Goal: Task Accomplishment & Management: Use online tool/utility

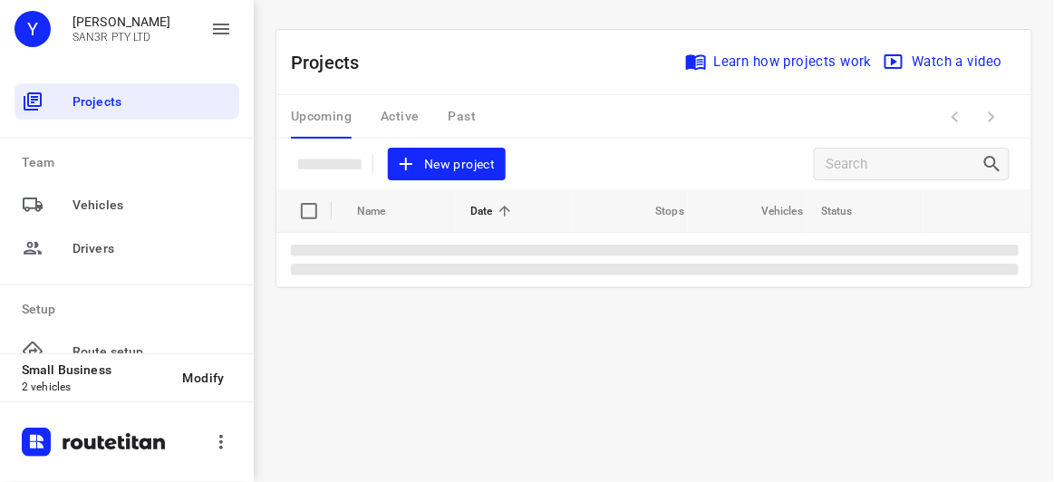
click at [501, 170] on button "New project" at bounding box center [447, 165] width 118 height 34
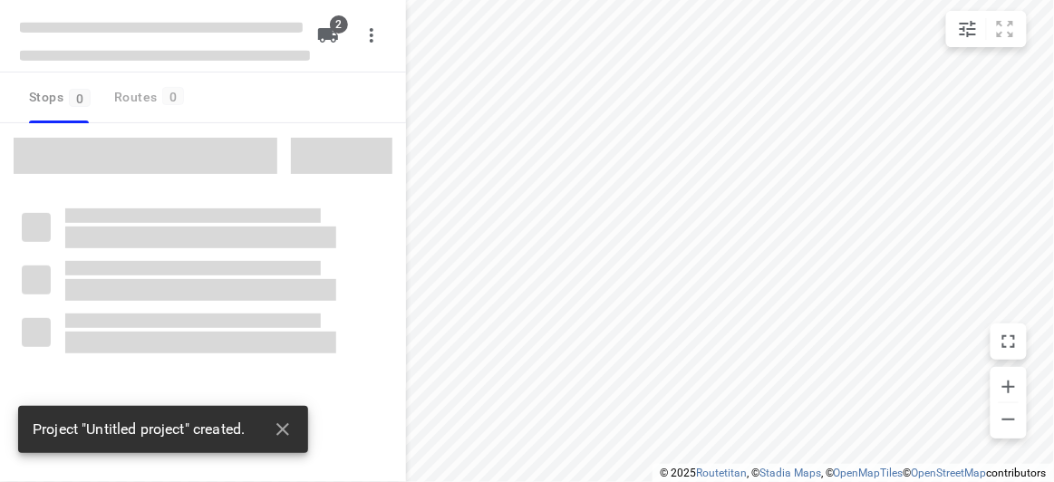
type input "distance"
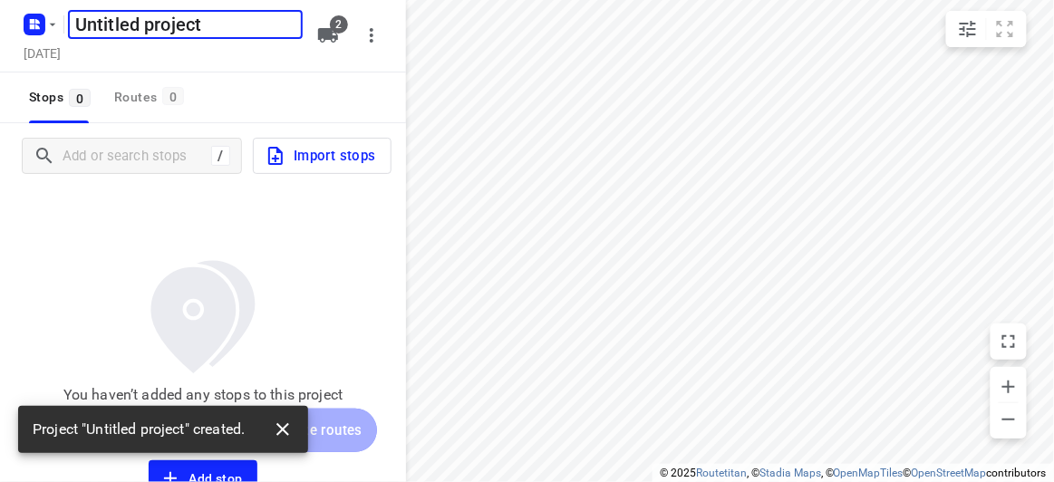
click at [281, 425] on icon "button" at bounding box center [283, 430] width 22 height 22
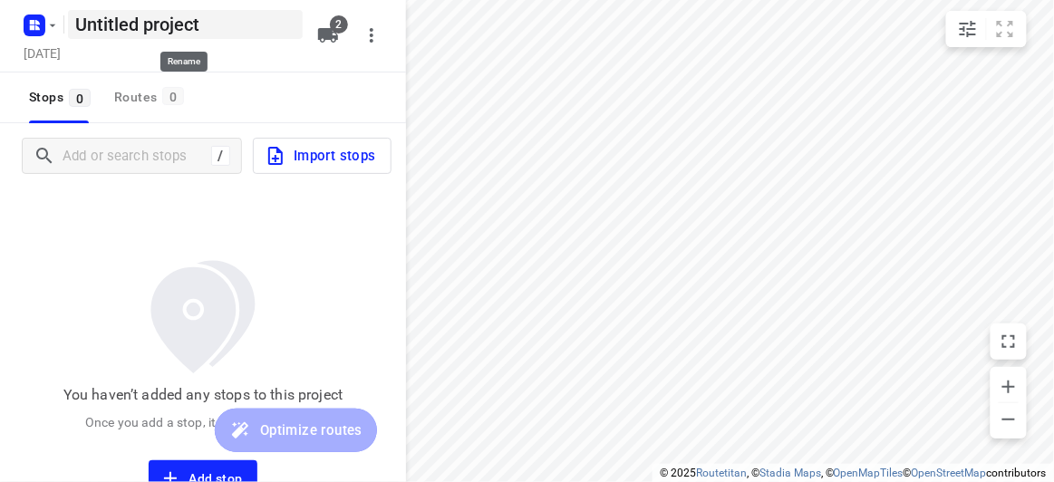
click at [254, 14] on h5 "Untitled project" at bounding box center [185, 24] width 235 height 29
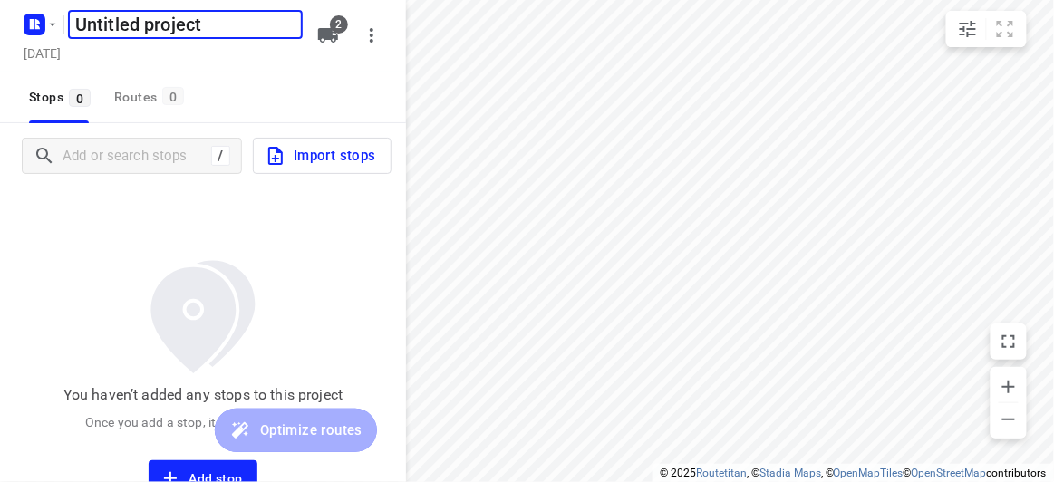
drag, startPoint x: 277, startPoint y: 22, endPoint x: 100, endPoint y: 24, distance: 177.6
click at [100, 24] on input "Untitled project" at bounding box center [185, 24] width 235 height 29
drag, startPoint x: 263, startPoint y: 17, endPoint x: 239, endPoint y: 18, distance: 23.6
click at [262, 17] on input "Untitled project" at bounding box center [185, 24] width 235 height 29
click at [202, 27] on input "Untitled project" at bounding box center [185, 24] width 235 height 29
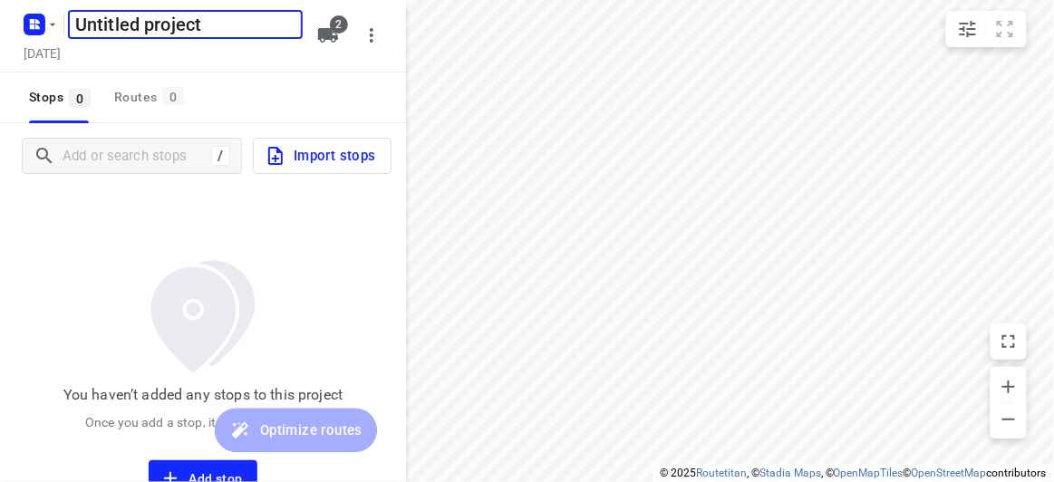
drag, startPoint x: 202, startPoint y: 27, endPoint x: 67, endPoint y: 33, distance: 135.1
click at [68, 33] on input "Untitled project" at bounding box center [185, 24] width 235 height 29
type input "[DATE]"
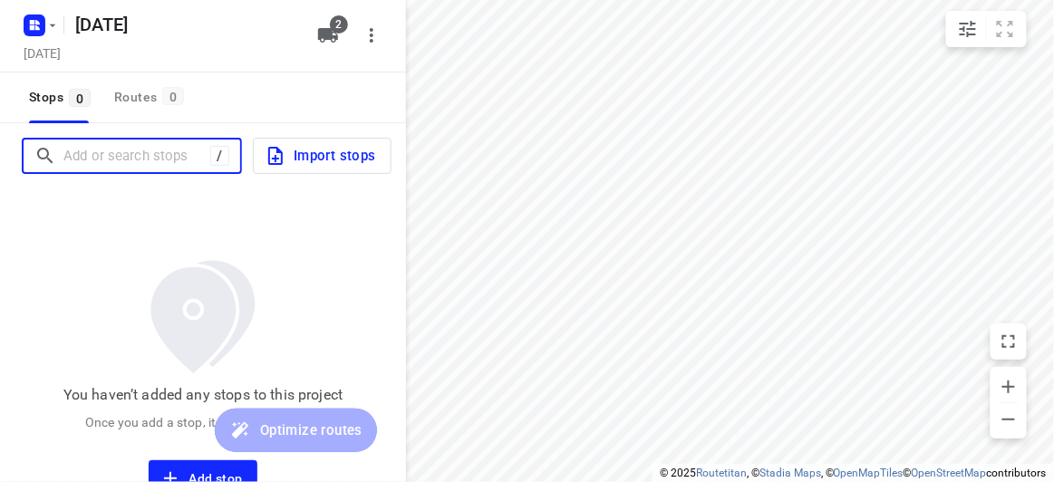
click at [104, 152] on input "Add or search stops" at bounding box center [136, 156] width 147 height 28
paste input "1 McKenzie Street Doncaster East"
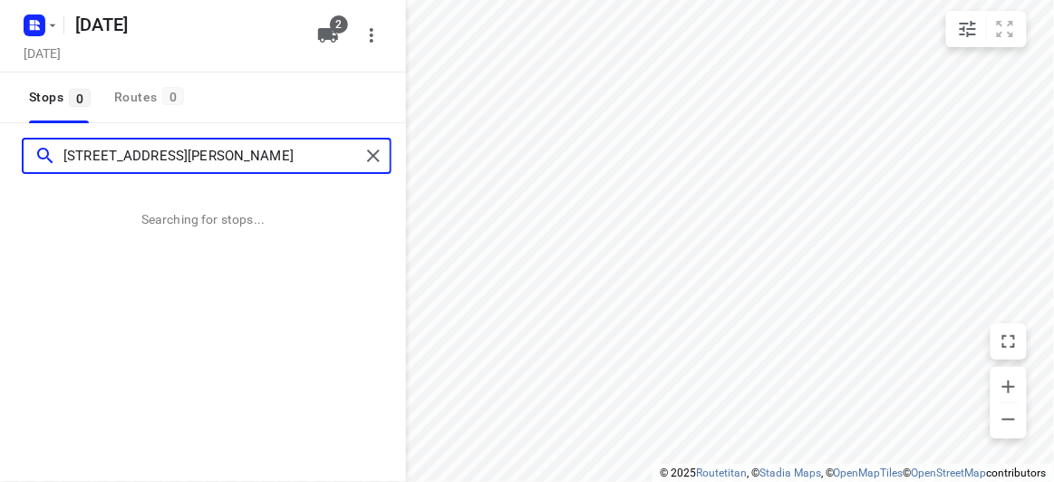
type input "1 McKenzie Street Doncaster East"
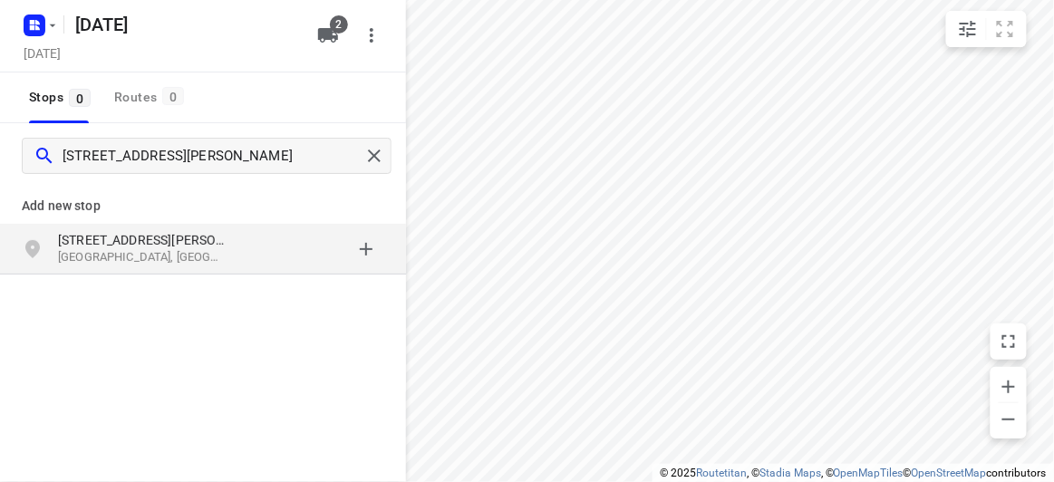
click at [164, 229] on div "1 McKenzie Street Doncaster East VIC, Australia" at bounding box center [203, 249] width 406 height 51
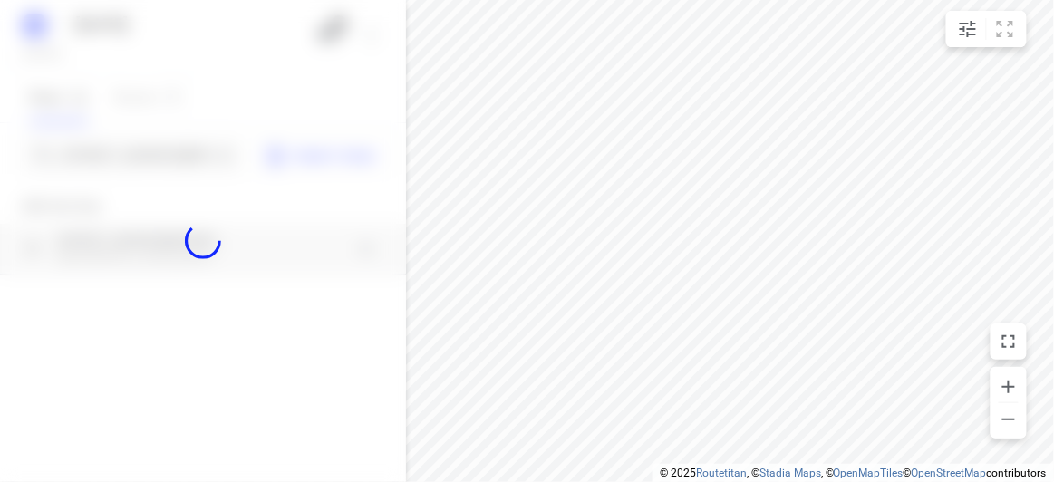
click at [139, 152] on div at bounding box center [203, 241] width 406 height 482
click at [140, 152] on div at bounding box center [203, 241] width 406 height 482
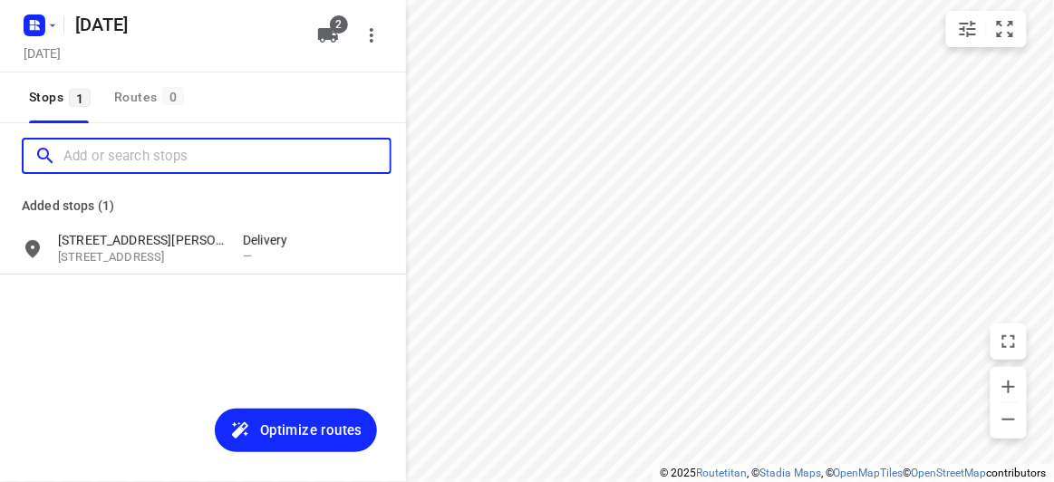
paste input "21 Minchinbury Drive, Vermont South 3133"
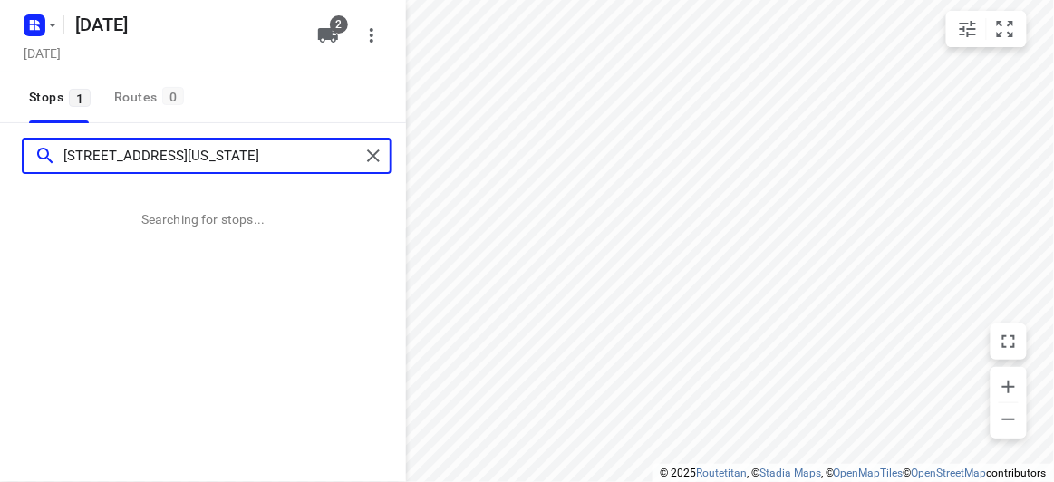
type input "21 Minchinbury Drive, Vermont South 3133"
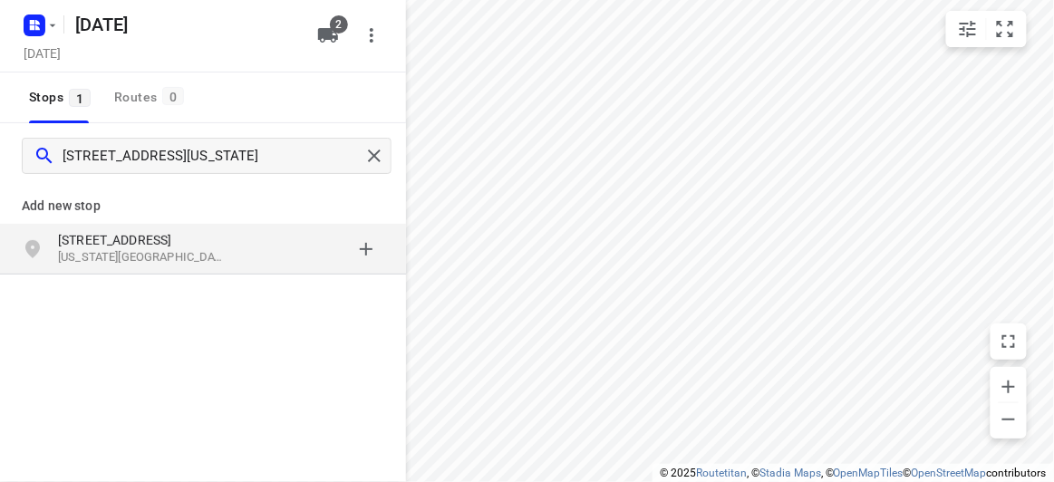
click at [124, 256] on p "[US_STATE][GEOGRAPHIC_DATA], [GEOGRAPHIC_DATA]" at bounding box center [141, 257] width 167 height 17
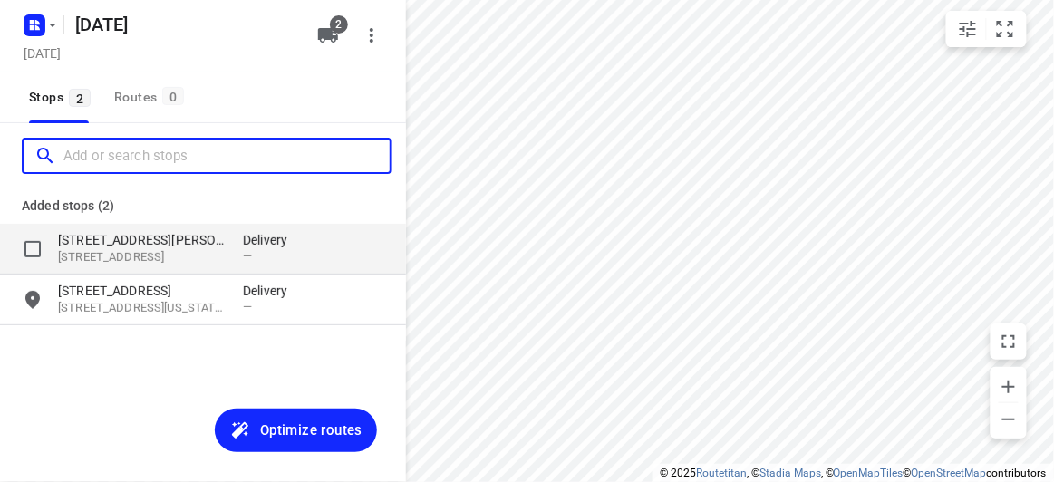
paste input "56 the highway, Mount waverley 3149"
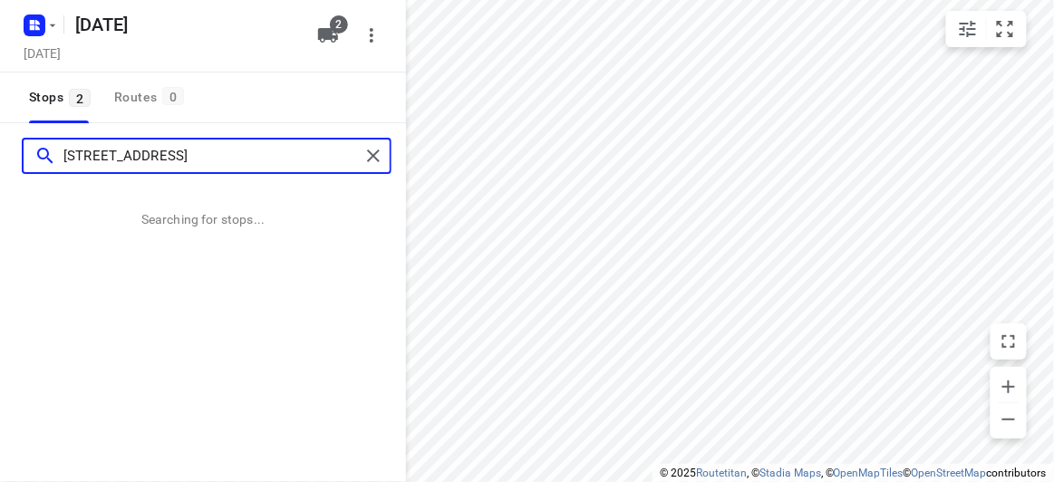
type input "56 the highway, Mount waverley 3149"
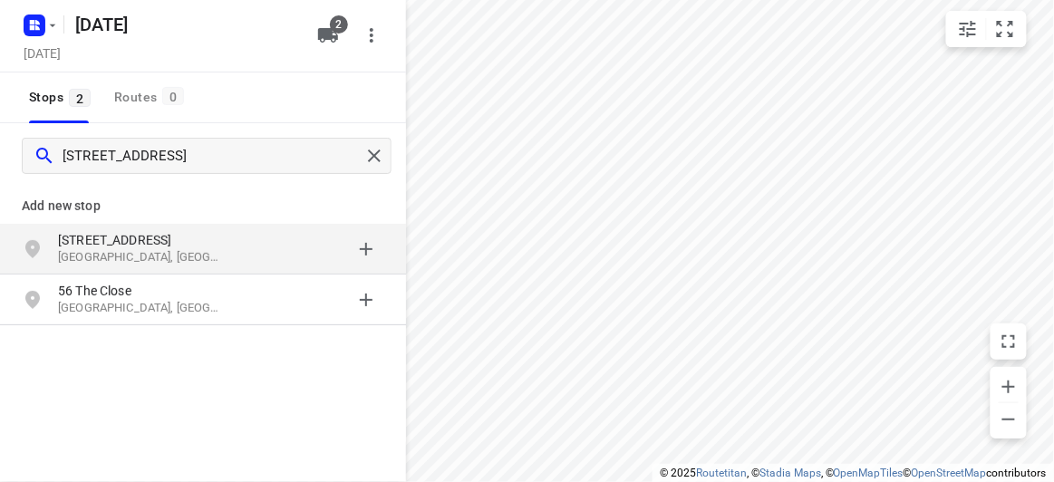
click at [102, 231] on p "[STREET_ADDRESS]" at bounding box center [141, 240] width 167 height 18
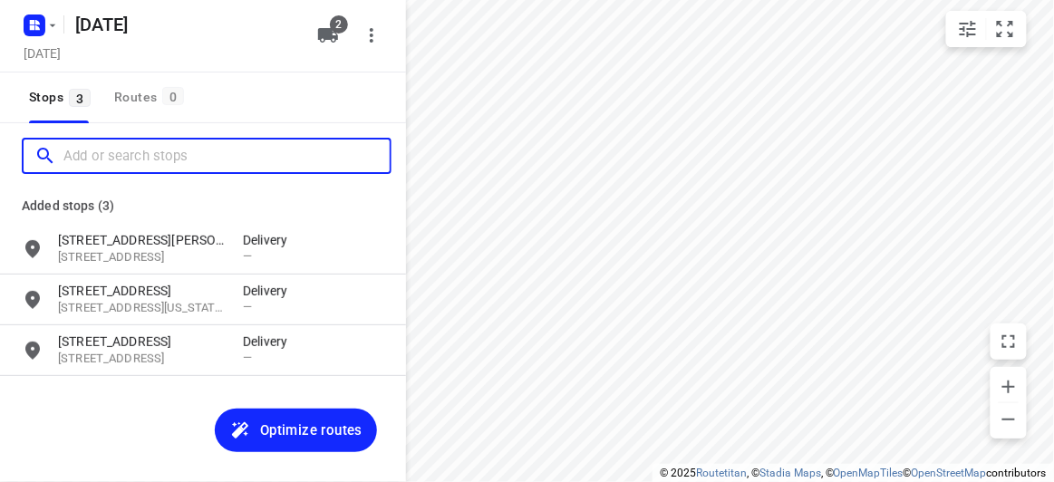
paste input "16 O'Brien Crescent Blackburn South 3130"
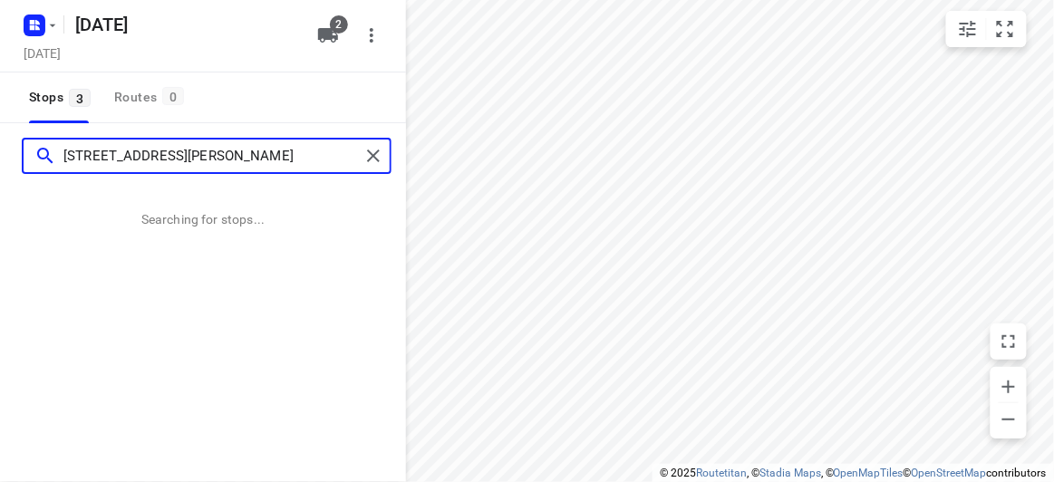
type input "16 O'Brien Crescent Blackburn South 3130"
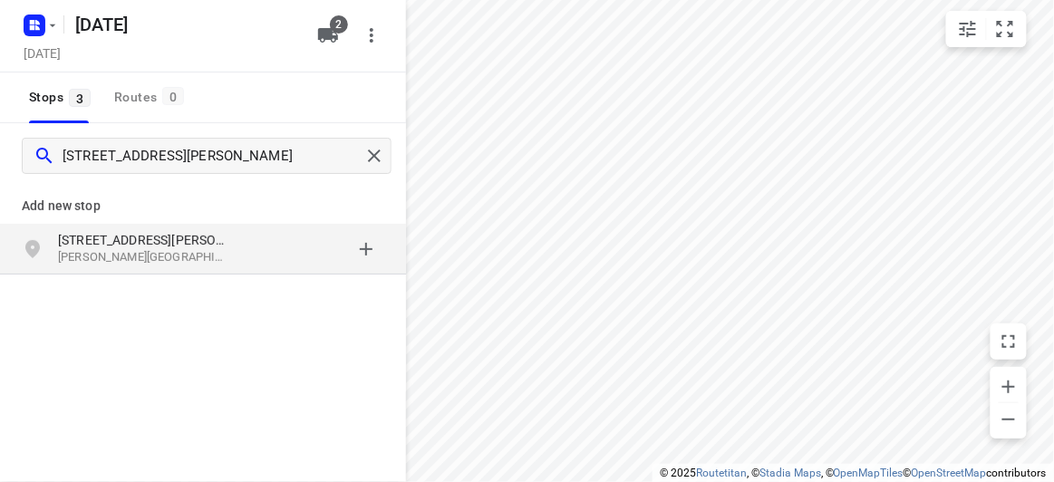
click at [78, 228] on div "16 Obrien Crescent Blackburn South VIC, Australia" at bounding box center [203, 249] width 406 height 51
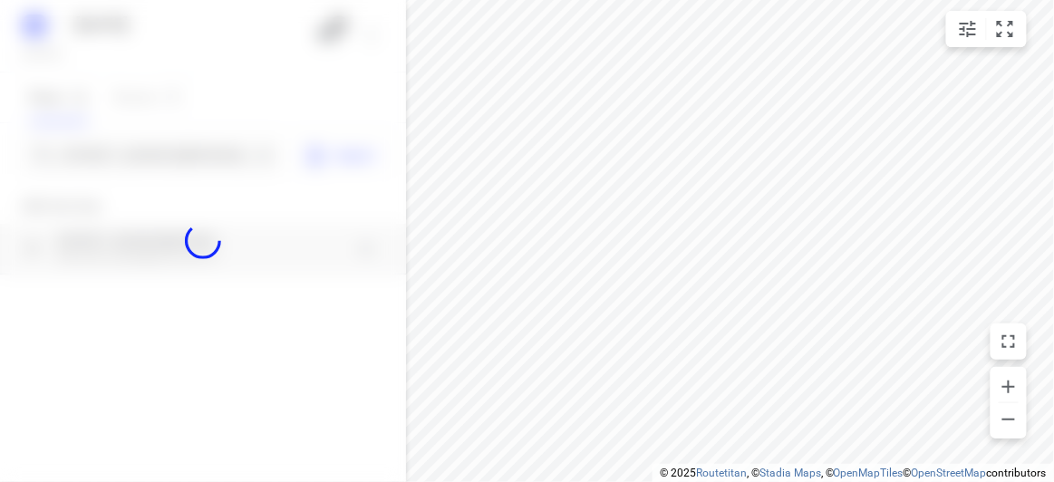
click at [105, 157] on div at bounding box center [203, 241] width 406 height 482
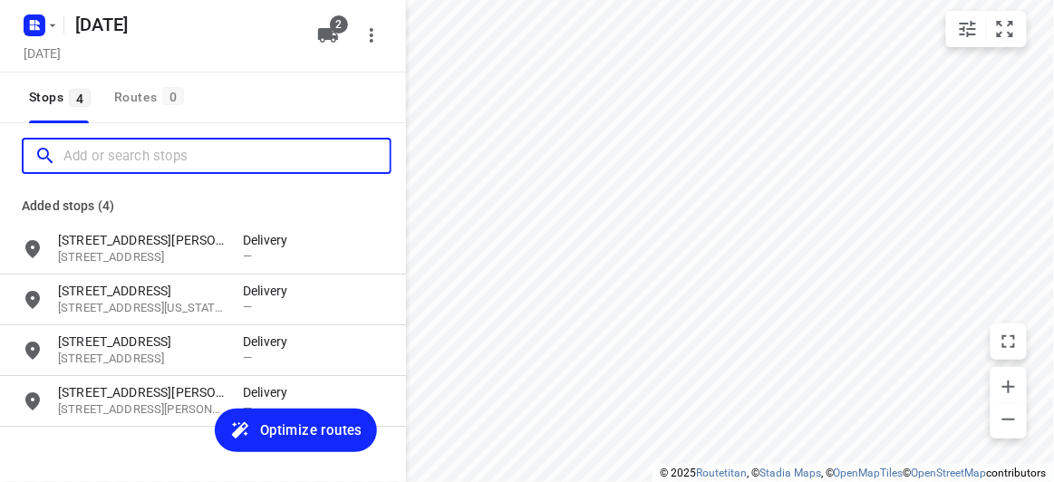
paste input "10 Mountview Rd Malvern 3144"
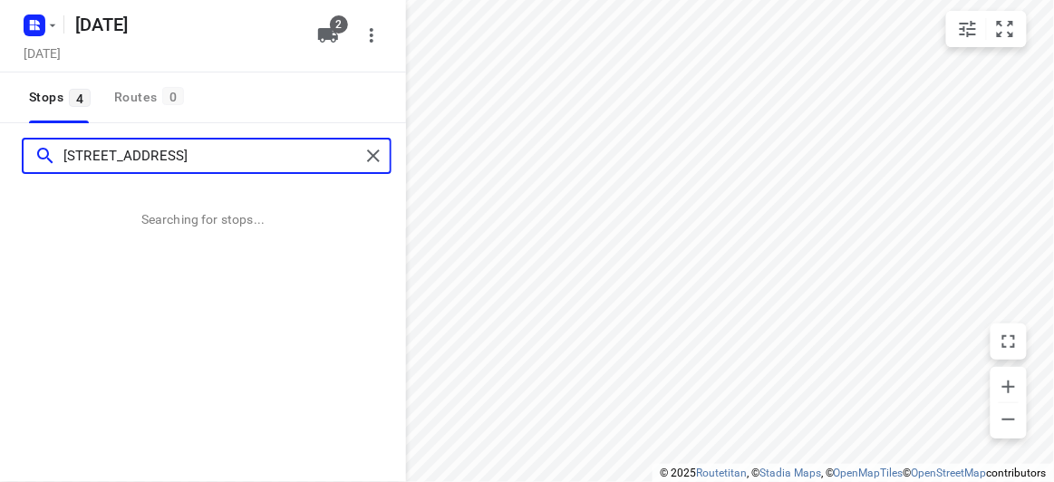
type input "10 Mountview Rd Malvern 3144"
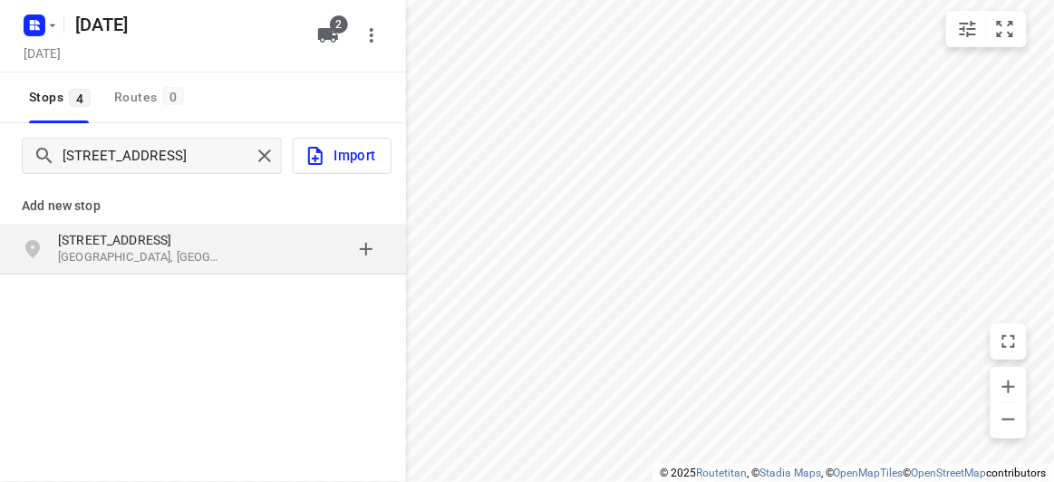
click at [267, 227] on div "10 Mountview Rd Malvern VIC 3144, Australia" at bounding box center [203, 249] width 406 height 51
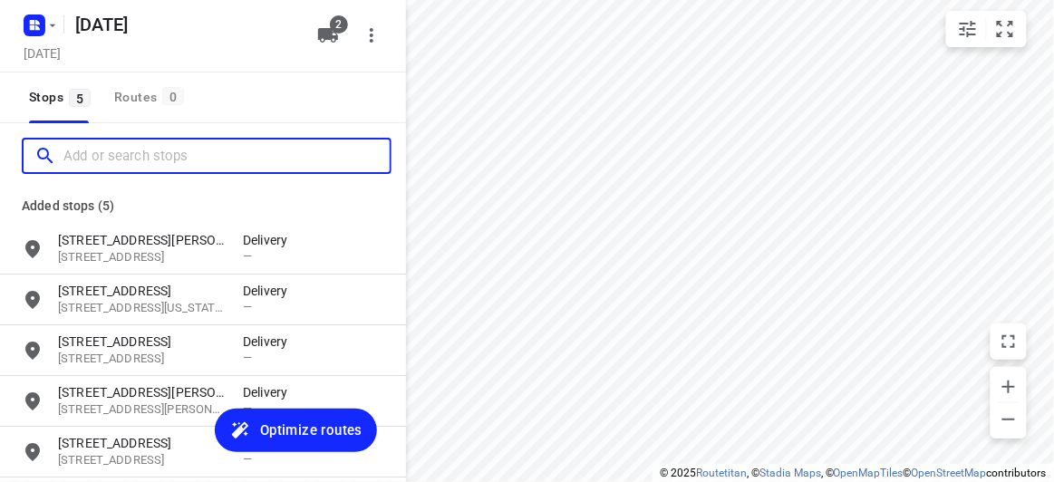
paste input "134 -140 Boronia Road Vermont 3133"
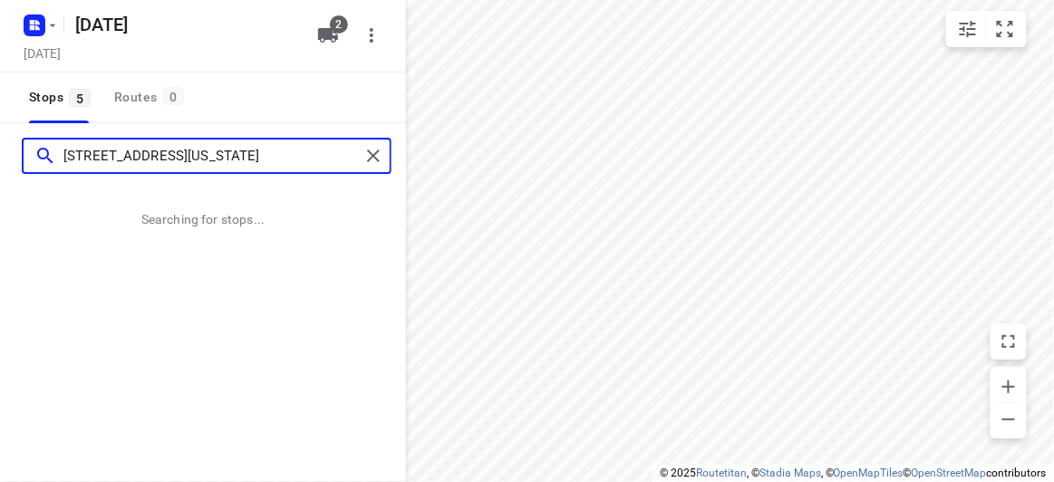
type input "134 -140 Boronia Road Vermont 3133"
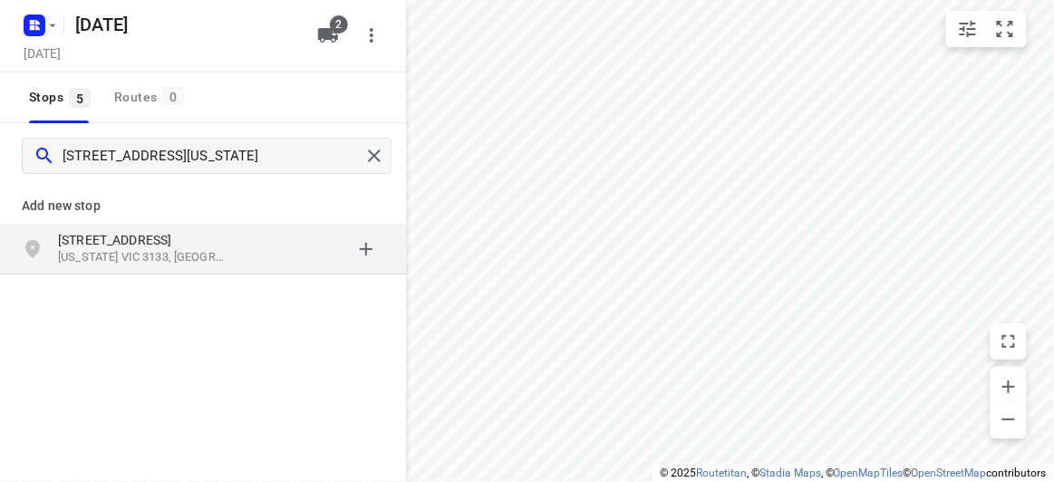
click at [177, 233] on p "[STREET_ADDRESS]" at bounding box center [141, 240] width 167 height 18
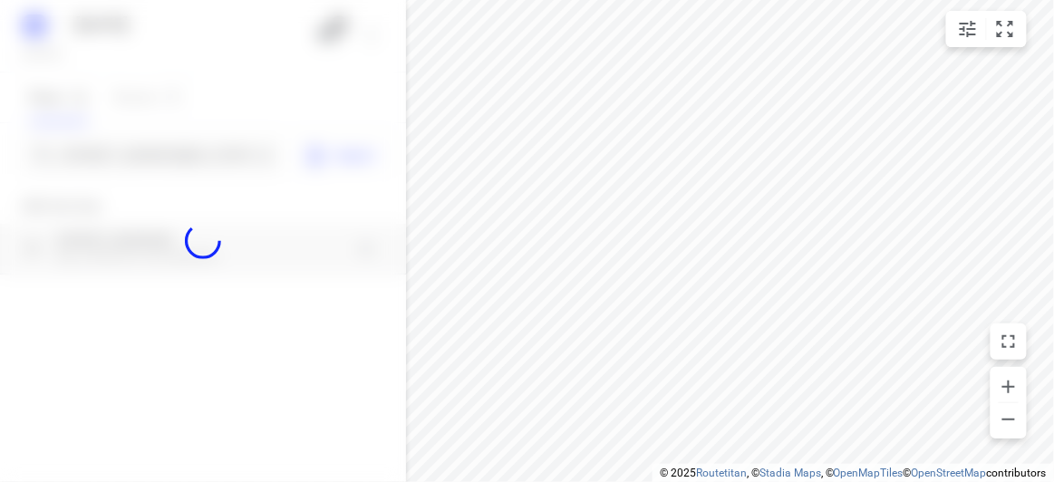
click at [94, 155] on div at bounding box center [203, 241] width 406 height 482
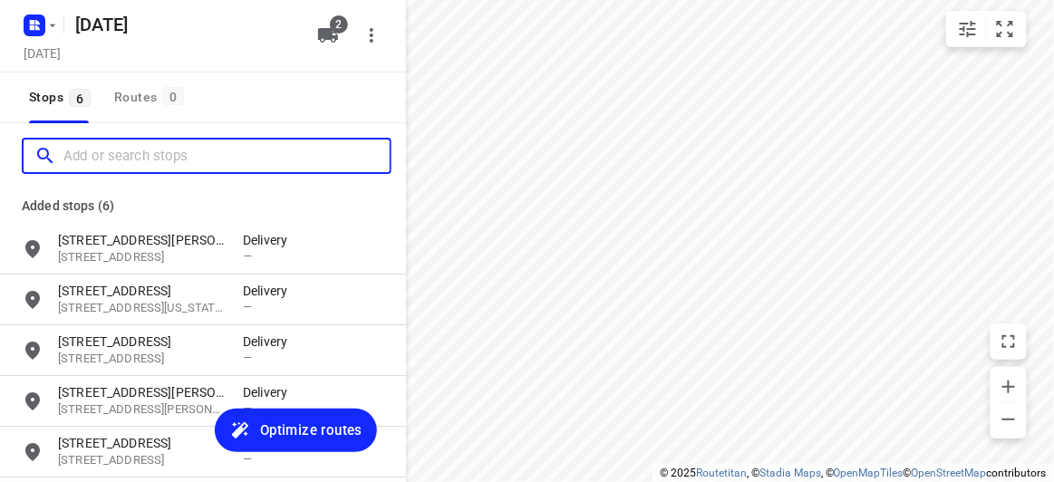
paste input "9 Gilbert Parade, Camberwell 3124"
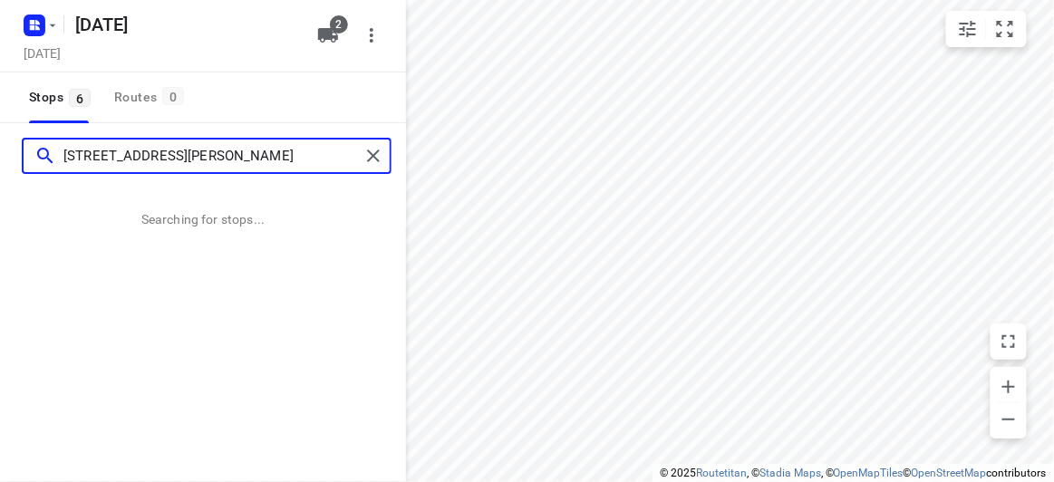
type input "9 Gilbert Parade, Camberwell 3124"
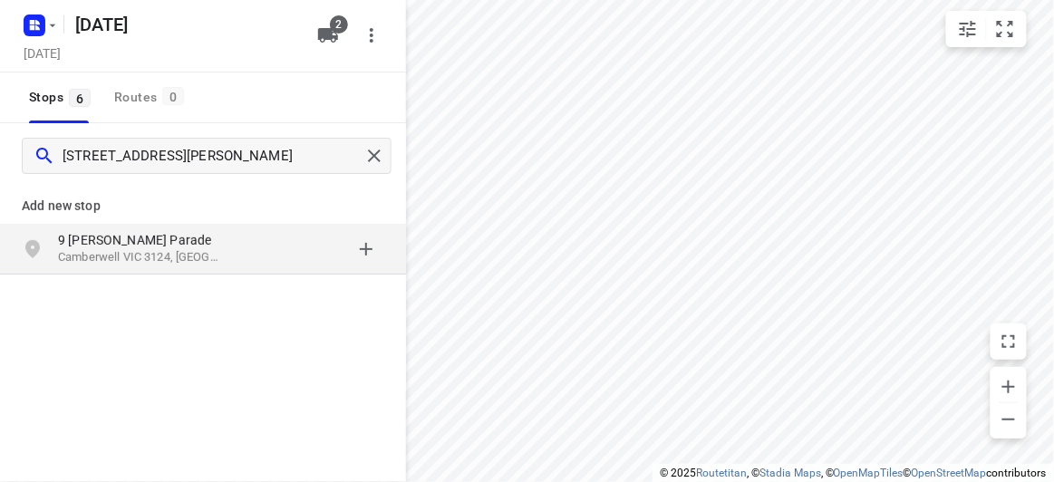
click at [91, 241] on p "9 [PERSON_NAME] Parade" at bounding box center [141, 240] width 167 height 18
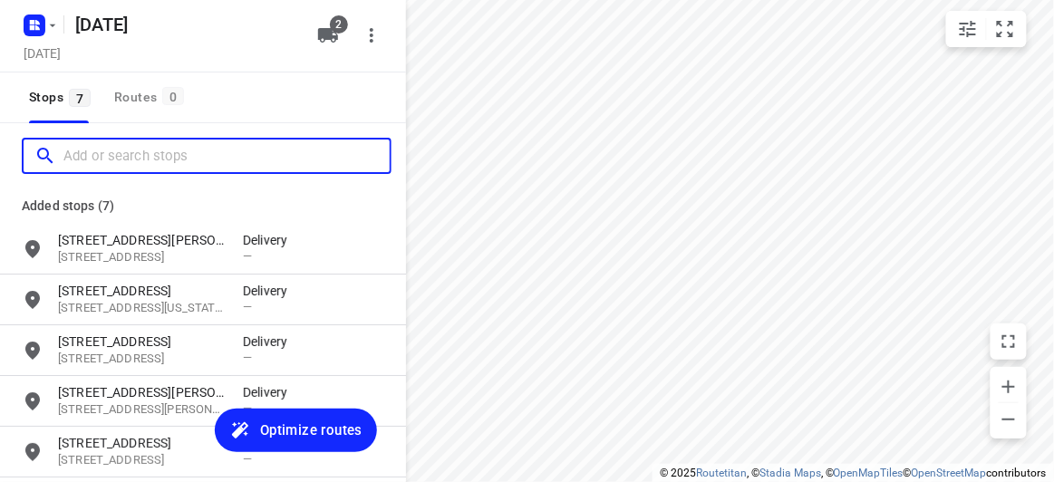
click at [93, 159] on input "Add or search stops" at bounding box center [226, 156] width 326 height 28
paste input "18 aberdeen road Blackburn South 3130"
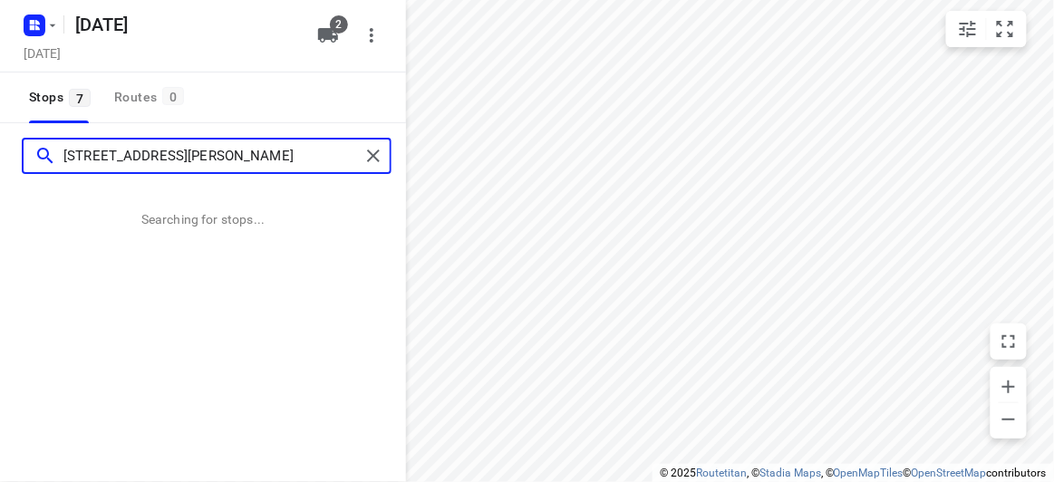
type input "18 aberdeen road Blackburn South 3130"
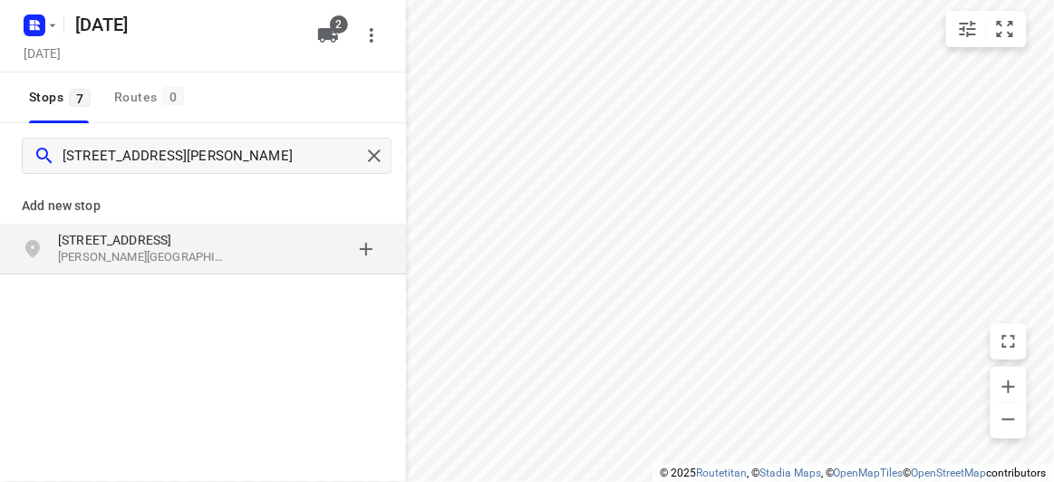
click at [123, 250] on p "Blackburn South VIC 3130, Australia" at bounding box center [141, 257] width 167 height 17
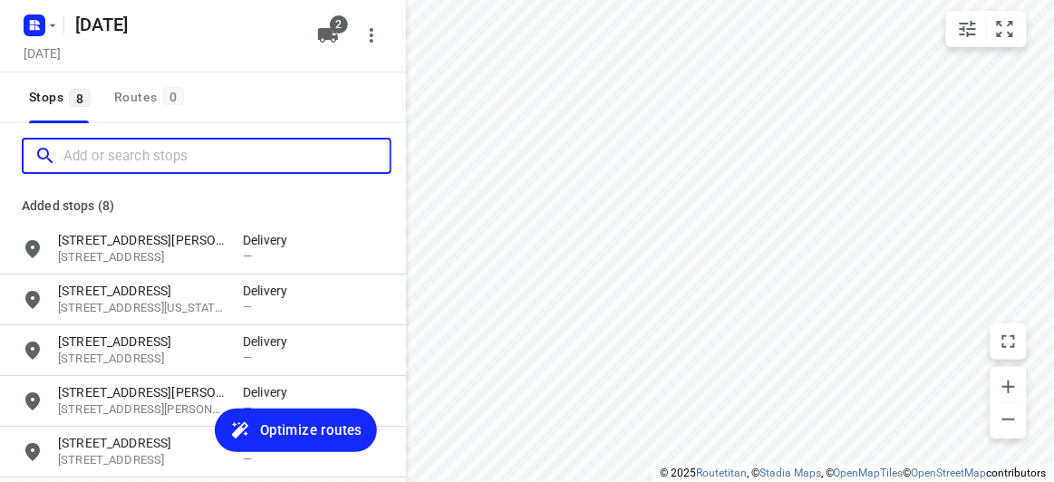
click at [126, 158] on input "Add or search stops" at bounding box center [226, 156] width 326 height 28
paste input "2A Hilda St, Balwyn VIC 3103"
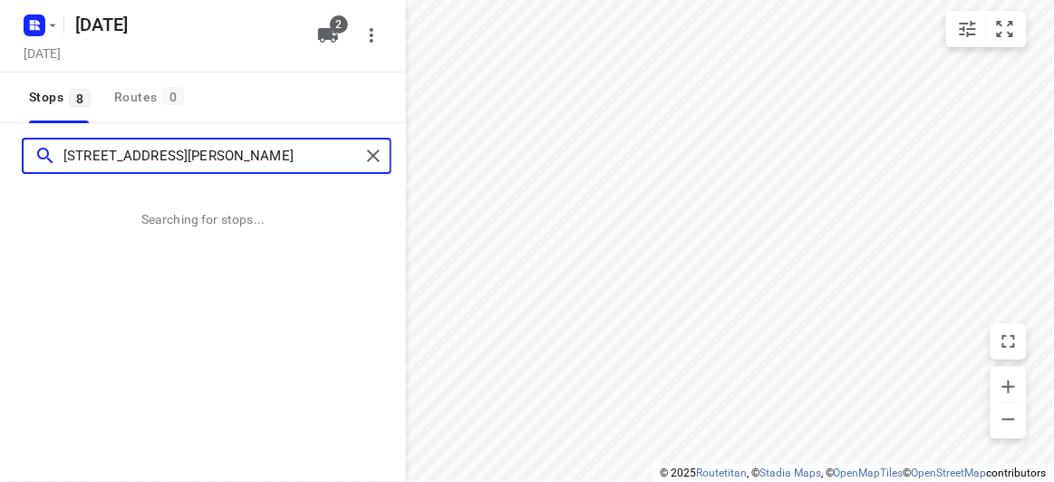
type input "2A Hilda St, Balwyn VIC 3103"
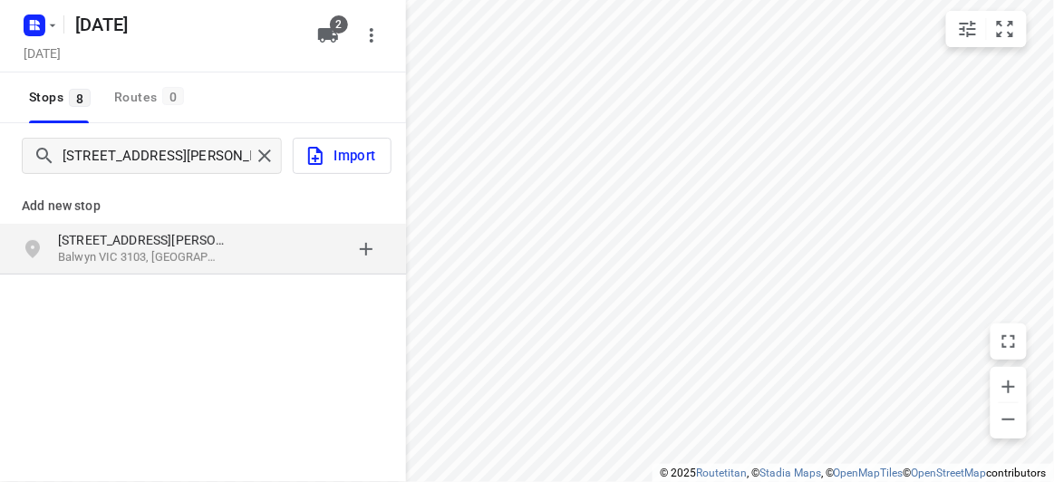
click at [172, 261] on p "Balwyn VIC 3103, Australia" at bounding box center [141, 257] width 167 height 17
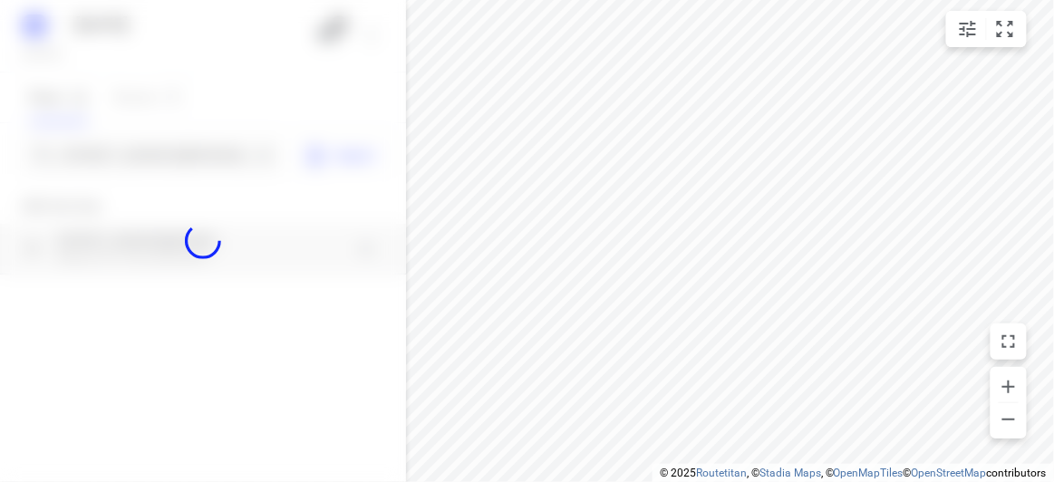
click at [126, 157] on div at bounding box center [203, 241] width 406 height 482
click at [125, 157] on div at bounding box center [203, 241] width 406 height 482
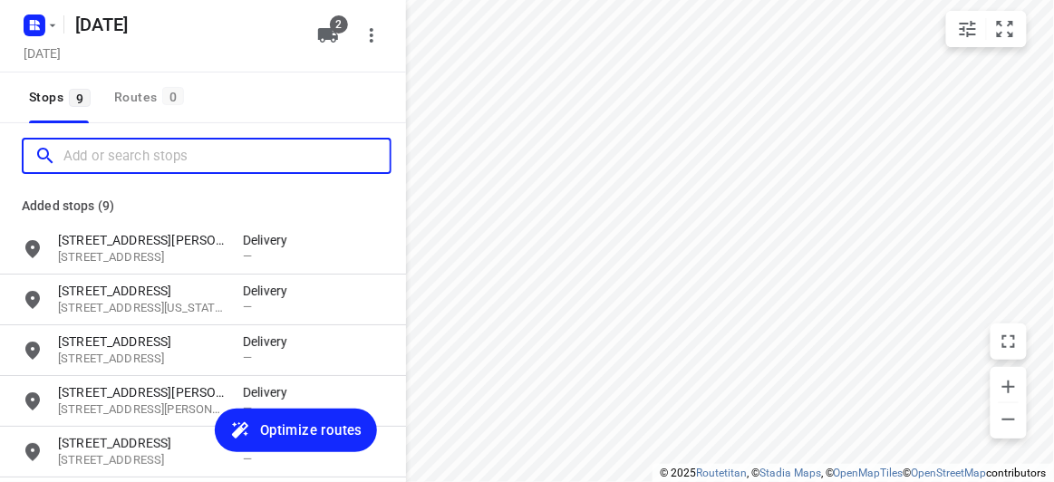
paste input "7 Naroo court, Glen Waverley vic 3150"
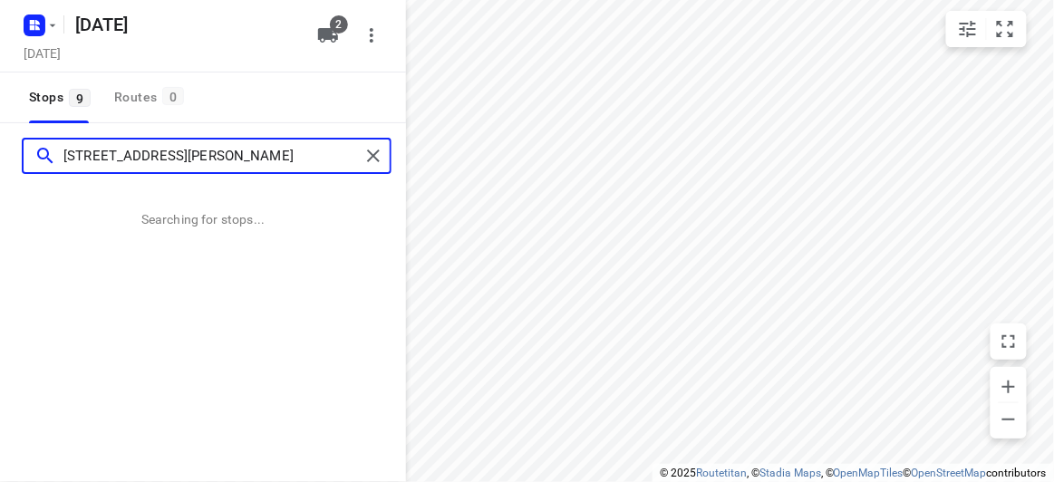
type input "7 Naroo court, Glen Waverley vic 3150"
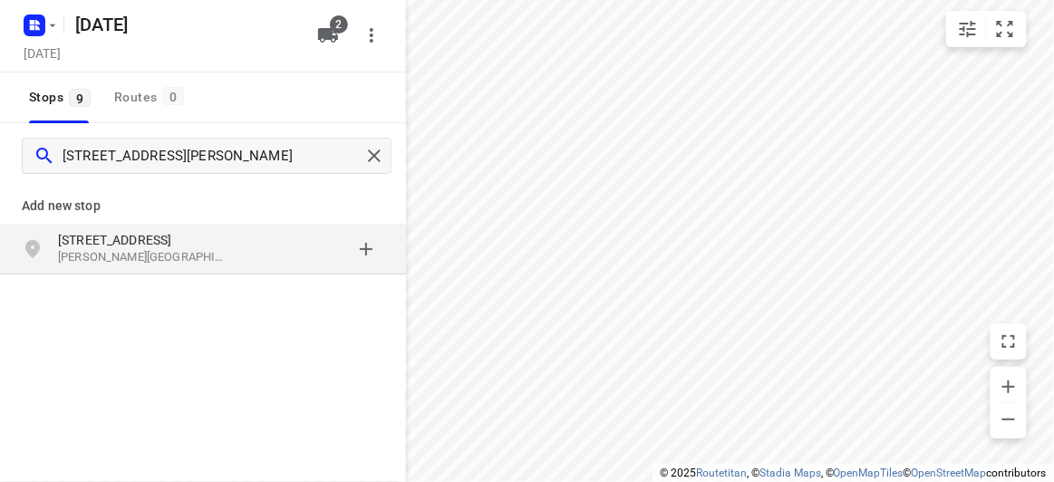
click at [187, 259] on p "Glen Waverley VIC 3150, Australia" at bounding box center [141, 257] width 167 height 17
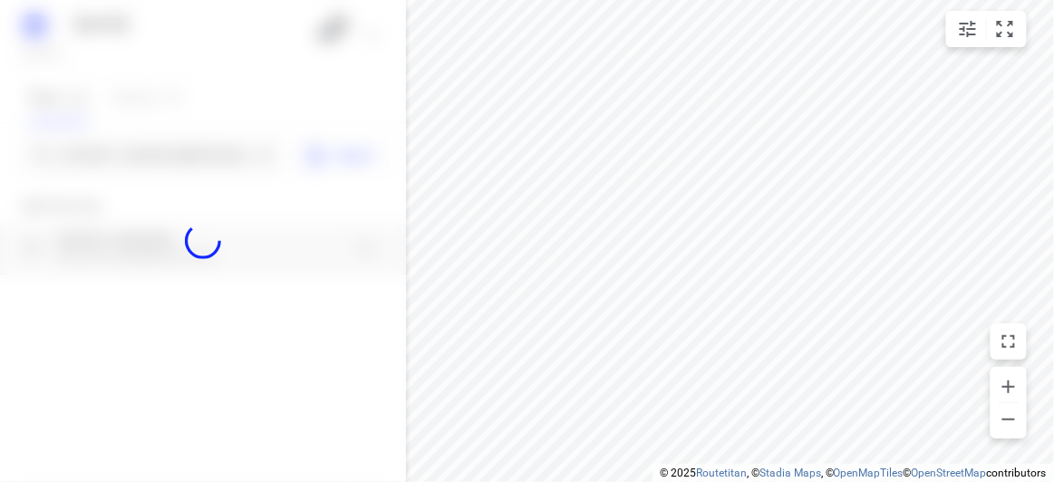
click at [135, 150] on div at bounding box center [203, 241] width 406 height 482
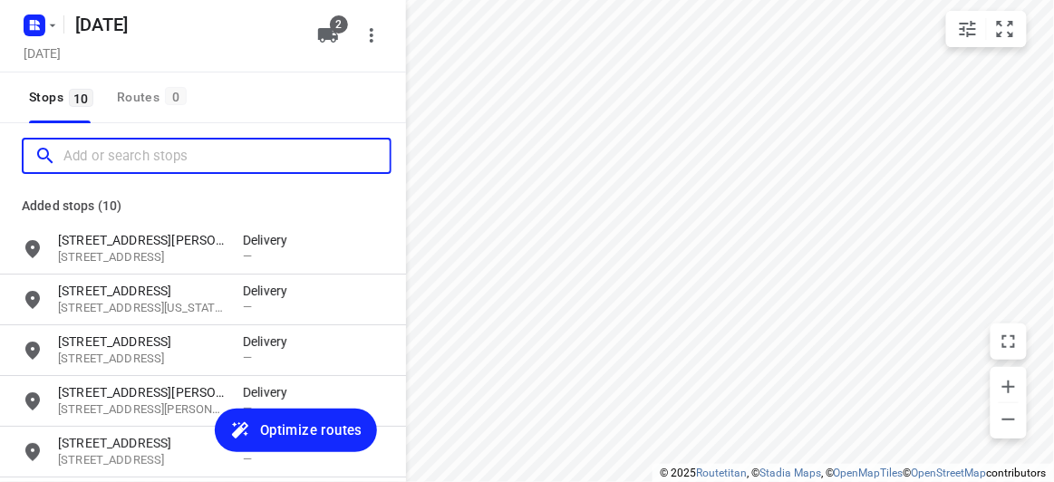
paste input "30 Springwood Close, Donvale VIC 3111"
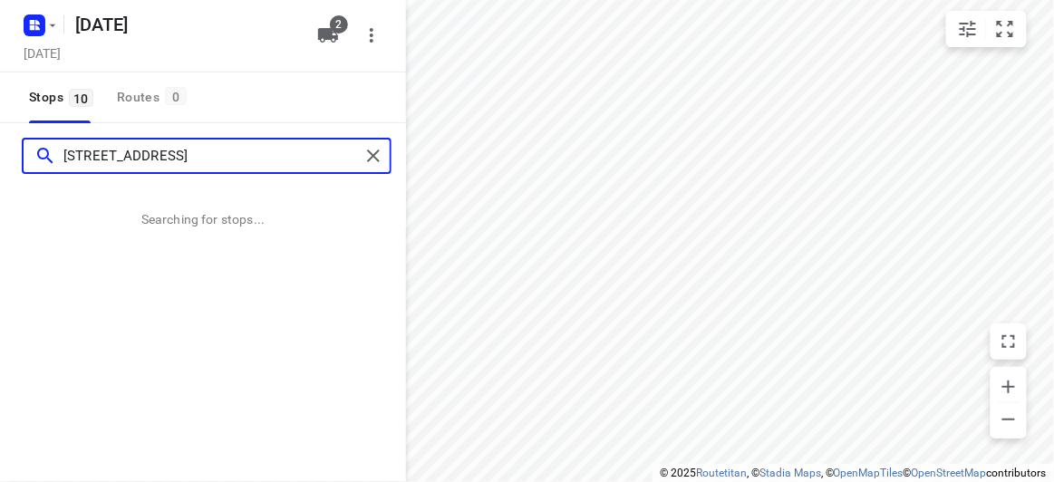
type input "30 Springwood Close, Donvale VIC 3111"
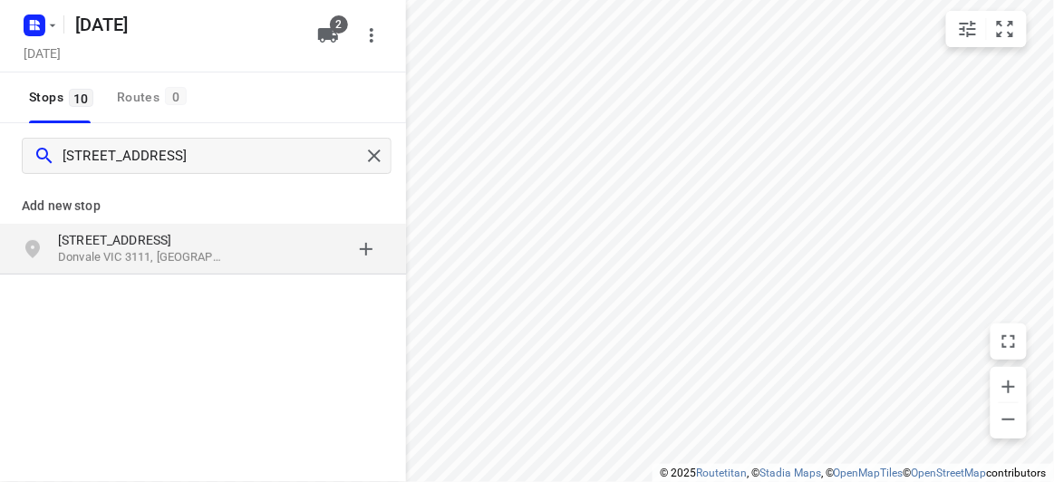
click at [169, 205] on p "Add new stop" at bounding box center [203, 206] width 362 height 22
click at [174, 224] on div "30 Springwood Close Donvale VIC 3111, Australia" at bounding box center [203, 249] width 406 height 51
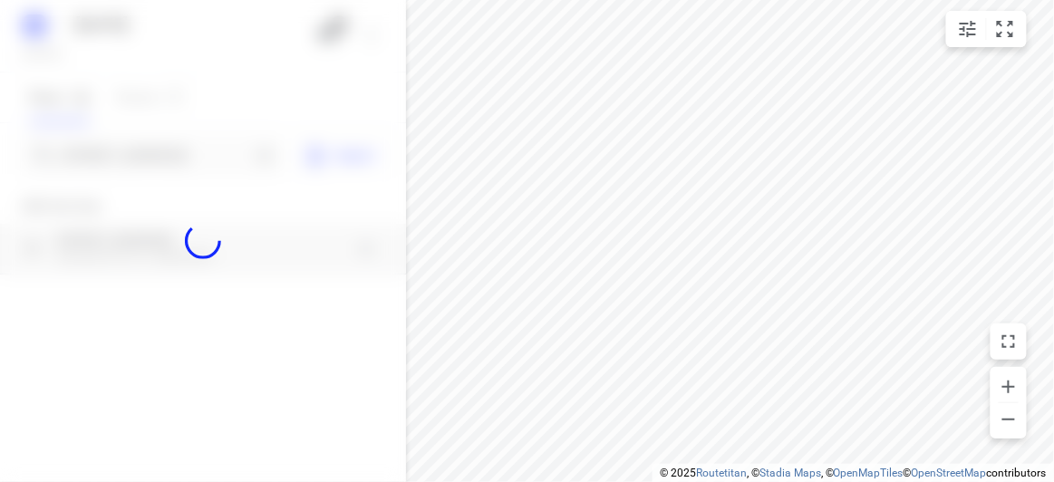
click at [174, 157] on div at bounding box center [203, 241] width 406 height 482
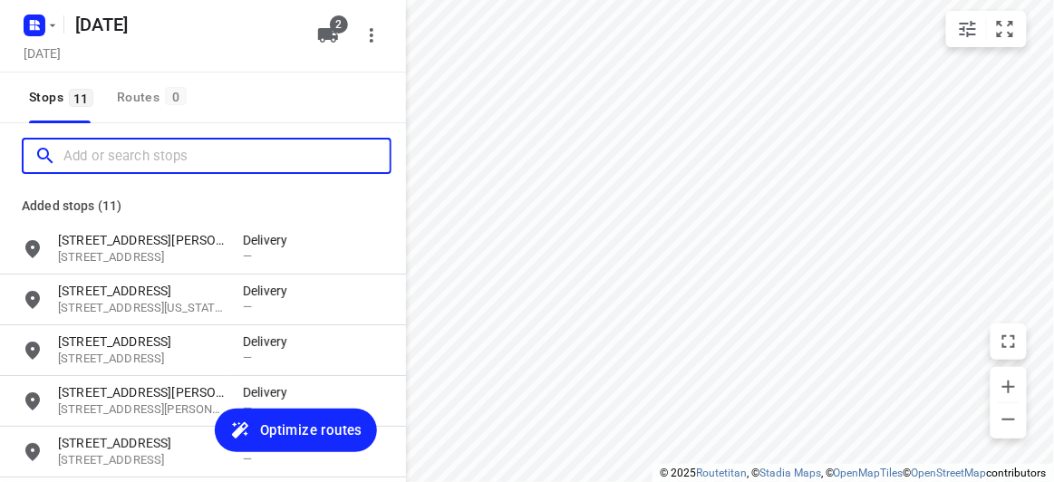
click at [174, 157] on input "Add or search stops" at bounding box center [226, 156] width 326 height 28
paste input "12 Oxley Close, Glen Waverley VIC 3150"
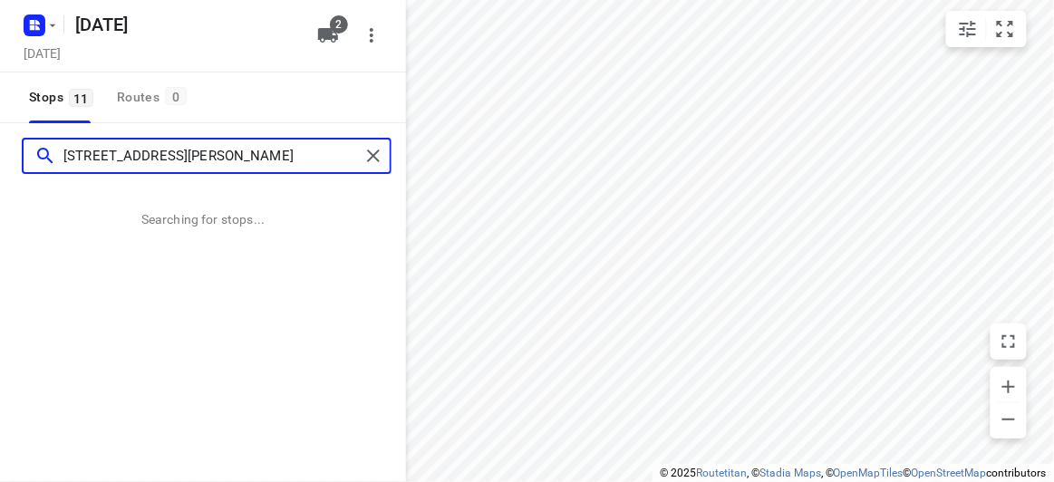
type input "12 Oxley Close, Glen Waverley VIC 3150"
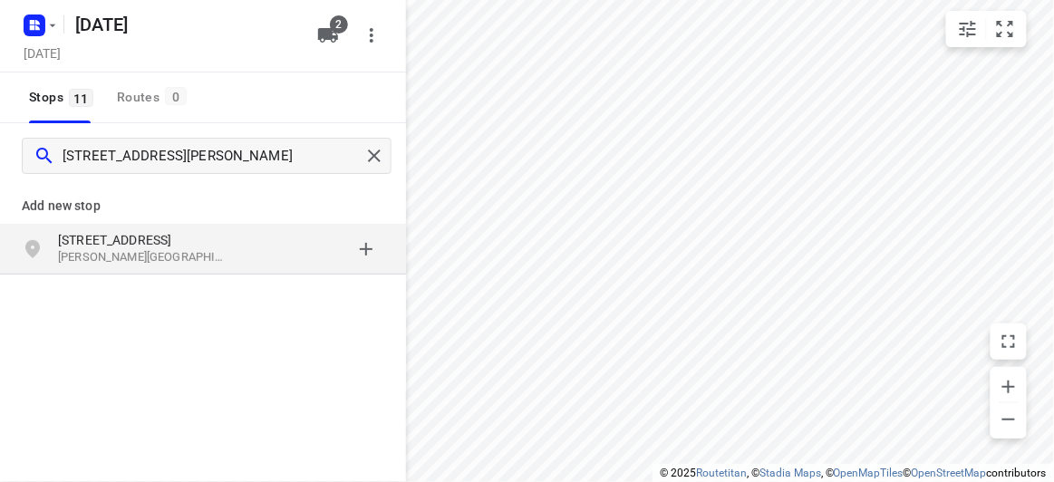
click at [89, 258] on p "Glen Waverley VIC 3150, Australia" at bounding box center [141, 257] width 167 height 17
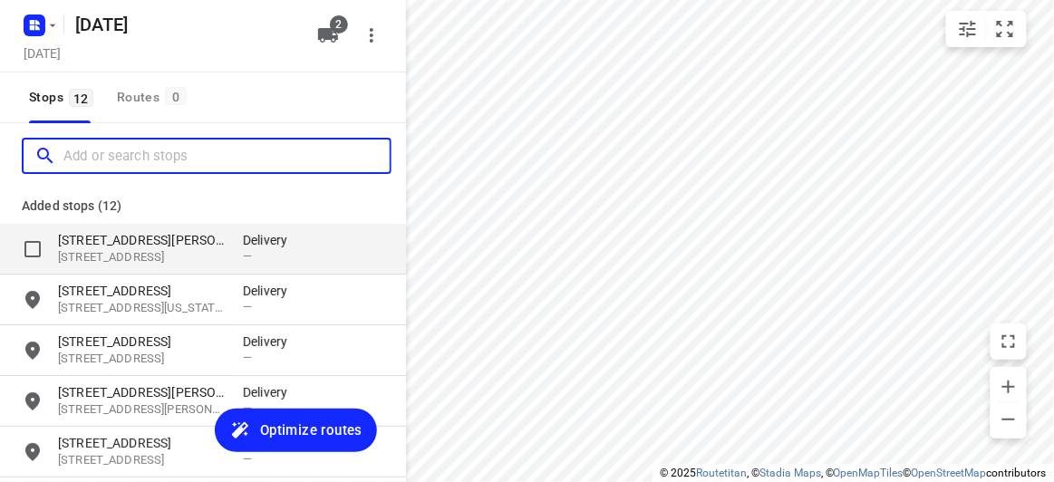
paste input "2 Maxia Rd Doncaster East Vic 3109"
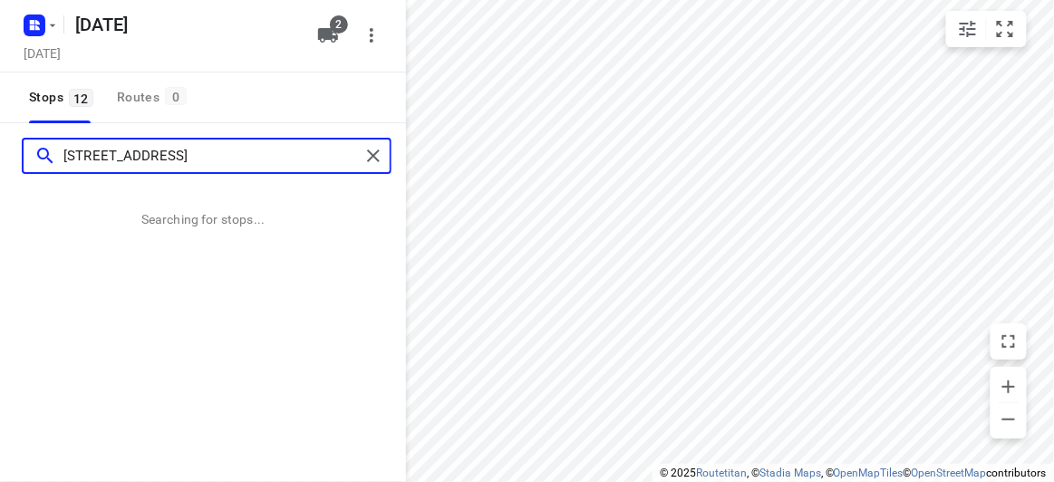
type input "2 Maxia Rd Doncaster East Vic 3109"
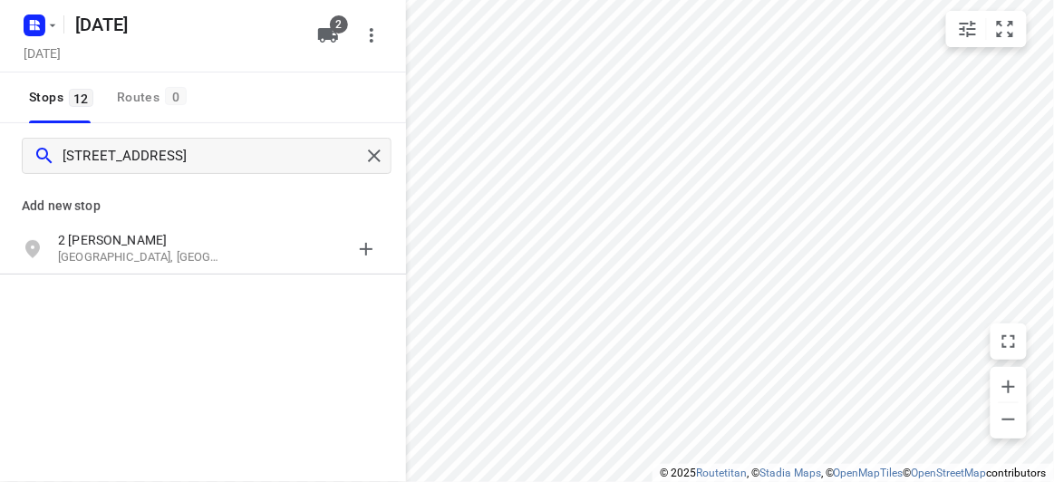
click at [37, 280] on div "Add new stop 2 Maxia Rd Doncaster East VIC 3109, Australia" at bounding box center [203, 289] width 406 height 203
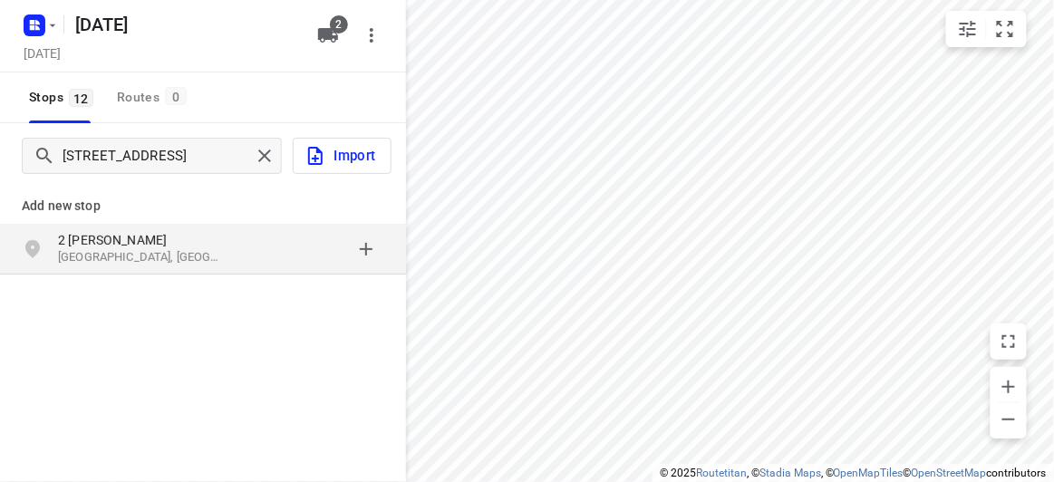
click at [94, 250] on p "[GEOGRAPHIC_DATA], [GEOGRAPHIC_DATA]" at bounding box center [141, 257] width 167 height 17
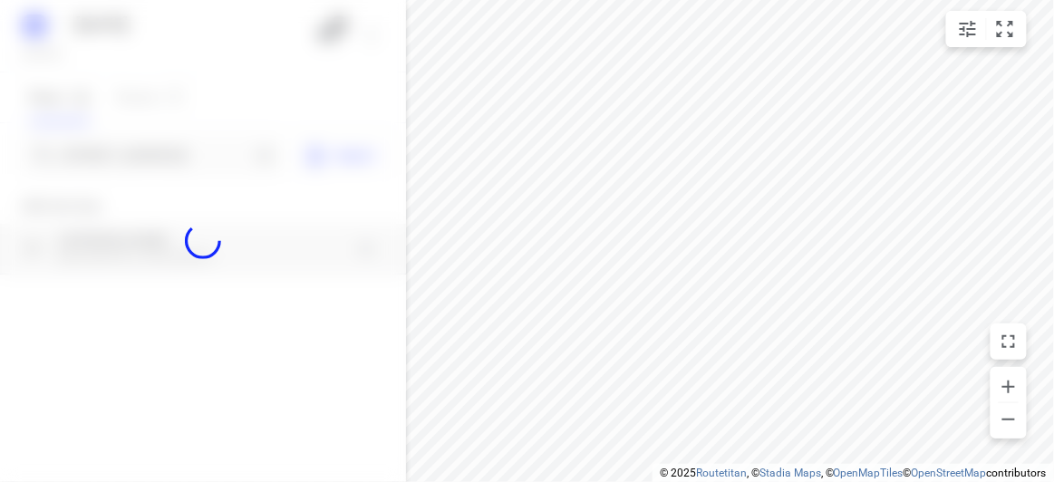
click at [124, 153] on div at bounding box center [203, 241] width 406 height 482
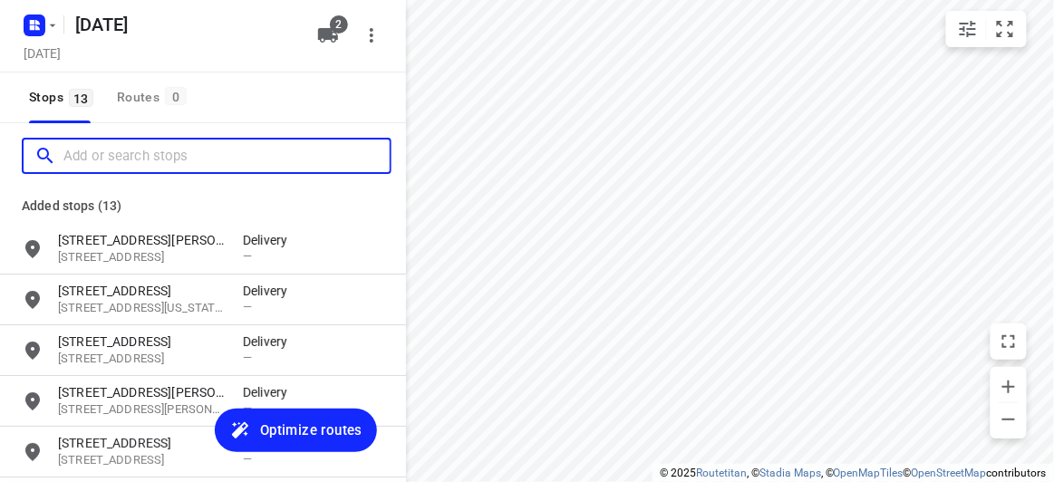
paste input "1b Witken Avenue Wantirna South 3152"
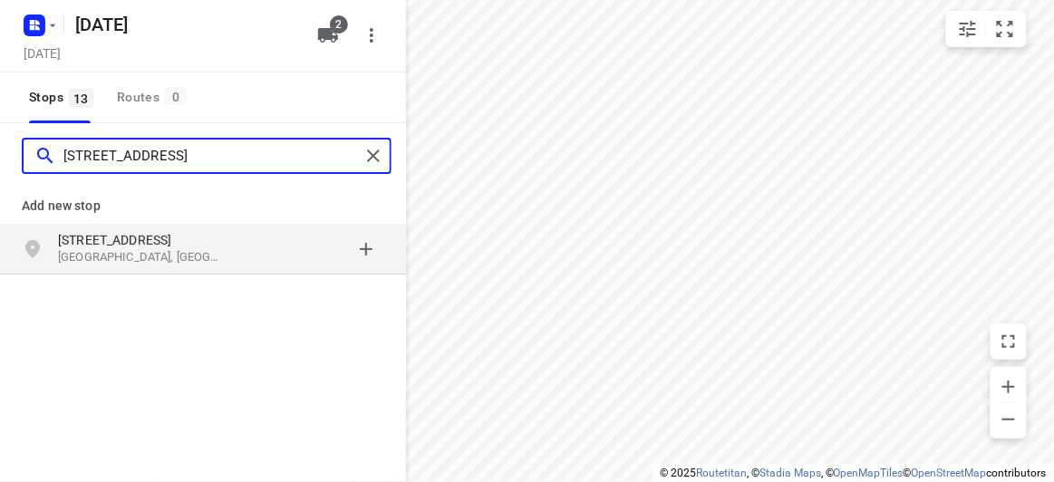
type input "1b Witken Avenue Wantirna South 3152"
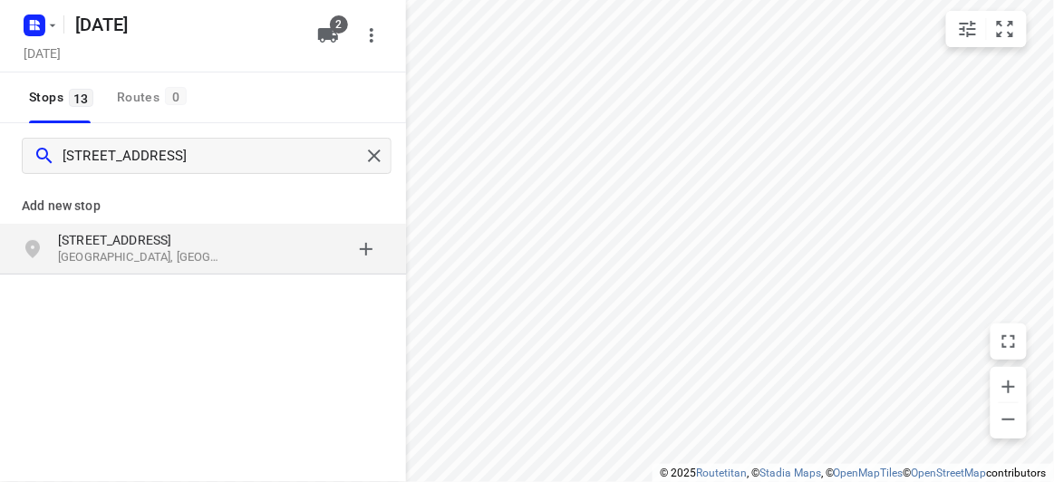
click at [184, 274] on div "Add new stop 1B Witken Avenue Wantirna South VIC 3152, Australia" at bounding box center [203, 225] width 406 height 104
click at [178, 261] on p "Wantirna South VIC 3152, Australia" at bounding box center [141, 257] width 167 height 17
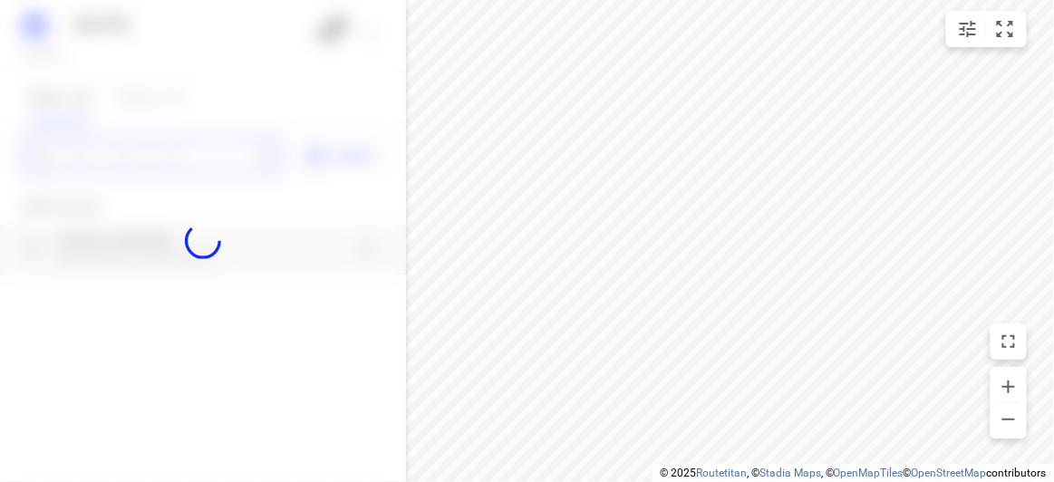
paste input "16 Tranmere Avenue Carnegie 3163"
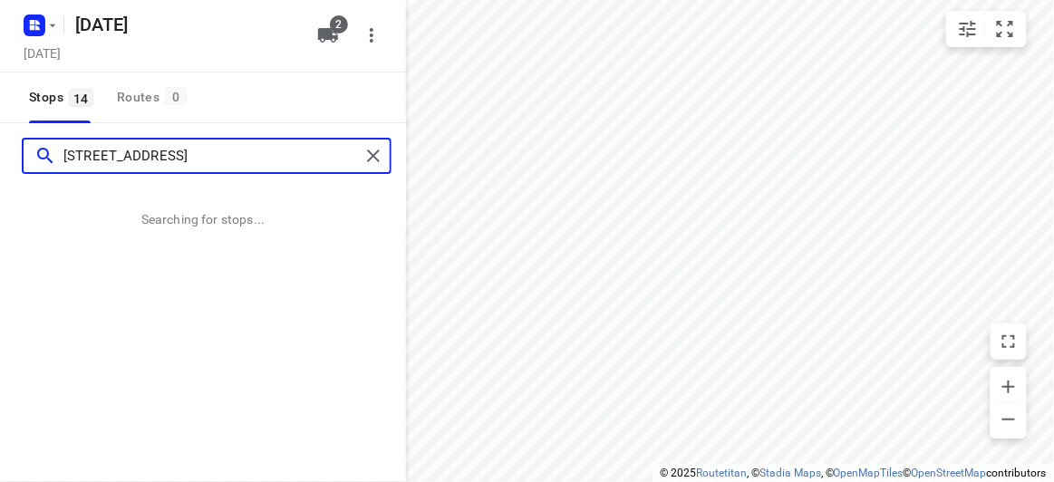
type input "16 Tranmere Avenue Carnegie 3163"
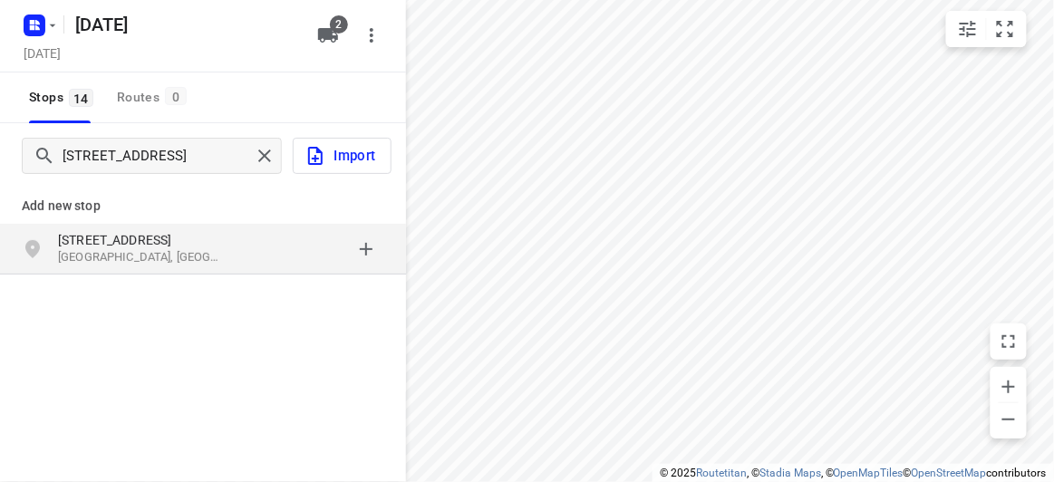
click at [144, 270] on div "16 Tranmere Avenue Carnegie VIC 3163, Australia" at bounding box center [203, 249] width 406 height 51
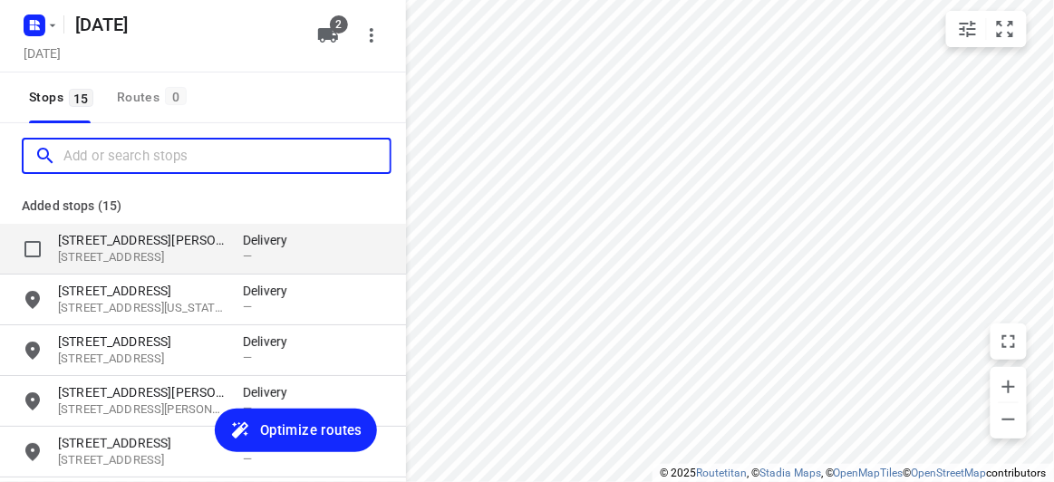
paste input "44A Hillview Ave Mount Waverley 3149"
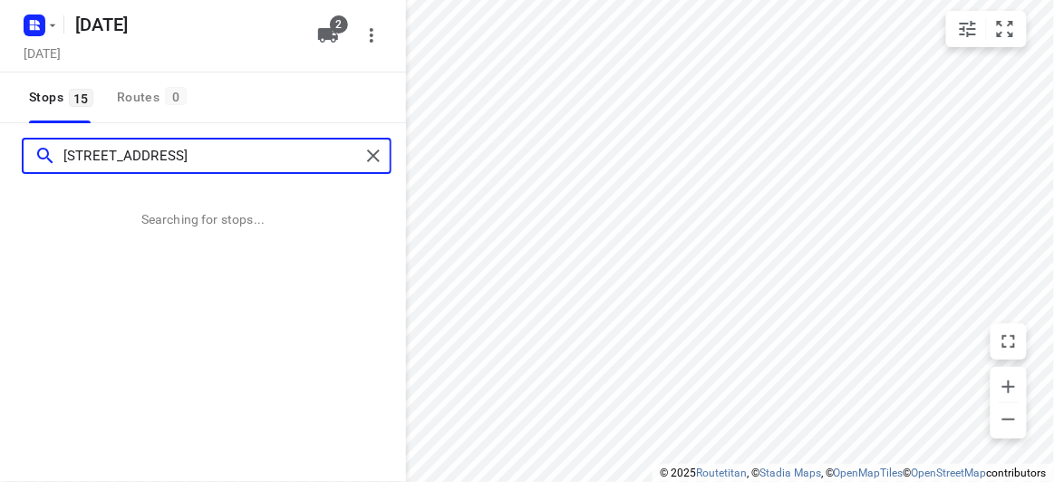
type input "44A Hillview Ave Mount Waverley 3149"
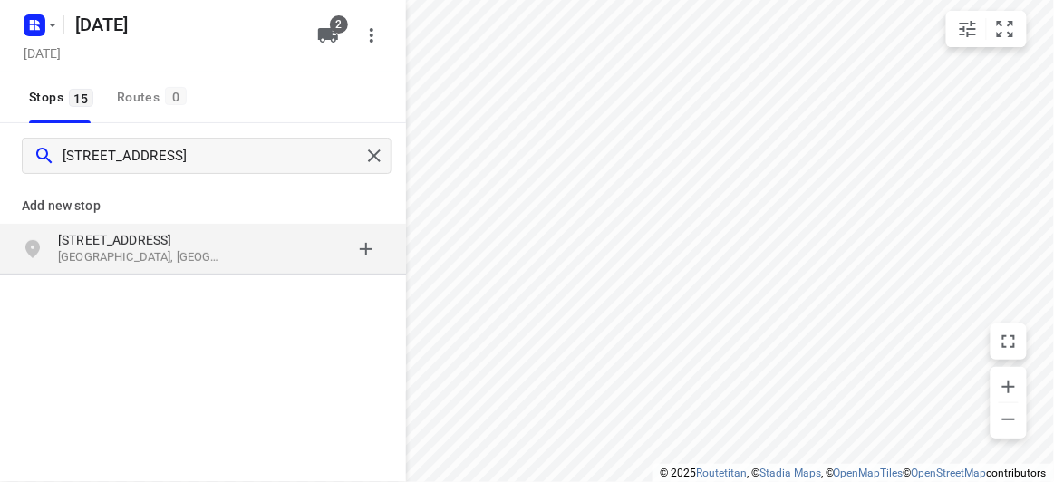
click at [185, 236] on p "44A Hillview Ave" at bounding box center [141, 240] width 167 height 18
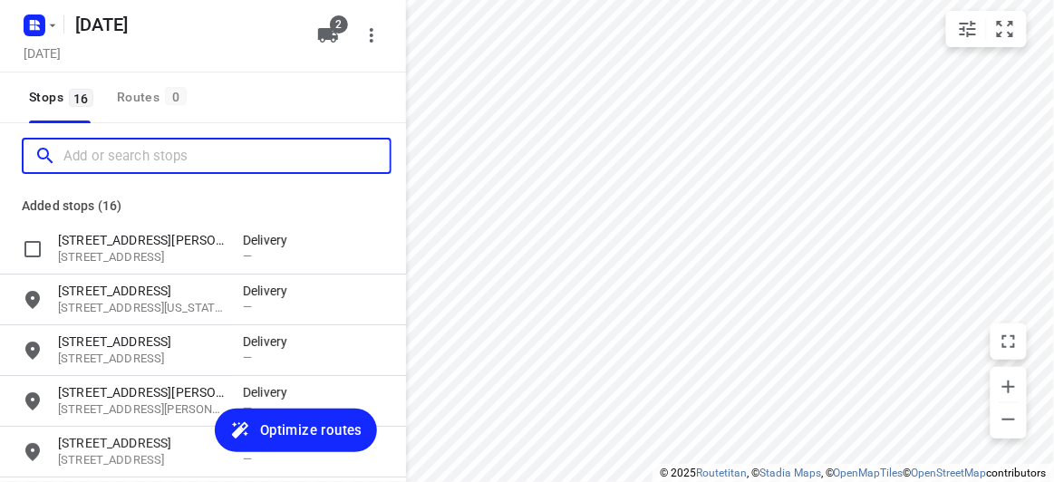
paste input "29 Kilcatten Rise, Rowville 3178"
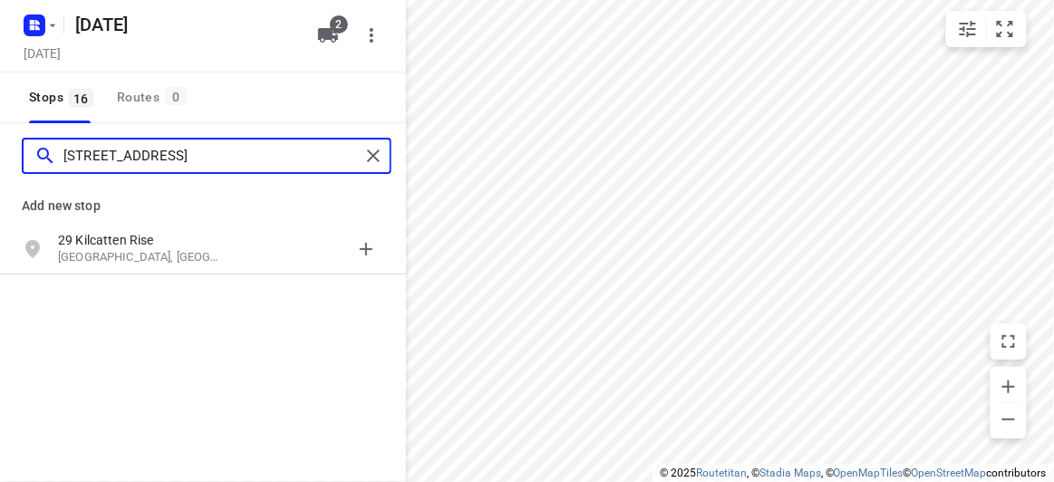
type input "29 Kilcatten Rise, Rowville 3178"
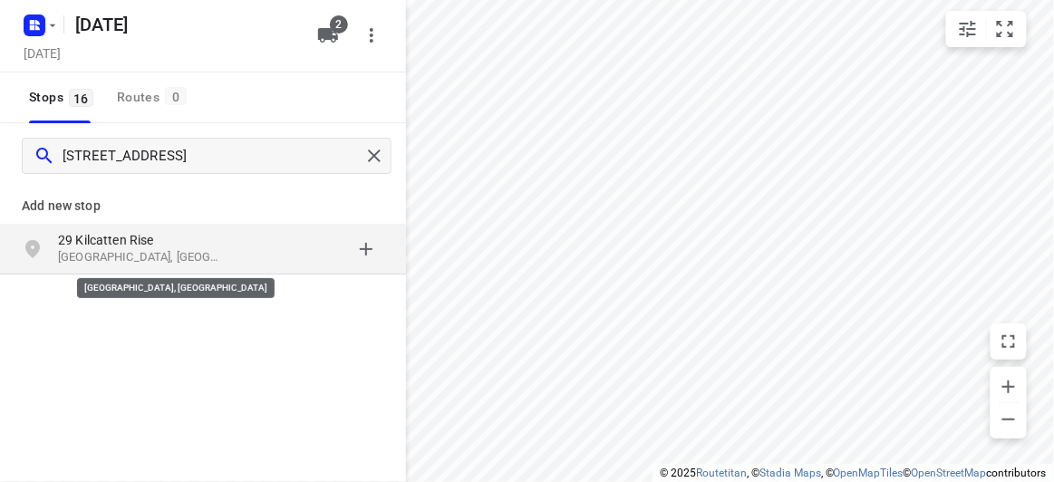
click at [161, 255] on p "Rowville VIC 3178, Australia" at bounding box center [141, 257] width 167 height 17
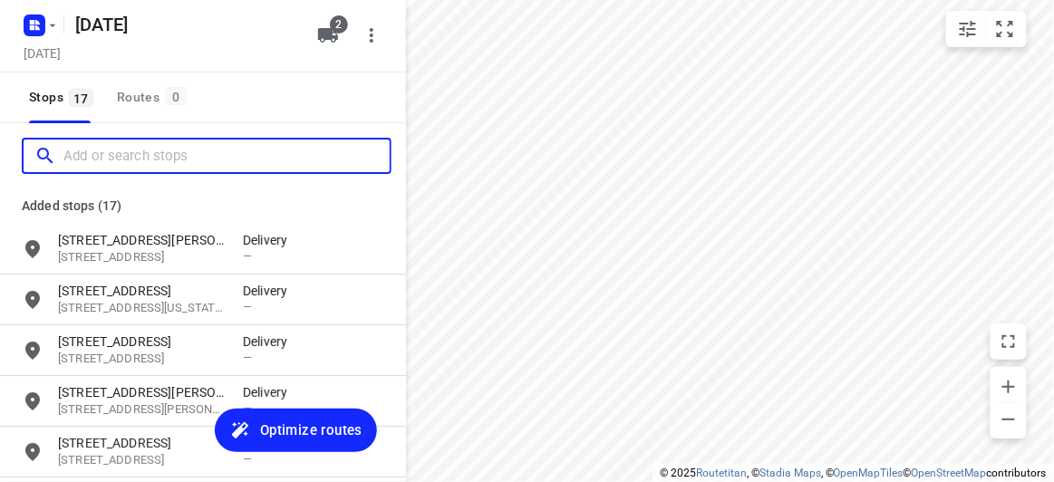
click at [131, 163] on input "Add or search stops" at bounding box center [226, 156] width 326 height 28
paste input "387 Auburn Rd Hawthorn 3122"
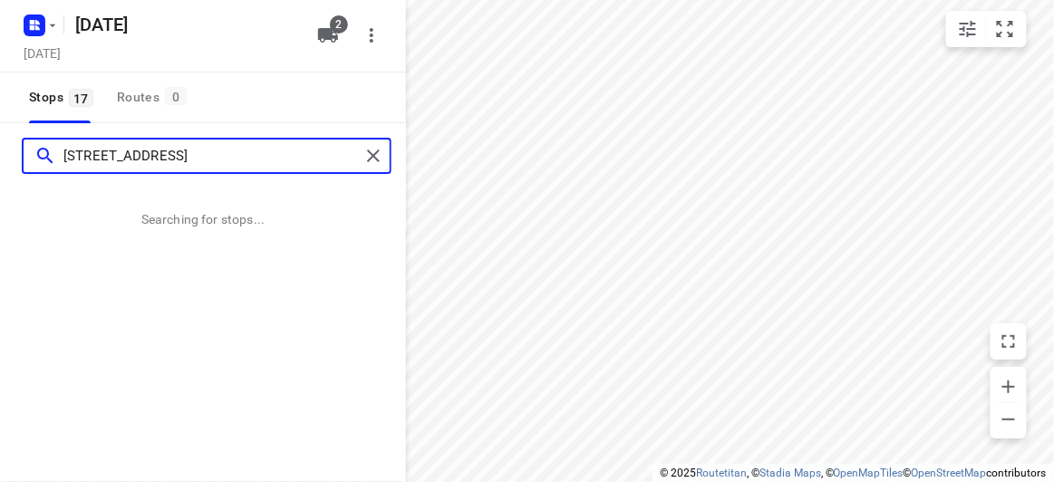
type input "387 Auburn Rd Hawthorn 3122"
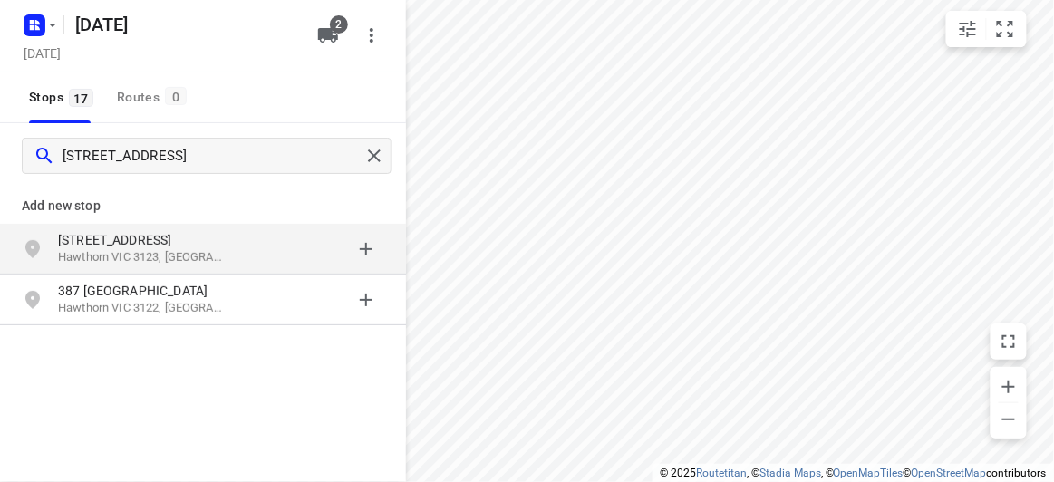
click at [157, 239] on p "387 Auburn Rd" at bounding box center [141, 240] width 167 height 18
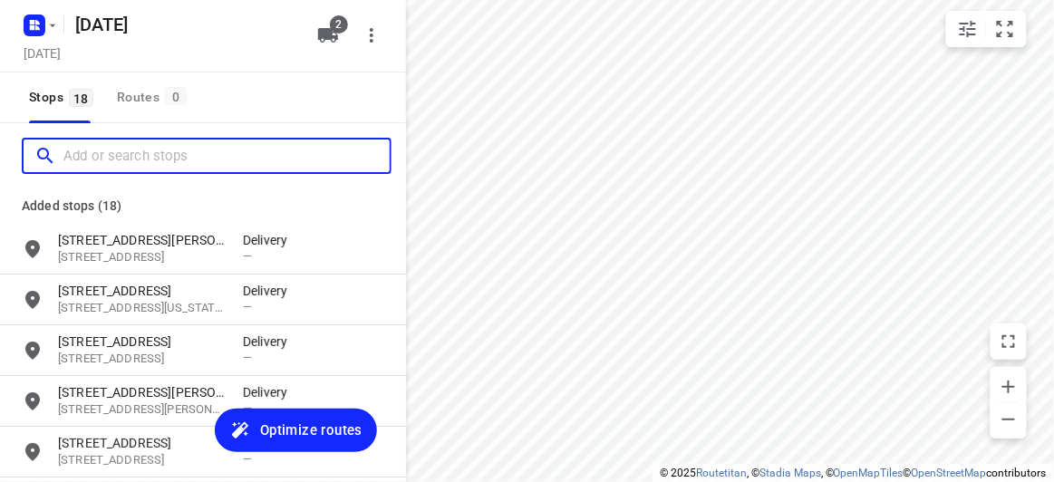
paste input "32 Tormey Street Balwyn North 3104"
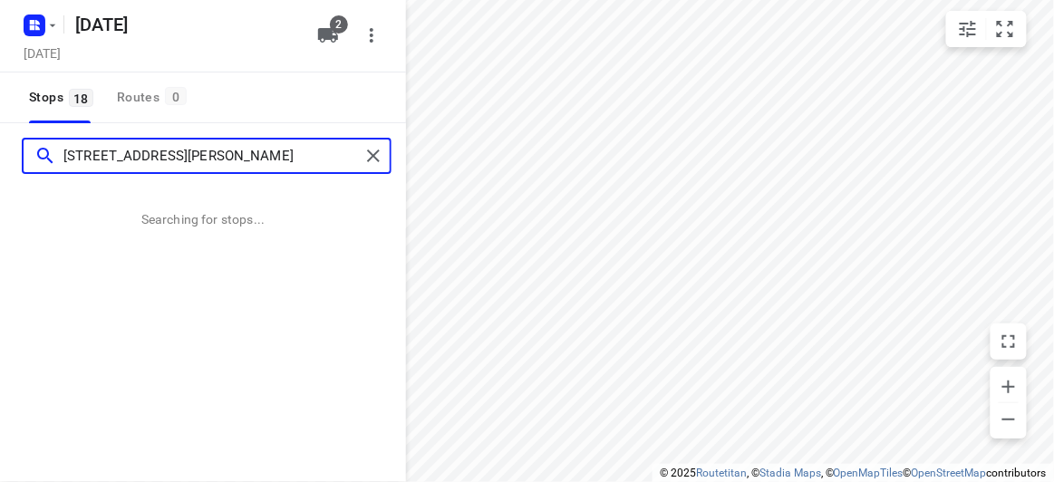
type input "32 Tormey Street Balwyn North 3104"
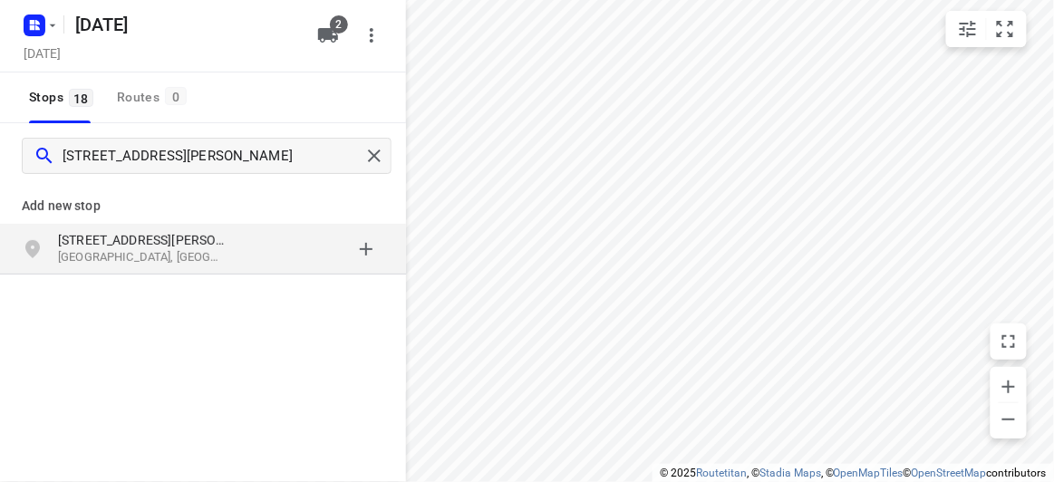
click at [42, 196] on p "Add new stop" at bounding box center [203, 206] width 362 height 22
click at [82, 238] on p "[STREET_ADDRESS][PERSON_NAME]" at bounding box center [141, 240] width 167 height 18
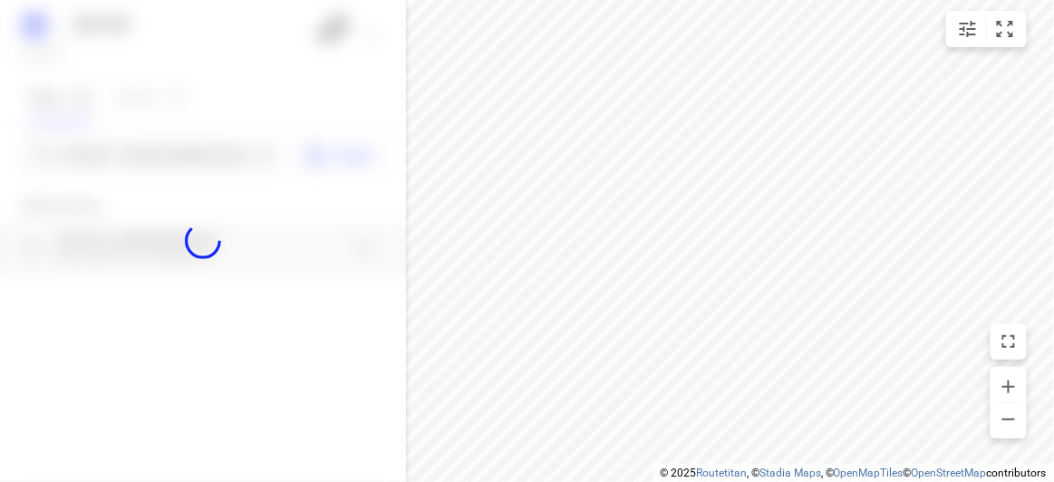
click at [105, 162] on div at bounding box center [203, 241] width 406 height 482
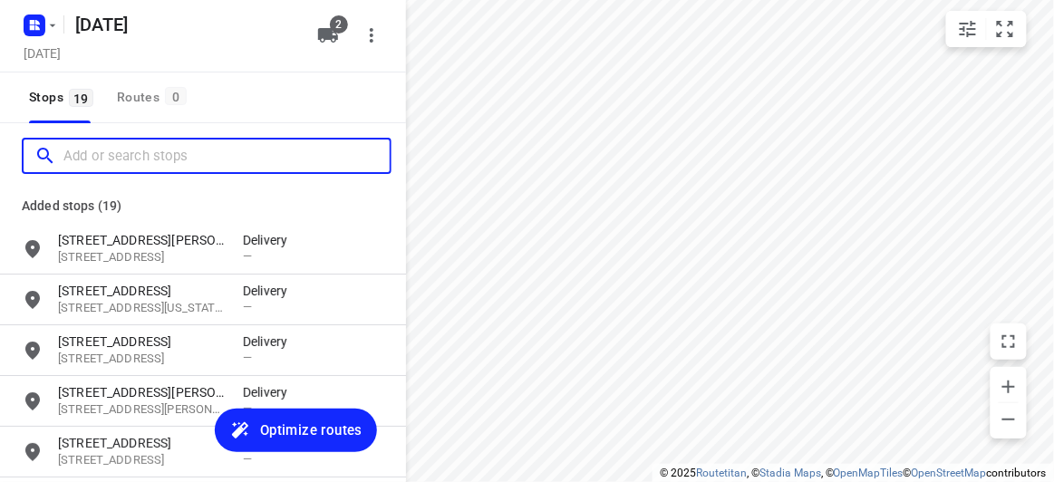
paste input "1 sunset dr Heathmont 3135"
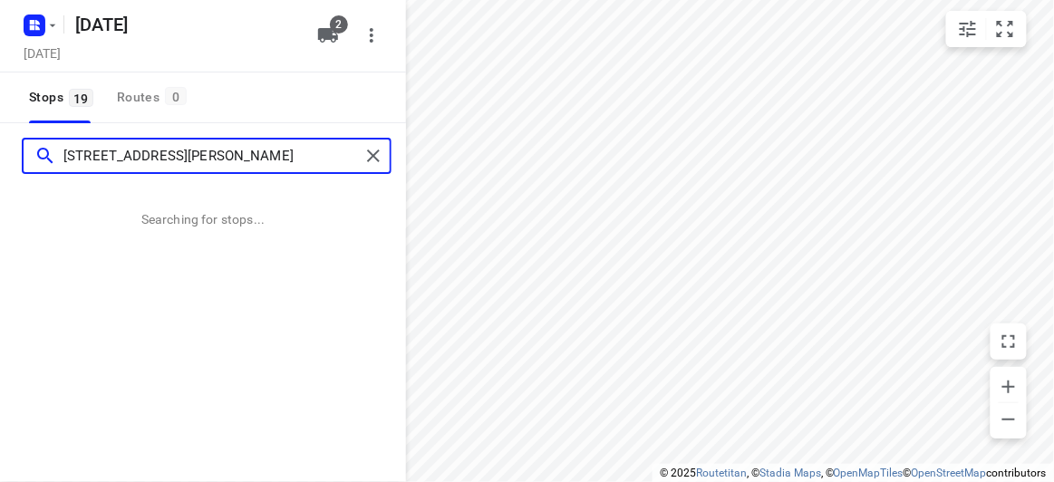
type input "1 sunset dr Heathmont 3135"
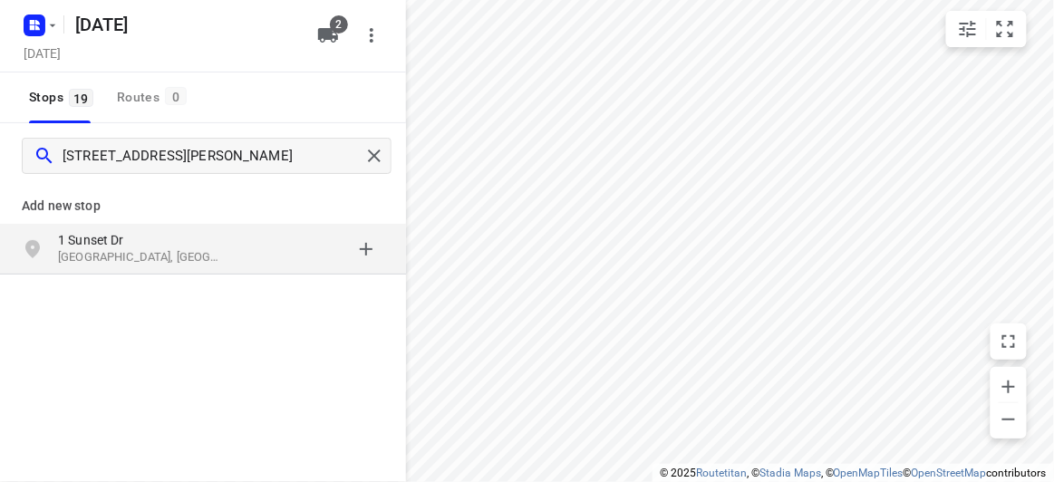
click at [130, 262] on p "Heathmont VIC 3135, Australia" at bounding box center [141, 257] width 167 height 17
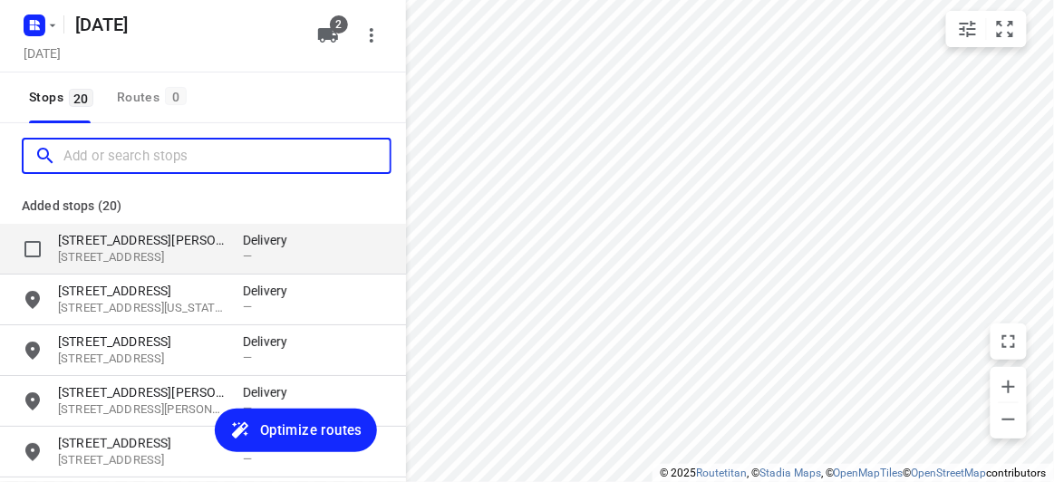
paste input "18 Treeby Court Springvale South 3172"
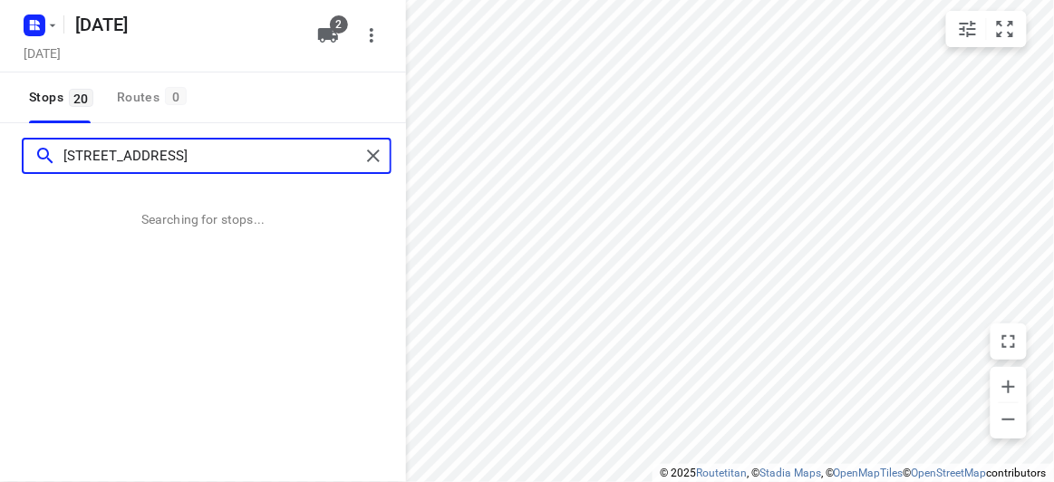
type input "18 Treeby Court Springvale South 3172"
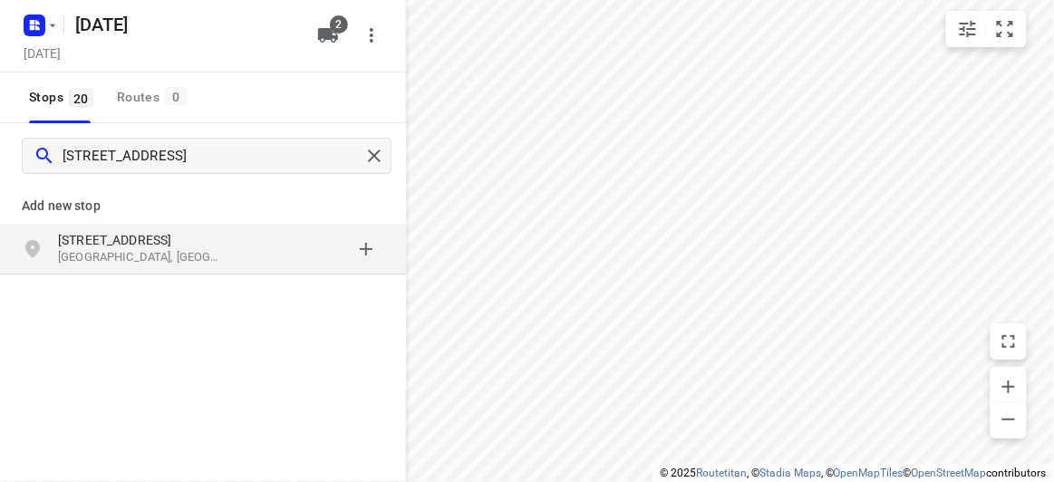
click at [66, 231] on p "[STREET_ADDRESS]" at bounding box center [141, 240] width 167 height 18
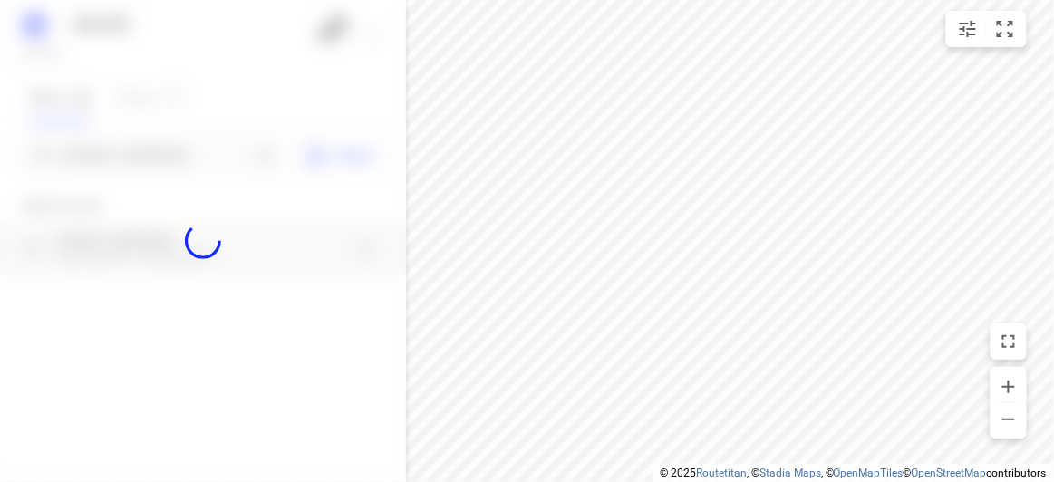
click at [82, 165] on div at bounding box center [203, 241] width 406 height 482
click at [87, 160] on div at bounding box center [203, 241] width 406 height 482
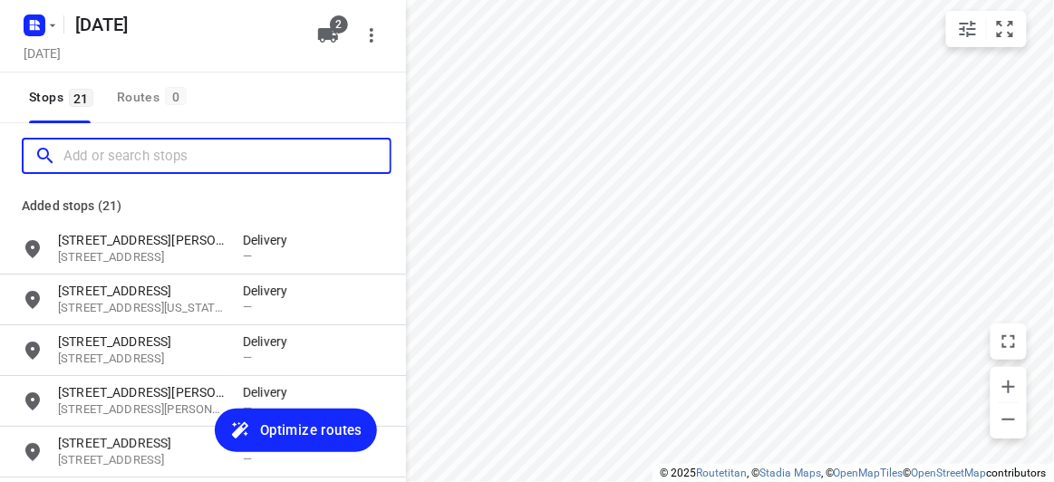
paste input "36 harcourt street Doncaster 3108"
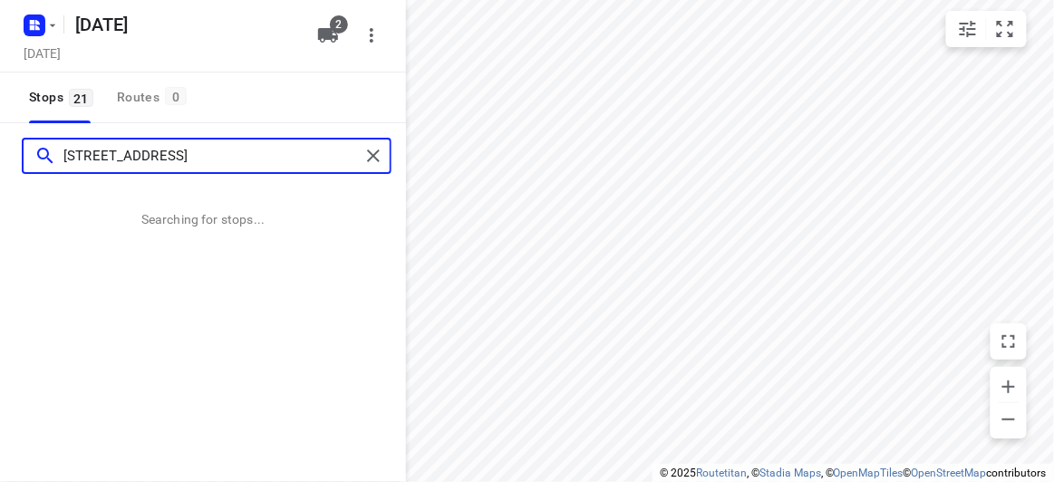
type input "36 harcourt street Doncaster 3108"
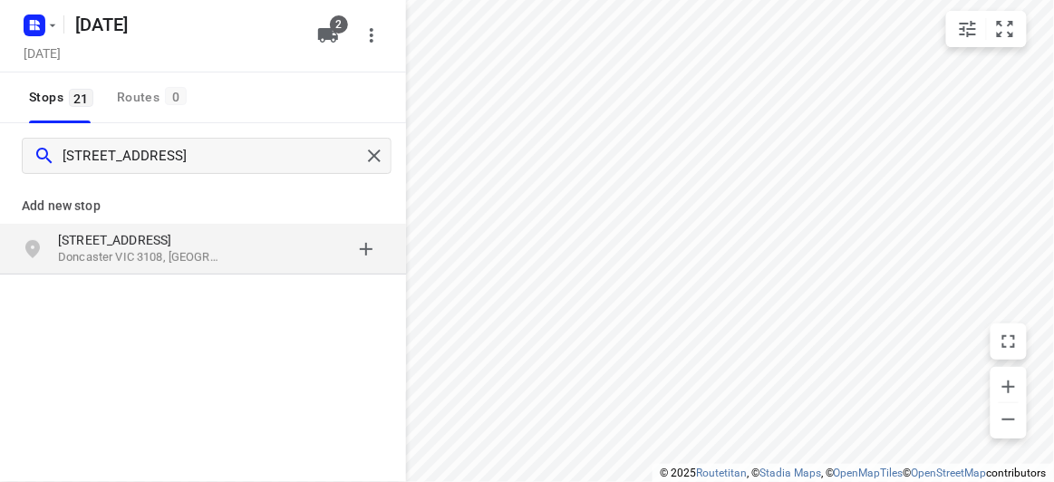
click at [239, 229] on div "36 Harcourt Street Doncaster VIC 3108, Australia" at bounding box center [203, 249] width 406 height 51
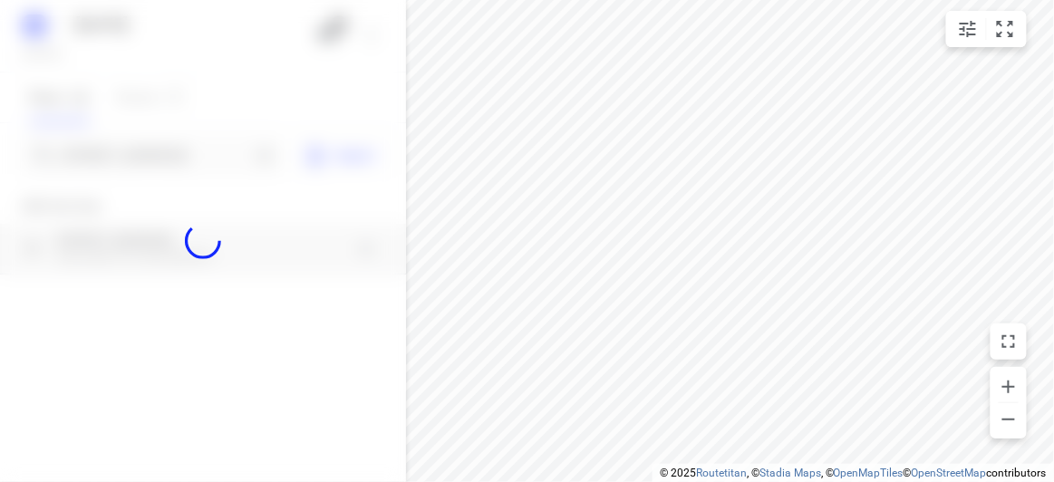
click at [144, 149] on div at bounding box center [203, 241] width 406 height 482
click at [141, 149] on div at bounding box center [203, 241] width 406 height 482
paste input "37 Boyd Street Blackburn South 3130"
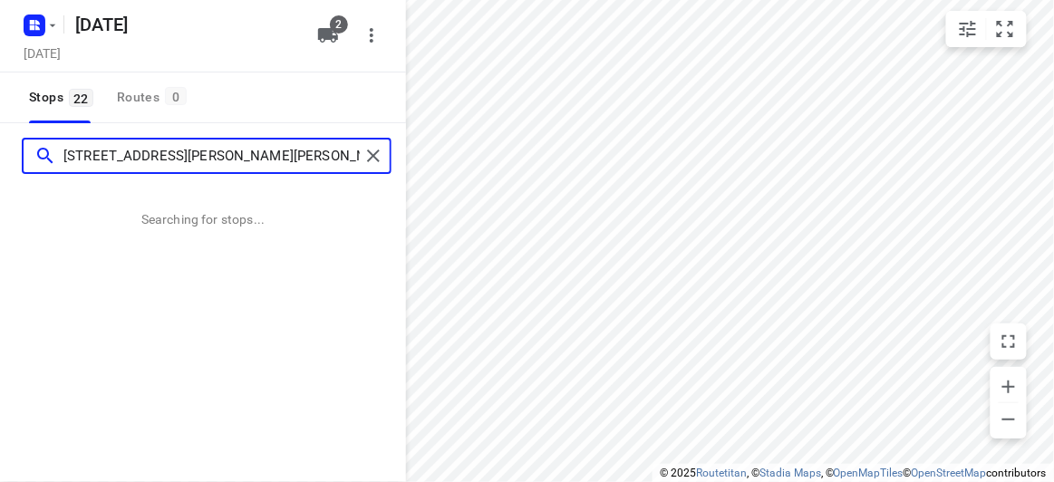
type input "37 Boyd Street Blackburn South 3130"
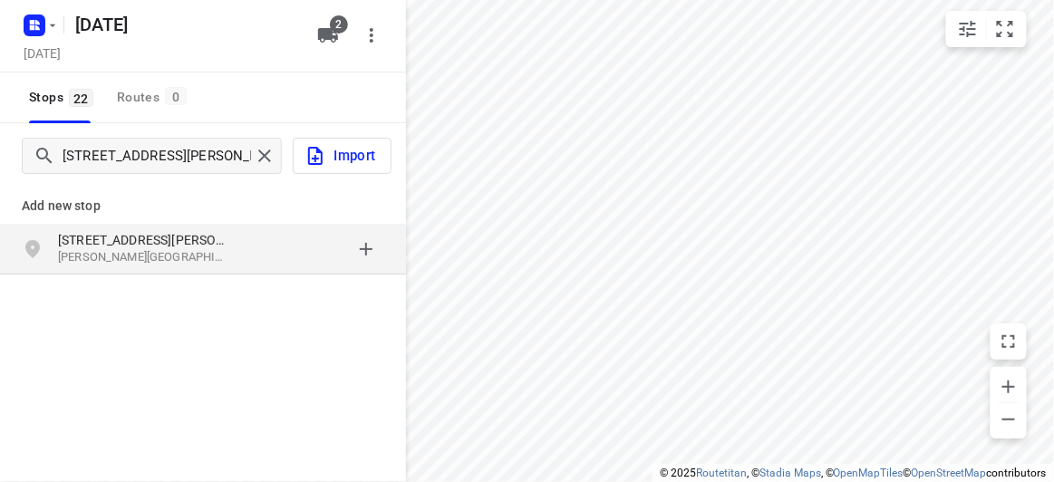
click at [146, 212] on p "Add new stop" at bounding box center [203, 206] width 362 height 22
click at [149, 226] on div "37 Boyd Street Blackburn South VIC 3130, Australia" at bounding box center [203, 249] width 406 height 51
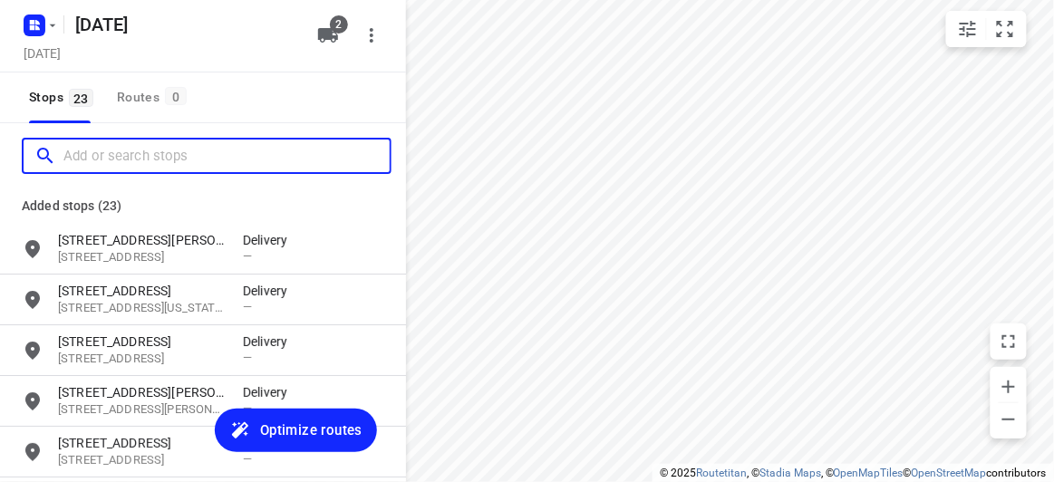
paste input "17A Powers Street Donvale 3111"
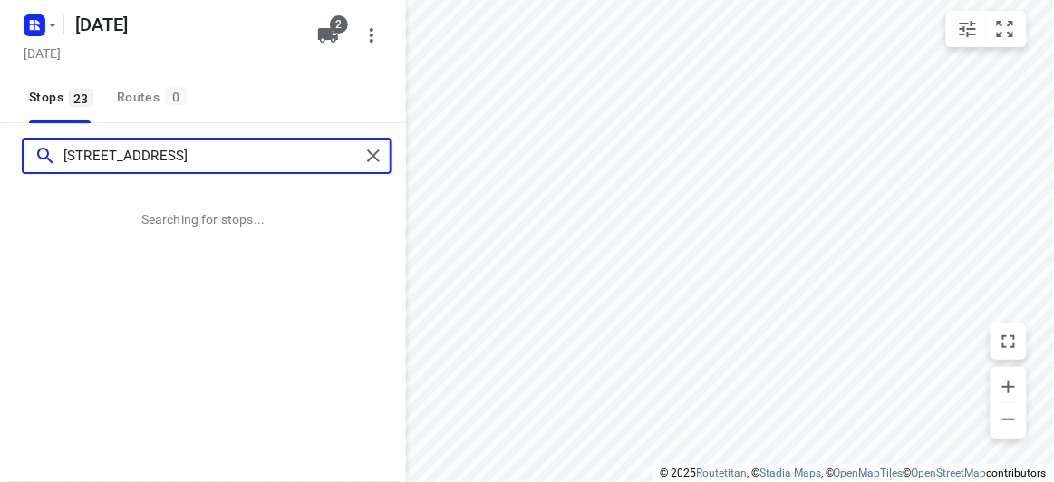
type input "17A Powers Street Donvale 3111"
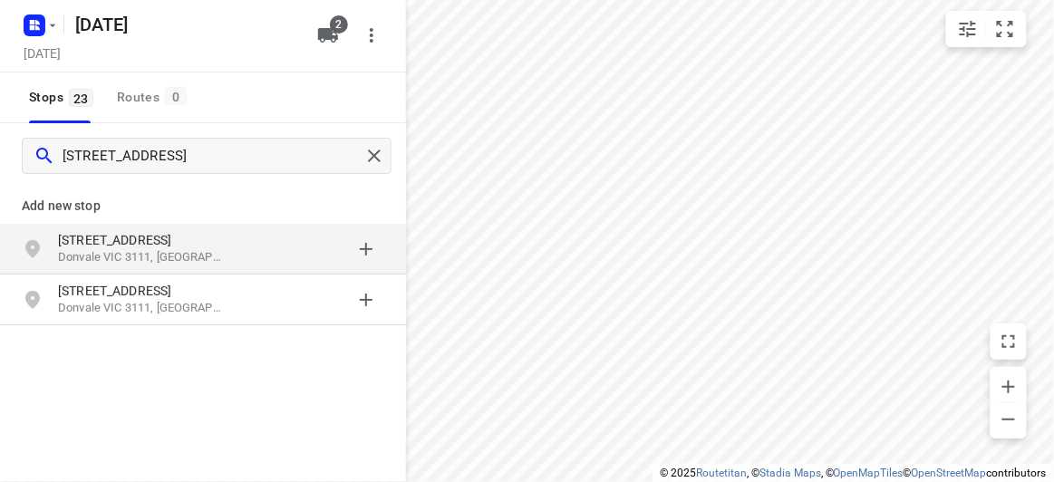
click at [136, 246] on p "[STREET_ADDRESS]" at bounding box center [141, 240] width 167 height 18
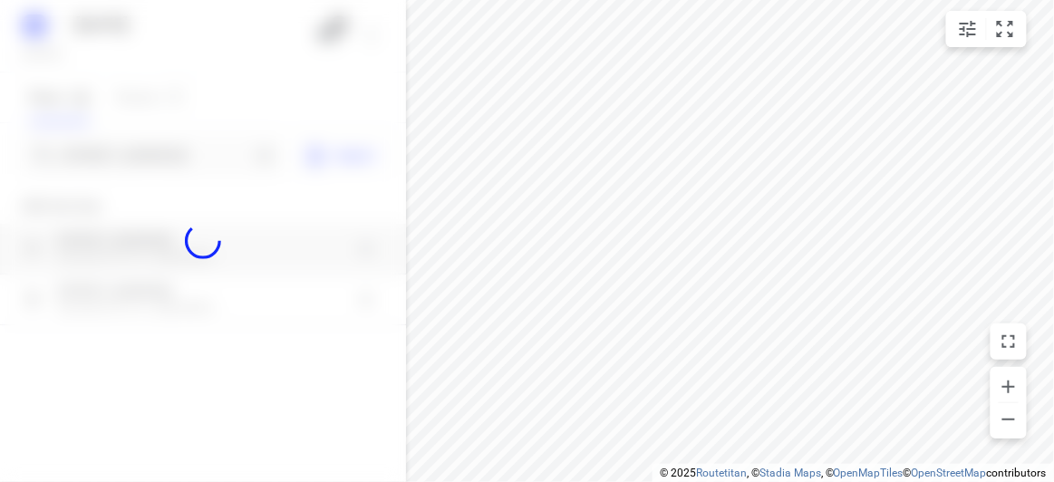
click at [113, 164] on div at bounding box center [203, 241] width 406 height 482
click at [111, 162] on div at bounding box center [203, 241] width 406 height 482
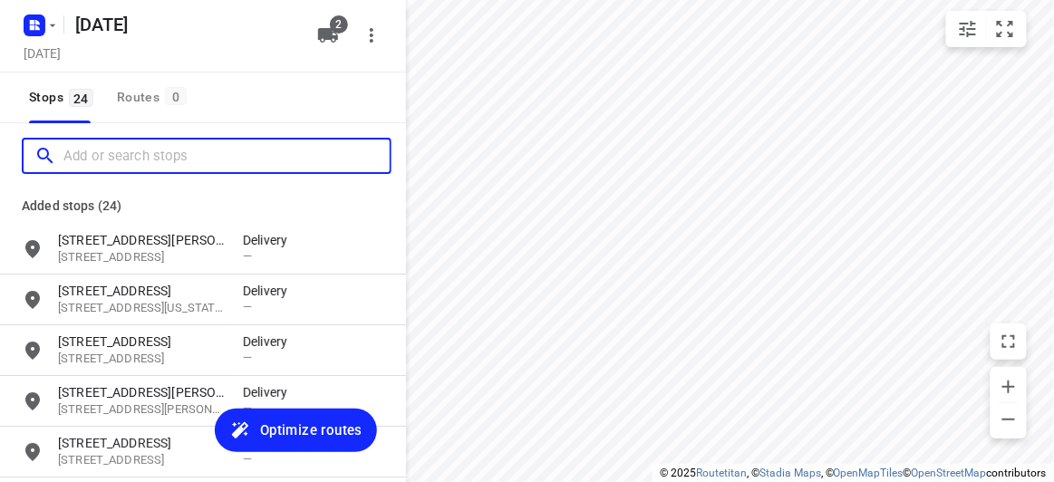
paste input "637 CANTERBURY RD VERMONT 3133"
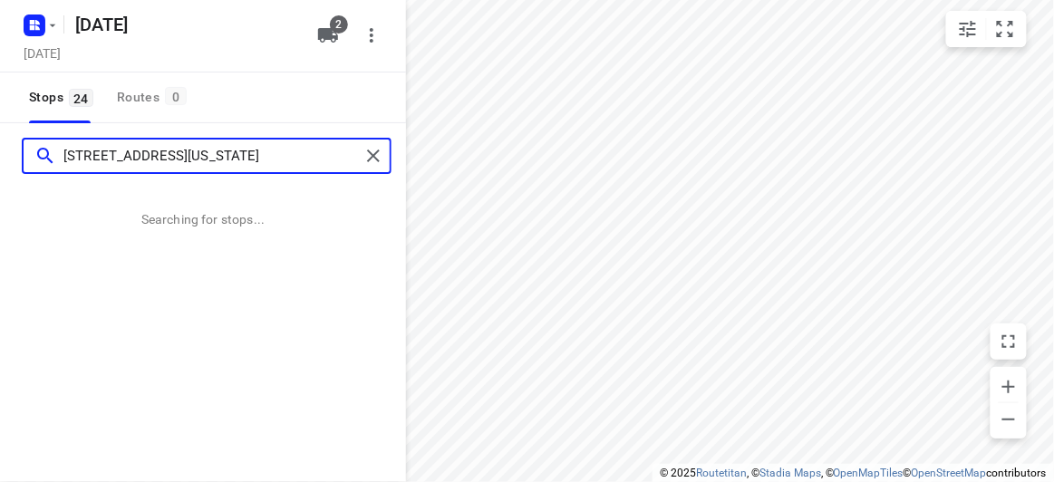
type input "637 CANTERBURY RD VERMONT 3133"
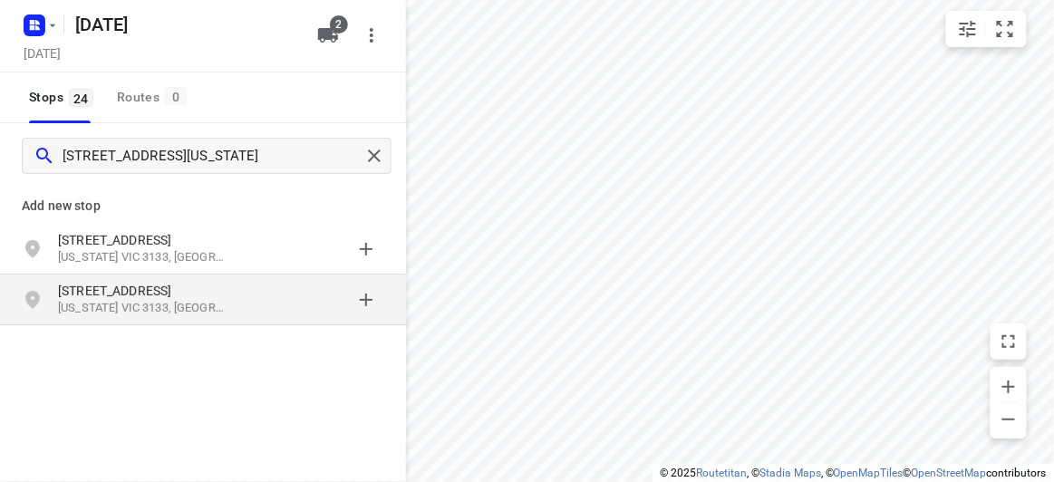
click at [100, 282] on p "637 Canterbury Rd Service Rd" at bounding box center [141, 291] width 167 height 18
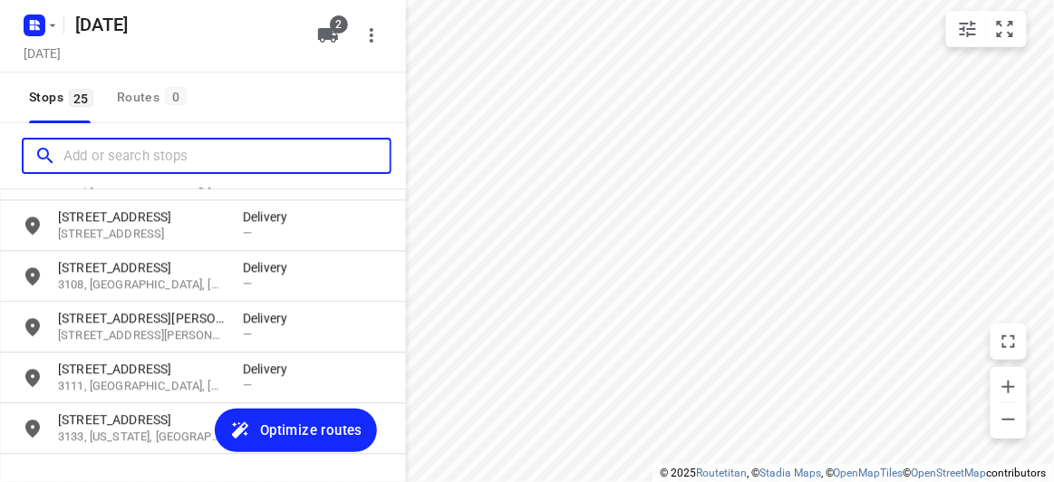
scroll to position [1093, 0]
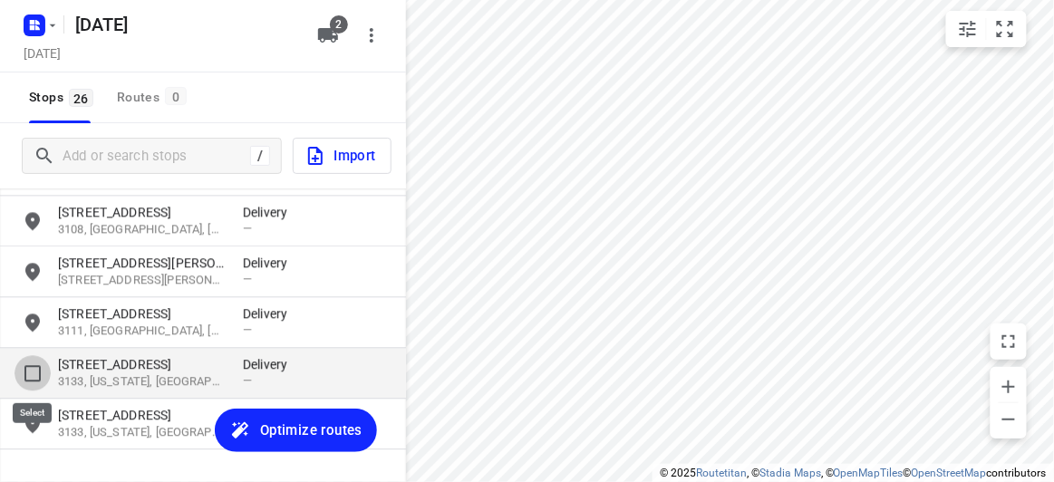
click at [27, 371] on input "grid" at bounding box center [32, 373] width 36 height 36
checkbox input "true"
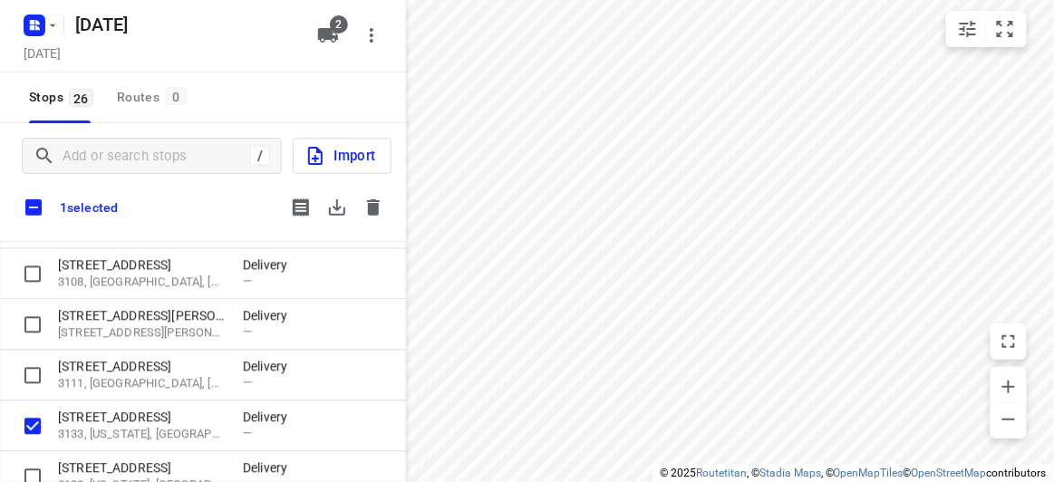
scroll to position [1132, 0]
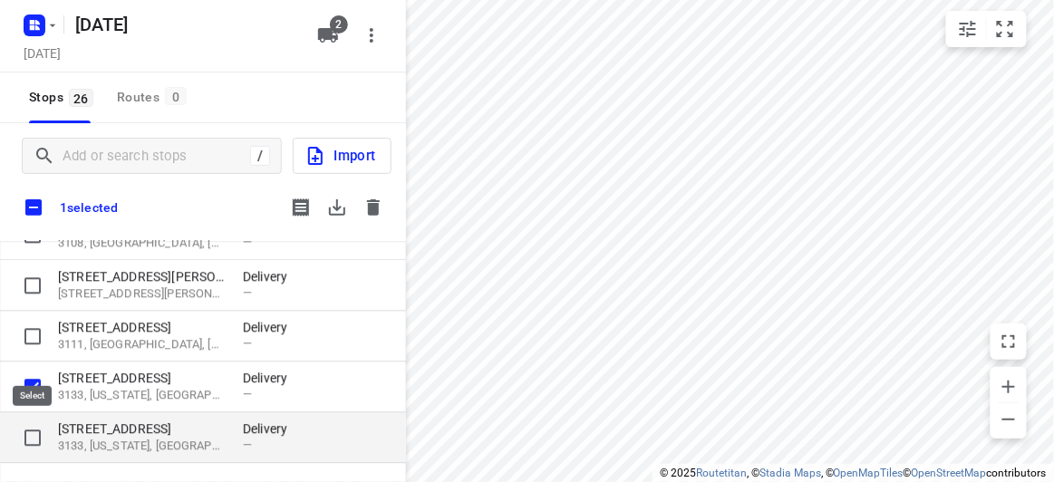
click at [35, 427] on input "grid" at bounding box center [32, 437] width 36 height 36
checkbox input "true"
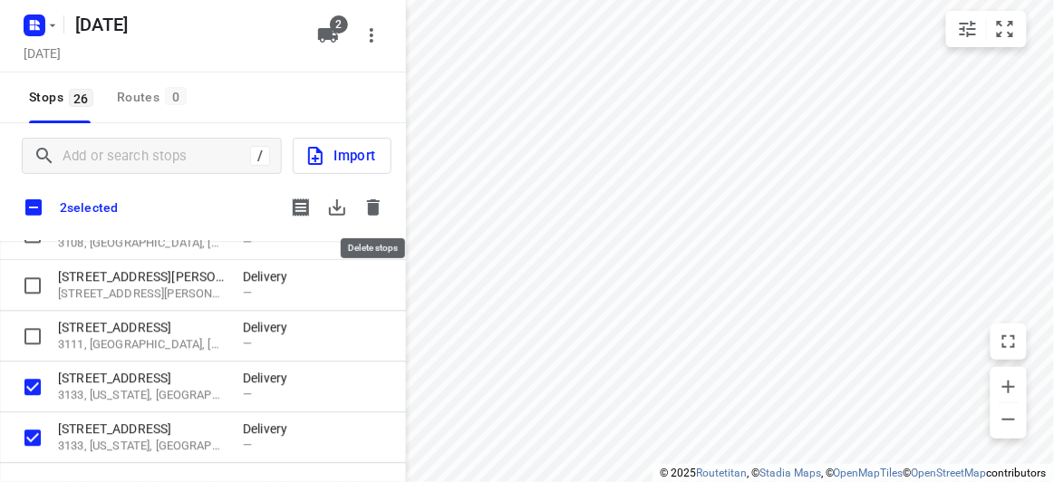
click at [369, 215] on icon "button" at bounding box center [373, 208] width 22 height 22
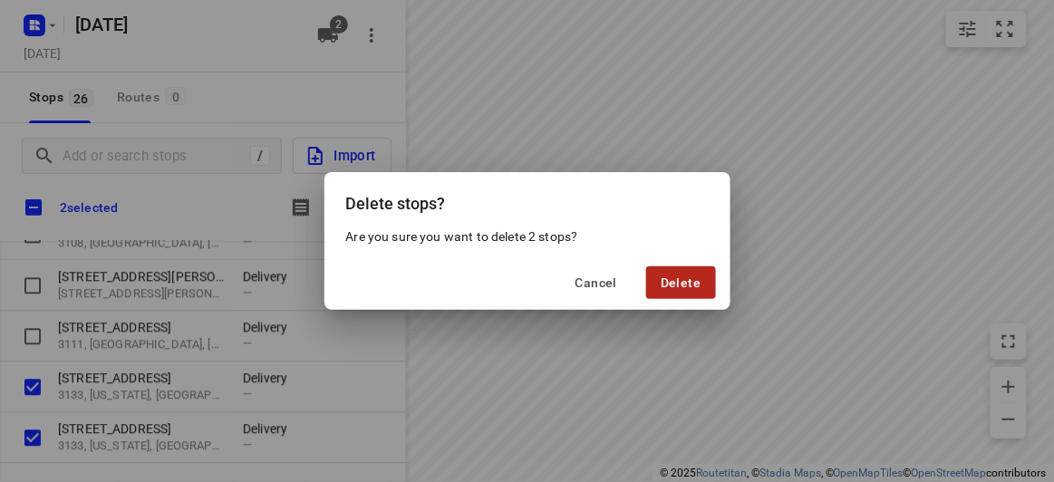
click at [693, 277] on span "Delete" at bounding box center [680, 282] width 40 height 14
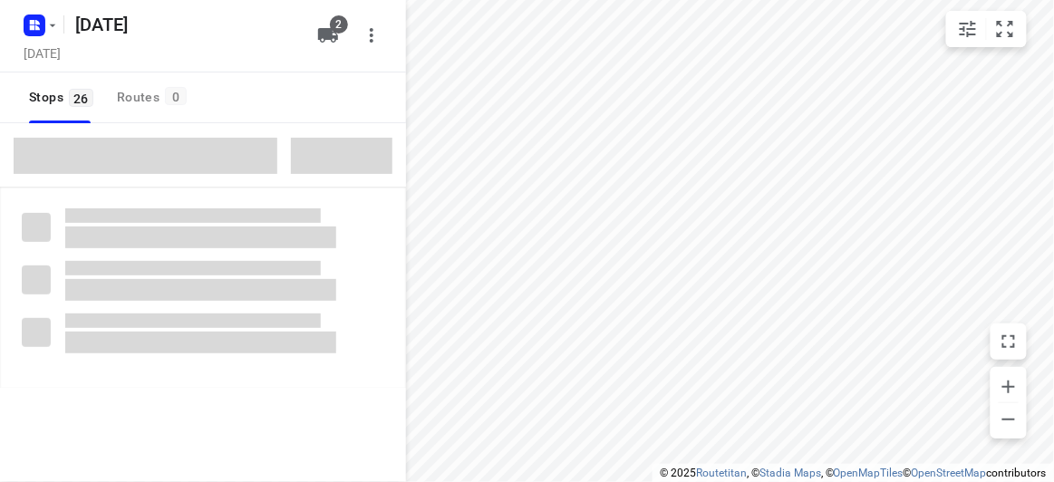
click at [160, 158] on span at bounding box center [146, 156] width 264 height 36
click at [159, 158] on span at bounding box center [146, 156] width 264 height 36
click at [161, 159] on span at bounding box center [146, 156] width 264 height 36
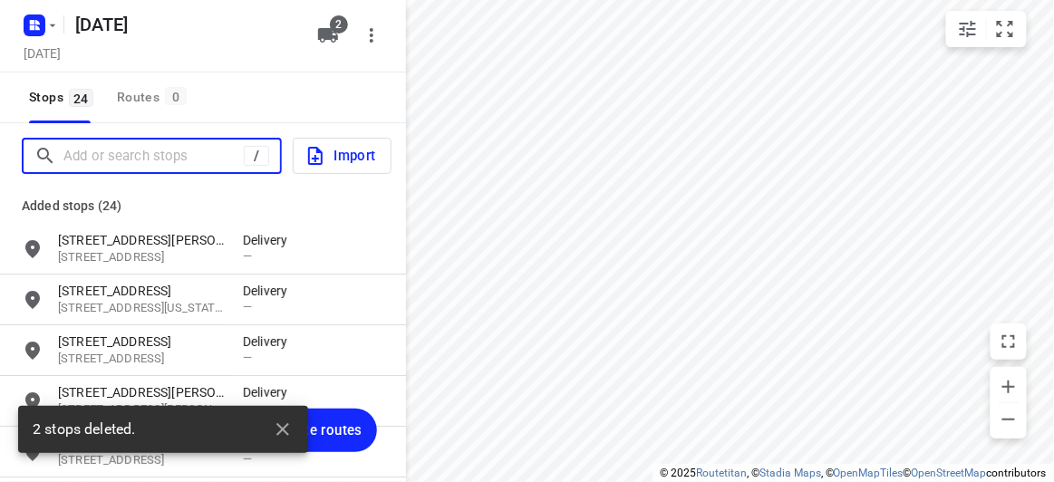
click at [191, 164] on input "Add or search stops" at bounding box center [153, 156] width 180 height 28
paste input "4 Donald St Clayton 3168"
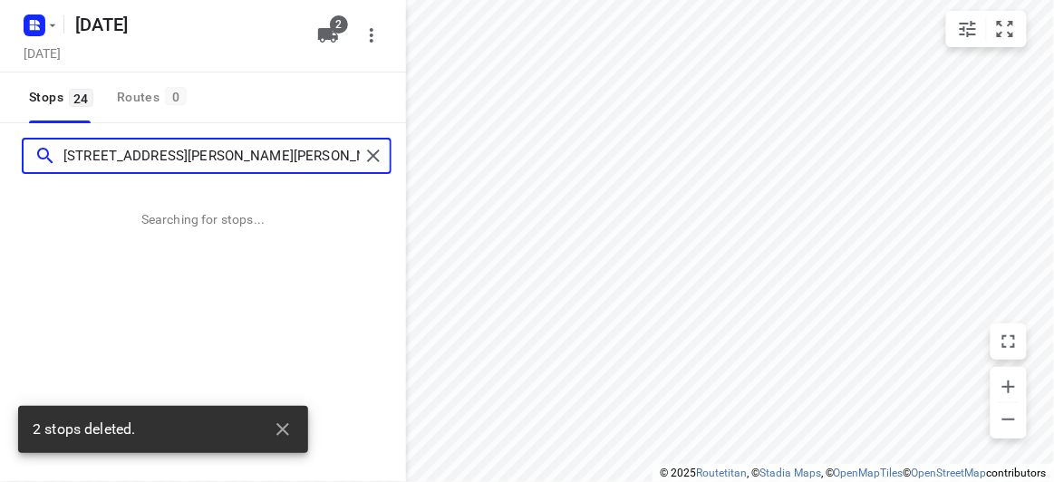
type input "4 Donald St Clayton 3168"
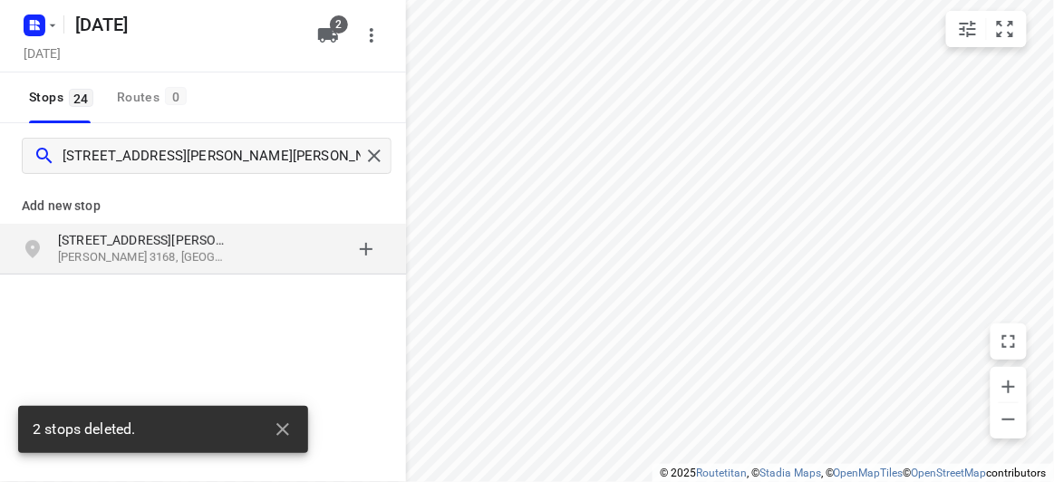
click at [150, 222] on div "Add new stop" at bounding box center [203, 198] width 406 height 51
click at [281, 427] on icon "button" at bounding box center [283, 430] width 22 height 22
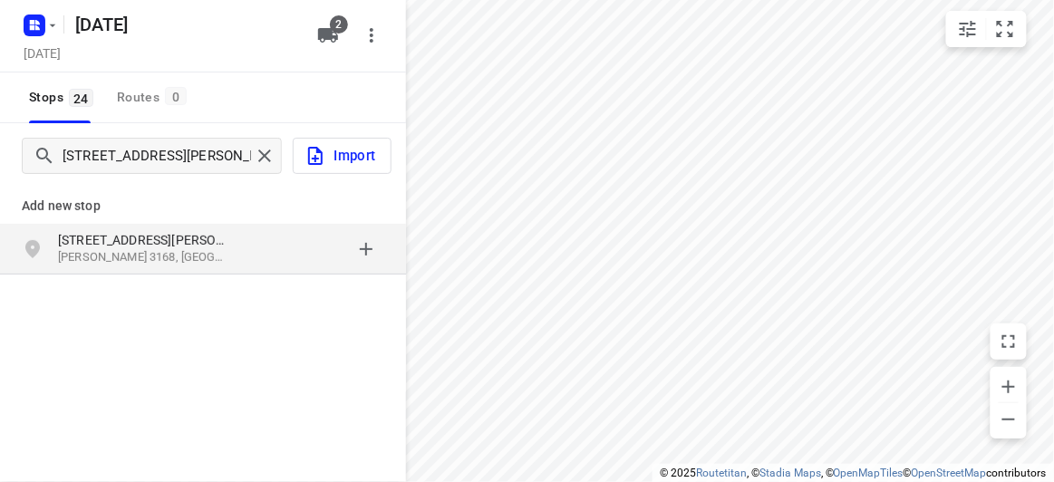
click at [86, 234] on p "4 Donald St" at bounding box center [141, 240] width 167 height 18
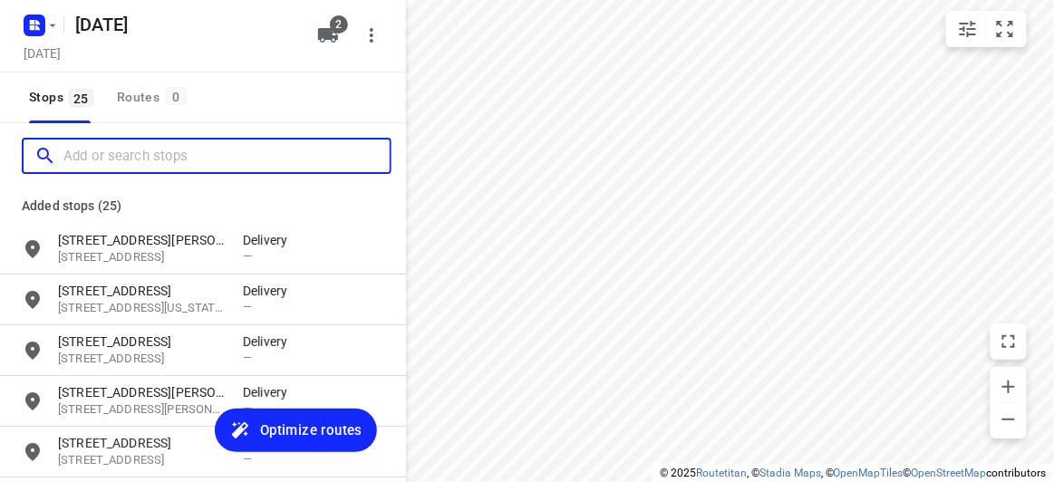
paste input "637 CANTERBURY RD VERMONT 3133"
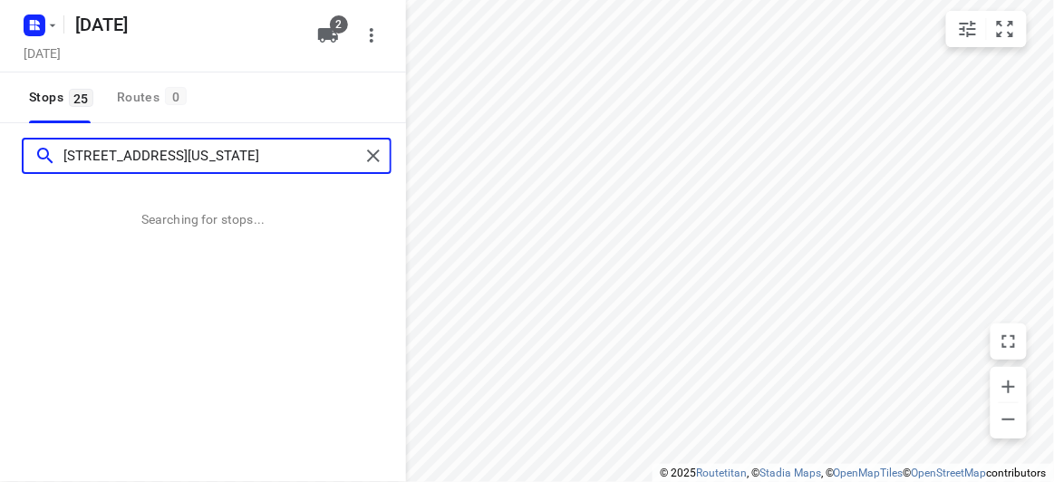
type input "637 CANTERBURY RD VERMONT 3133"
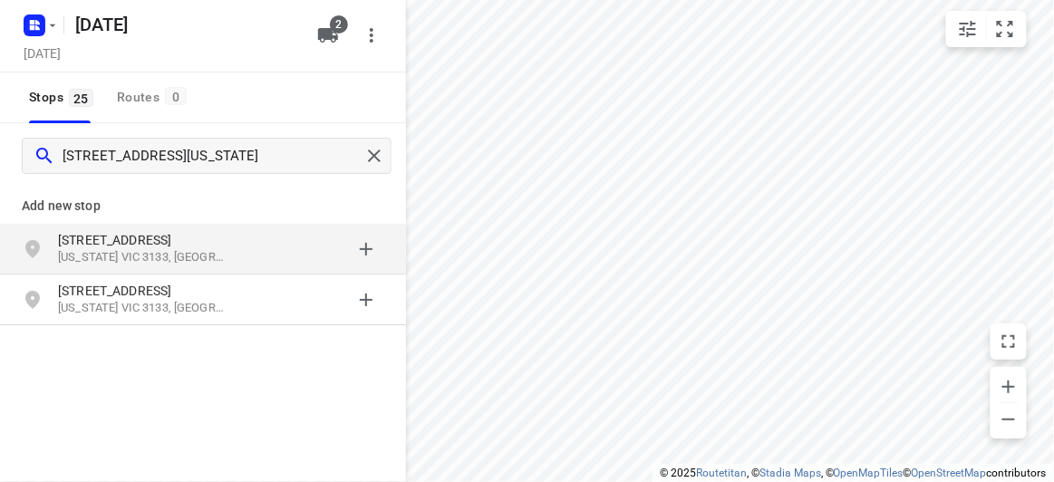
click at [114, 243] on p "637 Canterbury Rd" at bounding box center [141, 240] width 167 height 18
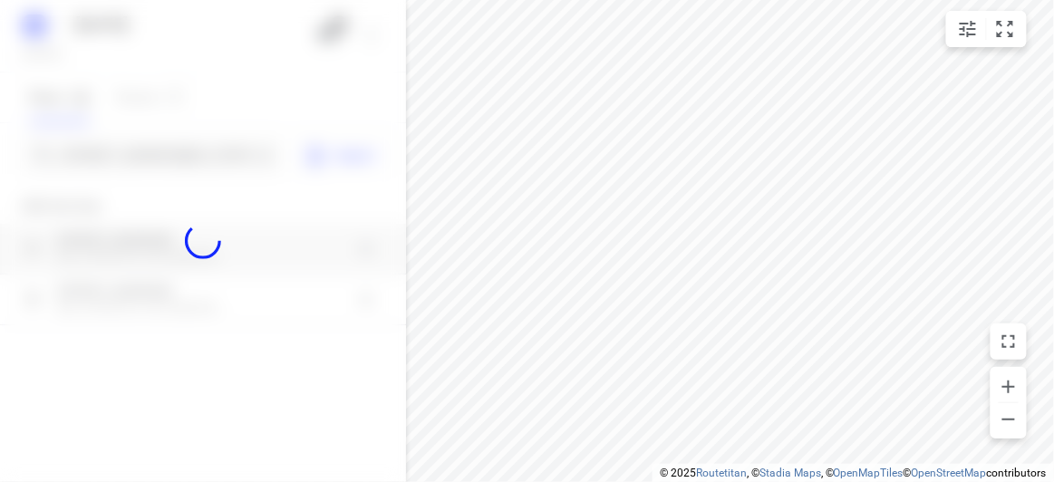
click at [111, 159] on div at bounding box center [203, 241] width 406 height 482
click at [110, 157] on div at bounding box center [203, 241] width 406 height 482
click at [109, 157] on div "03 SEPTEMBER 2025 Tuesday, Sep 02 2 Stops 25 Routes 0 637 CANTERBURY RD VERMONT…" at bounding box center [203, 241] width 406 height 482
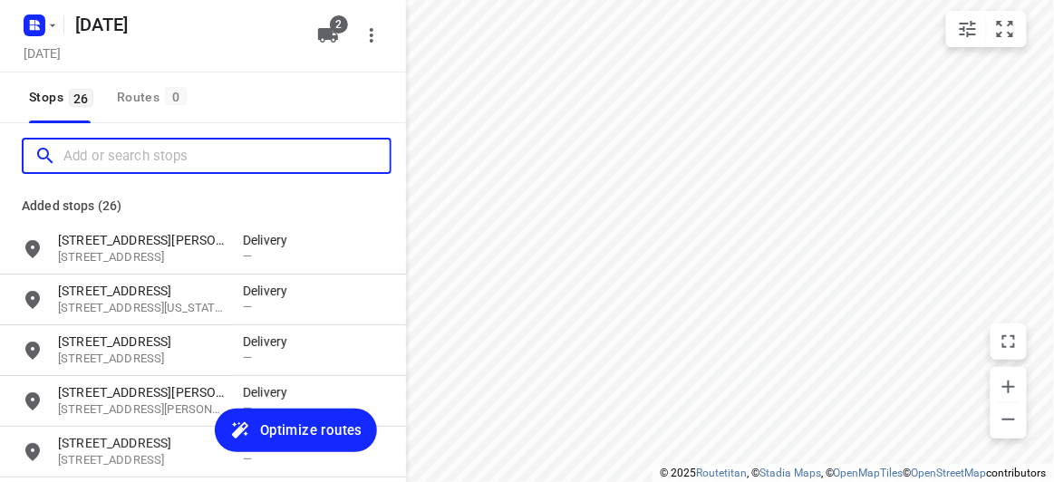
paste input "24 Marsden crescent, Doncaster East 3109"
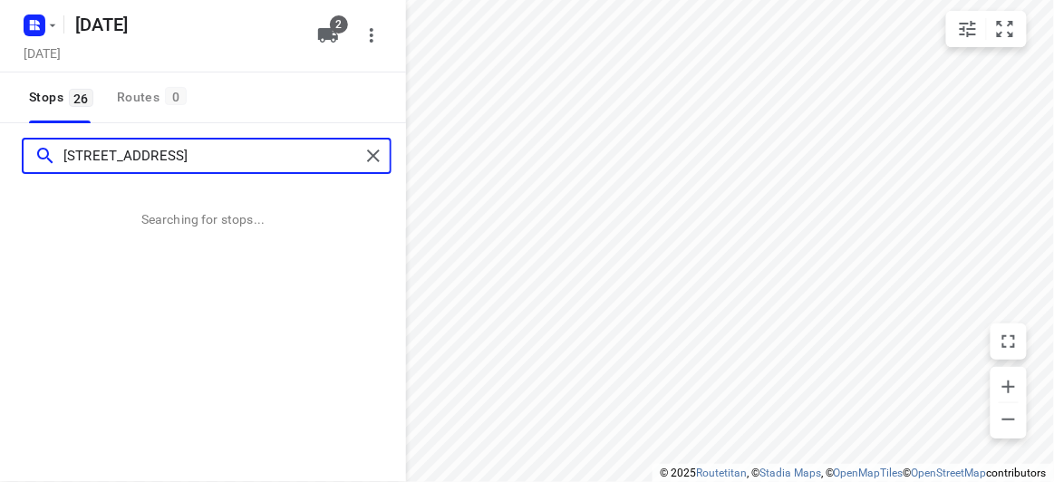
type input "24 Marsden crescent, Doncaster East 3109"
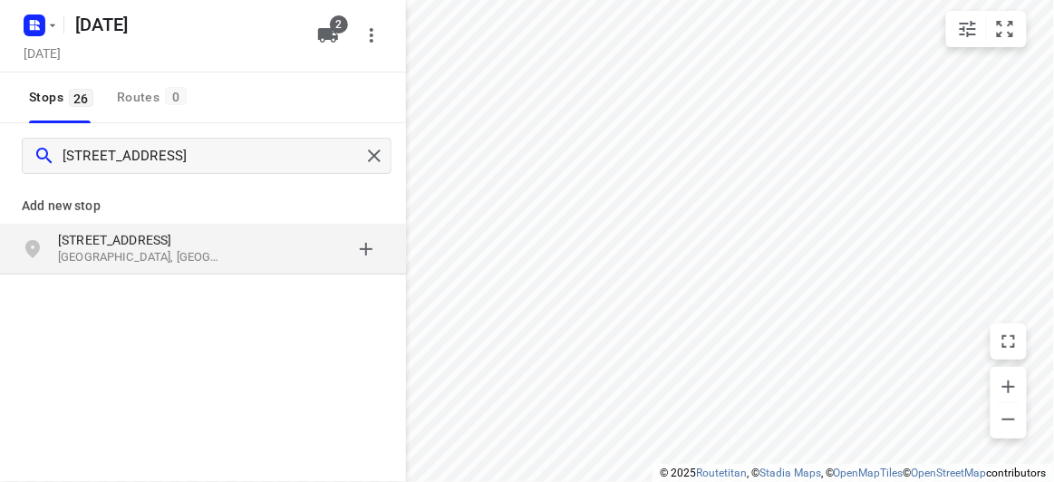
click at [159, 256] on p "[GEOGRAPHIC_DATA], [GEOGRAPHIC_DATA]" at bounding box center [141, 257] width 167 height 17
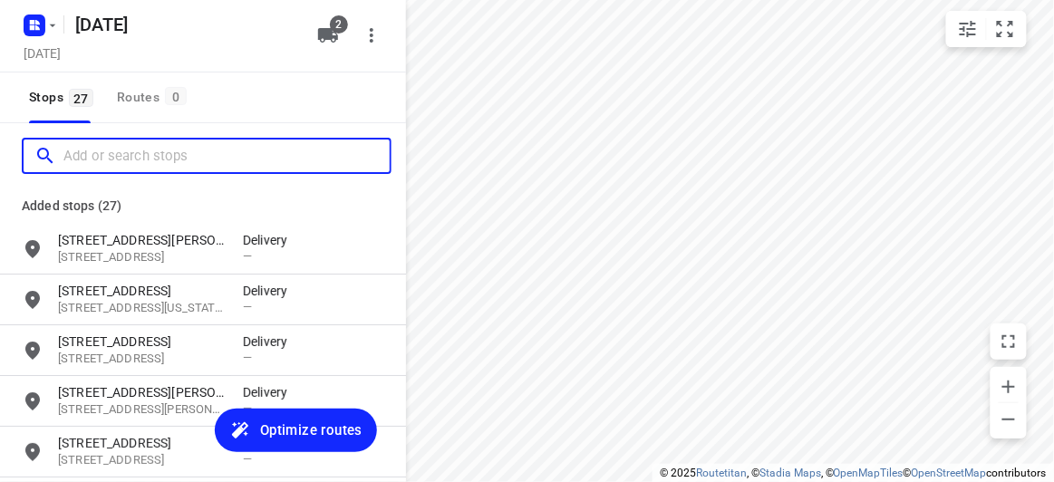
click at [82, 153] on input "Add or search stops" at bounding box center [226, 156] width 326 height 28
paste input "436 High St Rd Mt Waverley 3149"
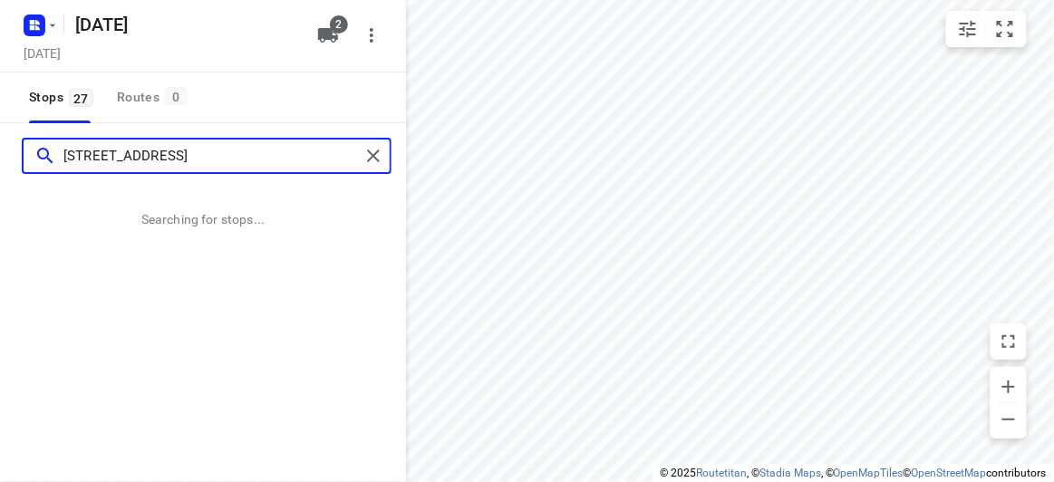
type input "436 High St Rd Mt Waverley 3149"
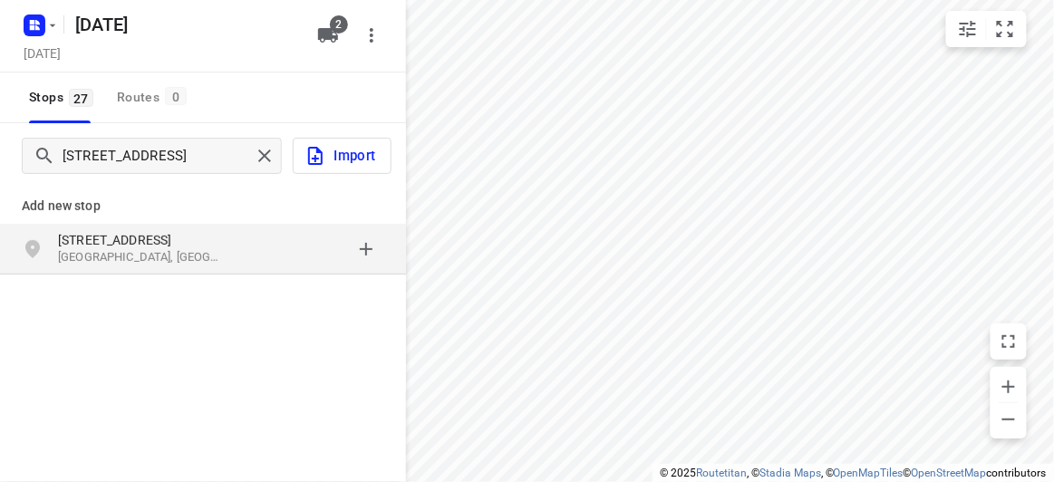
click at [8, 256] on div "436 High St Rd Mount Waverley VIC 3149, Australia" at bounding box center [203, 249] width 406 height 51
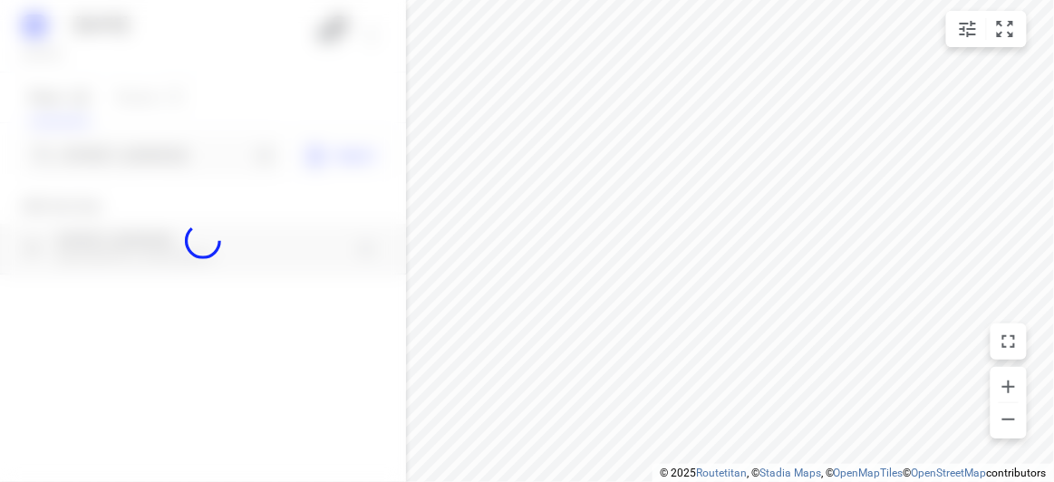
click at [112, 145] on div at bounding box center [203, 241] width 406 height 482
click at [123, 162] on div at bounding box center [203, 241] width 406 height 482
paste input "[STREET_ADDRESS][PERSON_NAME]"
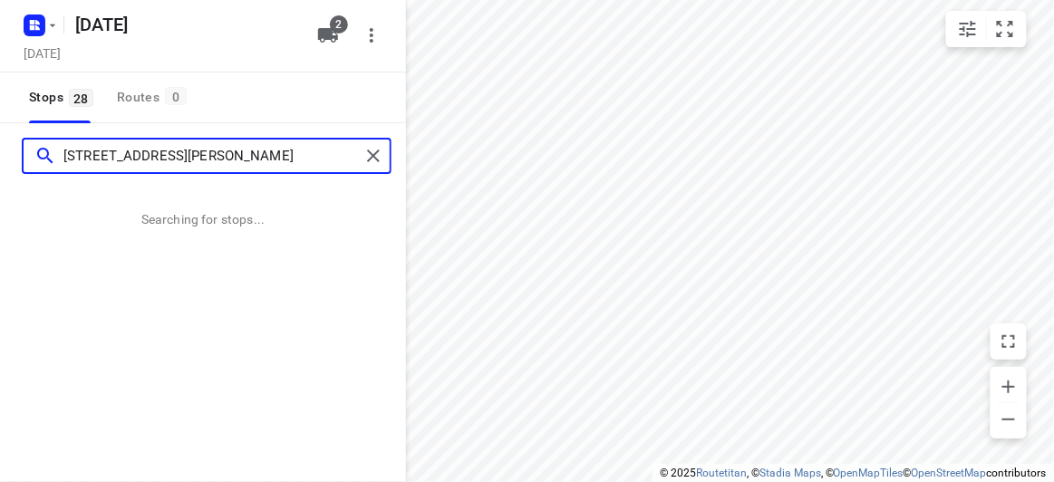
type input "[STREET_ADDRESS][PERSON_NAME]"
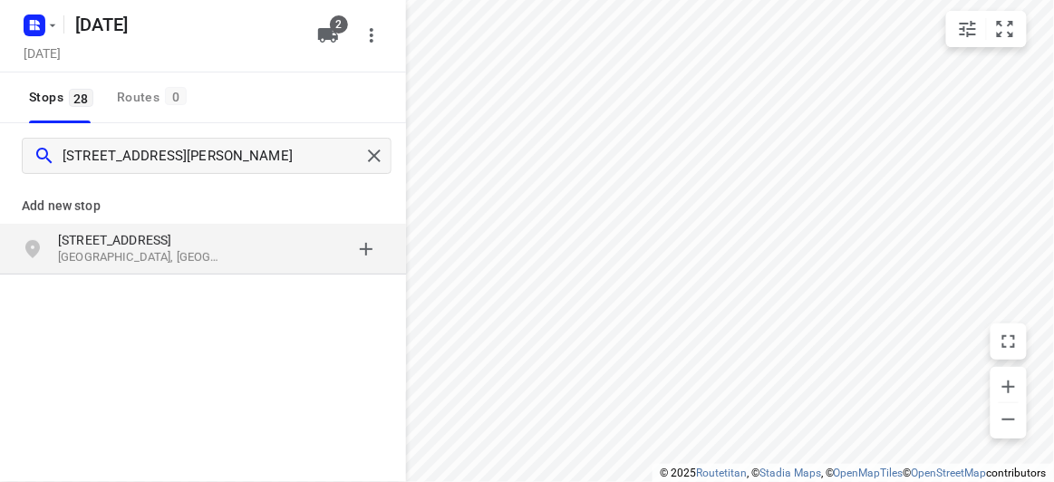
click at [190, 253] on p "Wantirna South VIC, Australia" at bounding box center [141, 257] width 167 height 17
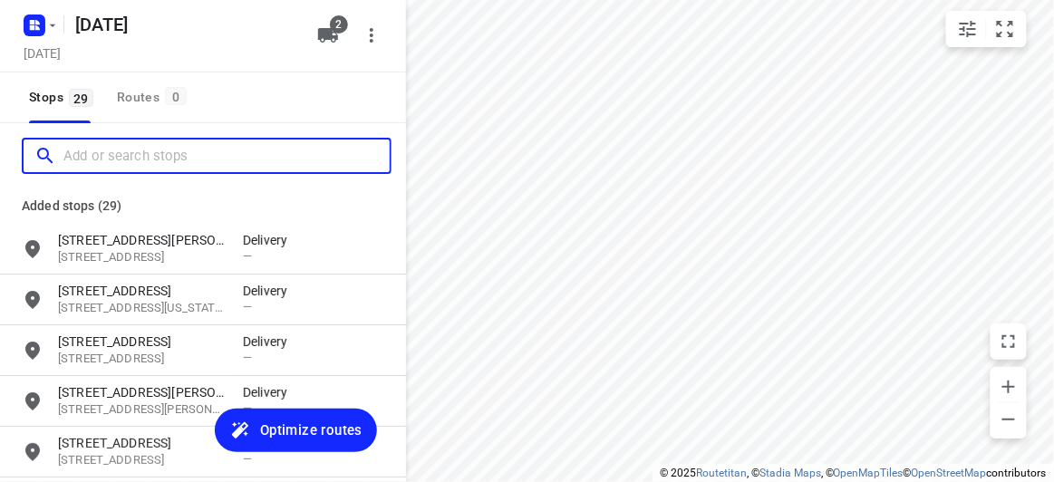
paste input "60 cooloongatta road Camberwell 3124"
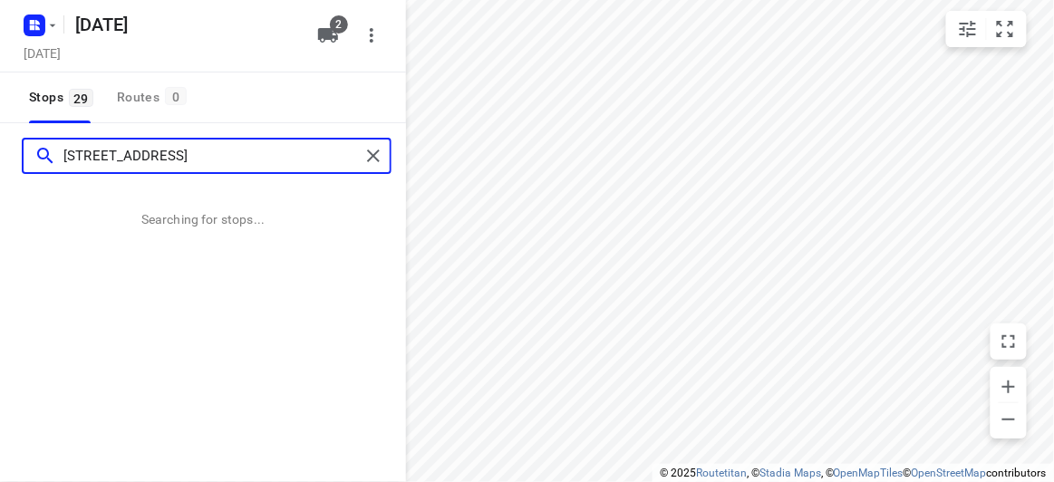
type input "60 cooloongatta road Camberwell 3124"
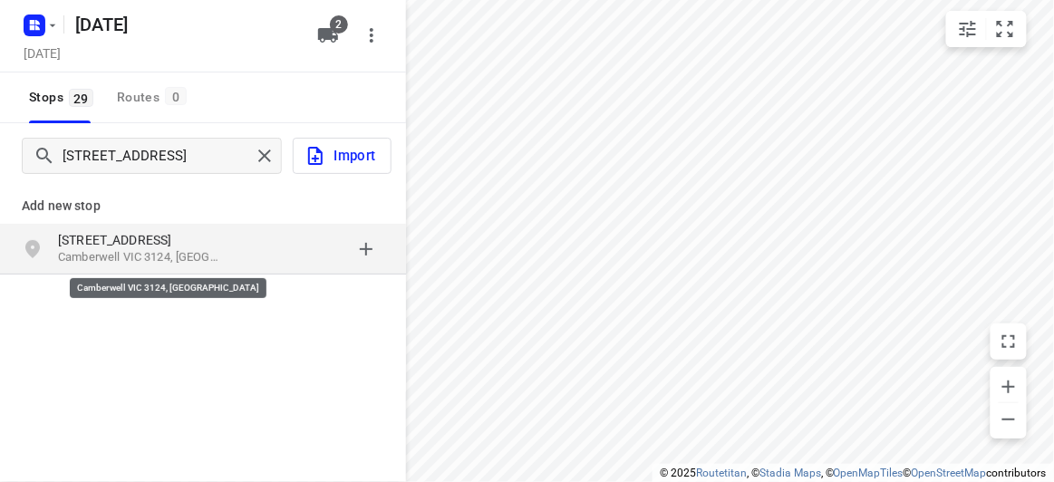
click at [181, 252] on p "Camberwell VIC 3124, Australia" at bounding box center [141, 257] width 167 height 17
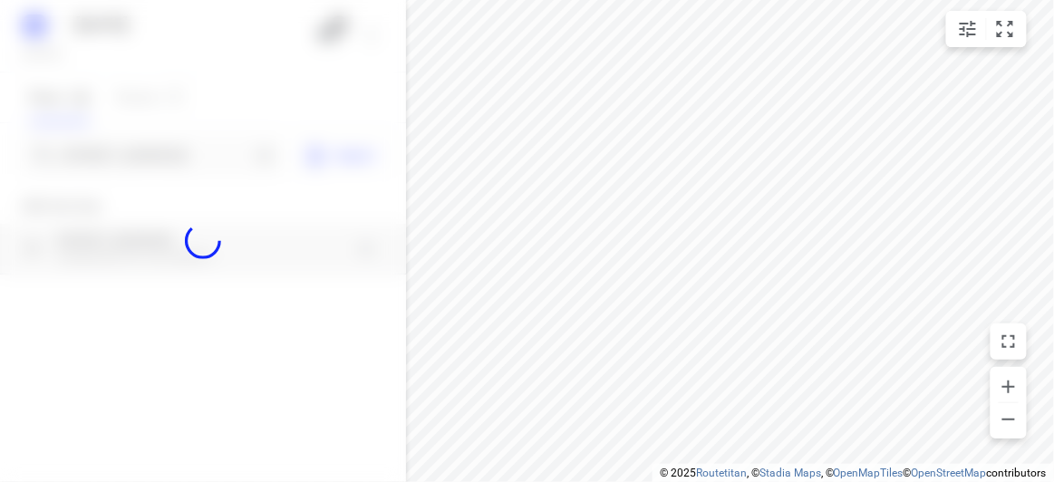
click at [135, 160] on div at bounding box center [203, 241] width 406 height 482
paste input "13 Elliott Avenue Balwyn 3103"
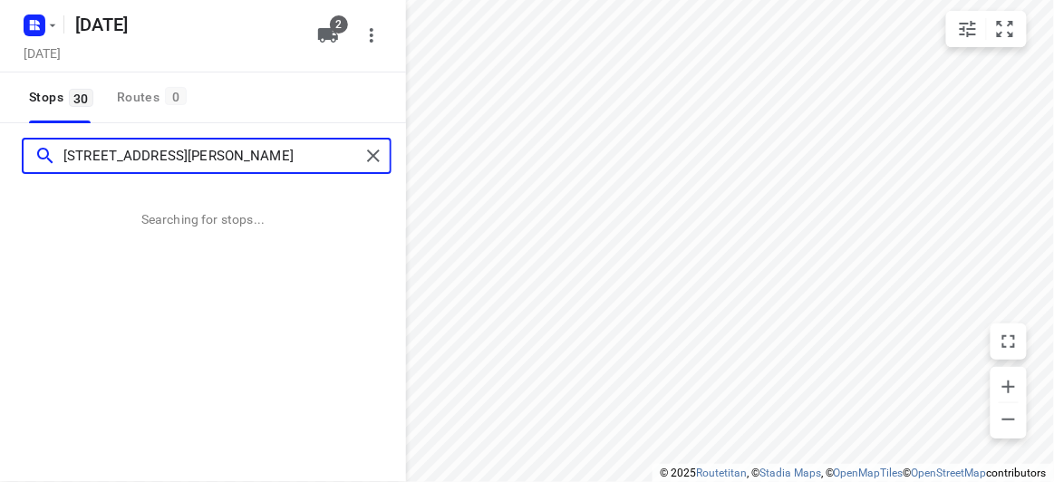
type input "13 Elliott Avenue Balwyn 3103"
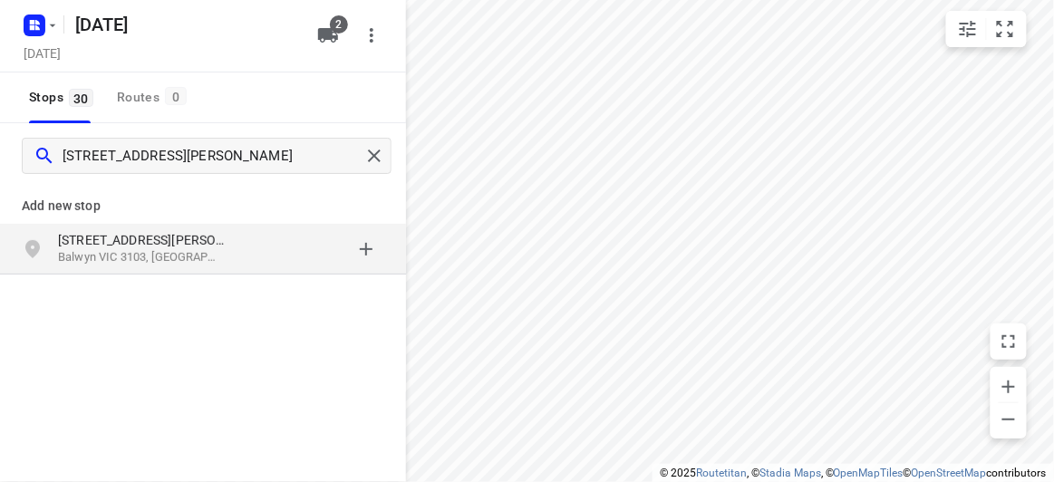
click at [193, 255] on p "Balwyn VIC 3103, Australia" at bounding box center [141, 257] width 167 height 17
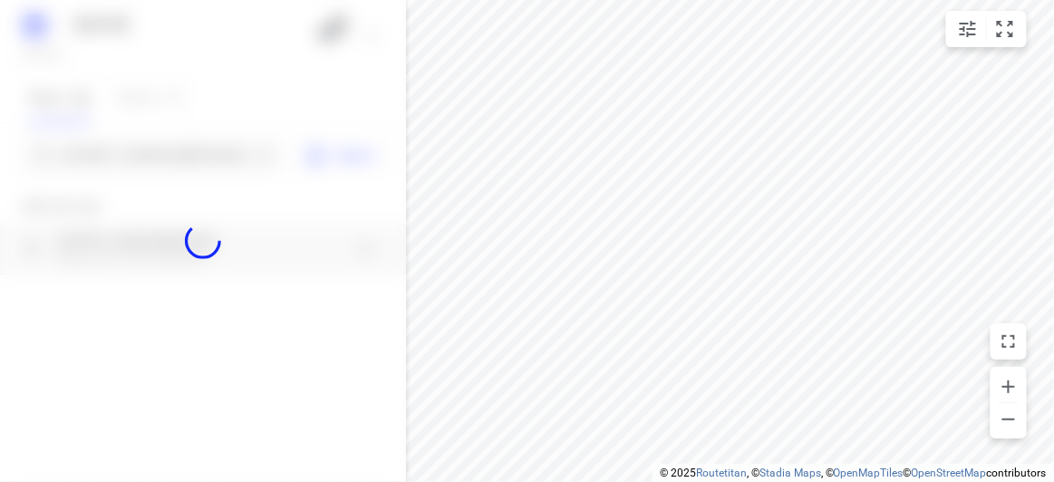
click at [121, 155] on div at bounding box center [203, 241] width 406 height 482
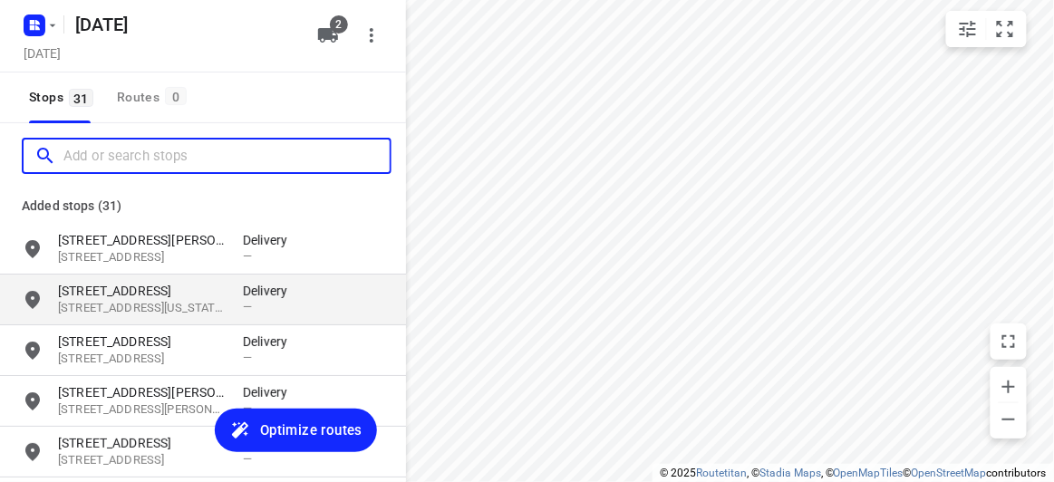
paste input "8 Grayson drive Scoresby 3179"
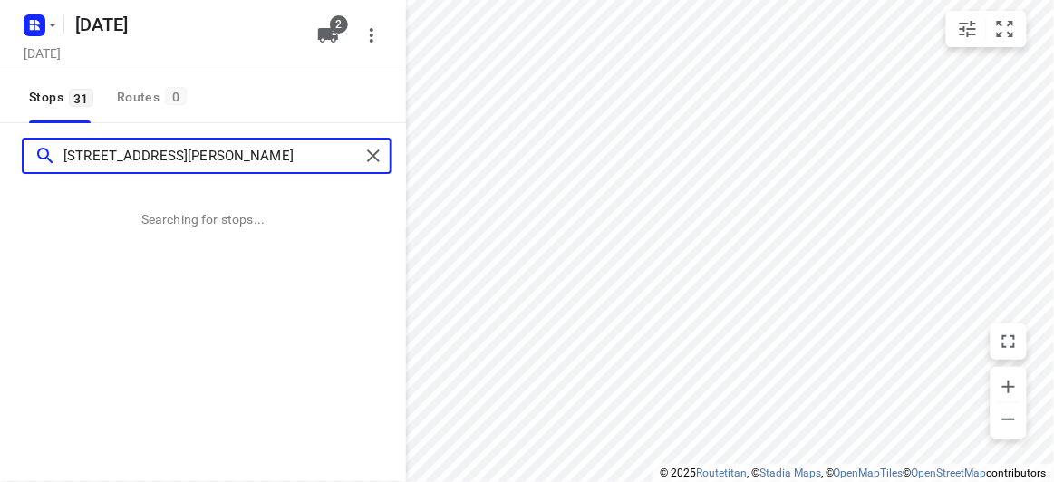
type input "8 Grayson drive Scoresby 3179"
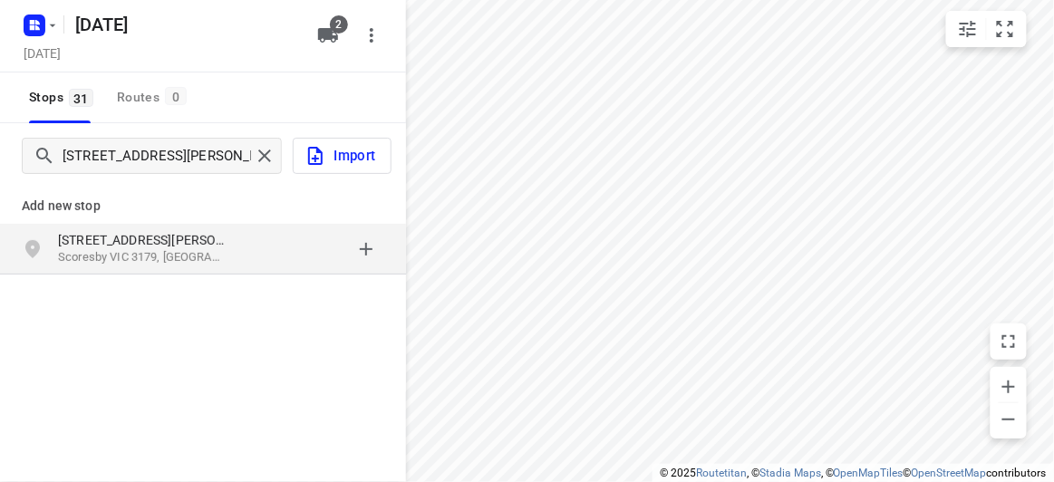
click at [33, 238] on icon "grid" at bounding box center [33, 249] width 22 height 22
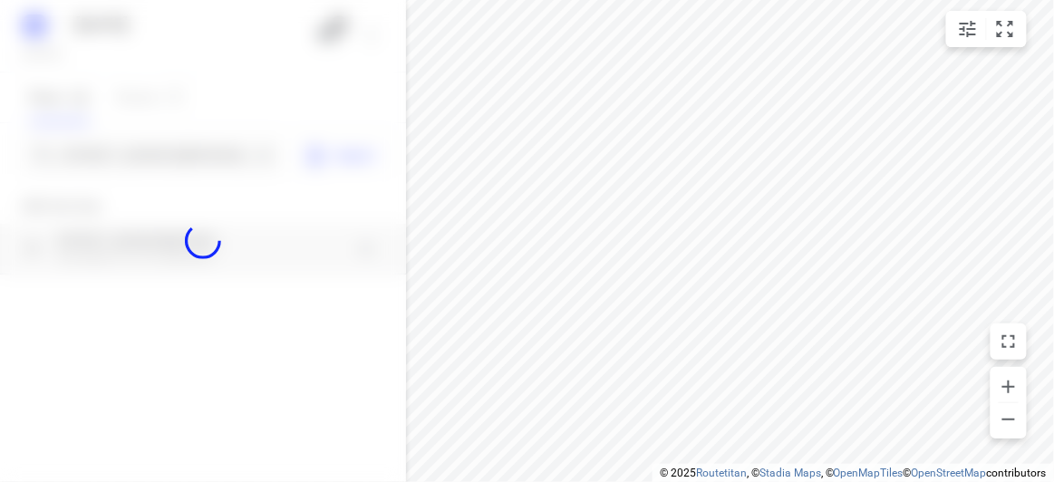
click at [94, 154] on div at bounding box center [203, 241] width 406 height 482
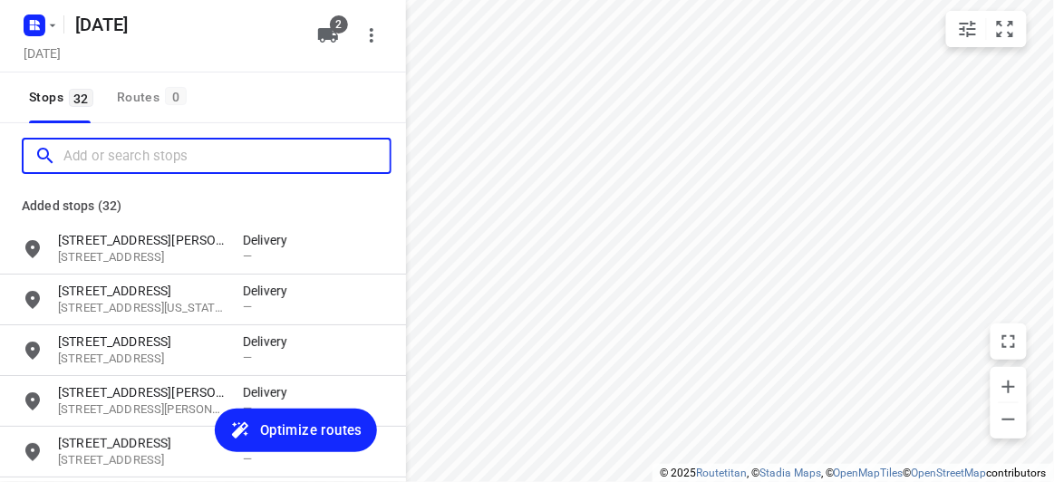
paste input "421 Middleborough Road Box Hill 3128"
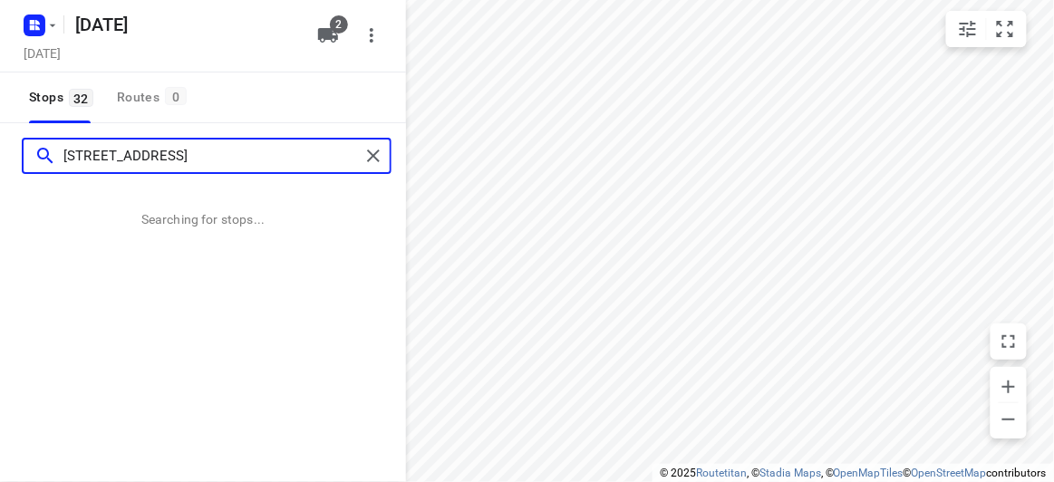
type input "421 Middleborough Road Box Hill 3128"
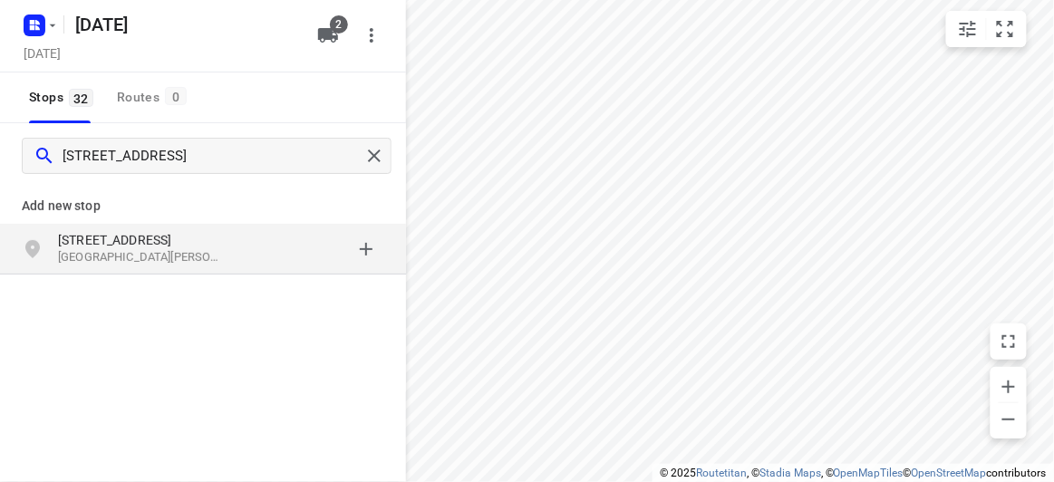
click at [229, 247] on p "[STREET_ADDRESS]" at bounding box center [150, 240] width 185 height 18
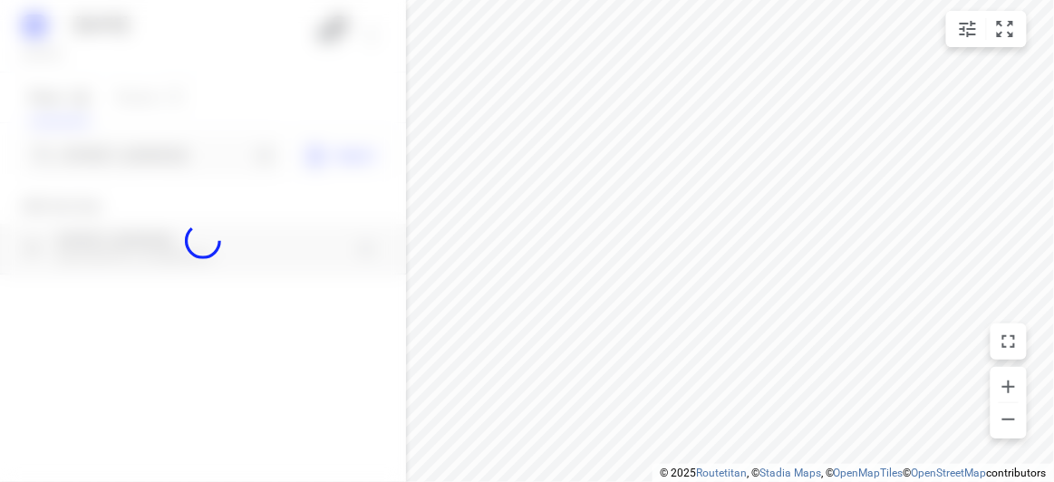
click at [156, 155] on div at bounding box center [203, 241] width 406 height 482
click at [156, 156] on div at bounding box center [203, 241] width 406 height 482
paste input "15 Jamieson Avenue Rowville 3178"
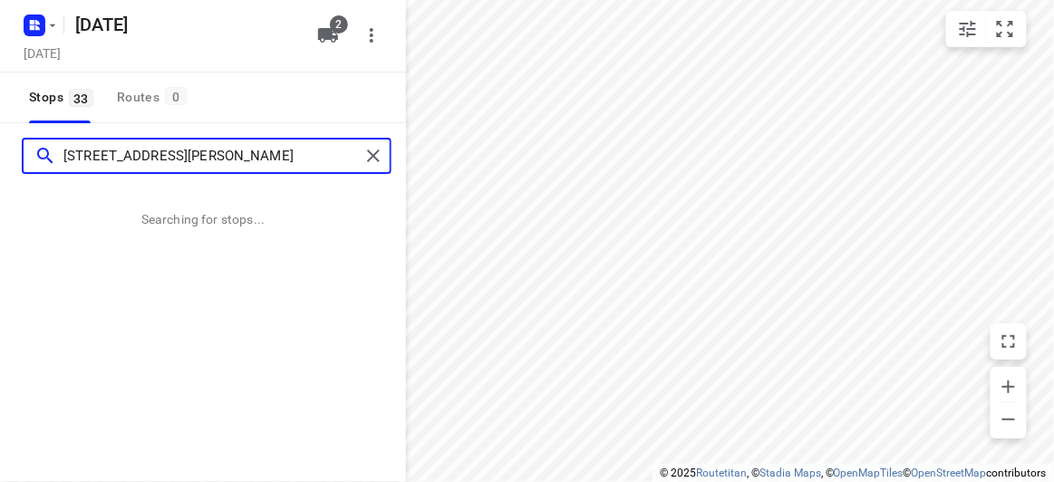
type input "15 Jamieson Avenue Rowville 3178"
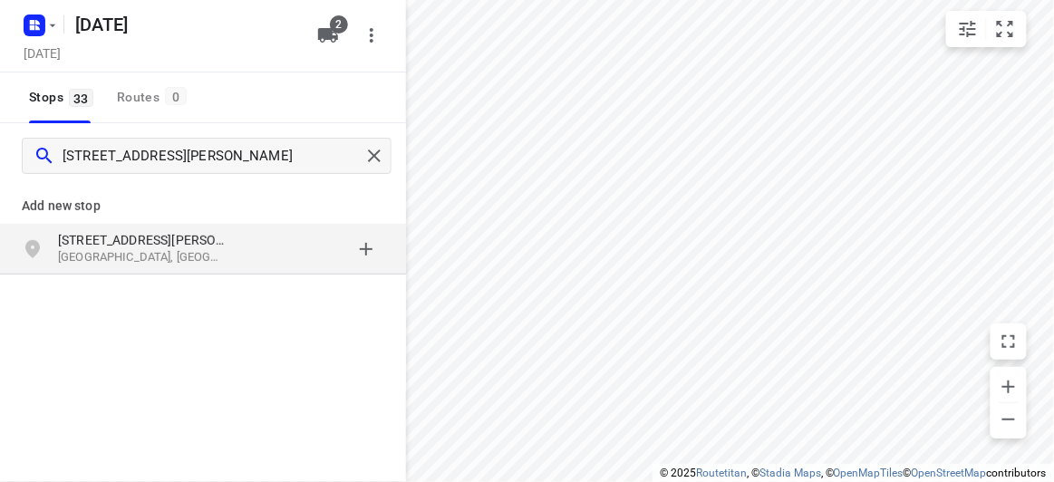
click at [153, 229] on div "15 Jamieson Avenue Rowville VIC 3178, Australia" at bounding box center [203, 249] width 406 height 51
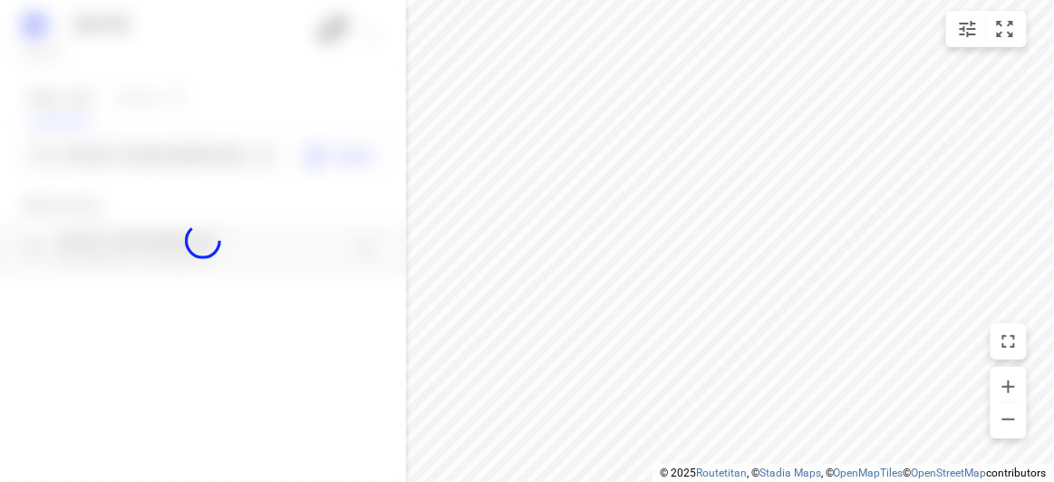
click at [94, 150] on div at bounding box center [203, 241] width 406 height 482
click at [99, 157] on div at bounding box center [203, 241] width 406 height 482
paste input "27-29 Canterbury Road Blackburn 3130"
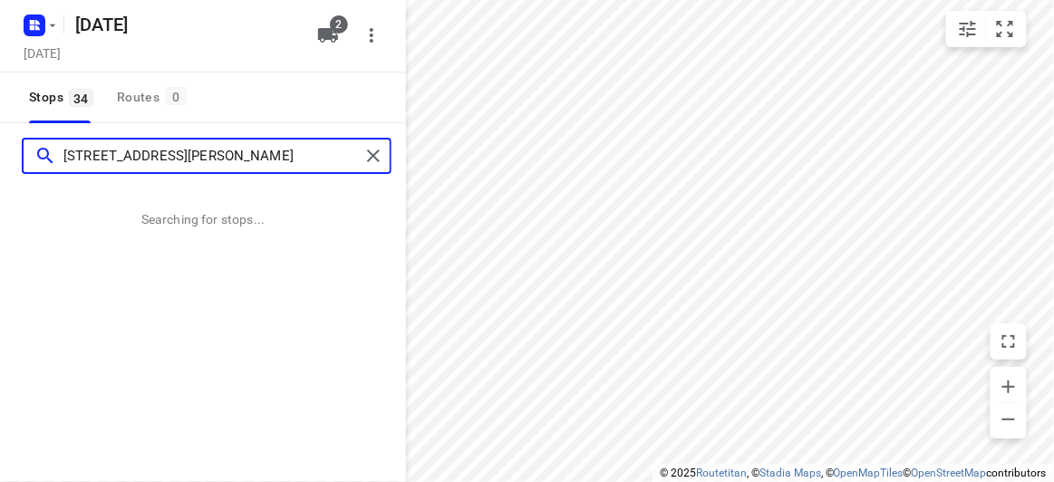
type input "27-29 Canterbury Road Blackburn 3130"
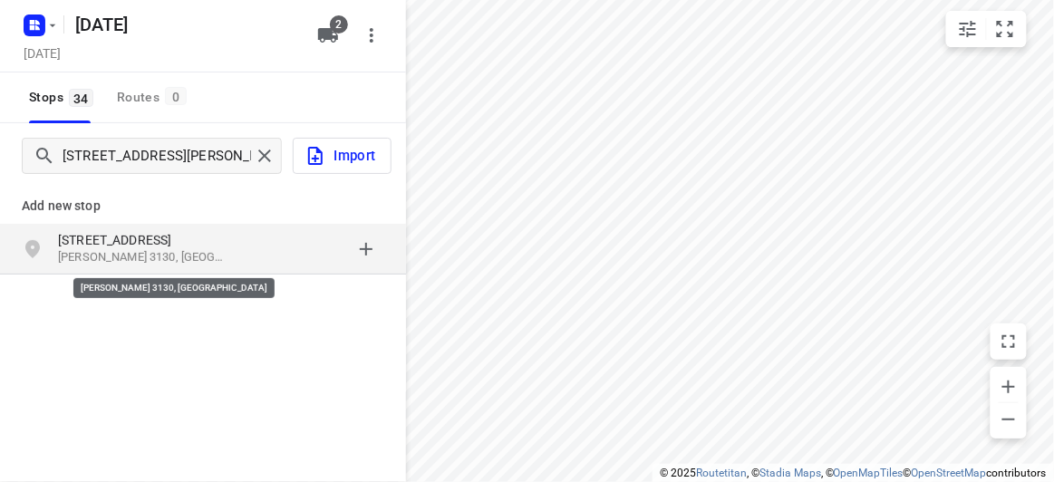
click at [95, 249] on p "Blackburn VIC 3130, Australia" at bounding box center [141, 257] width 167 height 17
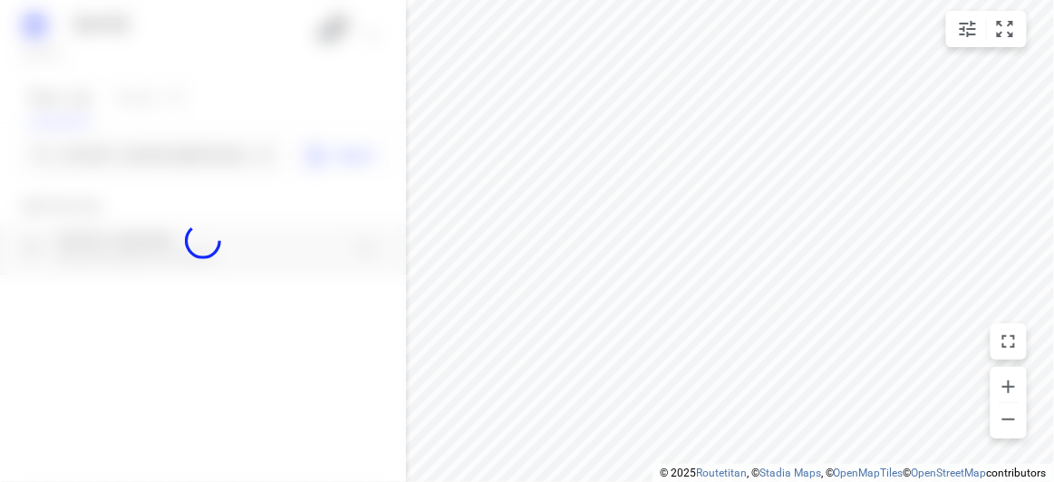
click at [81, 159] on div at bounding box center [203, 241] width 406 height 482
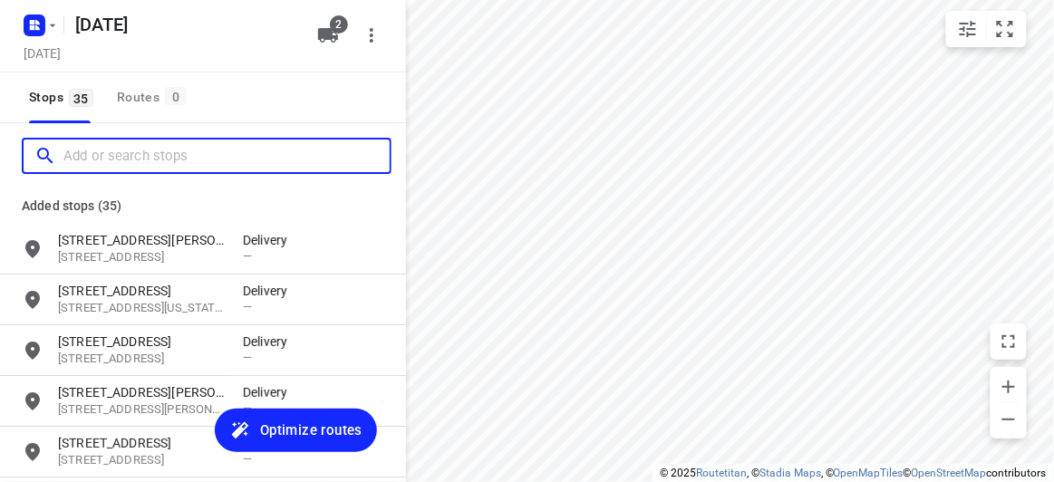
paste input "4 Fromhold Dr Doncaster 3108"
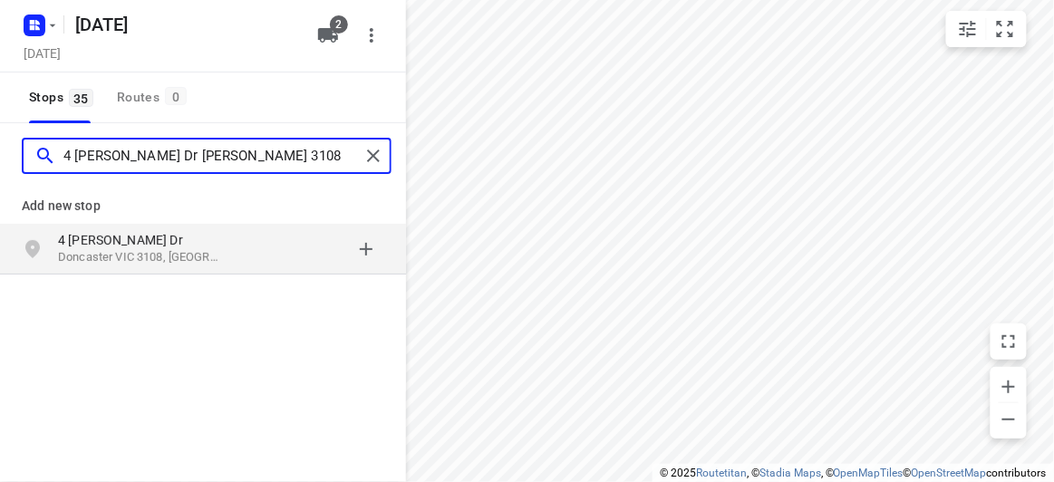
type input "4 Fromhold Dr Doncaster 3108"
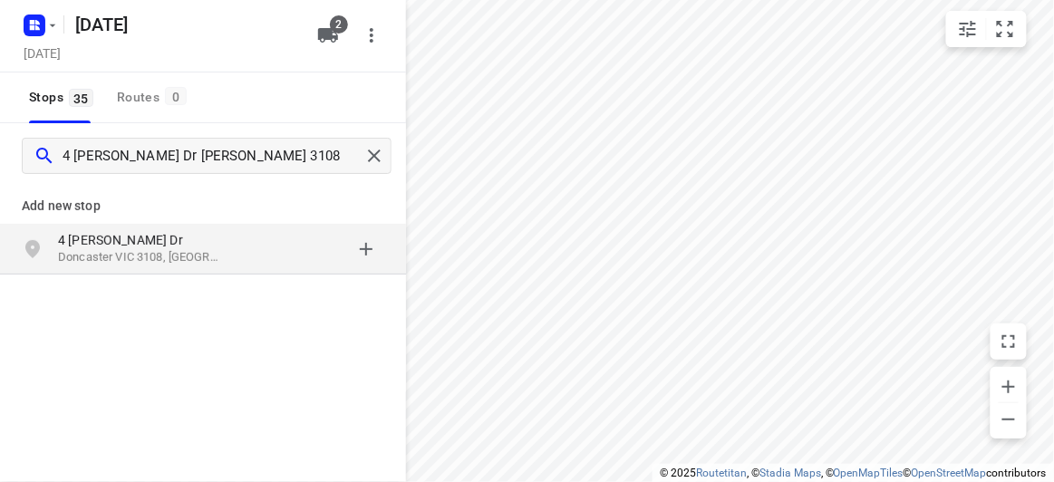
click at [282, 242] on div "grid" at bounding box center [313, 249] width 141 height 36
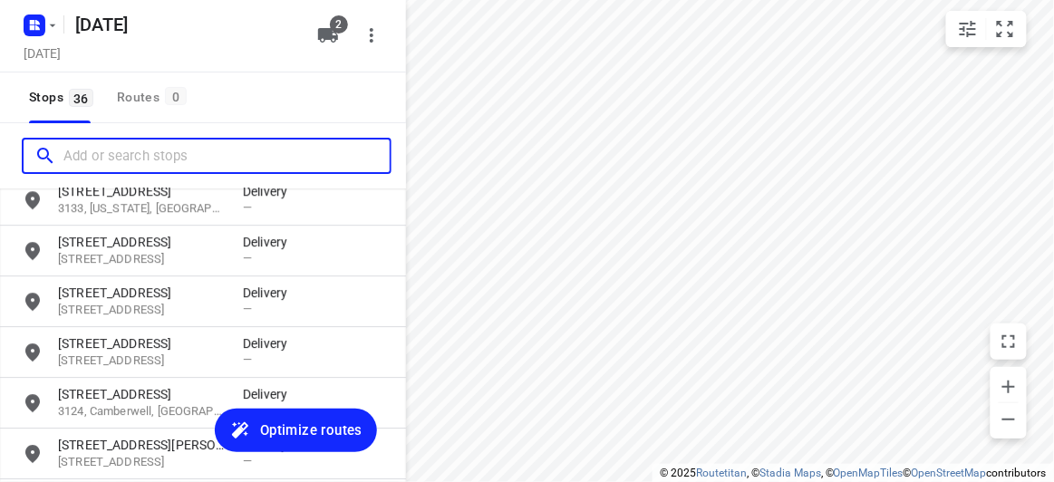
scroll to position [1651, 0]
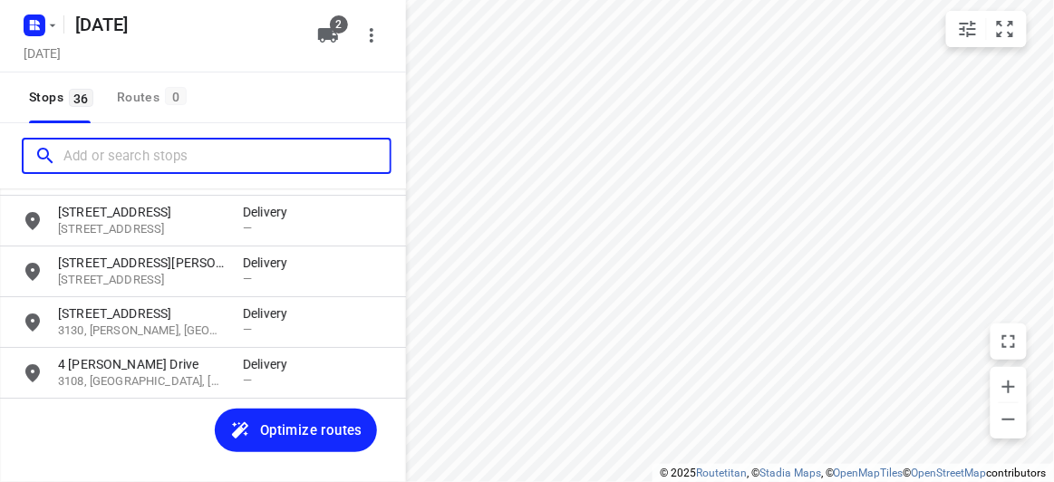
click at [118, 148] on input "Add or search stops" at bounding box center [226, 156] width 326 height 28
paste input "47-49 Willesden Rd, Hughesdale 3166"
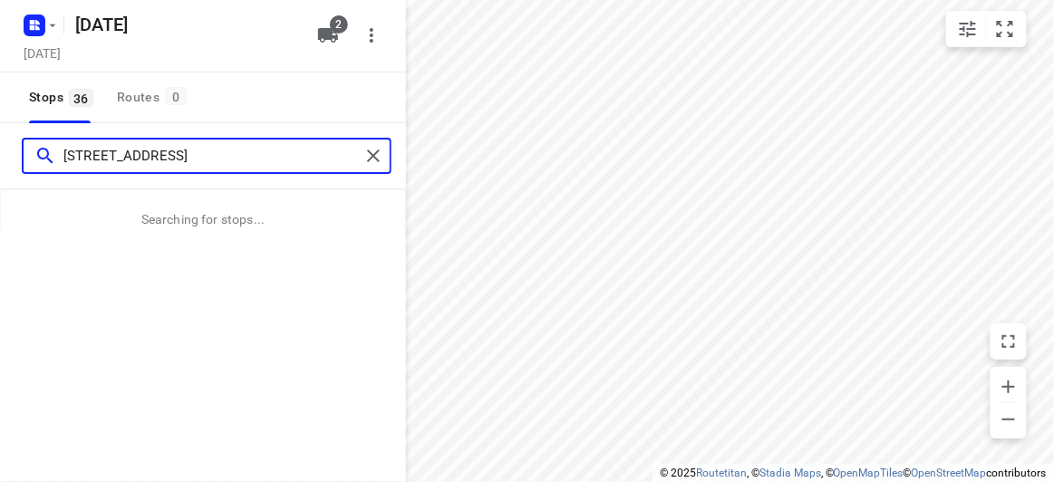
click at [137, 158] on input "47-49 Willesden Rd, Hughesdale 3166" at bounding box center [211, 156] width 296 height 28
paste input "47-49 Willesden Rd, Hughesdale 3166"
type input "47-49 Willes47-49 Willesden Rd, Hughesdale 3166den Rd, Hughesdale 3166"
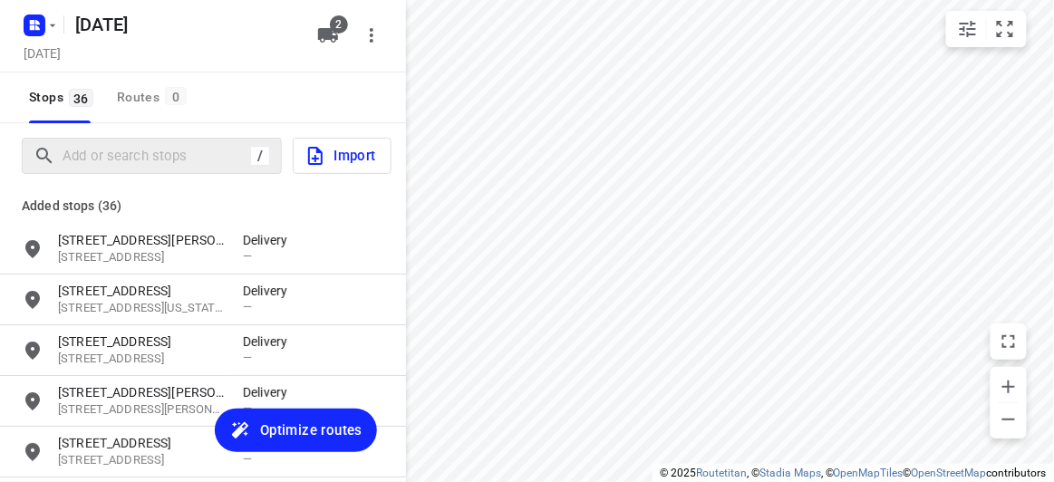
scroll to position [0, 0]
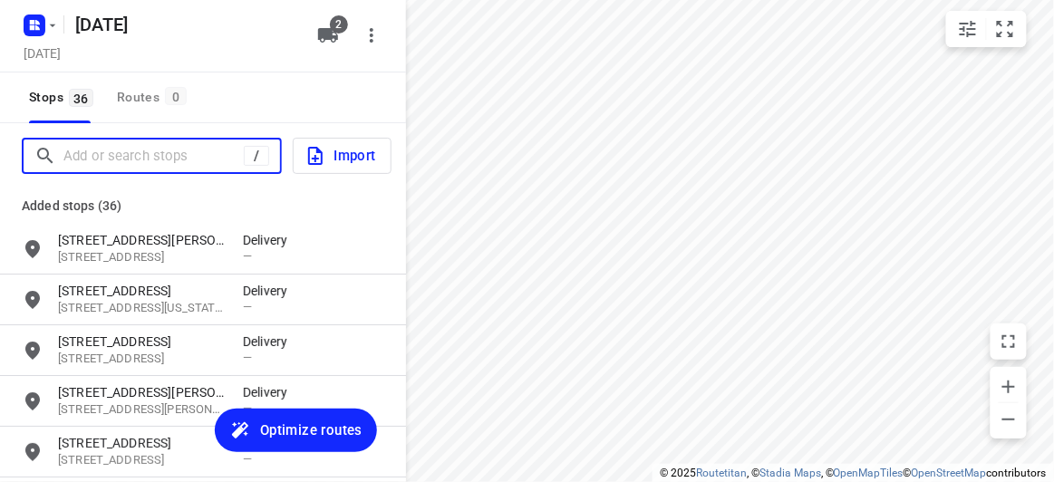
click at [185, 159] on input "Add or search stops" at bounding box center [153, 156] width 180 height 28
paste input "47-49 Willesden Rd, Hughesdale 3166"
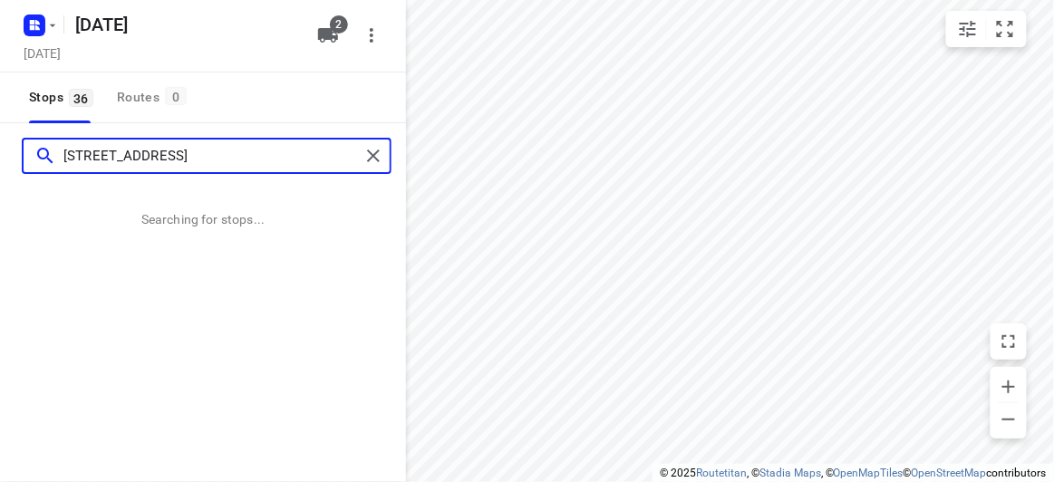
type input "47-49 Willesden Rd, Hughesdale 3166"
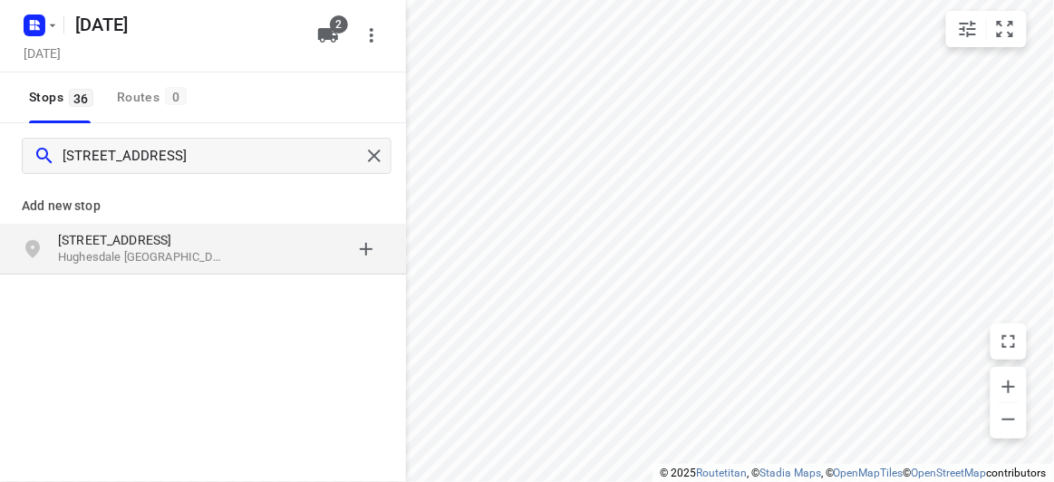
click at [53, 202] on p "Add new stop" at bounding box center [203, 206] width 362 height 22
click at [79, 237] on p "47-49 Willesden Rd" at bounding box center [141, 240] width 167 height 18
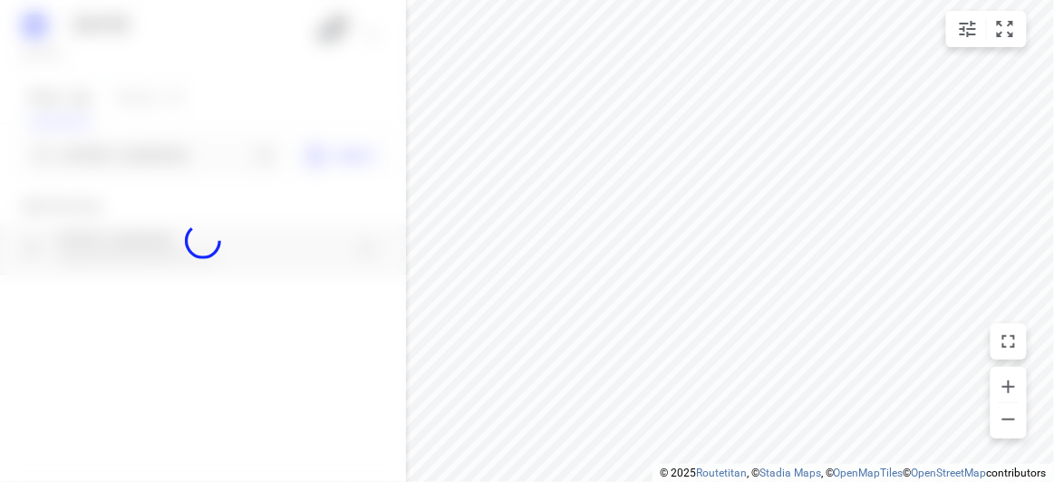
click at [150, 153] on div at bounding box center [203, 241] width 406 height 482
click at [150, 153] on div "03 SEPTEMBER 2025 Tuesday, Sep 02 2 Stops 36 Routes 0 47-49 Willesden Rd, Hughe…" at bounding box center [203, 241] width 406 height 482
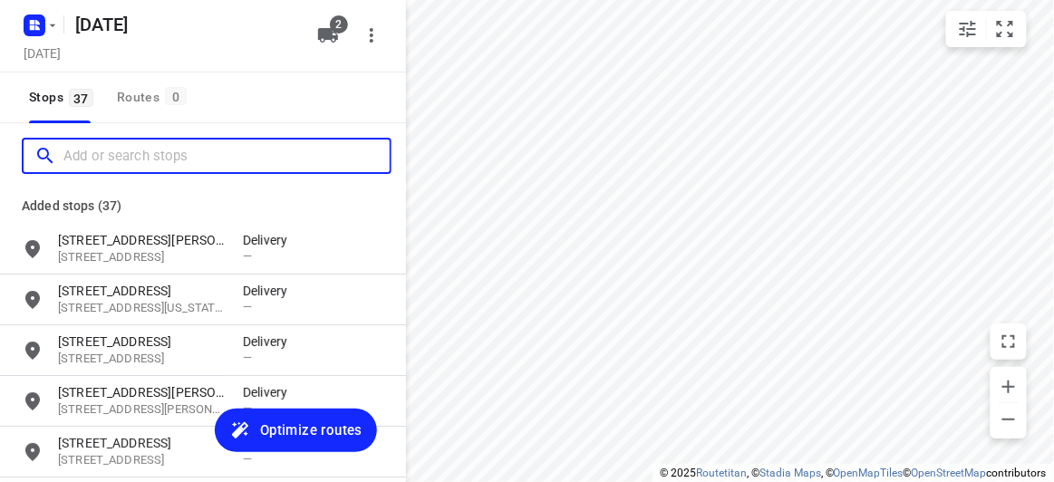
paste input "11B Llanos Ave Malvern East 3145"
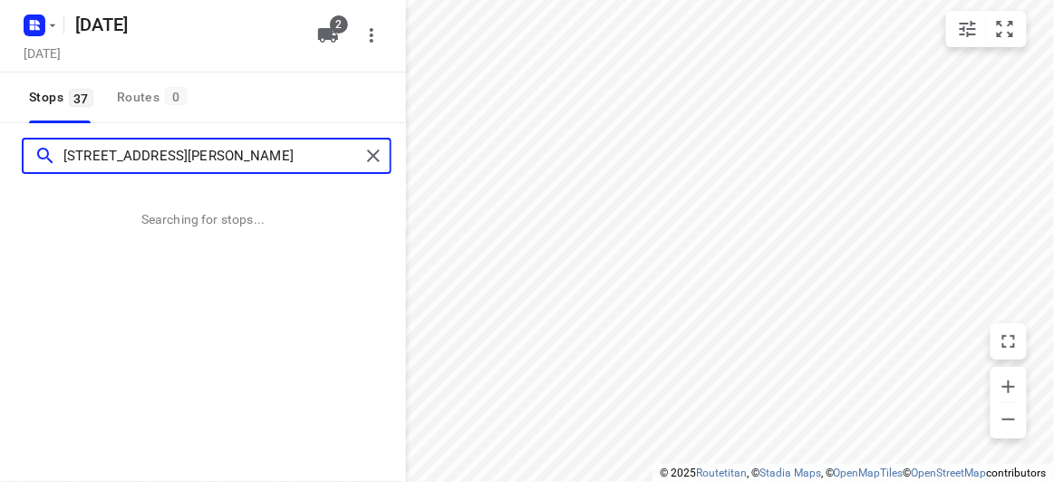
type input "11B Llanos Ave Malvern East 3145"
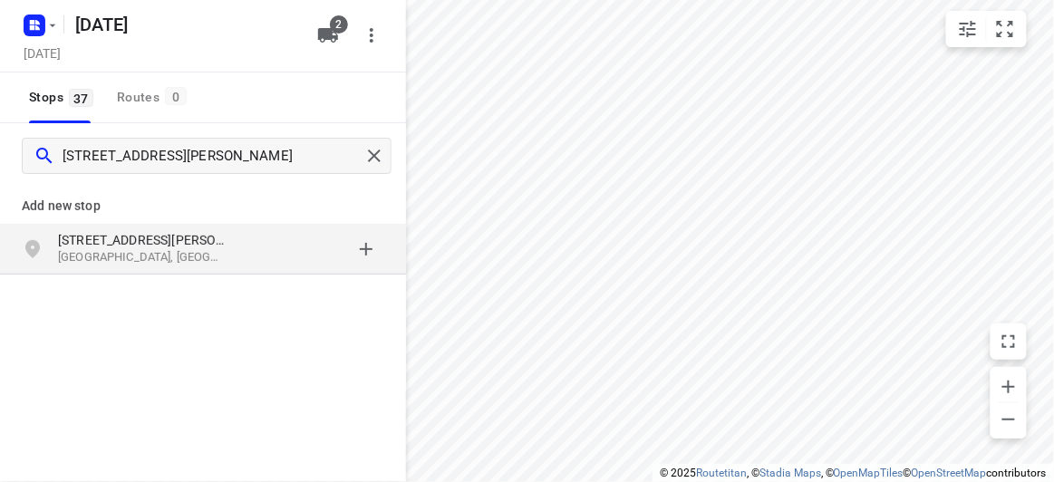
click at [183, 264] on p "Malvern East VIC 3145, Australia" at bounding box center [141, 257] width 167 height 17
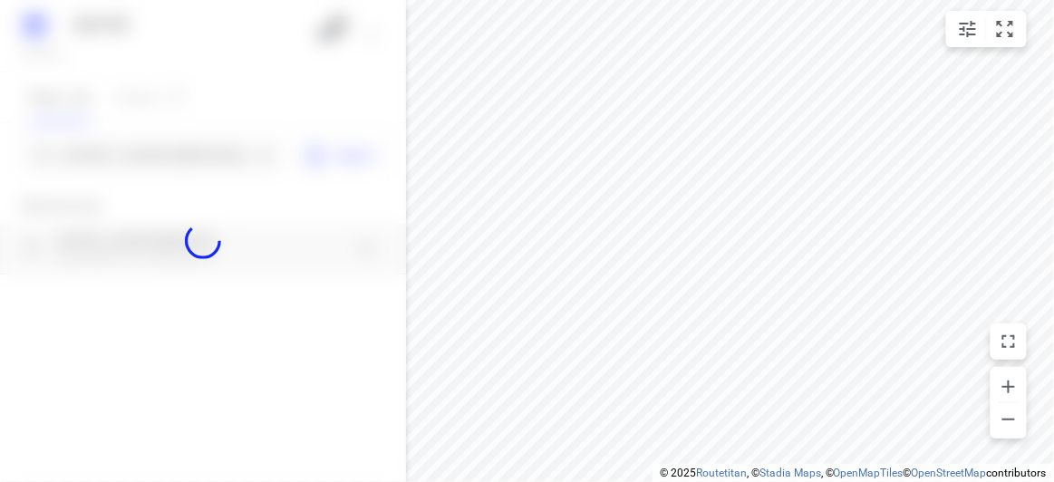
click at [153, 169] on div at bounding box center [203, 241] width 406 height 482
paste input "816 High Street Road, Glen Waverley 3150"
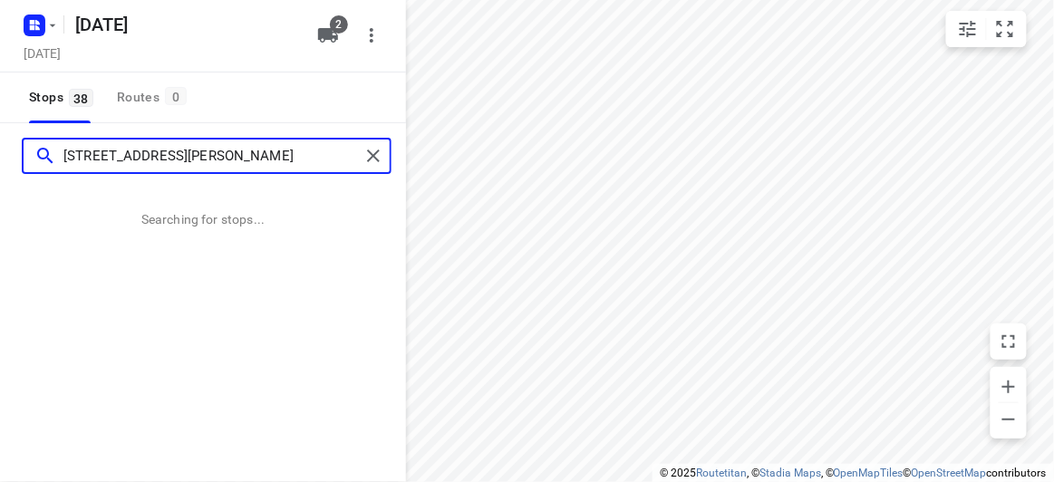
type input "816 High Street Road, Glen Waverley 3150"
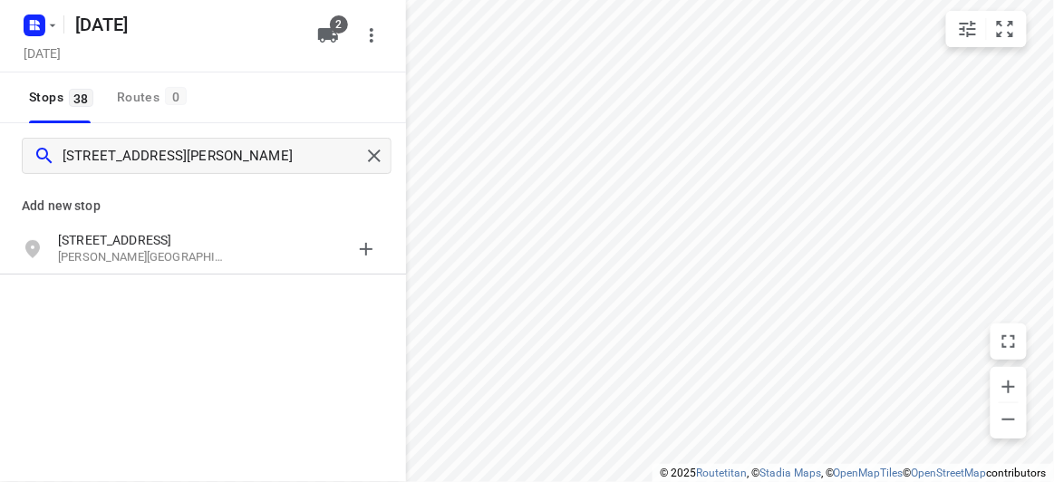
click at [135, 216] on p "Add new stop" at bounding box center [203, 206] width 362 height 22
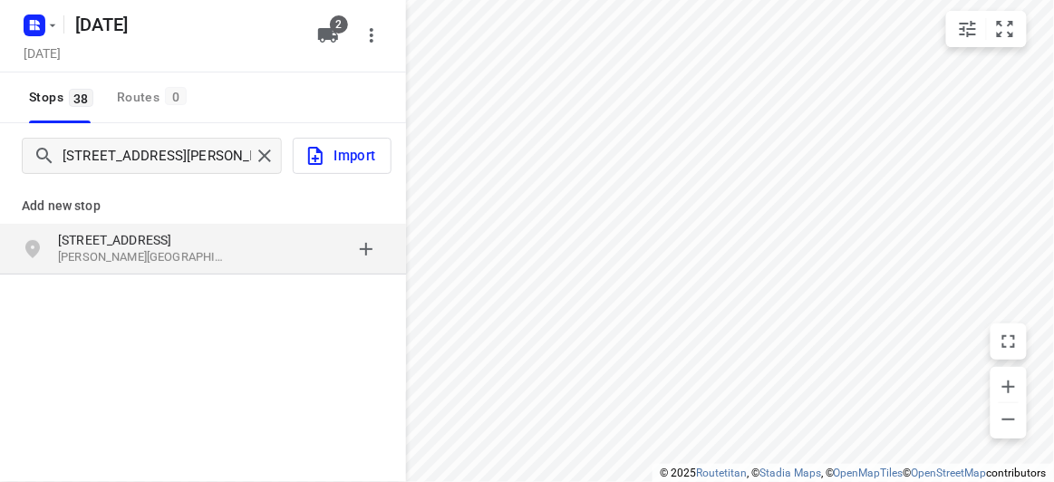
click at [140, 231] on p "[STREET_ADDRESS]" at bounding box center [141, 240] width 167 height 18
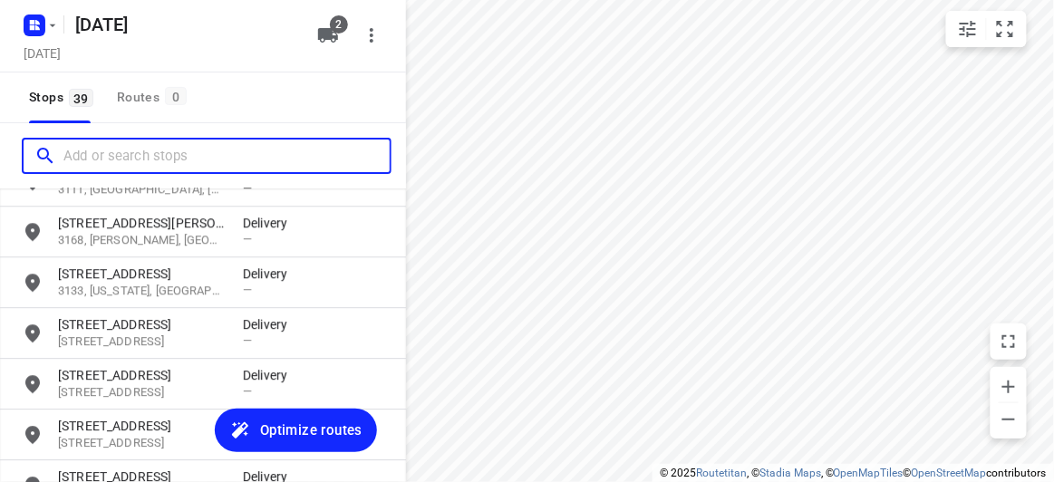
scroll to position [1803, 0]
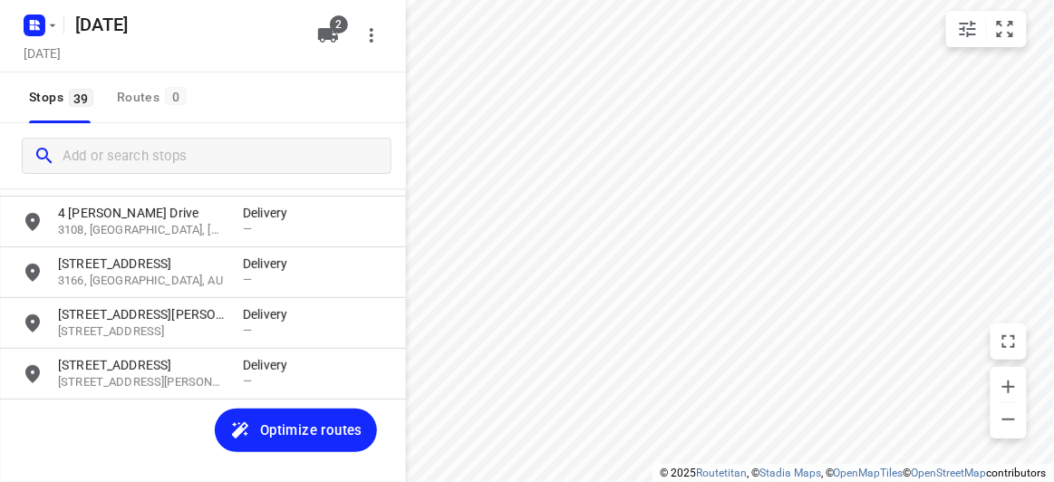
click at [100, 132] on div at bounding box center [203, 155] width 406 height 65
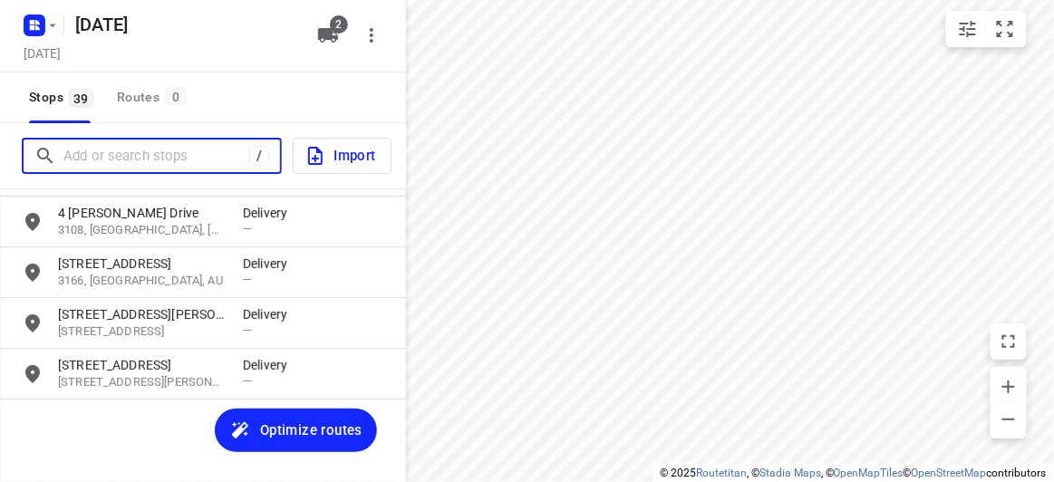
click at [104, 143] on input "Add or search stops" at bounding box center [156, 156] width 186 height 28
paste input "8 Hedgeley Close Wantirna South 3152"
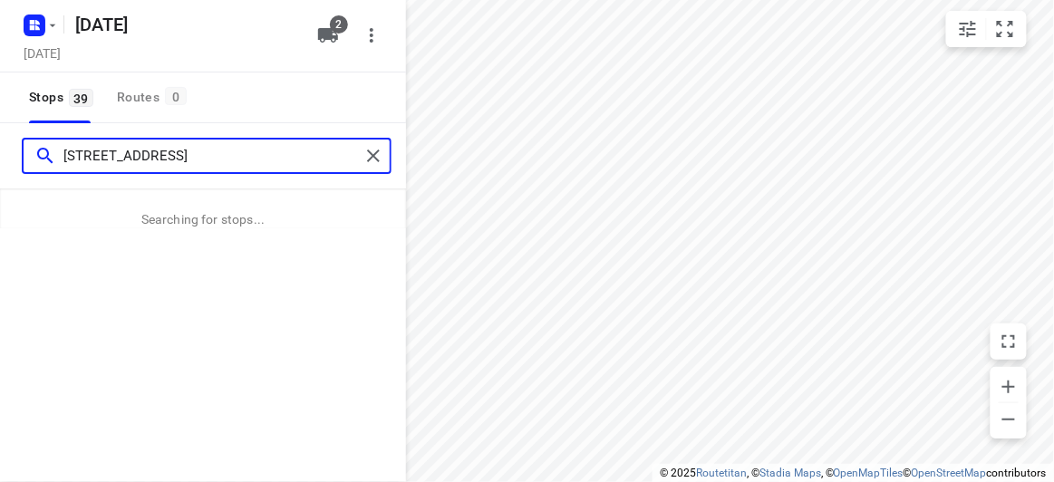
type input "8 Hedgeley Close Wantirna South 3152"
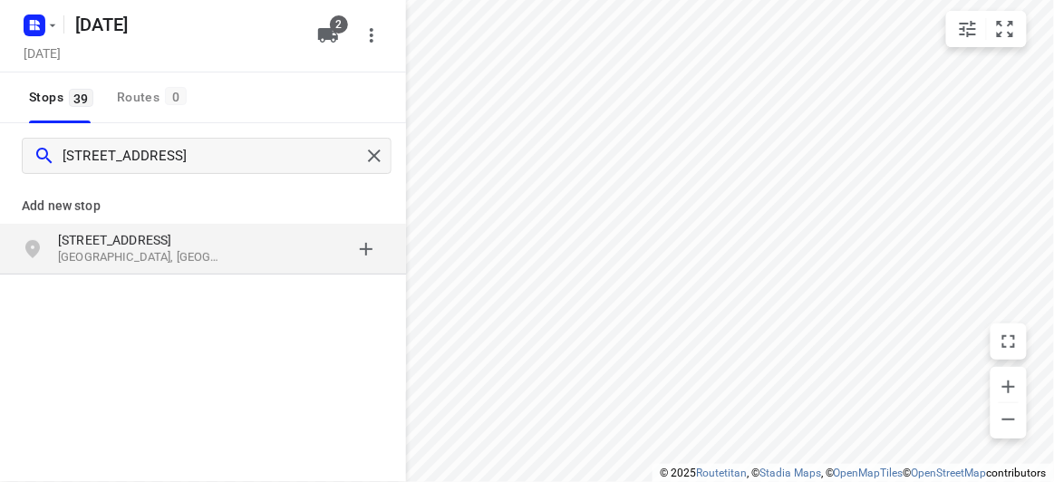
click at [226, 233] on p "[STREET_ADDRESS]" at bounding box center [150, 240] width 185 height 18
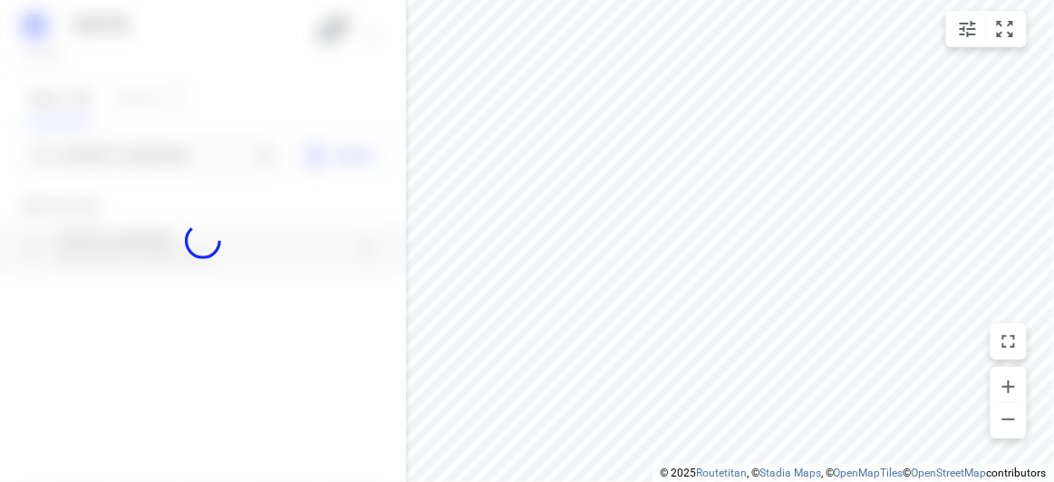
click at [174, 162] on div at bounding box center [203, 241] width 406 height 482
click at [168, 158] on div at bounding box center [203, 241] width 406 height 482
paste input "13 Egret Walk Rowville 3178"
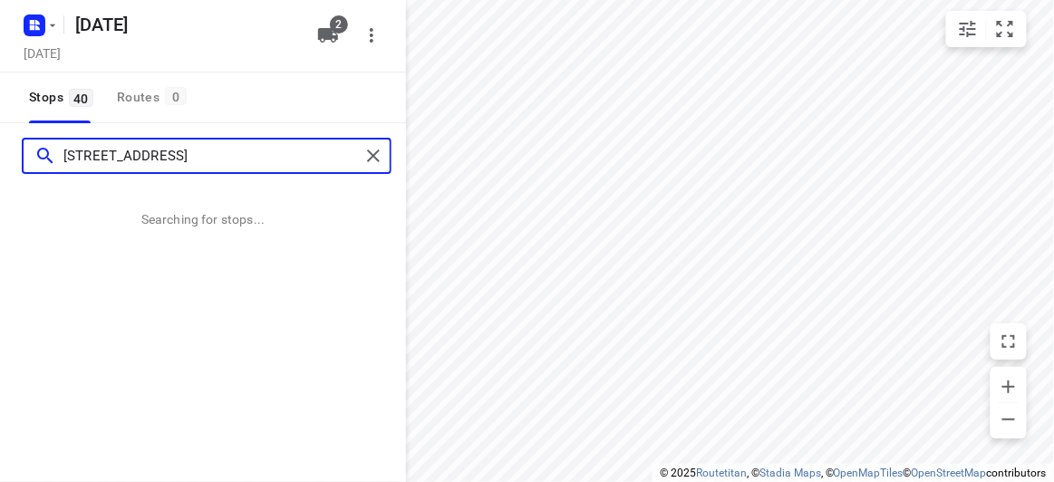
scroll to position [0, 0]
type input "13 Egret Walk Rowville 3178"
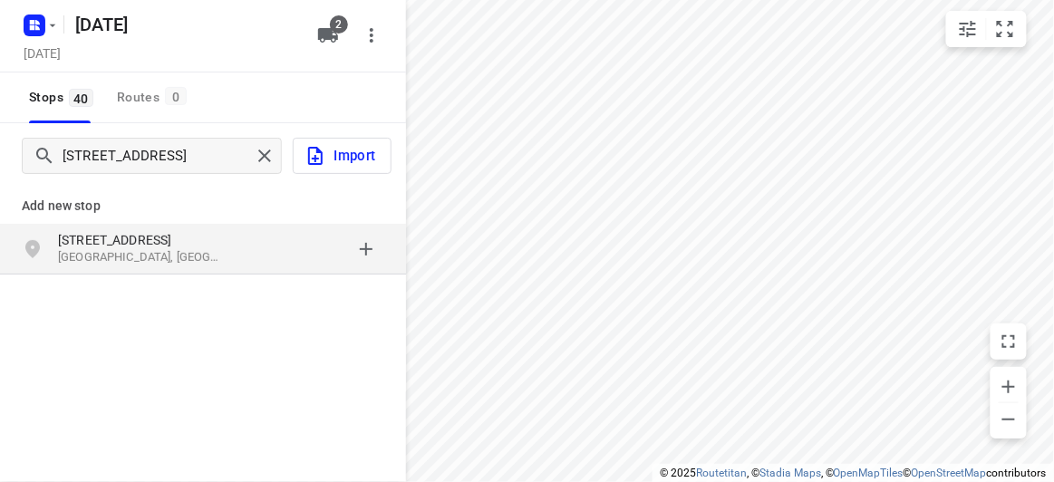
click at [244, 224] on div "13 Egret Walk Rowville VIC 3178, Australia" at bounding box center [203, 249] width 406 height 51
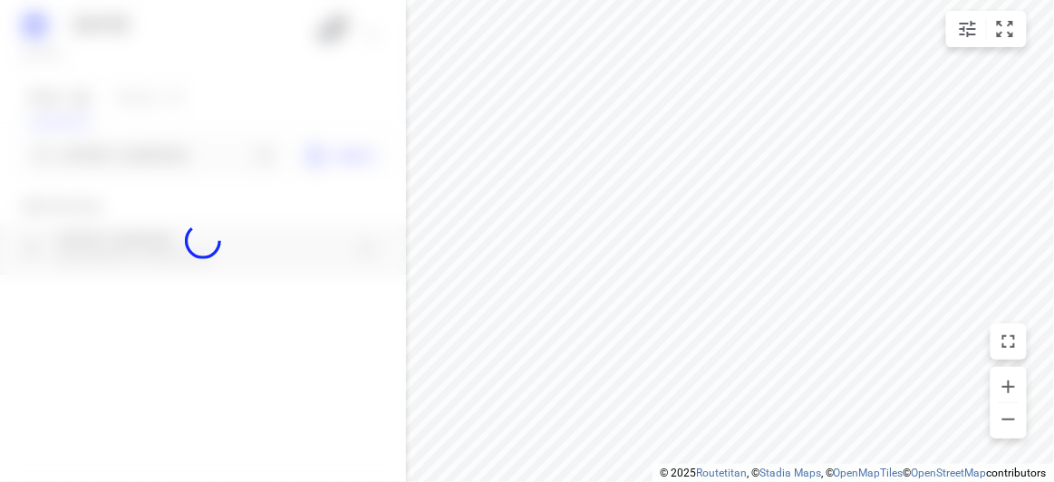
click at [219, 186] on div at bounding box center [203, 241] width 406 height 482
paste input "40 Argyll Street Malvern East 3145"
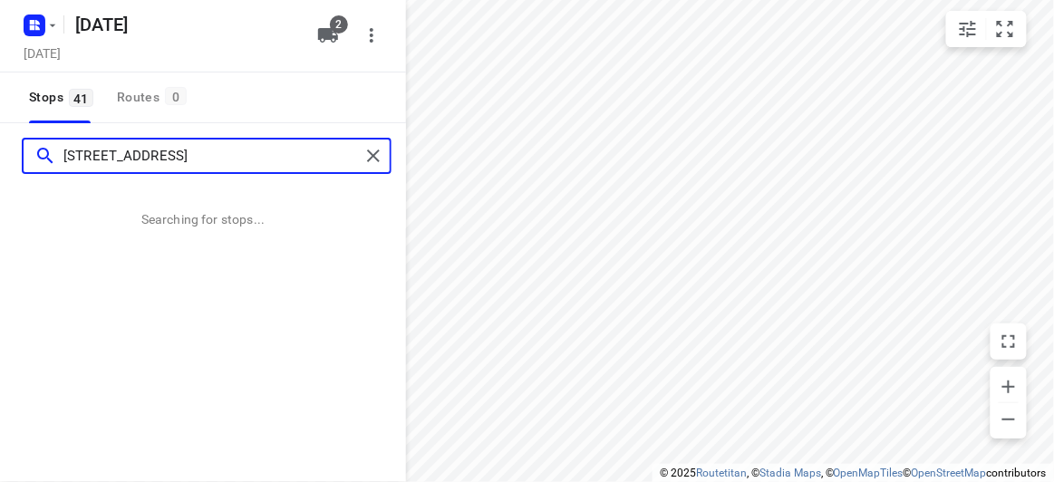
type input "40 Argyll Street Malvern East 3145"
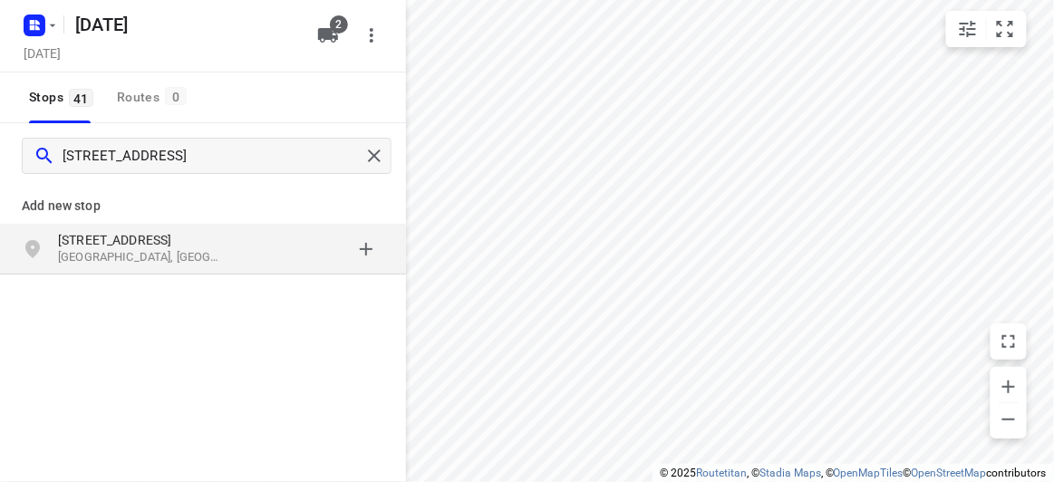
click at [189, 240] on p "[STREET_ADDRESS]" at bounding box center [141, 240] width 167 height 18
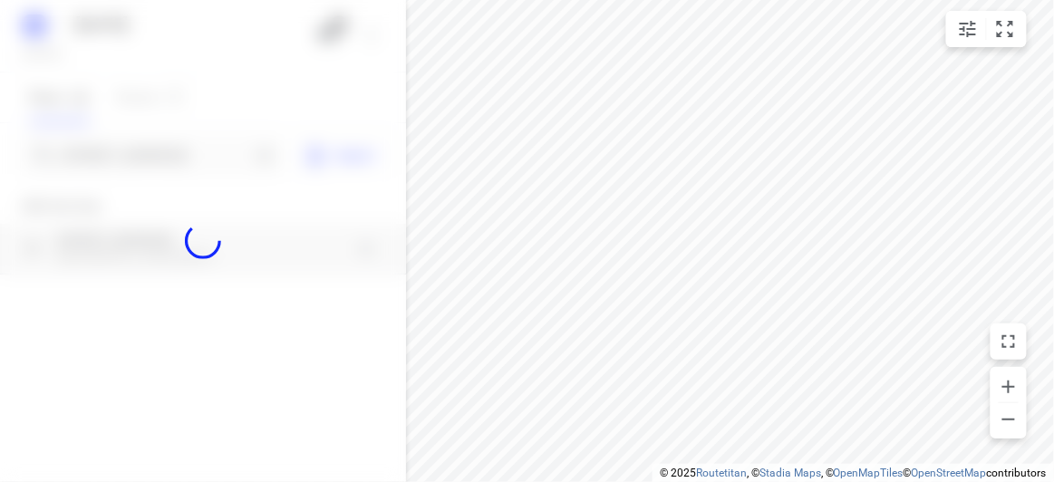
click at [159, 164] on div at bounding box center [203, 241] width 406 height 482
click at [159, 158] on div at bounding box center [203, 241] width 406 height 482
click at [159, 159] on div at bounding box center [203, 241] width 406 height 482
paste input "5 Cinder Court, Mulgrave, Vic 3170"
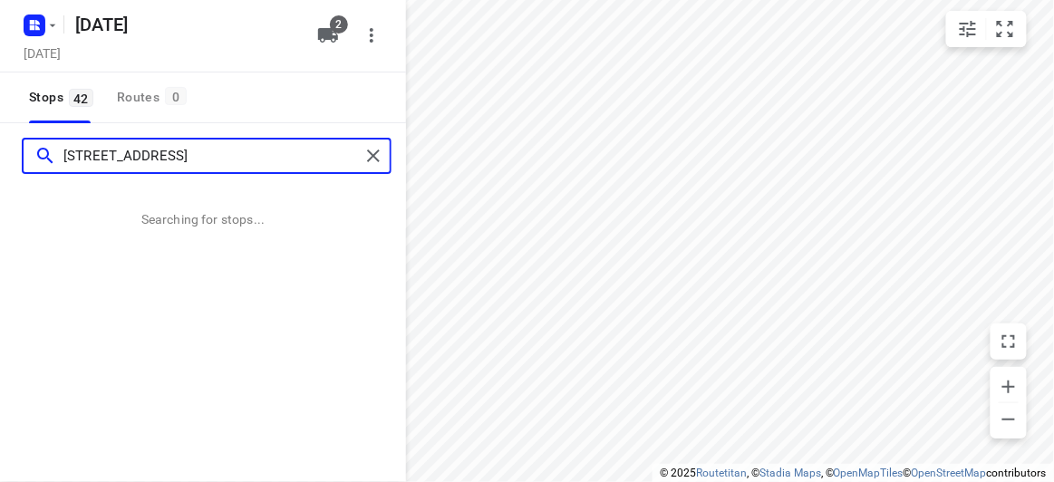
type input "5 Cinder Court, Mulgrave, Vic 3170"
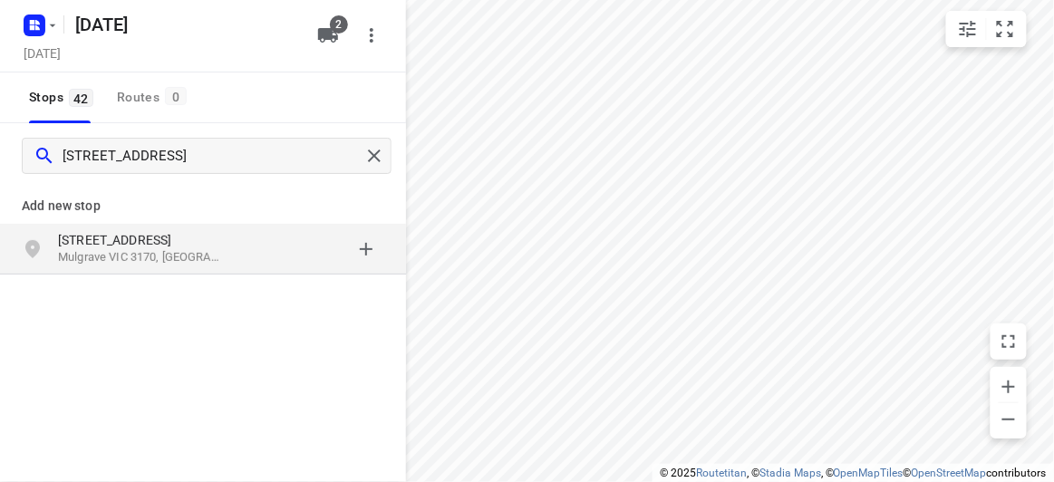
click at [199, 245] on p "[STREET_ADDRESS]" at bounding box center [141, 240] width 167 height 18
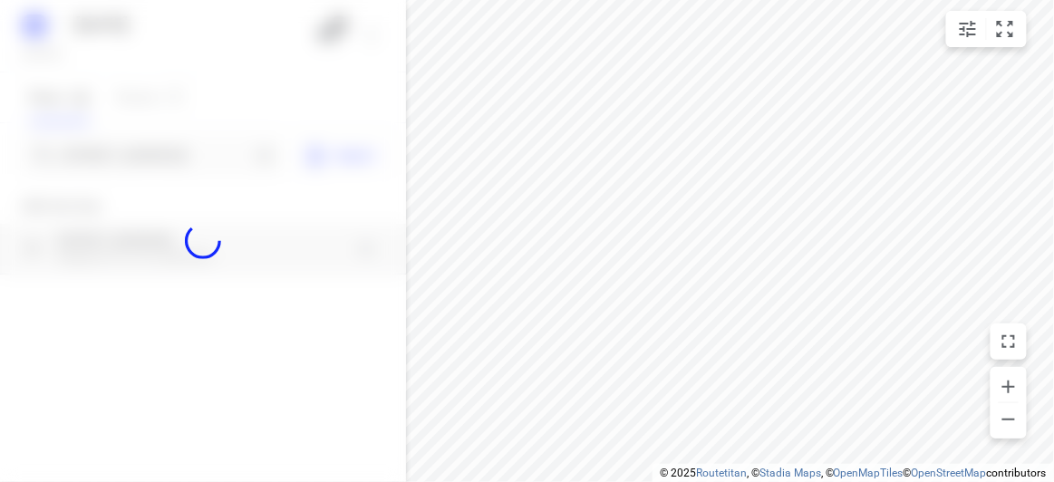
click at [138, 155] on div at bounding box center [203, 241] width 406 height 482
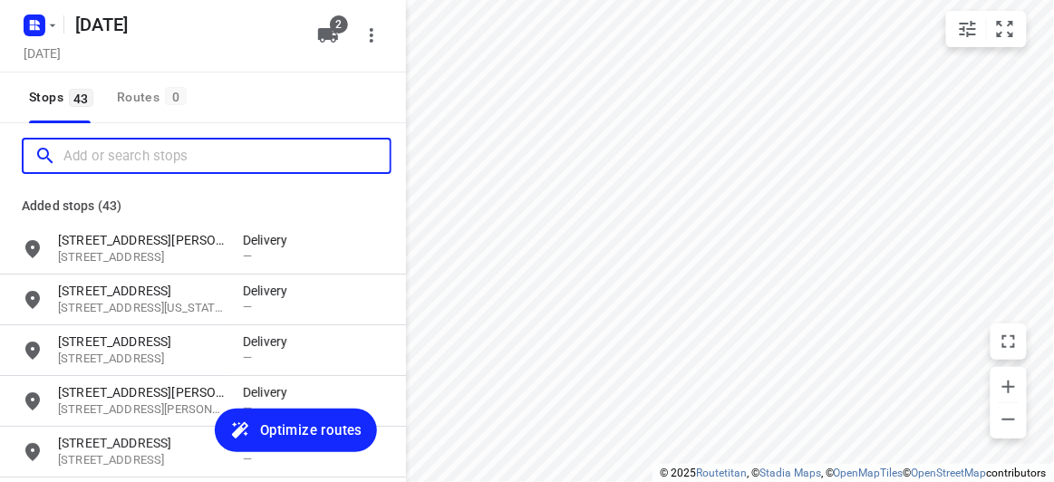
paste input "674 riversdale rd Camberwell vic 3124"
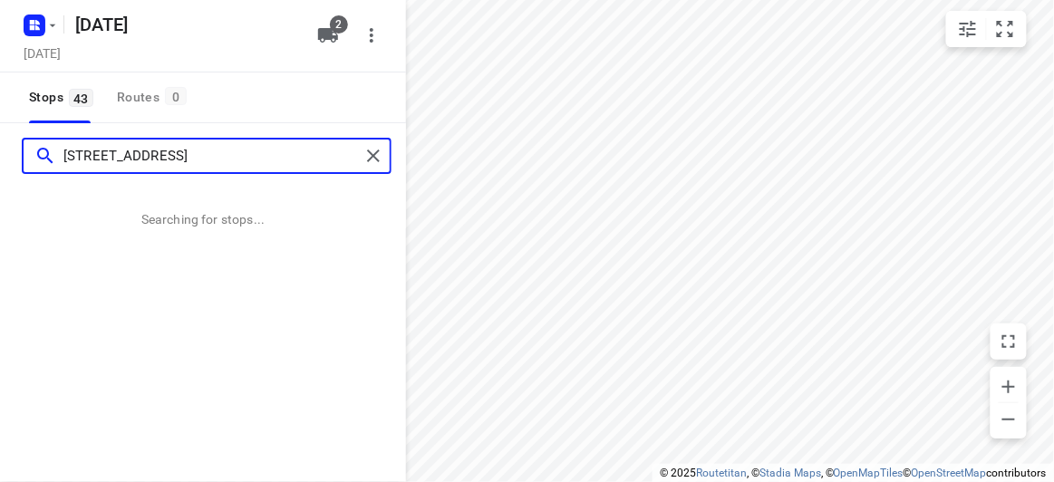
type input "674 riversdale rd Camberwell vic 3124"
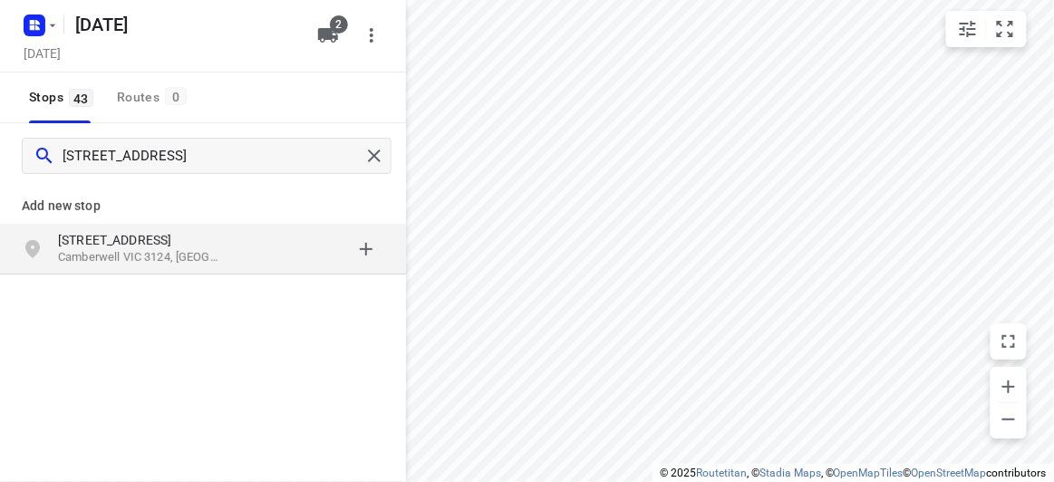
click at [130, 209] on p "Add new stop" at bounding box center [203, 206] width 362 height 22
click at [140, 243] on p "674 Riversdale Rd" at bounding box center [141, 240] width 167 height 18
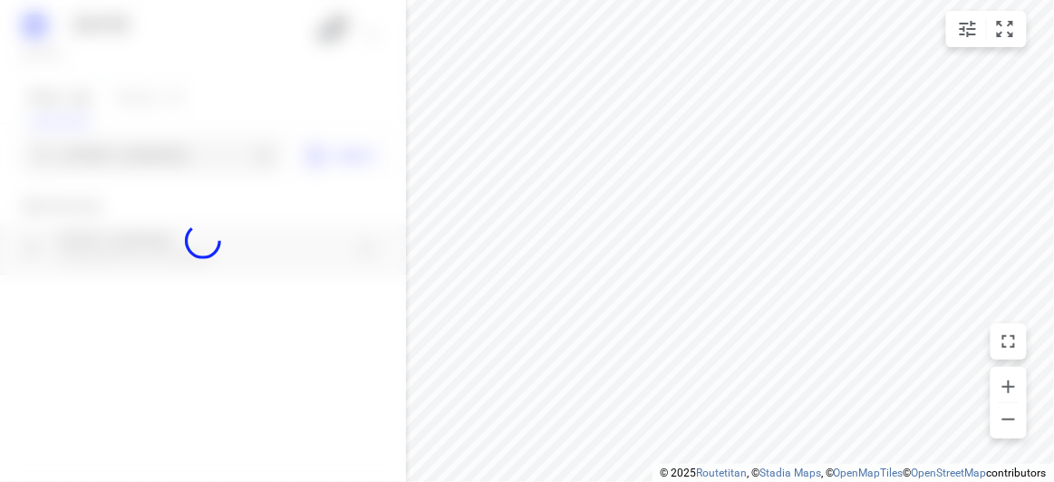
click at [127, 169] on div at bounding box center [203, 241] width 406 height 482
click at [127, 168] on div at bounding box center [203, 241] width 406 height 482
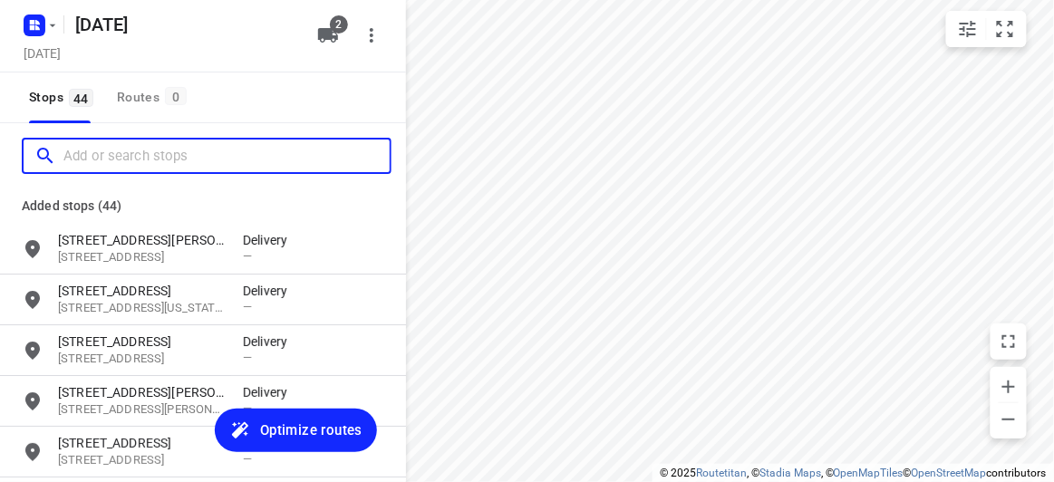
paste input "9 Lichfield Grove Mont Albert North 3129"
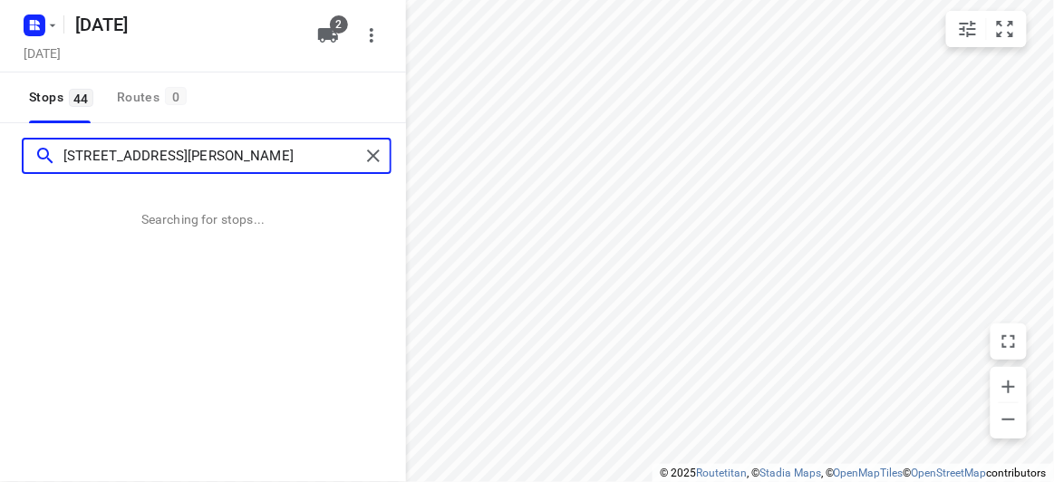
type input "9 Lichfield Grove Mont Albert North 3129"
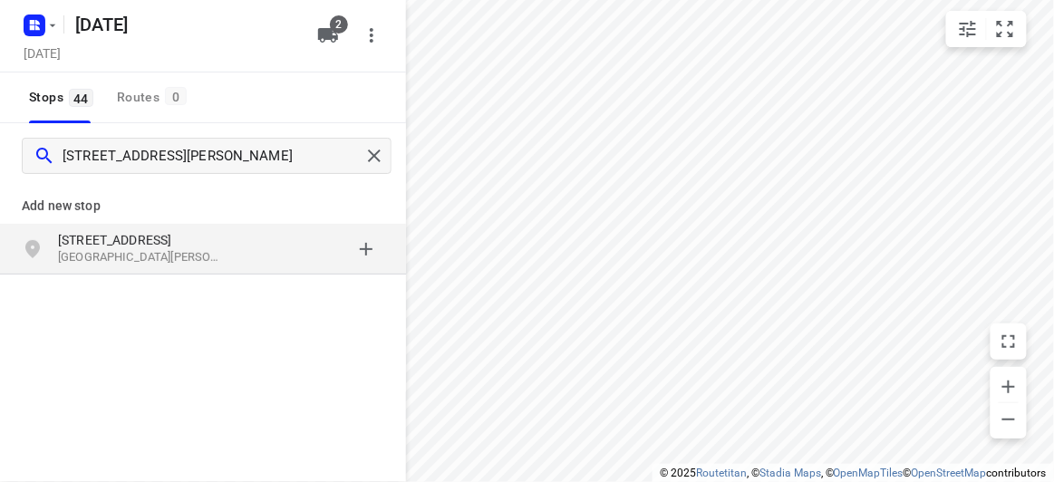
click at [236, 256] on div "9 Lichfield Grove Mont Albert North VIC 3129, Australia" at bounding box center [150, 249] width 185 height 36
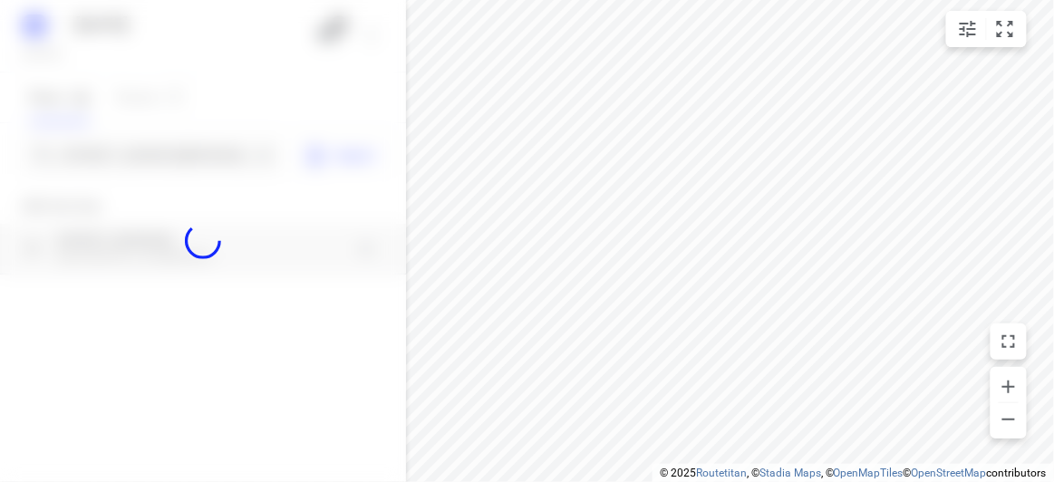
click at [178, 160] on div at bounding box center [203, 241] width 406 height 482
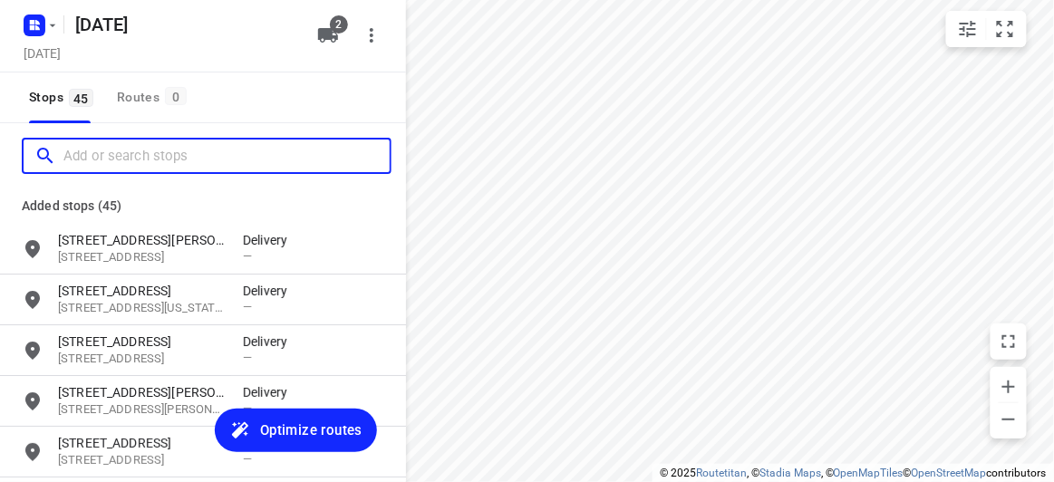
click at [178, 160] on input "Add or search stops" at bounding box center [226, 156] width 326 height 28
paste input "2 eyre ct Templestowe lower vic 3107"
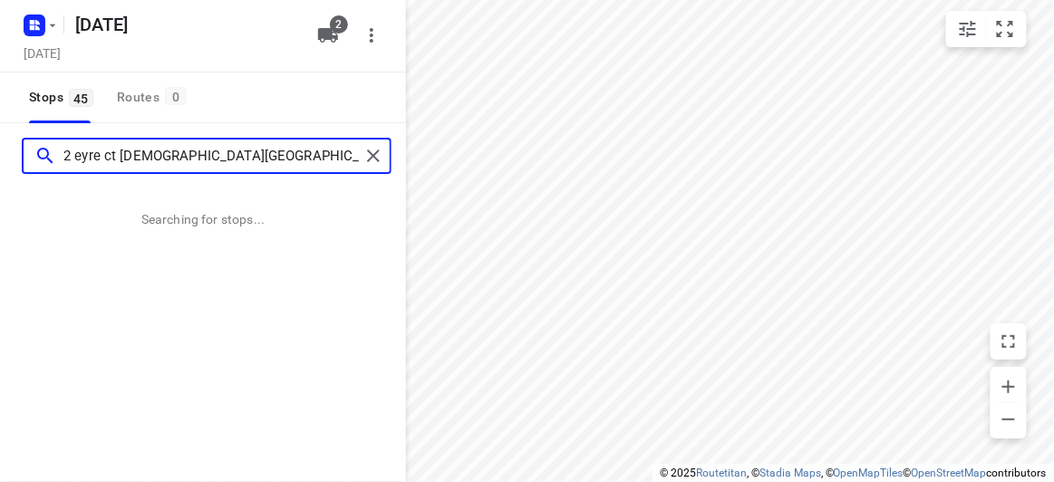
type input "2 eyre ct Templestowe lower vic 3107"
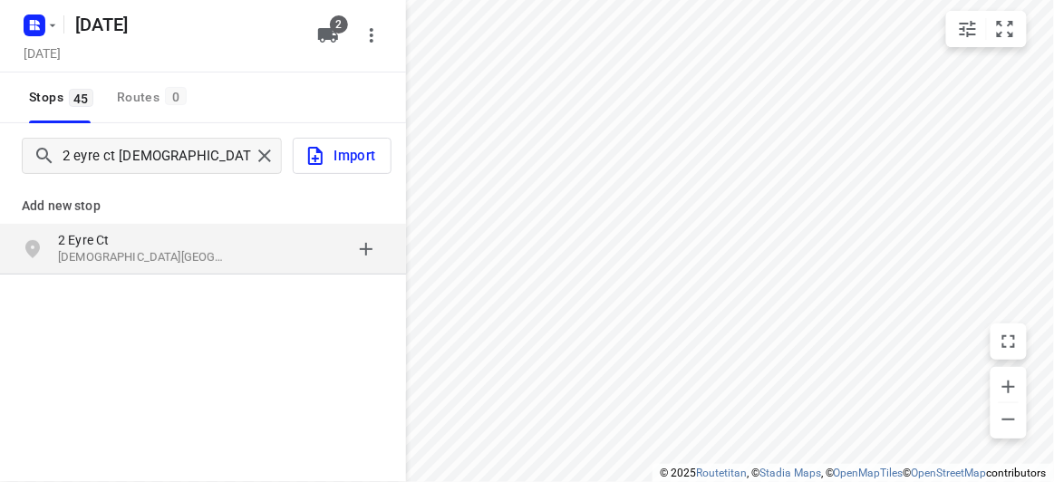
click at [313, 271] on div "2 Eyre Ct Templestowe Lower VIC 3107, Australia" at bounding box center [203, 249] width 406 height 51
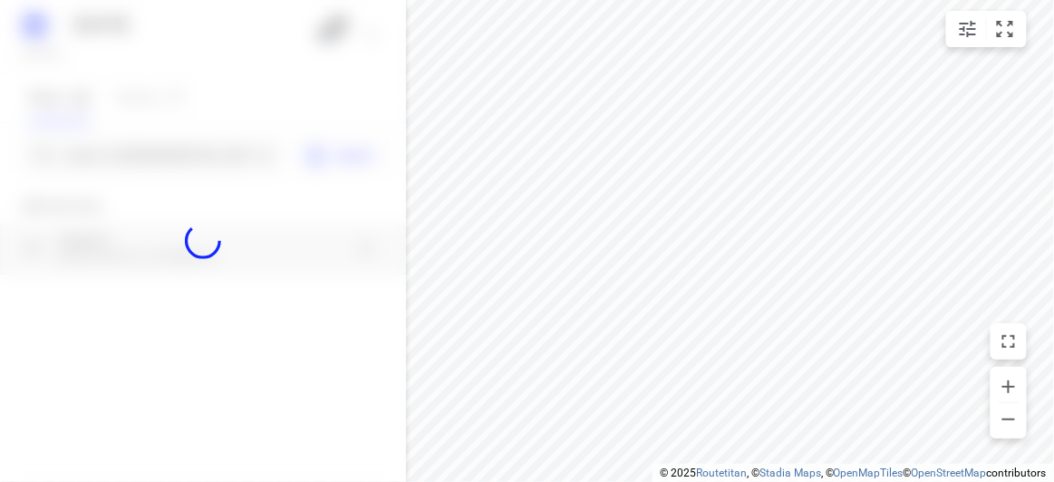
click at [184, 166] on div at bounding box center [203, 241] width 406 height 482
click at [179, 155] on div at bounding box center [203, 241] width 406 height 482
click at [178, 155] on div at bounding box center [203, 241] width 406 height 482
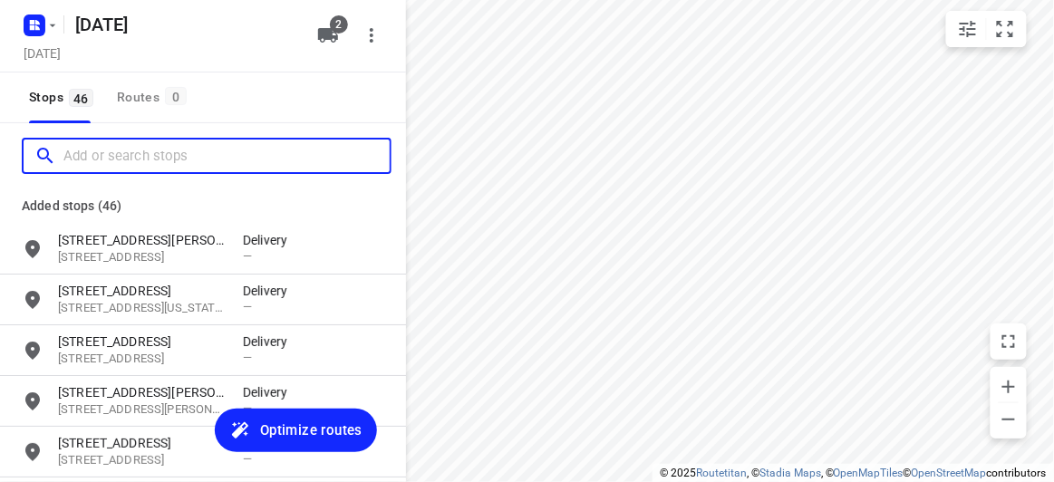
paste input "42 Derby St Kew 3101"
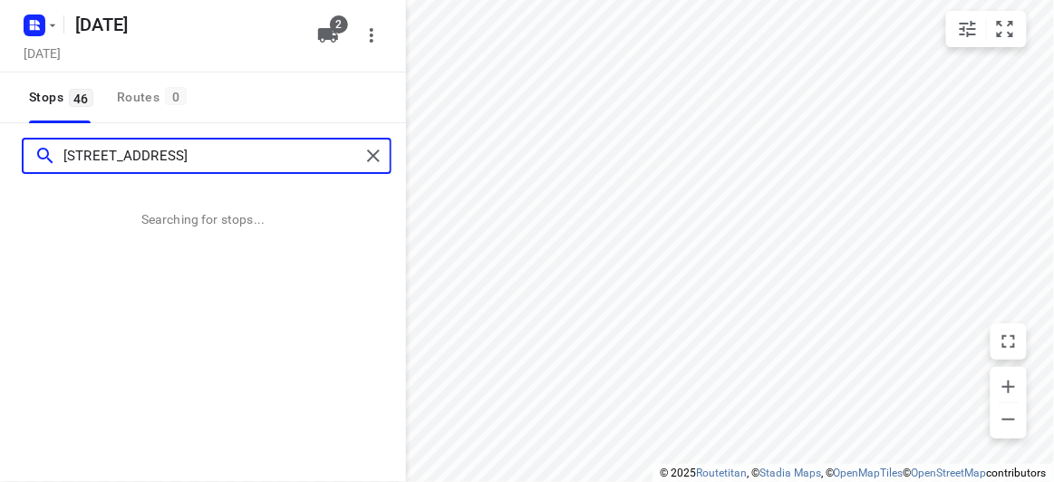
type input "42 Derby St Kew 3101"
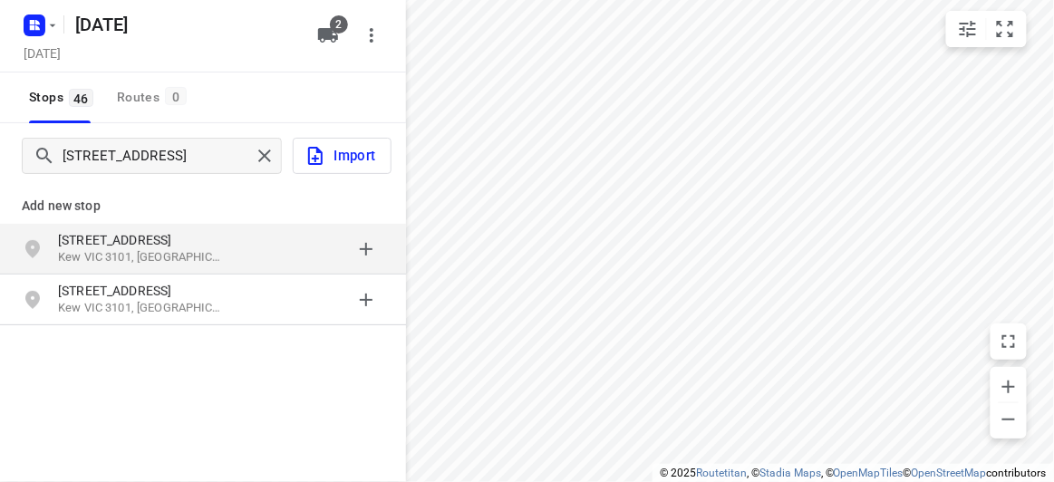
click at [263, 242] on div "grid" at bounding box center [313, 249] width 141 height 36
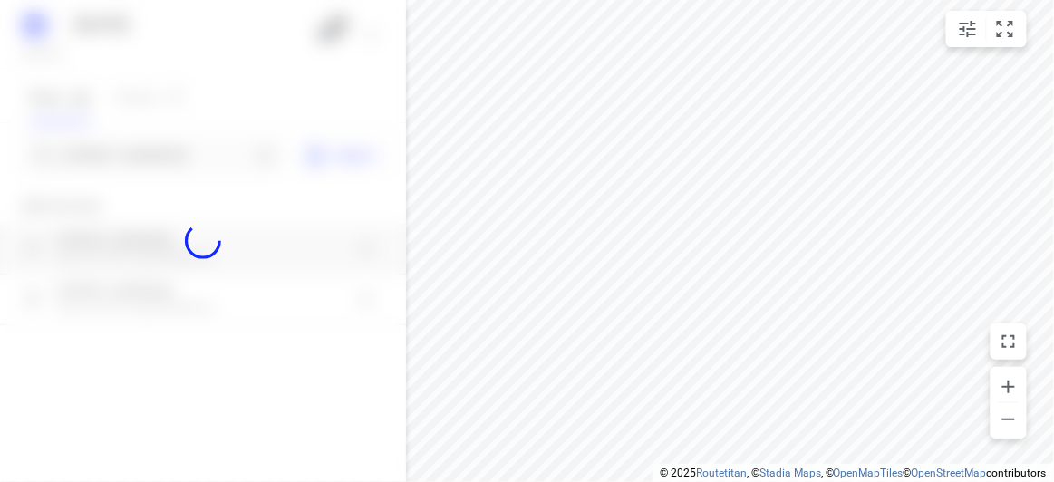
click at [169, 161] on div at bounding box center [203, 241] width 406 height 482
click at [167, 159] on div at bounding box center [203, 241] width 406 height 482
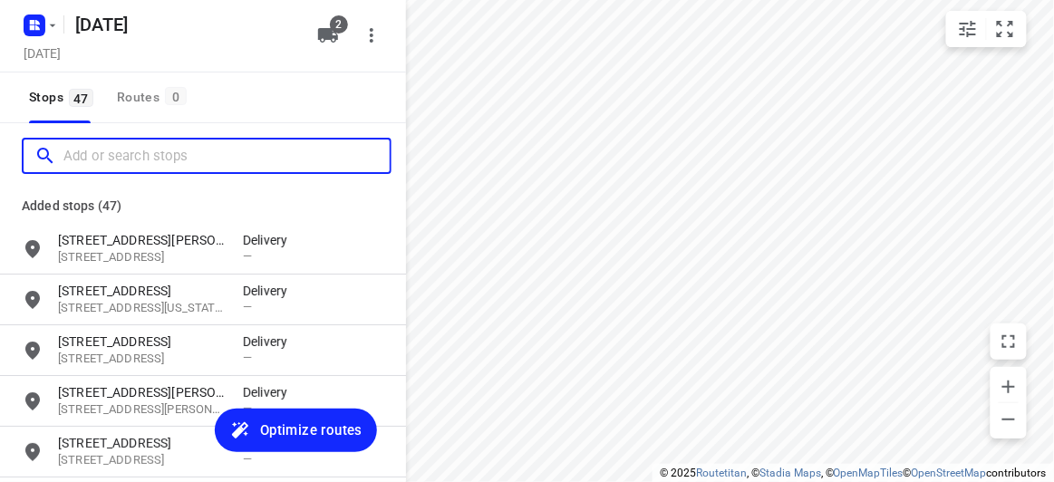
paste input "19 Birdwood Streer Bentleigh East 3165"
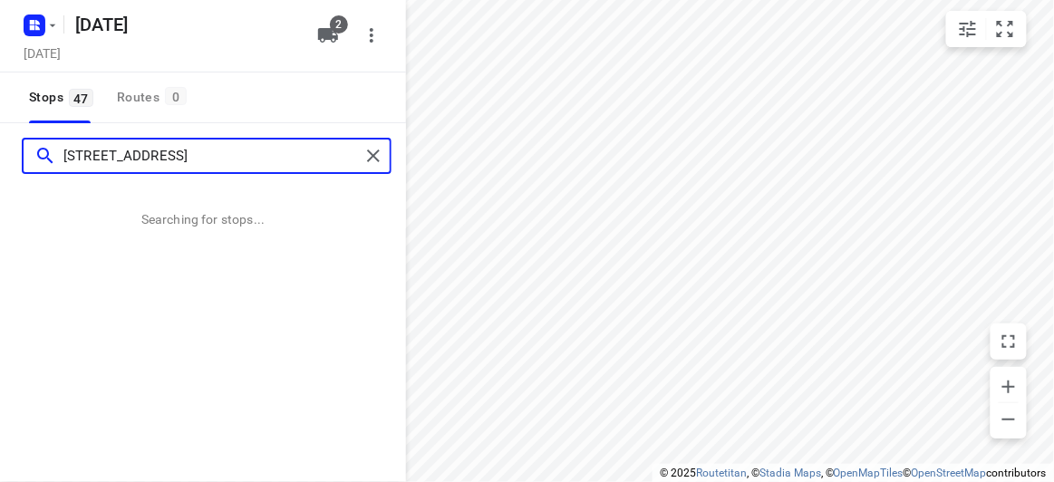
type input "19 Birdwood Streer Bentleigh East 3165"
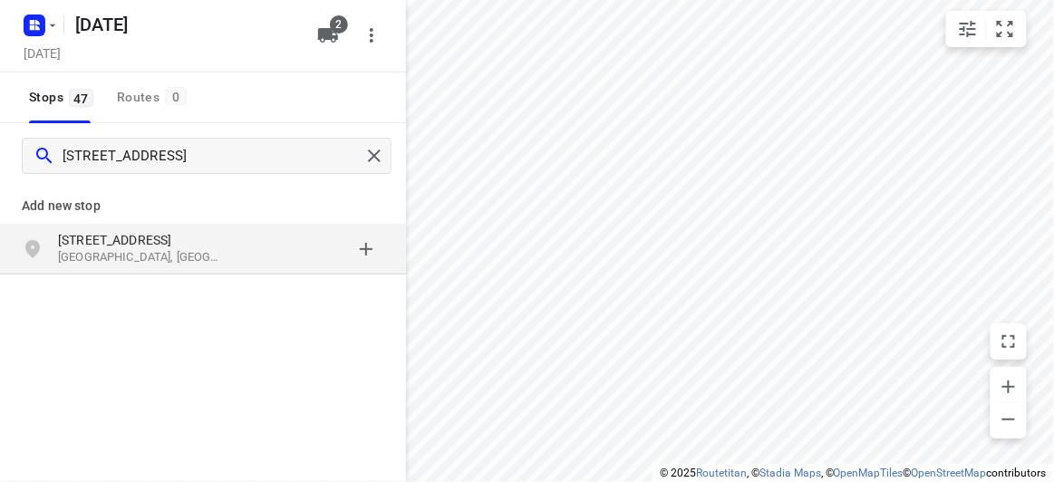
click at [174, 231] on p "[STREET_ADDRESS]" at bounding box center [141, 240] width 167 height 18
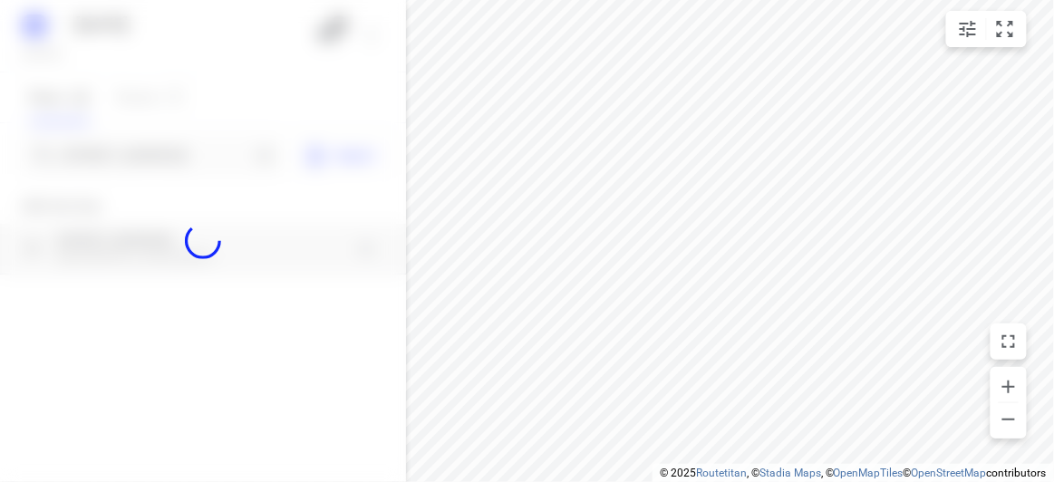
click at [127, 167] on div at bounding box center [203, 241] width 406 height 482
click at [128, 155] on div at bounding box center [203, 241] width 406 height 482
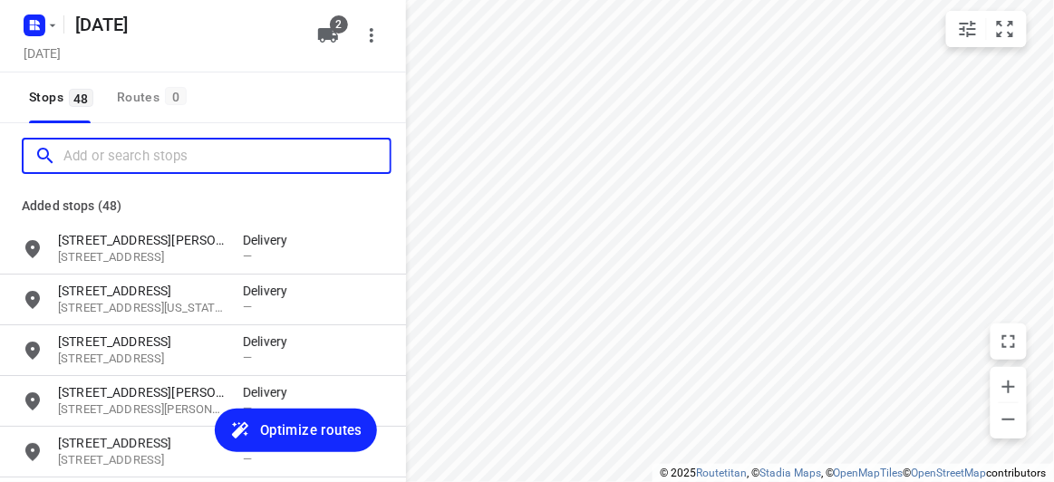
paste input "33 Mt Ida Ave Hawthorn East 3123"
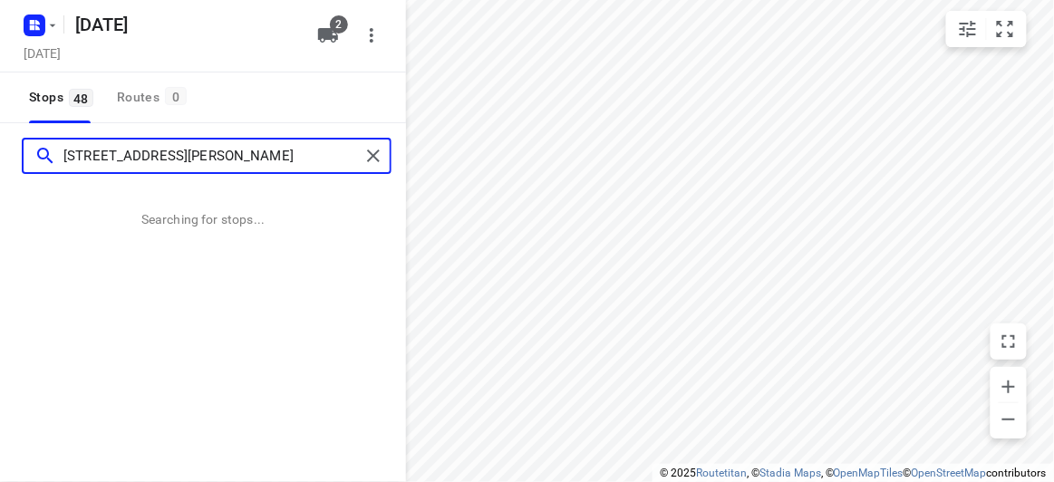
type input "33 Mt Ida Ave Hawthorn East 3123"
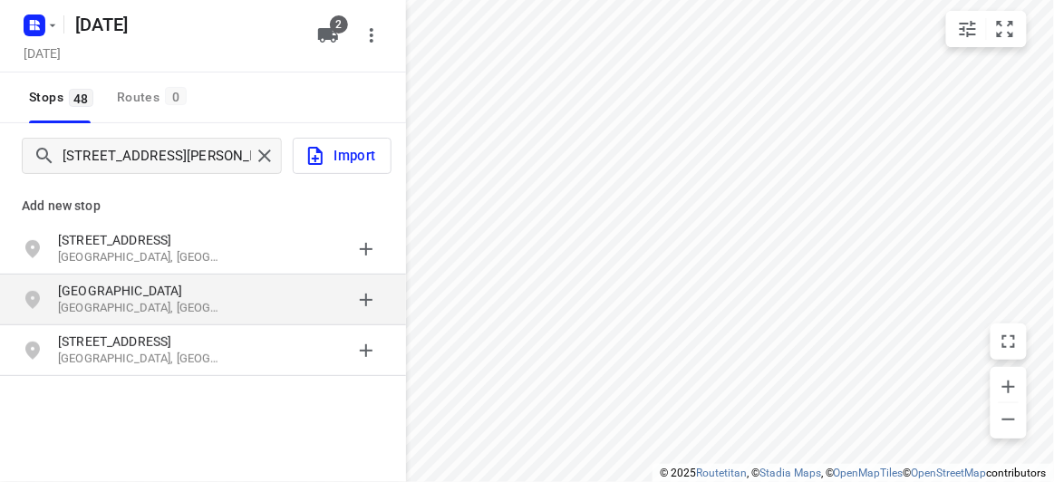
click at [298, 279] on div "Mount Ida Avenue Hawthorn East VIC 3123, Australia" at bounding box center [203, 299] width 406 height 51
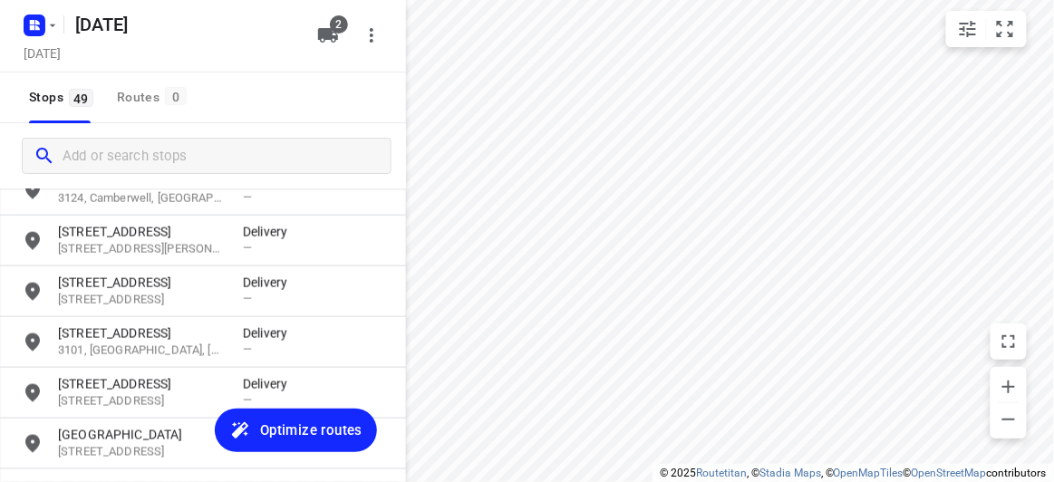
drag, startPoint x: 255, startPoint y: 334, endPoint x: 239, endPoint y: 356, distance: 27.2
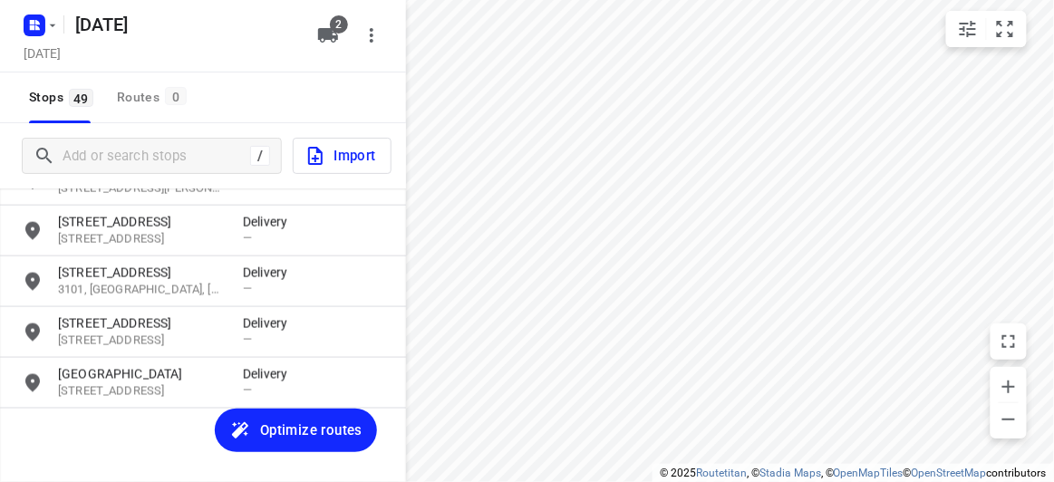
scroll to position [2310, 0]
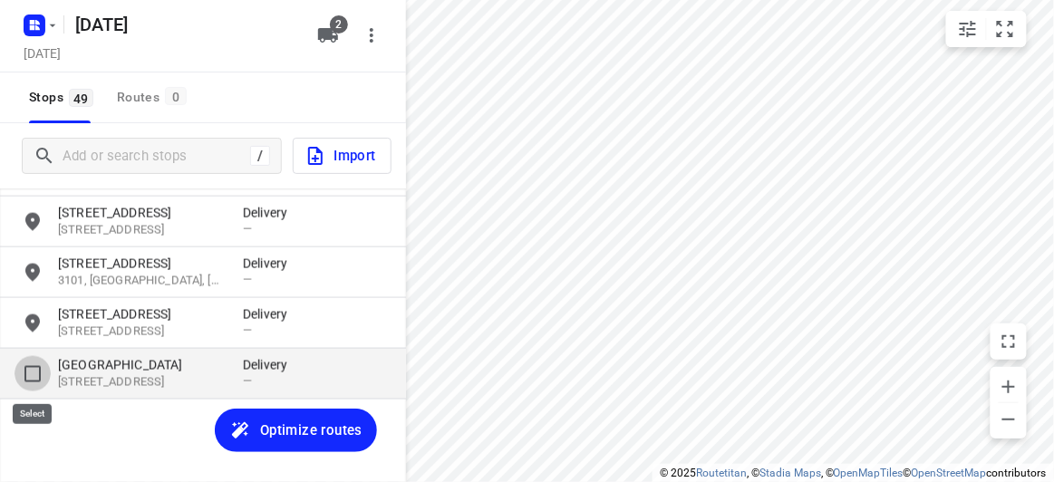
click at [27, 371] on input "grid" at bounding box center [32, 374] width 36 height 36
checkbox input "true"
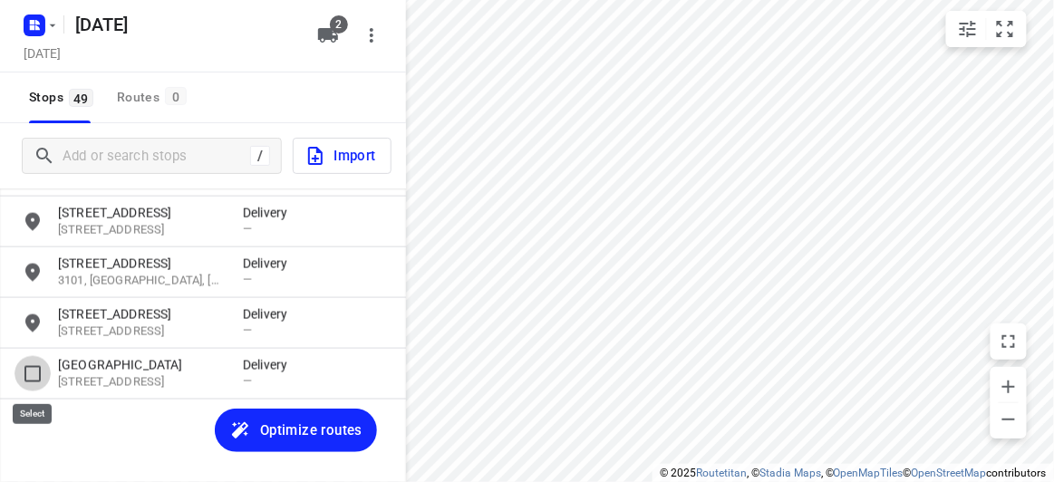
scroll to position [2299, 0]
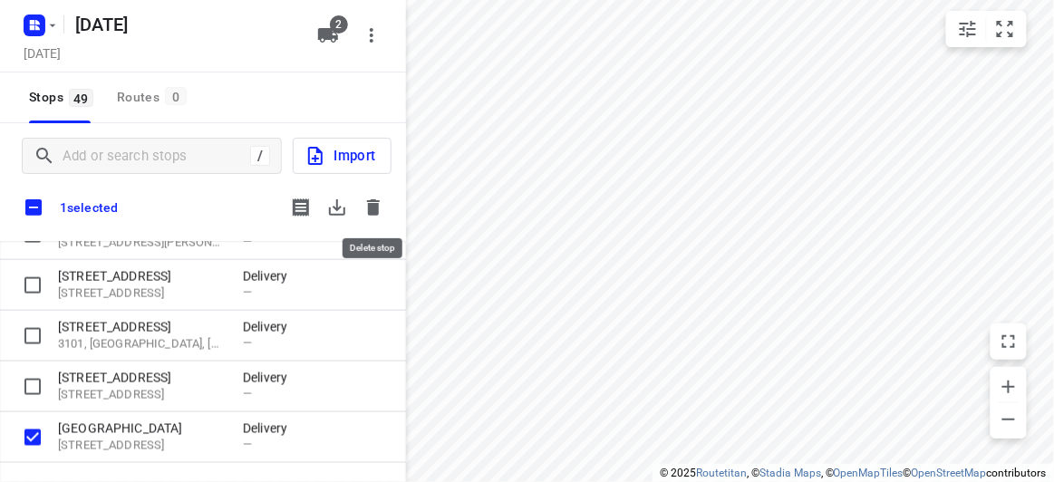
click at [377, 206] on icon "button" at bounding box center [373, 207] width 13 height 16
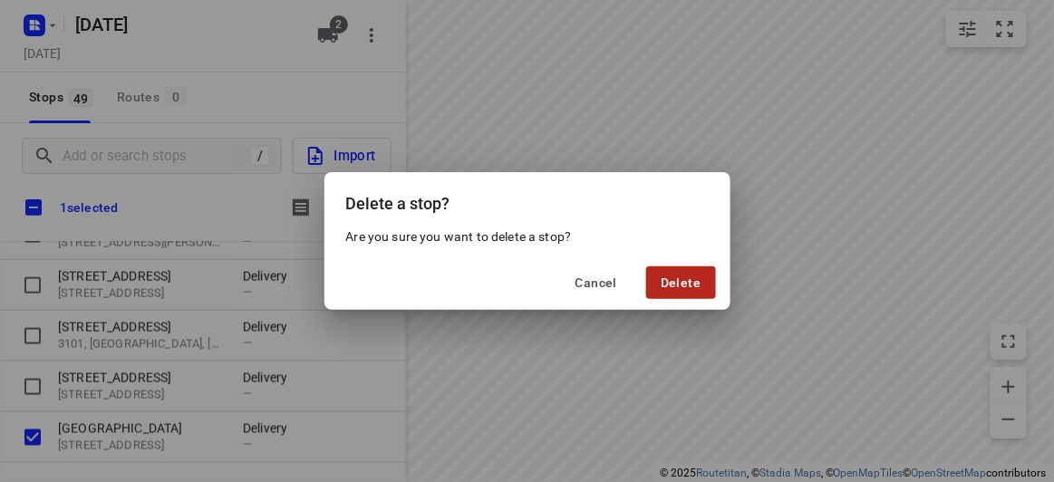
click at [685, 282] on span "Delete" at bounding box center [680, 282] width 40 height 14
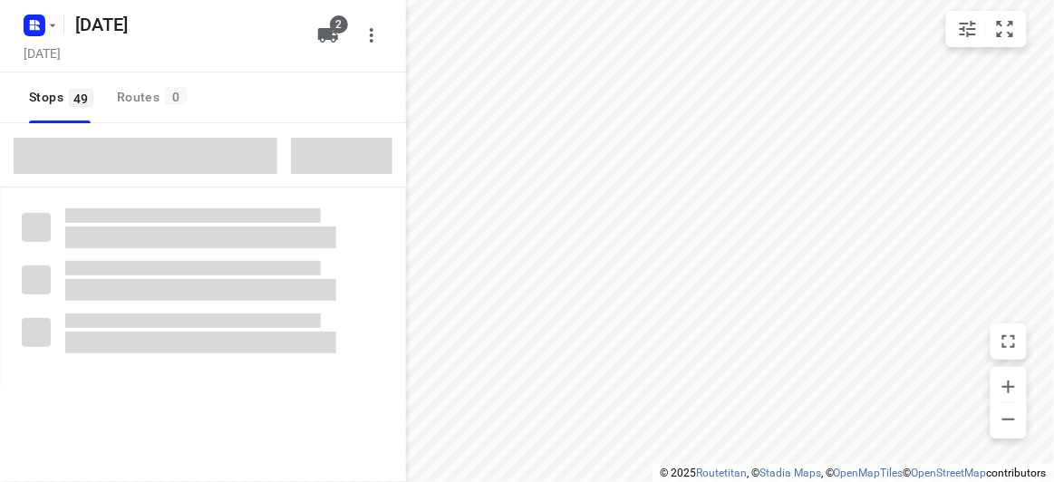
click at [157, 159] on span at bounding box center [146, 156] width 264 height 36
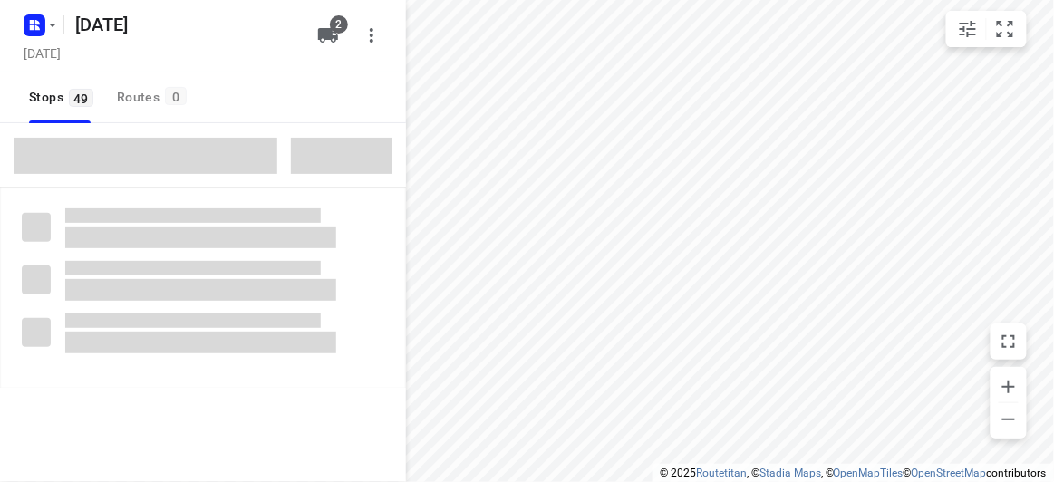
click at [156, 159] on span at bounding box center [146, 156] width 264 height 36
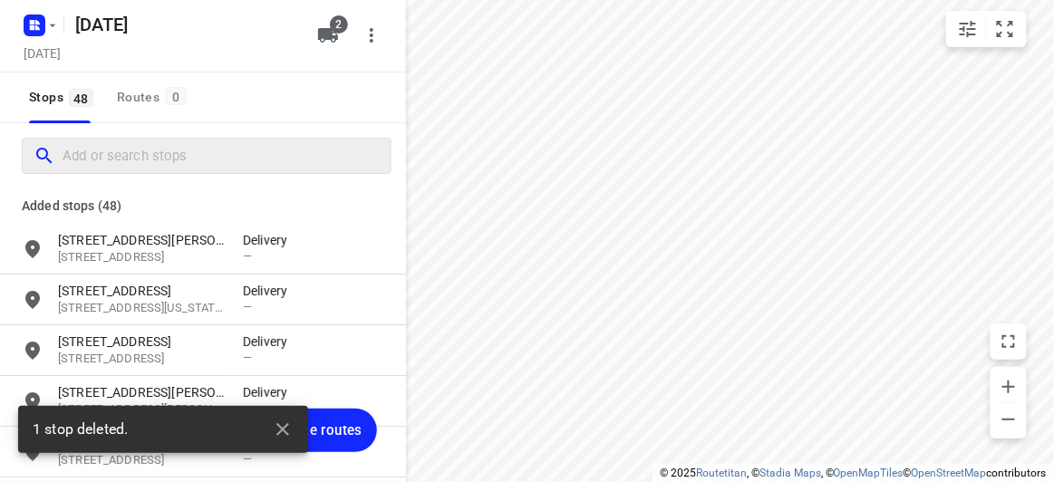
click at [153, 159] on input "Add or search stops" at bounding box center [227, 156] width 328 height 28
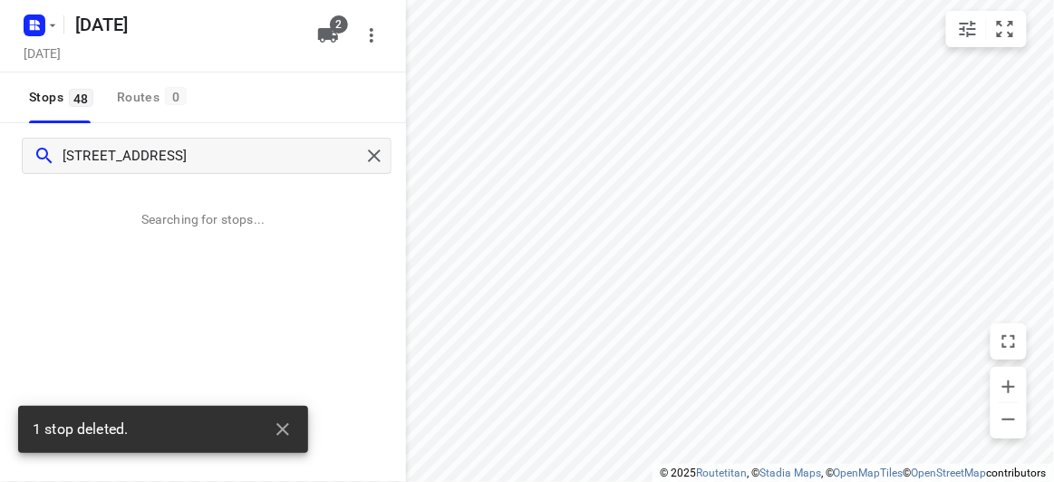
type input "783 Springvale Road Mulgrave 3170"
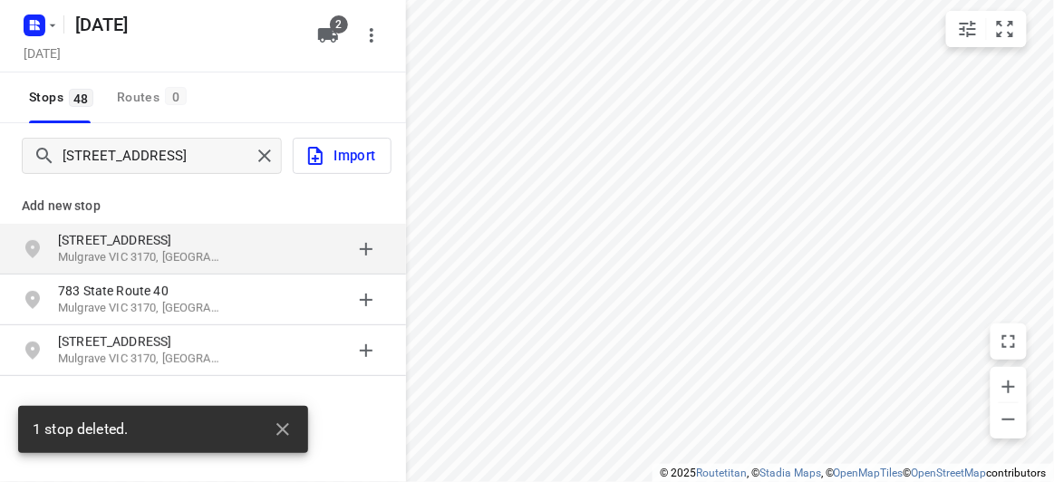
click at [207, 226] on div "783 Springvale Road Mulgrave VIC 3170, Australia" at bounding box center [203, 249] width 406 height 51
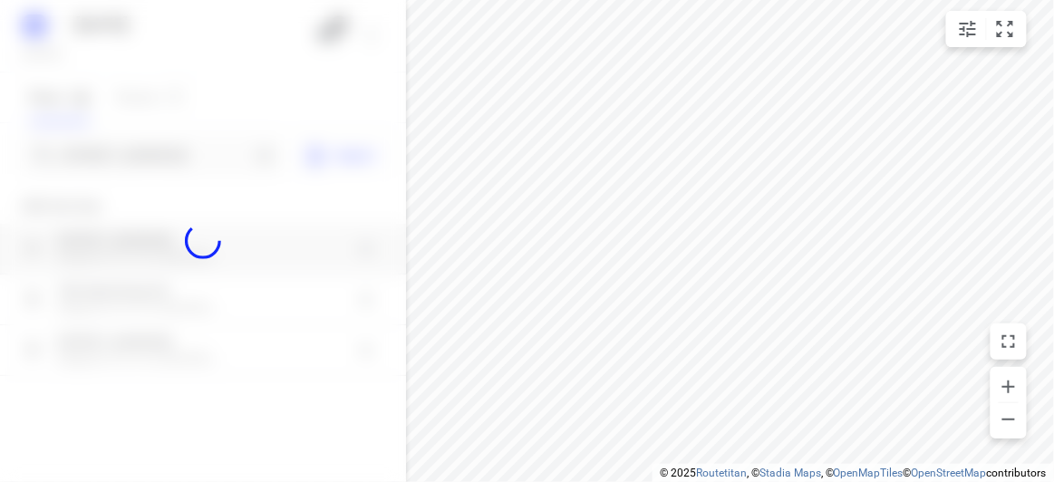
click at [172, 158] on div at bounding box center [203, 241] width 406 height 482
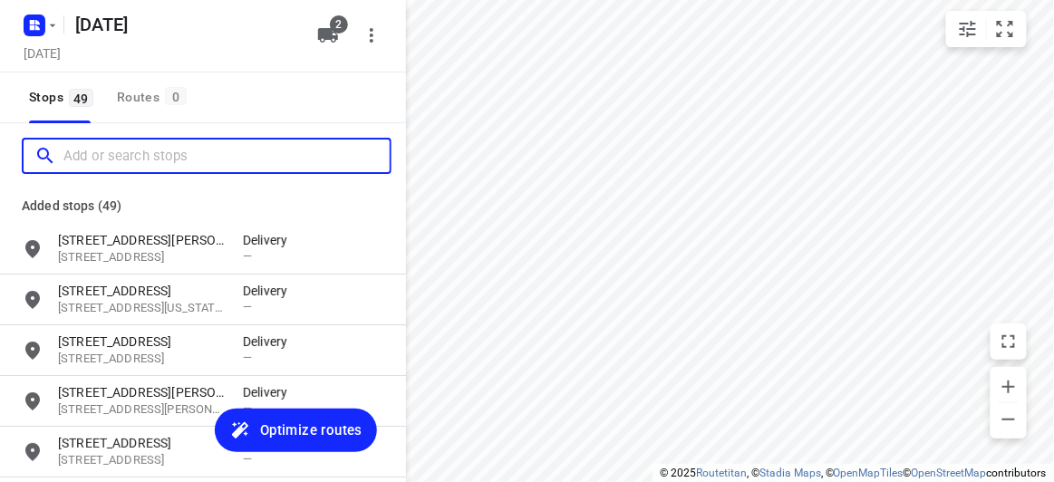
paste input "33 Mt Ida Ave Hawthorn East 3123"
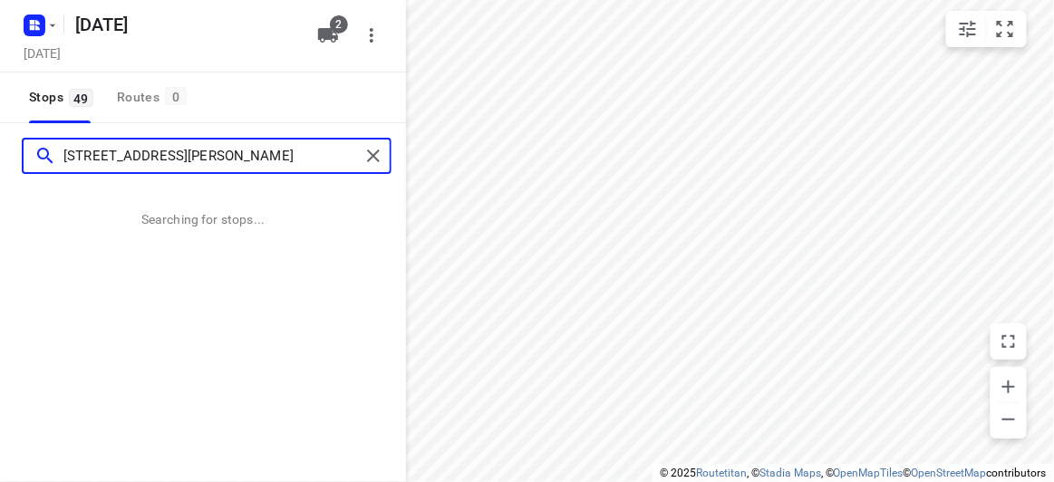
type input "33 Mt Ida Ave Hawthorn East 3123"
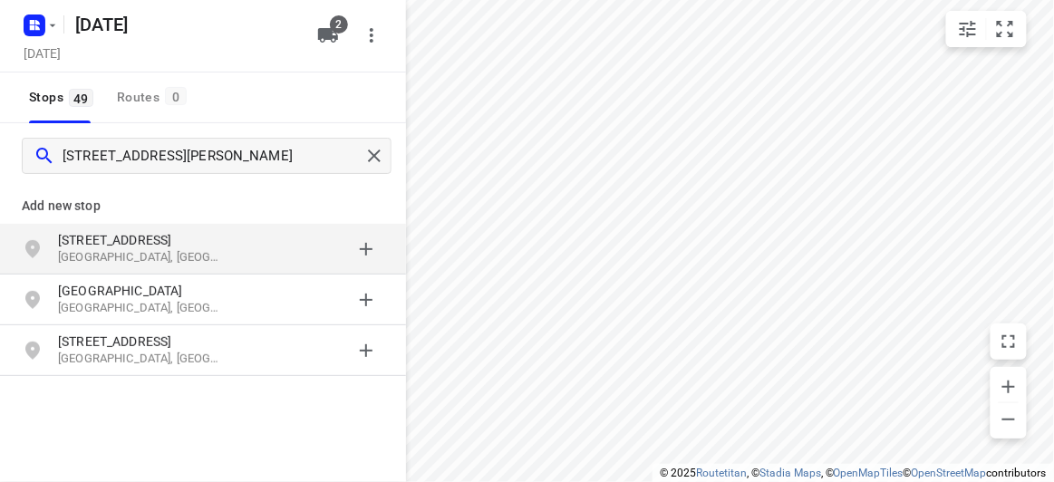
click at [159, 239] on p "[STREET_ADDRESS]" at bounding box center [141, 240] width 167 height 18
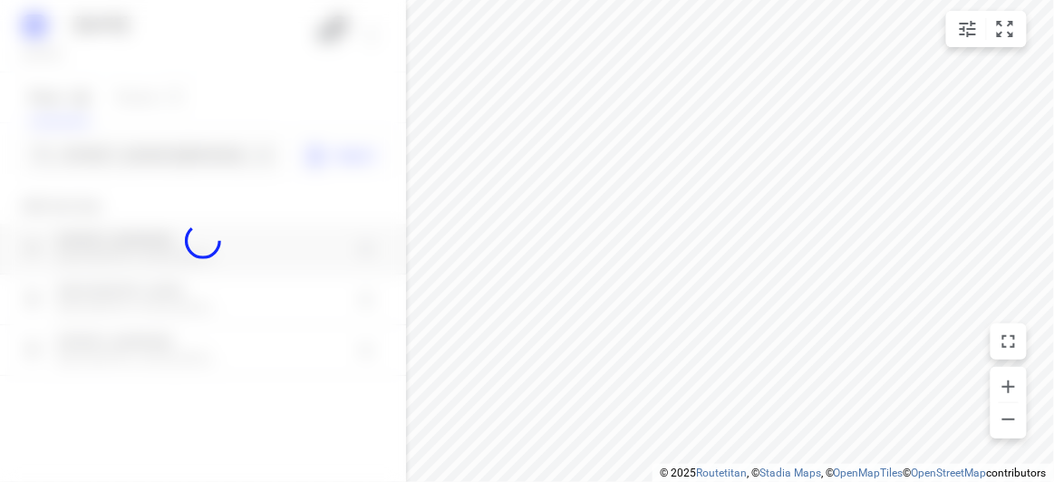
click at [180, 164] on div at bounding box center [203, 241] width 406 height 482
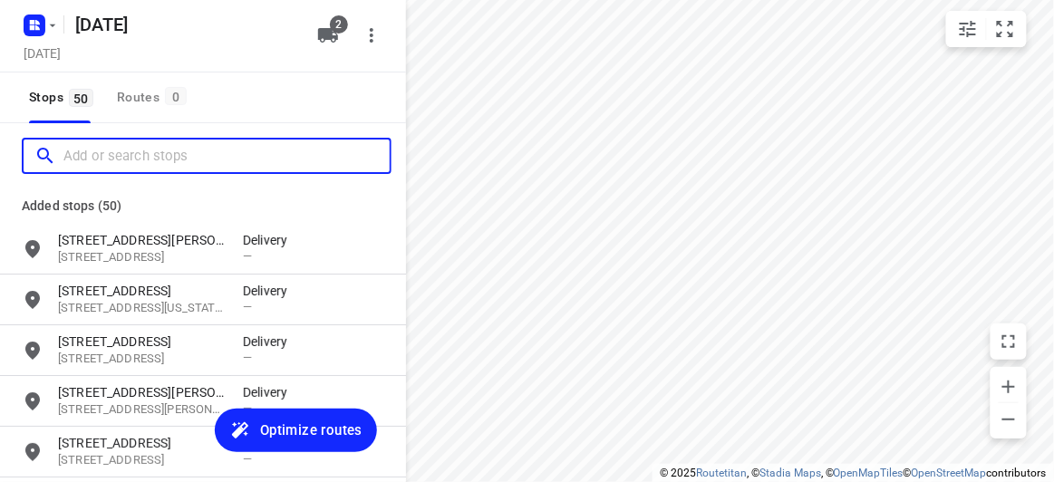
paste input "17 Karen Street Box Hill North 3129"
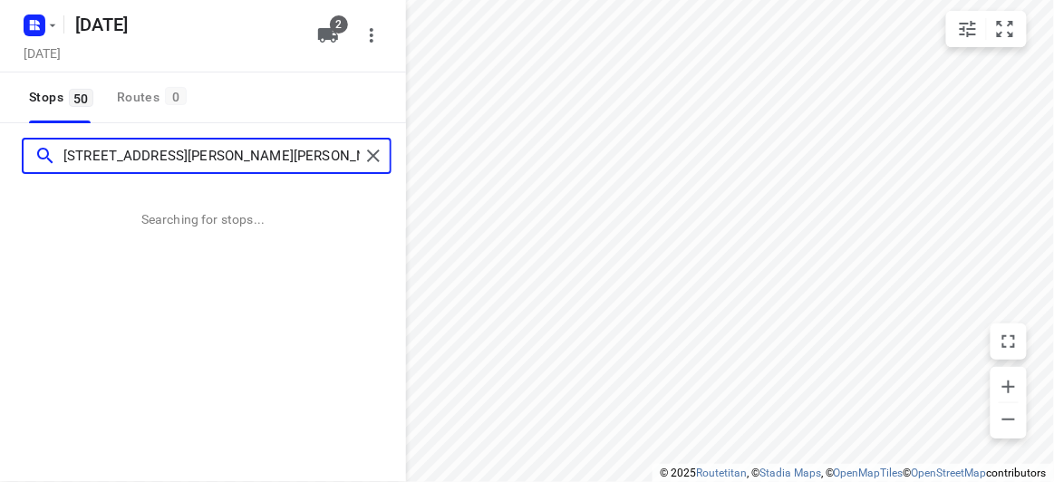
type input "17 Karen Street Box Hill North 3129"
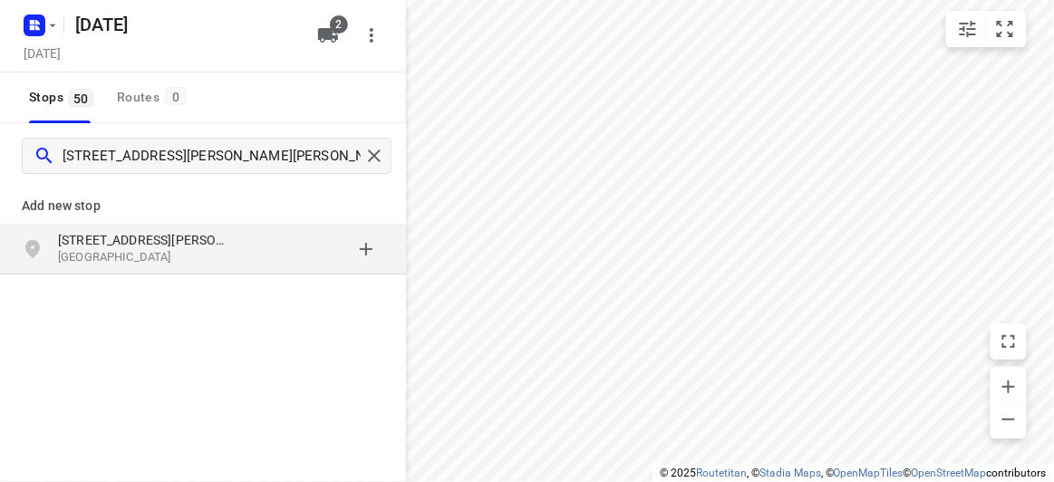
click at [196, 261] on p "Box Hill North VIC 3129, Australia" at bounding box center [141, 257] width 167 height 17
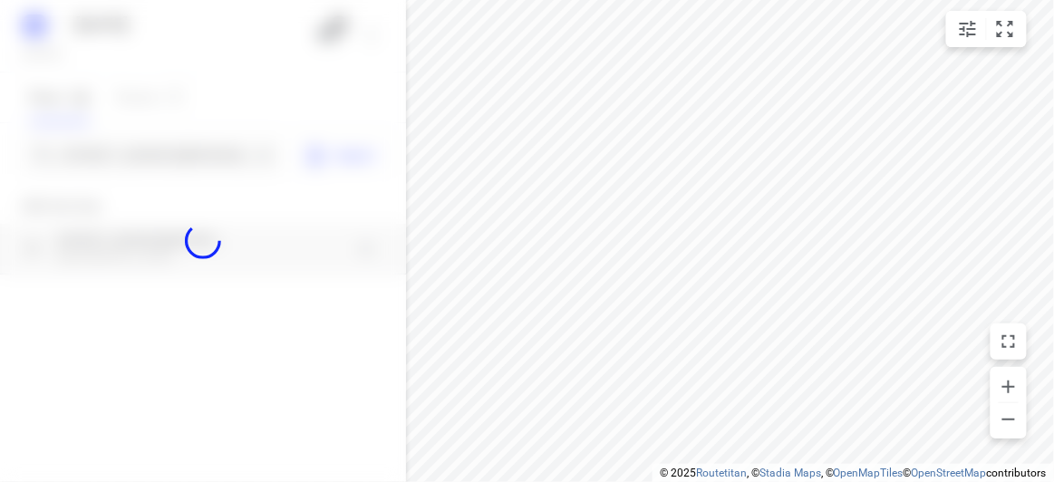
click at [118, 138] on div at bounding box center [203, 241] width 406 height 482
click at [120, 140] on div at bounding box center [203, 241] width 406 height 482
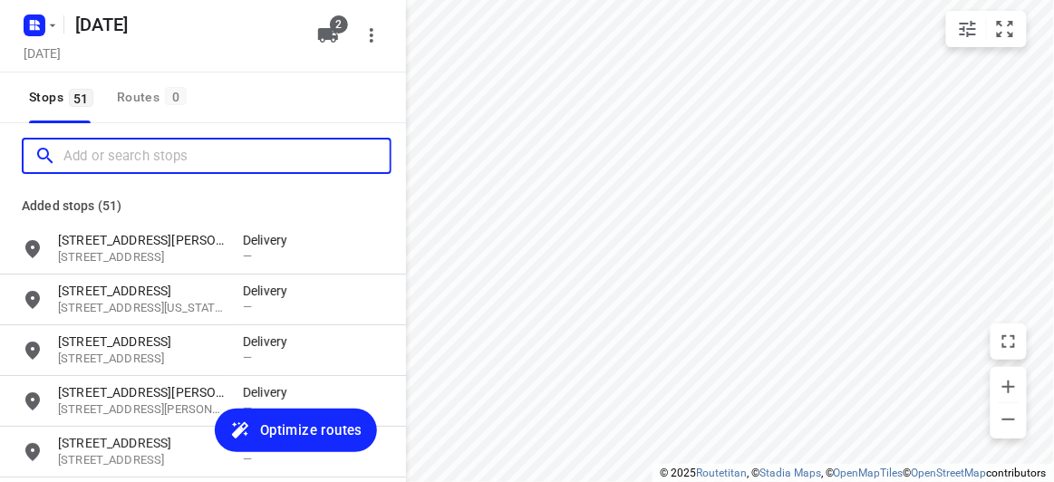
paste input "395 ferntree gully road Mount Waverley 3149"
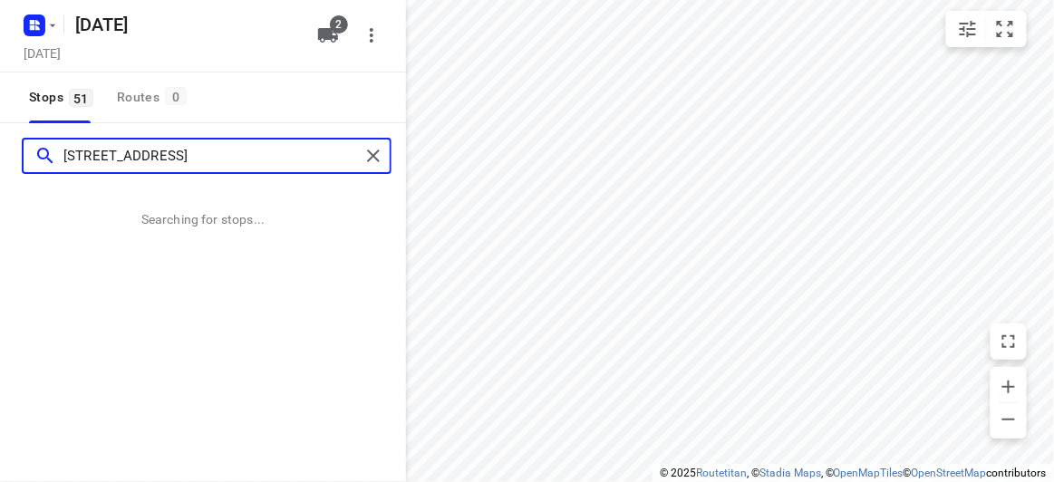
type input "395 ferntree gully road Mount Waverley 3149"
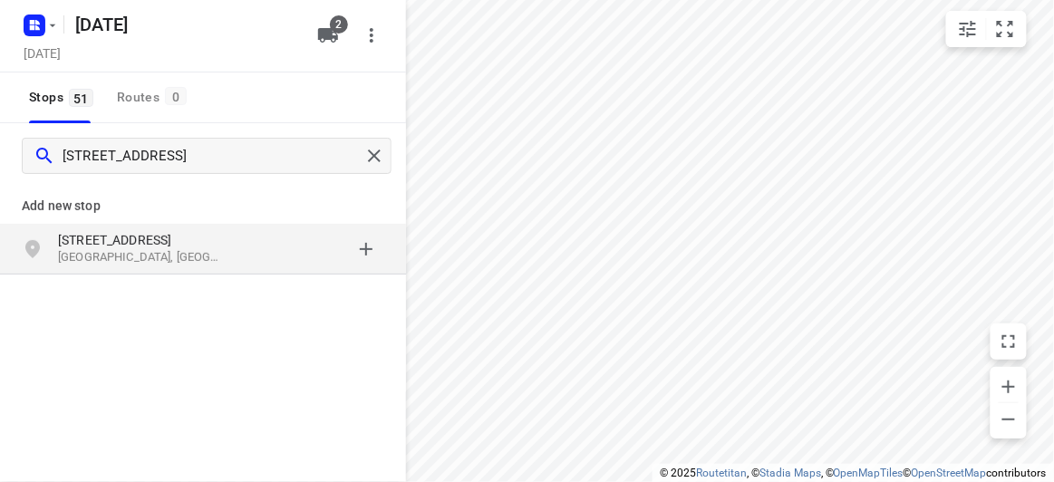
click at [307, 254] on div "grid" at bounding box center [313, 249] width 141 height 36
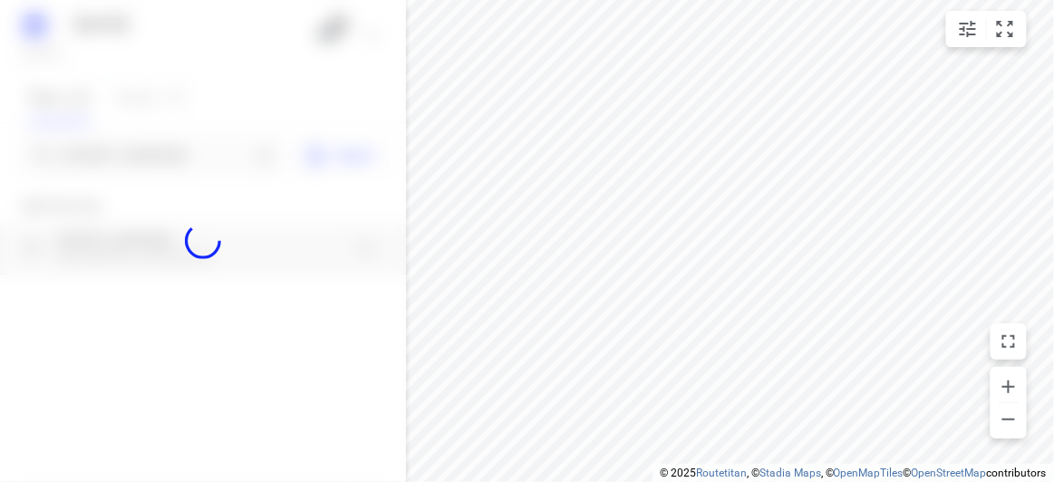
click at [140, 150] on div at bounding box center [203, 241] width 406 height 482
paste input "8A Florence Street Ormond 3204"
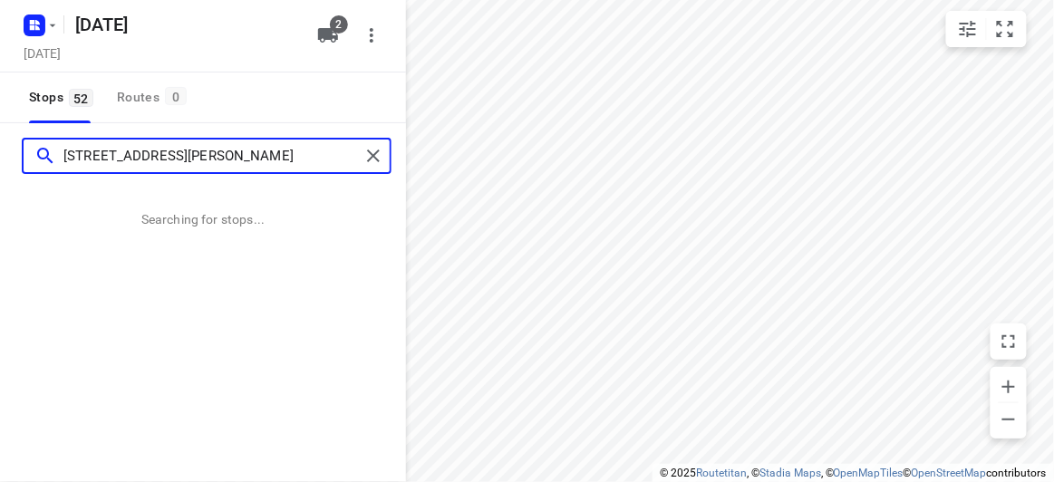
type input "8A Florence Street Ormond 3204"
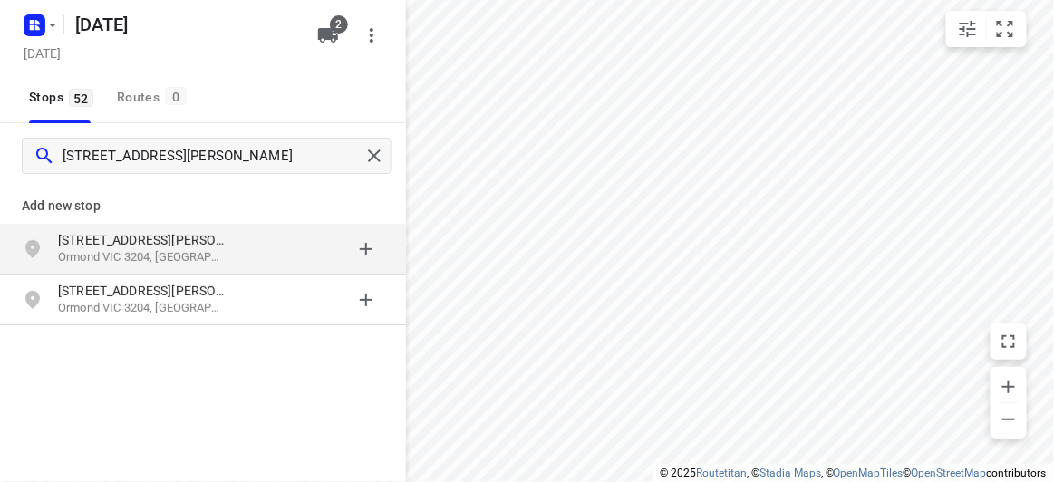
click at [253, 240] on div "grid" at bounding box center [313, 249] width 141 height 36
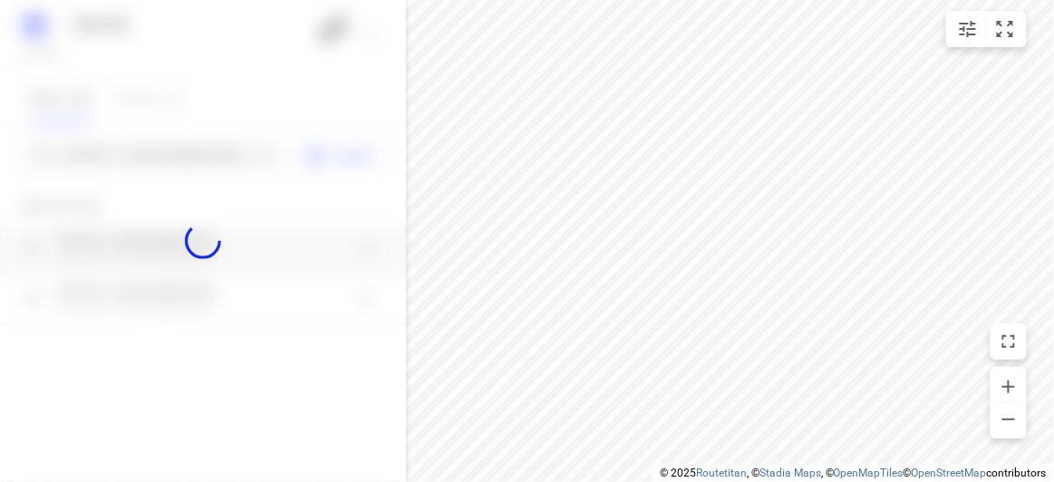
click at [136, 144] on div at bounding box center [203, 241] width 406 height 482
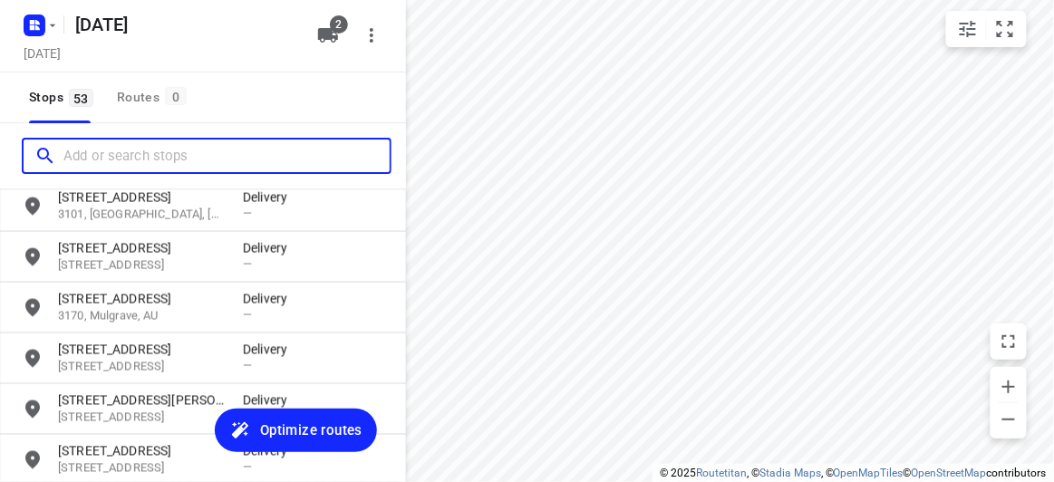
scroll to position [2514, 0]
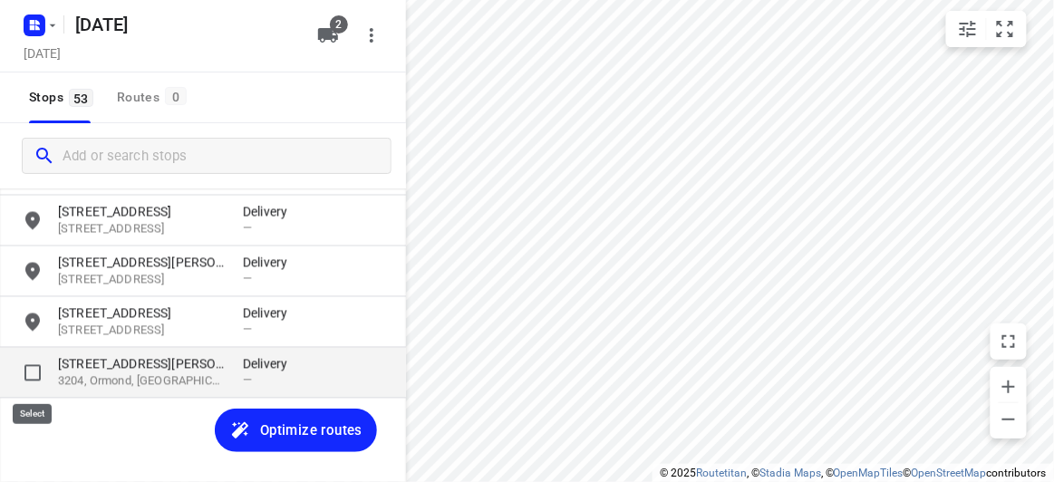
click at [32, 373] on input "grid" at bounding box center [32, 373] width 36 height 36
checkbox input "true"
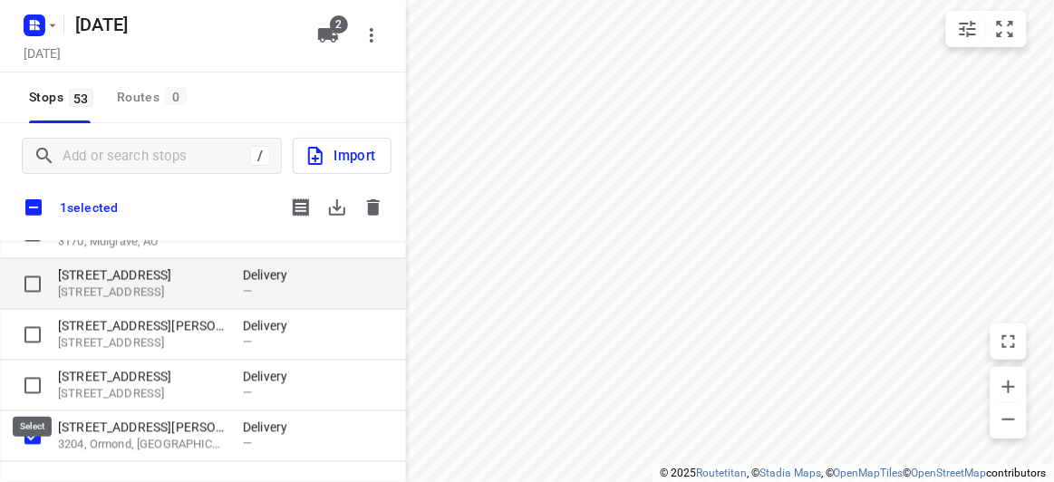
scroll to position [2503, 0]
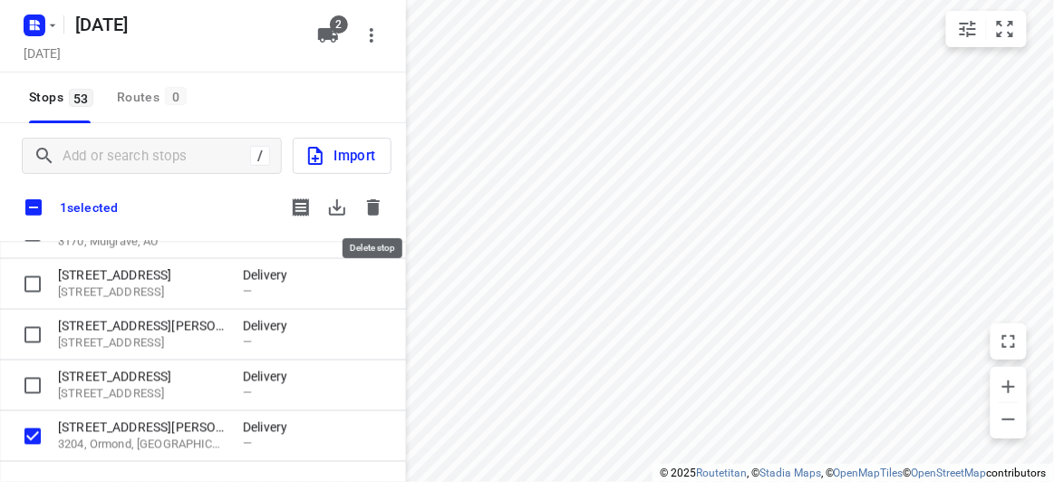
click at [362, 209] on icon "button" at bounding box center [373, 208] width 22 height 22
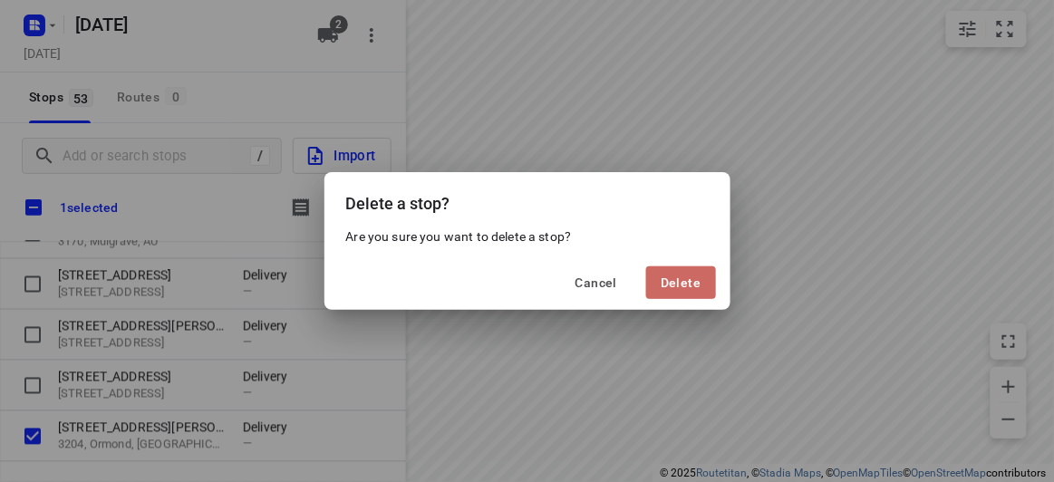
click at [659, 272] on button "Delete" at bounding box center [680, 282] width 69 height 33
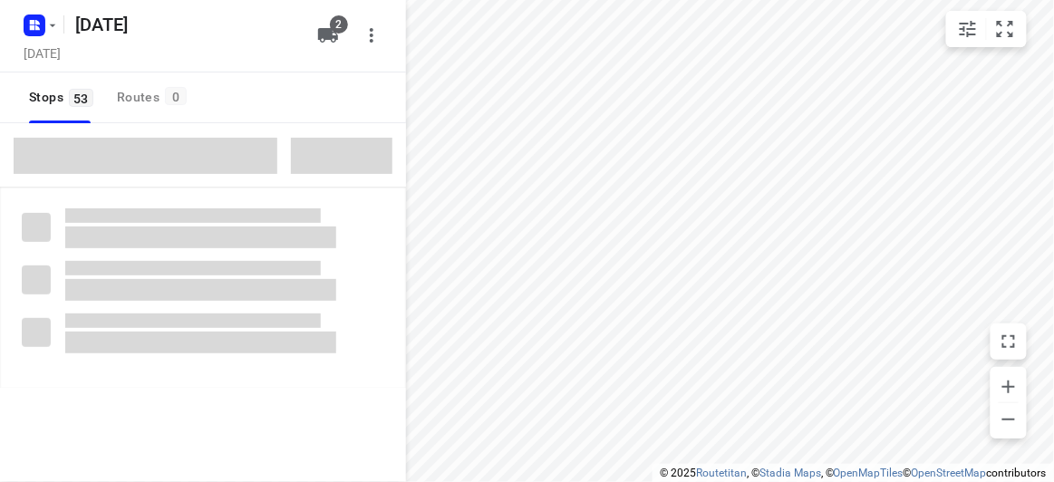
click at [169, 158] on span at bounding box center [146, 156] width 264 height 36
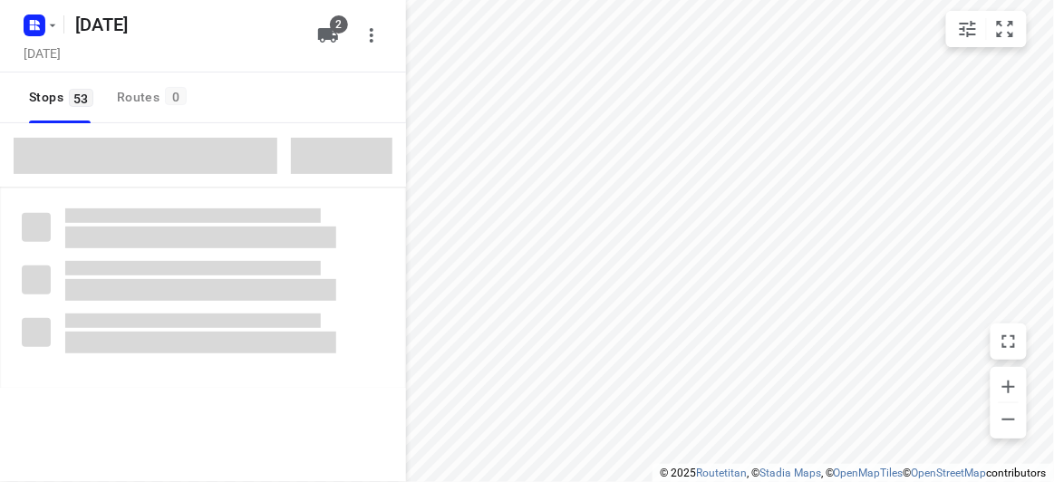
click at [169, 158] on span at bounding box center [146, 156] width 264 height 36
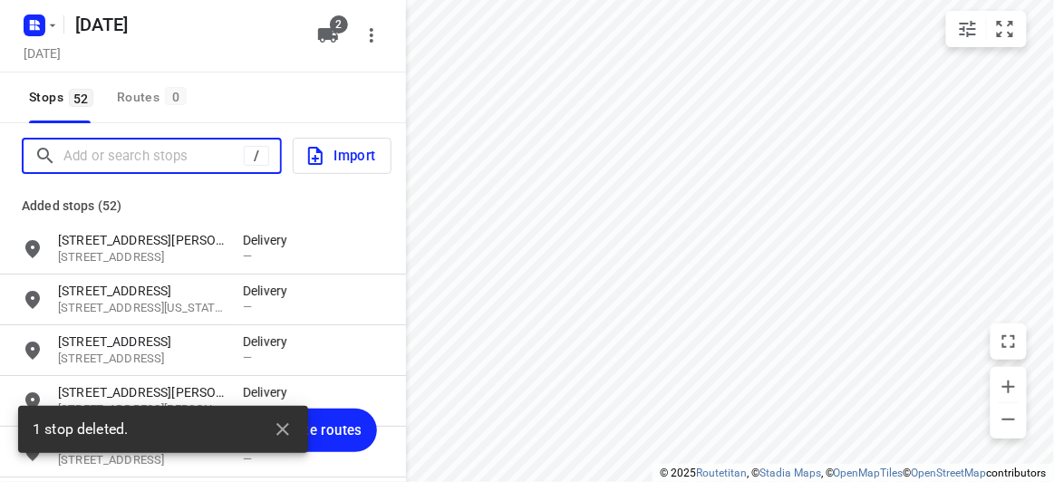
click at [169, 157] on input "Add or search stops" at bounding box center [153, 156] width 180 height 28
paste input "56 Albert Street Mount Waverley 3149"
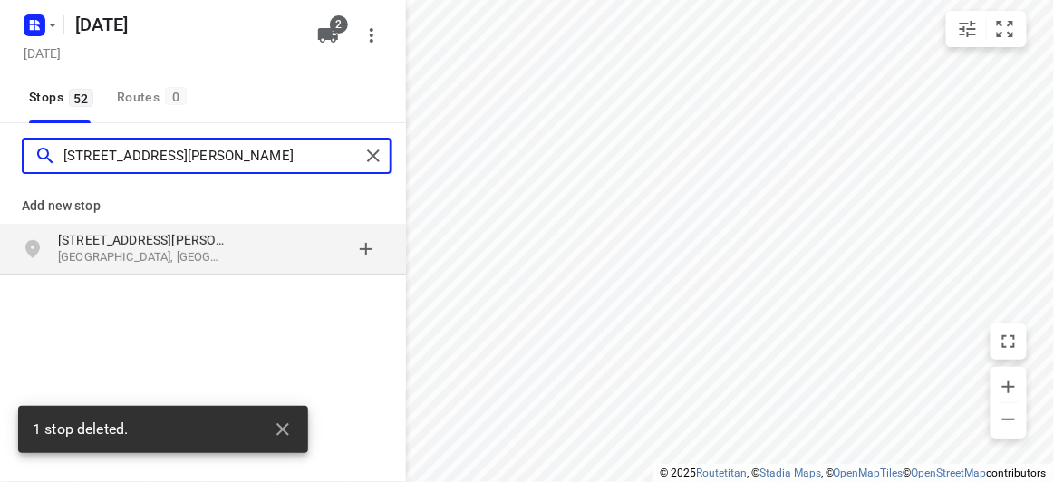
type input "56 Albert Street Mount Waverley 3149"
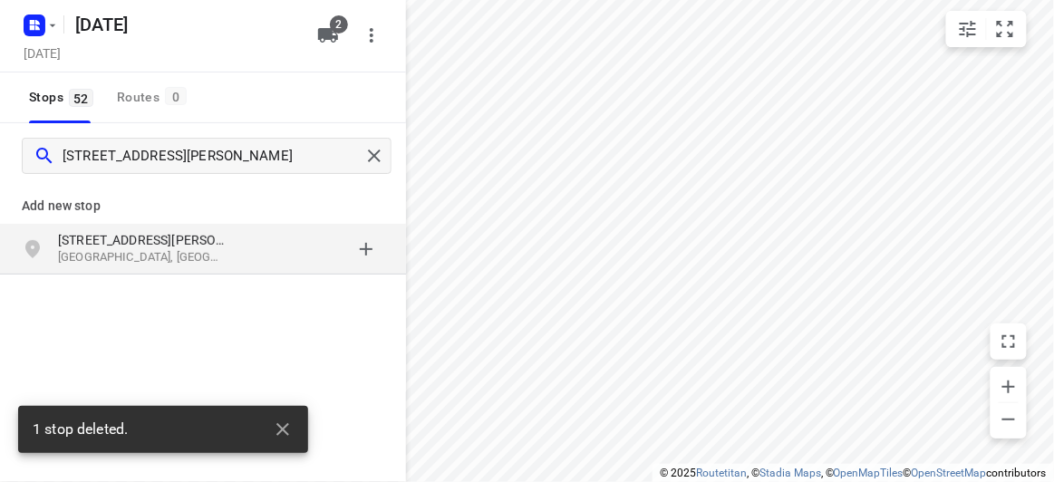
click at [265, 261] on div "grid" at bounding box center [313, 249] width 141 height 36
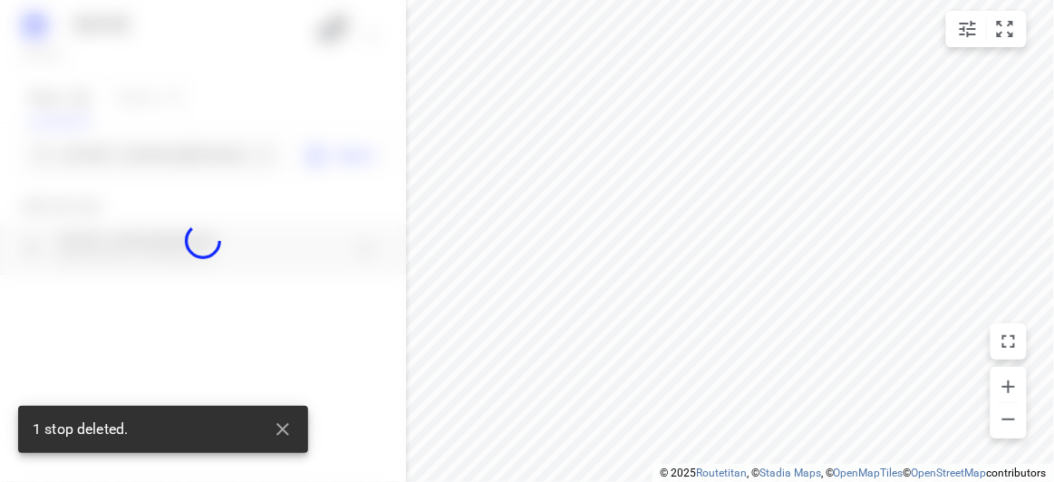
drag, startPoint x: 106, startPoint y: 124, endPoint x: 102, endPoint y: 111, distance: 14.1
click at [106, 124] on div at bounding box center [203, 241] width 406 height 482
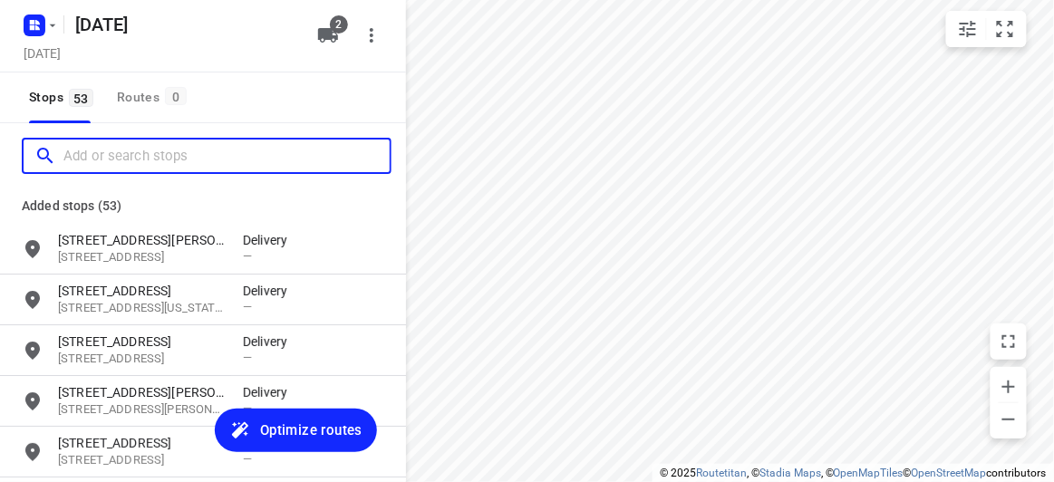
scroll to position [0, 0]
paste input "8A Florence Street Ormond 3204"
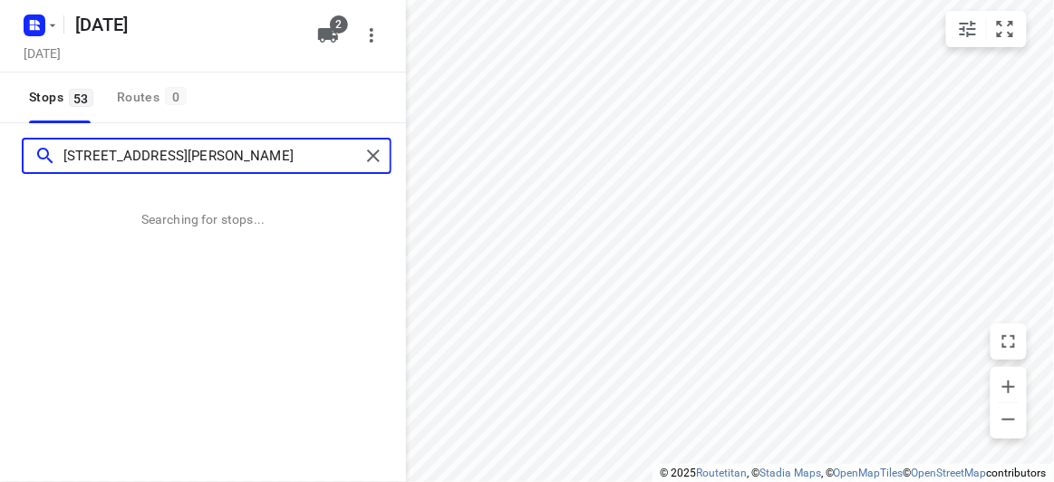
type input "8A Florence Street Ormond 3204"
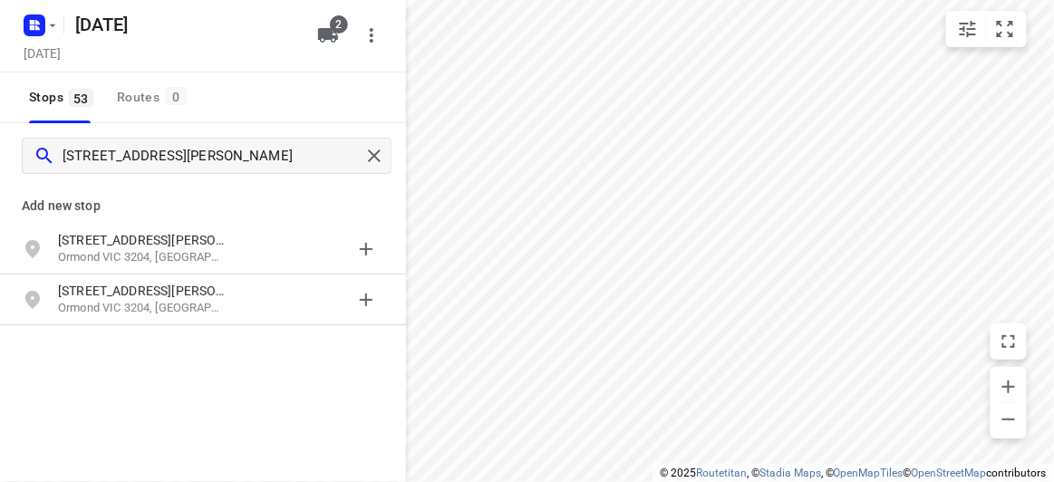
click at [149, 336] on div "Add new stop 8a Florence Street Ormond VIC 3204, Australia 8 A Florence Street …" at bounding box center [203, 315] width 406 height 254
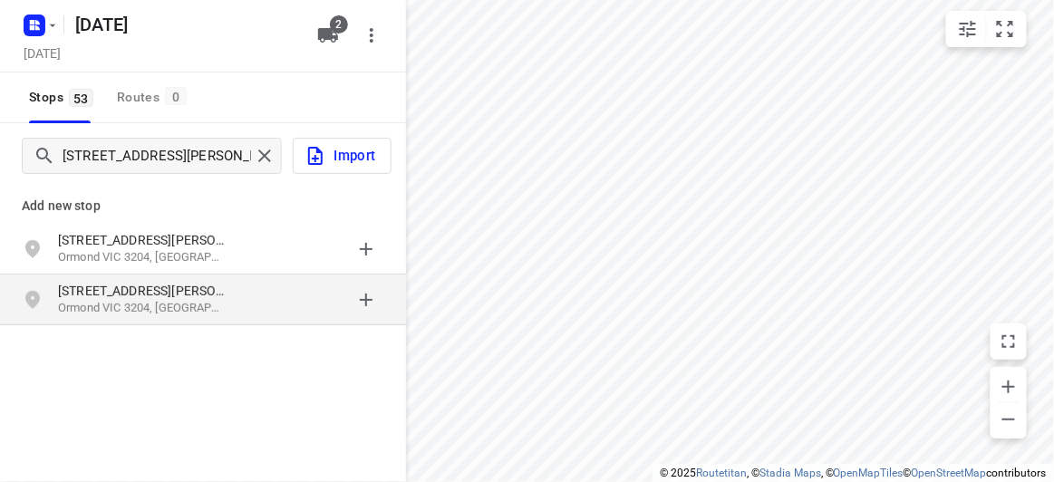
click at [140, 302] on p "Ormond VIC 3204, Australia" at bounding box center [141, 308] width 167 height 17
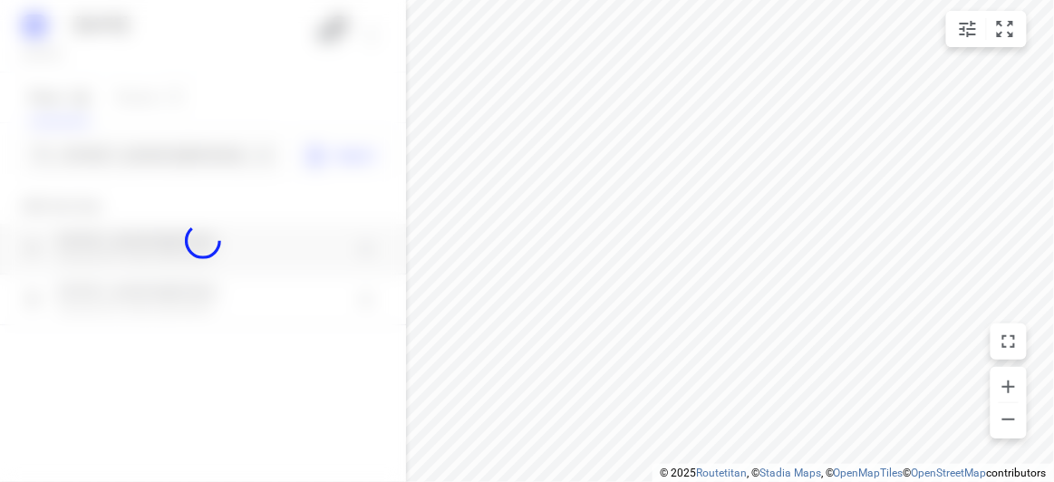
click at [113, 168] on div at bounding box center [203, 241] width 406 height 482
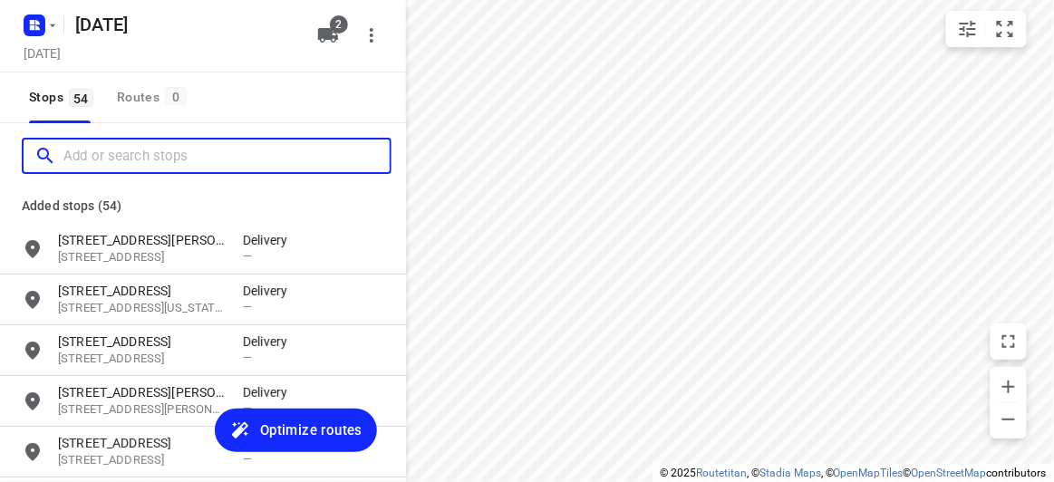
click at [90, 147] on input "Add or search stops" at bounding box center [226, 156] width 326 height 28
paste input "37 Southampton Drive, Mulgrave VIC 3170"
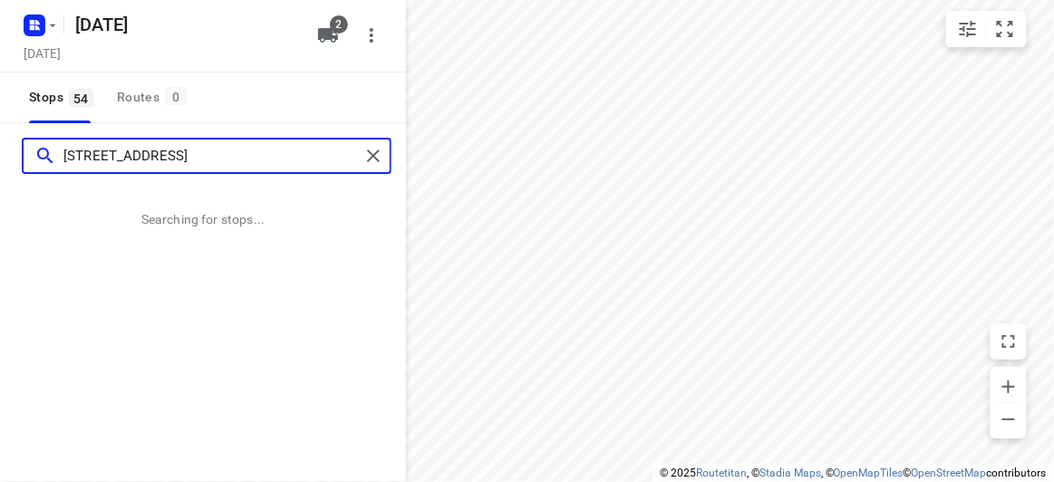
type input "37 Southampton Drive, Mulgrave VIC 3170"
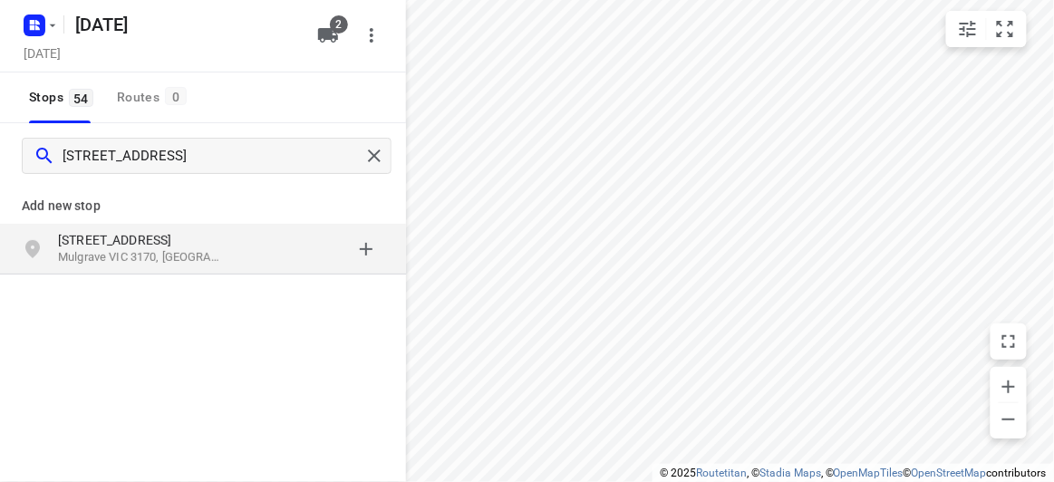
click at [143, 225] on div "37 Southampton Drive Mulgrave VIC 3170, Australia" at bounding box center [203, 249] width 406 height 51
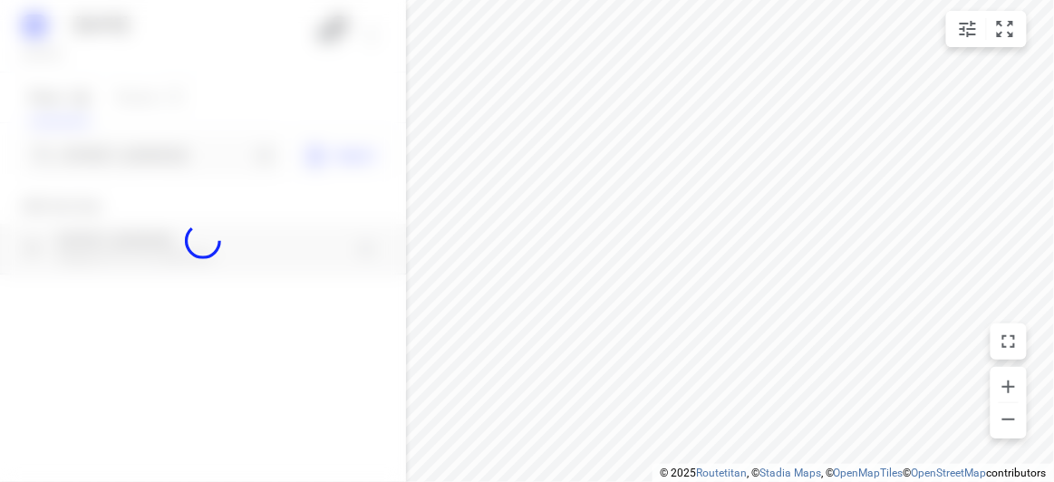
click at [133, 159] on div at bounding box center [203, 241] width 406 height 482
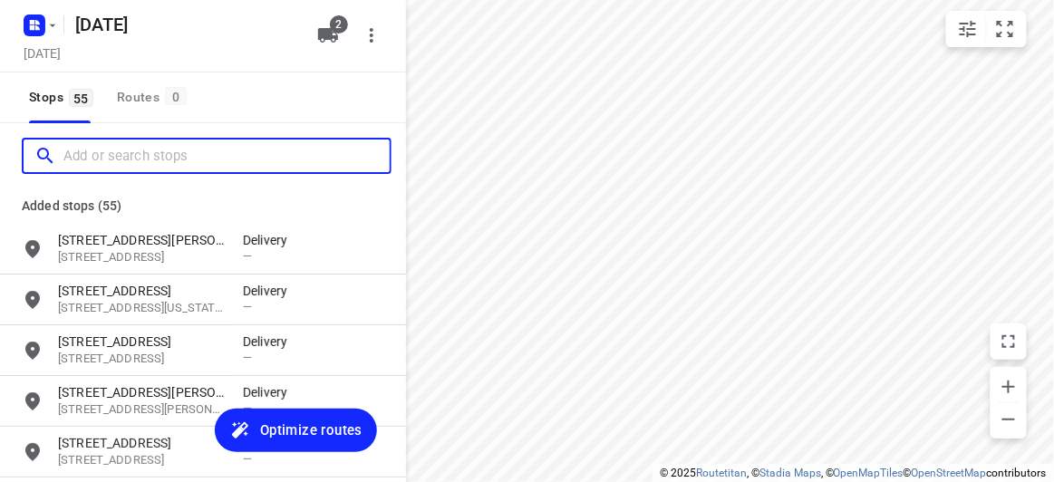
paste input "38 Francesco st Bentleigh East 3165"
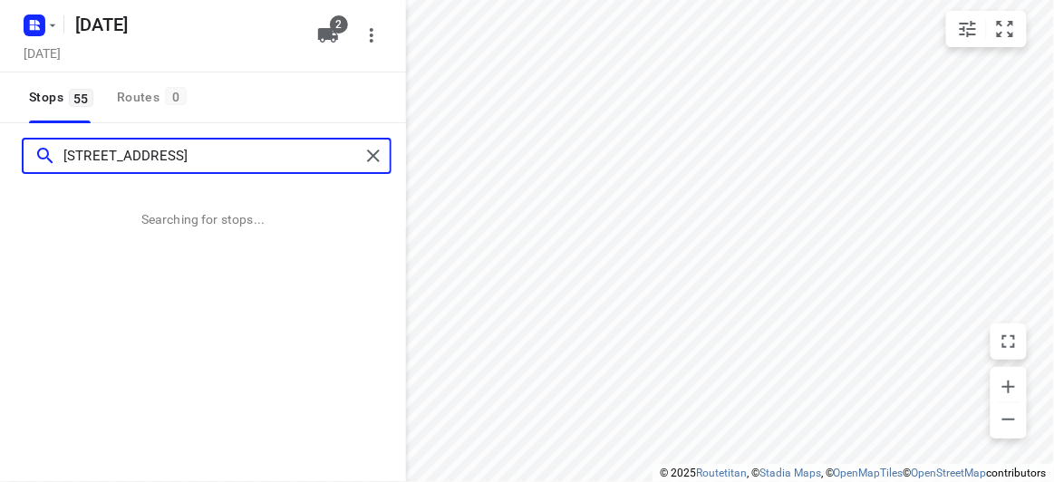
type input "38 Francesco st Bentleigh East 3165"
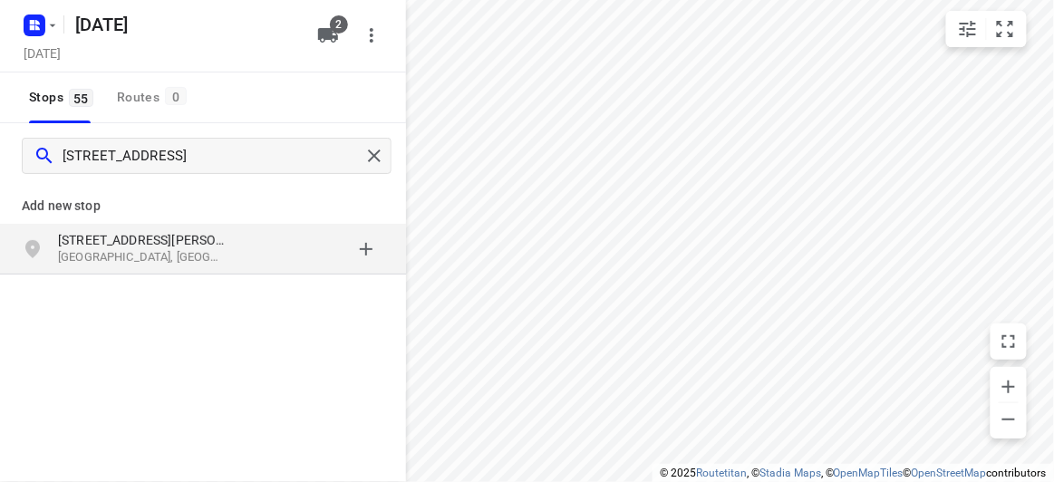
click at [130, 236] on p "38 Francesco St" at bounding box center [141, 240] width 167 height 18
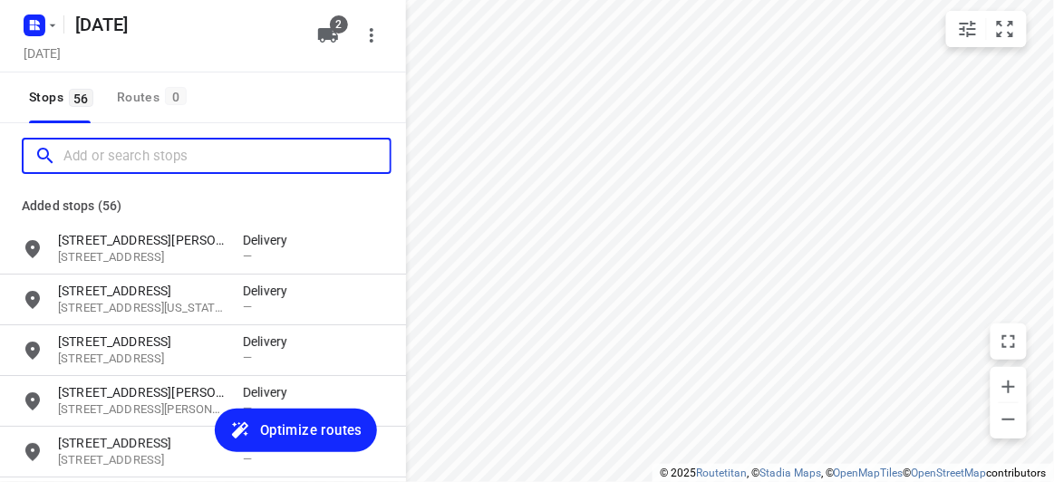
click at [103, 159] on input "Add or search stops" at bounding box center [226, 156] width 326 height 28
paste input "[STREET_ADDRESS][US_STATE]"
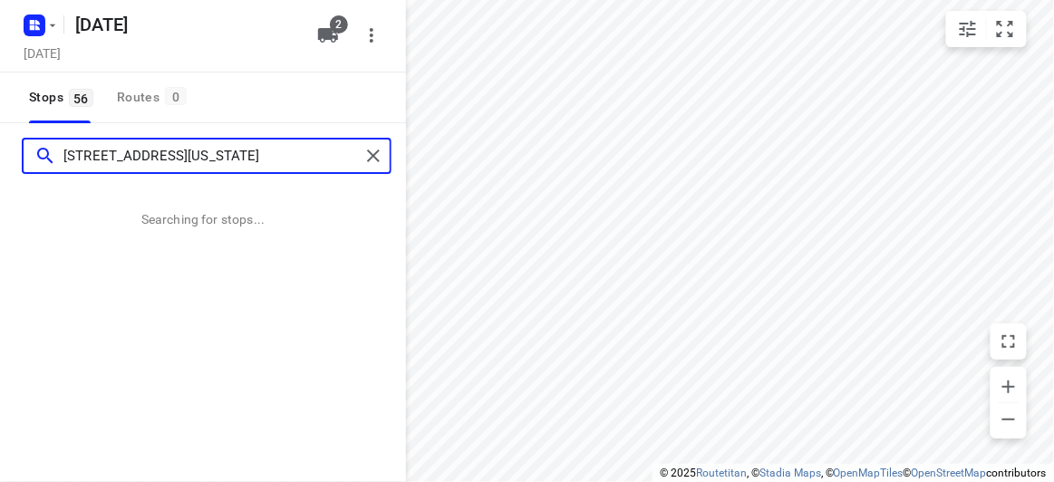
type input "[STREET_ADDRESS][US_STATE]"
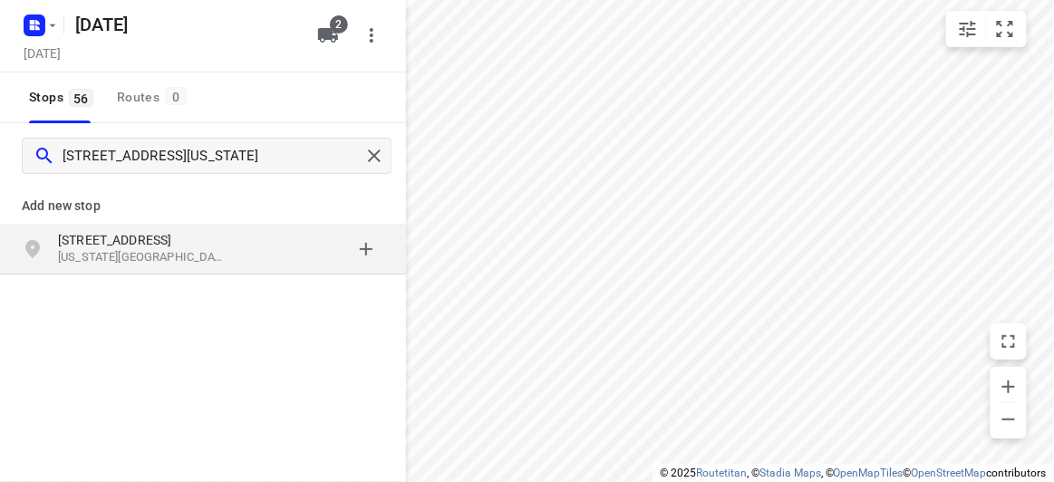
click at [213, 233] on p "[STREET_ADDRESS]" at bounding box center [141, 240] width 167 height 18
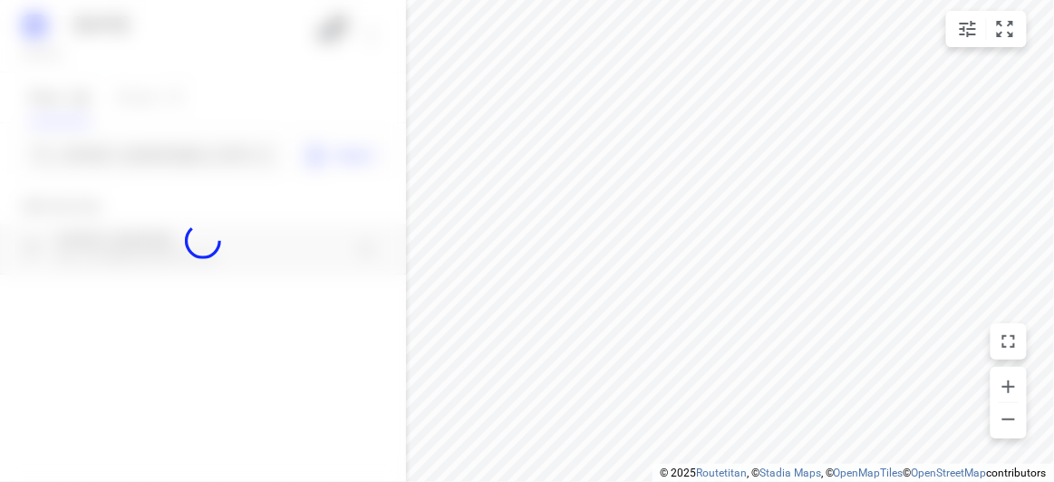
click at [146, 158] on div at bounding box center [203, 241] width 406 height 482
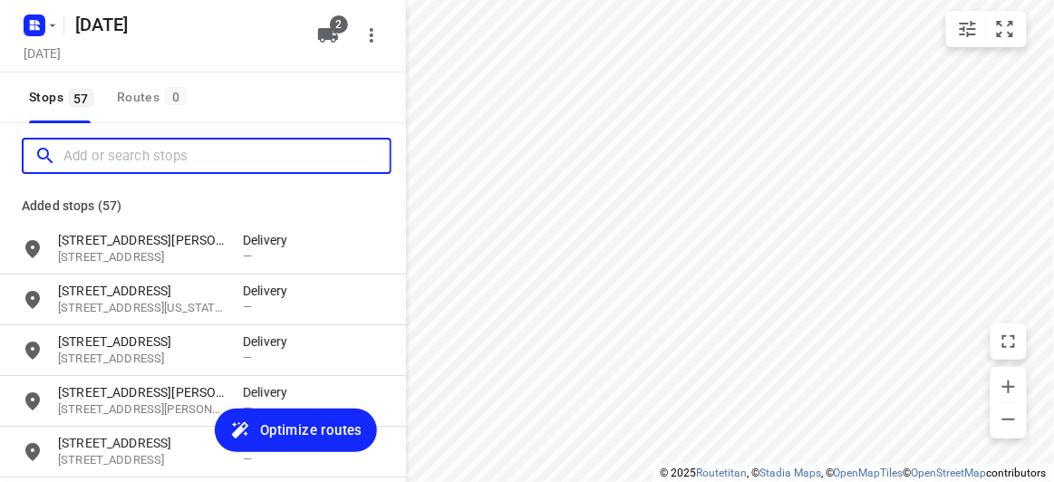
click at [146, 158] on input "Add or search stops" at bounding box center [226, 156] width 326 height 28
paste input "[STREET_ADDRESS]"
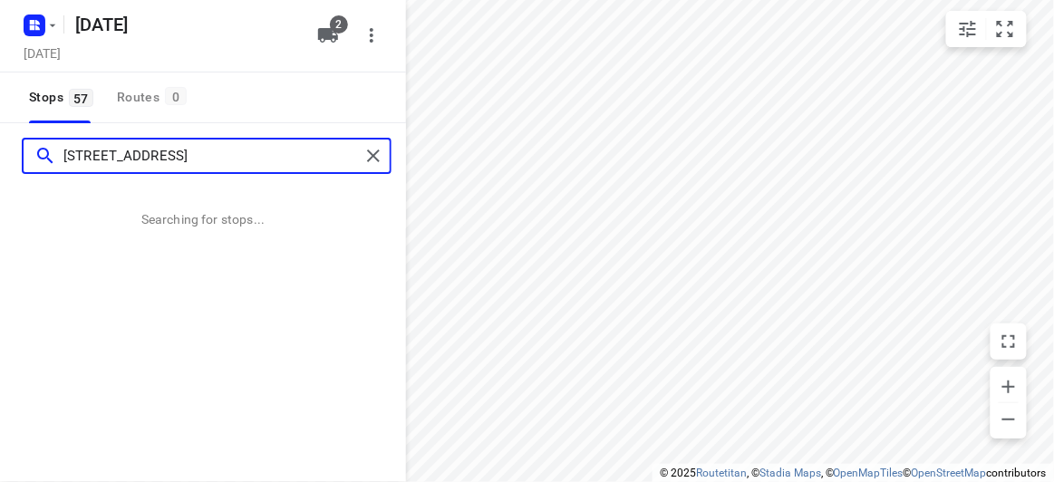
type input "[STREET_ADDRESS]"
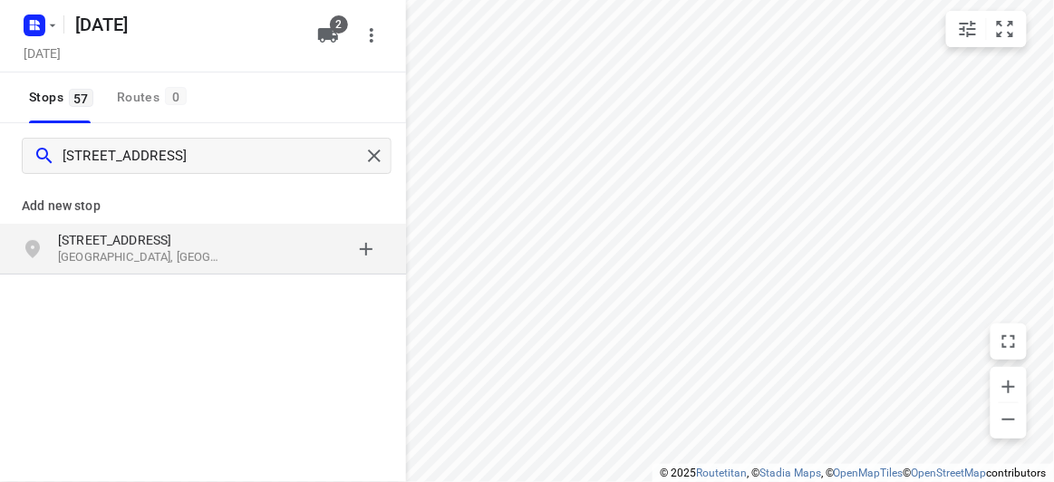
click at [226, 250] on div "71 Mayston Street Hawthorn East VIC 3123, Australia" at bounding box center [150, 249] width 185 height 36
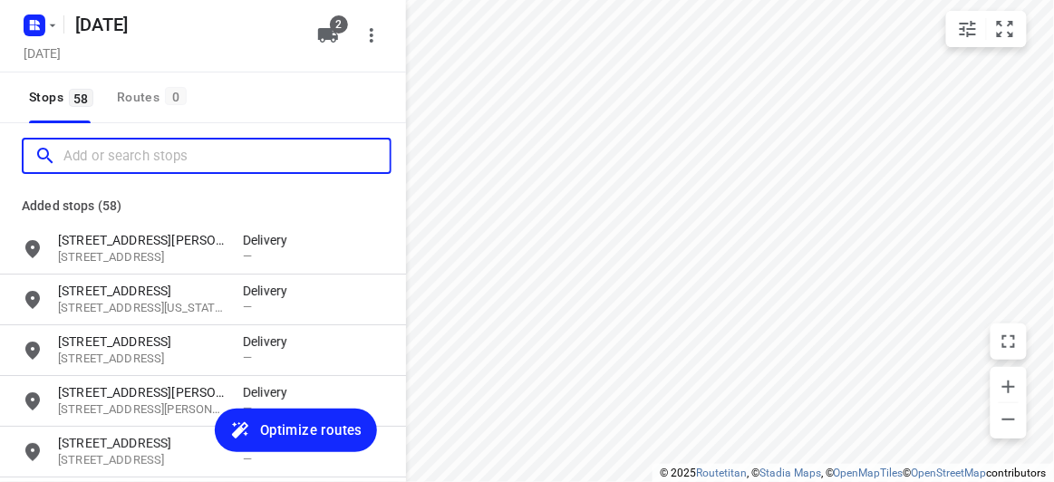
paste input "5 Ashford Street Templestowe Lower 3107"
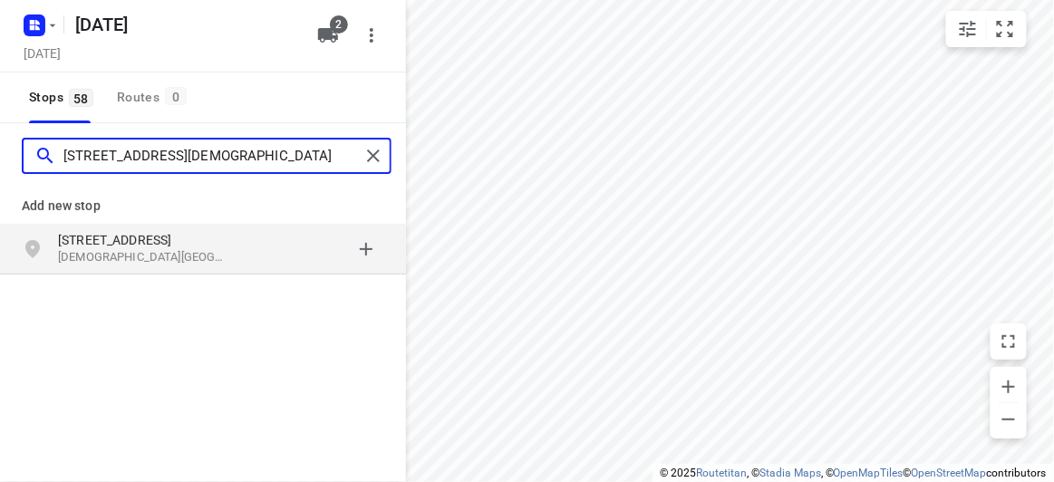
type input "5 Ashford Street Templestowe Lower 3107"
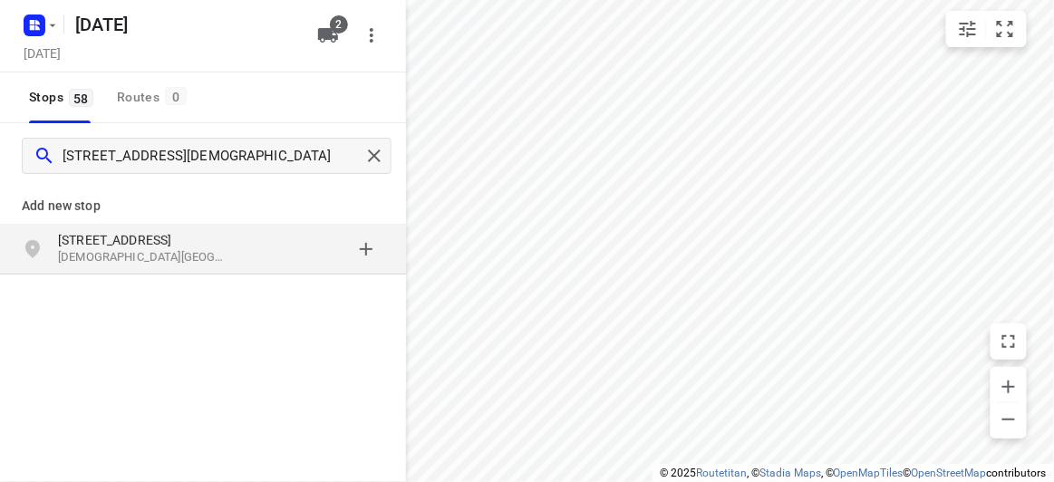
click at [250, 236] on div "grid" at bounding box center [313, 249] width 141 height 36
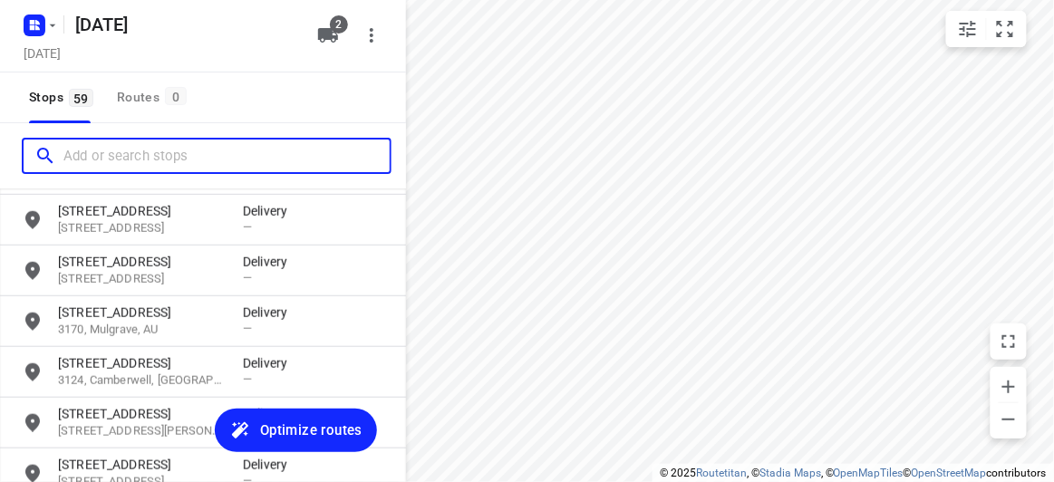
scroll to position [2799, 0]
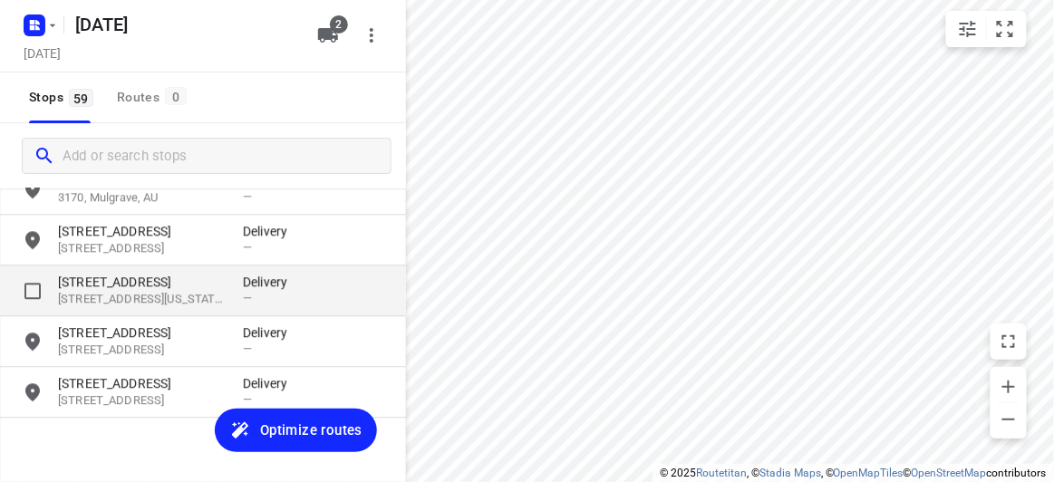
click at [29, 287] on input "grid" at bounding box center [32, 291] width 36 height 36
checkbox input "true"
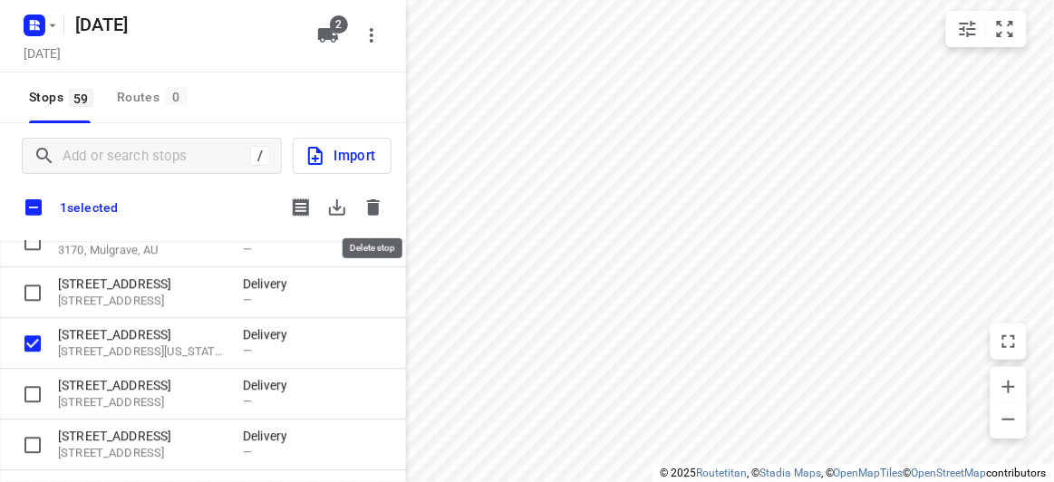
click at [377, 206] on icon "button" at bounding box center [373, 207] width 13 height 16
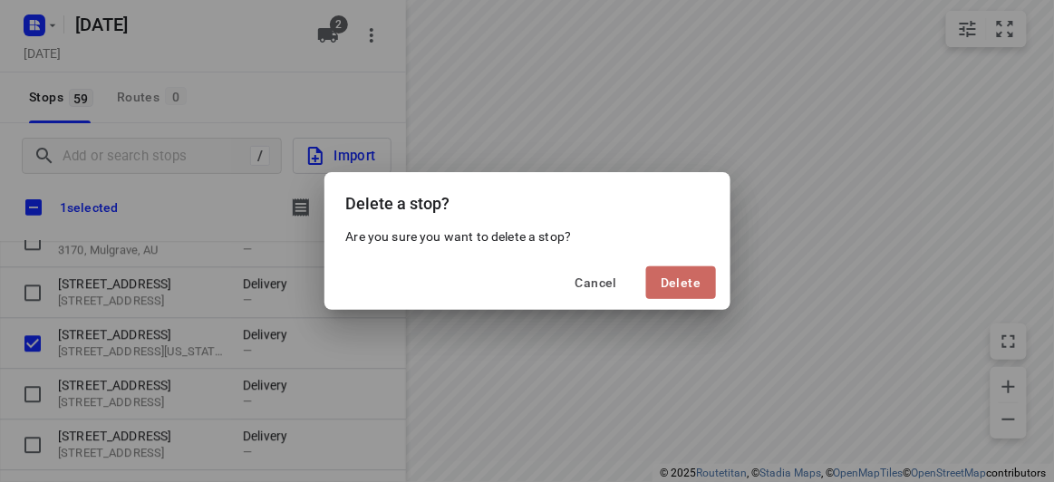
click at [679, 274] on button "Delete" at bounding box center [680, 282] width 69 height 33
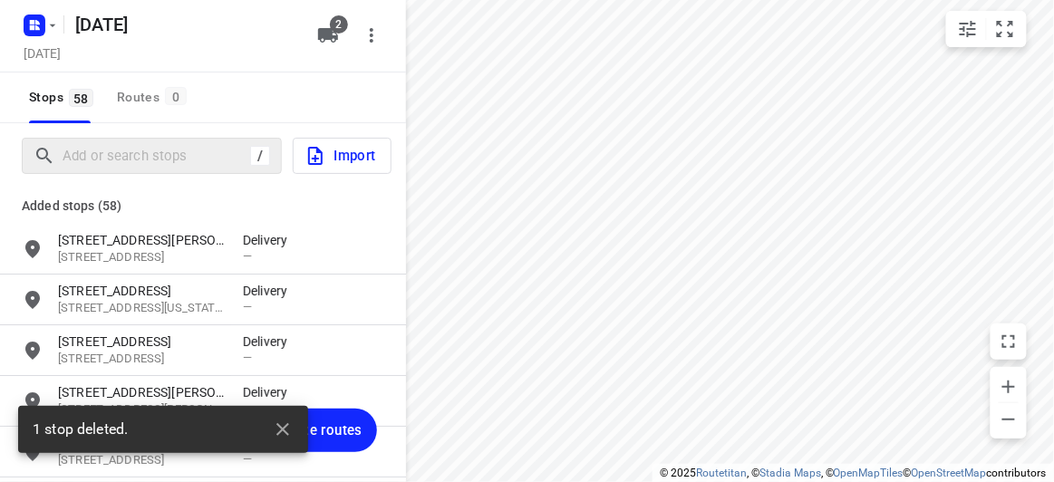
click at [196, 170] on div "/" at bounding box center [152, 156] width 260 height 36
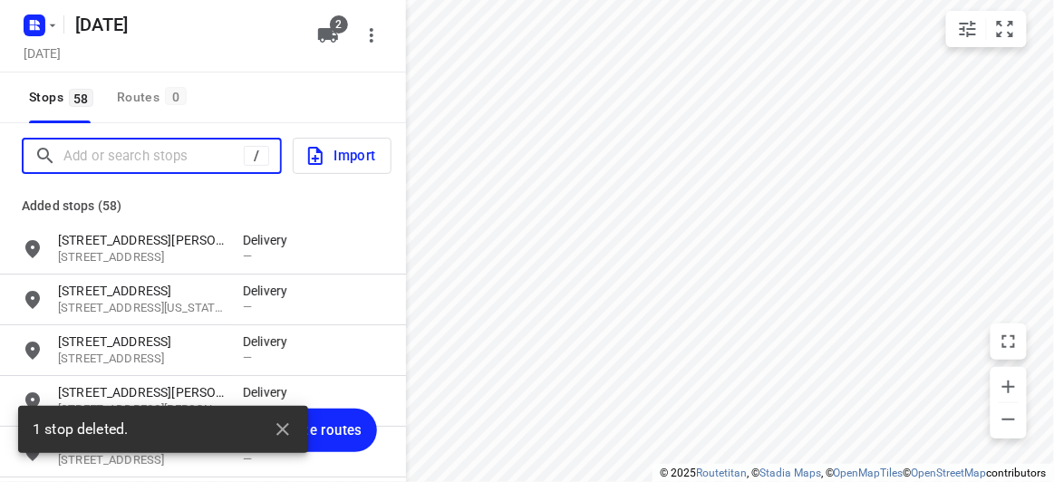
click at [190, 167] on input "Add or search stops" at bounding box center [153, 156] width 180 height 28
paste input "[STREET_ADDRESS][PERSON_NAME][PERSON_NAME]"
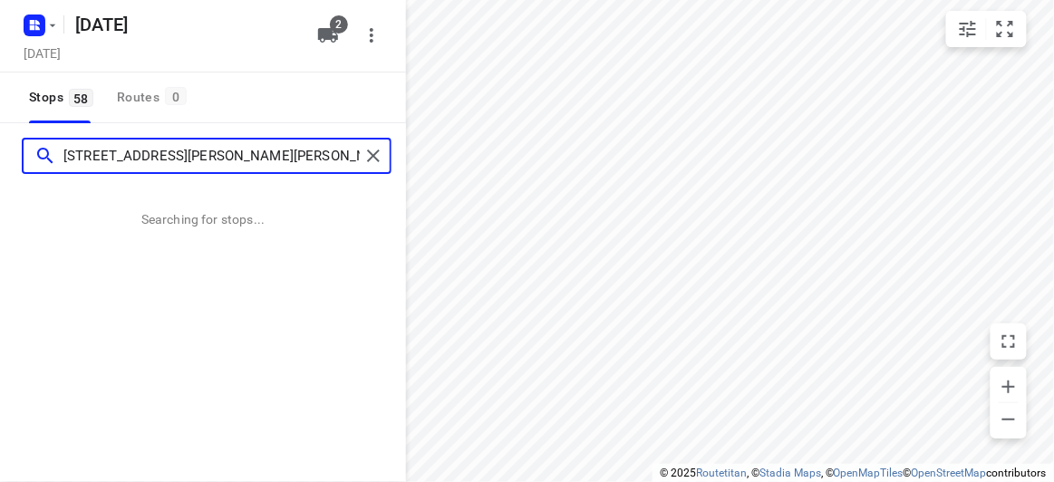
type input "[STREET_ADDRESS][PERSON_NAME][PERSON_NAME]"
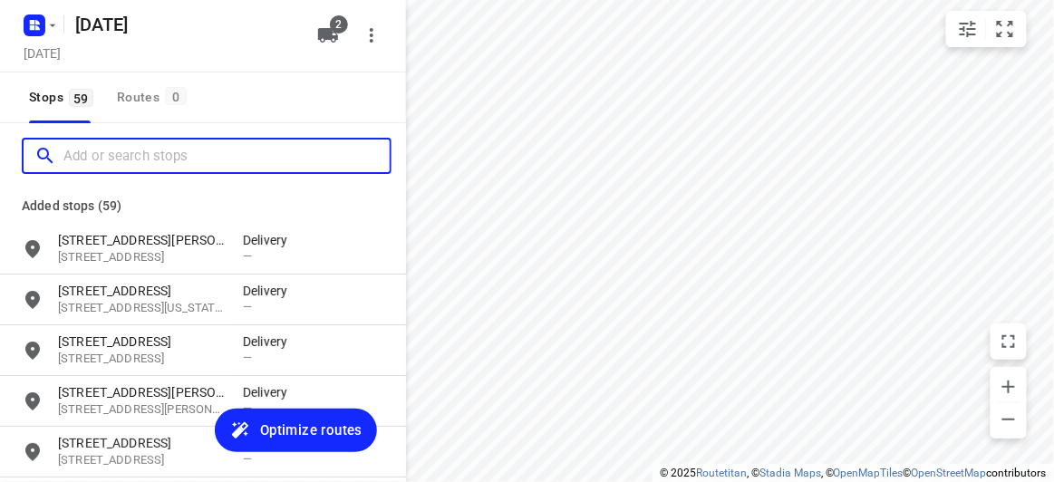
paste input "[STREET_ADDRESS][US_STATE]"
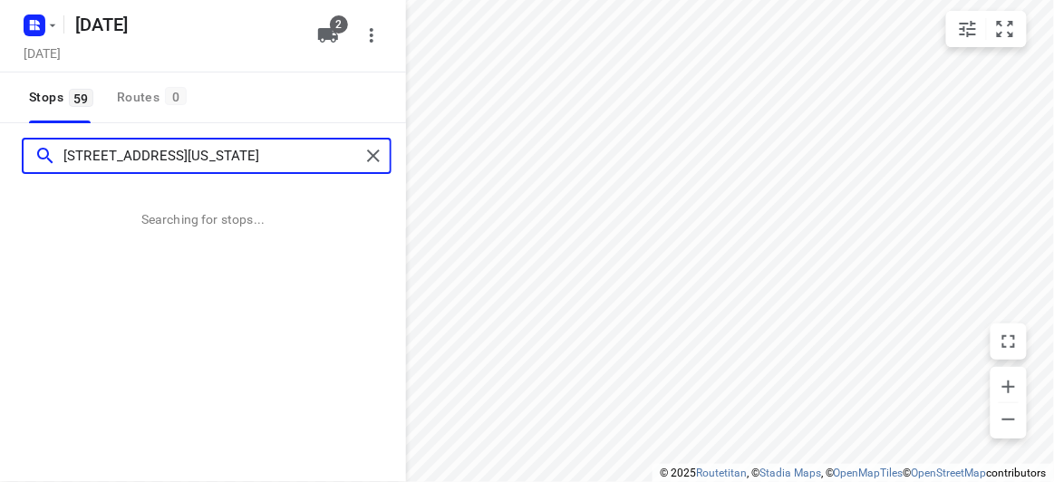
type input "[STREET_ADDRESS][US_STATE]"
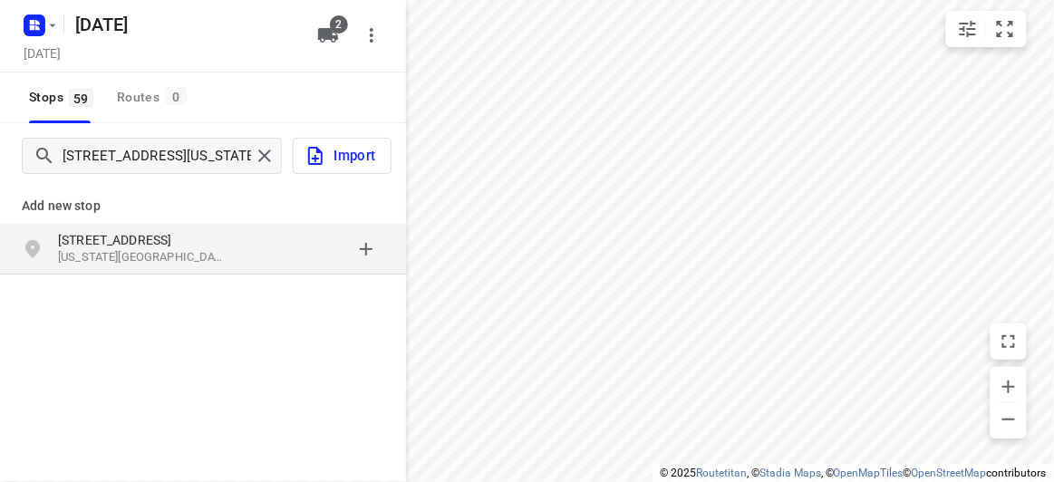
click at [174, 231] on p "[STREET_ADDRESS]" at bounding box center [141, 240] width 167 height 18
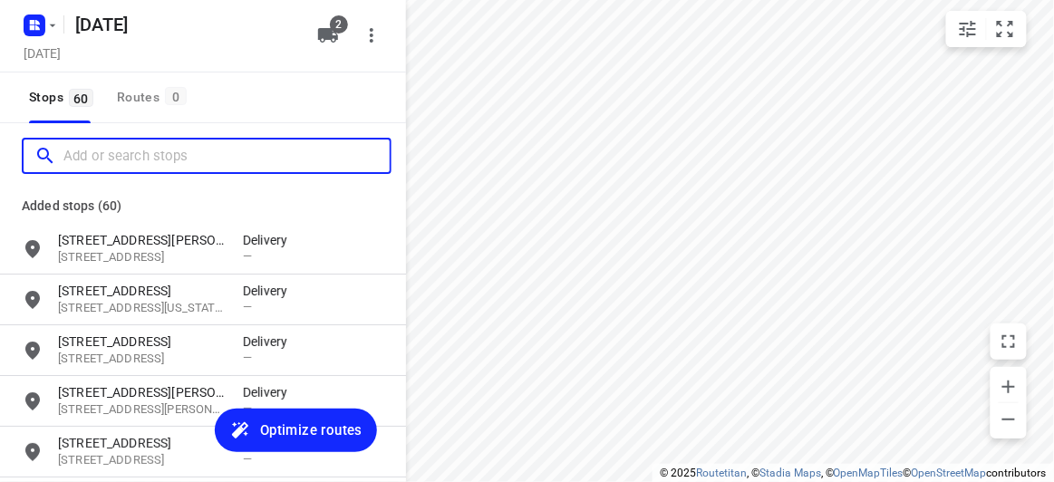
click at [169, 144] on input "Add or search stops" at bounding box center [226, 156] width 326 height 28
paste input "[STREET_ADDRESS]"
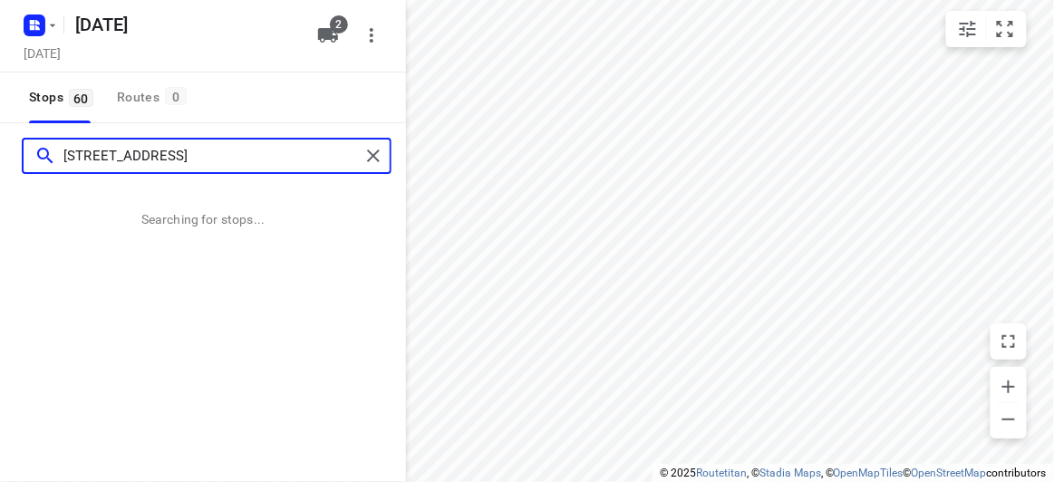
type input "[STREET_ADDRESS]"
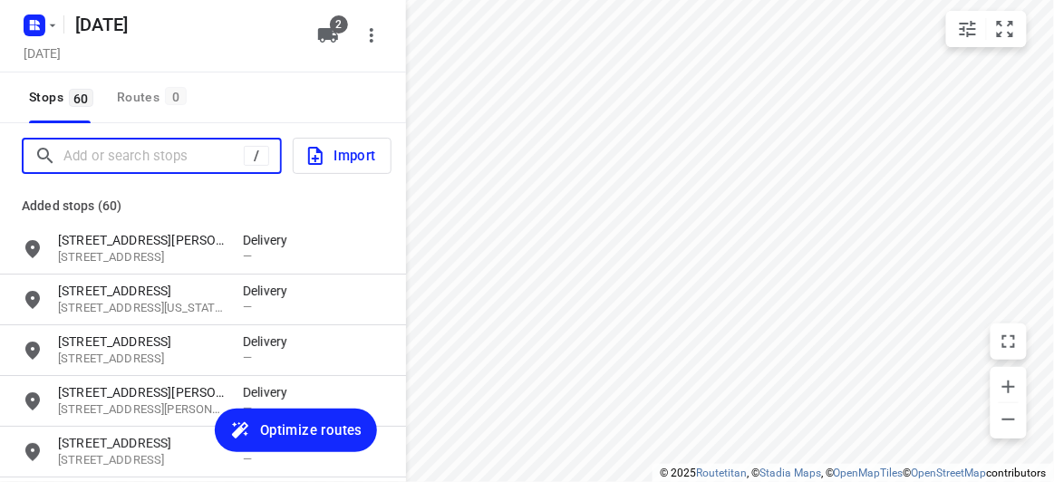
click at [100, 160] on input "Add or search stops" at bounding box center [153, 156] width 180 height 28
paste input "[STREET_ADDRESS][US_STATE]"
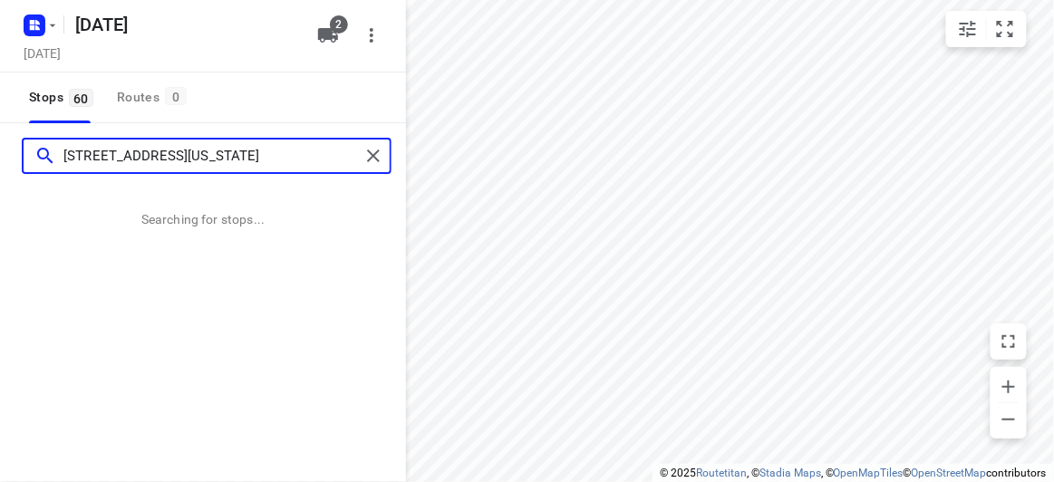
type input "[STREET_ADDRESS][US_STATE]"
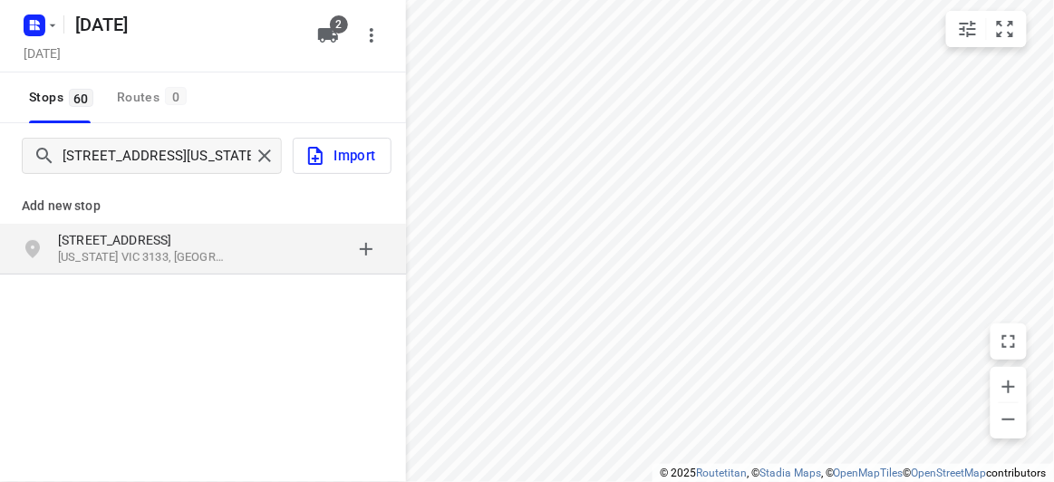
click at [108, 246] on p "[STREET_ADDRESS]" at bounding box center [141, 240] width 167 height 18
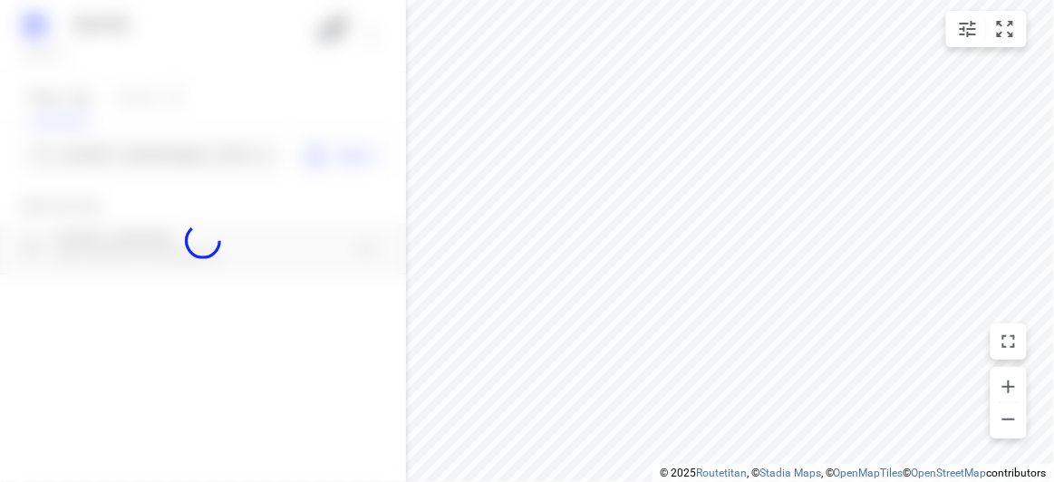
click at [120, 259] on div at bounding box center [203, 241] width 406 height 482
click at [89, 157] on div at bounding box center [203, 241] width 406 height 482
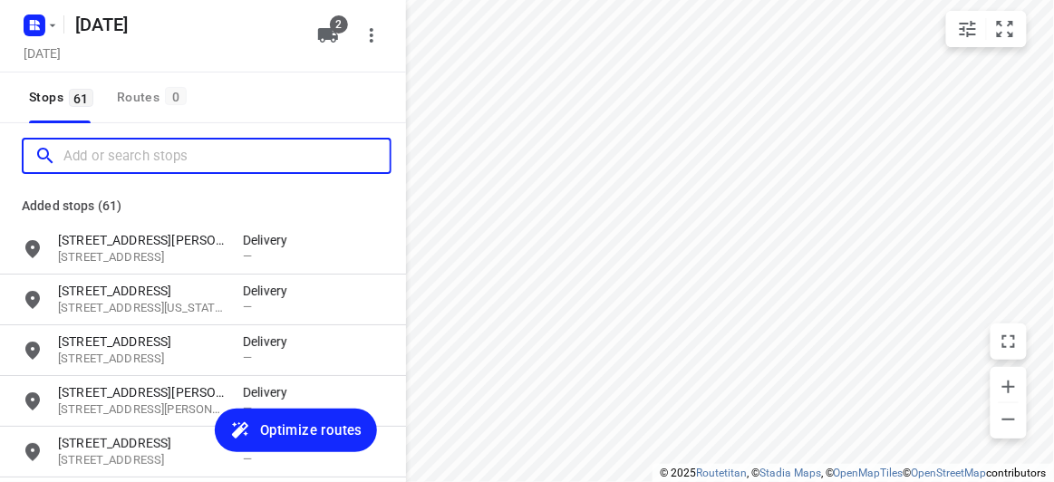
click at [89, 157] on input "Add or search stops" at bounding box center [226, 156] width 326 height 28
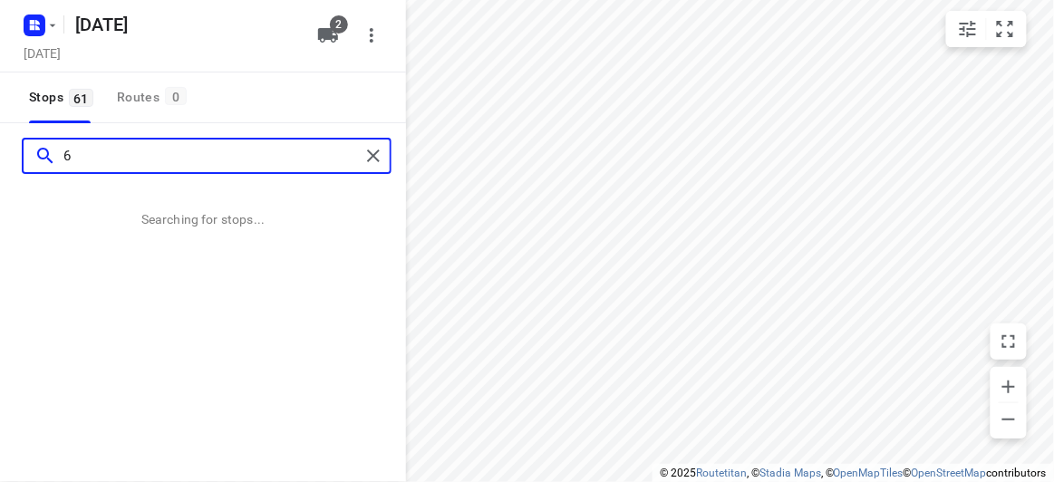
paste input "[STREET_ADDRESS]"
type input "[STREET_ADDRESS]"
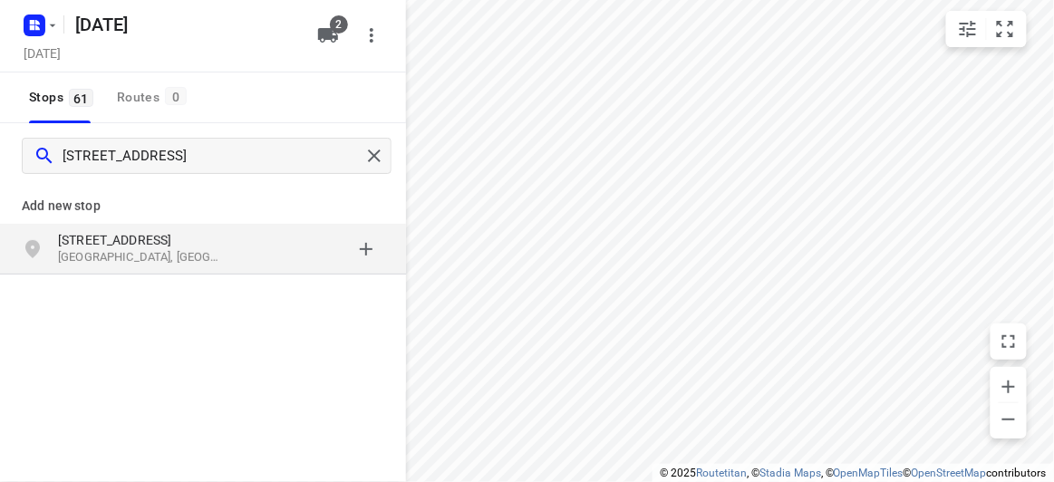
click at [152, 261] on p "[GEOGRAPHIC_DATA], [GEOGRAPHIC_DATA]" at bounding box center [141, 257] width 167 height 17
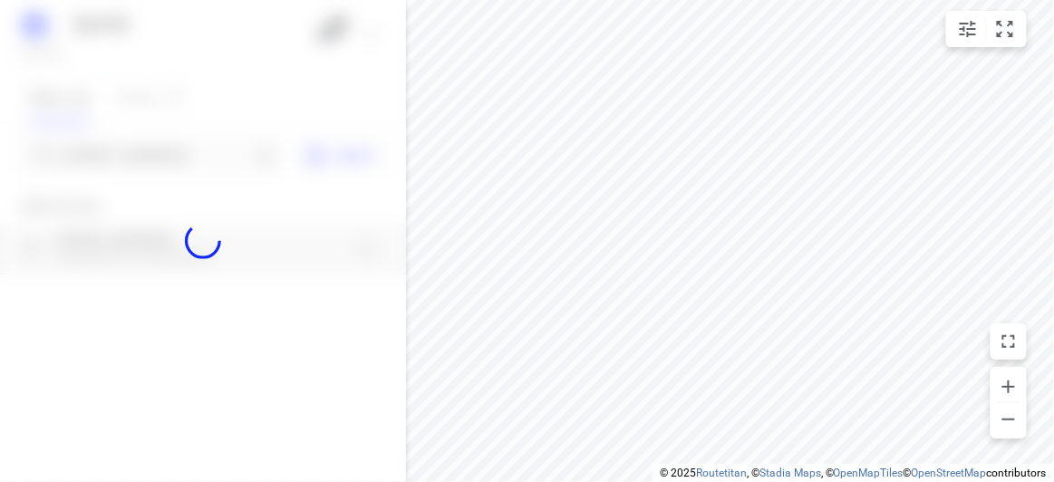
click at [134, 148] on div at bounding box center [203, 241] width 406 height 482
click at [139, 155] on div at bounding box center [203, 241] width 406 height 482
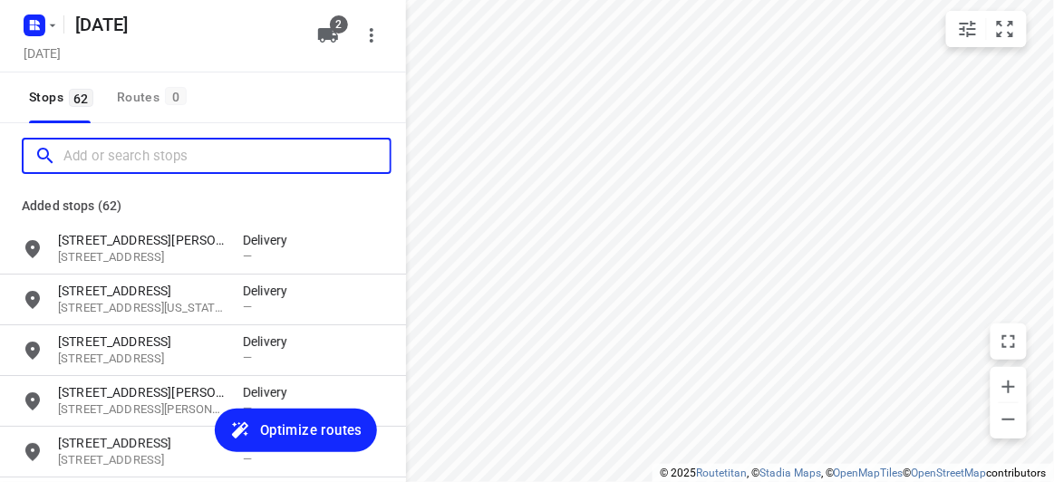
paste input "[STREET_ADDRESS]"
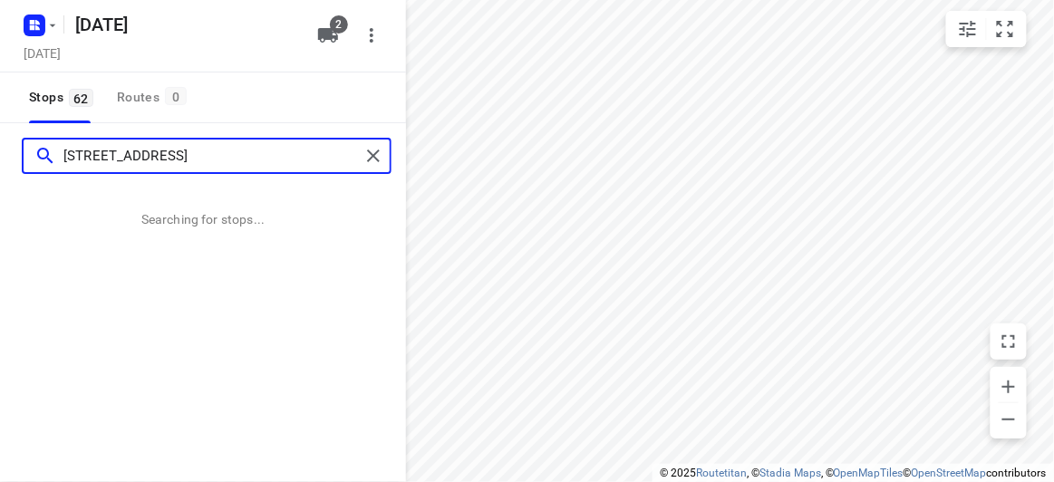
type input "[STREET_ADDRESS]"
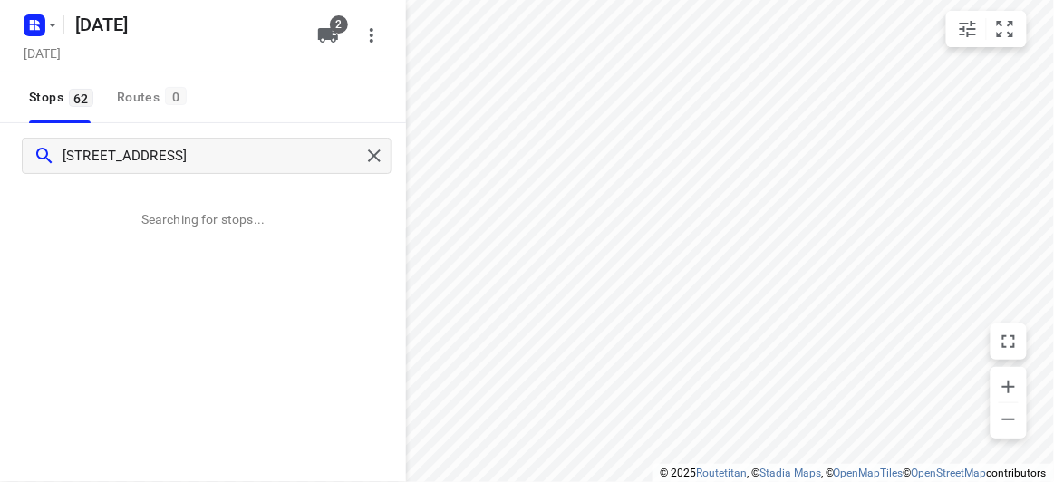
scroll to position [0, 0]
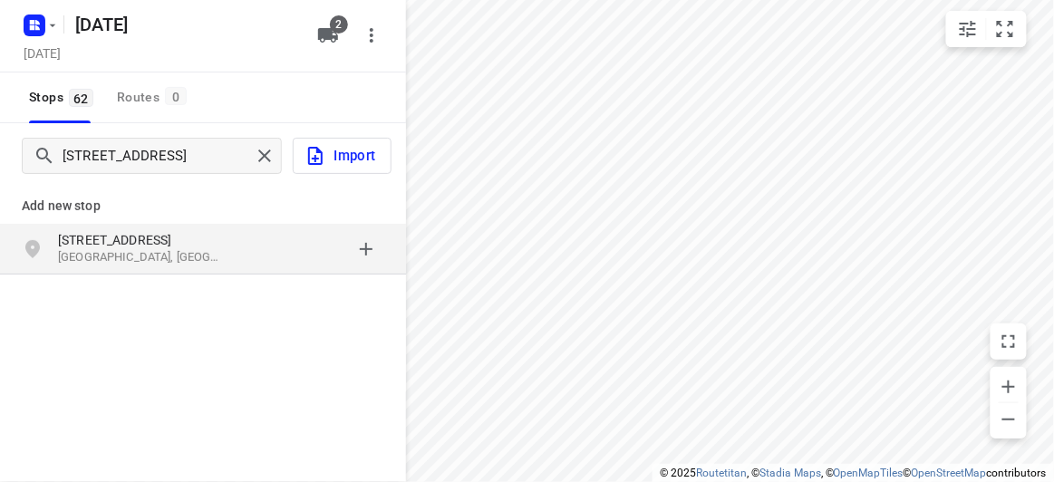
click at [206, 272] on div "[STREET_ADDRESS]" at bounding box center [203, 249] width 406 height 51
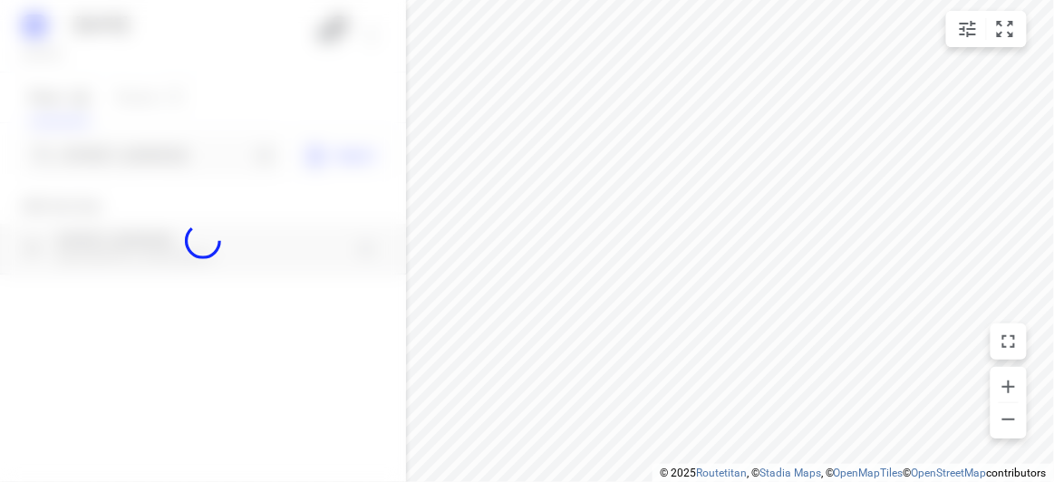
click at [154, 156] on div at bounding box center [203, 241] width 406 height 482
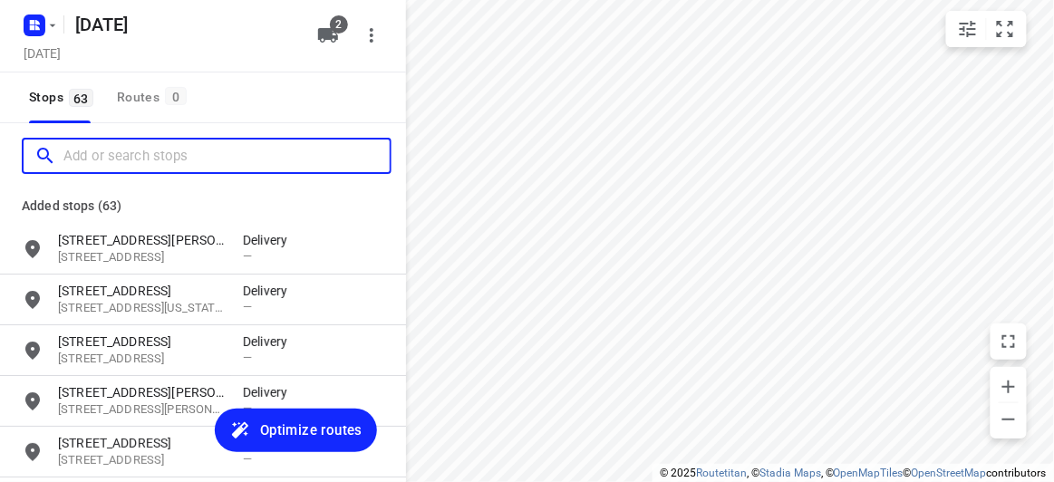
paste input "[STREET_ADDRESS]"
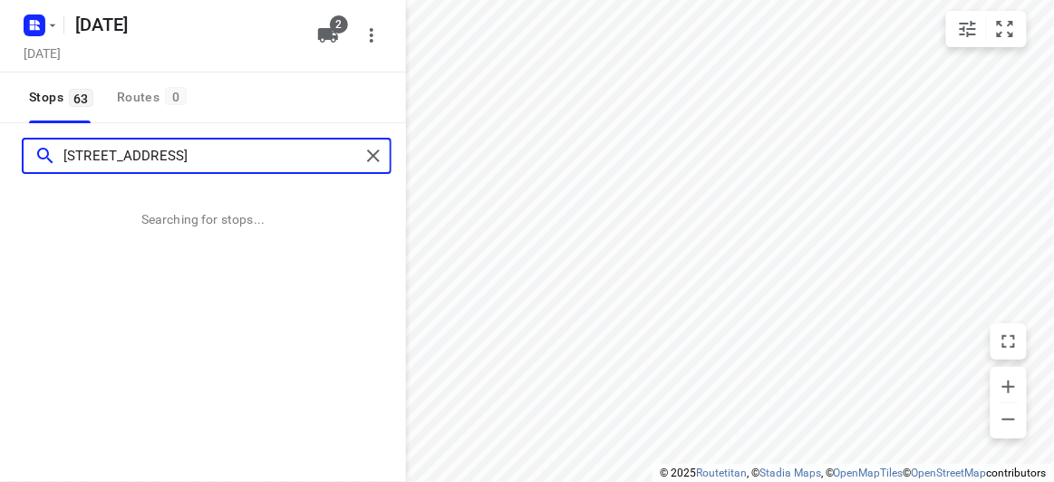
type input "[STREET_ADDRESS]"
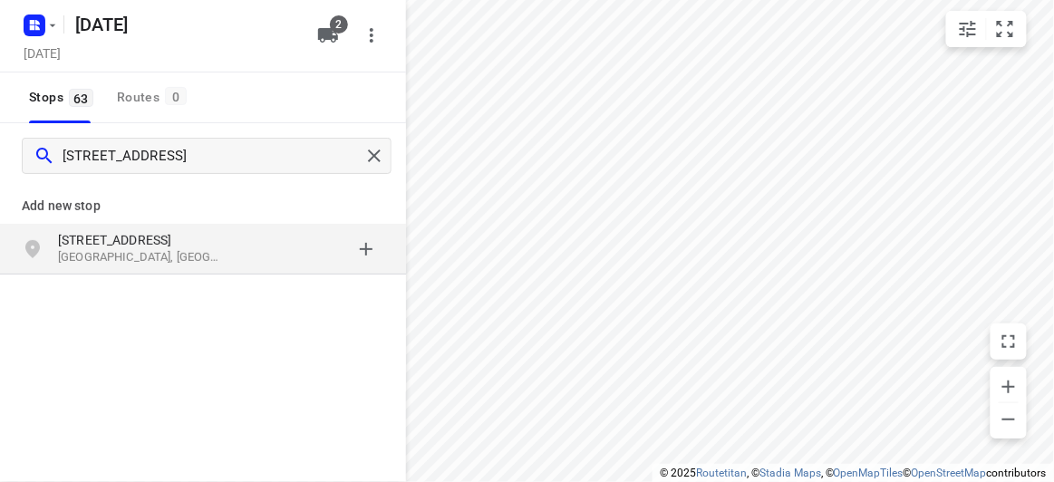
click at [242, 255] on div "[STREET_ADDRESS]" at bounding box center [150, 249] width 185 height 36
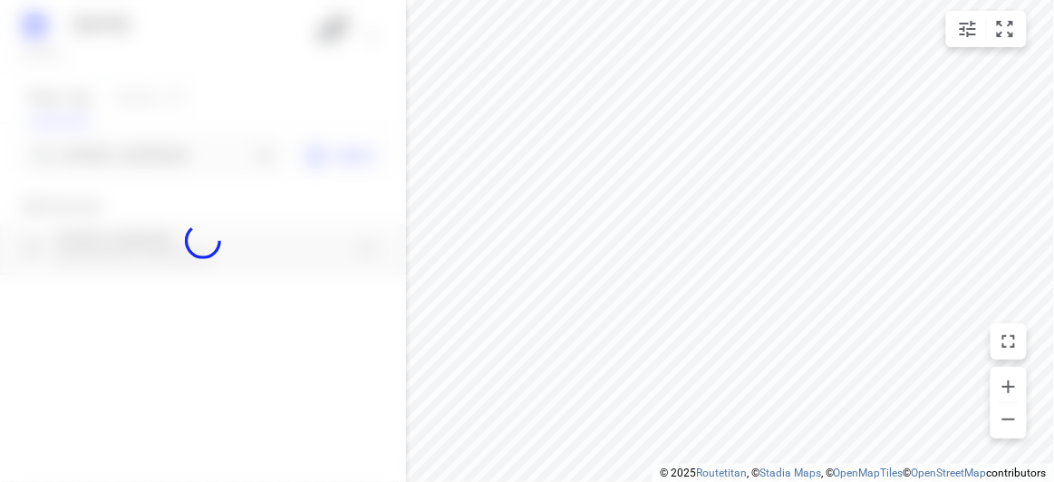
click at [166, 157] on div at bounding box center [203, 241] width 406 height 482
click at [162, 149] on div at bounding box center [203, 241] width 406 height 482
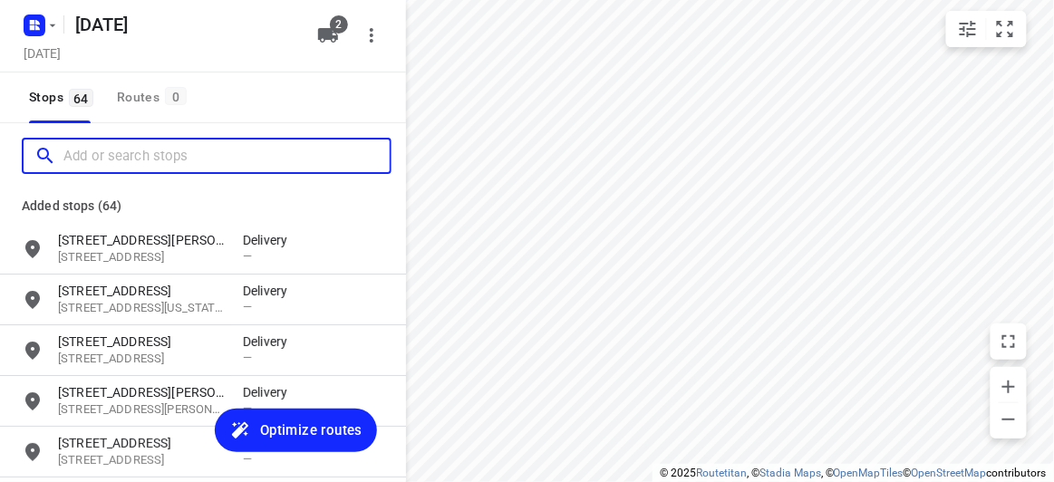
paste input "/[STREET_ADDRESS][PERSON_NAME]"
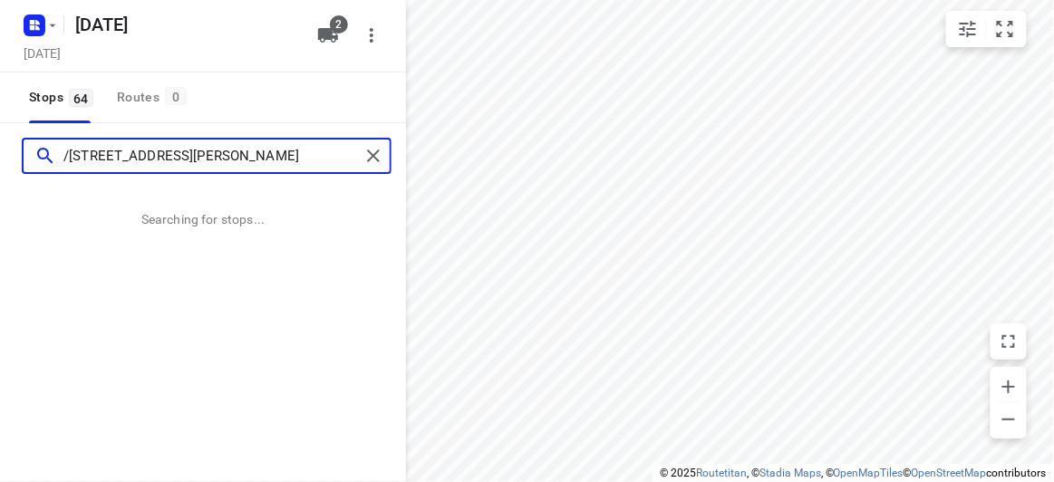
type input "/[STREET_ADDRESS][PERSON_NAME]"
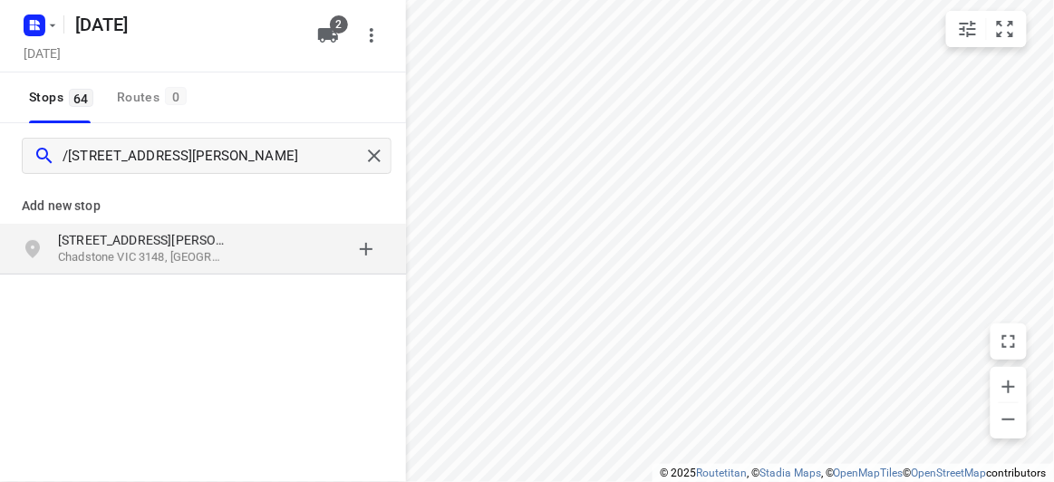
click at [220, 256] on p "Chadstone VIC 3148, [GEOGRAPHIC_DATA]" at bounding box center [141, 257] width 167 height 17
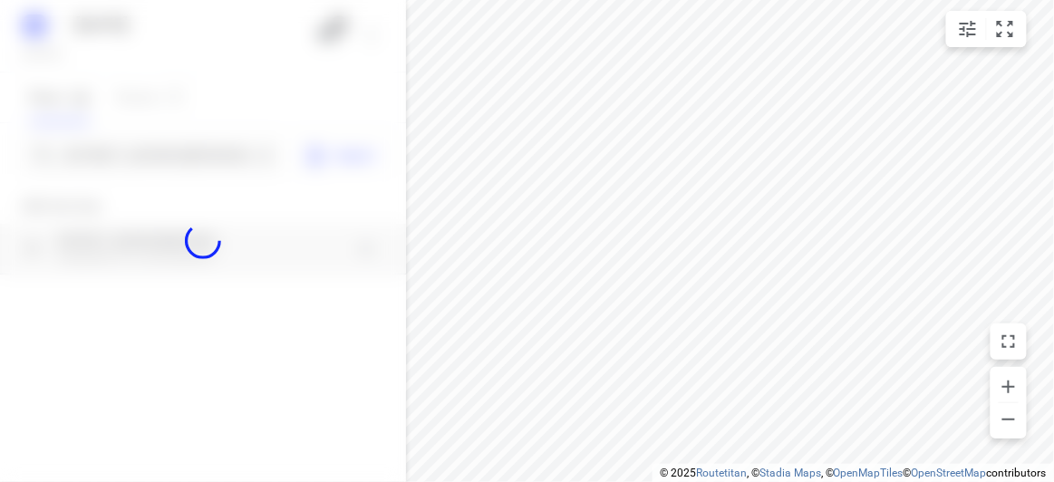
click at [125, 150] on div at bounding box center [203, 241] width 406 height 482
click at [125, 153] on div at bounding box center [203, 241] width 406 height 482
paste input "[STREET_ADDRESS]"
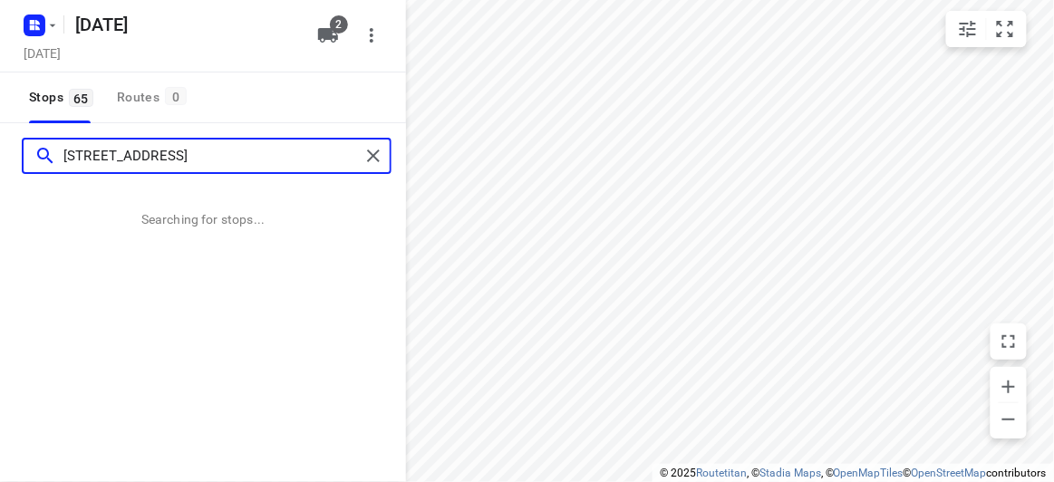
type input "[STREET_ADDRESS]"
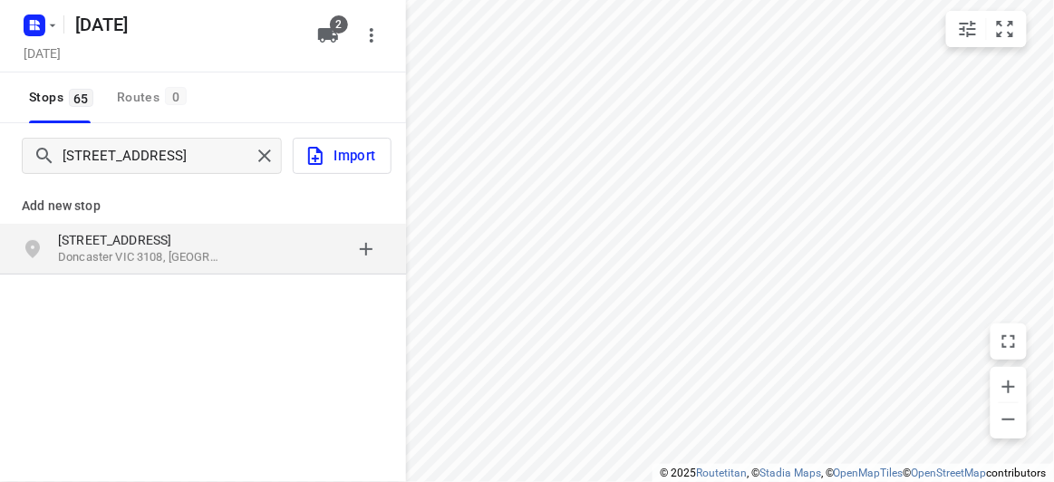
click at [180, 239] on p "[STREET_ADDRESS]" at bounding box center [141, 240] width 167 height 18
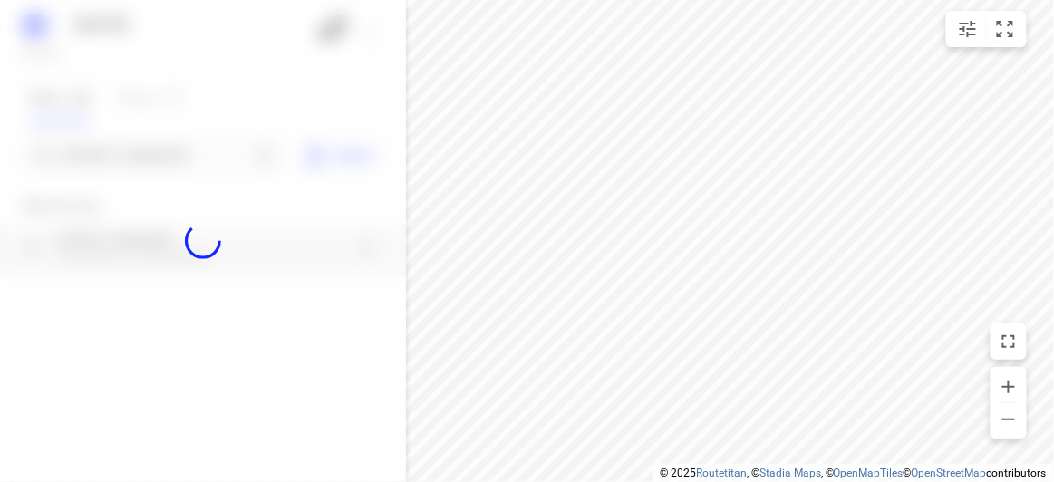
click at [123, 162] on div at bounding box center [203, 241] width 406 height 482
click at [123, 162] on div "[DATE], Sep 02 2 Stops 65 Routes 0 [GEOGRAPHIC_DATA] Import Add new stop [STREE…" at bounding box center [203, 241] width 406 height 482
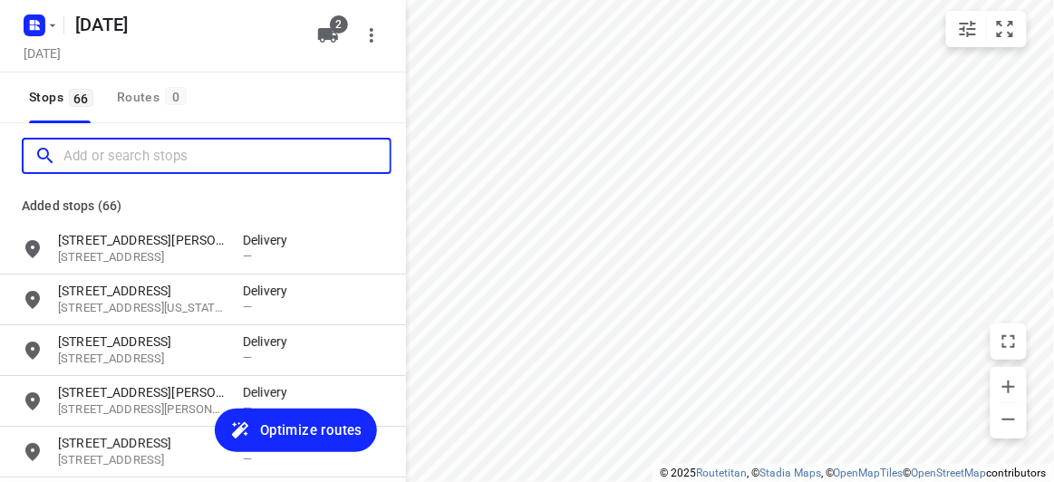
paste input "[STREET_ADDRESS][PERSON_NAME]"
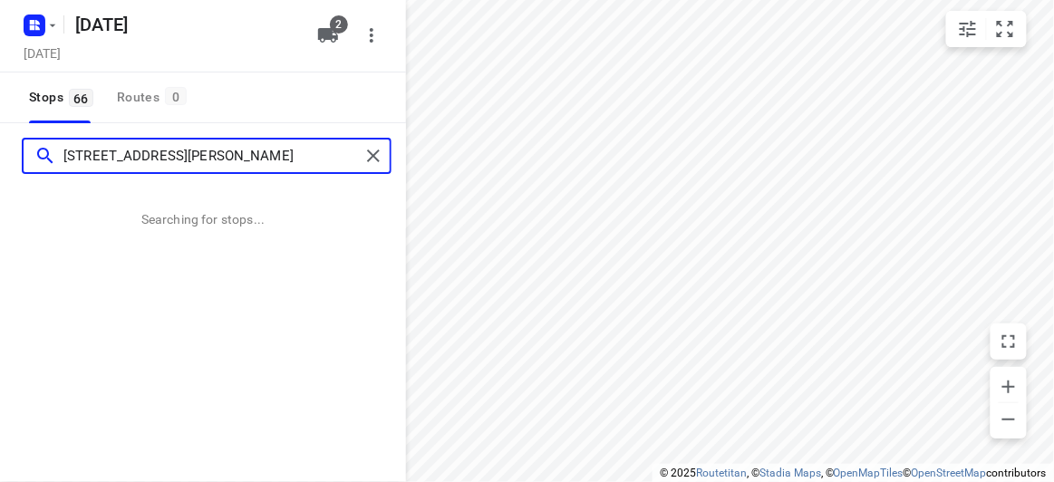
type input "[STREET_ADDRESS][PERSON_NAME]"
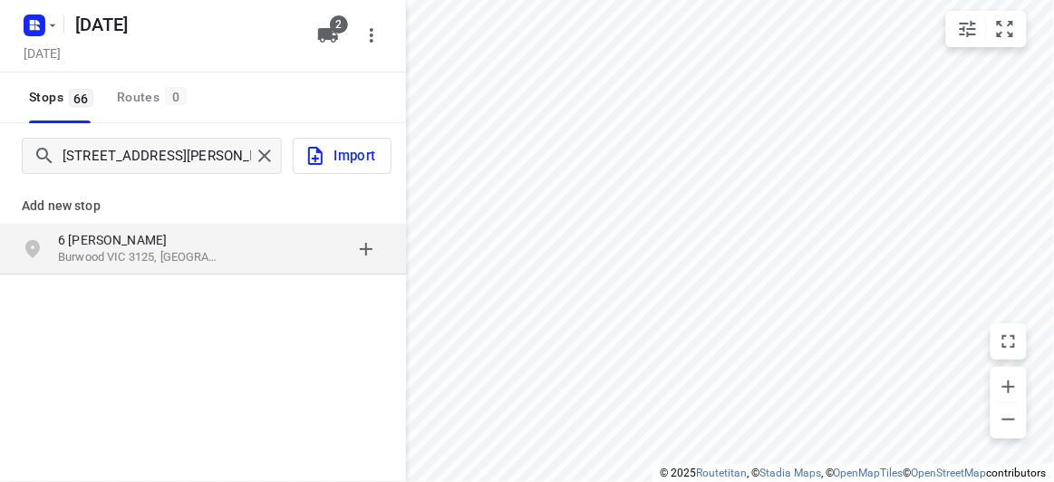
click at [185, 243] on p "6 [PERSON_NAME]" at bounding box center [141, 240] width 167 height 18
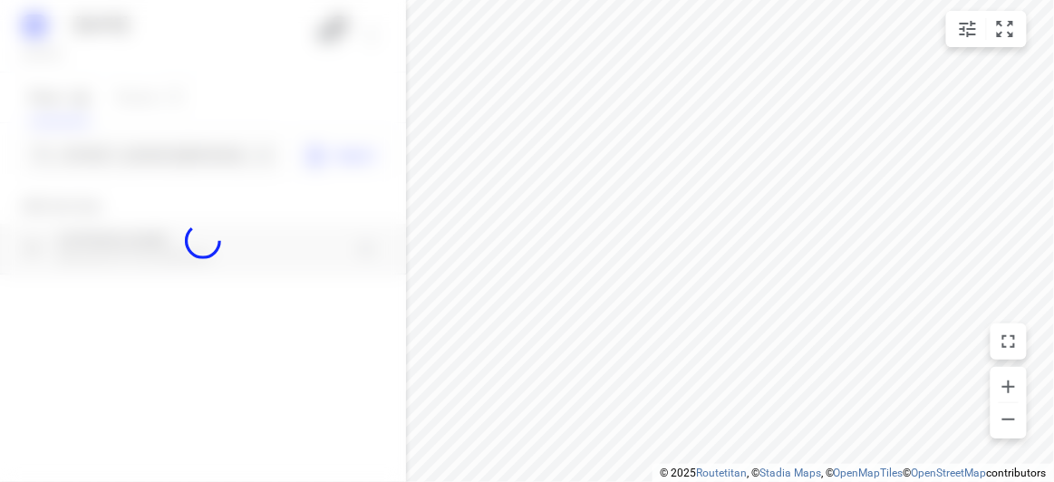
click at [117, 155] on div at bounding box center [203, 241] width 406 height 482
click at [112, 155] on div at bounding box center [203, 241] width 406 height 482
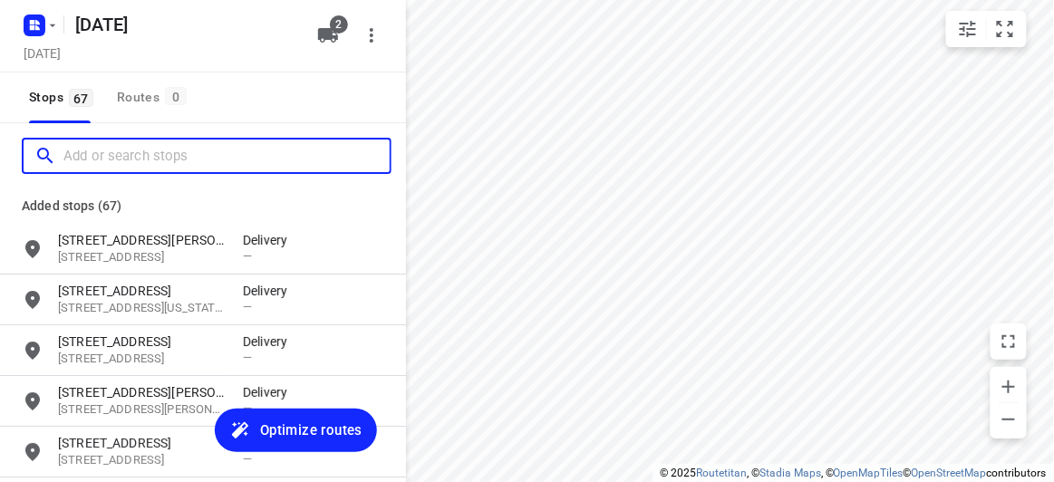
paste input "[STREET_ADDRESS][PERSON_NAME]"
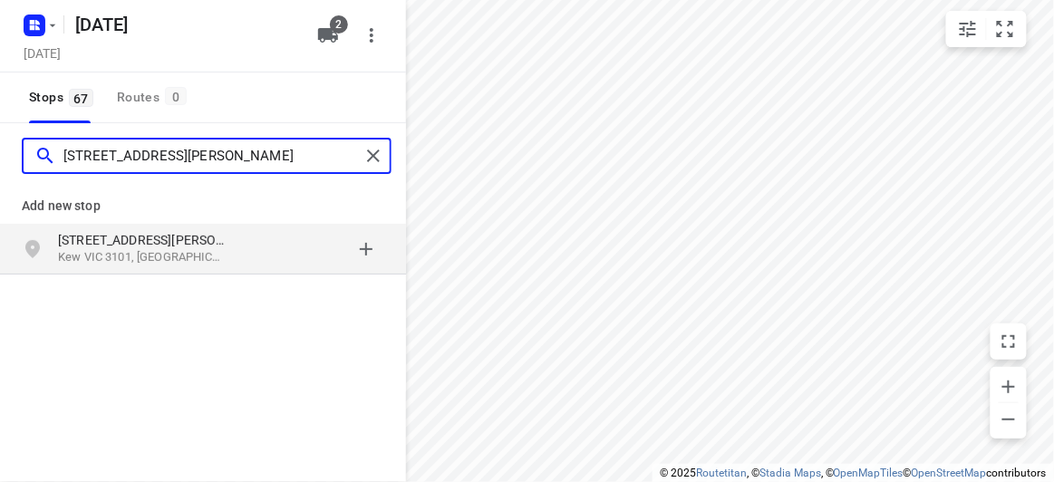
type input "[STREET_ADDRESS][PERSON_NAME]"
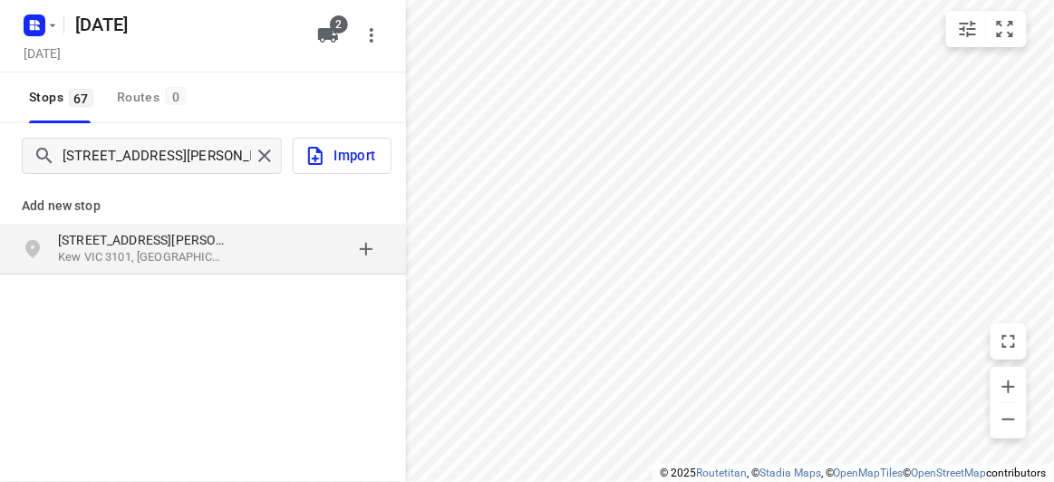
click at [150, 264] on p "Kew VIC 3101, [GEOGRAPHIC_DATA]" at bounding box center [141, 257] width 167 height 17
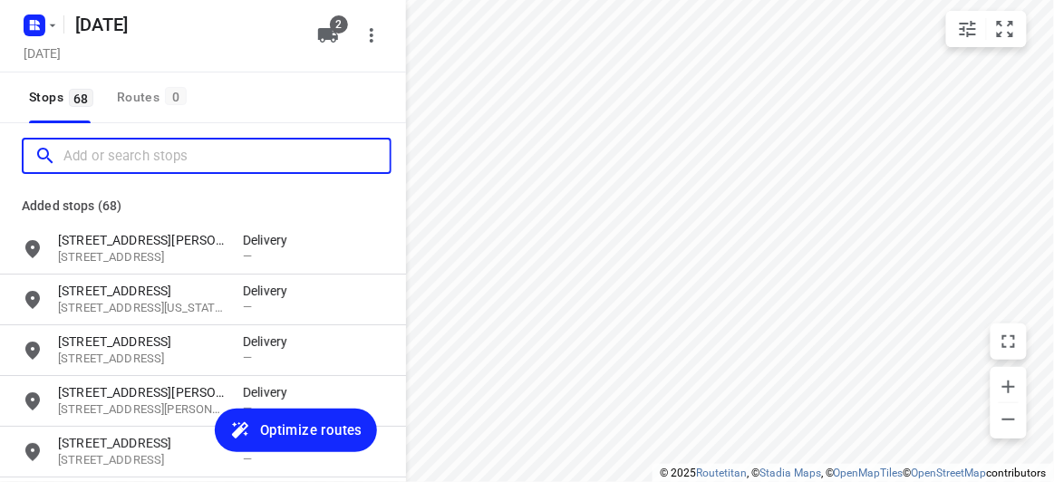
click at [151, 155] on input "Add or search stops" at bounding box center [226, 156] width 326 height 28
paste input "[STREET_ADDRESS]"
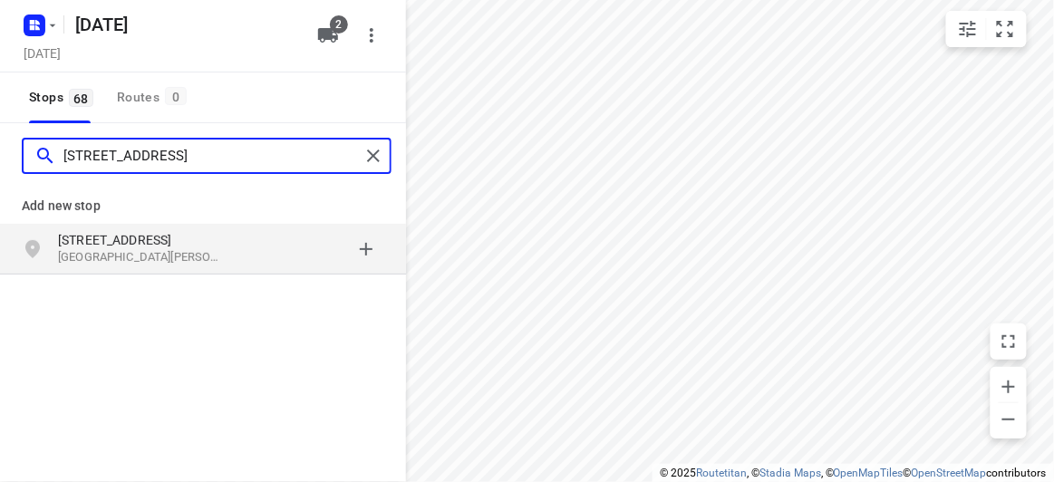
type input "[STREET_ADDRESS]"
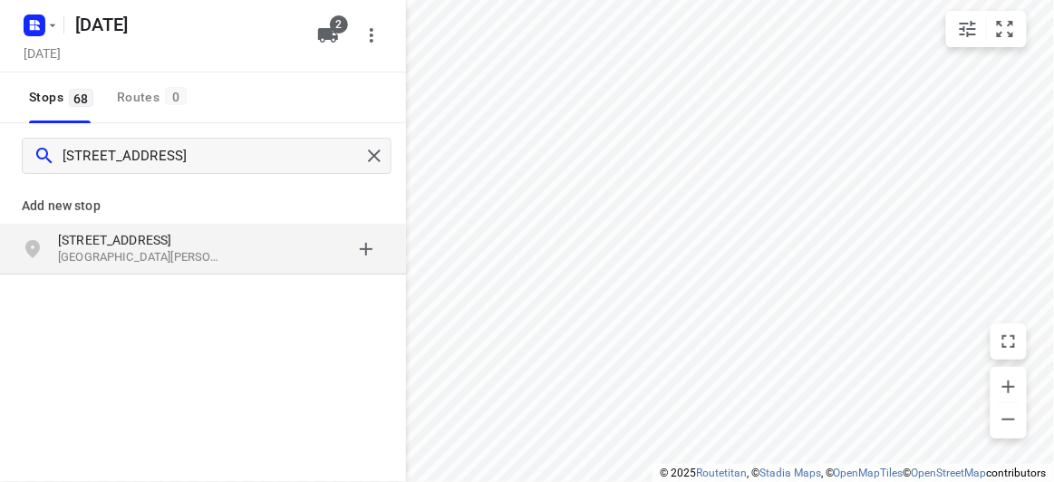
click at [157, 240] on p "[STREET_ADDRESS]" at bounding box center [141, 240] width 167 height 18
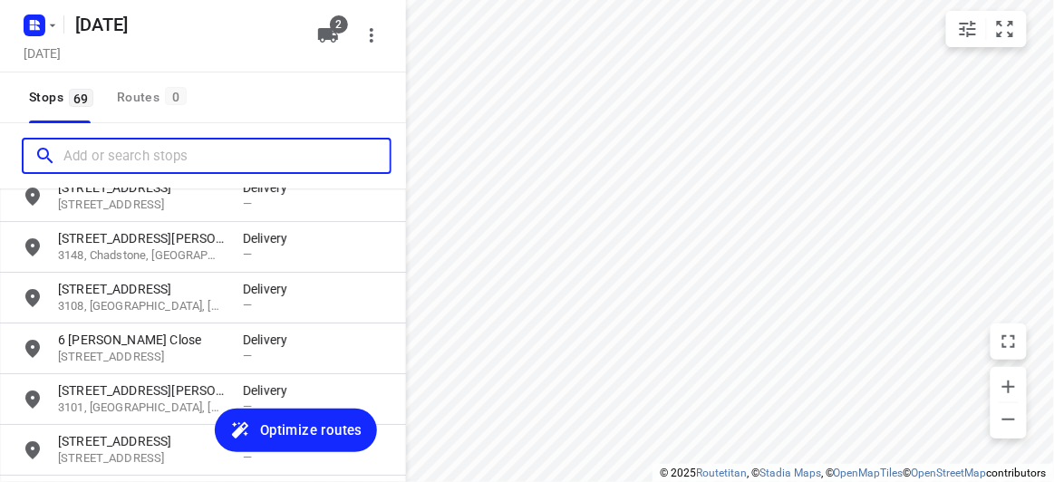
scroll to position [3325, 0]
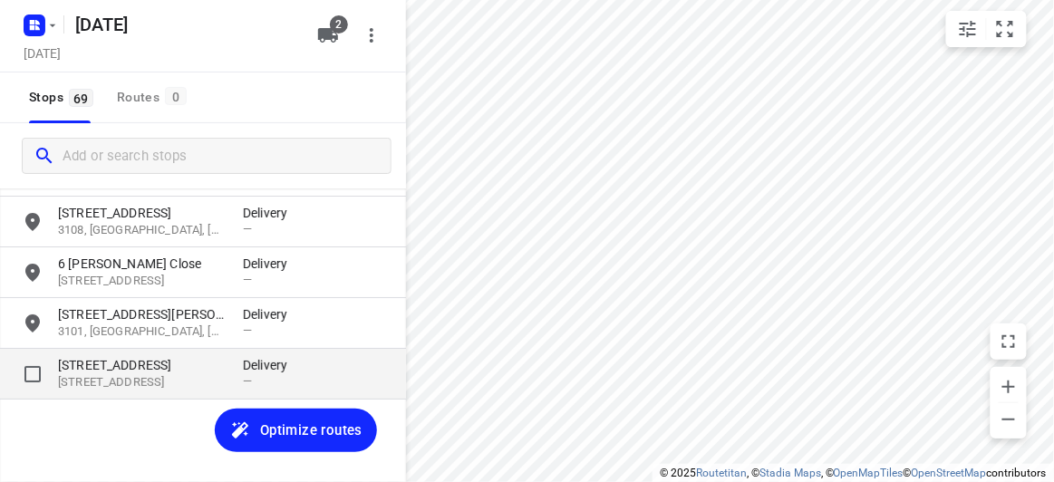
click at [122, 375] on p "[STREET_ADDRESS]" at bounding box center [141, 382] width 167 height 17
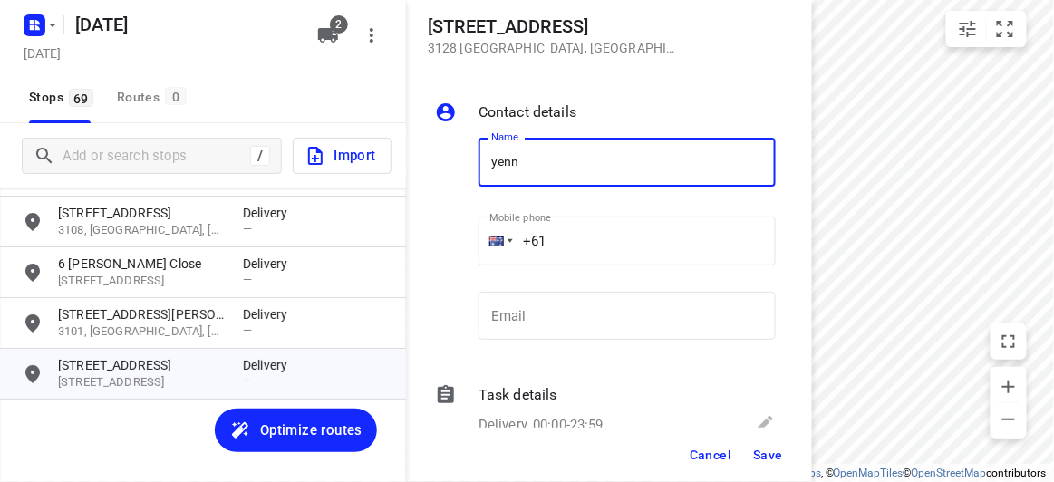
drag, startPoint x: 542, startPoint y: 157, endPoint x: 445, endPoint y: 155, distance: 97.0
click at [445, 155] on div "Name [PERSON_NAME] Name Mobile phone +61 ​ Email Email" at bounding box center [605, 242] width 348 height 239
type input "yenn"
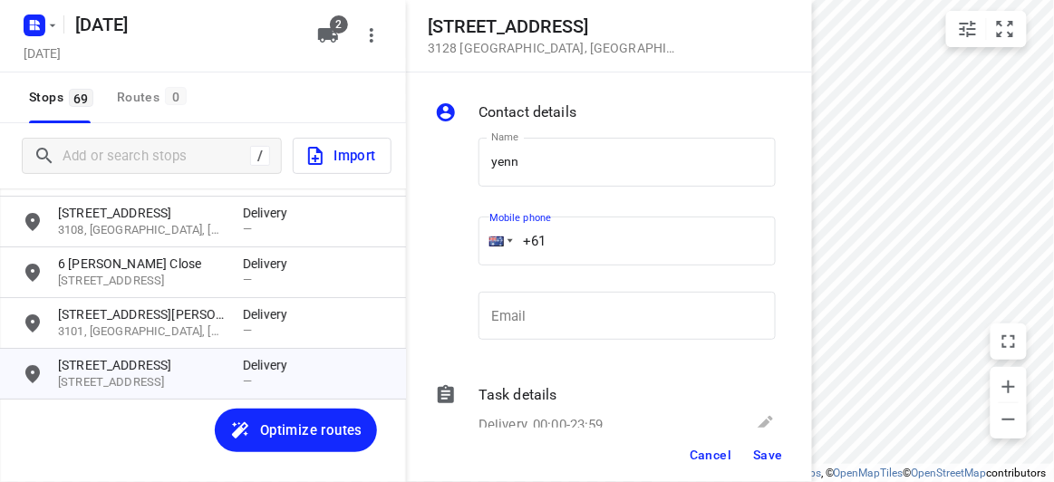
drag, startPoint x: 573, startPoint y: 248, endPoint x: 489, endPoint y: 248, distance: 83.3
click at [490, 249] on div "+61" at bounding box center [626, 241] width 297 height 49
paste input "415495891"
type input "[PHONE_NUMBER]"
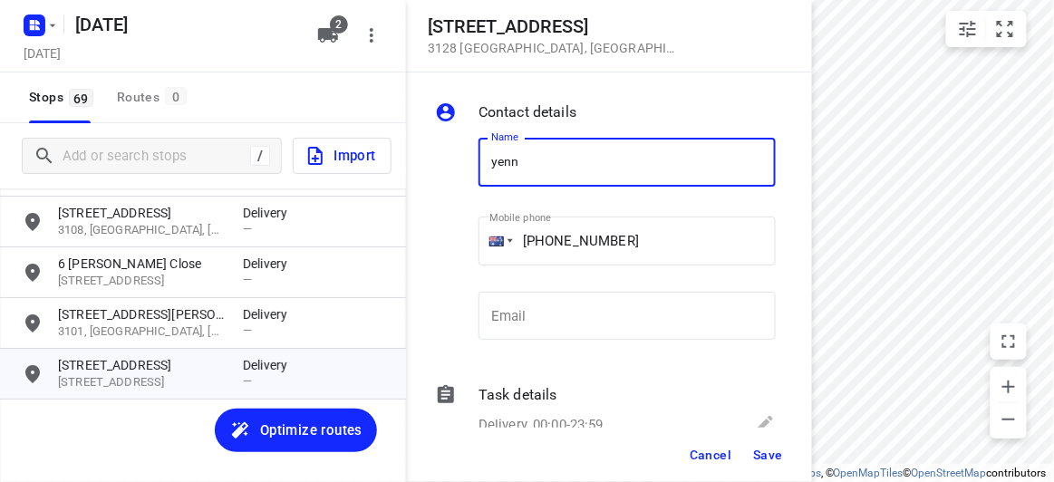
drag, startPoint x: 540, startPoint y: 171, endPoint x: 457, endPoint y: 171, distance: 82.4
click at [457, 171] on div "Name [PERSON_NAME] Name Mobile phone [PHONE_NUMBER] ​ Email Email" at bounding box center [605, 242] width 348 height 239
paste input "Yenny Novita"
type input "Yenny Novita"
click at [786, 469] on button "Save" at bounding box center [768, 454] width 44 height 33
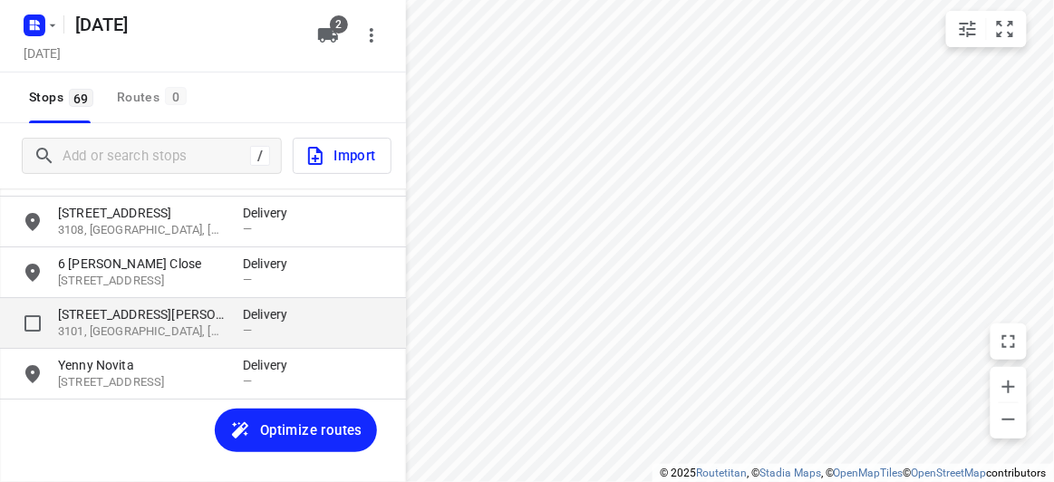
click at [159, 316] on p "[STREET_ADDRESS][PERSON_NAME]" at bounding box center [141, 314] width 167 height 18
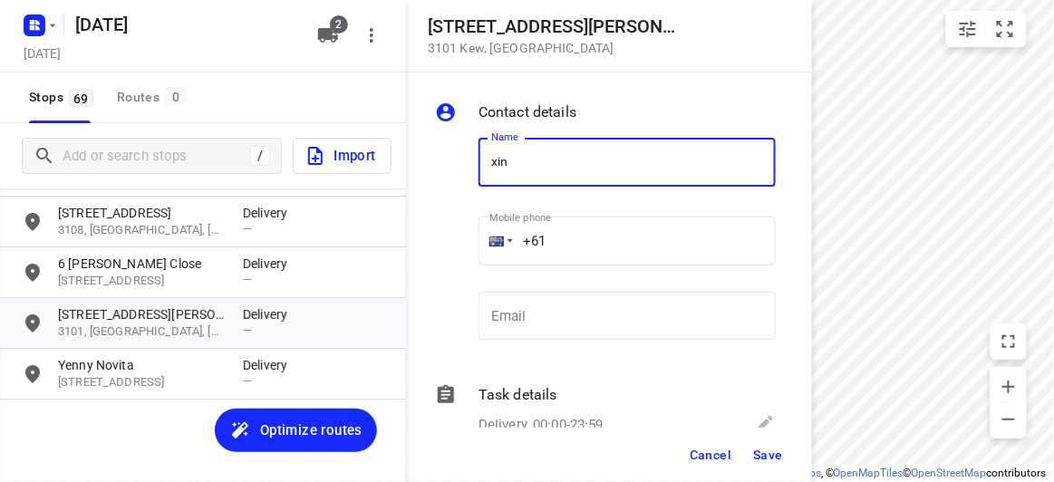
type input "[PERSON_NAME]"
click at [571, 246] on input "+61" at bounding box center [626, 241] width 297 height 49
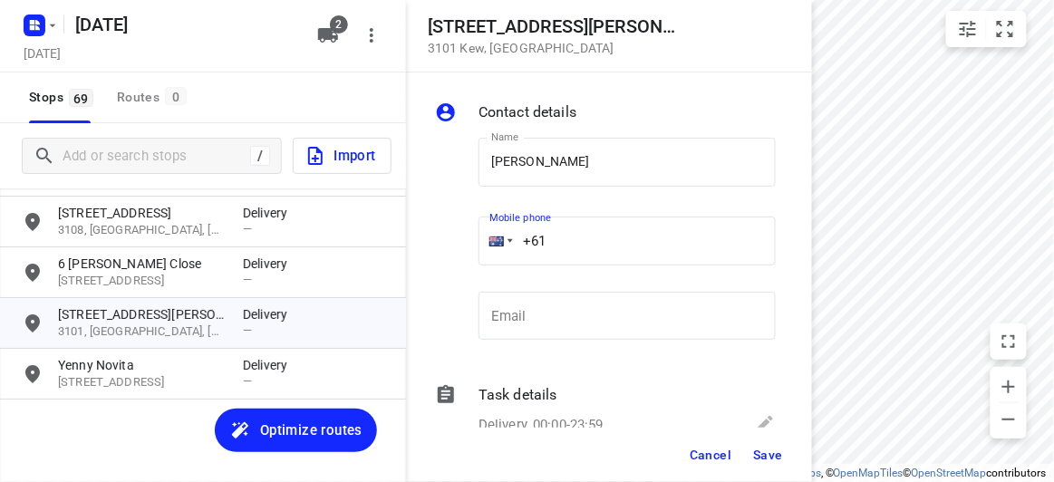
paste input "433351220"
type input "[PHONE_NUMBER]"
click at [775, 446] on button "Save" at bounding box center [768, 454] width 44 height 33
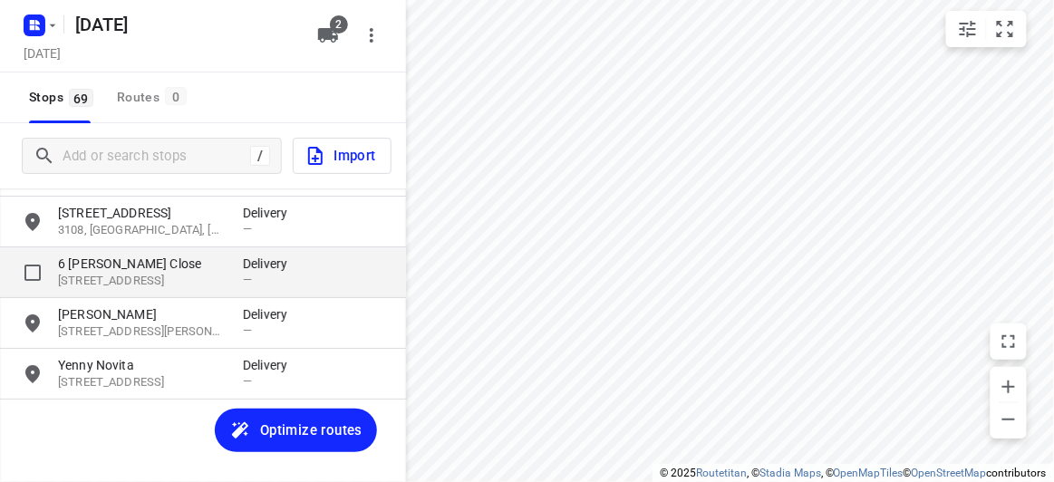
click at [165, 283] on p "[STREET_ADDRESS]" at bounding box center [141, 281] width 167 height 17
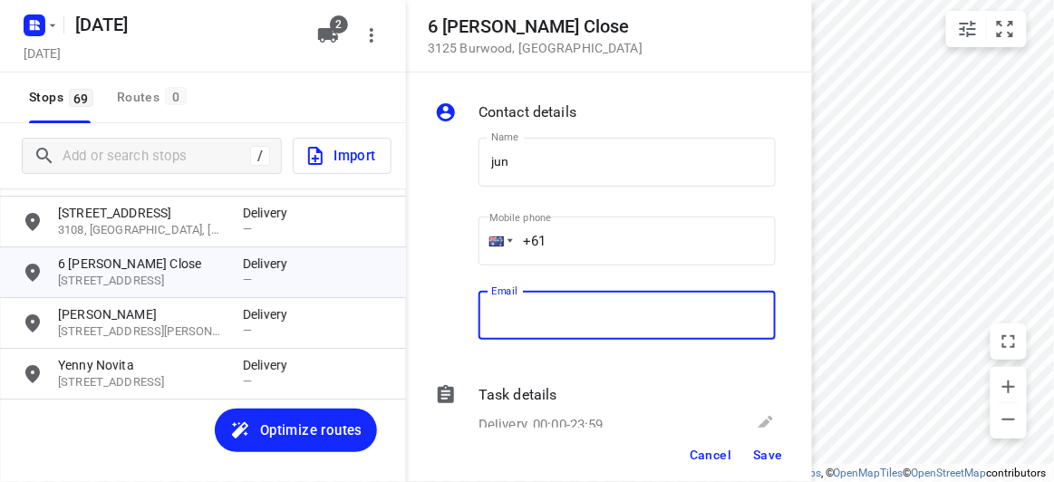
drag, startPoint x: 604, startPoint y: 327, endPoint x: 601, endPoint y: 310, distance: 17.6
click at [604, 327] on input "email" at bounding box center [626, 316] width 297 height 49
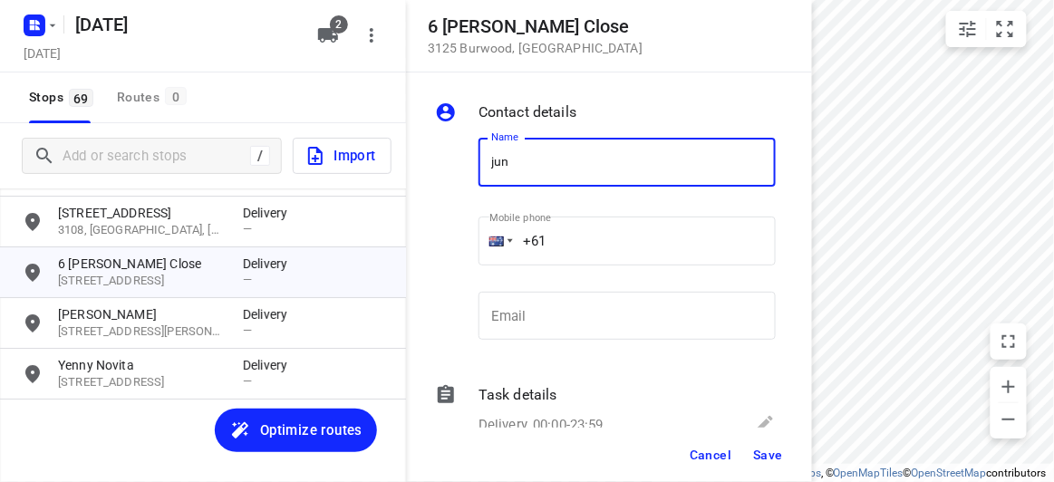
click at [559, 161] on input "jun" at bounding box center [626, 162] width 297 height 49
type input "[PERSON_NAME]"
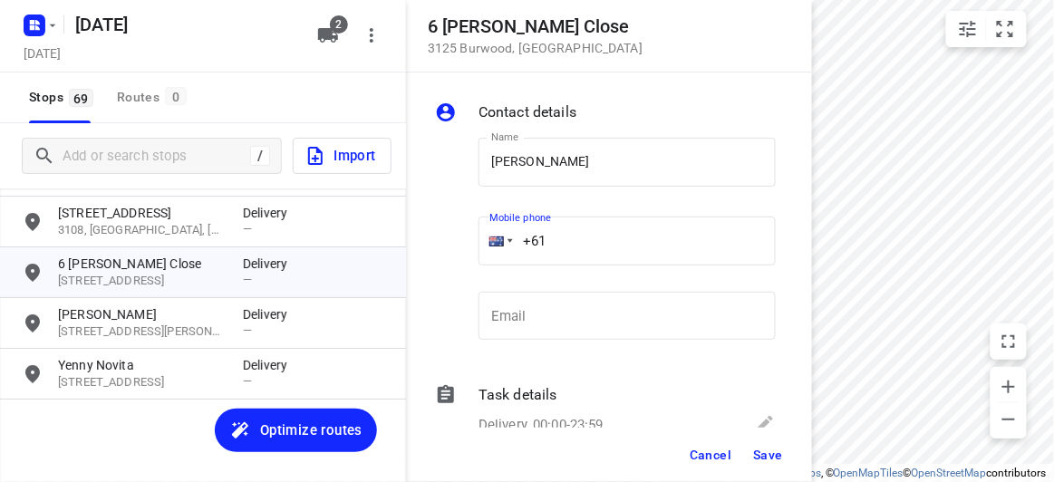
click at [577, 252] on input "+61" at bounding box center [626, 241] width 297 height 49
paste input "421218178"
type input "[PHONE_NUMBER]"
click at [770, 474] on div "Cancel Save" at bounding box center [609, 455] width 406 height 54
click at [767, 460] on span "Save" at bounding box center [768, 455] width 30 height 14
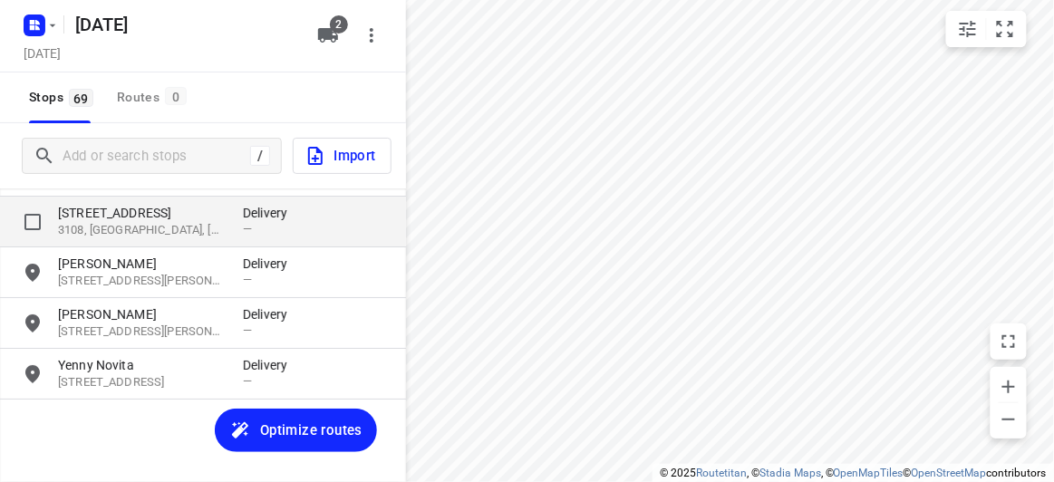
click at [110, 219] on p "[STREET_ADDRESS]" at bounding box center [141, 213] width 167 height 18
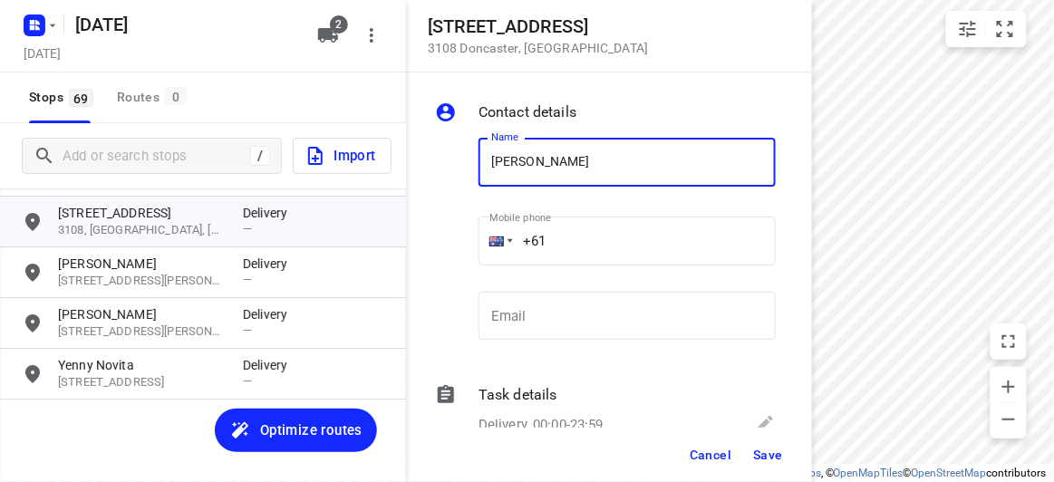
type input "[PERSON_NAME]"
drag, startPoint x: 550, startPoint y: 240, endPoint x: 481, endPoint y: 241, distance: 68.9
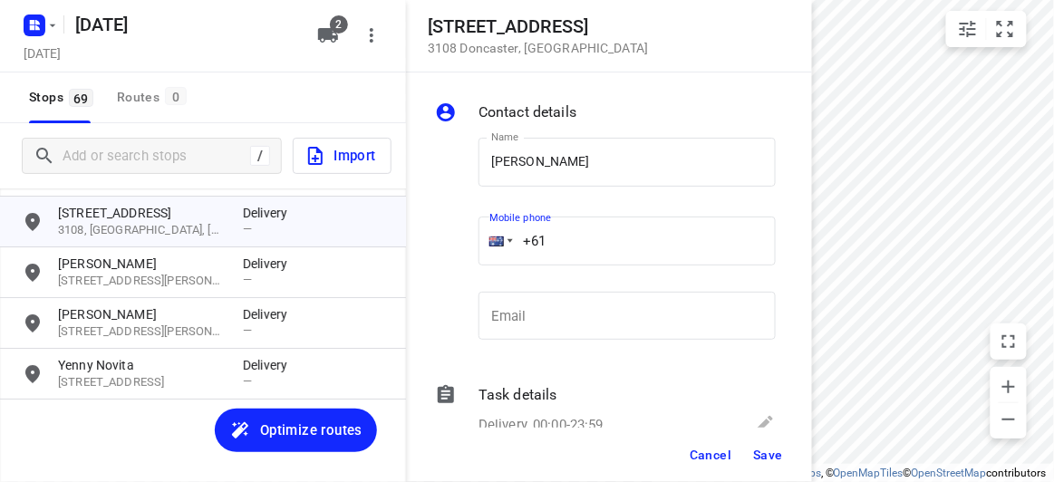
click at [481, 241] on div "+61" at bounding box center [626, 241] width 297 height 49
paste input "423239815"
type input "[PHONE_NUMBER]"
click at [760, 445] on button "Save" at bounding box center [768, 454] width 44 height 33
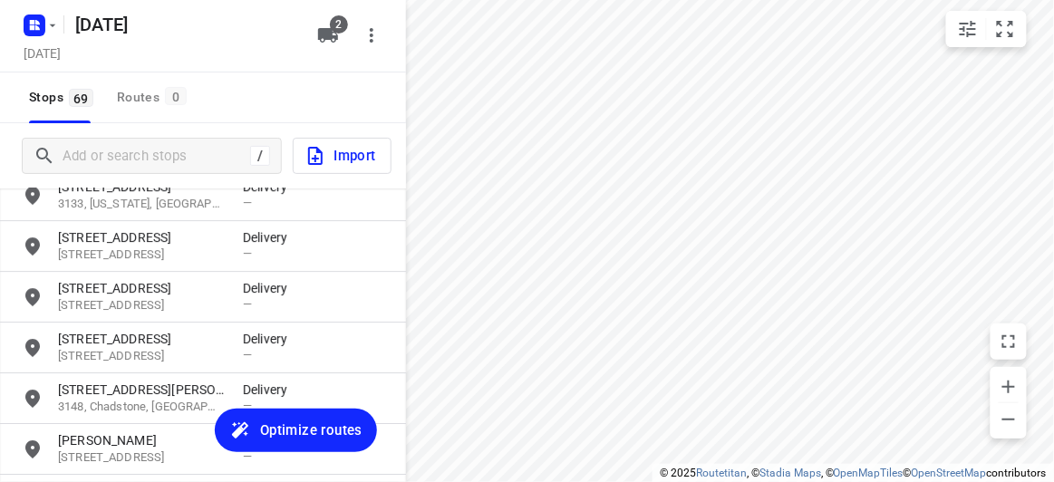
scroll to position [3078, 0]
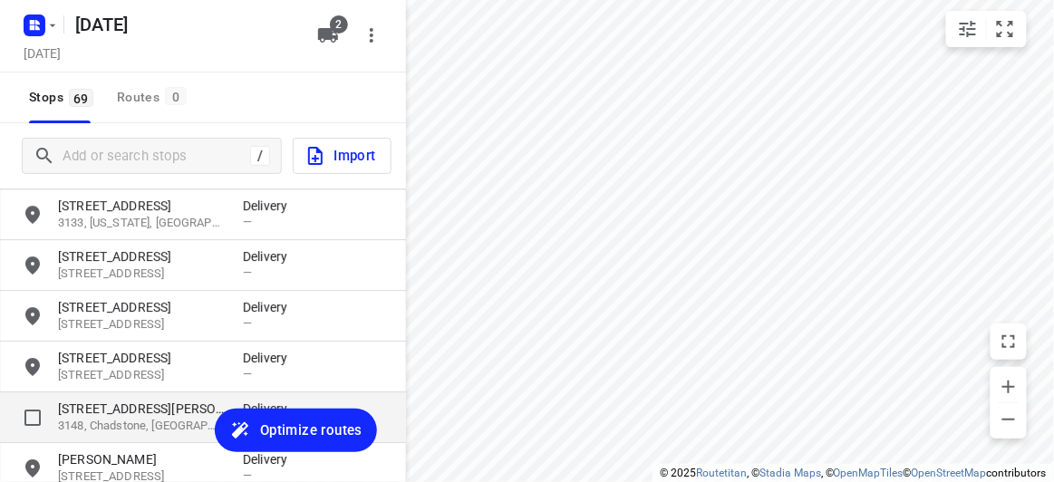
click at [102, 392] on div "[STREET_ADDRESS][PERSON_NAME] Delivery —" at bounding box center [203, 417] width 406 height 51
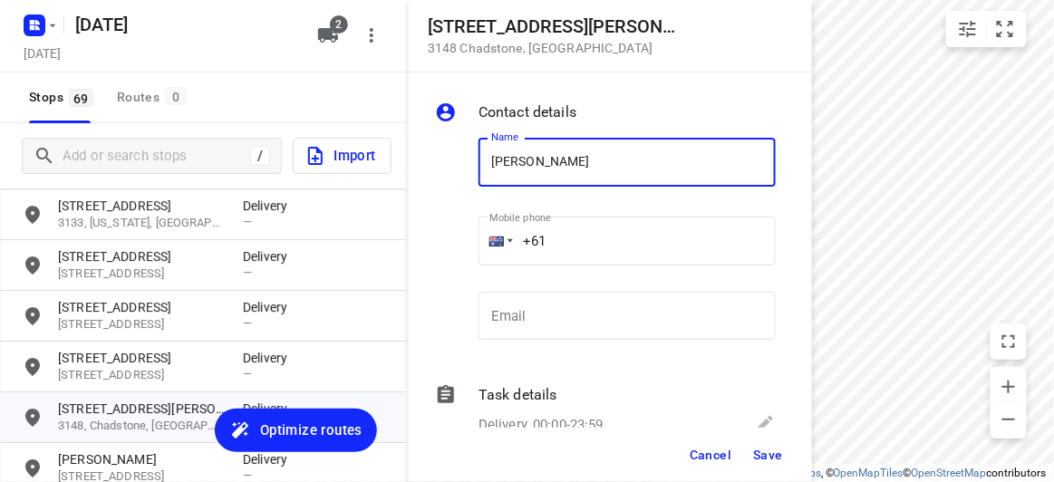
drag, startPoint x: 599, startPoint y: 167, endPoint x: 477, endPoint y: 165, distance: 122.3
click at [477, 165] on div "Name [PERSON_NAME] Name" at bounding box center [627, 166] width 312 height 92
type input "[PERSON_NAME] 2/1"
click at [468, 241] on div "Name [PERSON_NAME] 2/1 Name Mobile phone +61 ​ Email Email" at bounding box center [605, 242] width 348 height 239
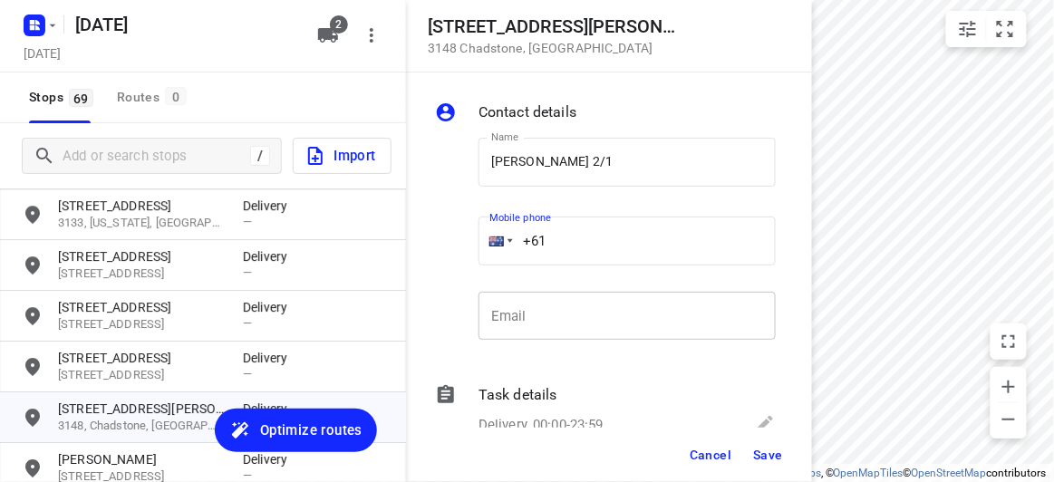
paste input "411959750"
type input "[PHONE_NUMBER]"
click at [762, 454] on span "Save" at bounding box center [768, 455] width 30 height 14
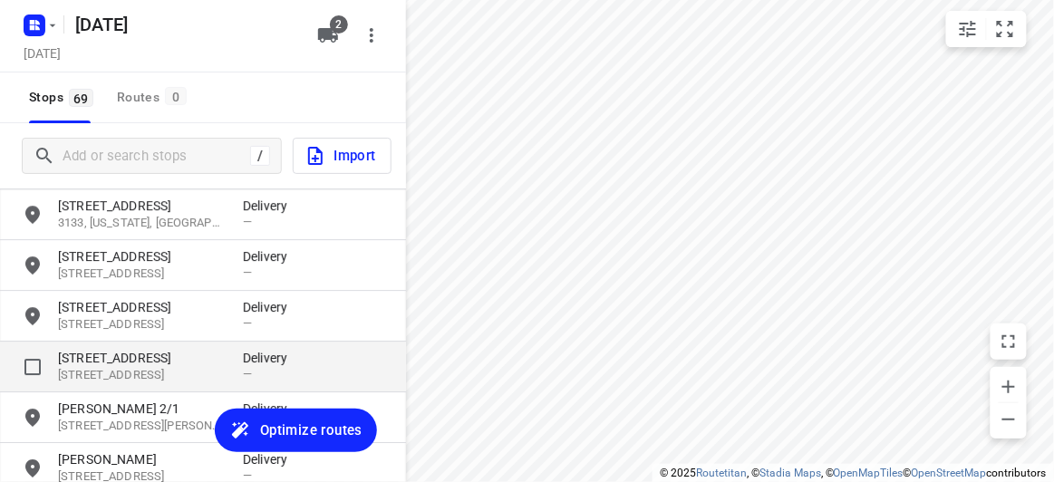
click at [99, 344] on div "[STREET_ADDRESS] Delivery —" at bounding box center [203, 367] width 406 height 51
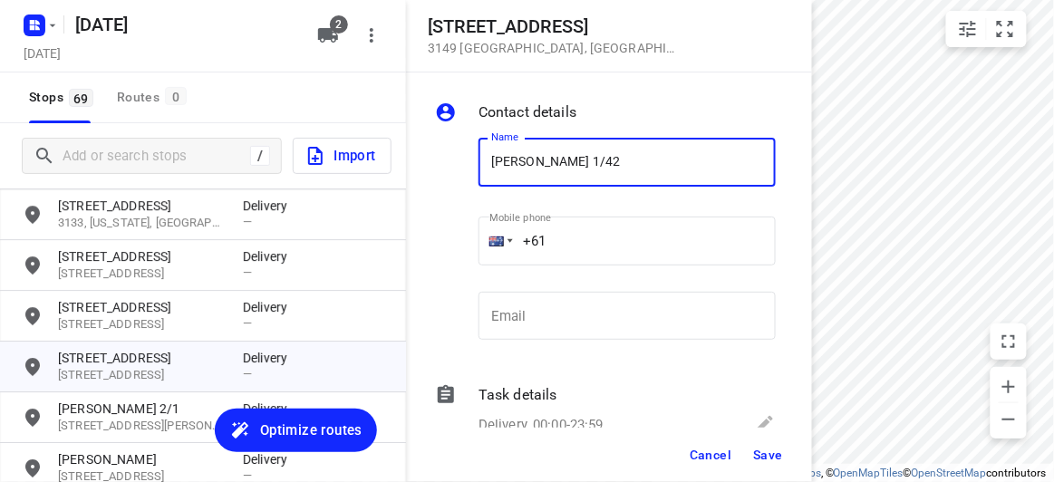
paste input "[PHONE_NUMBER]"
type input "[PERSON_NAME] 1/42+61412888226"
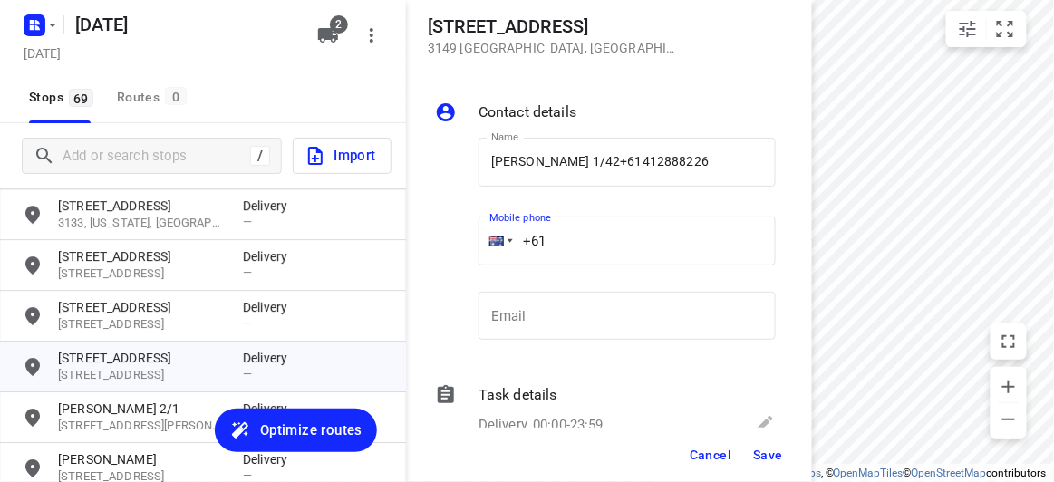
drag, startPoint x: 572, startPoint y: 254, endPoint x: 454, endPoint y: 254, distance: 117.8
click at [454, 254] on div "Name [PERSON_NAME] 1/42+[PHONE_NUMBER] Name Mobile phone +61 ​ Email Email" at bounding box center [605, 242] width 348 height 239
paste input "412888226"
type input "[PHONE_NUMBER]"
drag, startPoint x: 679, startPoint y: 188, endPoint x: 571, endPoint y: 162, distance: 111.0
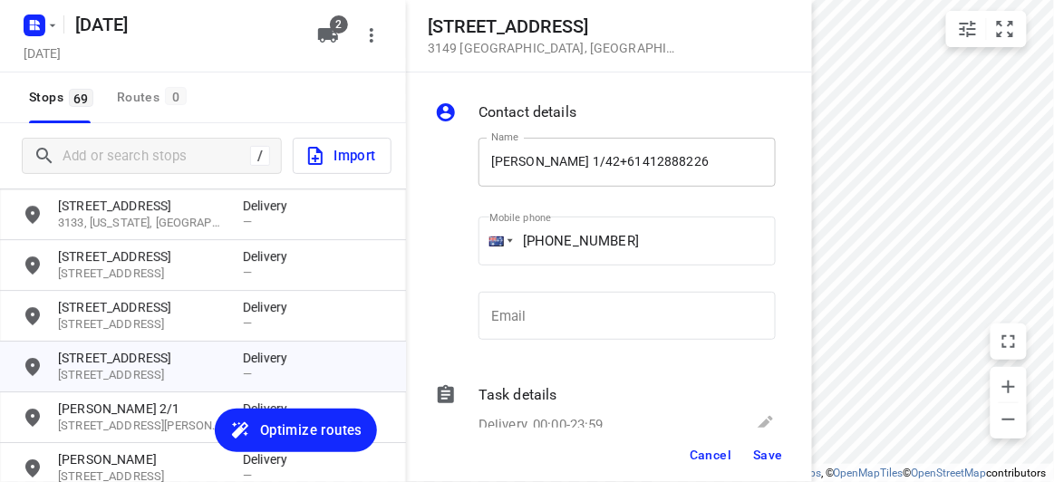
click at [571, 162] on div "Name [PERSON_NAME] 1/42+61412888226 Name" at bounding box center [626, 169] width 297 height 63
click at [571, 162] on input "[PERSON_NAME] 1/42+61412888226" at bounding box center [626, 162] width 297 height 49
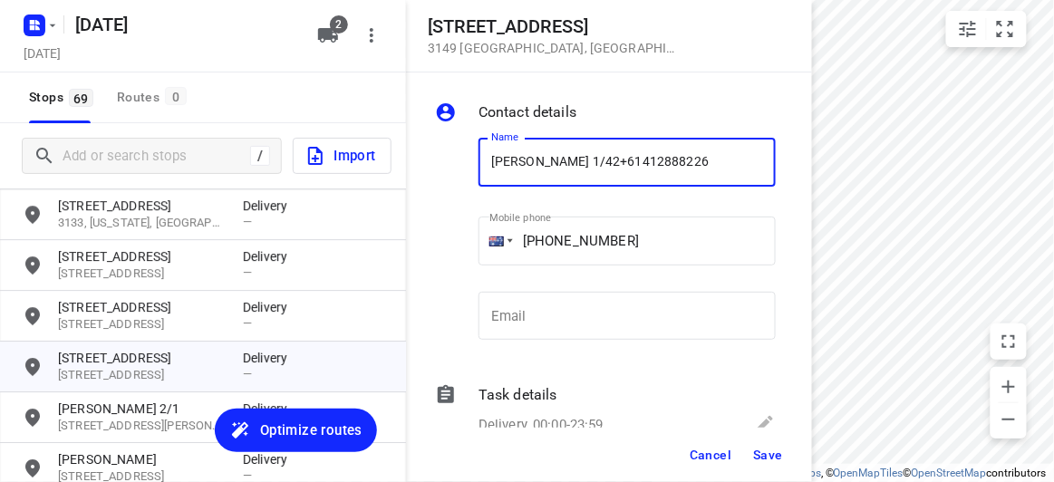
drag, startPoint x: 571, startPoint y: 162, endPoint x: 698, endPoint y: 162, distance: 126.8
click at [698, 162] on input "[PERSON_NAME] 1/42+61412888226" at bounding box center [626, 162] width 297 height 49
type input "[PERSON_NAME] 1/42"
click at [768, 455] on span "Save" at bounding box center [768, 455] width 30 height 14
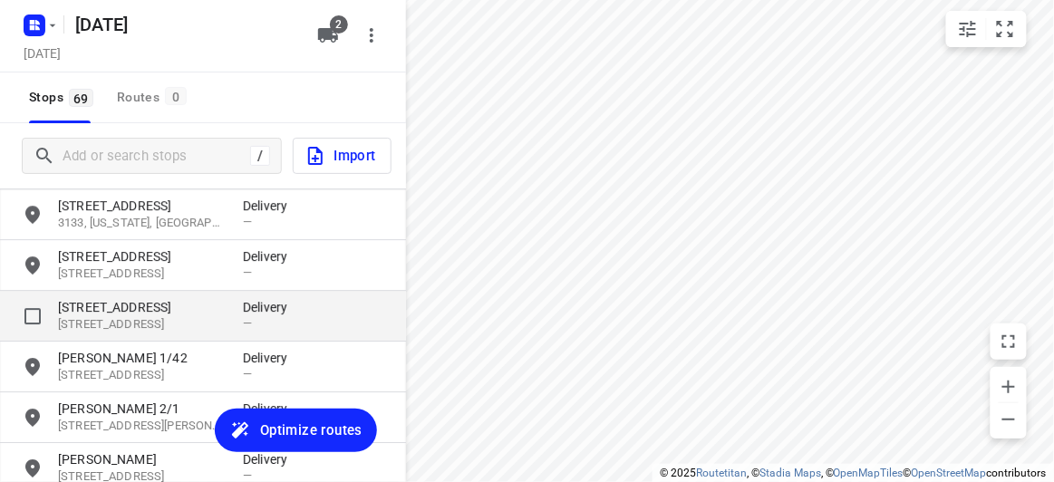
click at [158, 313] on p "[STREET_ADDRESS]" at bounding box center [141, 307] width 167 height 18
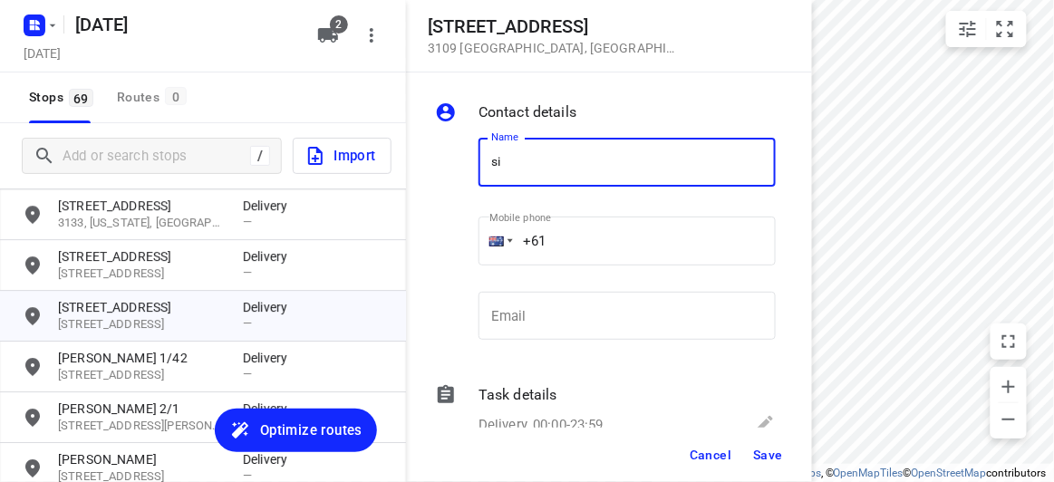
type input "[PERSON_NAME] 3/152"
drag, startPoint x: 549, startPoint y: 226, endPoint x: 567, endPoint y: 252, distance: 31.2
click at [567, 252] on input "+61" at bounding box center [626, 241] width 297 height 49
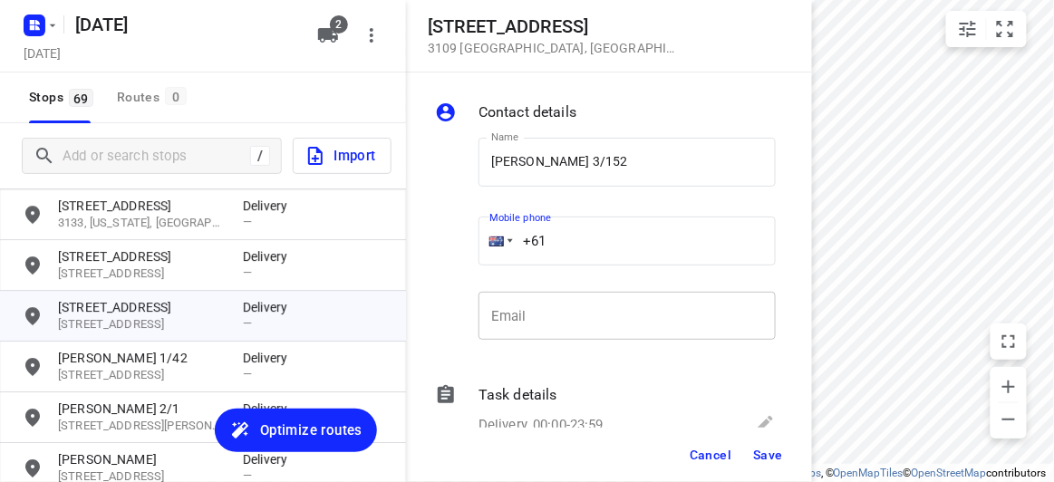
paste input "433799992"
type input "[PHONE_NUMBER]"
click at [772, 445] on button "Save" at bounding box center [768, 454] width 44 height 33
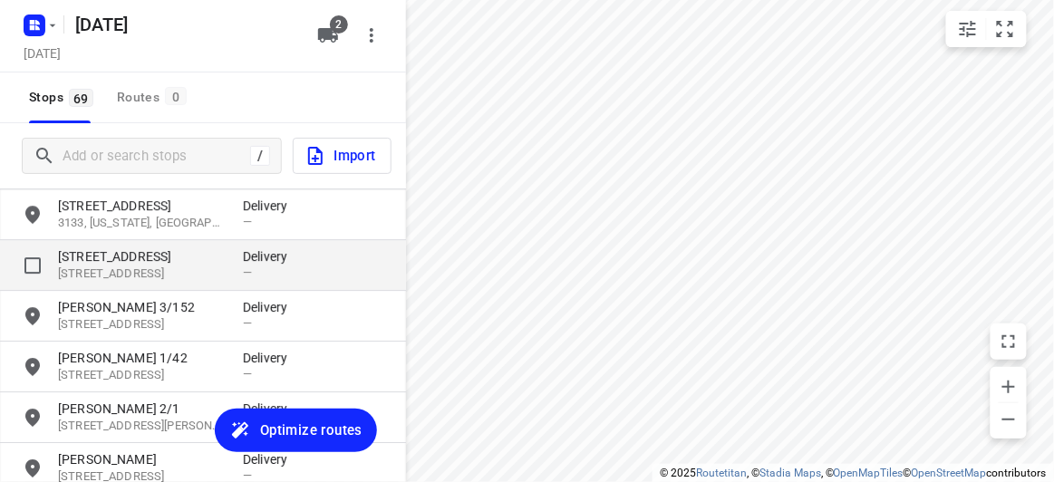
click at [111, 258] on p "[STREET_ADDRESS]" at bounding box center [141, 256] width 167 height 18
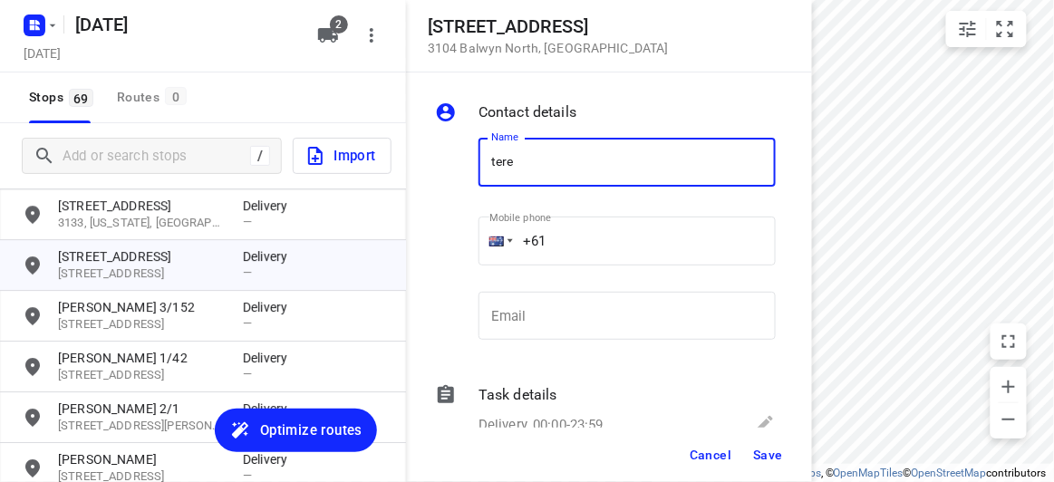
type input "[PERSON_NAME] 1/65"
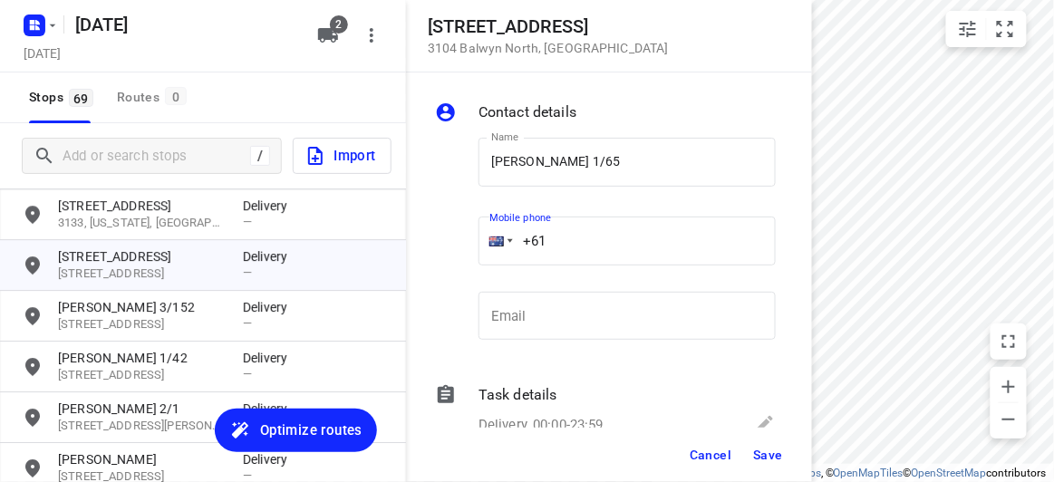
click at [583, 235] on input "+61" at bounding box center [626, 241] width 297 height 49
paste input "402905390"
type input "[PHONE_NUMBER]"
click at [769, 448] on span "Save" at bounding box center [768, 455] width 30 height 14
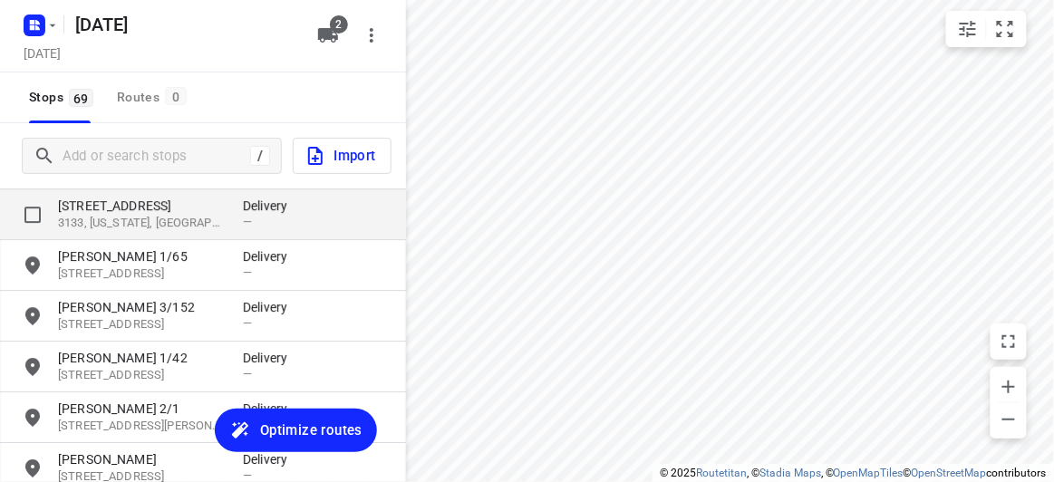
click at [104, 213] on p "[STREET_ADDRESS]" at bounding box center [141, 206] width 167 height 18
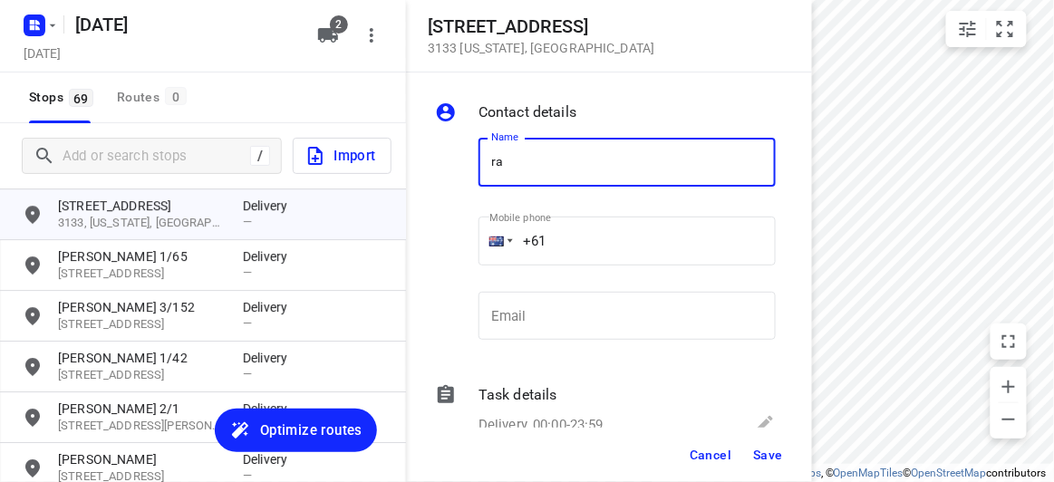
click at [475, 168] on div "Name ra Name" at bounding box center [627, 166] width 312 height 92
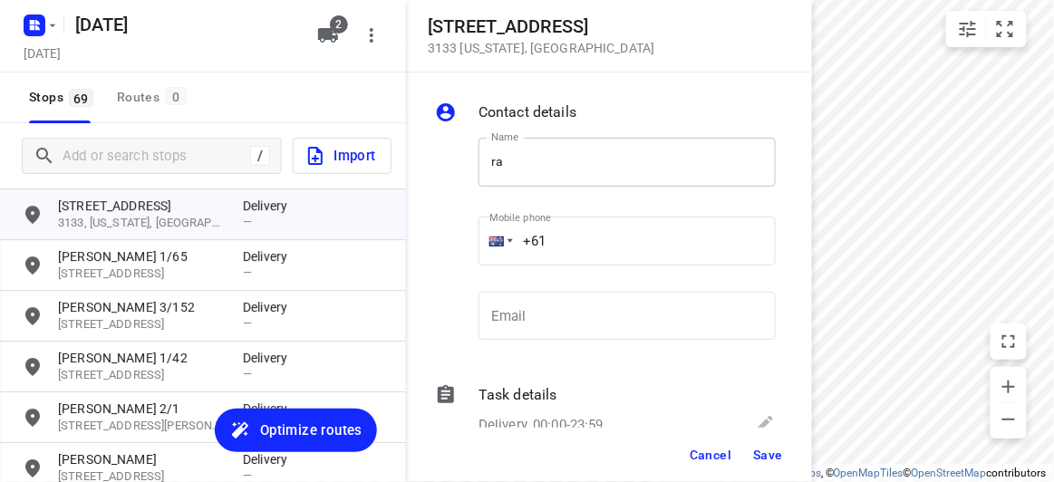
click at [482, 164] on input "ra" at bounding box center [626, 162] width 297 height 49
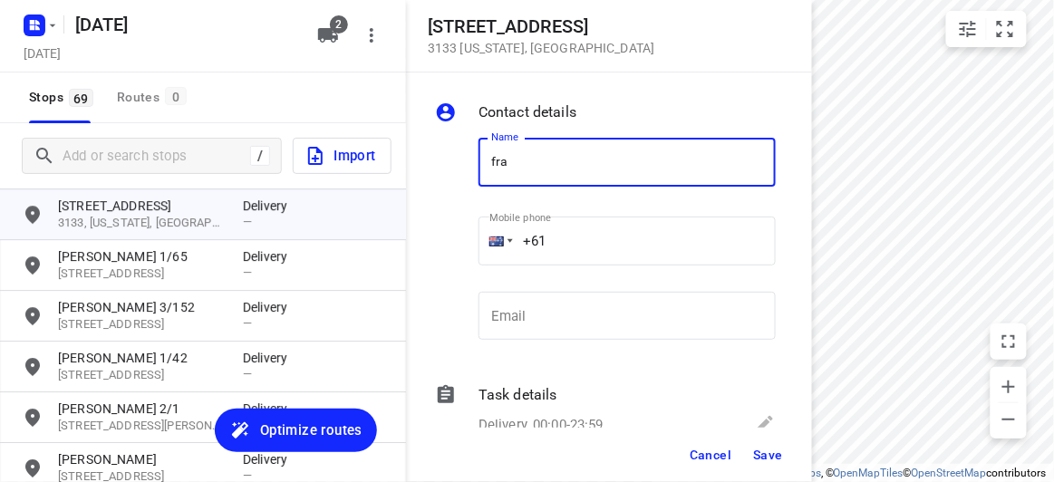
click at [598, 165] on input "fra" at bounding box center [626, 162] width 297 height 49
type input "[PERSON_NAME]"
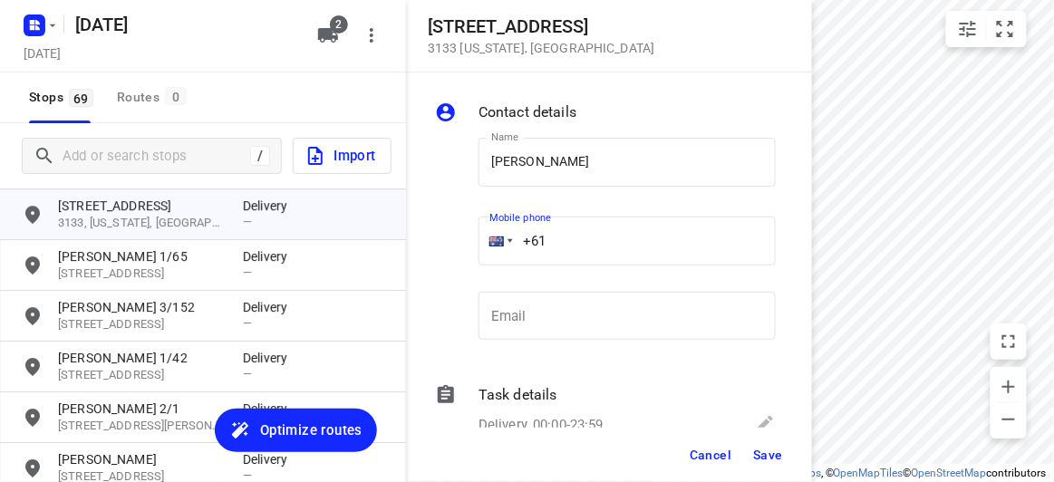
click at [581, 238] on input "+61" at bounding box center [626, 241] width 297 height 49
paste input "404640992"
type input "[PHONE_NUMBER]"
click at [791, 466] on div "Cancel Save" at bounding box center [609, 455] width 406 height 54
click at [775, 463] on button "Save" at bounding box center [768, 454] width 44 height 33
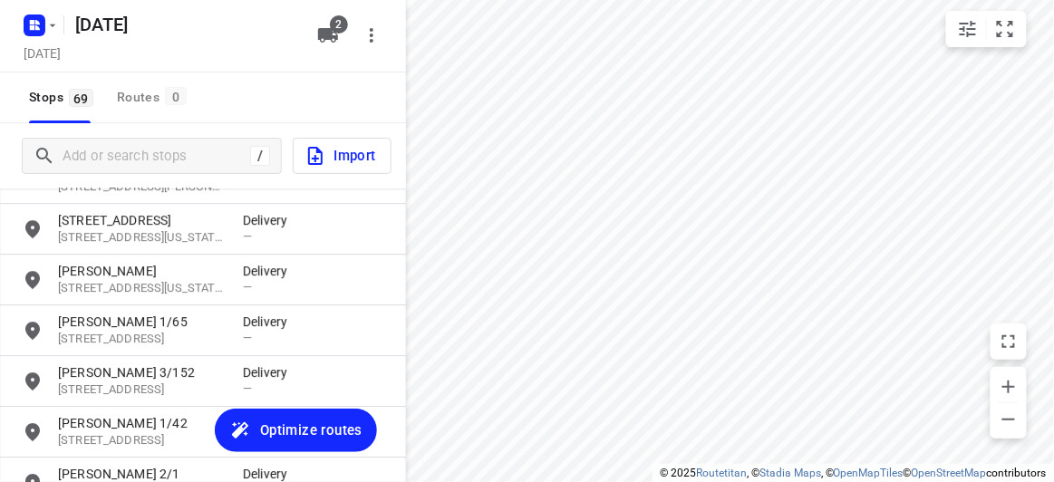
scroll to position [2913, 0]
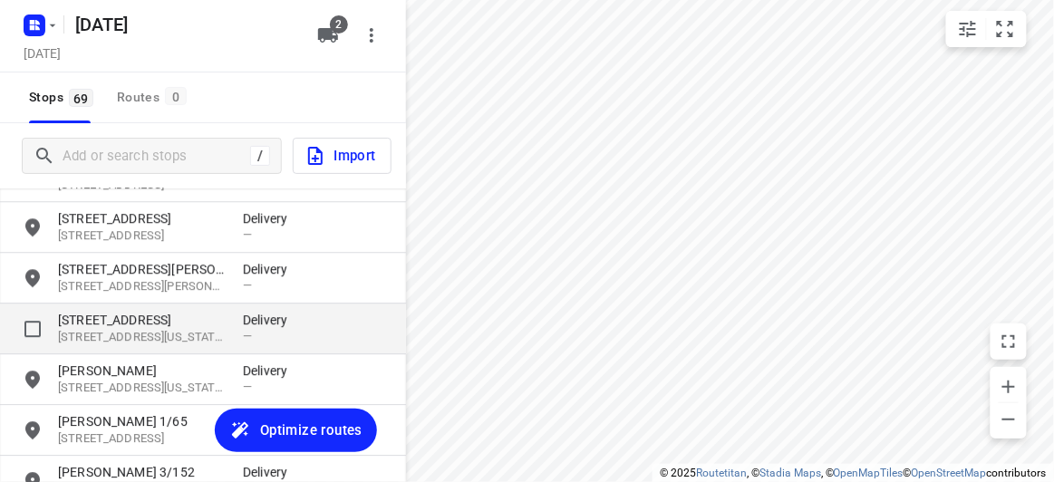
click at [111, 313] on p "[STREET_ADDRESS]" at bounding box center [141, 320] width 167 height 18
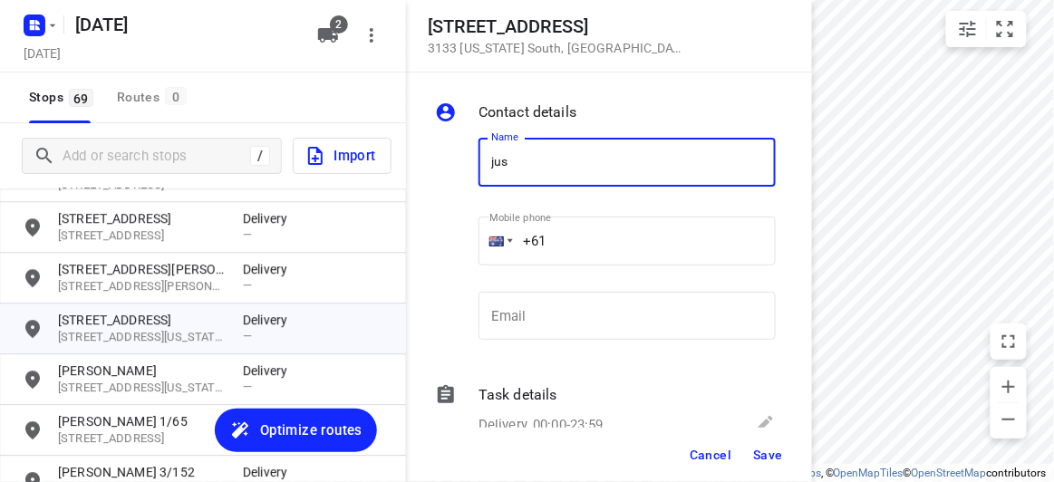
type input "[PERSON_NAME] 2/5"
click at [532, 258] on input "+61" at bounding box center [626, 241] width 297 height 49
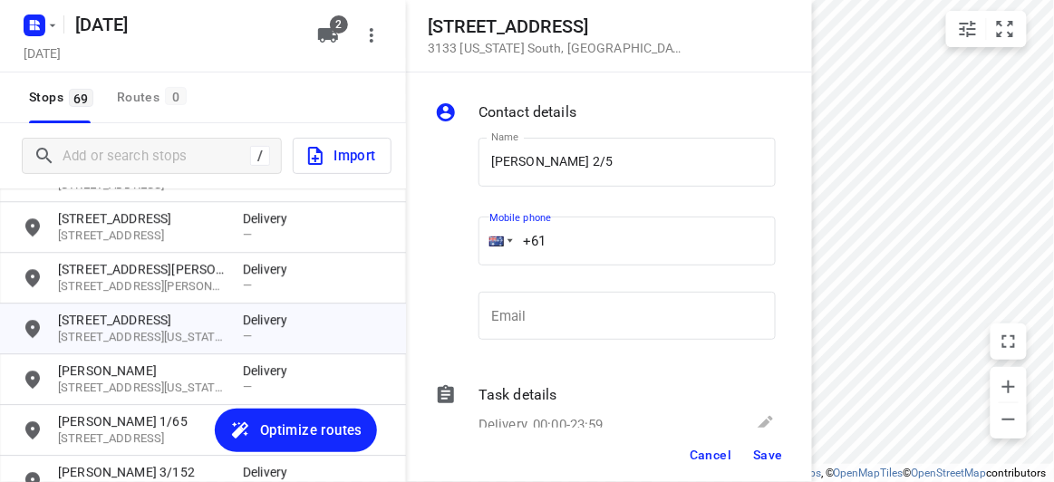
click at [611, 243] on input "+61" at bounding box center [626, 241] width 297 height 49
paste input "432208299"
type input "[PHONE_NUMBER]"
click at [759, 465] on button "Save" at bounding box center [768, 454] width 44 height 33
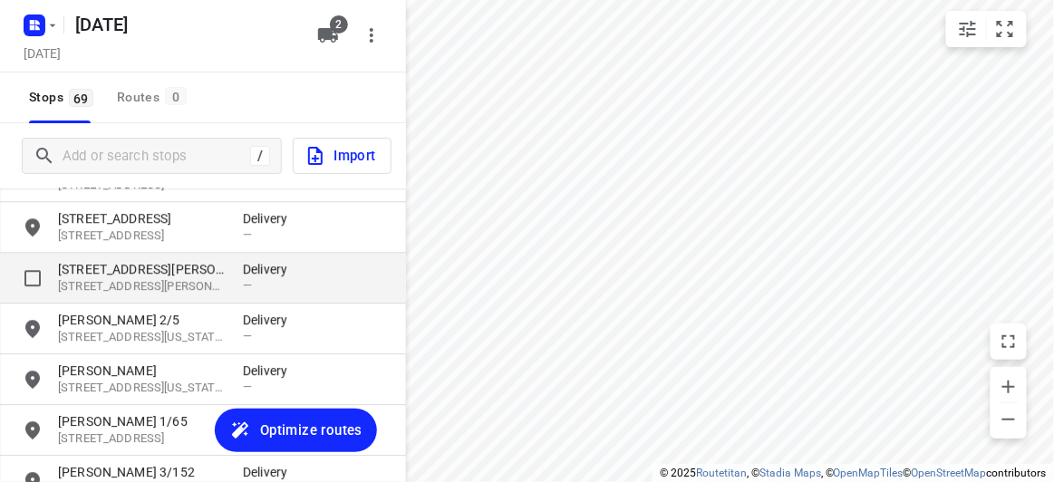
click at [129, 280] on p "[STREET_ADDRESS][PERSON_NAME]" at bounding box center [141, 286] width 167 height 17
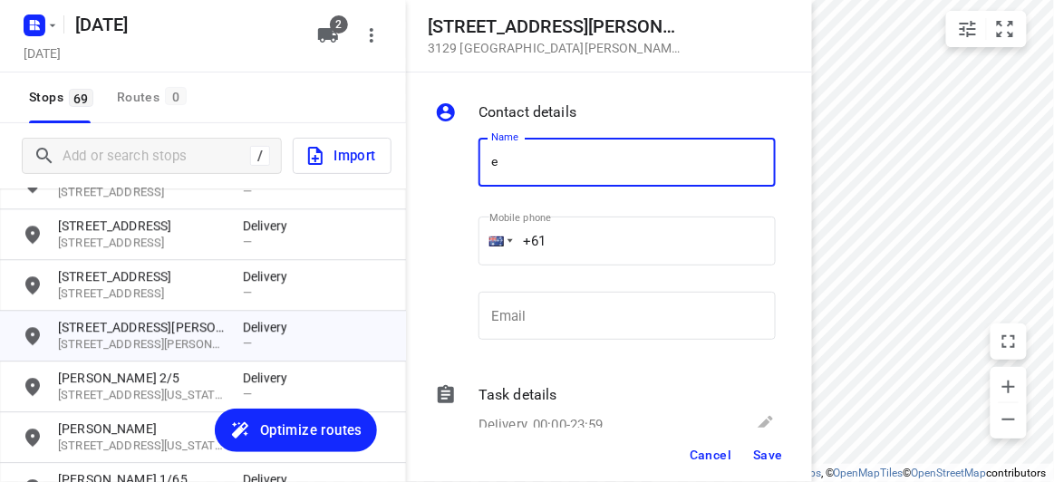
scroll to position [2831, 0]
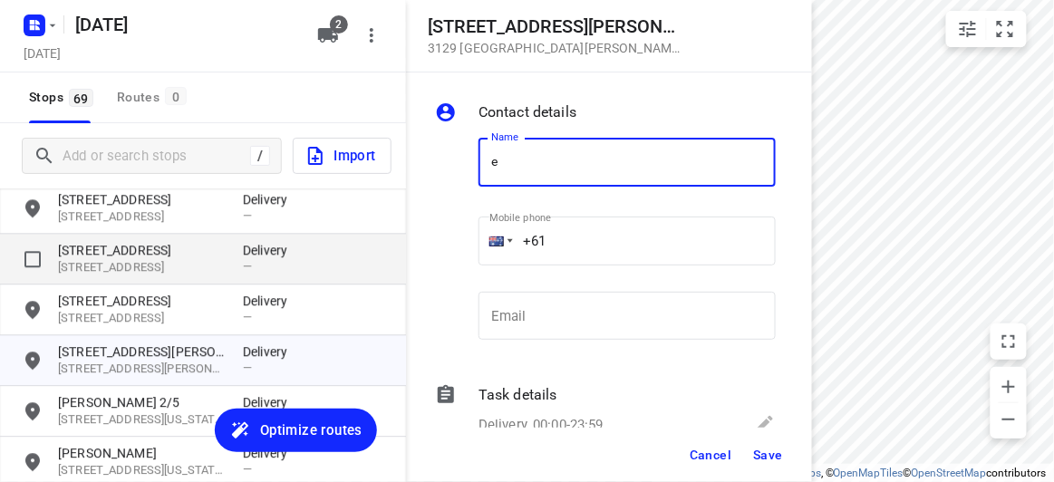
type input "e"
click at [117, 265] on p "[STREET_ADDRESS]" at bounding box center [141, 267] width 167 height 17
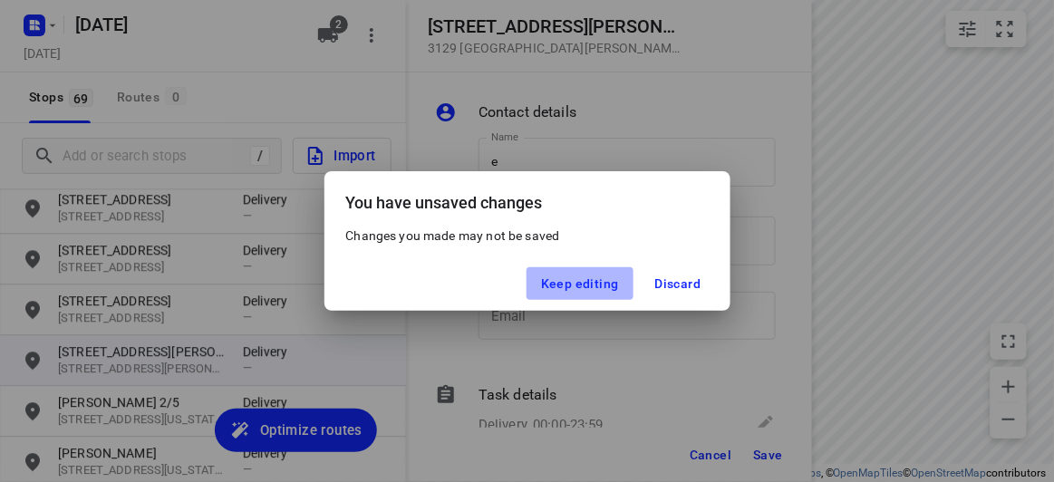
click at [586, 277] on span "Keep editing" at bounding box center [580, 283] width 78 height 14
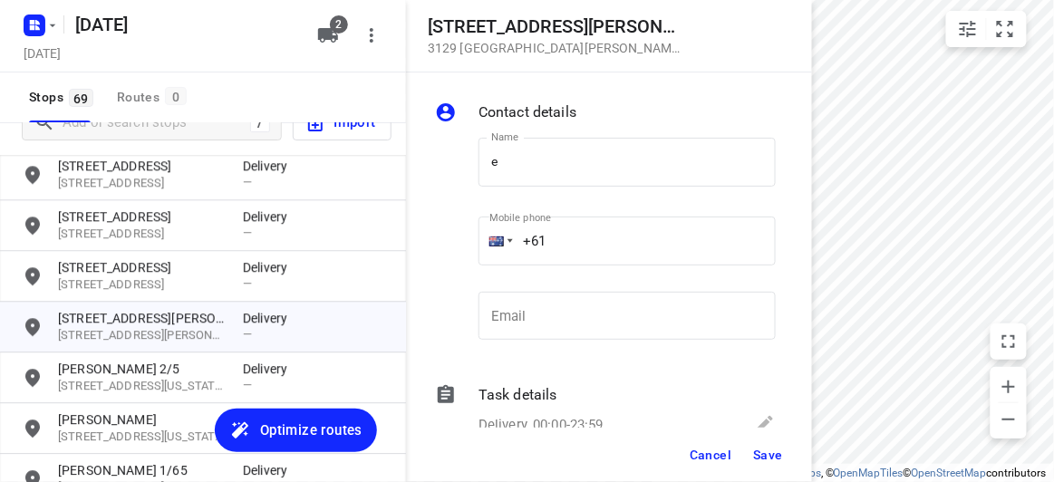
click at [688, 457] on button "Cancel" at bounding box center [710, 454] width 56 height 33
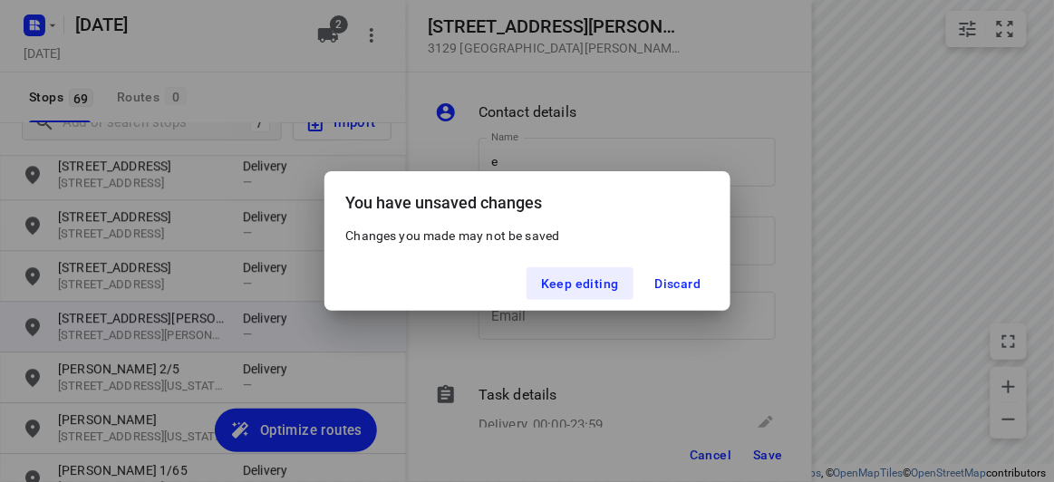
click at [651, 264] on div "Keep editing Discard" at bounding box center [527, 283] width 406 height 54
click at [670, 286] on span "Discard" at bounding box center [678, 283] width 46 height 14
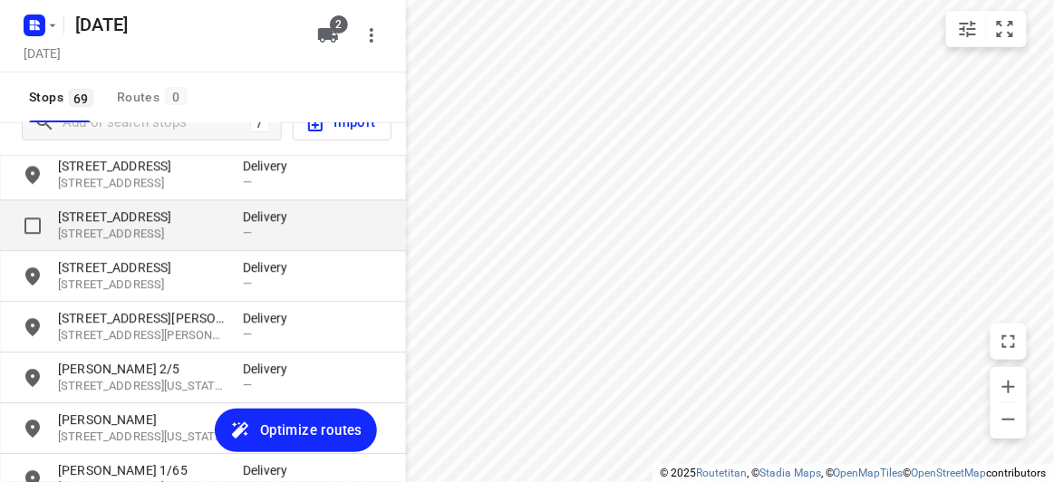
click at [100, 224] on p "[STREET_ADDRESS]" at bounding box center [141, 216] width 167 height 18
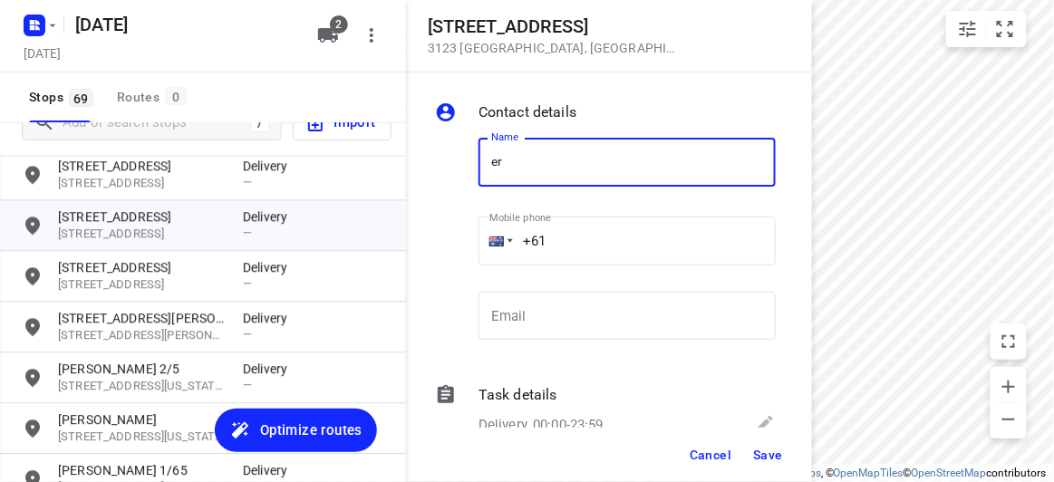
type input "[PERSON_NAME]"
click at [592, 233] on input "+61" at bounding box center [626, 241] width 297 height 49
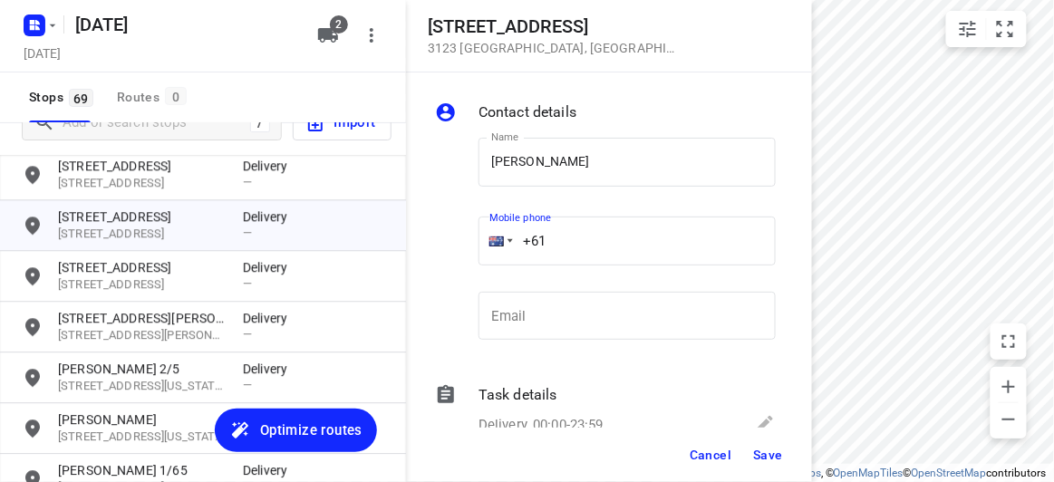
click at [585, 244] on input "+61" at bounding box center [626, 241] width 297 height 49
paste input "488888282"
type input "[PHONE_NUMBER]"
click at [767, 457] on span "Save" at bounding box center [768, 455] width 30 height 14
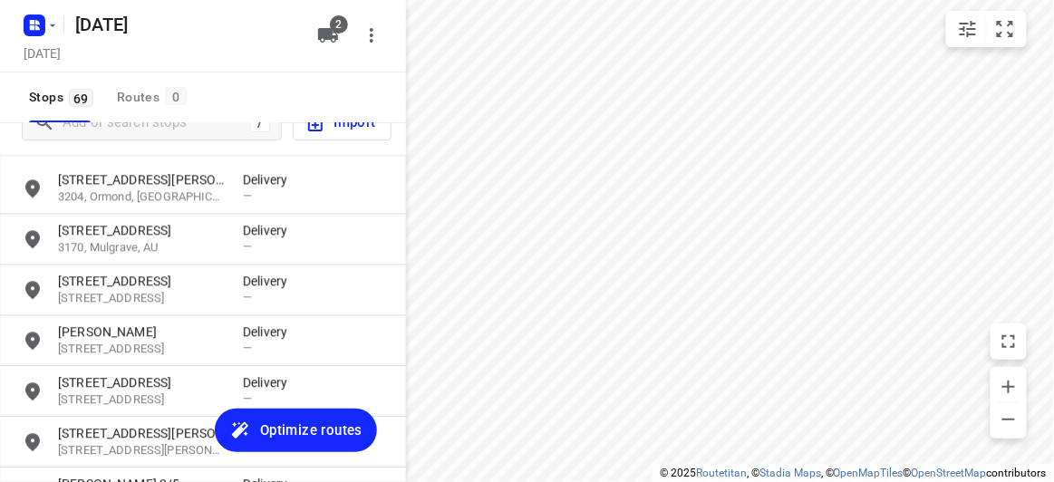
scroll to position [2831, 0]
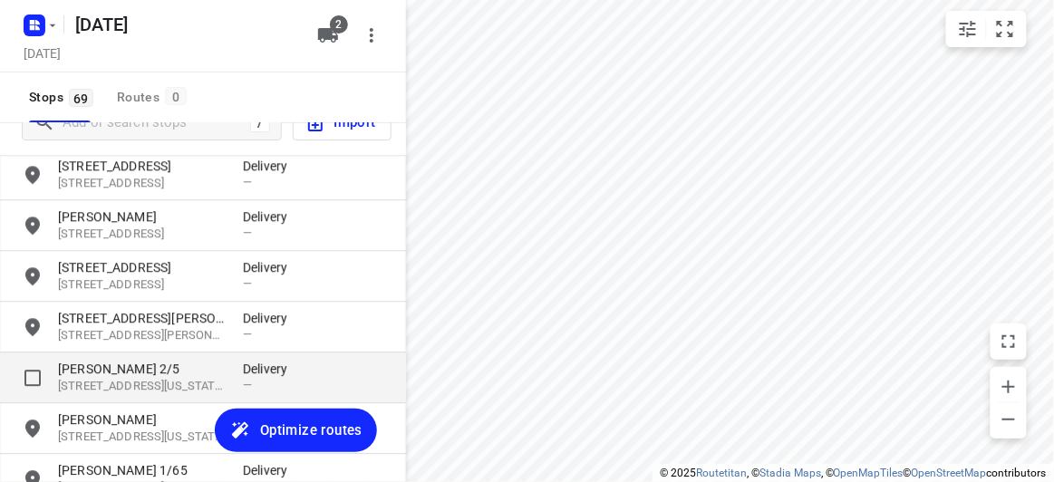
click at [137, 363] on p "[PERSON_NAME] 2/5" at bounding box center [141, 369] width 167 height 18
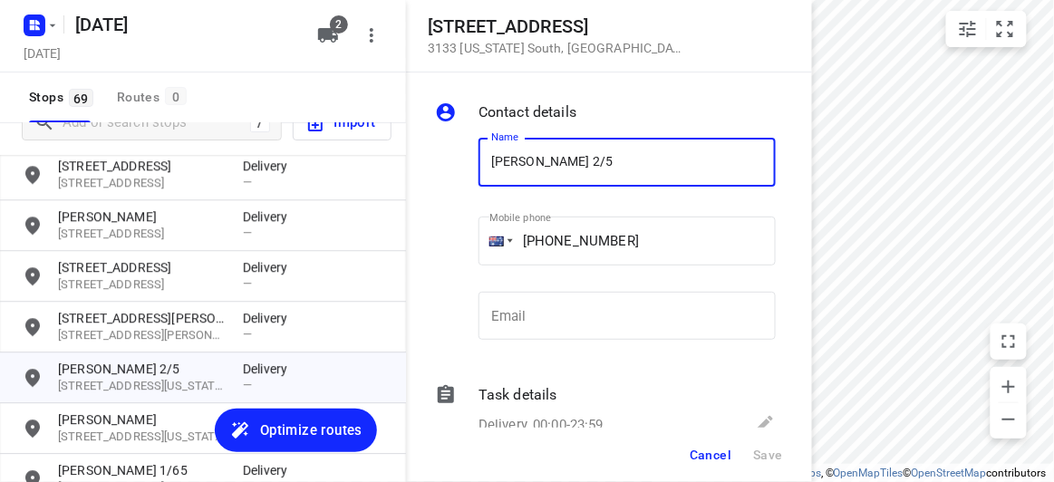
drag, startPoint x: 581, startPoint y: 154, endPoint x: 407, endPoint y: 159, distance: 174.0
click at [407, 159] on div "Contact details Name [PERSON_NAME] 2/5 Name Mobile phone [PHONE_NUMBER] ​ Email…" at bounding box center [609, 249] width 406 height 355
type input "[PERSON_NAME]"
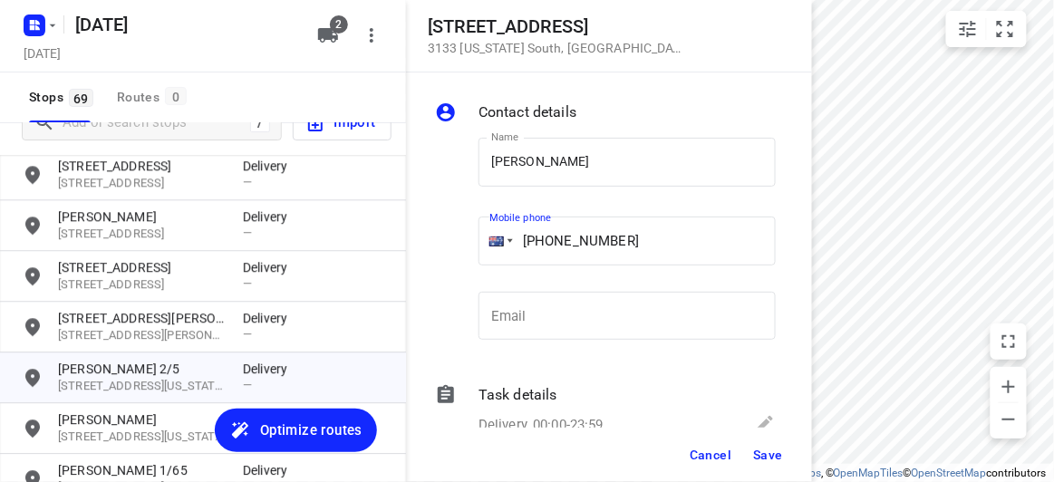
drag, startPoint x: 629, startPoint y: 247, endPoint x: 462, endPoint y: 247, distance: 166.7
click at [462, 247] on div "Name [PERSON_NAME] Name Mobile phone [PHONE_NUMBER] ​ Email Email" at bounding box center [605, 242] width 348 height 239
paste input "03541676"
type input "[PHONE_NUMBER]"
click at [767, 452] on span "Save" at bounding box center [768, 455] width 30 height 14
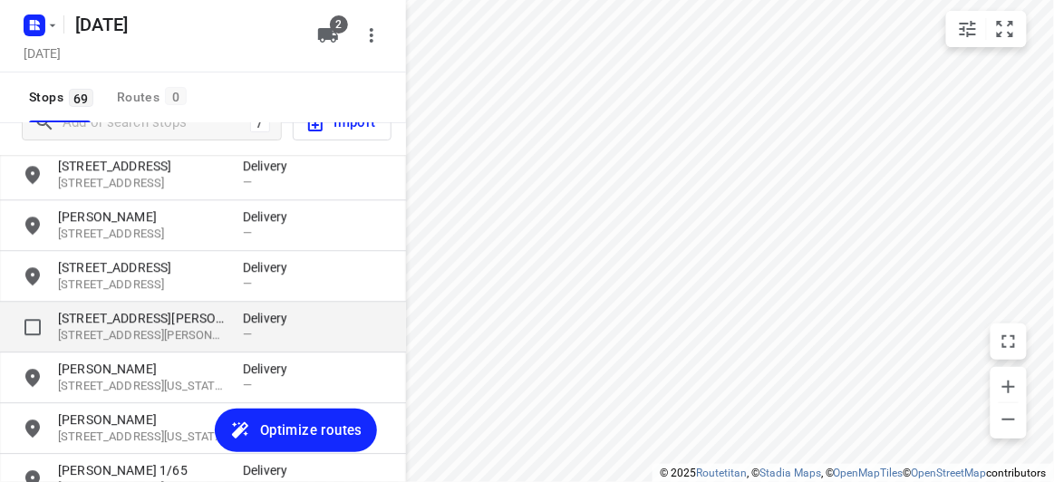
click at [109, 320] on p "[STREET_ADDRESS][PERSON_NAME]" at bounding box center [141, 318] width 167 height 18
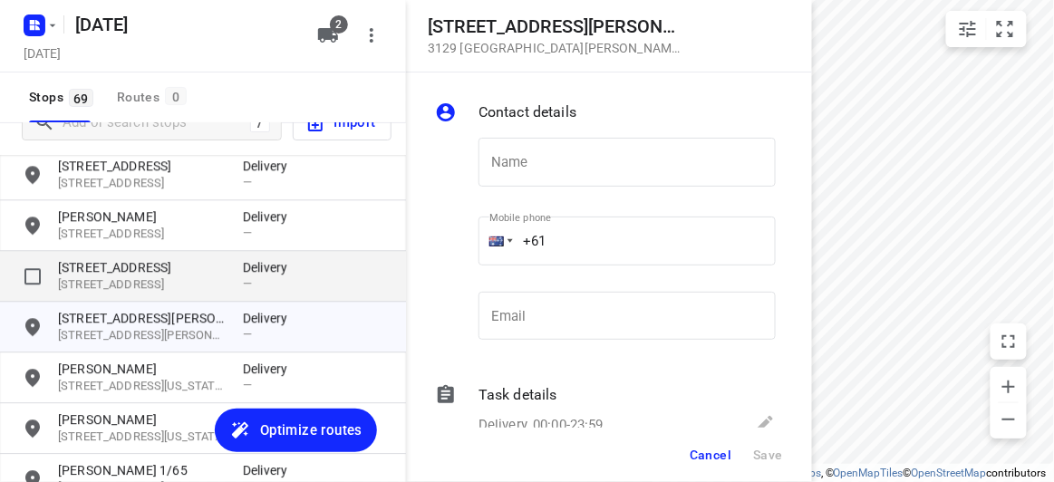
click at [130, 276] on p "[STREET_ADDRESS]" at bounding box center [141, 284] width 167 height 17
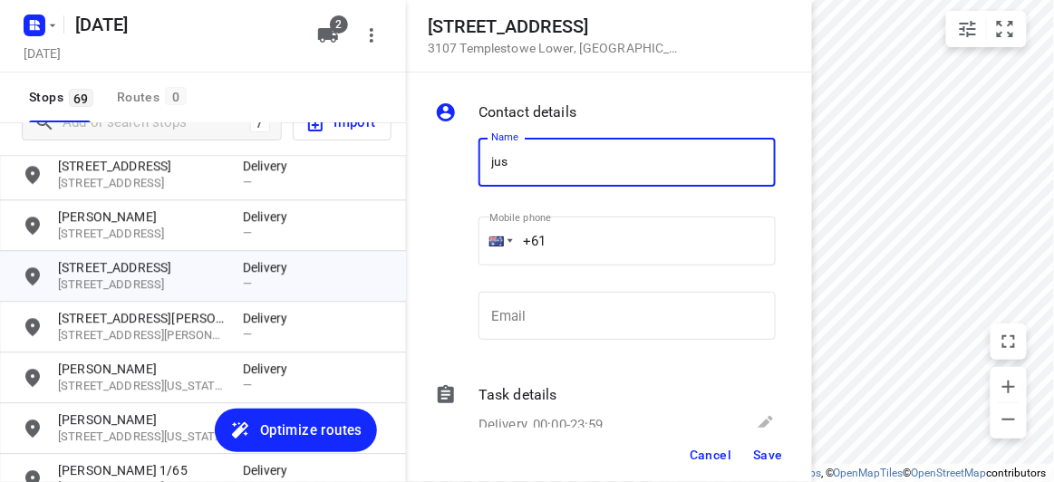
type input "[PERSON_NAME] 2/5"
click at [594, 225] on input "+61" at bounding box center [626, 241] width 297 height 49
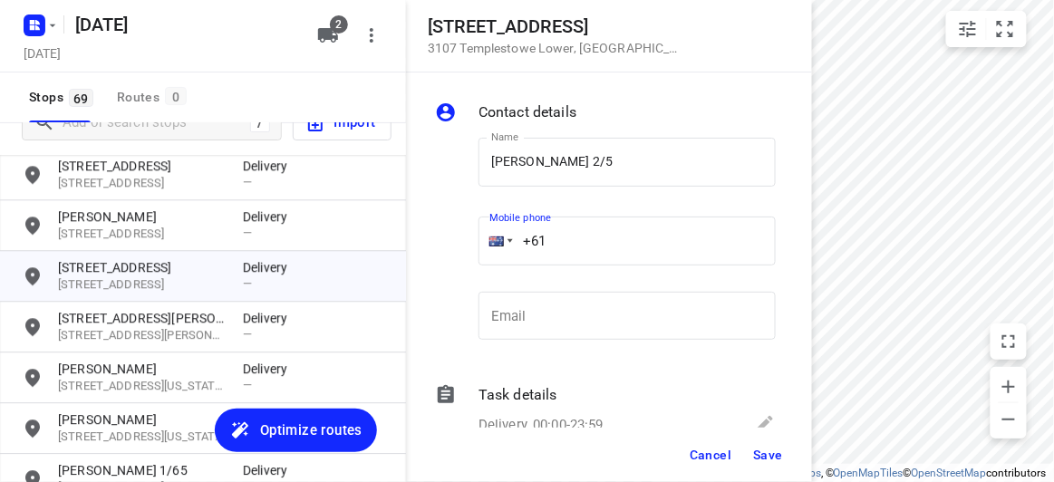
paste input "432208299"
type input "[PHONE_NUMBER]"
click at [785, 466] on button "Save" at bounding box center [768, 454] width 44 height 33
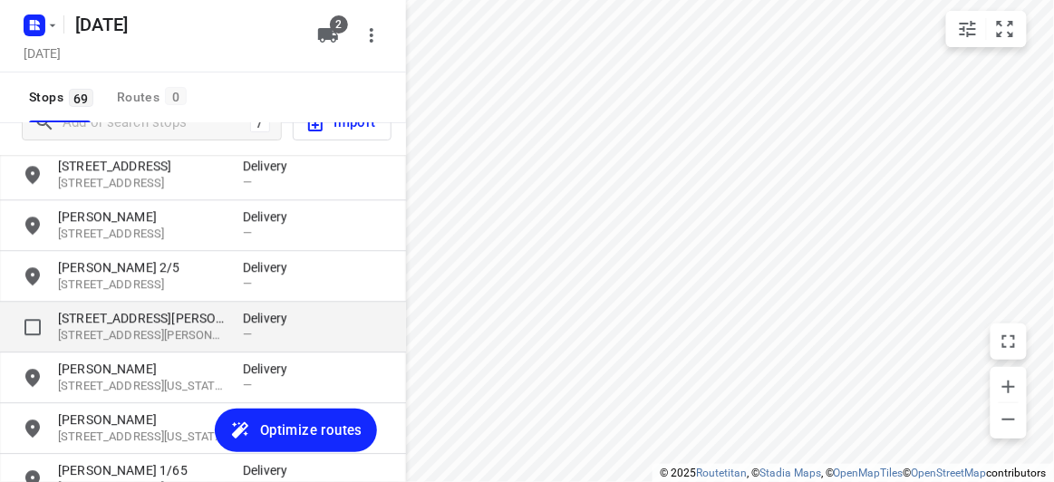
click at [132, 323] on p "[STREET_ADDRESS][PERSON_NAME]" at bounding box center [141, 318] width 167 height 18
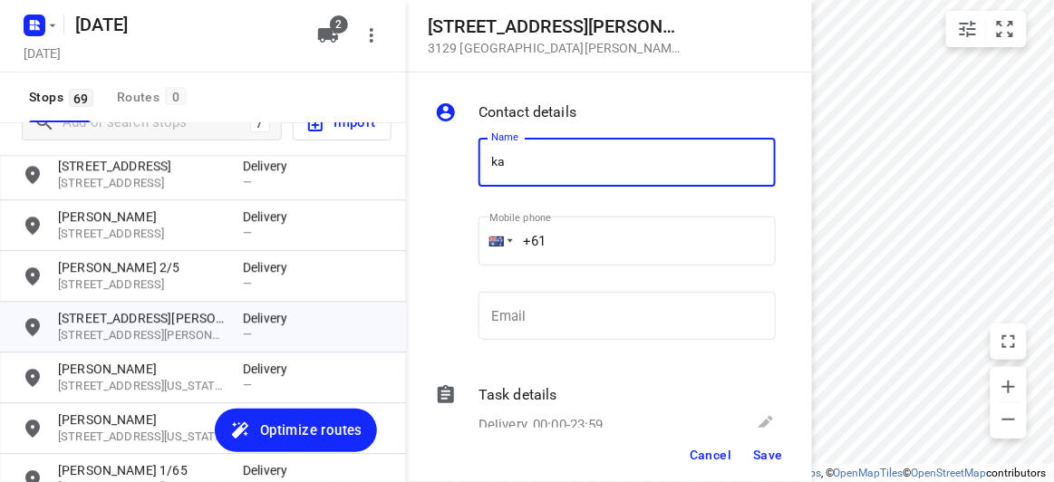
type input "[PERSON_NAME]"
drag, startPoint x: 514, startPoint y: 248, endPoint x: 492, endPoint y: 248, distance: 21.7
click at [492, 248] on div "+61" at bounding box center [626, 241] width 297 height 49
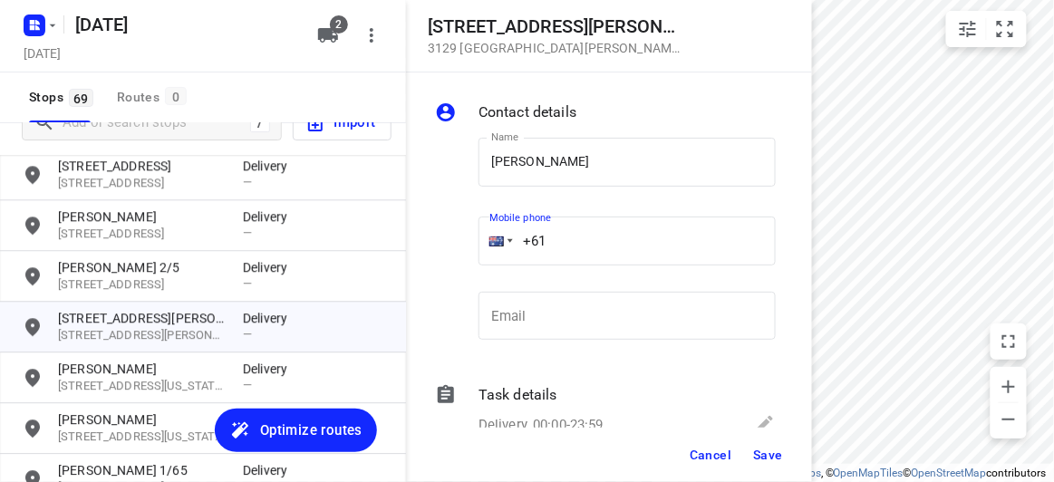
paste input "448525958"
type input "[PHONE_NUMBER]"
click at [757, 452] on span "Save" at bounding box center [768, 455] width 30 height 14
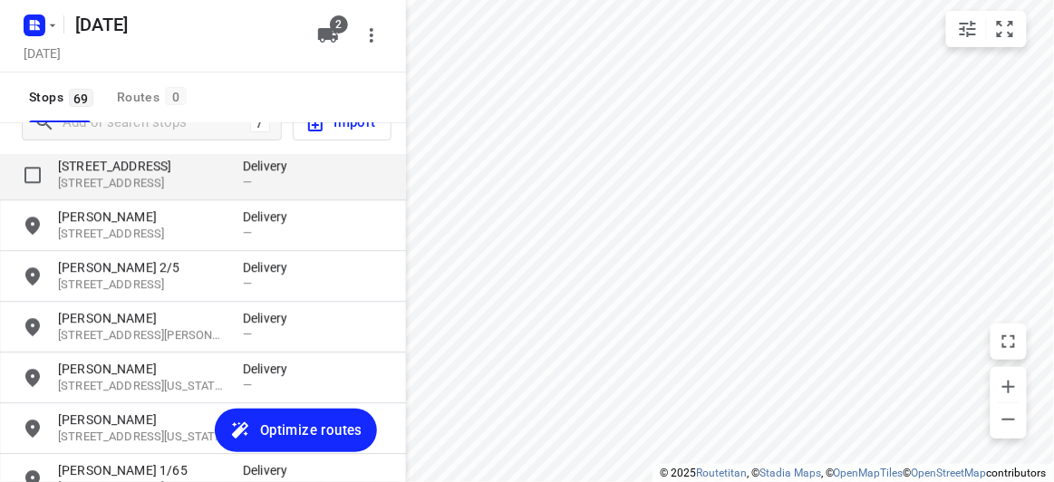
click at [118, 179] on p "[STREET_ADDRESS]" at bounding box center [141, 183] width 167 height 17
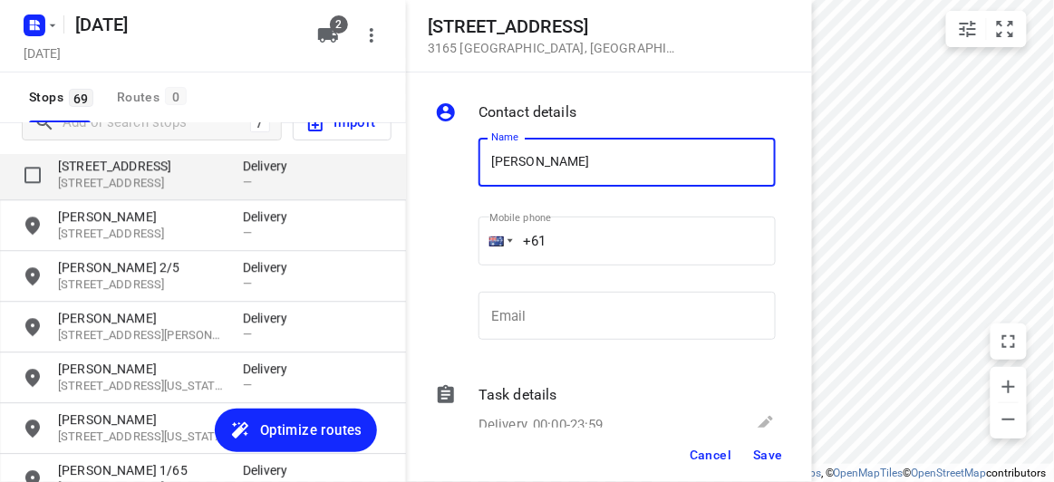
drag, startPoint x: 399, startPoint y: 164, endPoint x: 362, endPoint y: 165, distance: 36.2
click at [362, 164] on div "[STREET_ADDRESS] Contact details Name [PERSON_NAME] Name Mobile phone +61 ​ Ema…" at bounding box center [203, 241] width 406 height 482
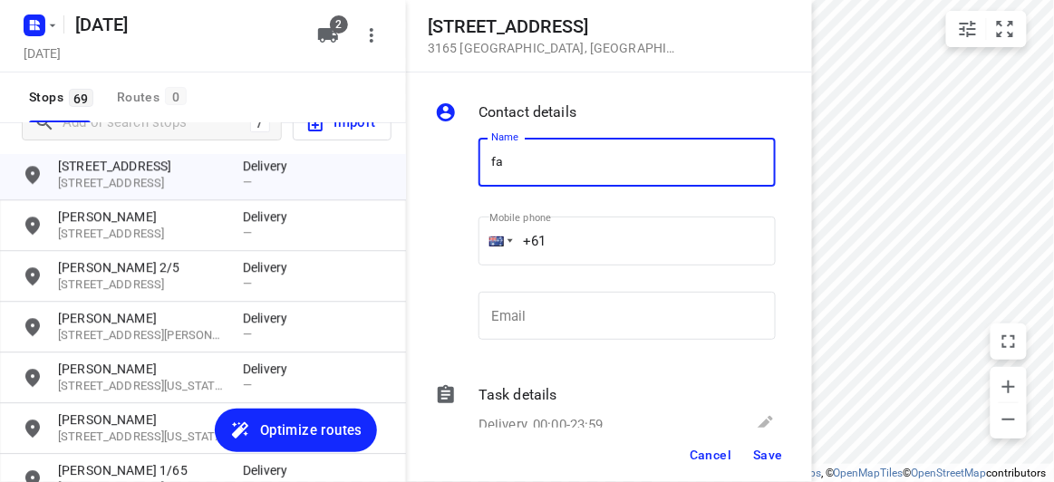
type input "[PERSON_NAME]"
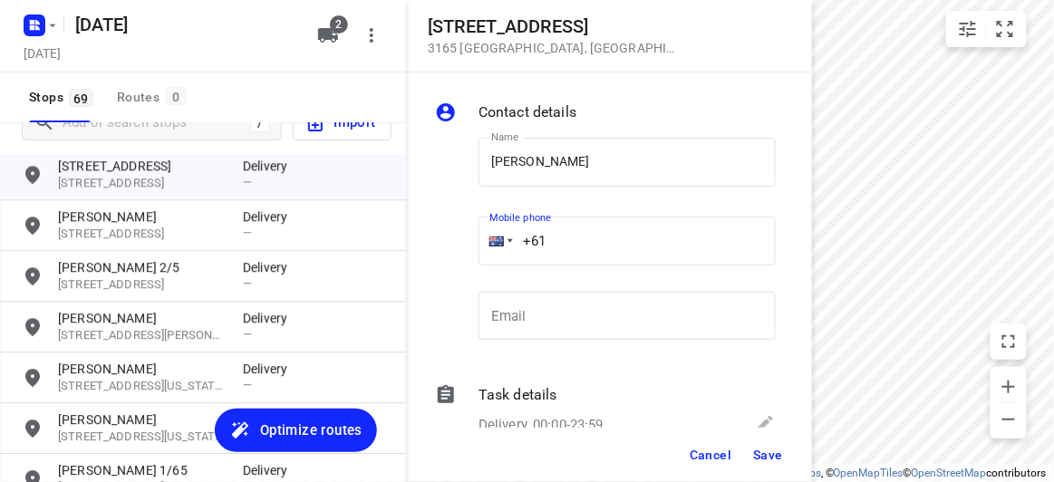
click at [572, 229] on input "+61" at bounding box center [626, 241] width 297 height 49
paste input "411721699"
type input "[PHONE_NUMBER]"
click at [777, 463] on button "Save" at bounding box center [768, 454] width 44 height 33
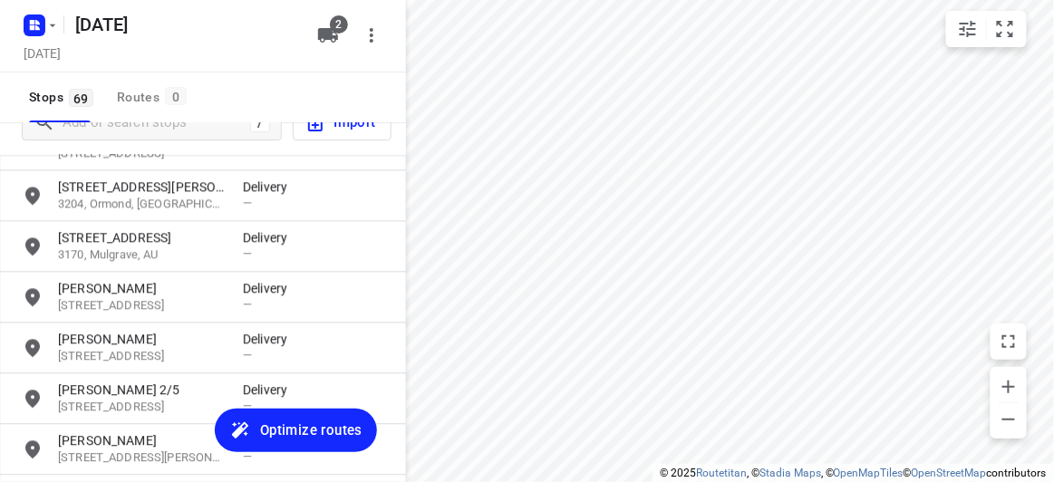
scroll to position [2666, 0]
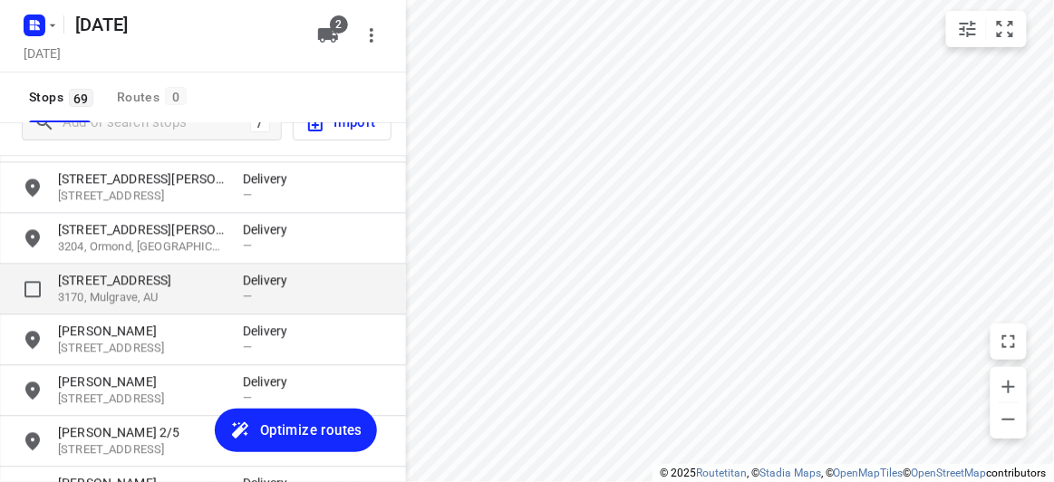
click at [105, 281] on p "[STREET_ADDRESS]" at bounding box center [141, 280] width 167 height 18
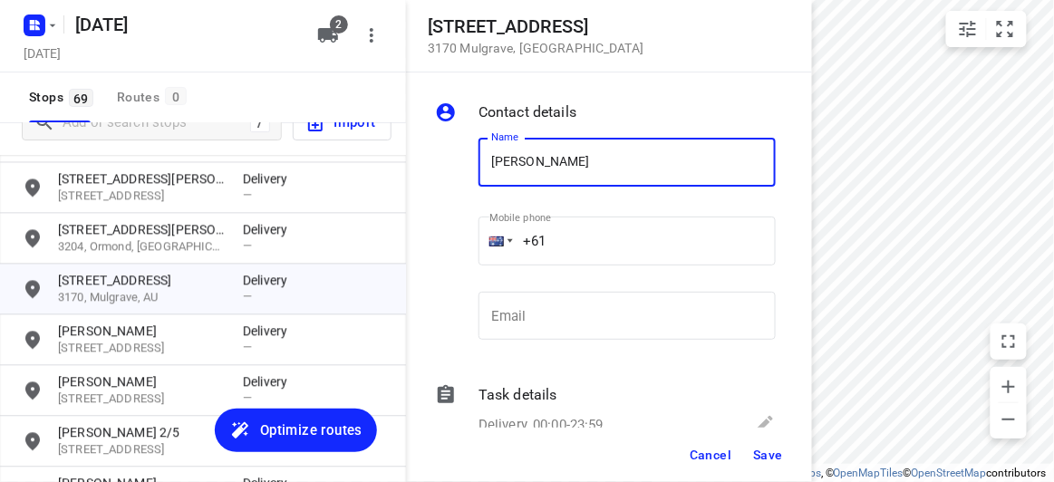
type input "[PERSON_NAME]"
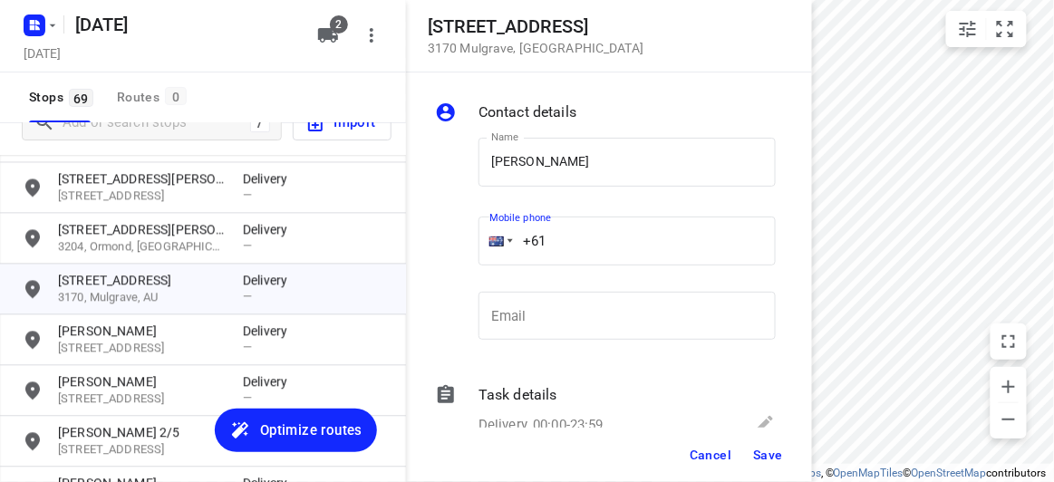
click at [577, 245] on input "+61" at bounding box center [626, 241] width 297 height 49
paste input "22264797"
type input "[PHONE_NUMBER]"
click at [776, 457] on span "Save" at bounding box center [768, 455] width 30 height 14
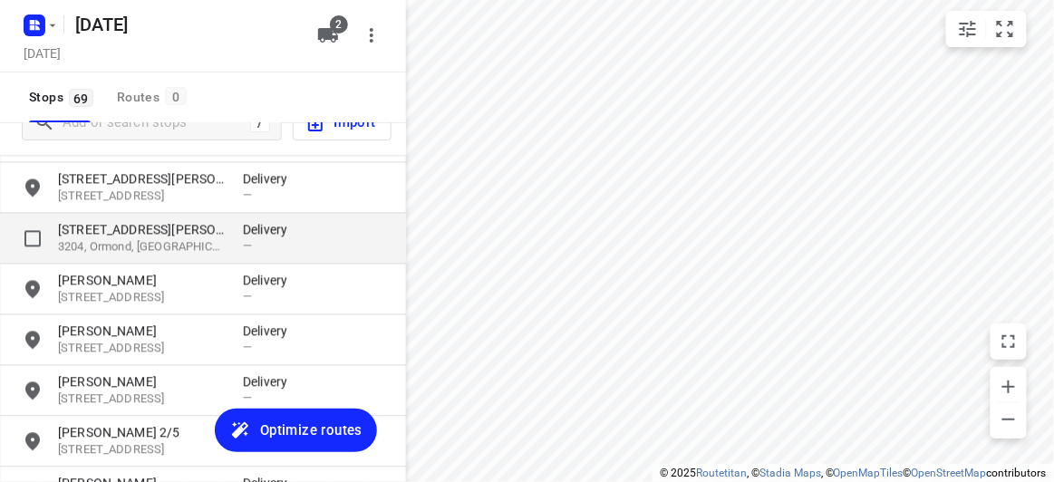
click at [117, 222] on p "[STREET_ADDRESS][PERSON_NAME]" at bounding box center [141, 229] width 167 height 18
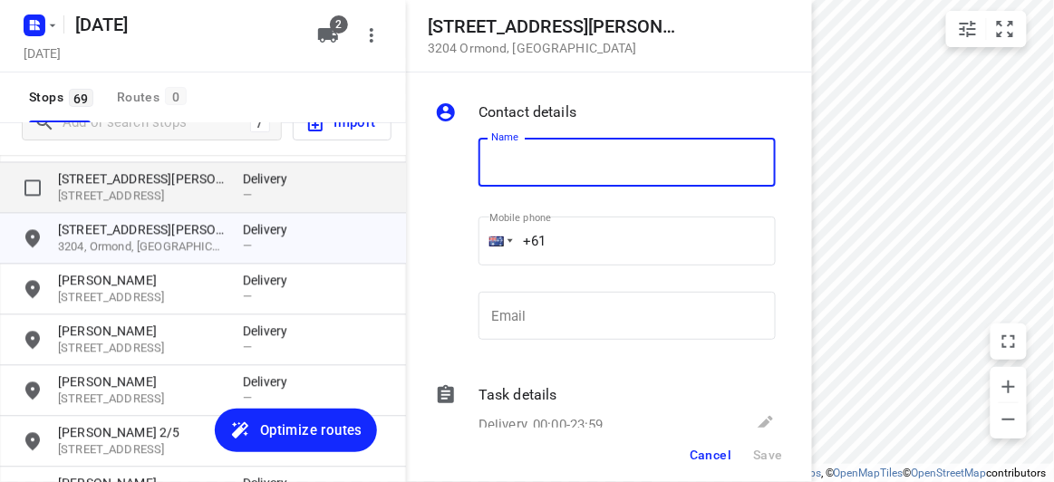
click at [103, 188] on p "[STREET_ADDRESS]" at bounding box center [141, 196] width 167 height 17
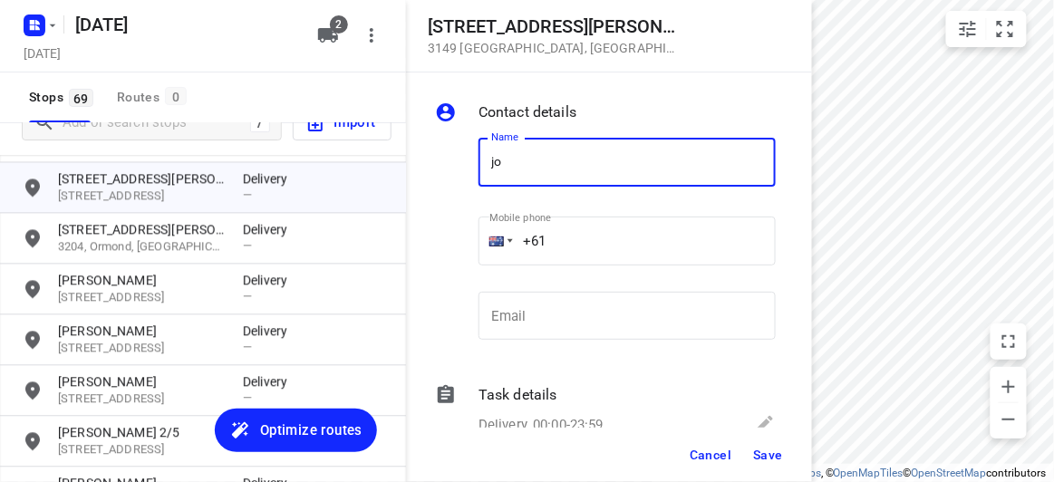
type input "[PERSON_NAME] 1/56"
click at [450, 250] on div "Name [PERSON_NAME] 1/56 Name Mobile phone +61 ​ Email Email" at bounding box center [605, 242] width 348 height 239
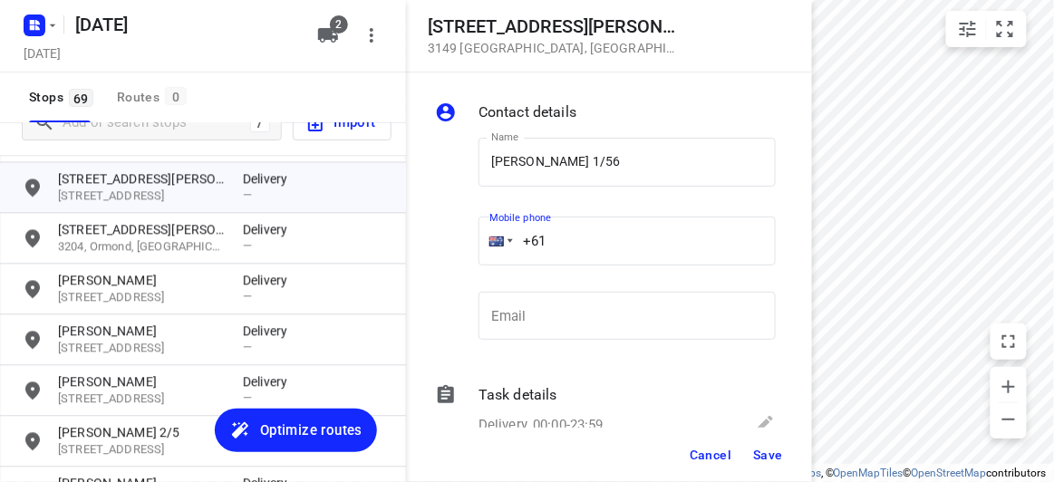
paste input "433708869"
type input "[PHONE_NUMBER]"
click at [786, 453] on button "Save" at bounding box center [768, 454] width 44 height 33
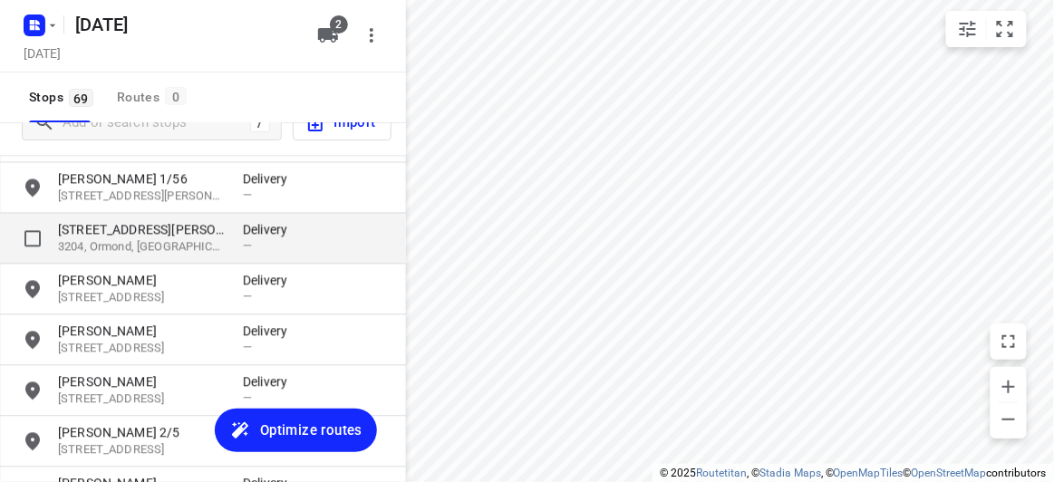
click at [116, 228] on p "[STREET_ADDRESS][PERSON_NAME]" at bounding box center [141, 229] width 167 height 18
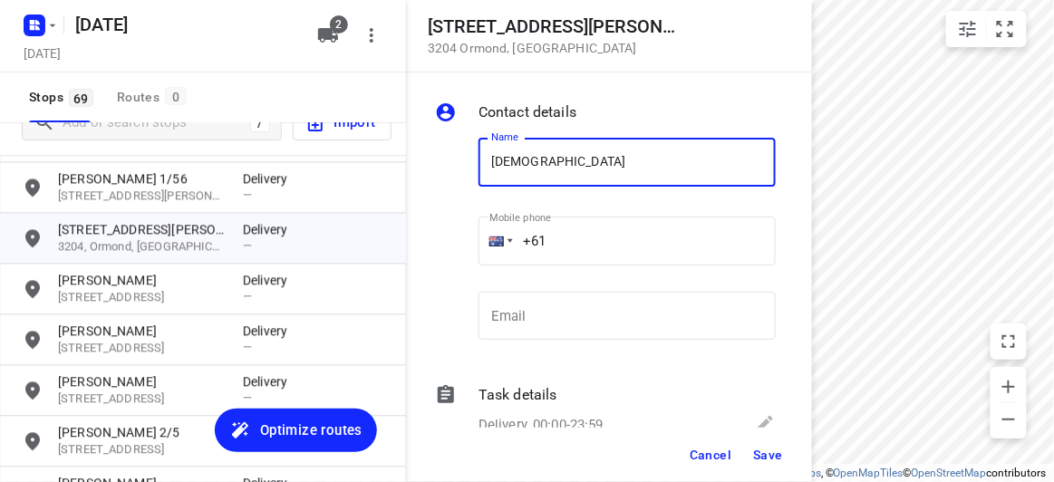
type input "[PERSON_NAME]"
click at [564, 236] on input "+61" at bounding box center [626, 241] width 297 height 49
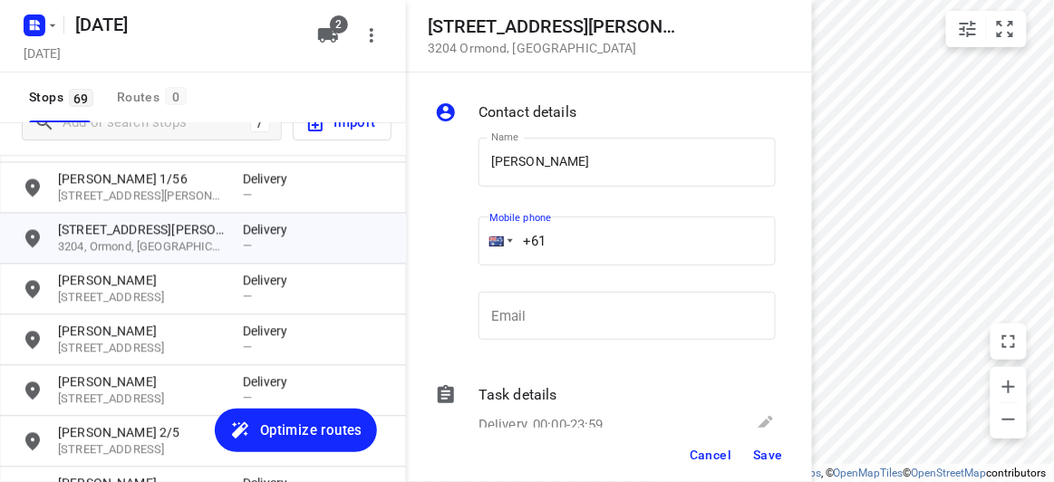
paste input "61422500549"
drag, startPoint x: 676, startPoint y: 228, endPoint x: 467, endPoint y: 278, distance: 214.2
click at [454, 266] on div "Name [PERSON_NAME] Name Mobile phone [PHONE_NUMBER] ​ Email Email" at bounding box center [605, 242] width 348 height 239
paste input "tel"
type input "[PHONE_NUMBER]"
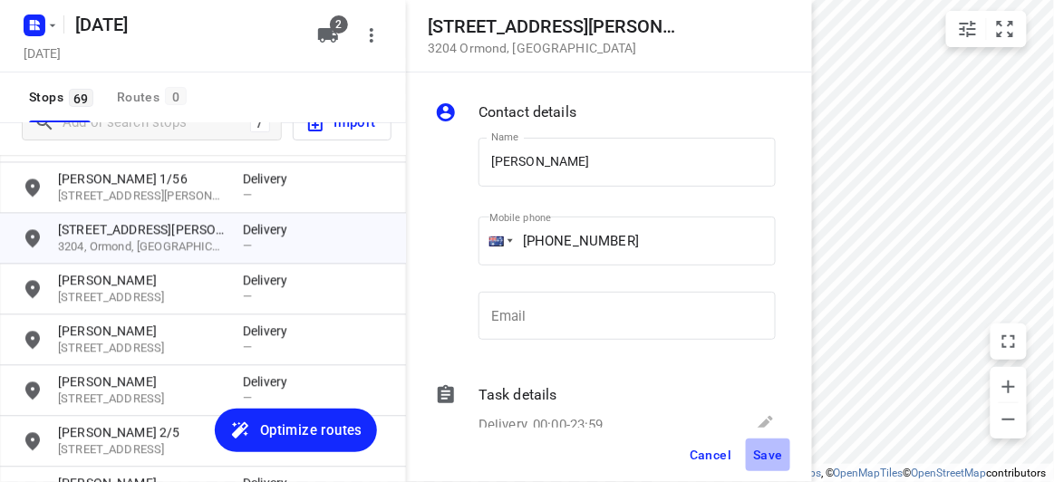
click at [765, 470] on button "Save" at bounding box center [768, 454] width 44 height 33
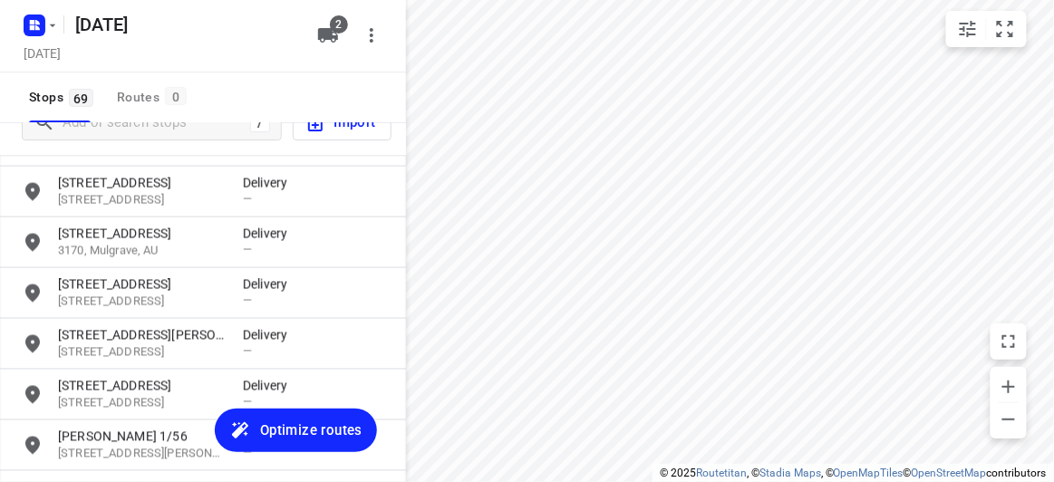
scroll to position [2336, 0]
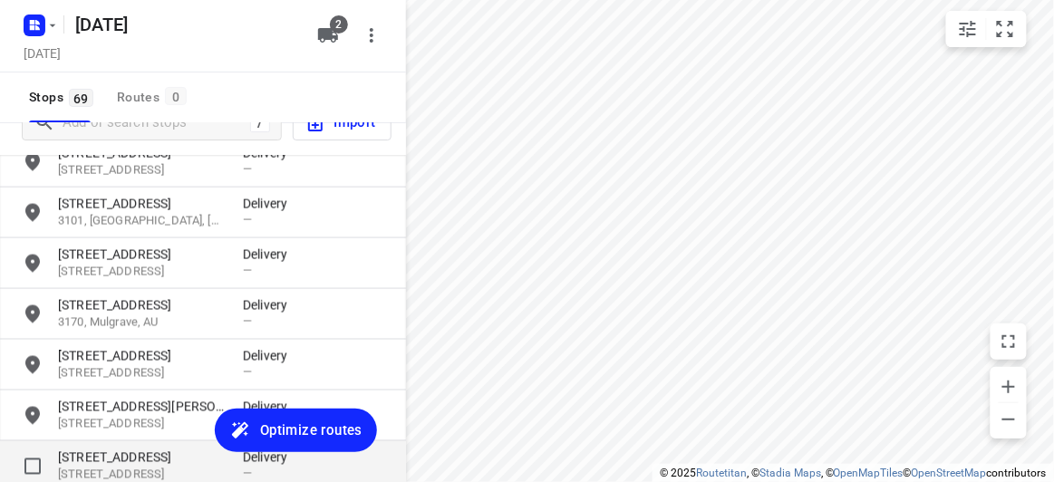
click at [125, 453] on p "[STREET_ADDRESS]" at bounding box center [141, 457] width 167 height 18
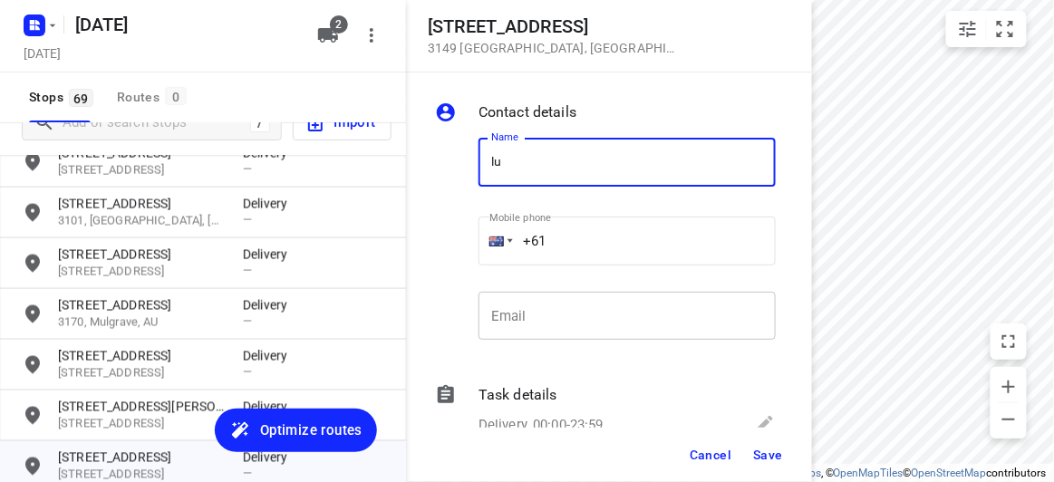
type input "[PERSON_NAME] LEVEL 2/ 395"
click at [586, 234] on input "+61" at bounding box center [626, 241] width 297 height 49
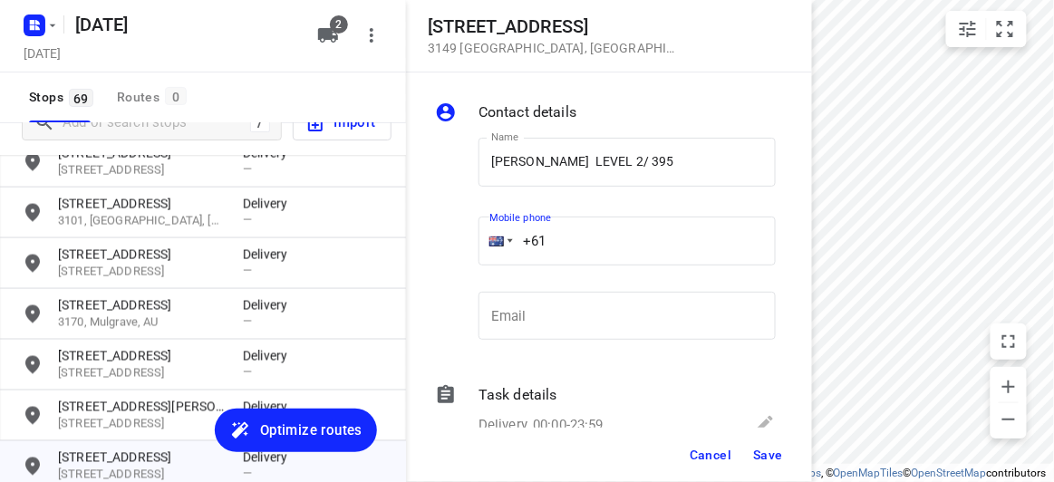
paste input "0433551011"
click at [565, 248] on input "[PHONE_NUMBER]" at bounding box center [626, 241] width 297 height 49
click at [560, 247] on input "[PHONE_NUMBER]" at bounding box center [626, 241] width 297 height 49
type input "[PHONE_NUMBER]"
click at [762, 460] on span "Save" at bounding box center [768, 455] width 30 height 14
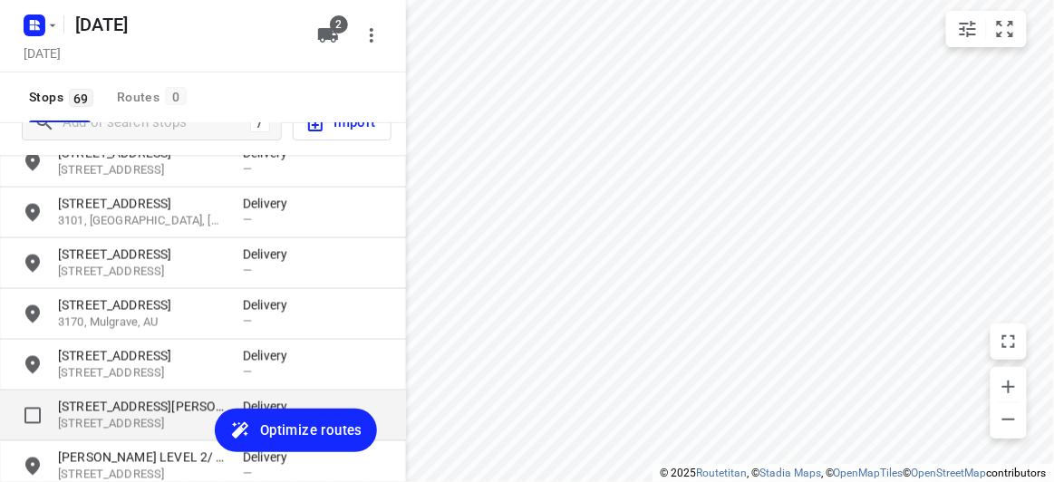
click at [130, 407] on p "[STREET_ADDRESS][PERSON_NAME]" at bounding box center [141, 407] width 167 height 18
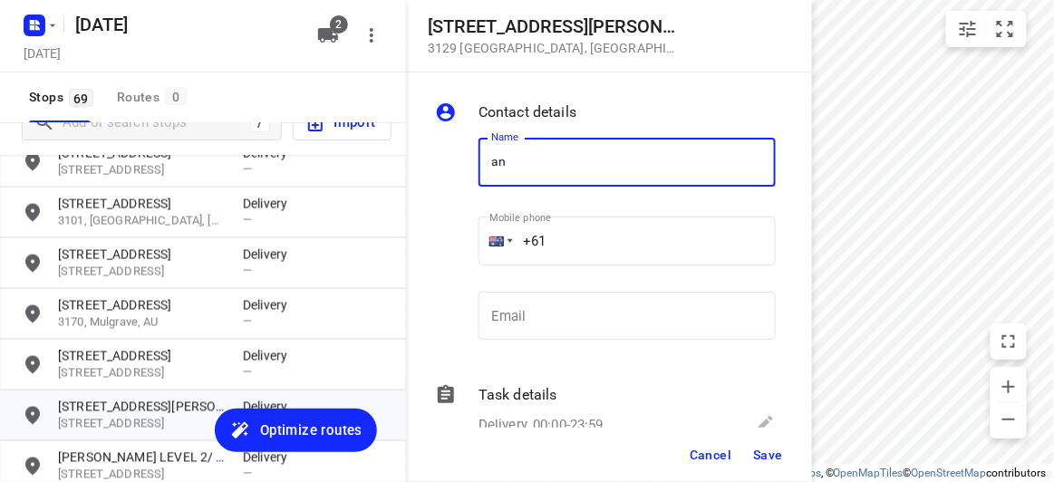
type input "[PERSON_NAME]"
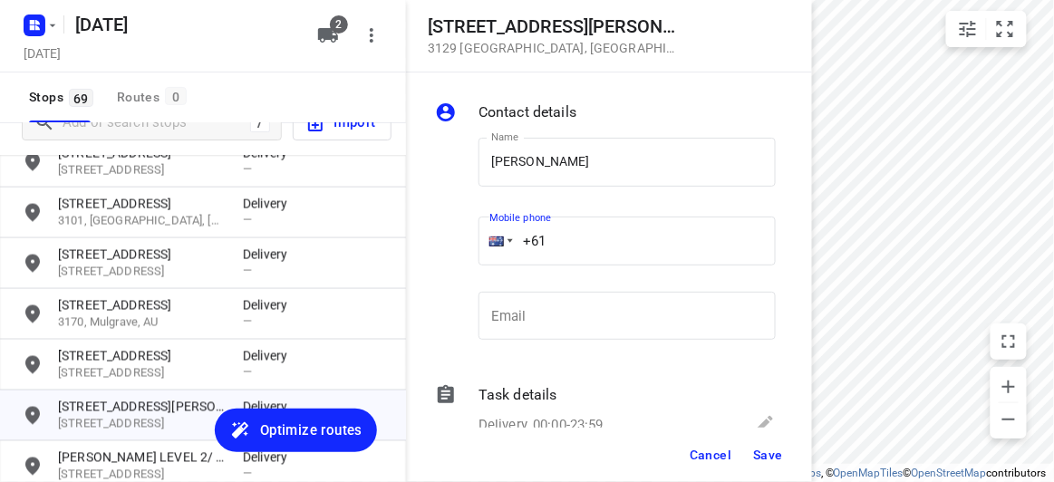
drag, startPoint x: 543, startPoint y: 235, endPoint x: 450, endPoint y: 233, distance: 92.4
click at [451, 233] on div "Name [PERSON_NAME] Name Mobile phone +61 ​ Email Email" at bounding box center [605, 242] width 348 height 239
paste input "433016221"
type input "[PHONE_NUMBER]"
click at [784, 455] on button "Save" at bounding box center [768, 454] width 44 height 33
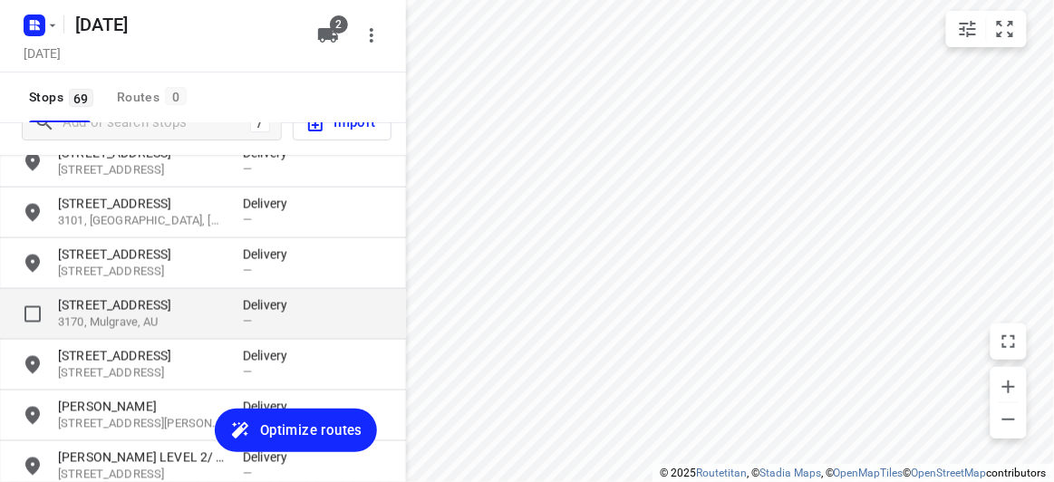
click at [132, 300] on p "[STREET_ADDRESS]" at bounding box center [141, 305] width 167 height 18
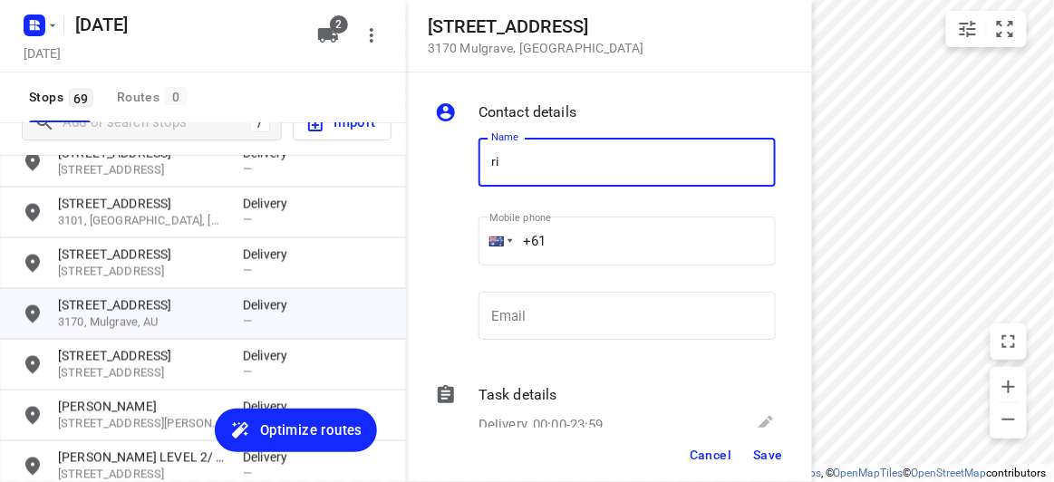
type input "[PERSON_NAME]"
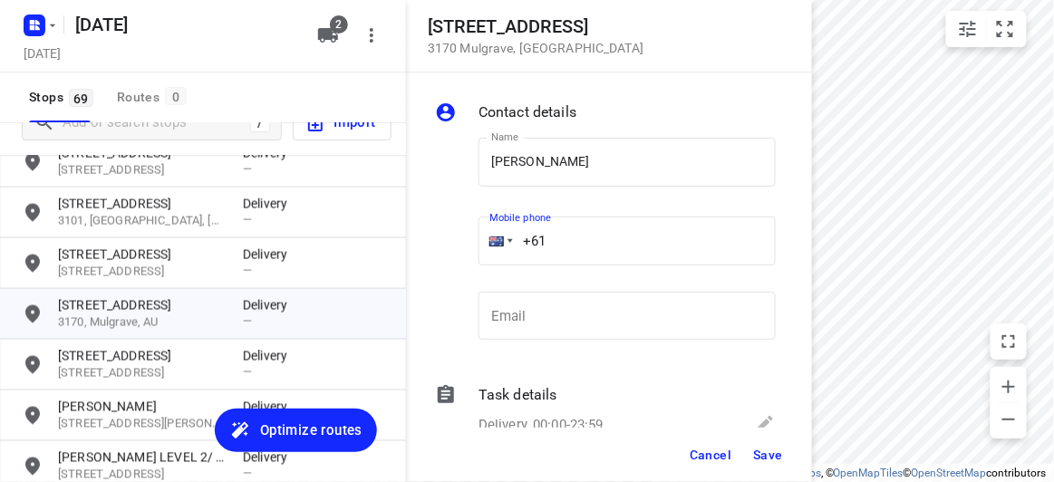
drag, startPoint x: 565, startPoint y: 242, endPoint x: 556, endPoint y: 302, distance: 60.5
click at [477, 244] on div "Mobile phone +61 ​" at bounding box center [627, 246] width 312 height 83
paste input "499155125"
type input "[PHONE_NUMBER]"
click at [771, 454] on span "Save" at bounding box center [768, 455] width 30 height 14
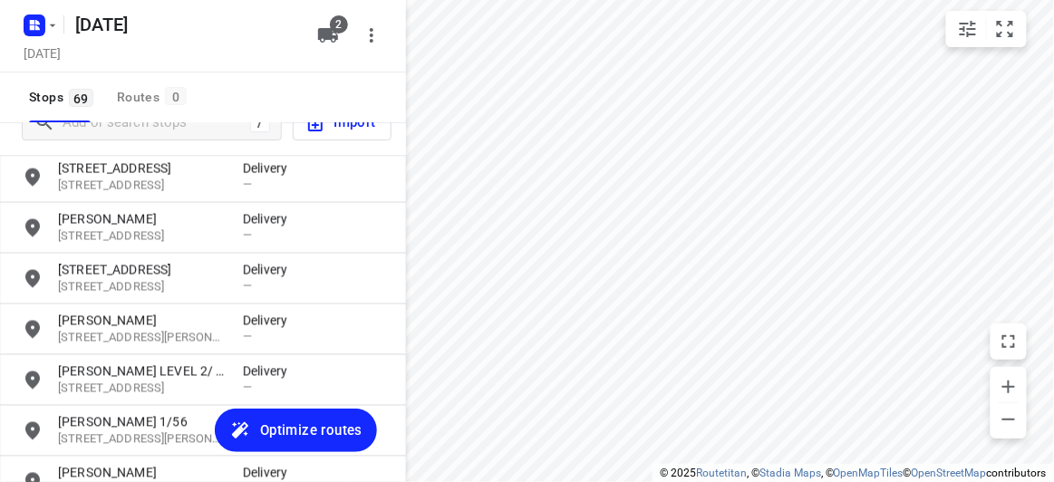
scroll to position [2419, 0]
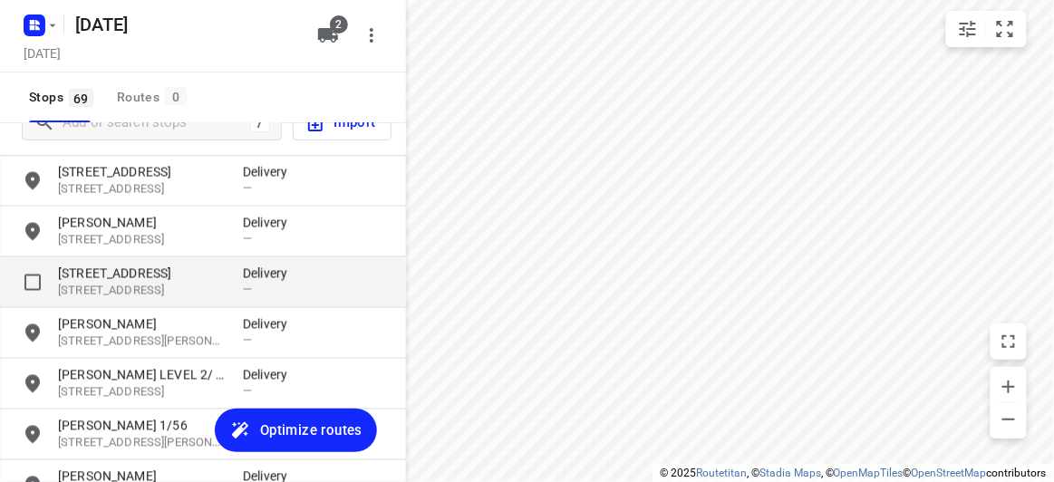
click at [106, 283] on p "[STREET_ADDRESS]" at bounding box center [141, 291] width 167 height 17
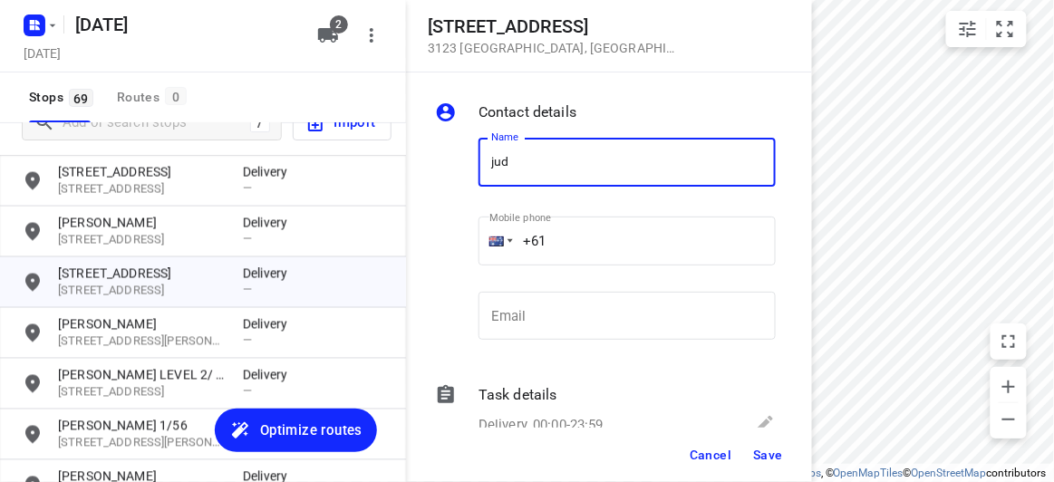
type input "[PERSON_NAME]"
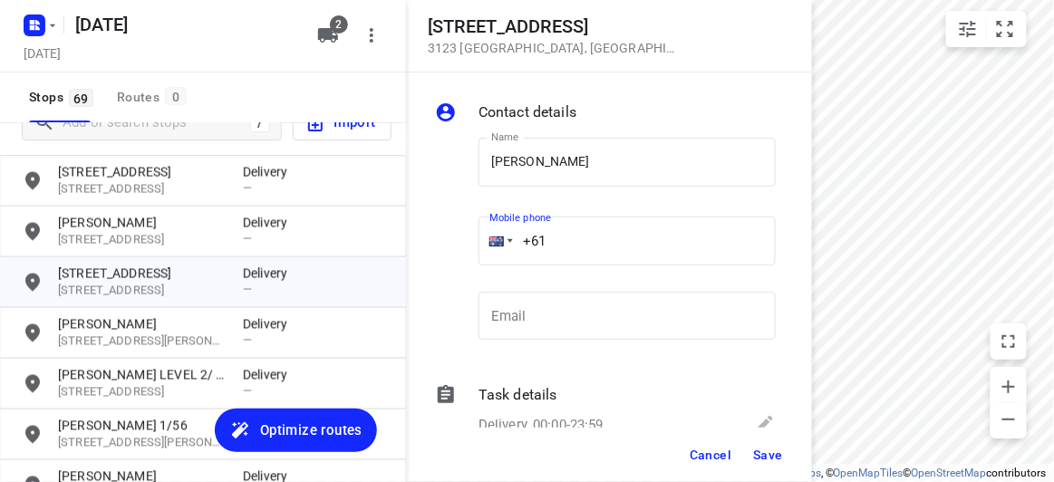
drag, startPoint x: 524, startPoint y: 240, endPoint x: 506, endPoint y: 240, distance: 17.2
click at [506, 240] on div "+61" at bounding box center [626, 241] width 297 height 49
paste input "413134184"
type input "[PHONE_NUMBER]"
click at [766, 448] on span "Save" at bounding box center [768, 455] width 30 height 14
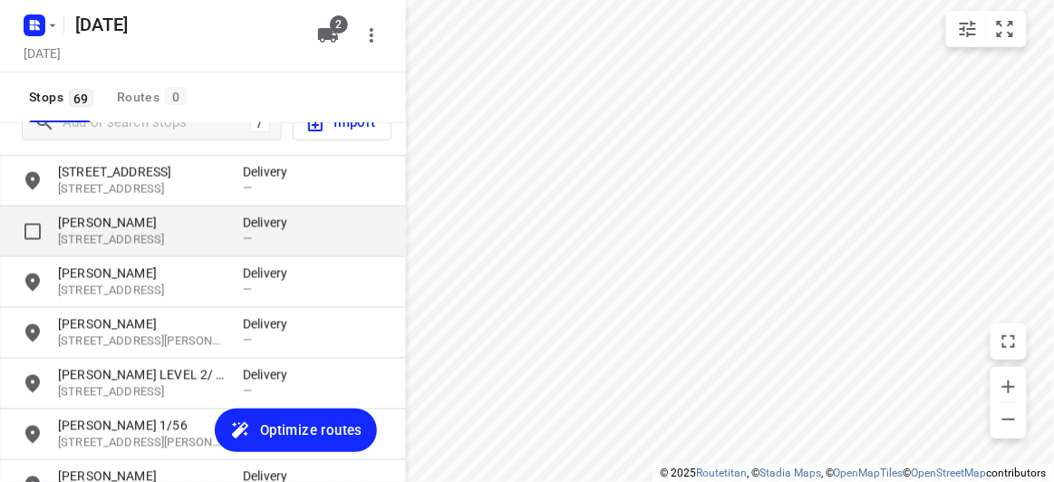
click at [109, 210] on div "[PERSON_NAME] [STREET_ADDRESS], AU Delivery —" at bounding box center [203, 232] width 406 height 51
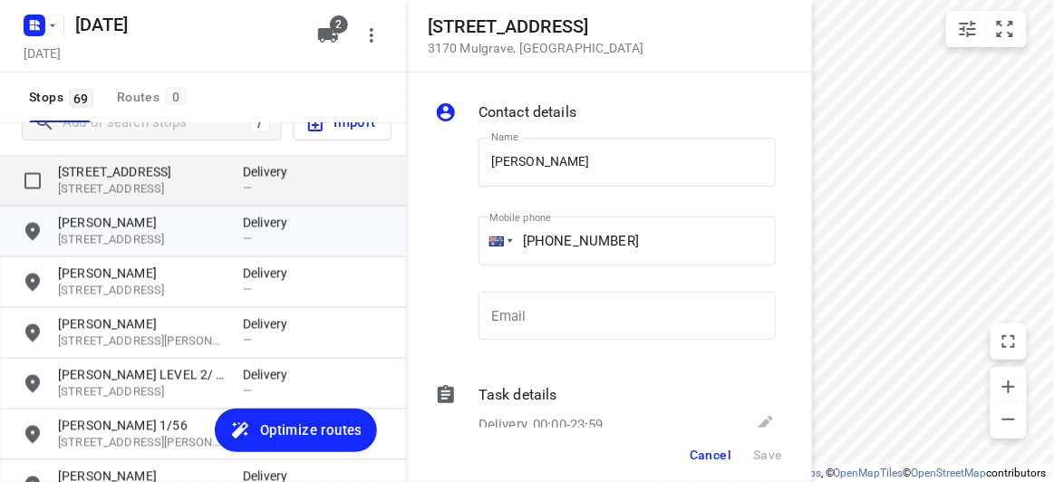
click at [110, 178] on p "[STREET_ADDRESS]" at bounding box center [141, 172] width 167 height 18
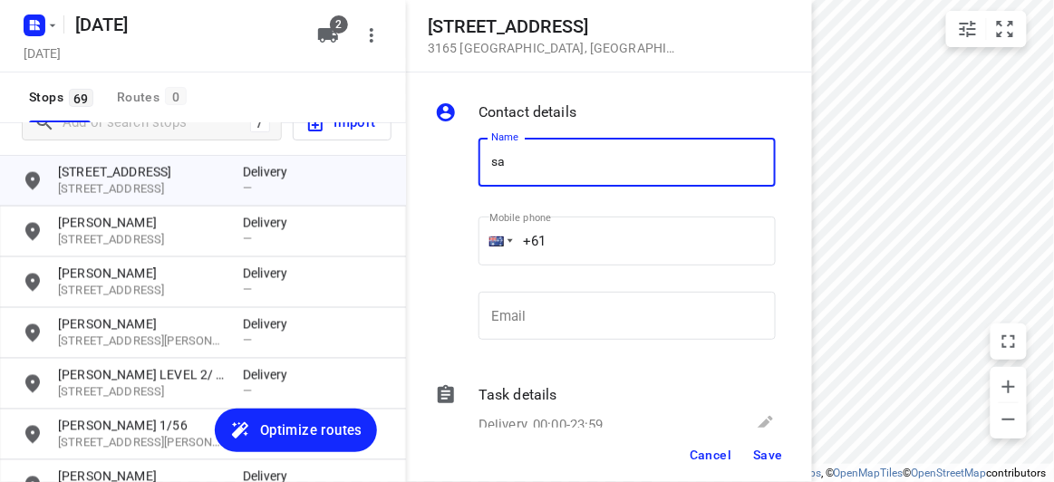
type input "[PERSON_NAME] 19A"
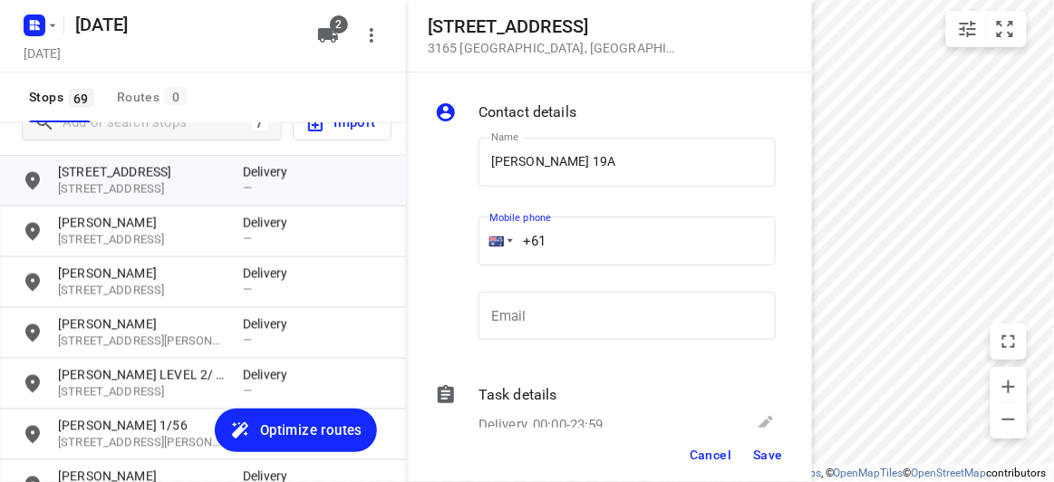
drag, startPoint x: 552, startPoint y: 236, endPoint x: 456, endPoint y: 238, distance: 96.1
click at [456, 238] on div "Name [PERSON_NAME] 19A Name Mobile phone +61 ​ Email Email" at bounding box center [605, 242] width 348 height 239
paste input "430042700"
type input "[PHONE_NUMBER]"
click at [769, 461] on span "Save" at bounding box center [768, 455] width 30 height 14
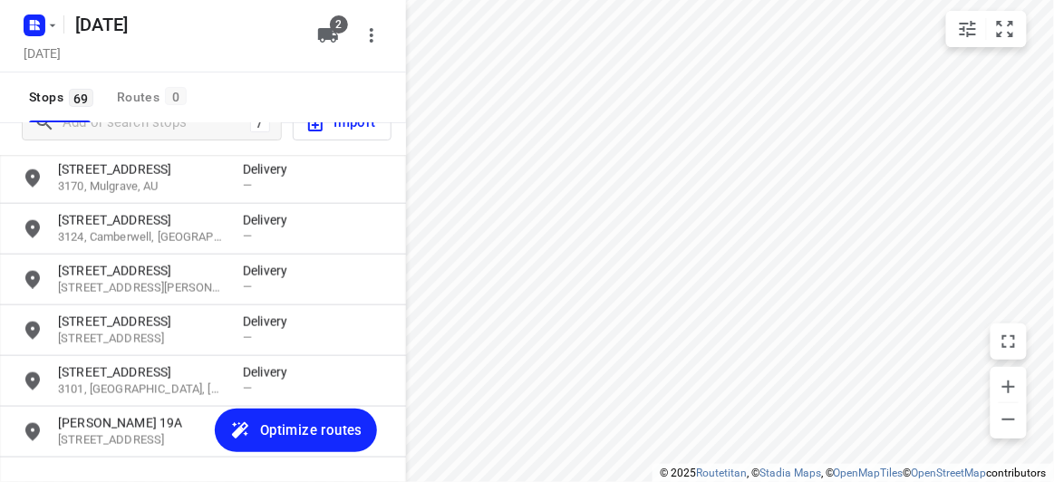
scroll to position [2090, 0]
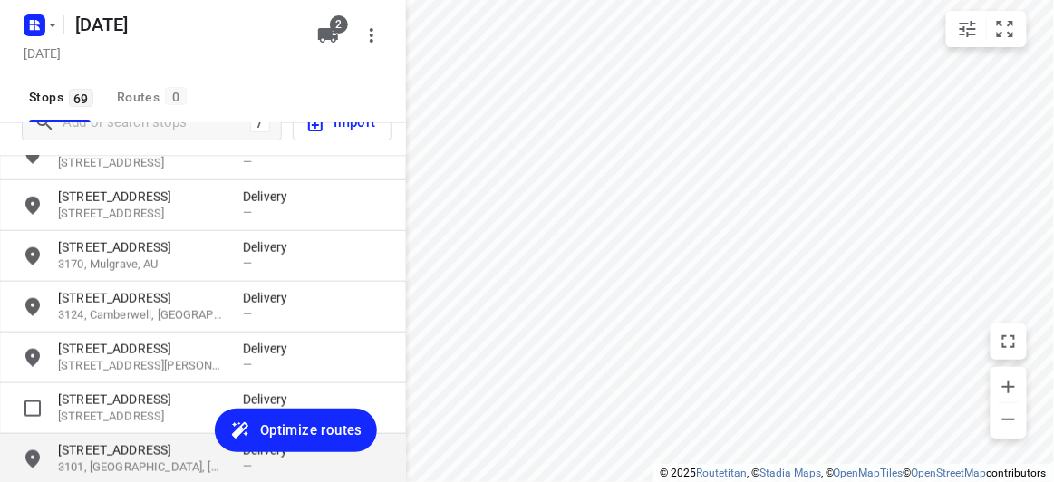
click at [130, 420] on p "[STREET_ADDRESS]" at bounding box center [141, 417] width 167 height 17
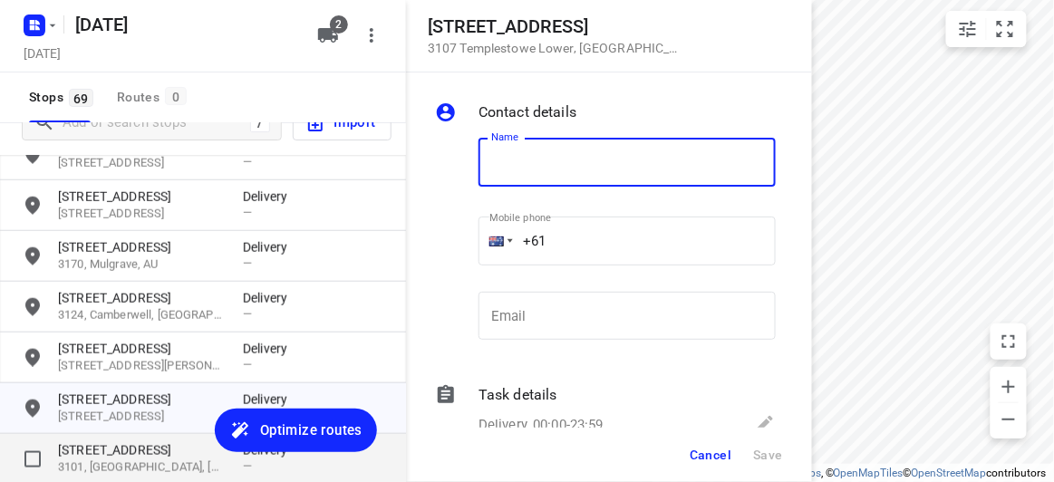
click at [130, 443] on p "[STREET_ADDRESS]" at bounding box center [141, 450] width 167 height 18
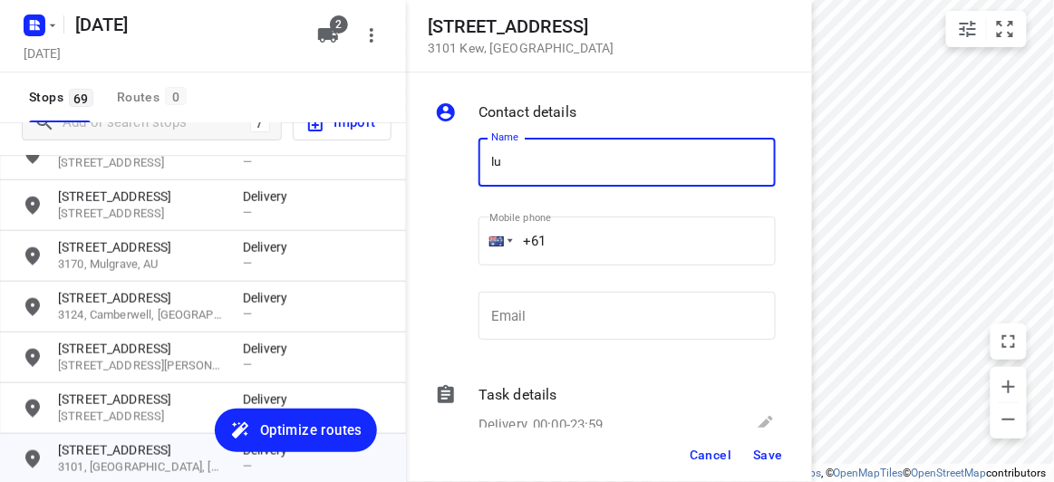
type input "[PERSON_NAME]"
click at [559, 244] on input "+61" at bounding box center [626, 241] width 297 height 49
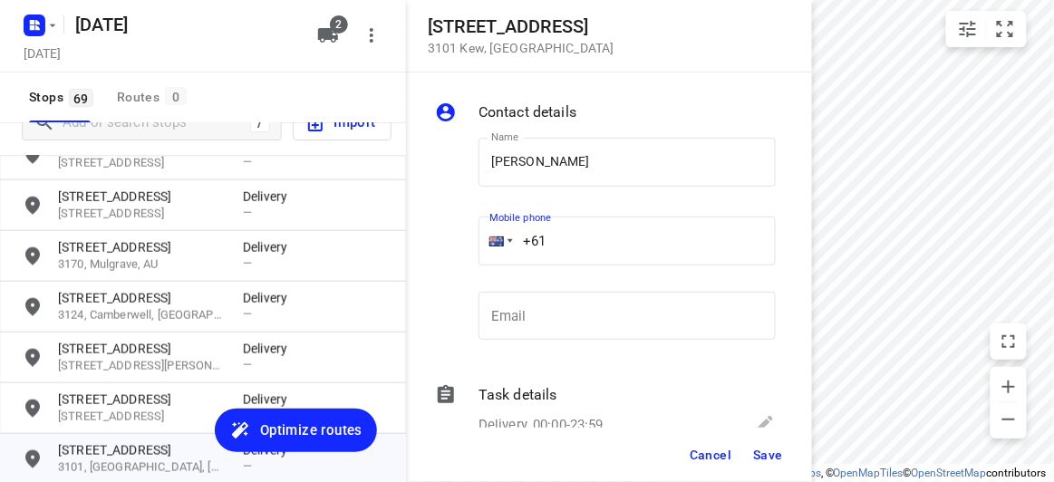
paste input "61403300838"
drag, startPoint x: 671, startPoint y: 233, endPoint x: 433, endPoint y: 244, distance: 238.5
click at [433, 244] on div "Name [PERSON_NAME] Name Mobile phone [PHONE_NUMBER] ​ Email Email" at bounding box center [605, 242] width 348 height 239
paste input "tel"
type input "[PHONE_NUMBER]"
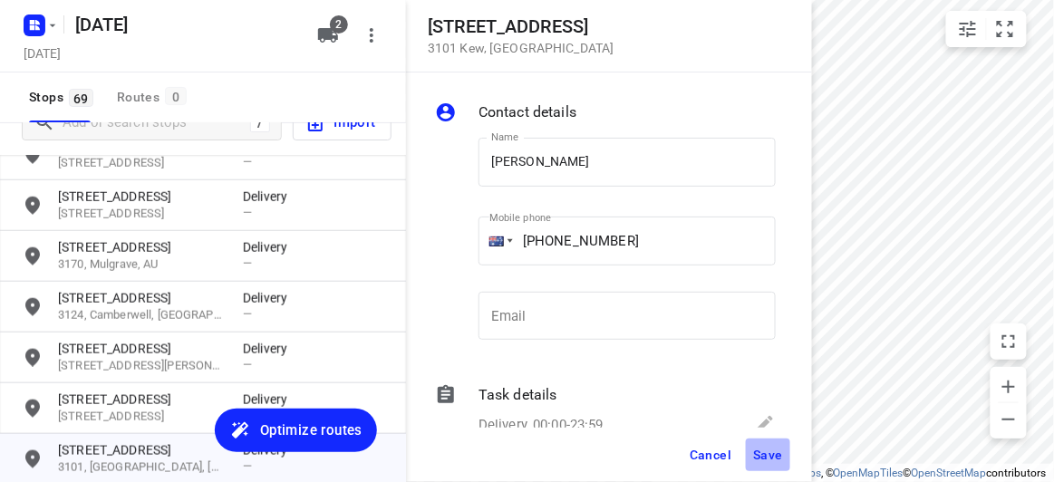
click at [778, 458] on span "Save" at bounding box center [768, 455] width 30 height 14
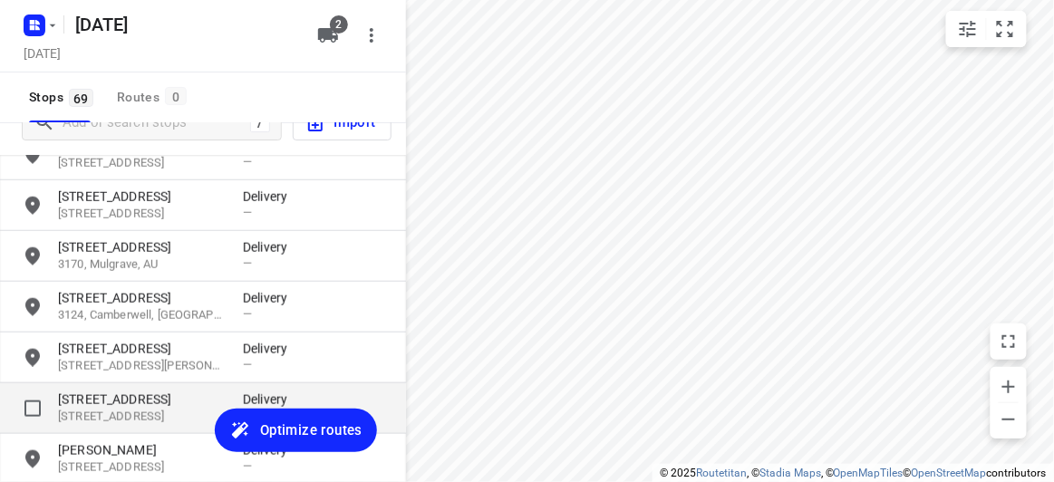
click at [128, 406] on p "[STREET_ADDRESS]" at bounding box center [141, 399] width 167 height 18
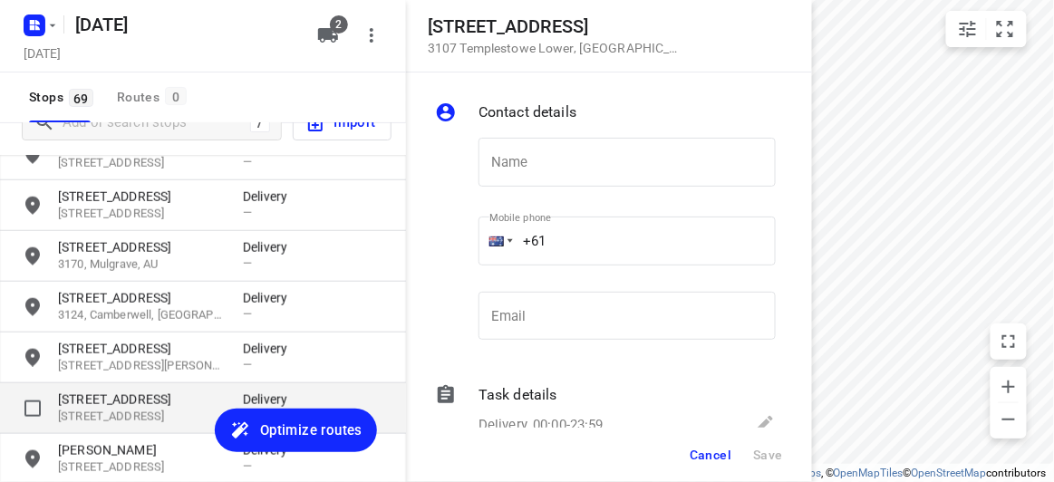
type input "c"
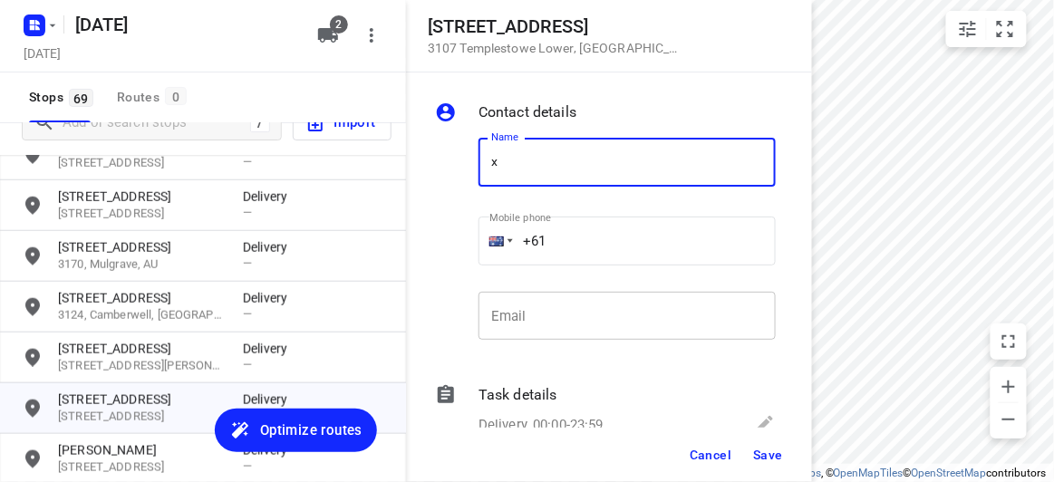
type input "[PERSON_NAME] 2/2"
click at [594, 246] on input "+61" at bounding box center [626, 241] width 297 height 49
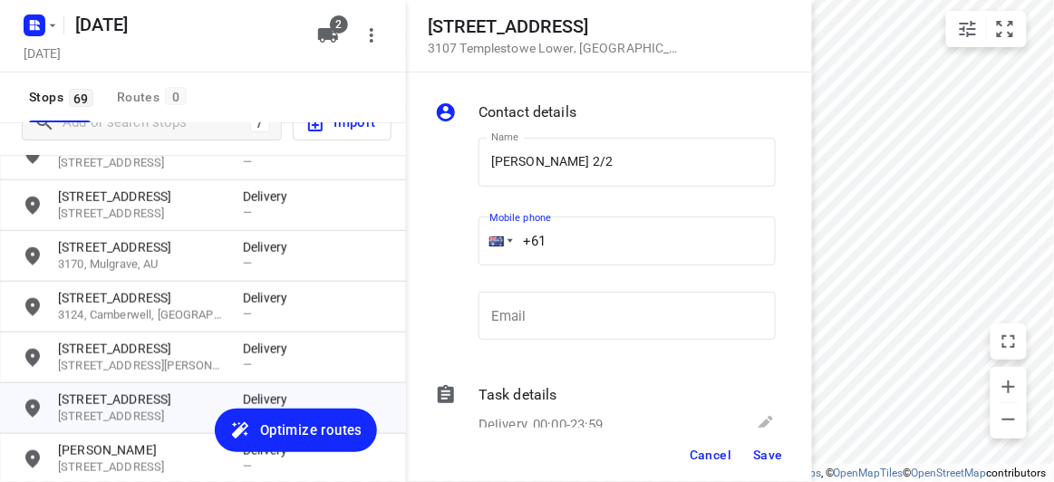
paste input "43904127"
type input "[PHONE_NUMBER]"
click at [760, 451] on span "Save" at bounding box center [768, 455] width 30 height 14
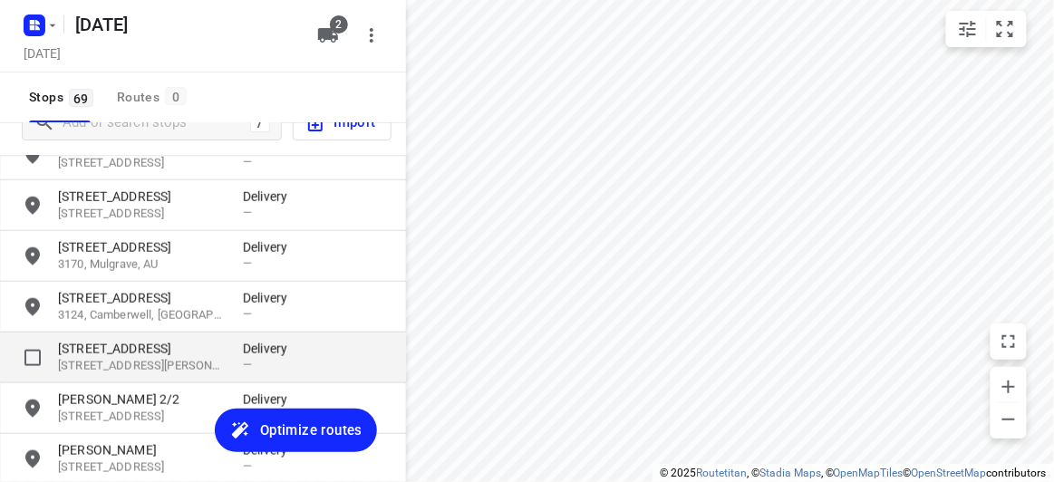
click at [153, 355] on p "[STREET_ADDRESS]" at bounding box center [141, 349] width 167 height 18
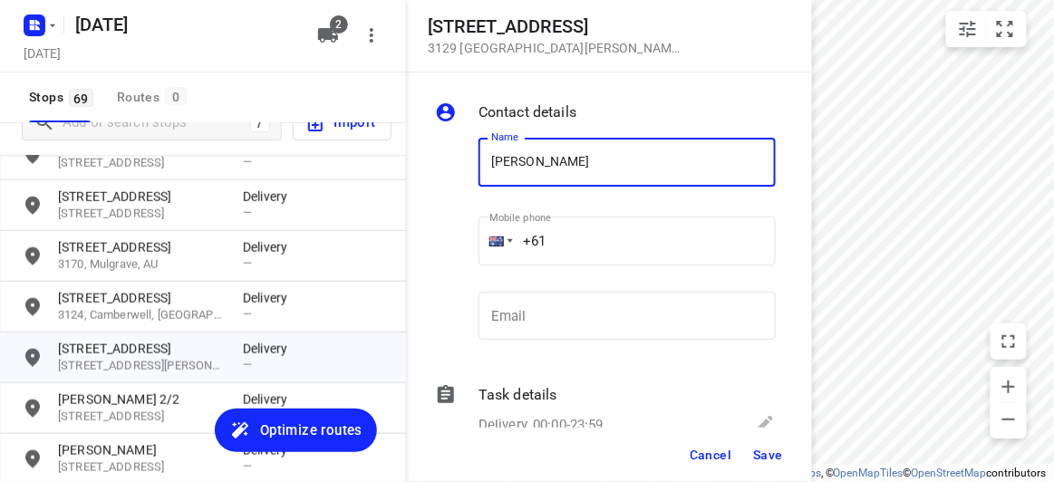
type input "[PERSON_NAME]"
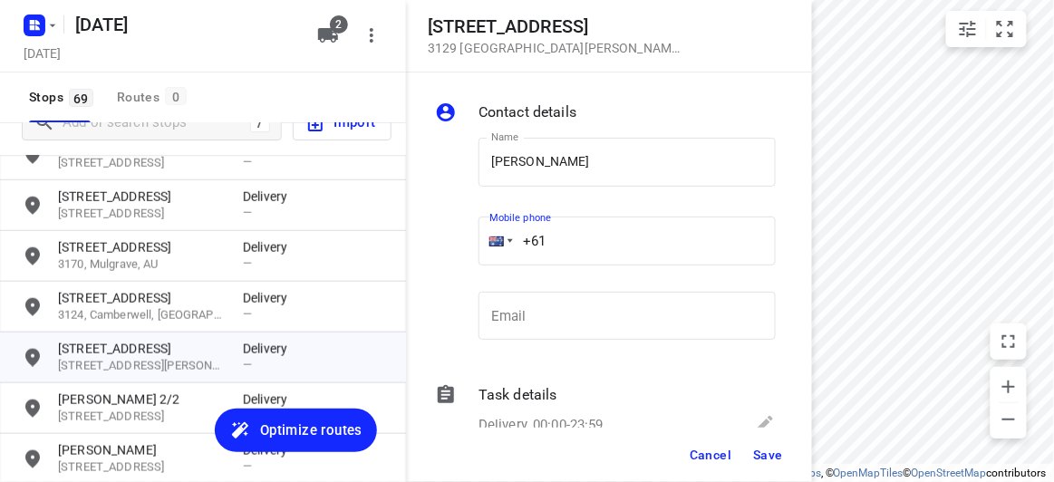
click at [576, 235] on input "+61" at bounding box center [626, 241] width 297 height 49
paste input "61423962501"
drag, startPoint x: 504, startPoint y: 271, endPoint x: 710, endPoint y: 233, distance: 210.0
click at [493, 268] on div "Mobile phone [PHONE_NUMBER] ​" at bounding box center [626, 244] width 297 height 72
drag, startPoint x: 724, startPoint y: 235, endPoint x: 431, endPoint y: 239, distance: 292.6
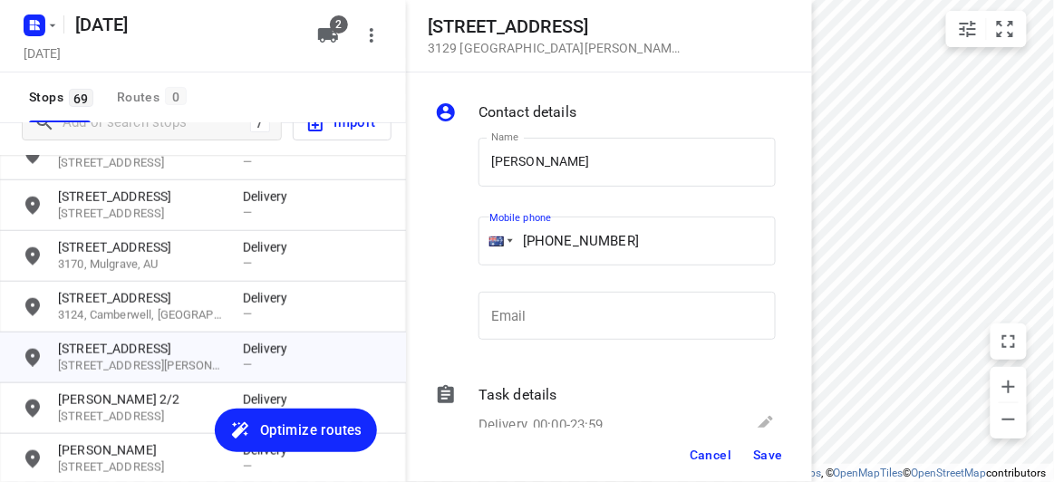
click at [433, 241] on div "Name [PERSON_NAME] Name Mobile phone [PHONE_NUMBER] ​ Email Email" at bounding box center [605, 242] width 348 height 239
paste input "tel"
type input "[PHONE_NUMBER]"
click at [785, 452] on button "Save" at bounding box center [768, 454] width 44 height 33
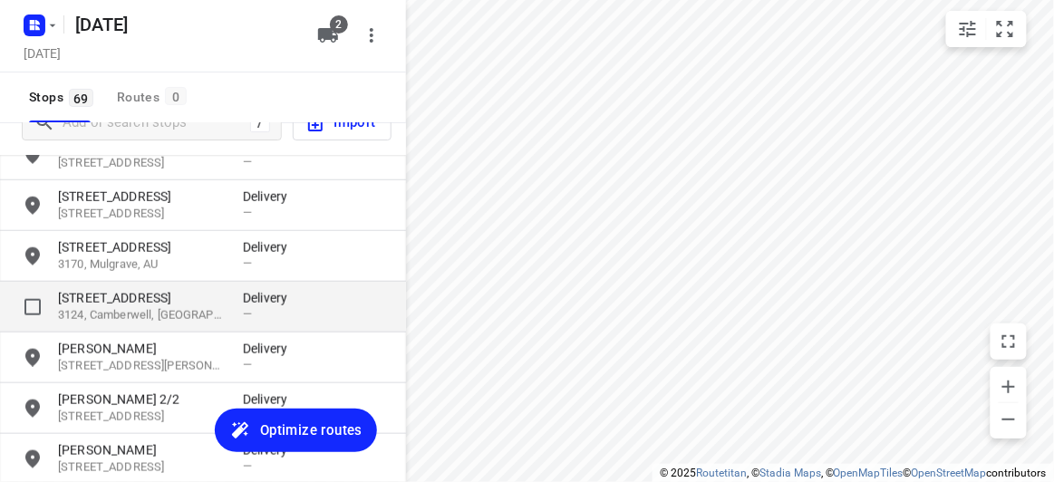
click at [148, 299] on p "[STREET_ADDRESS]" at bounding box center [141, 298] width 167 height 18
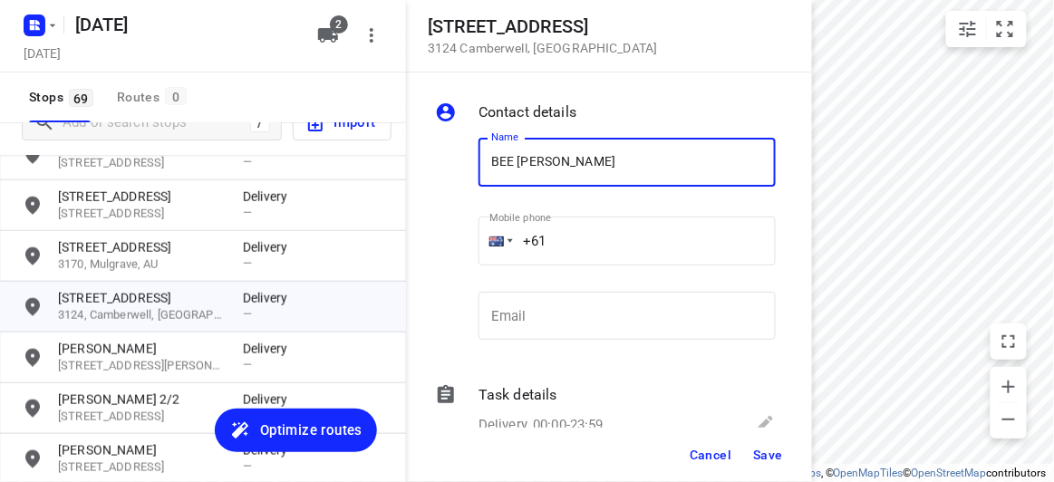
paste input "433117027"
type input "BEE CHUNG433117027"
click at [564, 238] on input "+61" at bounding box center [626, 241] width 297 height 49
paste input "433117027"
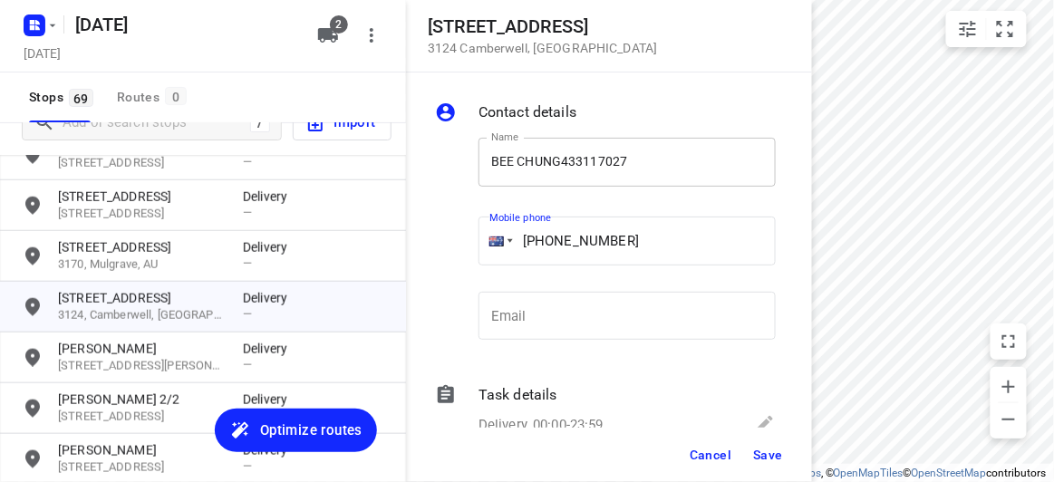
type input "[PHONE_NUMBER]"
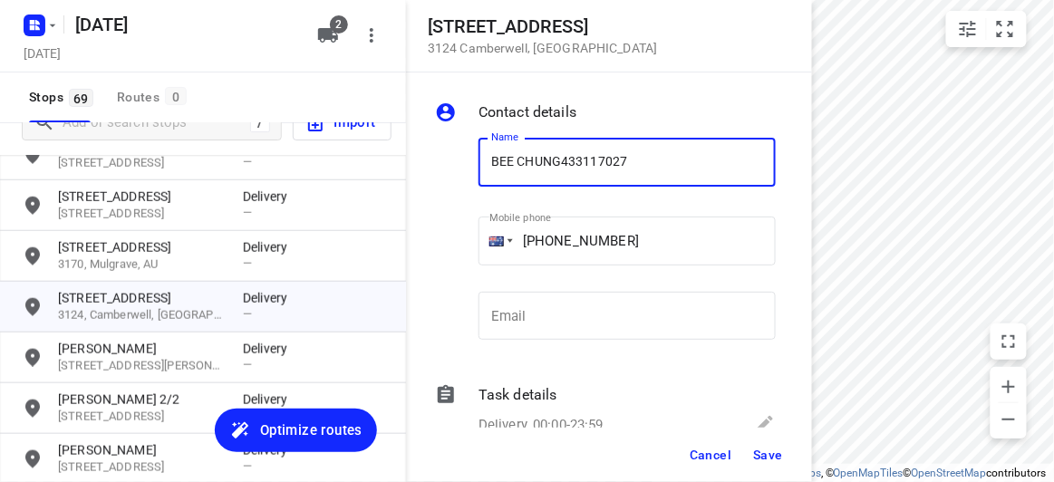
drag, startPoint x: 645, startPoint y: 149, endPoint x: 560, endPoint y: 154, distance: 85.3
click at [560, 154] on input "BEE CHUNG433117027" at bounding box center [626, 162] width 297 height 49
type input "BEE [PERSON_NAME]"
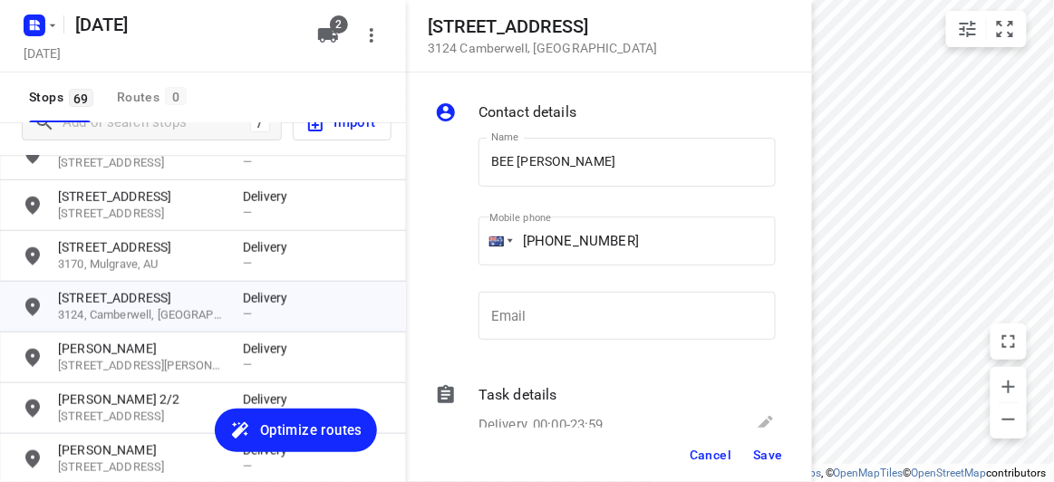
drag, startPoint x: 782, startPoint y: 480, endPoint x: 776, endPoint y: 469, distance: 12.2
click at [780, 478] on div "Cancel Save" at bounding box center [609, 455] width 406 height 54
click at [775, 465] on button "Save" at bounding box center [768, 454] width 44 height 33
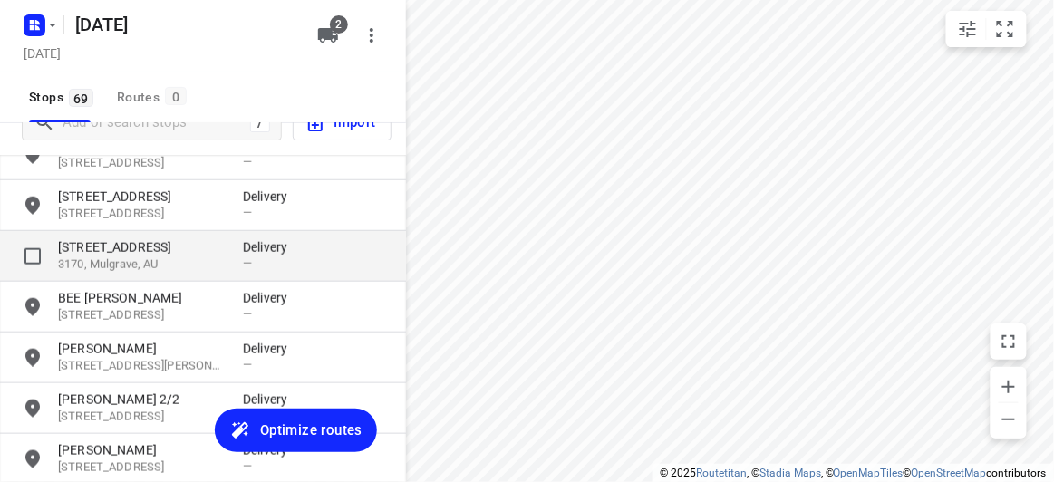
click at [142, 254] on p "[STREET_ADDRESS]" at bounding box center [141, 247] width 167 height 18
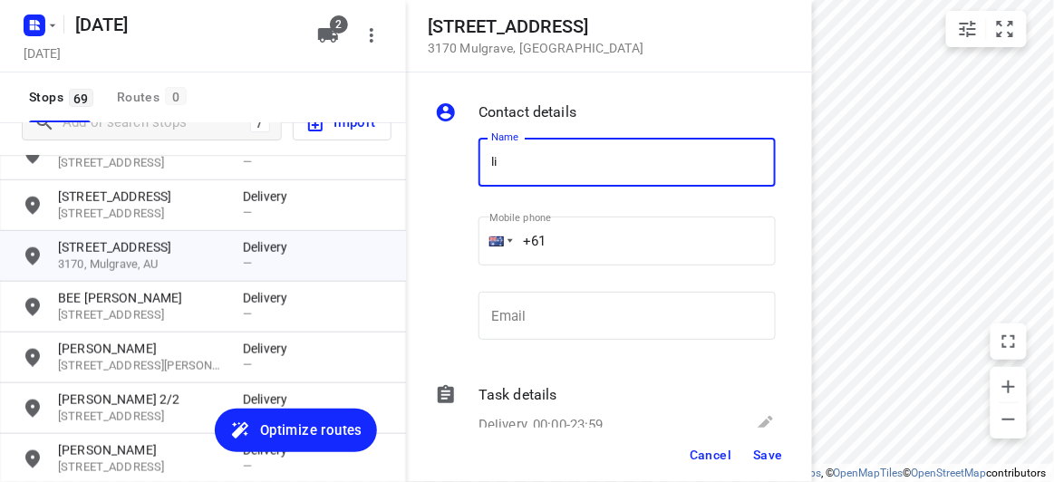
type input "[PERSON_NAME] [PERSON_NAME]"
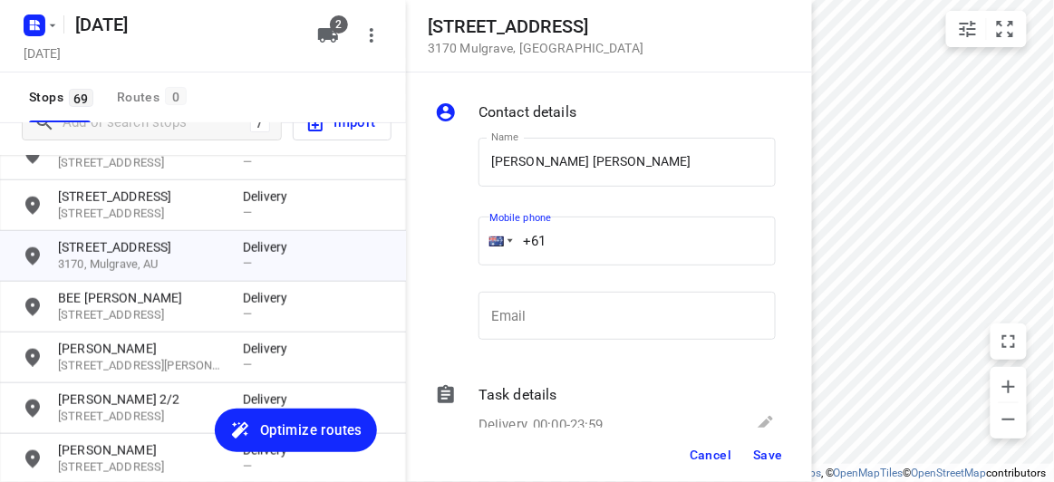
click at [563, 238] on input "+61" at bounding box center [626, 241] width 297 height 49
paste input "403367279"
type input "[PHONE_NUMBER]"
click at [775, 446] on button "Save" at bounding box center [768, 454] width 44 height 33
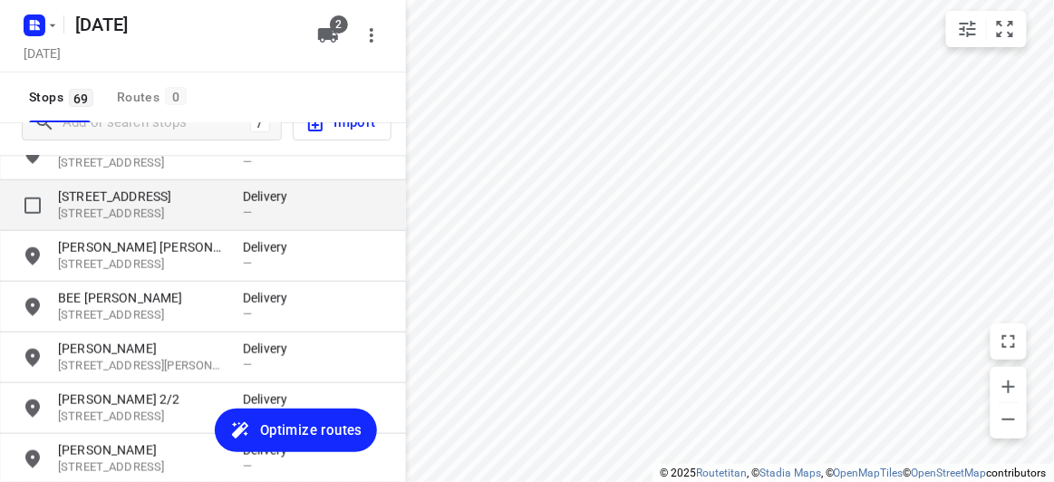
click at [130, 204] on p "[STREET_ADDRESS]" at bounding box center [141, 197] width 167 height 18
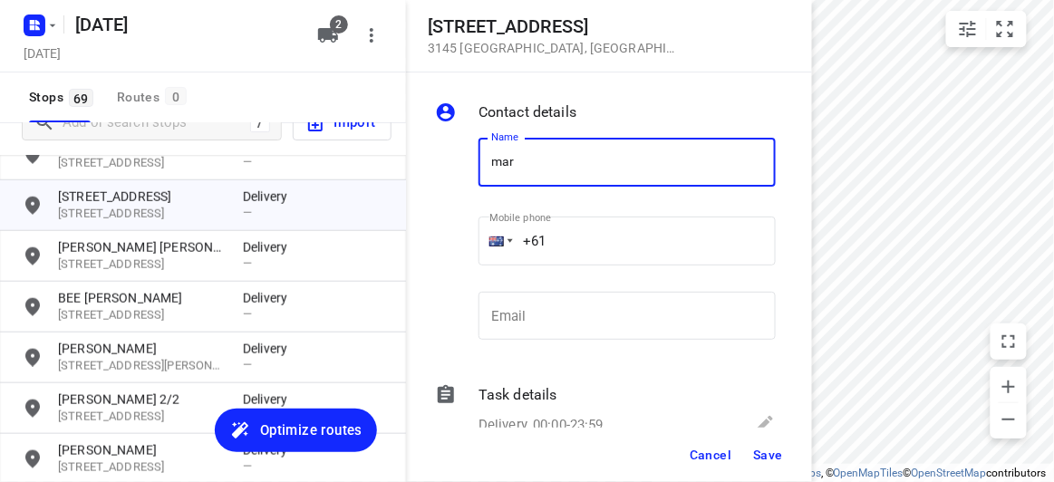
type input "[PERSON_NAME]"
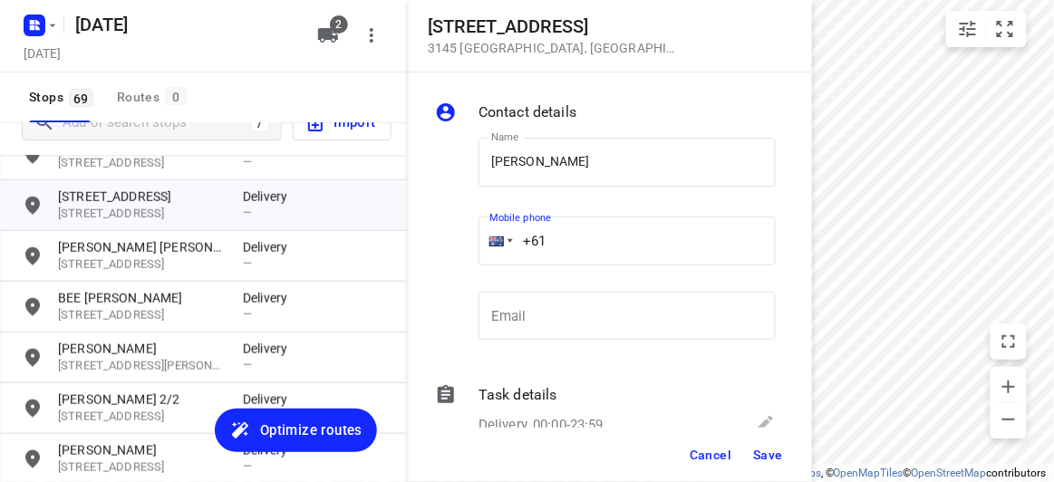
click at [581, 225] on input "+61" at bounding box center [626, 241] width 297 height 49
paste input "61433553445"
drag, startPoint x: 672, startPoint y: 242, endPoint x: 465, endPoint y: 256, distance: 208.0
click at [466, 256] on div "Name [PERSON_NAME] Name Mobile phone [PHONE_NUMBER] ​ Email Email" at bounding box center [605, 242] width 348 height 239
paste input "tel"
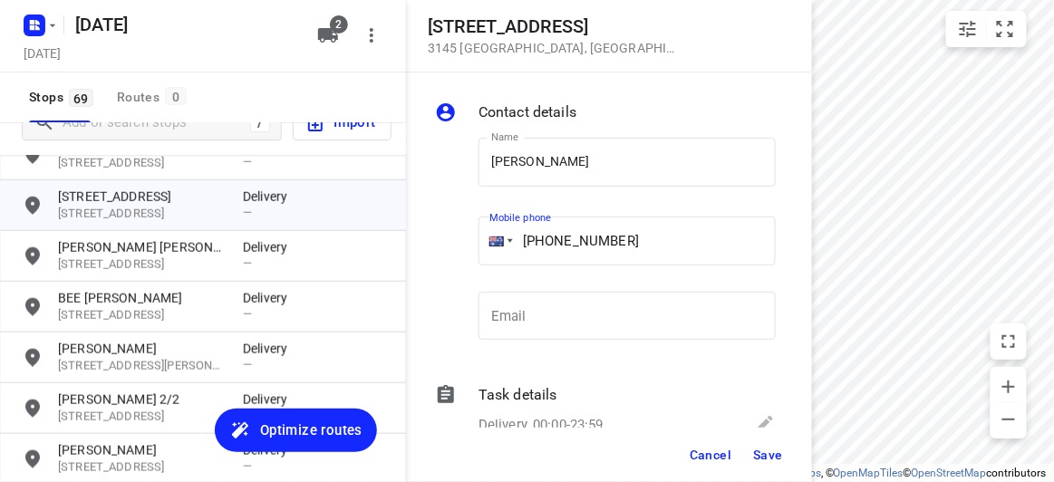
type input "[PHONE_NUMBER]"
click at [759, 457] on span "Save" at bounding box center [768, 455] width 30 height 14
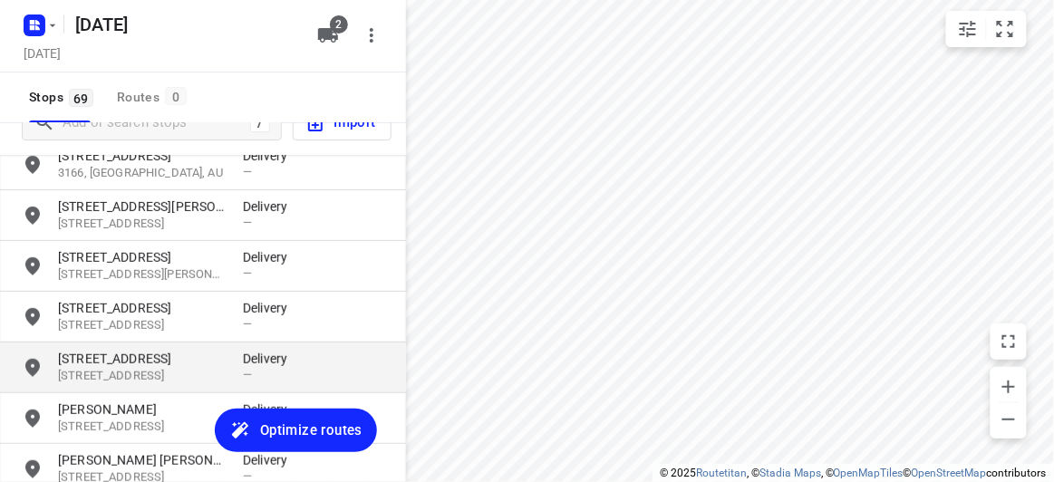
scroll to position [1843, 0]
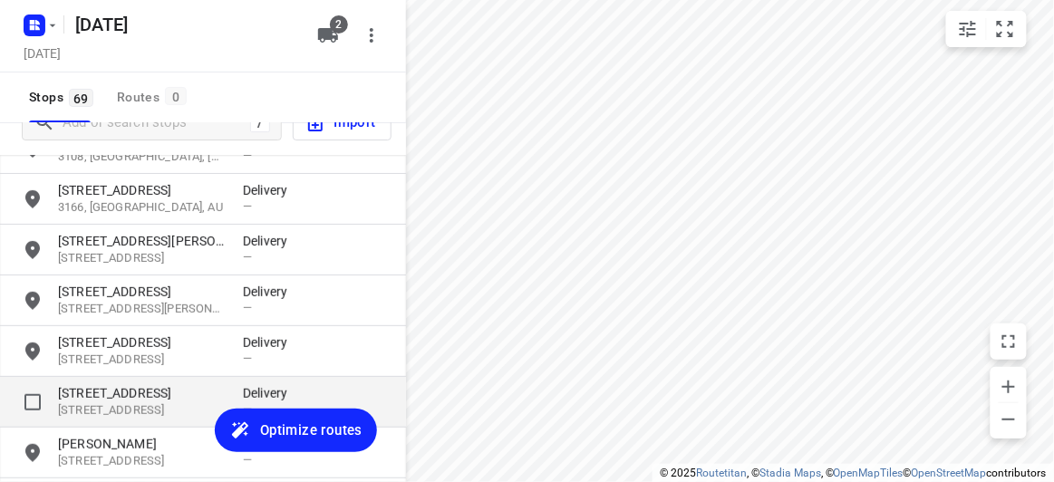
click at [130, 380] on div "[STREET_ADDRESS] Delivery —" at bounding box center [203, 402] width 406 height 51
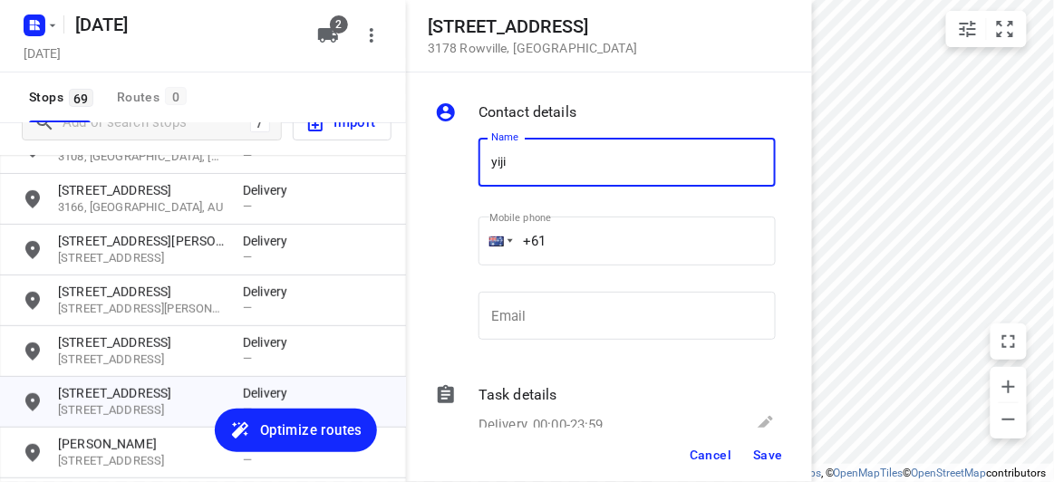
type input "[PERSON_NAME]"
drag, startPoint x: 555, startPoint y: 236, endPoint x: 452, endPoint y: 237, distance: 103.3
click at [452, 237] on div "Name [PERSON_NAME] Name Mobile phone +61 ​ Email Email" at bounding box center [605, 242] width 348 height 239
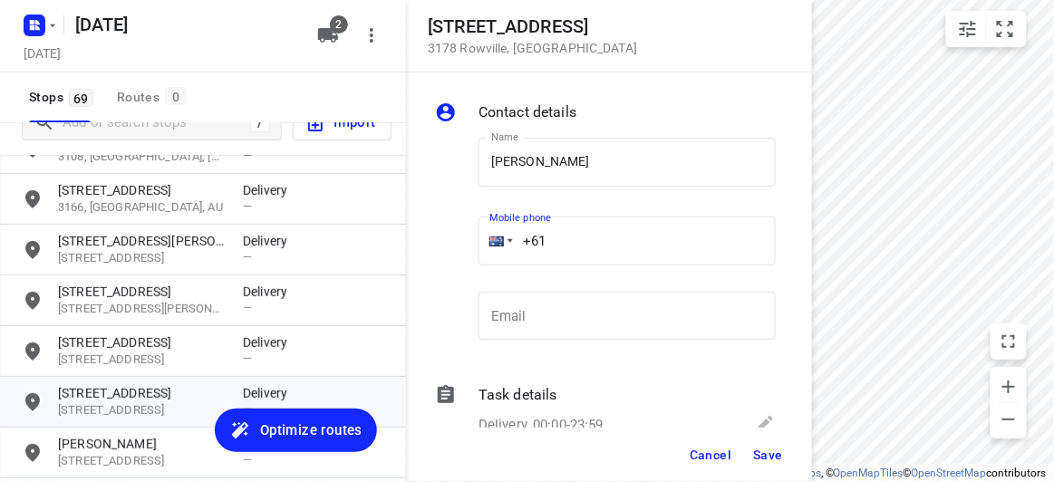
paste input "452609476"
type input "[PHONE_NUMBER]"
click at [777, 461] on span "Save" at bounding box center [768, 455] width 30 height 14
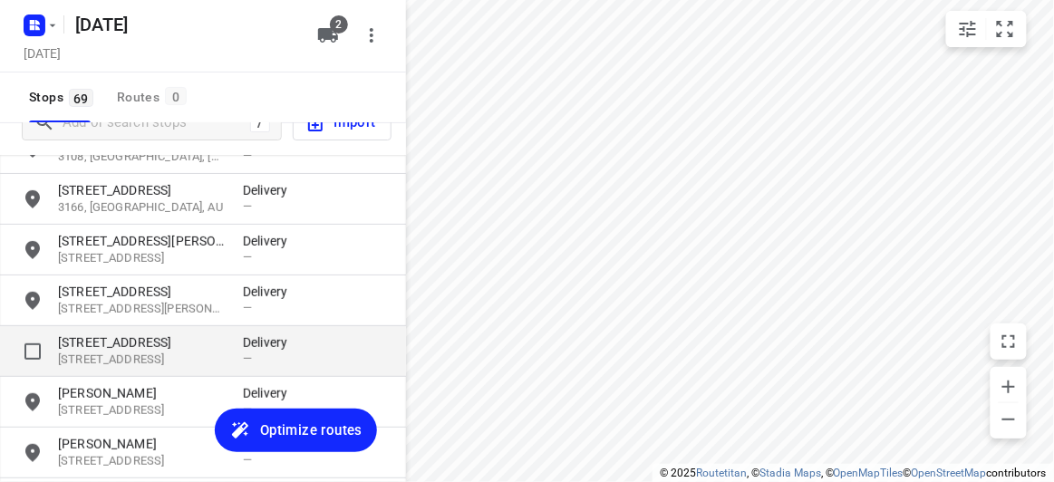
click at [100, 351] on p "[STREET_ADDRESS]" at bounding box center [141, 359] width 167 height 17
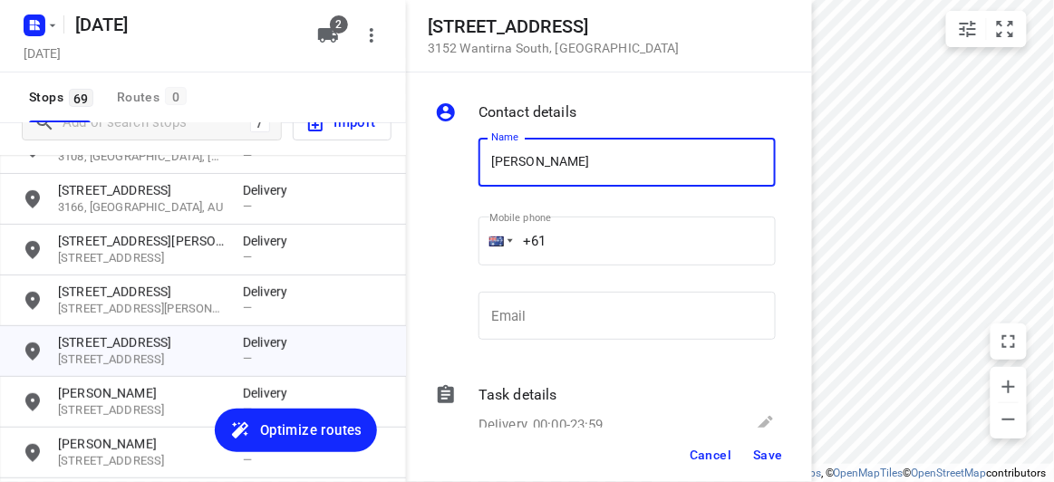
paste input "421699272"
type input "SUE BEH421699272"
click at [583, 244] on input "+61" at bounding box center [626, 241] width 297 height 49
paste input "421699272"
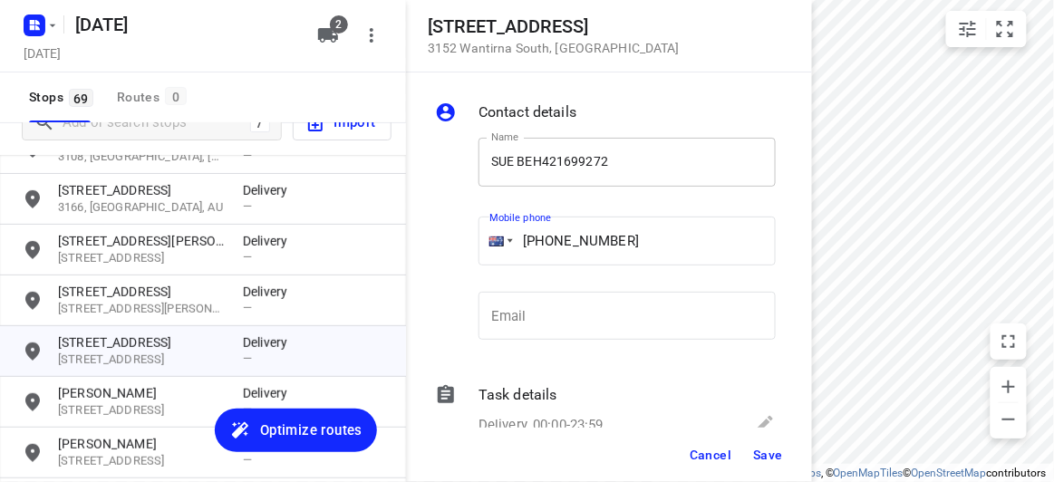
type input "[PHONE_NUMBER]"
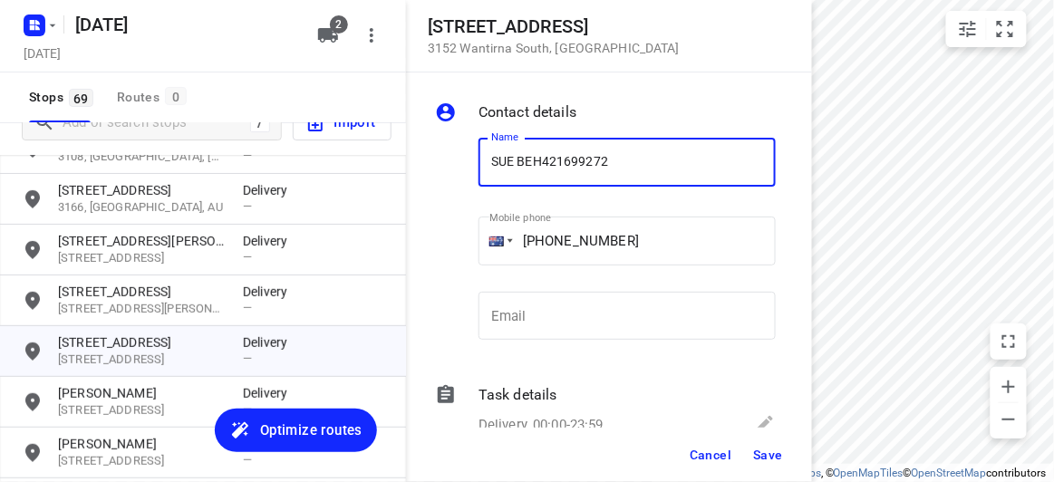
drag, startPoint x: 661, startPoint y: 174, endPoint x: 544, endPoint y: 170, distance: 117.8
click at [544, 169] on input "SUE BEH421699272" at bounding box center [626, 162] width 297 height 49
type input "[PERSON_NAME]"
click at [759, 452] on span "Save" at bounding box center [768, 455] width 30 height 14
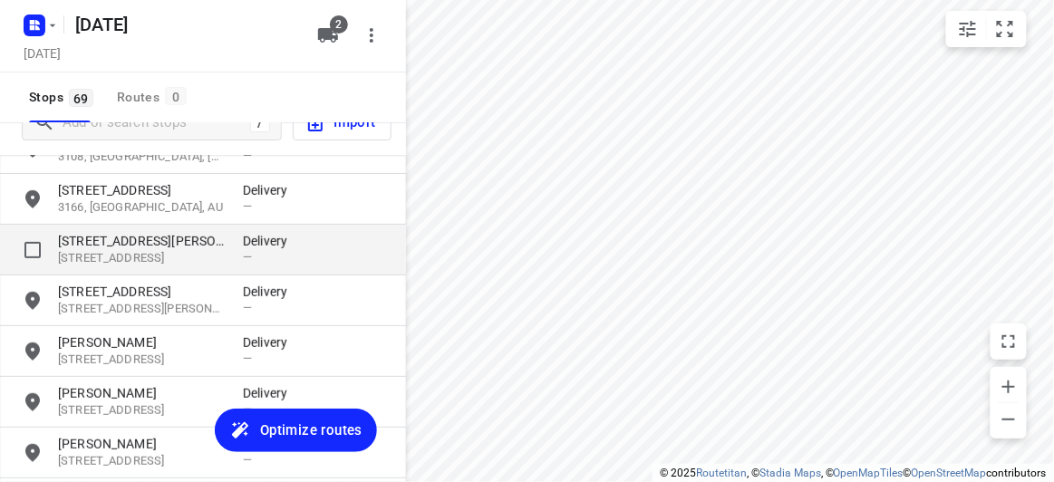
click at [110, 271] on div "[STREET_ADDRESS][PERSON_NAME] Delivery —" at bounding box center [203, 250] width 406 height 51
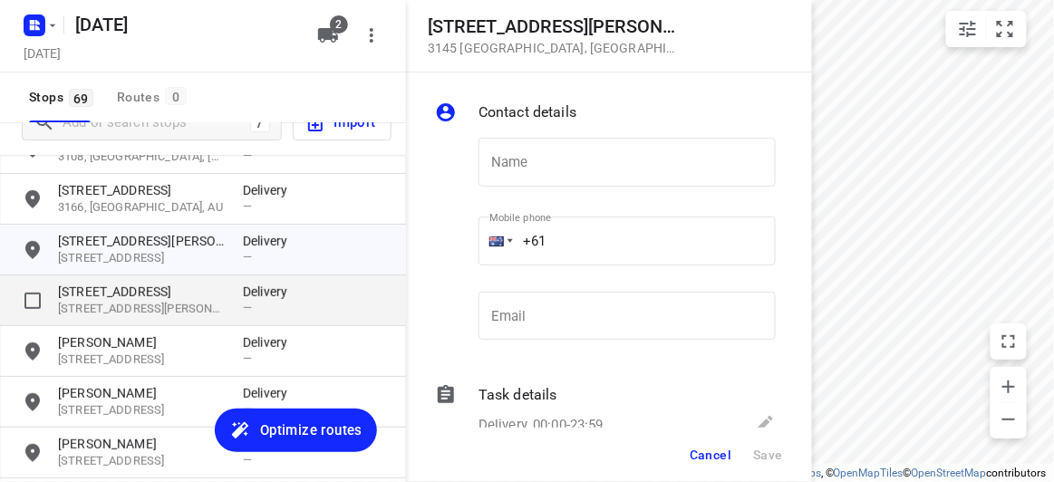
click at [110, 280] on div "[STREET_ADDRESS][PERSON_NAME] Delivery —" at bounding box center [203, 300] width 406 height 51
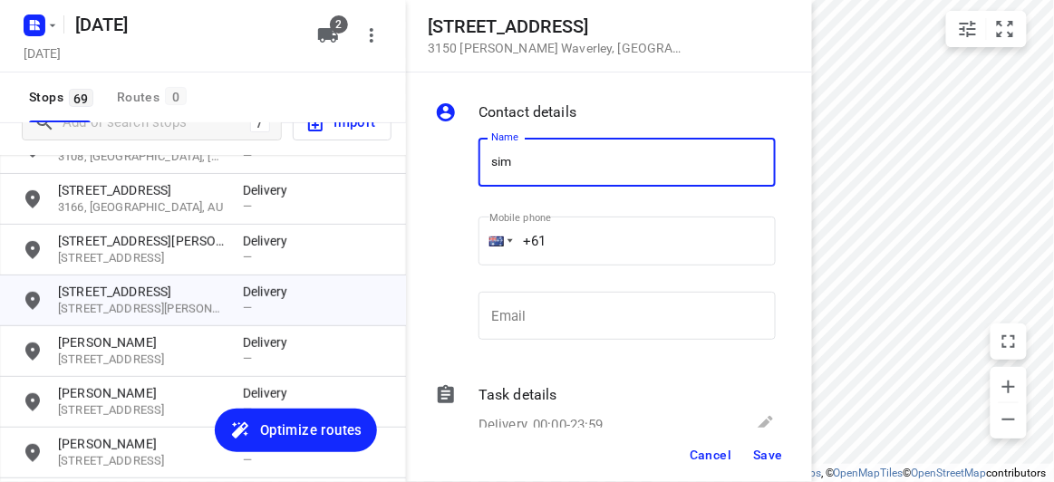
type input "[PERSON_NAME] 1/816"
click at [573, 233] on input "+61" at bounding box center [626, 241] width 297 height 49
paste input "437353113"
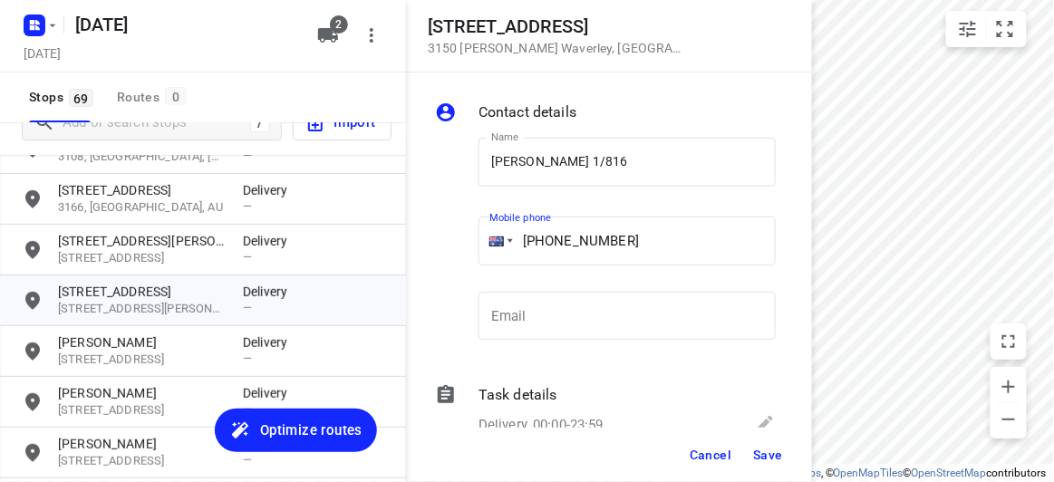
type input "[PHONE_NUMBER]"
click at [766, 466] on button "Save" at bounding box center [768, 454] width 44 height 33
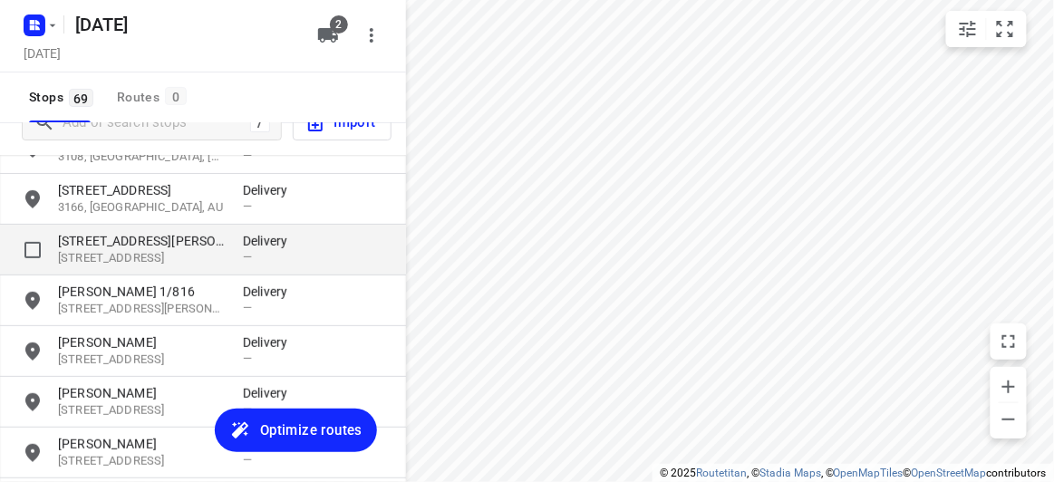
click at [111, 252] on p "[STREET_ADDRESS]" at bounding box center [141, 258] width 167 height 17
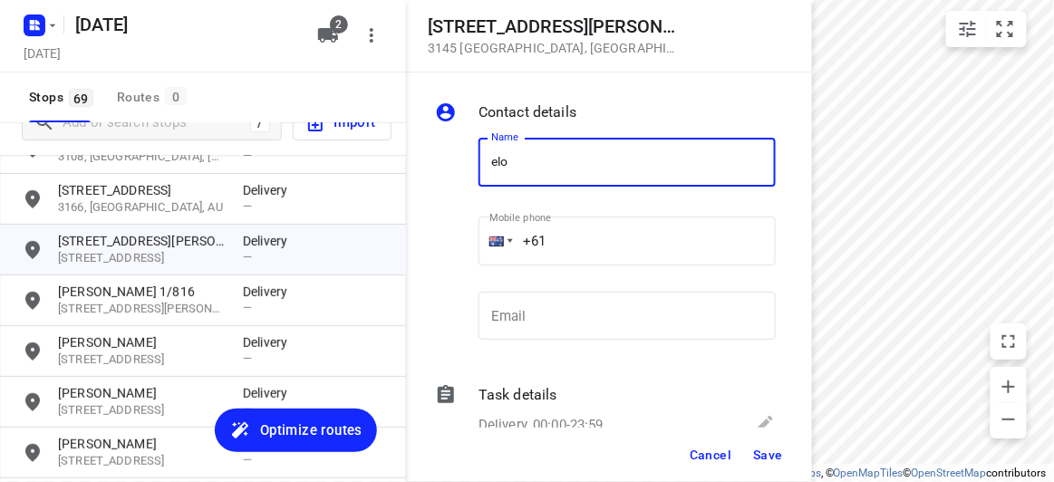
drag, startPoint x: 513, startPoint y: 168, endPoint x: 524, endPoint y: 168, distance: 10.9
click at [513, 168] on input "elo" at bounding box center [626, 162] width 297 height 49
drag, startPoint x: 525, startPoint y: 163, endPoint x: 440, endPoint y: 166, distance: 84.3
click at [440, 166] on div "Name elo Name Mobile phone +61 ​ Email Email" at bounding box center [605, 242] width 348 height 239
type input "[PERSON_NAME]"
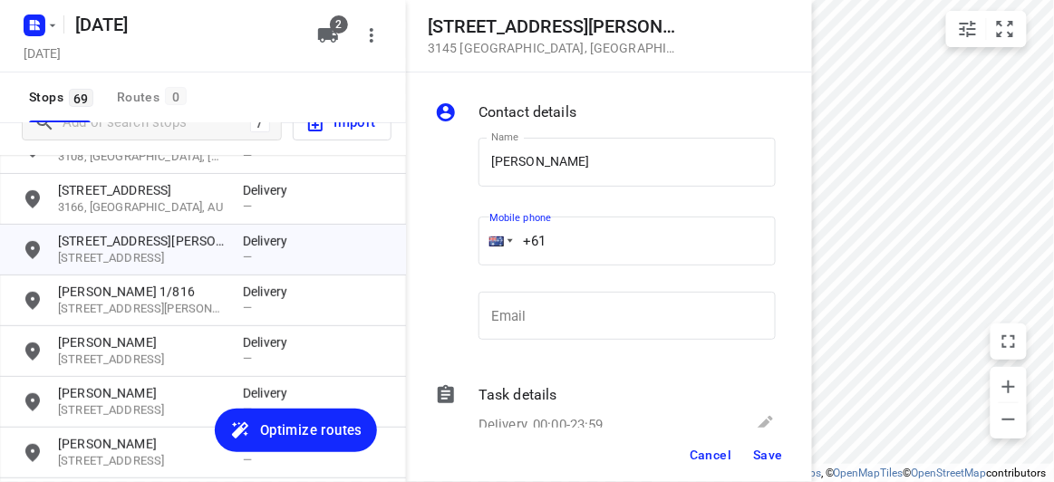
drag, startPoint x: 436, startPoint y: 241, endPoint x: 419, endPoint y: 248, distance: 17.8
click at [419, 248] on div "Contact details Name [PERSON_NAME] Name Mobile phone +61 ​ Email Email Task det…" at bounding box center [609, 249] width 406 height 355
paste input "434505885"
type input "[PHONE_NUMBER]"
click at [755, 458] on span "Save" at bounding box center [768, 455] width 30 height 14
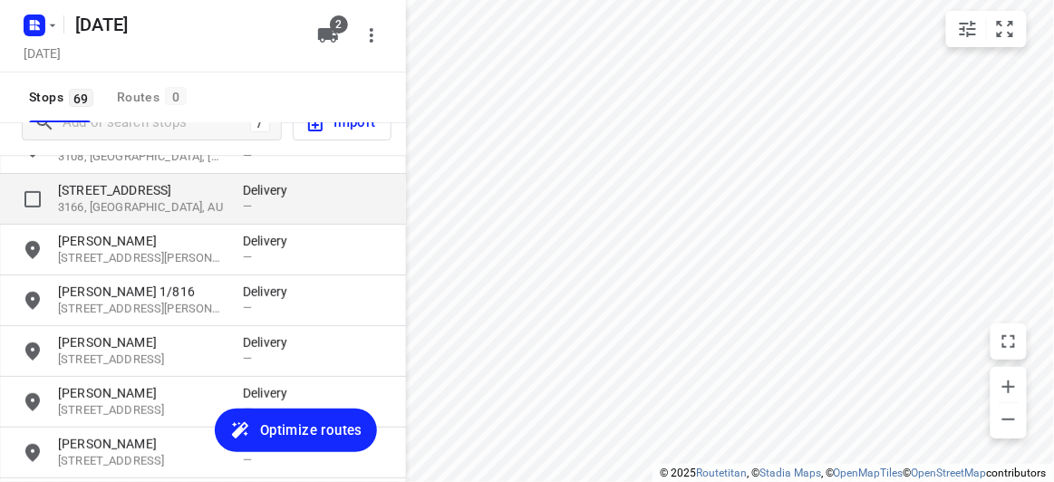
click at [108, 205] on p "3166, [GEOGRAPHIC_DATA], AU" at bounding box center [141, 207] width 167 height 17
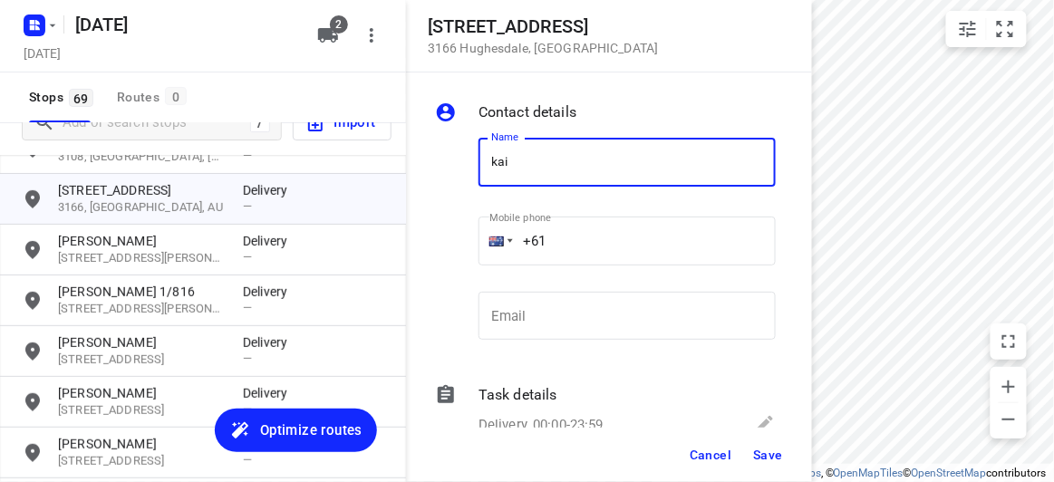
type input "[PERSON_NAME] KUNG 8/47-49"
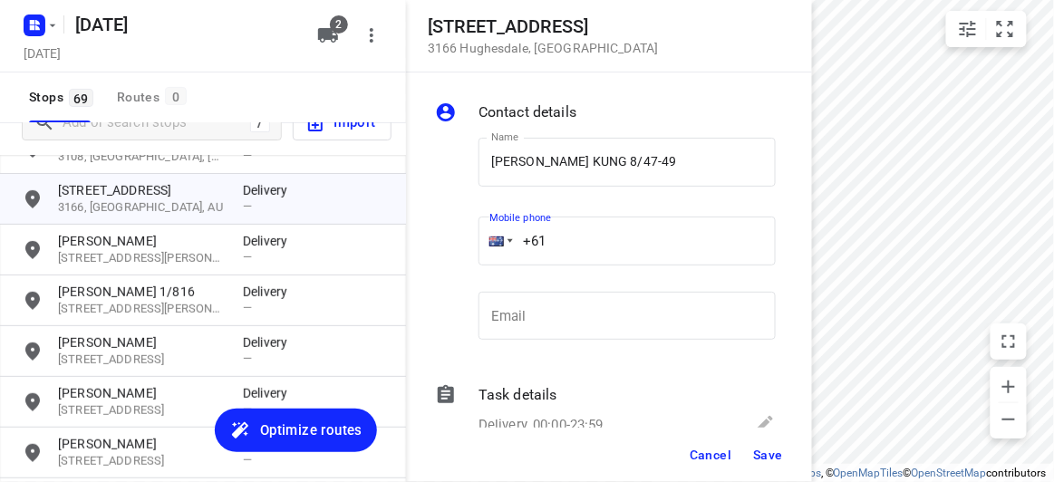
drag, startPoint x: 503, startPoint y: 241, endPoint x: 458, endPoint y: 241, distance: 44.4
click at [458, 241] on div "Name [PERSON_NAME] 8/47-49 Name Mobile phone +61 ​ Email Email" at bounding box center [605, 242] width 348 height 239
paste input "425780710"
type input "[PHONE_NUMBER]"
click at [764, 462] on button "Save" at bounding box center [768, 454] width 44 height 33
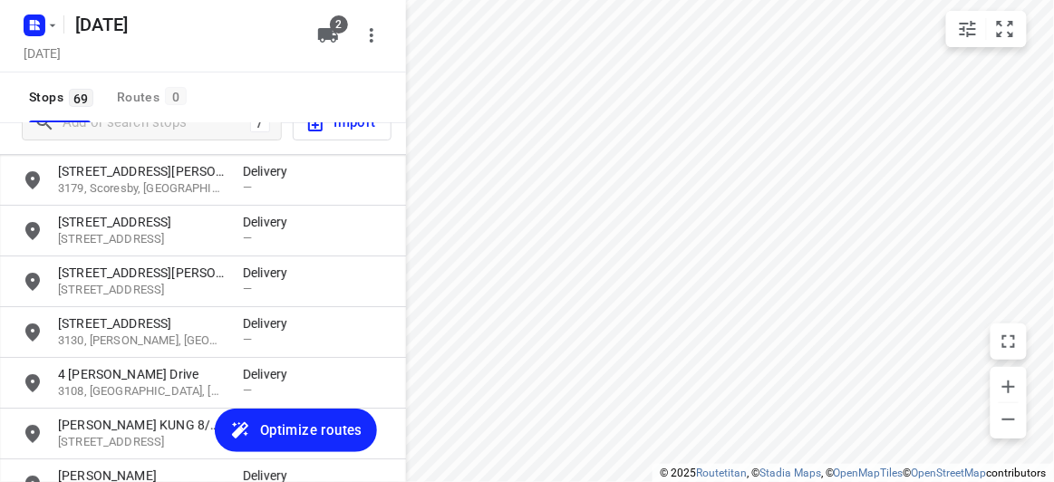
scroll to position [1513, 0]
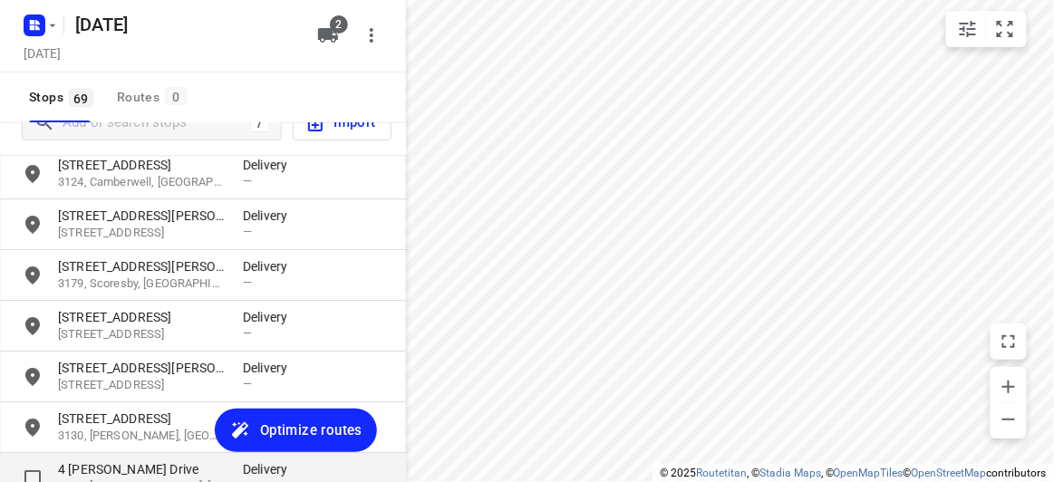
click at [101, 476] on p "4 [PERSON_NAME] Drive" at bounding box center [141, 469] width 167 height 18
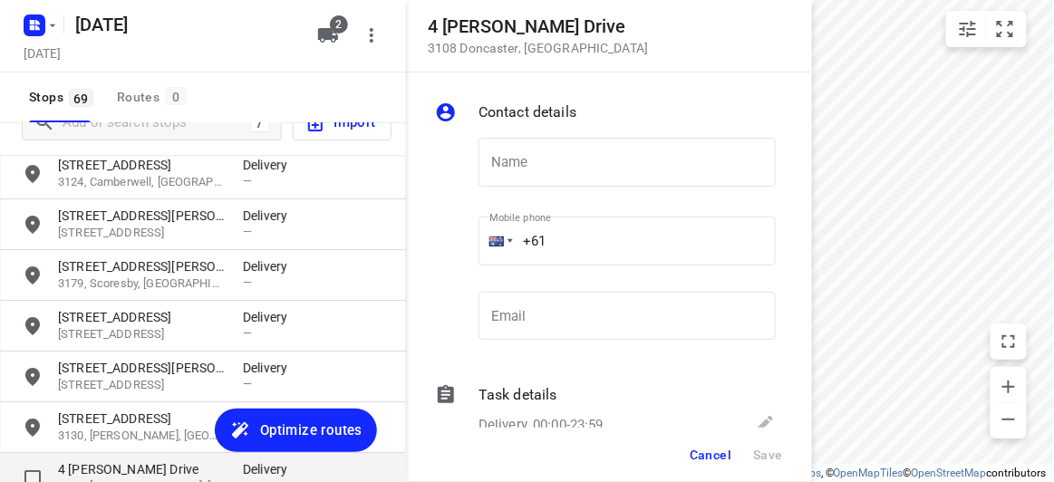
type input "c"
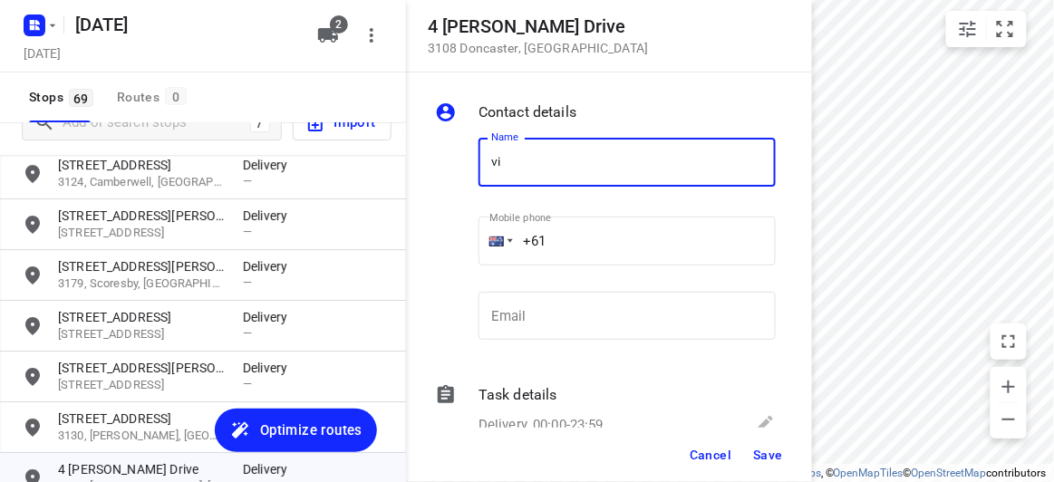
type input "[PERSON_NAME]"
click at [575, 236] on input "+61" at bounding box center [626, 241] width 297 height 49
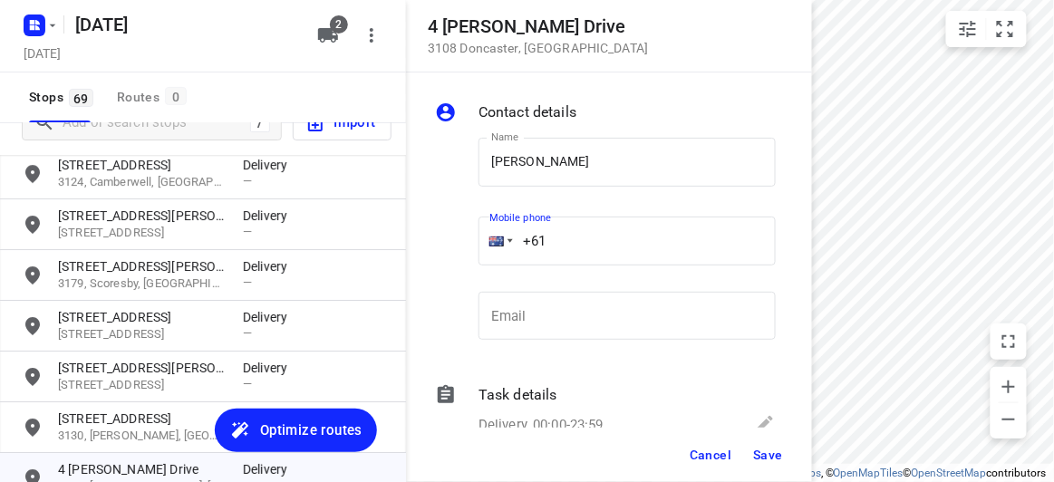
drag, startPoint x: 463, startPoint y: 243, endPoint x: 423, endPoint y: 243, distance: 39.9
click at [423, 243] on div "Contact details Name [PERSON_NAME] Name Mobile phone +61 ​ Email Email Task det…" at bounding box center [609, 249] width 406 height 355
paste input "433196876"
type input "[PHONE_NUMBER]"
click at [758, 460] on span "Save" at bounding box center [768, 455] width 30 height 14
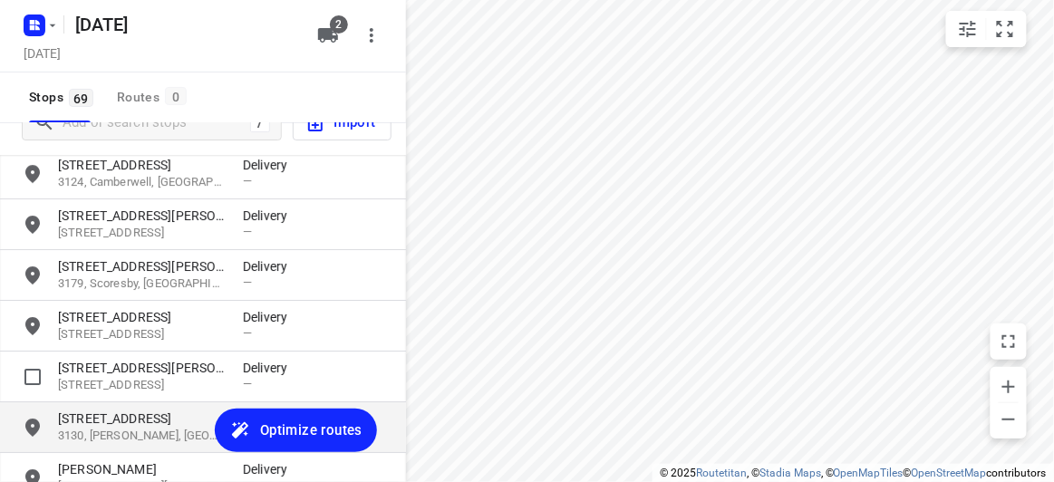
click at [100, 419] on p "[STREET_ADDRESS]" at bounding box center [141, 418] width 167 height 18
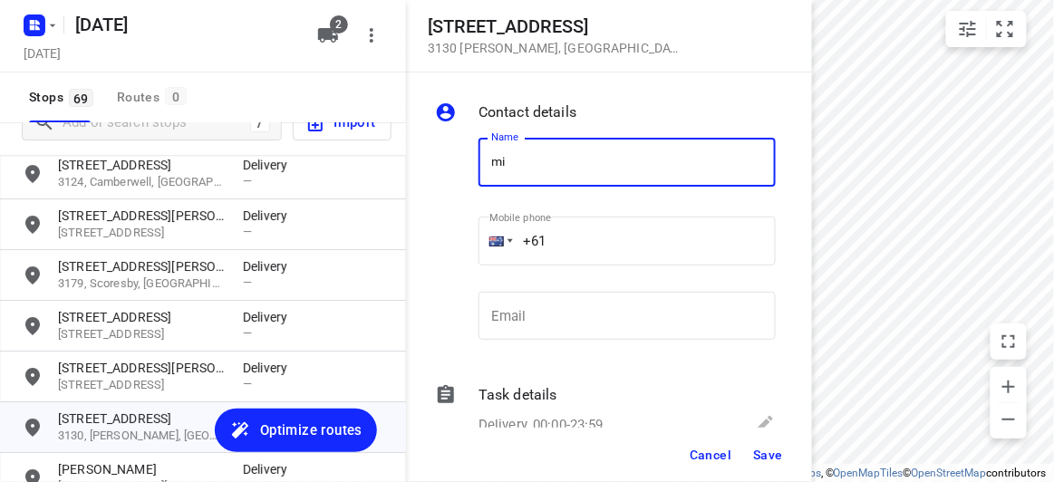
type input "m"
click at [581, 164] on input "[PERSON_NAME]" at bounding box center [626, 162] width 297 height 49
type input "[PERSON_NAME] 2/27-29"
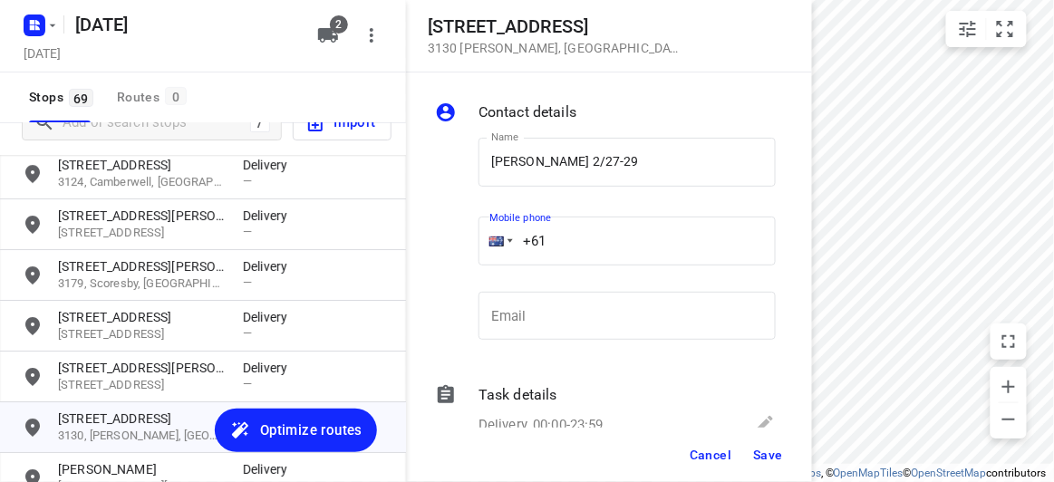
click at [569, 238] on input "+61" at bounding box center [626, 241] width 297 height 49
paste input "61475128833"
drag, startPoint x: 652, startPoint y: 242, endPoint x: 413, endPoint y: 255, distance: 239.5
click at [407, 250] on div "Contact details Name [PERSON_NAME] 2/27-29 Name Mobile phone [PHONE_NUMBER] ​ E…" at bounding box center [609, 249] width 406 height 355
paste input "tel"
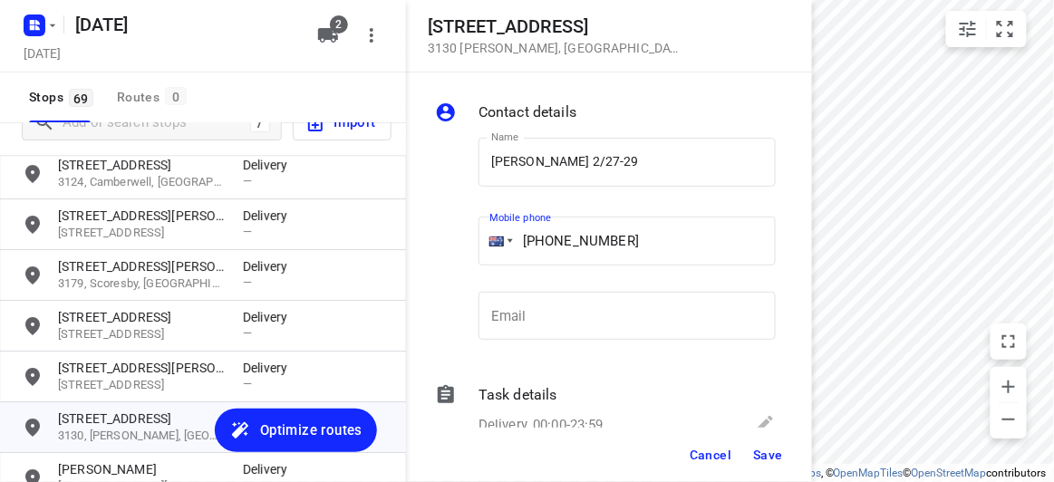
type input "[PHONE_NUMBER]"
click at [755, 454] on span "Save" at bounding box center [768, 455] width 30 height 14
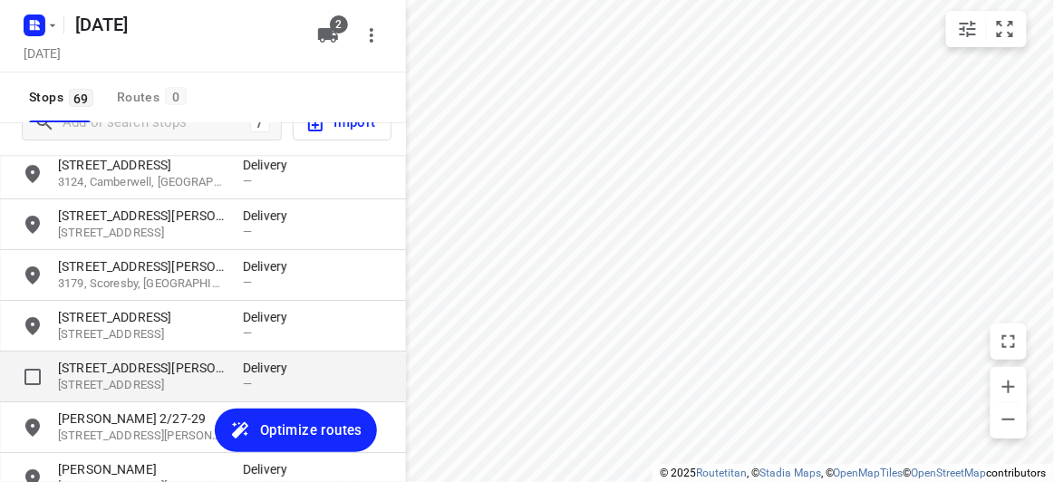
click at [140, 378] on p "[STREET_ADDRESS]" at bounding box center [141, 385] width 167 height 17
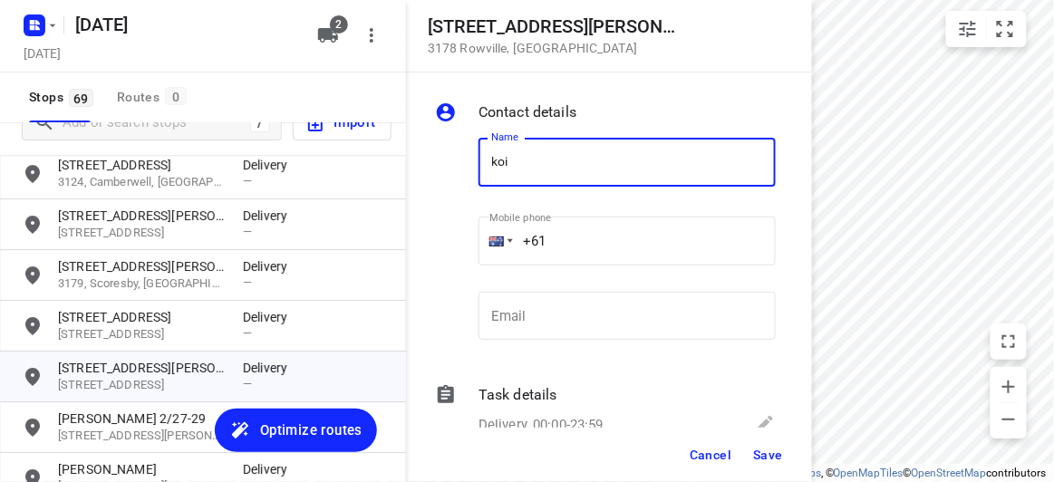
type input "[PERSON_NAME] 4/15"
drag, startPoint x: 583, startPoint y: 264, endPoint x: 556, endPoint y: 237, distance: 37.2
click at [556, 237] on input "+61" at bounding box center [626, 241] width 297 height 49
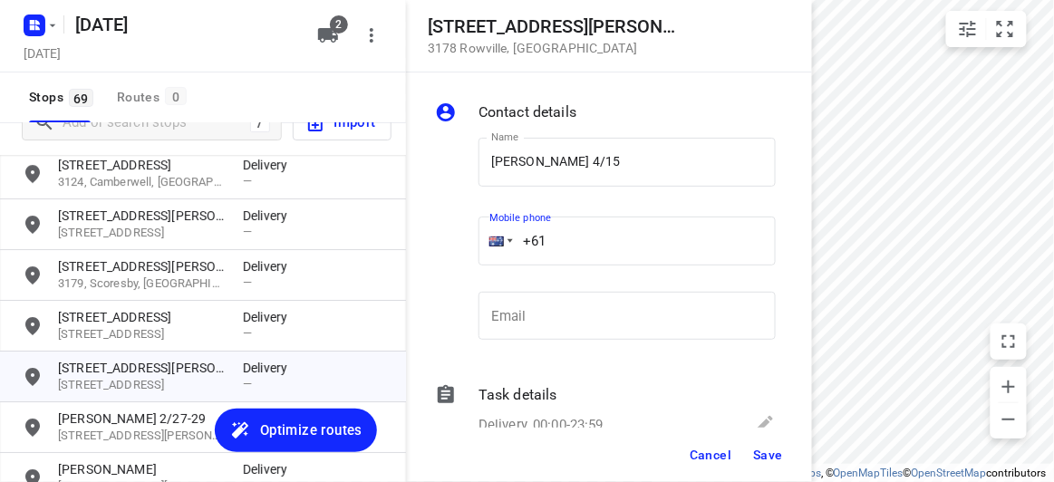
paste input "449039836"
type input "[PHONE_NUMBER]"
click at [765, 448] on span "Save" at bounding box center [768, 455] width 30 height 14
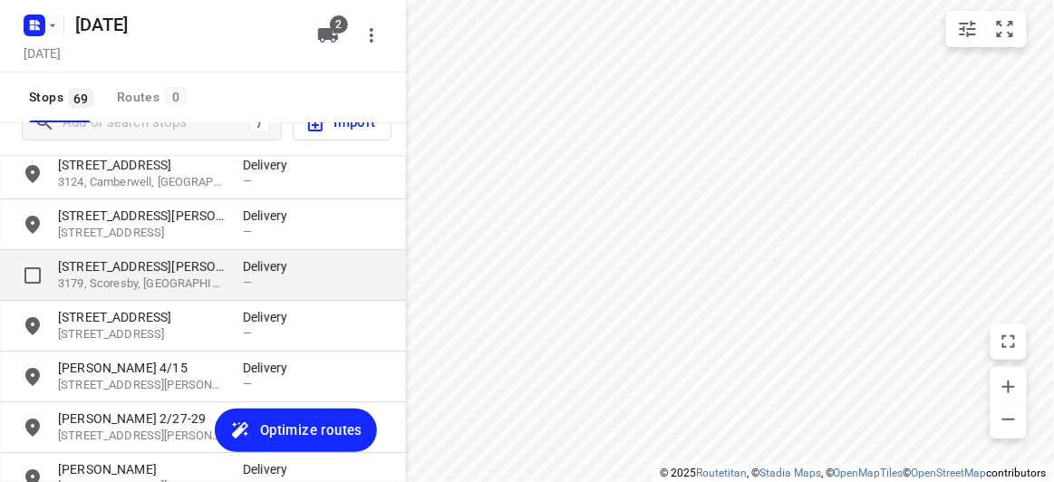
click at [100, 276] on p "3179, Scoresby, [GEOGRAPHIC_DATA]" at bounding box center [141, 283] width 167 height 17
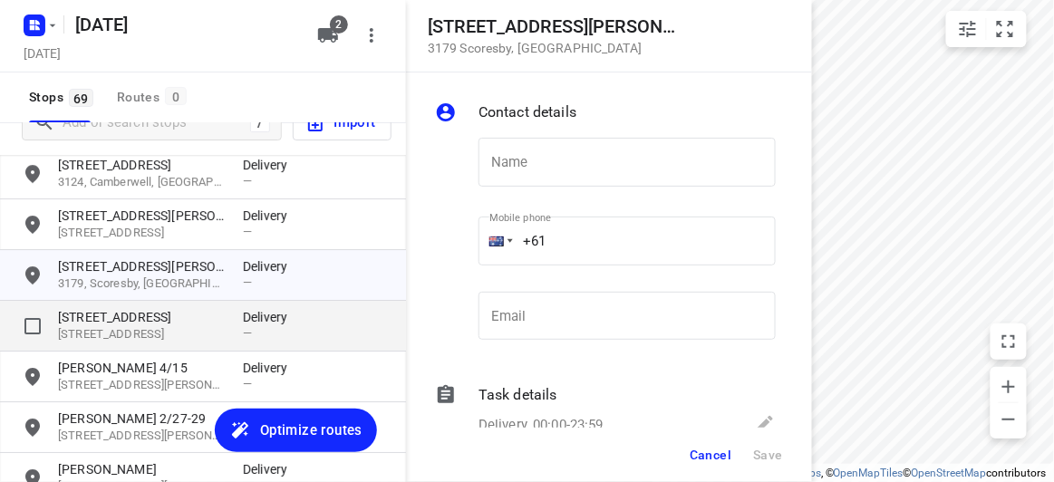
click at [105, 315] on p "[STREET_ADDRESS]" at bounding box center [141, 317] width 167 height 18
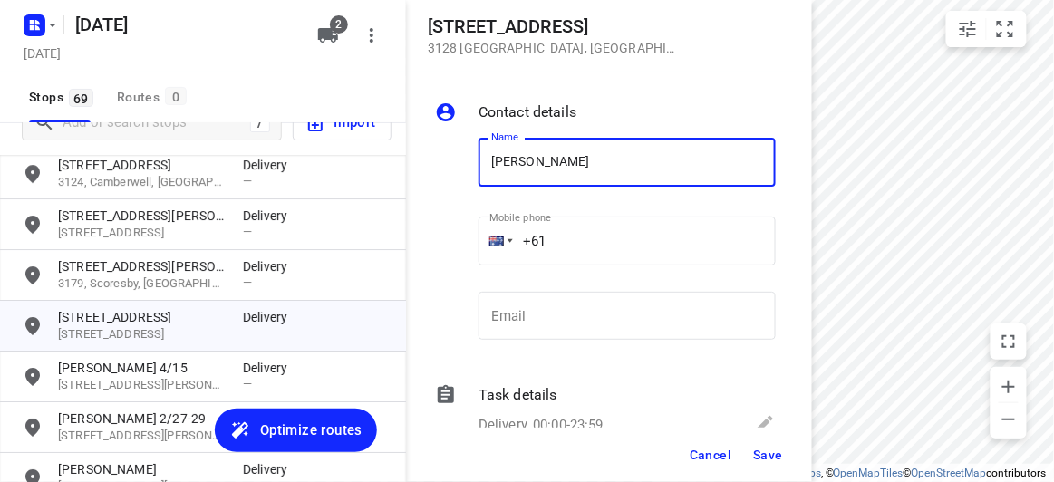
type input "[PERSON_NAME] 2/421"
click at [563, 247] on input "+61" at bounding box center [626, 241] width 297 height 49
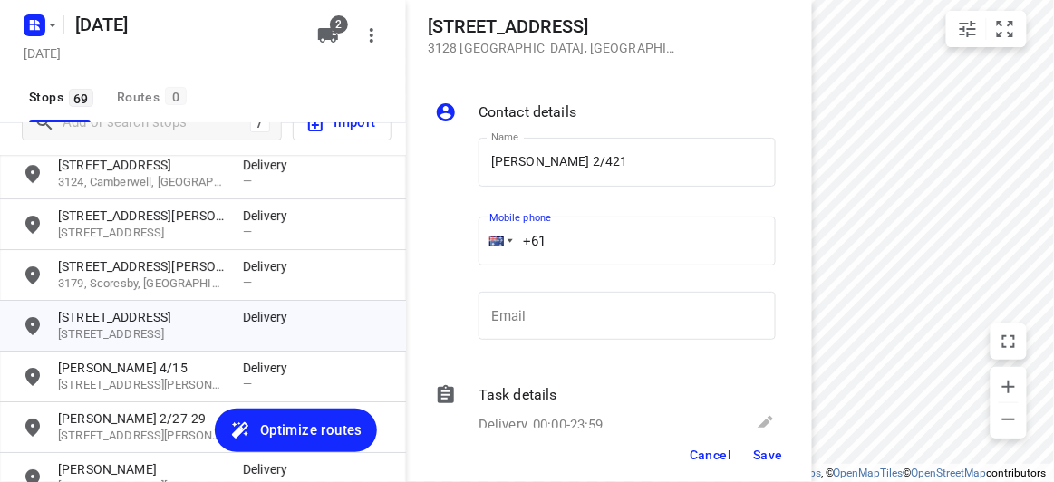
paste input "450581186"
type input "[PHONE_NUMBER]"
click at [775, 440] on button "Save" at bounding box center [768, 454] width 44 height 33
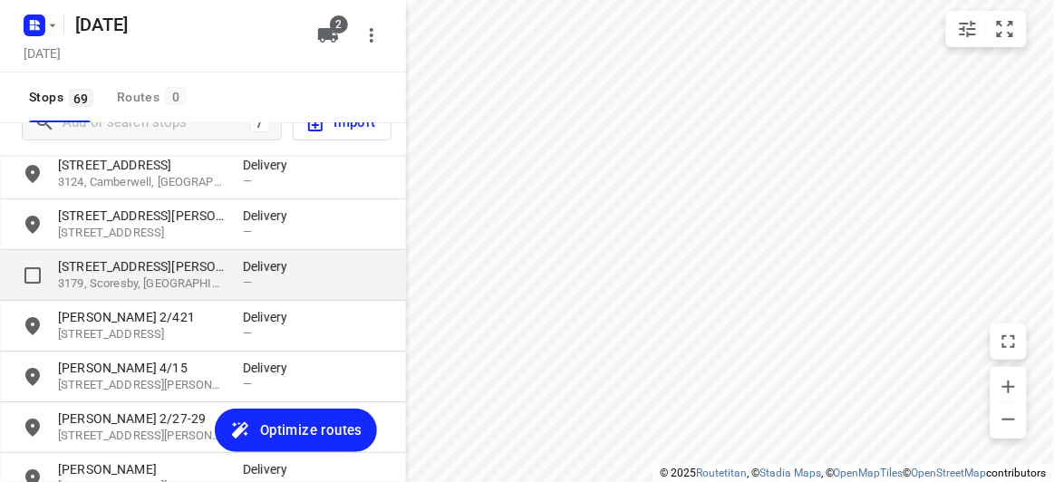
click at [92, 271] on p "[STREET_ADDRESS][PERSON_NAME]" at bounding box center [141, 266] width 167 height 18
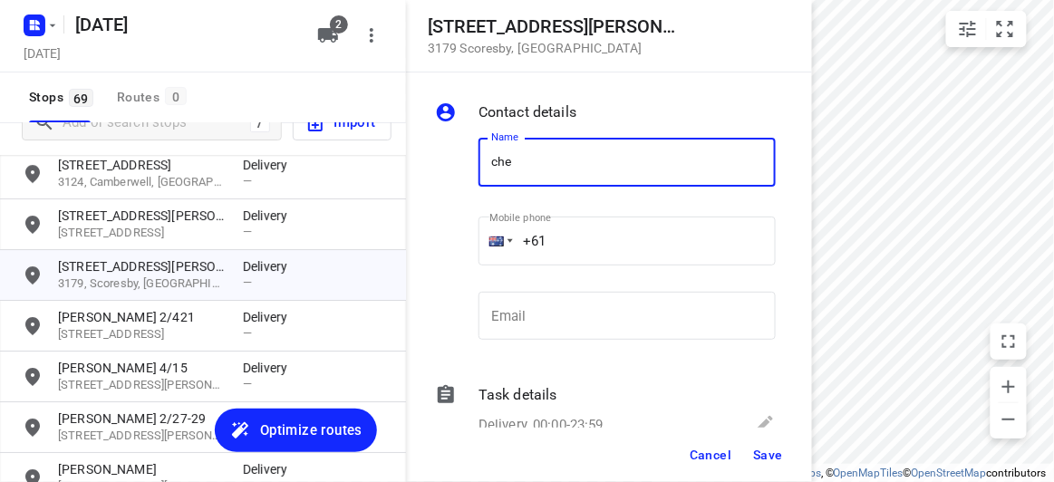
type input "[PERSON_NAME]"
click at [563, 235] on input "+61" at bounding box center [626, 241] width 297 height 49
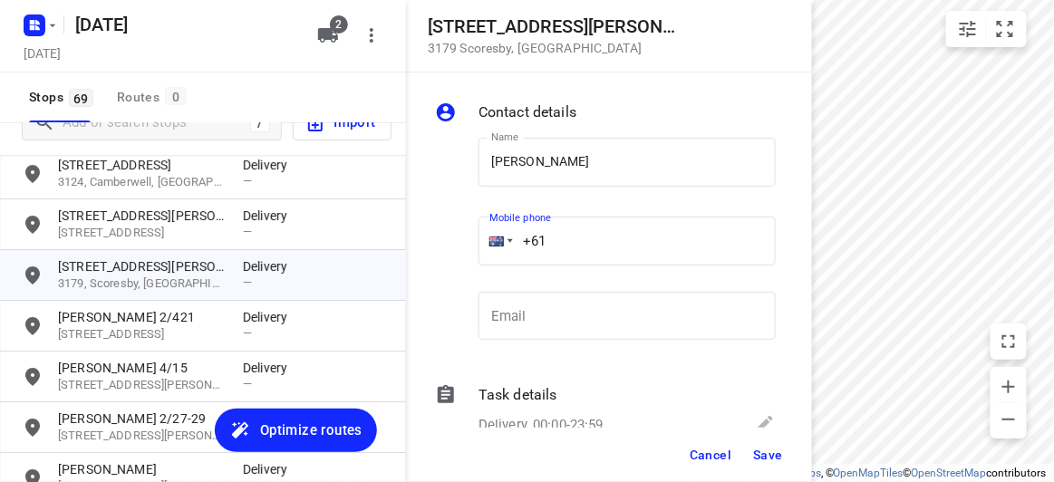
paste input "61433734204"
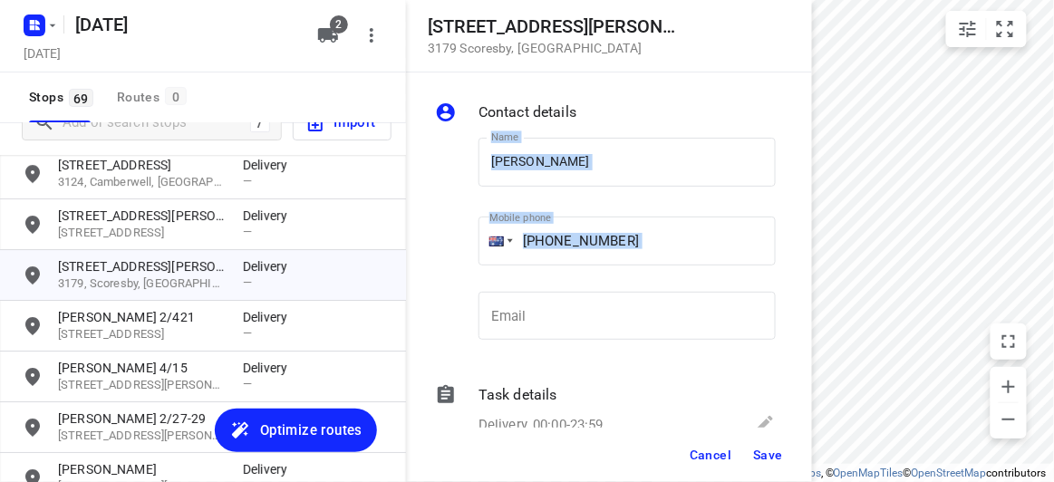
drag, startPoint x: 671, startPoint y: 271, endPoint x: 417, endPoint y: 271, distance: 254.6
click at [417, 271] on div "Contact details Name [PERSON_NAME] Y Name Mobile phone [PHONE_NUMBER] ​ Email E…" at bounding box center [609, 249] width 406 height 355
drag, startPoint x: 650, startPoint y: 266, endPoint x: 647, endPoint y: 257, distance: 9.5
click at [649, 266] on div "Mobile phone [PHONE_NUMBER] ​" at bounding box center [626, 244] width 297 height 72
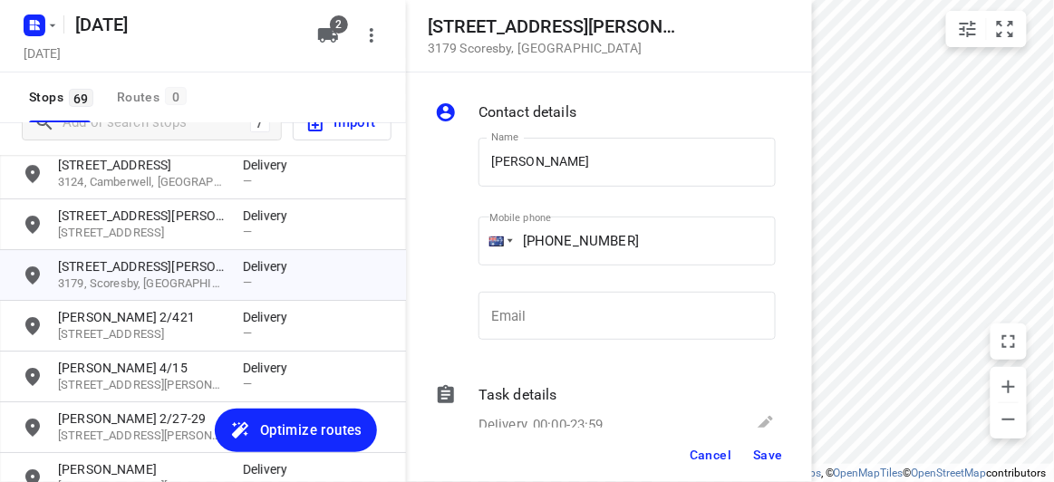
drag, startPoint x: 643, startPoint y: 243, endPoint x: 616, endPoint y: 242, distance: 27.2
click at [616, 242] on input "[PHONE_NUMBER]" at bounding box center [626, 241] width 297 height 49
click at [712, 246] on input "[PHONE_NUMBER]" at bounding box center [626, 241] width 297 height 49
click at [633, 237] on input "[PHONE_NUMBER]" at bounding box center [626, 241] width 297 height 49
drag, startPoint x: 633, startPoint y: 236, endPoint x: 487, endPoint y: 237, distance: 145.9
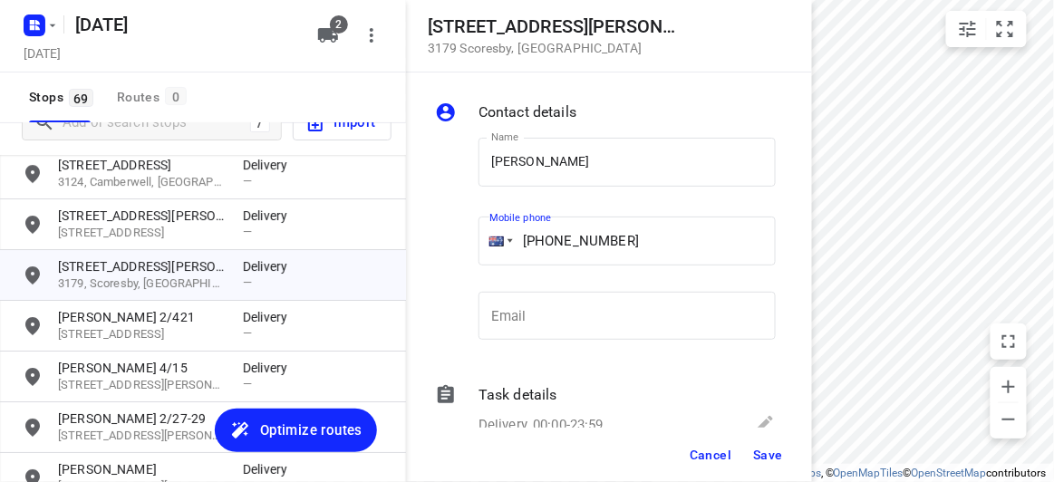
click at [487, 236] on div "[PHONE_NUMBER]" at bounding box center [626, 241] width 297 height 49
paste input "433734204"
type input "[PHONE_NUMBER]"
click at [764, 449] on button "Save" at bounding box center [768, 454] width 44 height 33
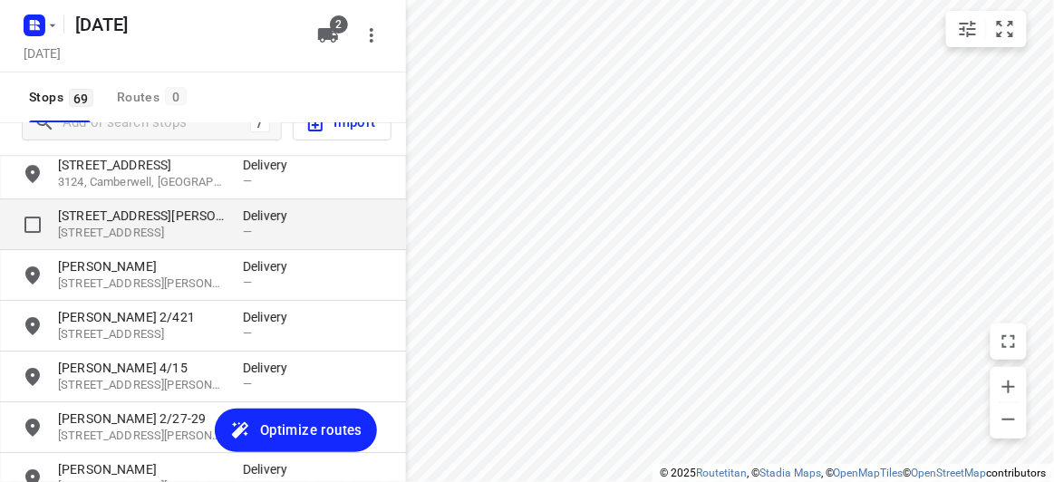
click at [118, 218] on p "[STREET_ADDRESS][PERSON_NAME]" at bounding box center [141, 216] width 167 height 18
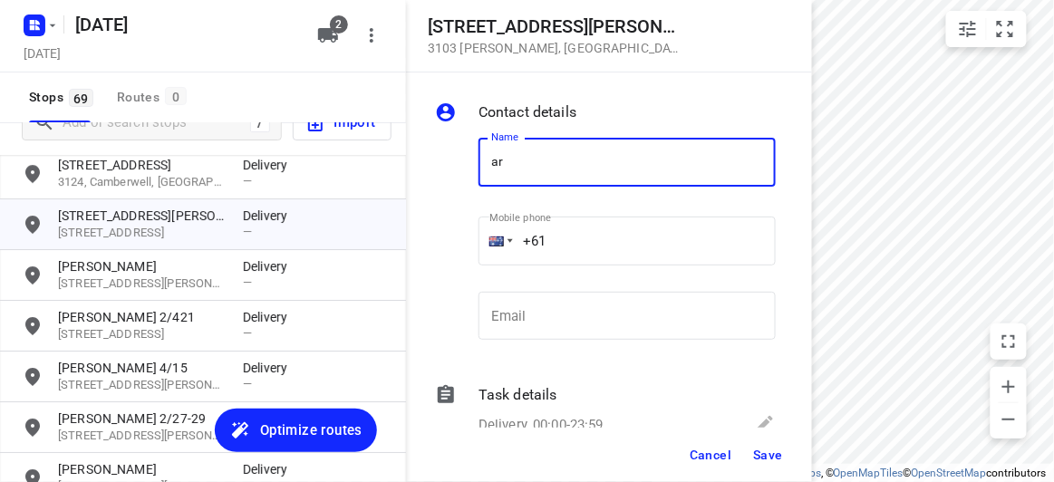
drag, startPoint x: 526, startPoint y: 172, endPoint x: 472, endPoint y: 172, distance: 54.4
click at [472, 172] on div "Name ar Name" at bounding box center [627, 166] width 312 height 92
type input "[PERSON_NAME]"
click at [475, 248] on div "Mobile phone +61 ​" at bounding box center [627, 246] width 312 height 83
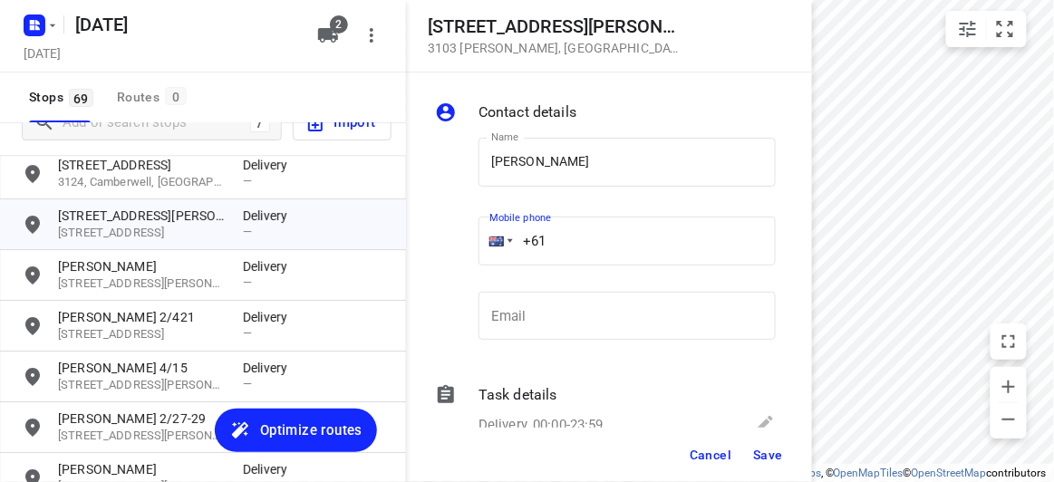
paste input "434189288"
type input "[PHONE_NUMBER]"
click at [762, 448] on span "Save" at bounding box center [768, 455] width 30 height 14
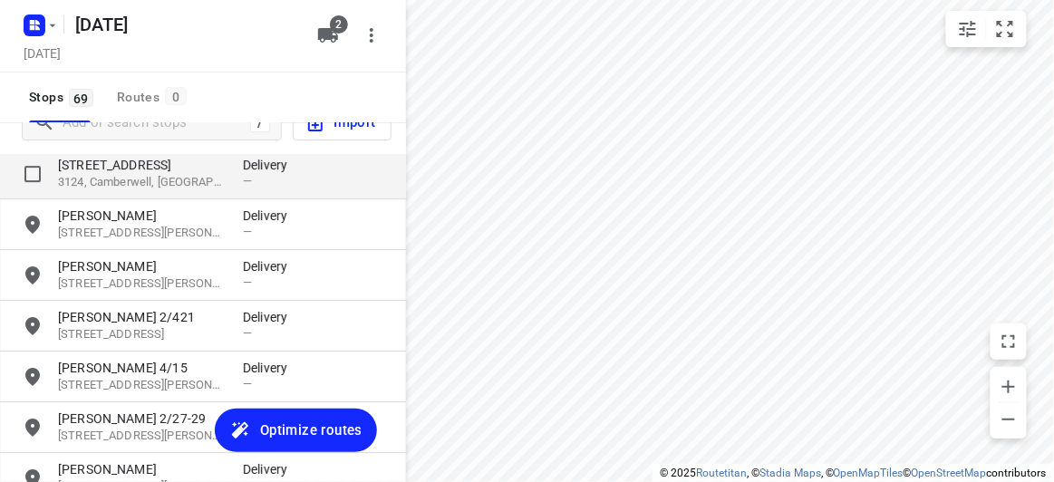
click at [97, 170] on p "[STREET_ADDRESS]" at bounding box center [141, 165] width 167 height 18
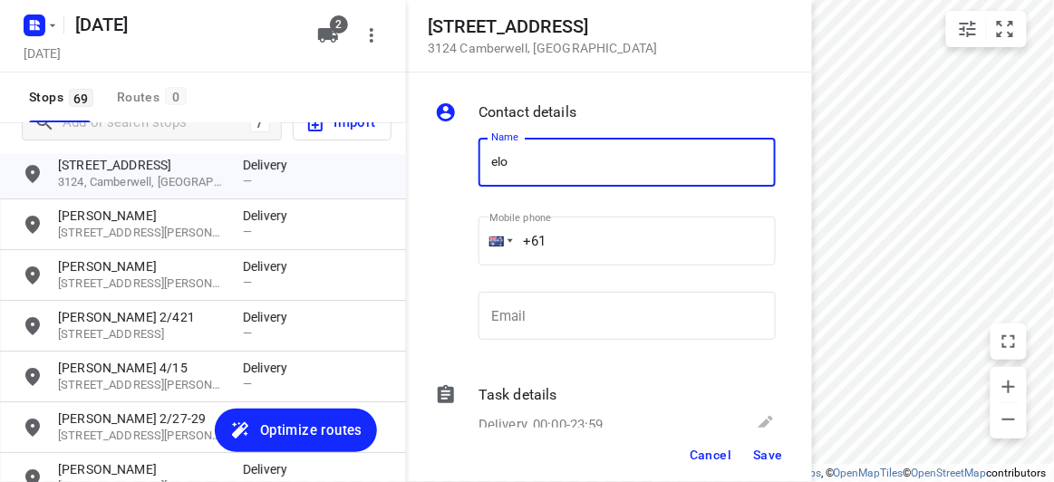
type input "[PERSON_NAME]"
click at [442, 248] on div "Name [PERSON_NAME] Name Mobile phone +61 ​ Email Email" at bounding box center [605, 242] width 348 height 239
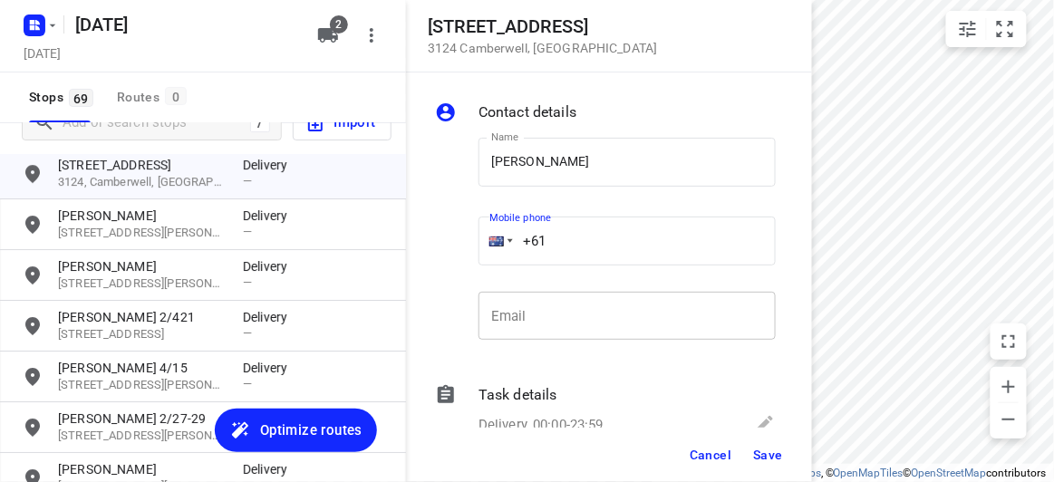
paste input "422293561"
type input "[PHONE_NUMBER]"
click at [766, 456] on span "Save" at bounding box center [768, 455] width 30 height 14
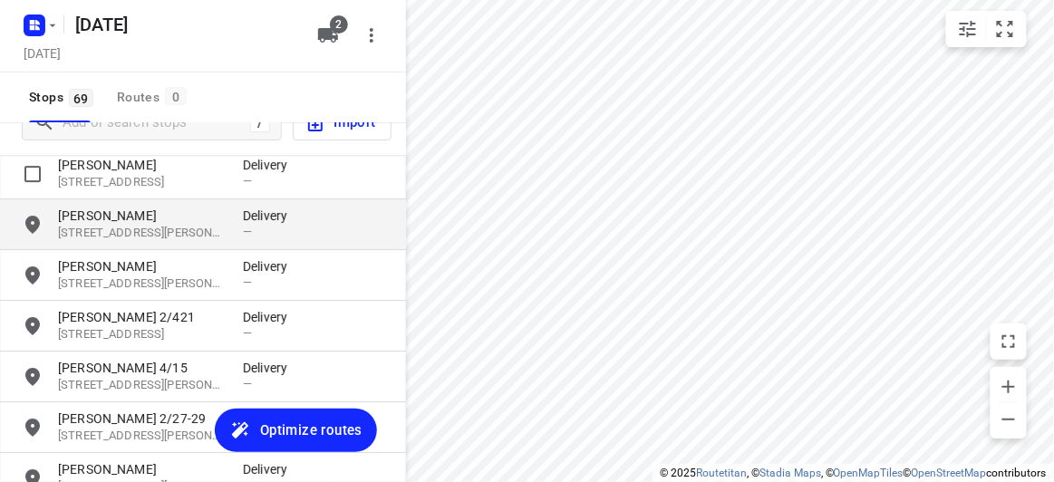
click at [106, 163] on p "[PERSON_NAME]" at bounding box center [141, 165] width 167 height 18
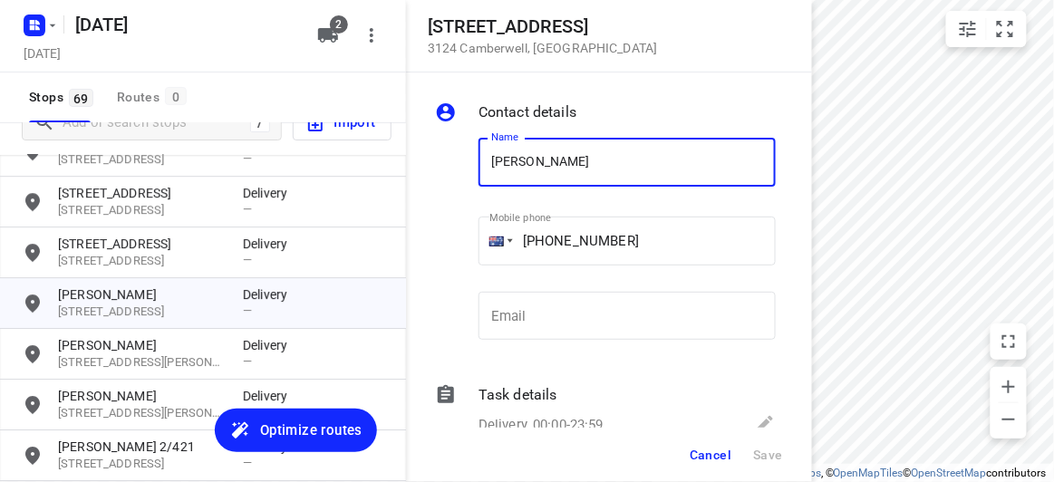
scroll to position [1349, 0]
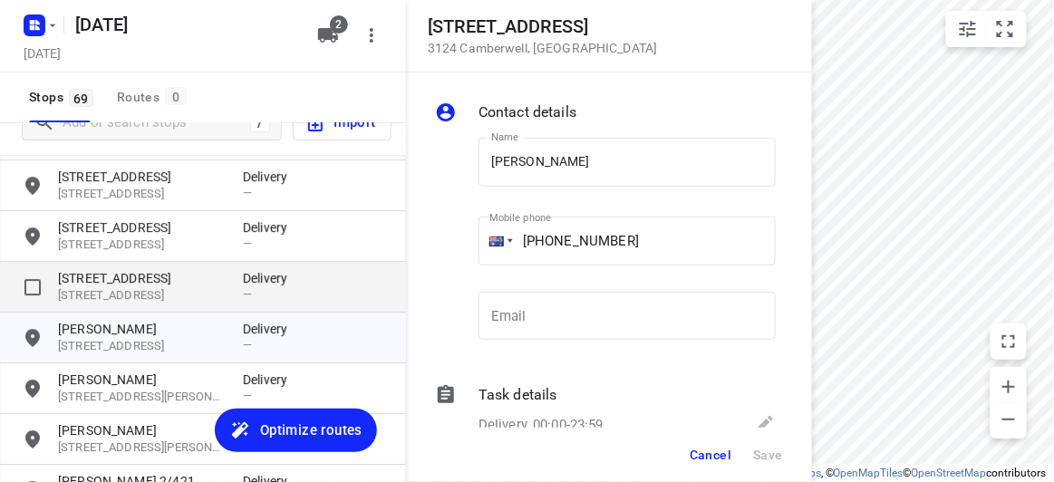
click at [102, 296] on p "[STREET_ADDRESS]" at bounding box center [141, 295] width 167 height 17
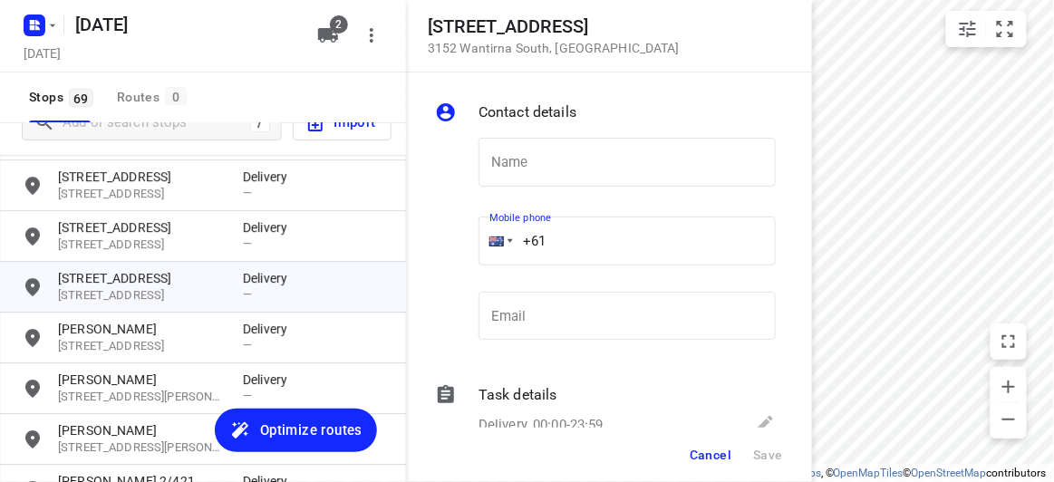
drag, startPoint x: 561, startPoint y: 244, endPoint x: 501, endPoint y: 268, distance: 64.6
click at [486, 257] on div "+61" at bounding box center [626, 241] width 297 height 49
paste input "412987997"
type input "[PHONE_NUMBER]"
click at [527, 170] on input "text" at bounding box center [626, 162] width 297 height 49
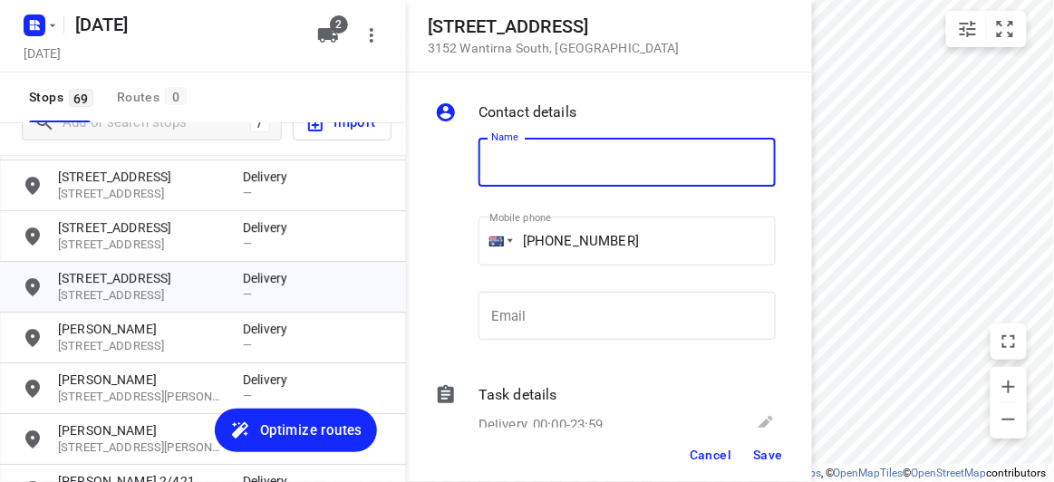
paste input "孝安"
type input "孝安"
click at [773, 461] on span "Save" at bounding box center [768, 455] width 30 height 14
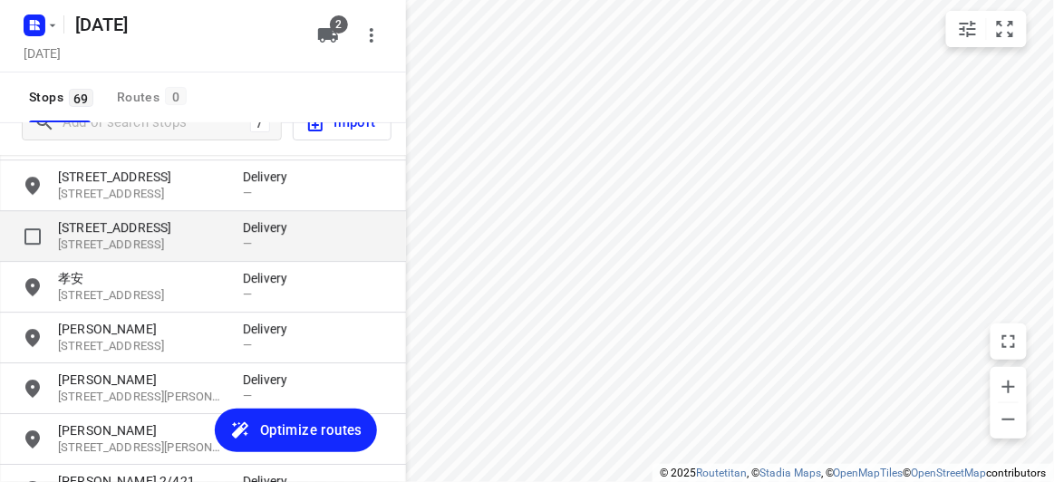
click at [91, 223] on p "[STREET_ADDRESS]" at bounding box center [141, 227] width 167 height 18
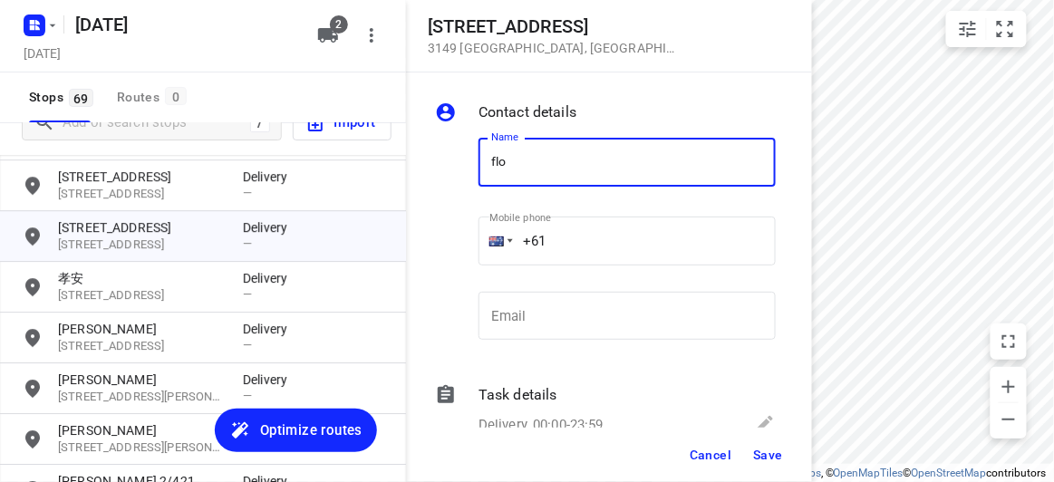
type input "[PERSON_NAME] 3/436"
drag, startPoint x: 568, startPoint y: 241, endPoint x: 433, endPoint y: 259, distance: 136.2
click at [433, 259] on div "Name [PERSON_NAME] 3/436 Name Mobile phone +61 ​ Email Email" at bounding box center [605, 242] width 348 height 239
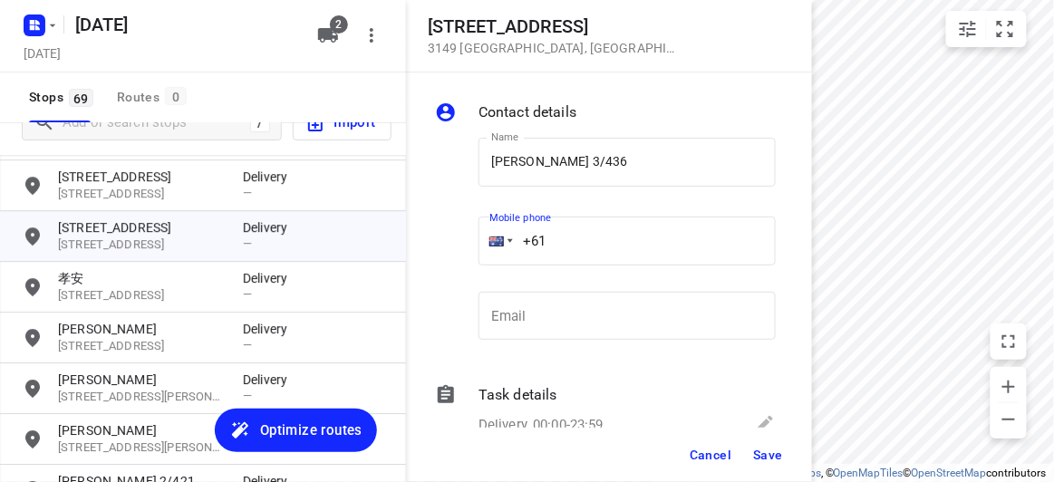
paste input "468493238"
type input "[PHONE_NUMBER]"
click at [775, 448] on span "Save" at bounding box center [768, 455] width 30 height 14
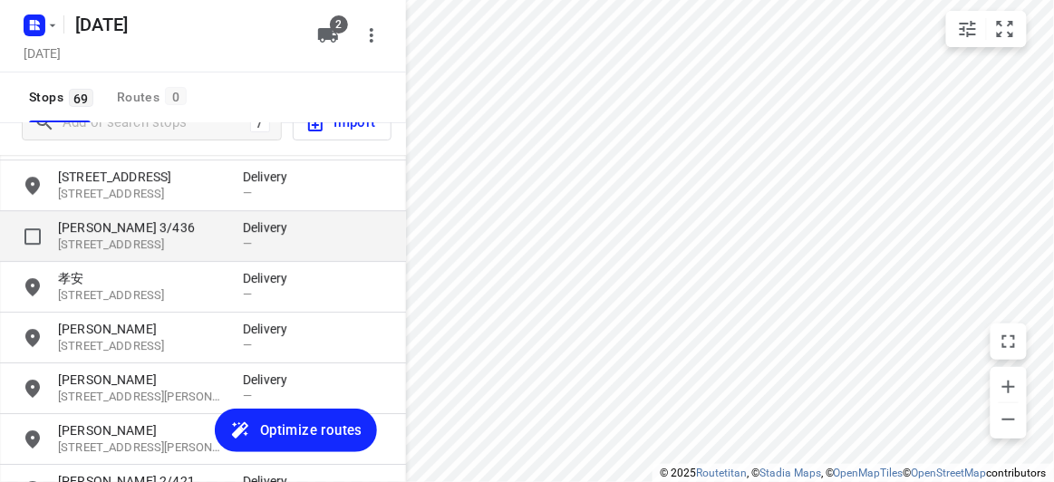
click at [92, 221] on p "[PERSON_NAME] 3/436" at bounding box center [141, 227] width 167 height 18
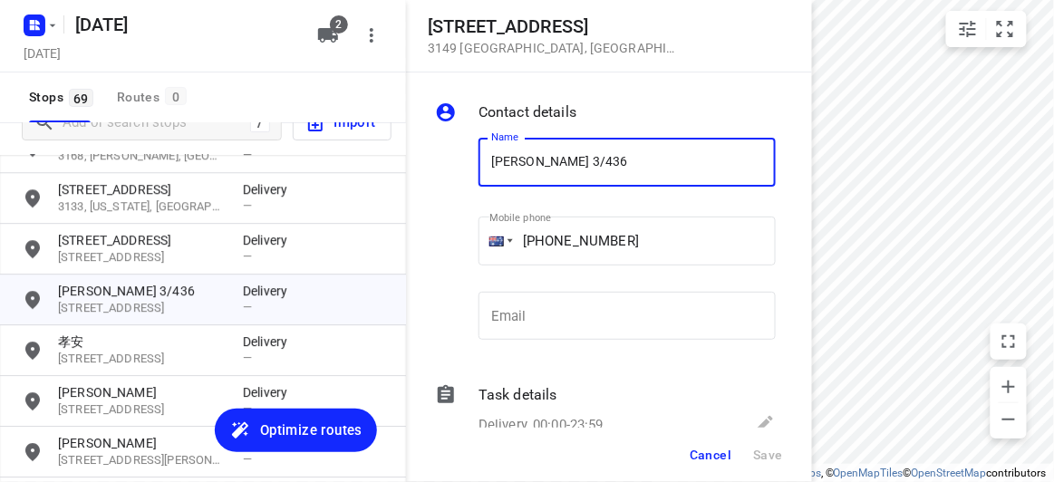
scroll to position [1266, 0]
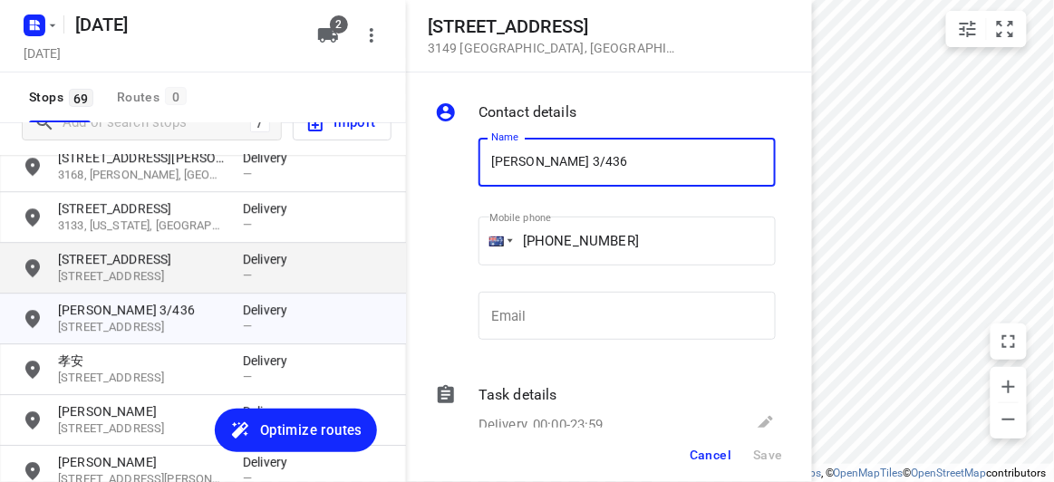
click at [145, 271] on p "[STREET_ADDRESS]" at bounding box center [141, 276] width 167 height 17
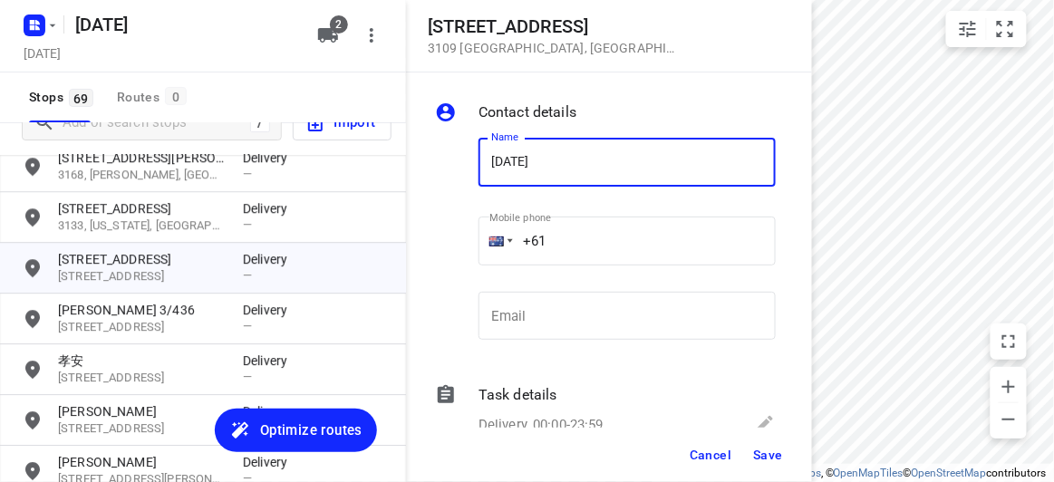
type input "[PERSON_NAME]"
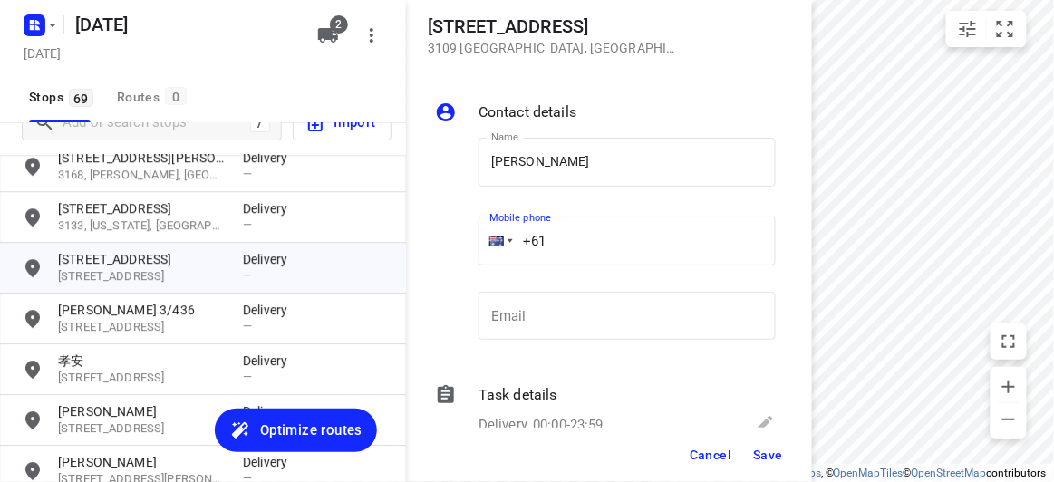
click at [579, 246] on input "+61" at bounding box center [626, 241] width 297 height 49
paste input "421077917"
type input "[PHONE_NUMBER]"
click at [772, 455] on span "Save" at bounding box center [768, 455] width 30 height 14
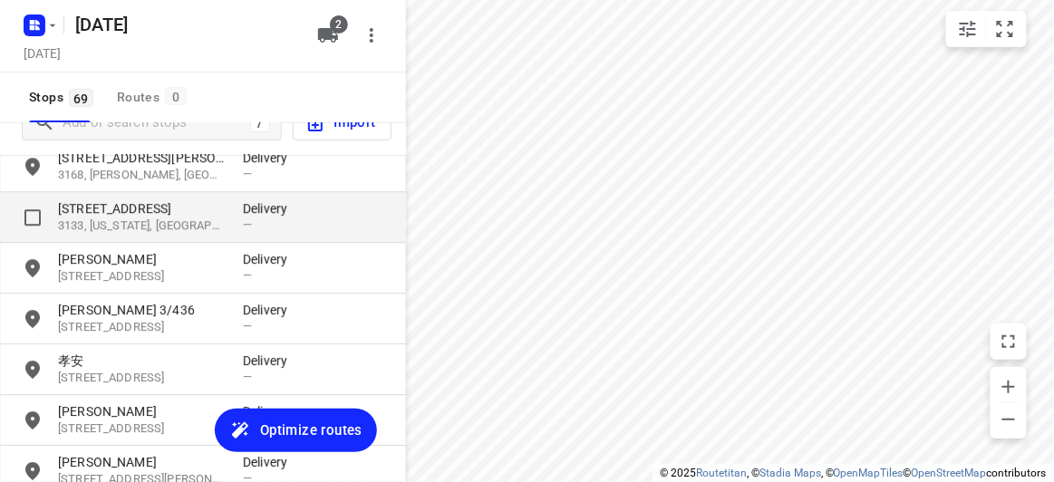
click at [172, 223] on p "3133, [US_STATE], [GEOGRAPHIC_DATA]" at bounding box center [141, 225] width 167 height 17
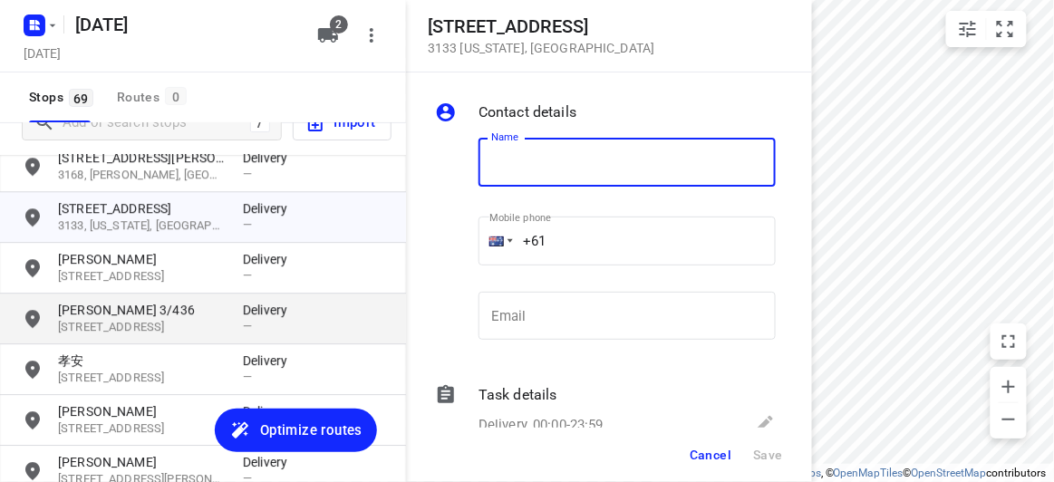
scroll to position [1184, 0]
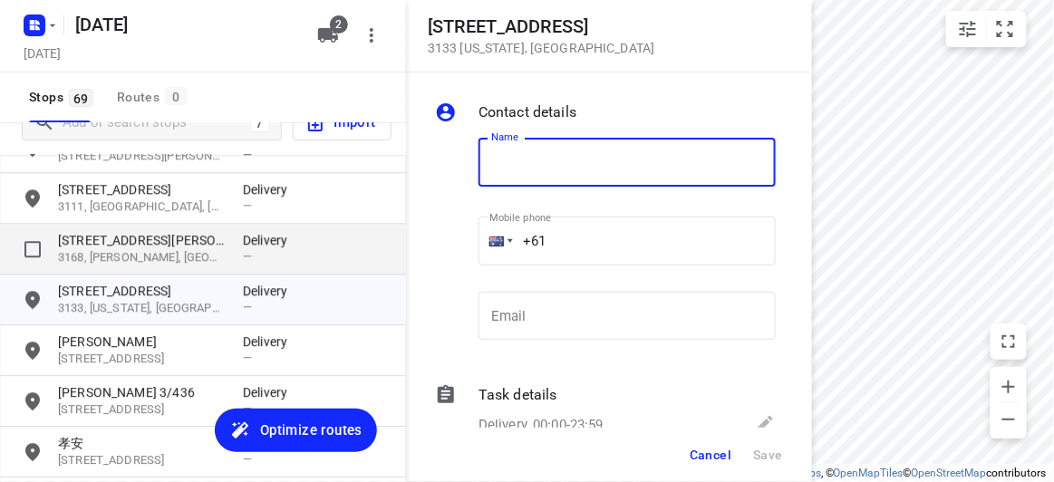
click at [148, 246] on p "[STREET_ADDRESS][PERSON_NAME]" at bounding box center [141, 240] width 167 height 18
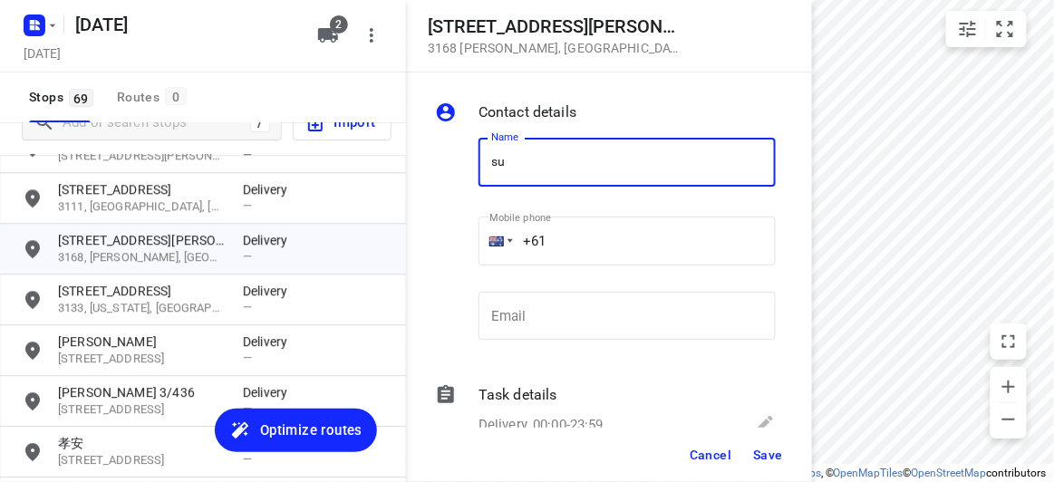
type input "SU CHOO"
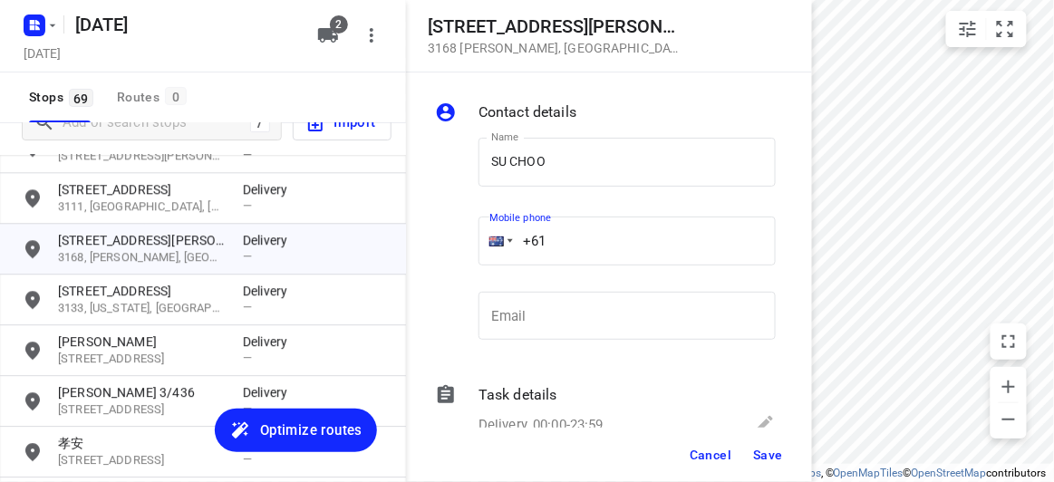
drag, startPoint x: 573, startPoint y: 242, endPoint x: 490, endPoint y: 248, distance: 82.7
click at [490, 248] on div "+61" at bounding box center [626, 241] width 297 height 49
paste input "412464420"
type input "[PHONE_NUMBER]"
click at [777, 452] on span "Save" at bounding box center [768, 455] width 30 height 14
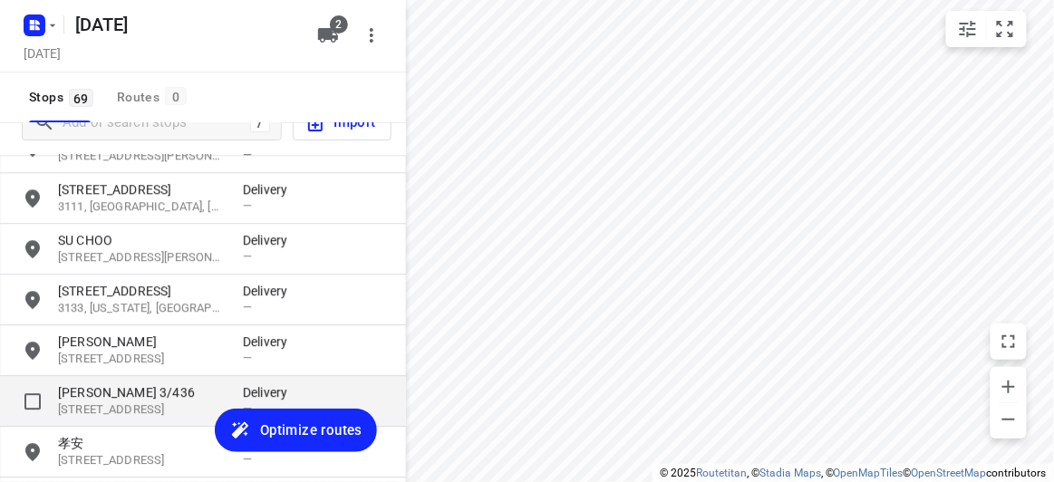
click at [108, 383] on p "[PERSON_NAME] 3/436" at bounding box center [141, 392] width 167 height 18
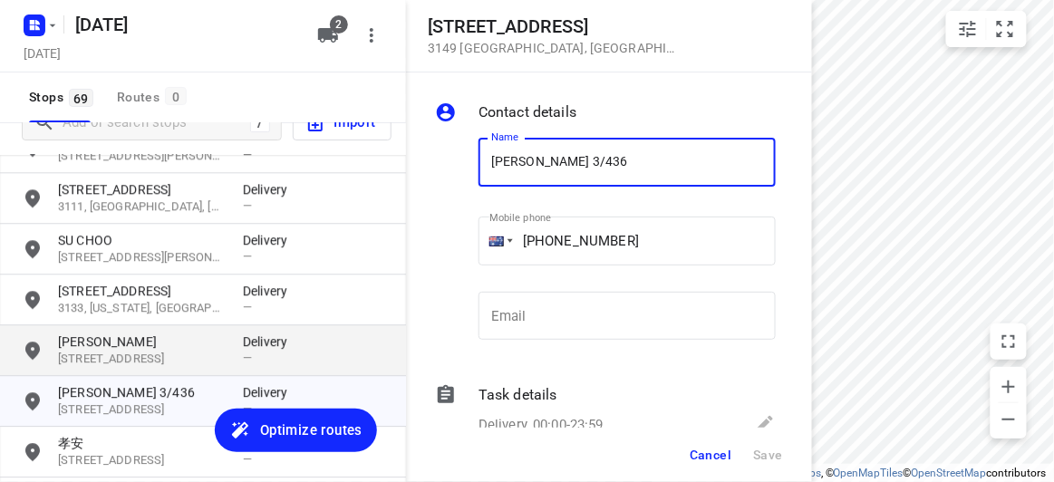
scroll to position [1102, 0]
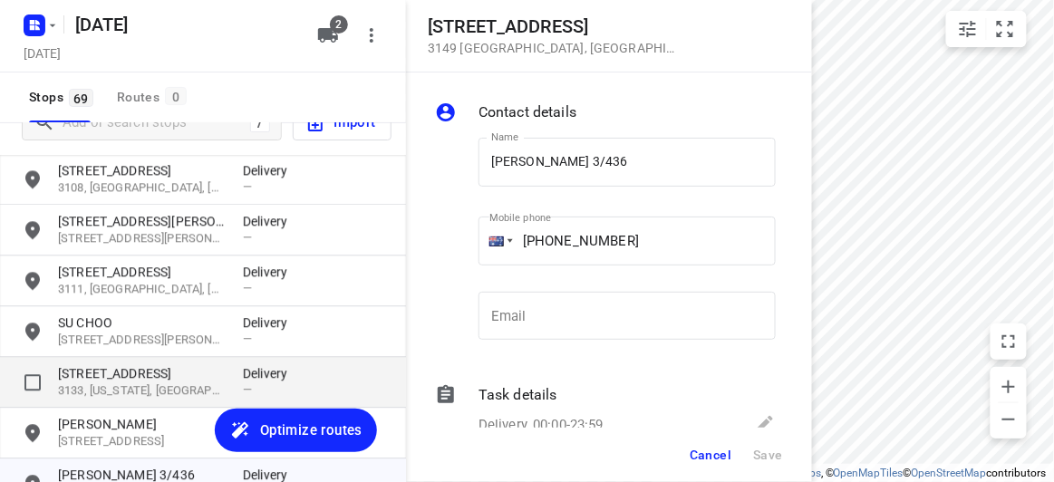
click at [120, 367] on p "[STREET_ADDRESS]" at bounding box center [141, 373] width 167 height 18
click at [65, 384] on p "3133, [US_STATE], [GEOGRAPHIC_DATA]" at bounding box center [141, 390] width 167 height 17
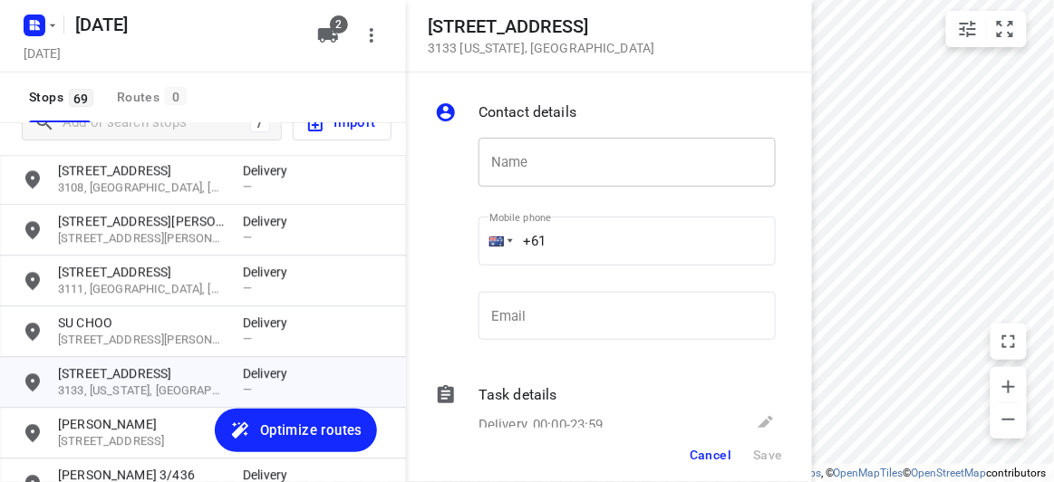
click at [565, 170] on input "text" at bounding box center [626, 162] width 297 height 49
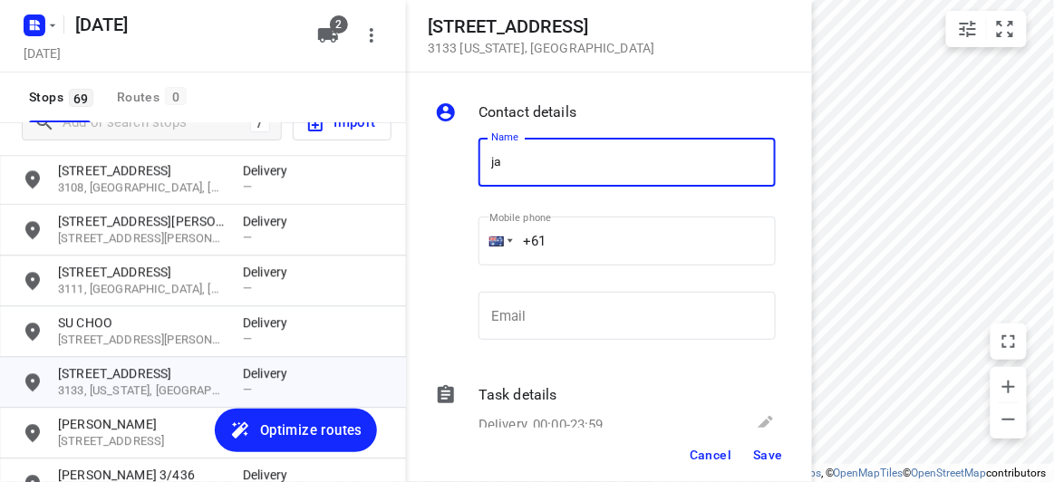
type input "[PERSON_NAME] 1/637"
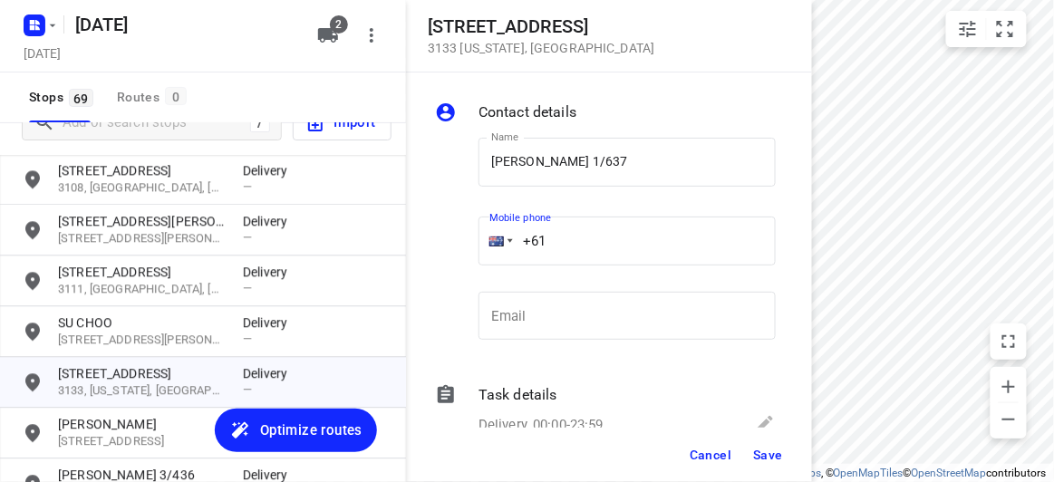
drag, startPoint x: 572, startPoint y: 227, endPoint x: 511, endPoint y: 232, distance: 60.9
click at [511, 232] on div "+61" at bounding box center [626, 241] width 297 height 49
paste input "402574360"
type input "[PHONE_NUMBER]"
click at [773, 442] on button "Save" at bounding box center [768, 454] width 44 height 33
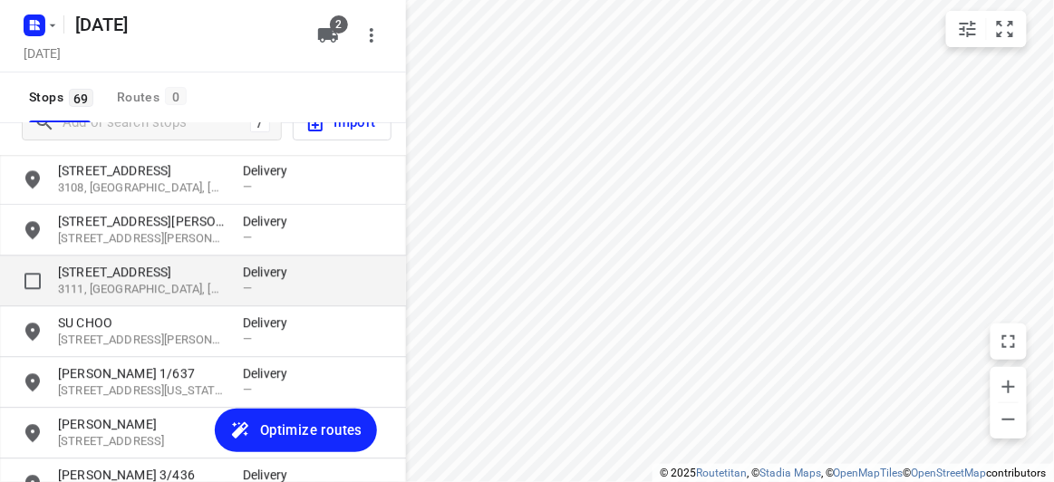
click at [123, 266] on p "[STREET_ADDRESS]" at bounding box center [141, 272] width 167 height 18
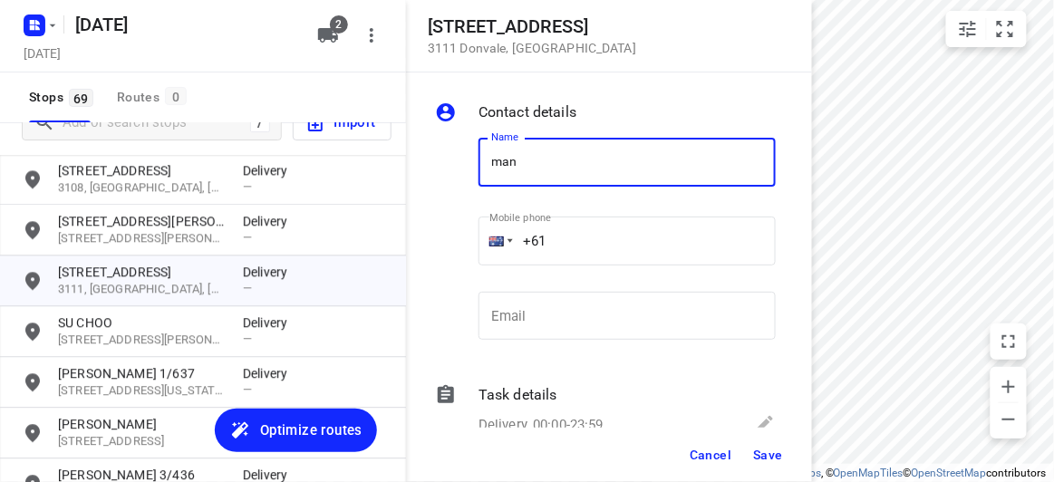
click at [496, 155] on input "man" at bounding box center [626, 162] width 297 height 49
click at [490, 160] on input "man" at bounding box center [626, 162] width 297 height 49
click at [558, 171] on input "sman" at bounding box center [626, 162] width 297 height 49
drag, startPoint x: 560, startPoint y: 159, endPoint x: 475, endPoint y: 166, distance: 85.4
click at [475, 166] on div "Name sman Name" at bounding box center [627, 166] width 312 height 92
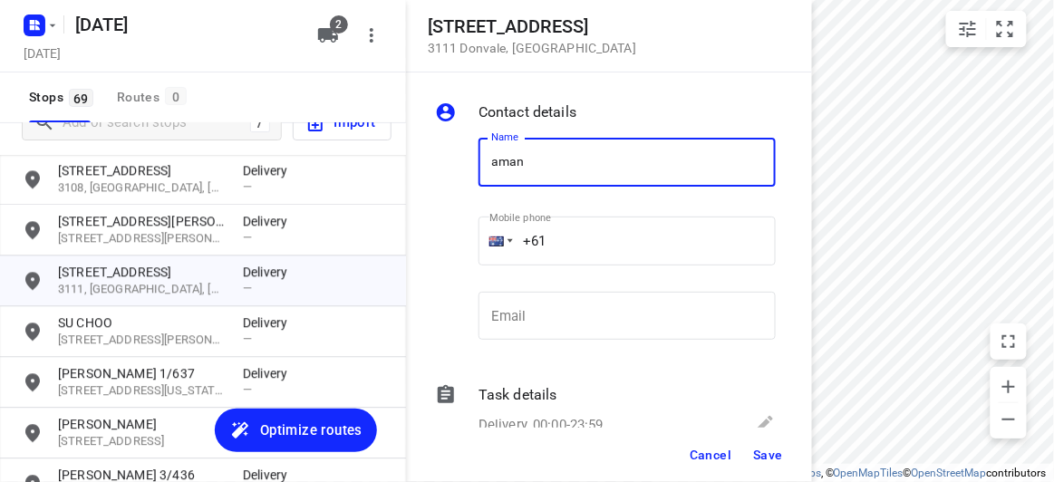
type input "[PERSON_NAME]"
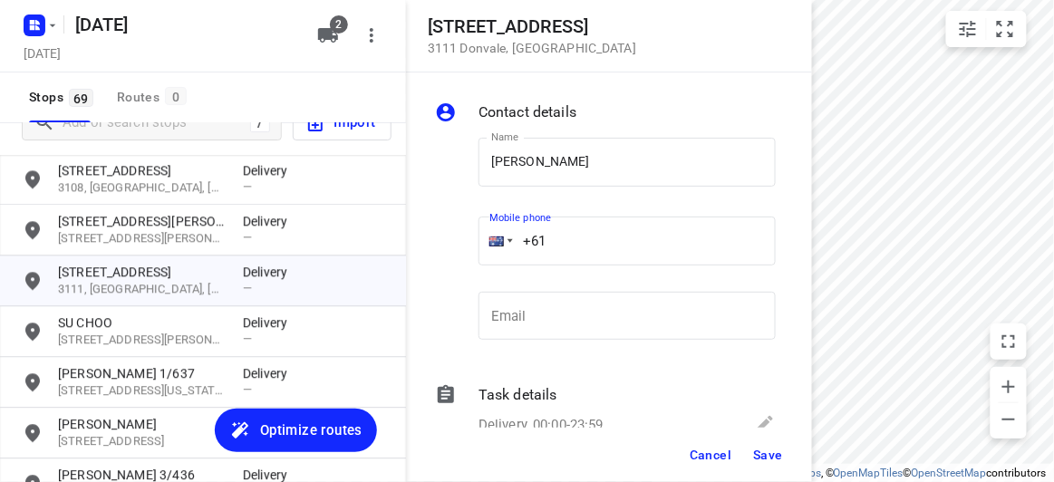
drag, startPoint x: 525, startPoint y: 238, endPoint x: 454, endPoint y: 237, distance: 71.6
click at [454, 238] on div "Name [PERSON_NAME] Name Mobile phone +61 ​ Email Email" at bounding box center [605, 242] width 348 height 239
paste input "421906306"
type input "[PHONE_NUMBER]"
click at [766, 445] on button "Save" at bounding box center [768, 454] width 44 height 33
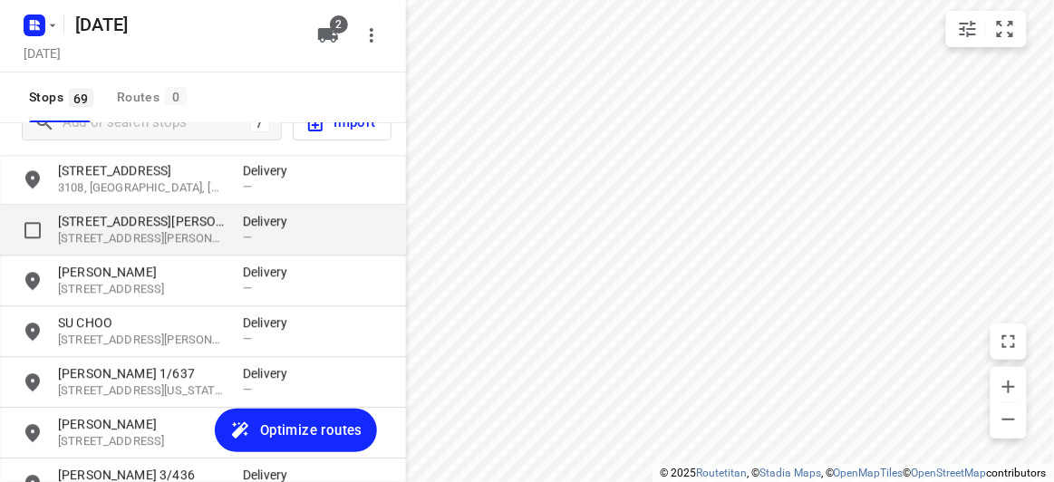
click at [131, 217] on p "[STREET_ADDRESS][PERSON_NAME]" at bounding box center [141, 221] width 167 height 18
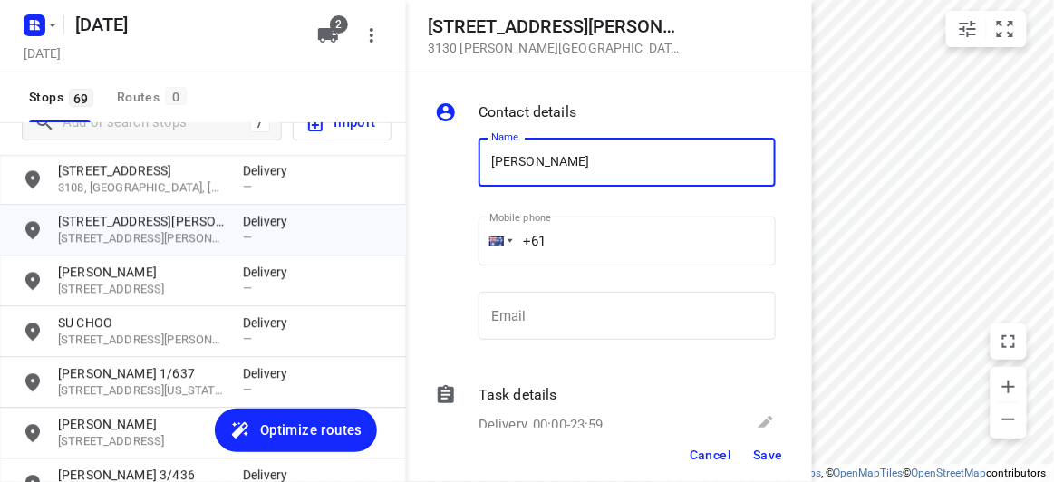
type input "[PERSON_NAME]"
drag, startPoint x: 570, startPoint y: 239, endPoint x: 495, endPoint y: 244, distance: 75.3
click at [495, 244] on div "+61" at bounding box center [626, 241] width 297 height 49
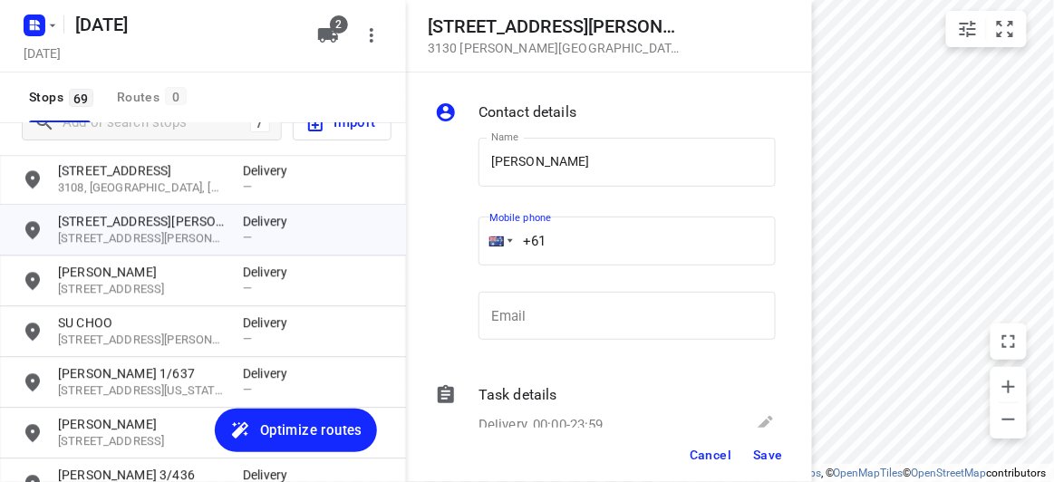
paste input "tel"
drag, startPoint x: 647, startPoint y: 217, endPoint x: 519, endPoint y: 217, distance: 127.7
click at [519, 217] on div "Mobile phone +61 ​" at bounding box center [626, 244] width 297 height 72
paste input "415369931"
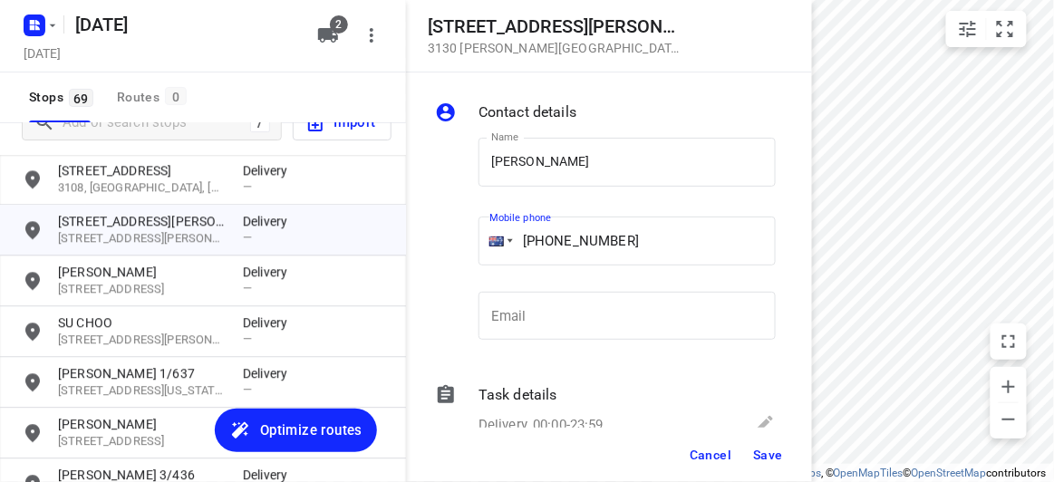
type input "[PHONE_NUMBER]"
click at [759, 446] on button "Save" at bounding box center [768, 454] width 44 height 33
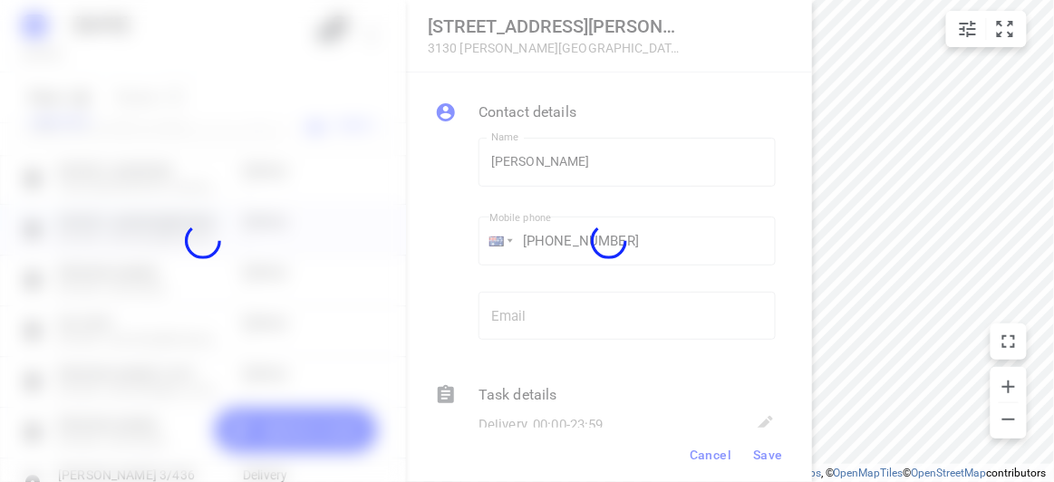
click at [749, 478] on div at bounding box center [609, 241] width 406 height 482
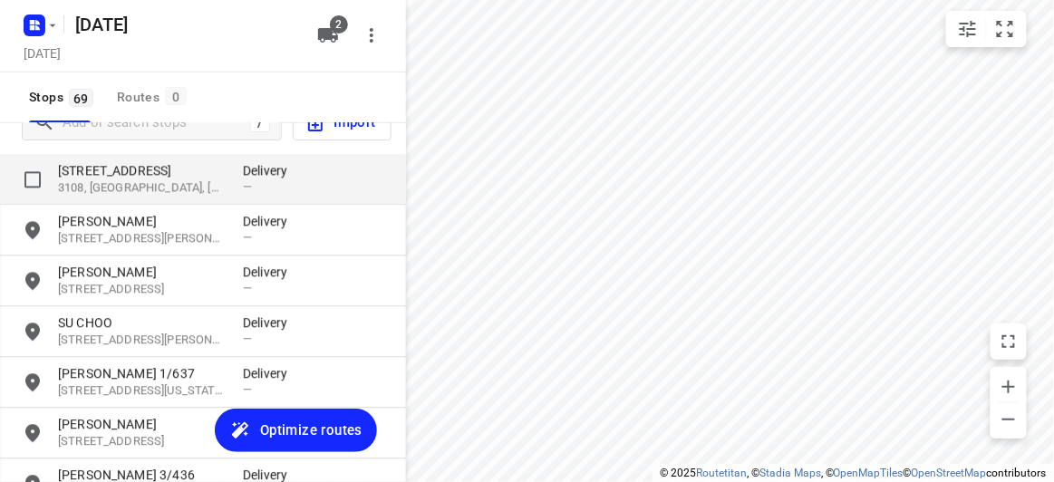
click at [107, 187] on p "3108, [GEOGRAPHIC_DATA], [GEOGRAPHIC_DATA]" at bounding box center [141, 187] width 167 height 17
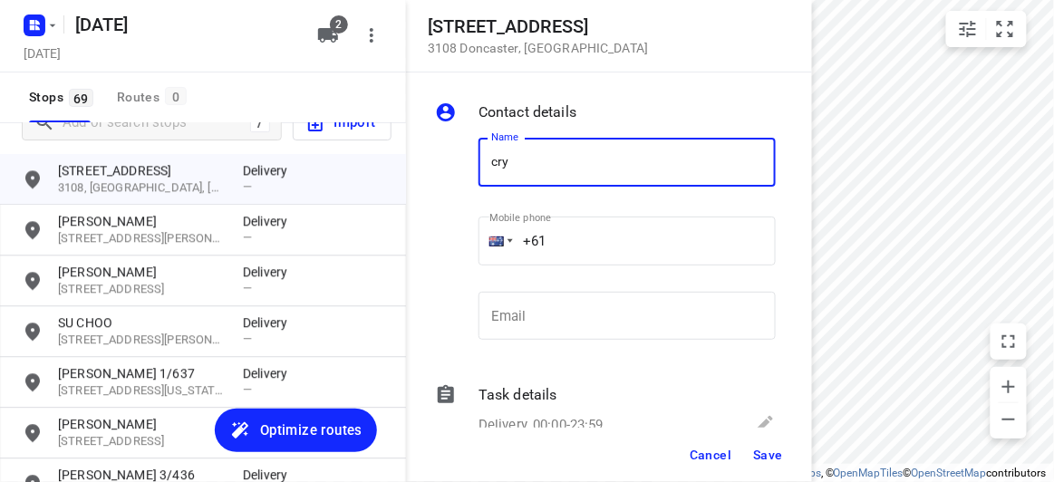
type input "[PERSON_NAME]"
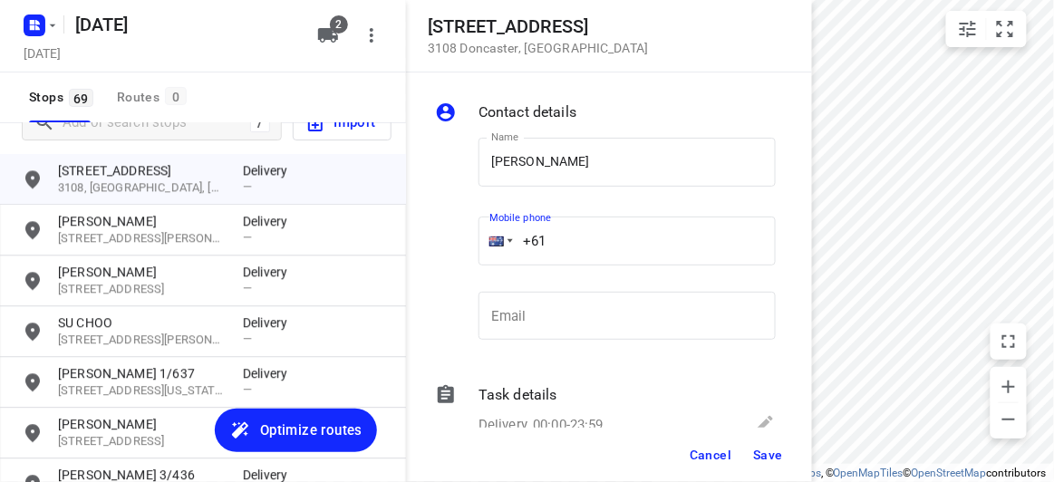
drag, startPoint x: 574, startPoint y: 239, endPoint x: 426, endPoint y: 247, distance: 148.8
click at [426, 247] on div "Contact details Name [PERSON_NAME] Name Mobile phone +61 ​ Email Email Task det…" at bounding box center [609, 249] width 406 height 355
paste input "tel"
paste input "411733198"
type input "[PHONE_NUMBER]"
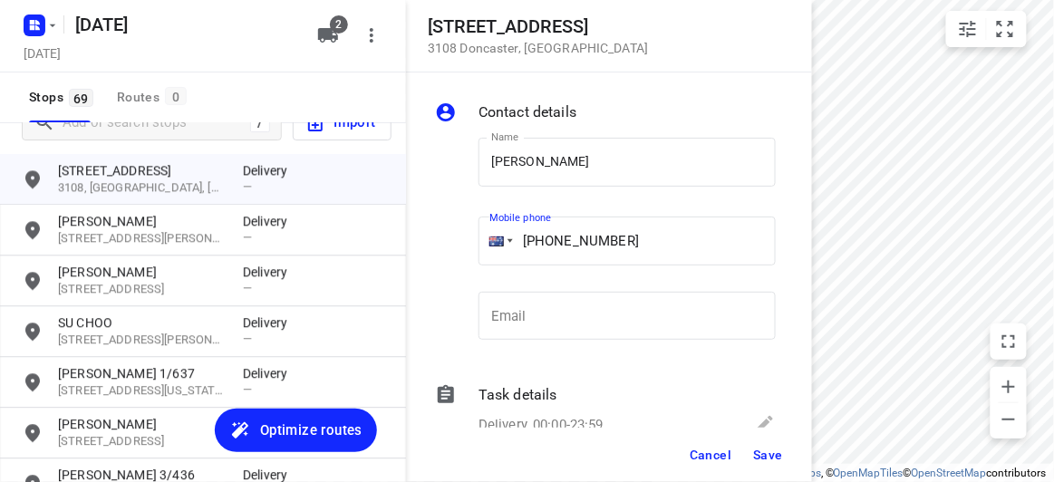
click at [758, 463] on button "Save" at bounding box center [768, 454] width 44 height 33
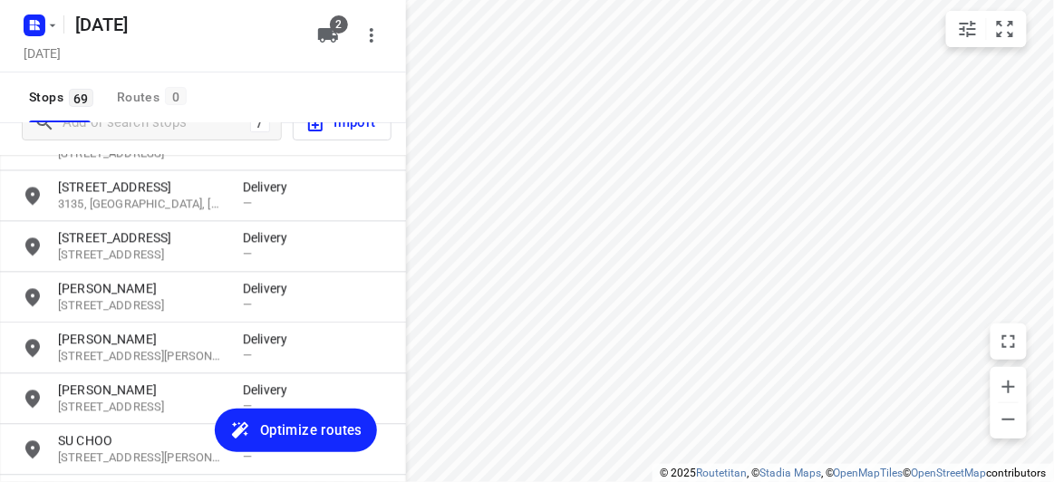
scroll to position [854, 0]
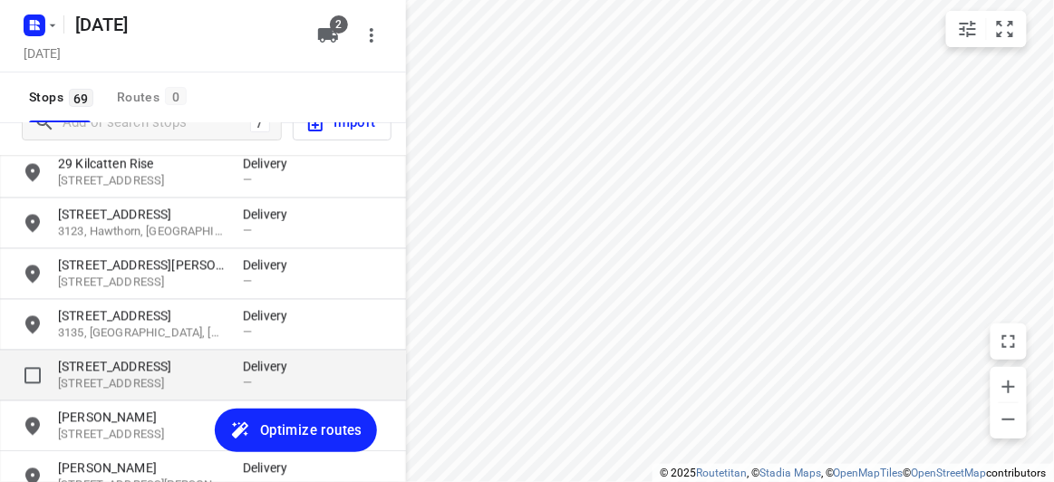
click at [130, 370] on p "[STREET_ADDRESS]" at bounding box center [141, 367] width 167 height 18
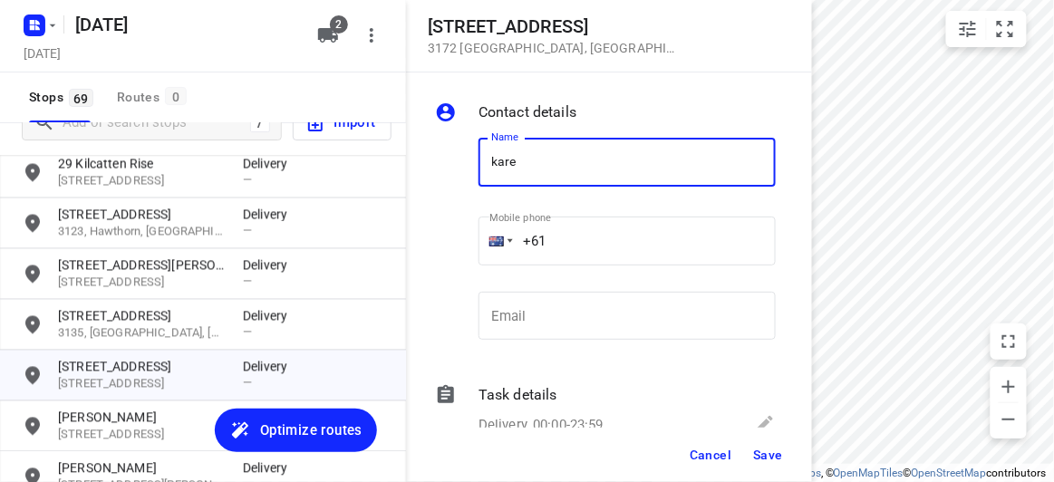
type input "[PERSON_NAME]"
drag, startPoint x: 554, startPoint y: 244, endPoint x: 568, endPoint y: 227, distance: 21.8
click at [568, 227] on input "+61" at bounding box center [626, 241] width 297 height 49
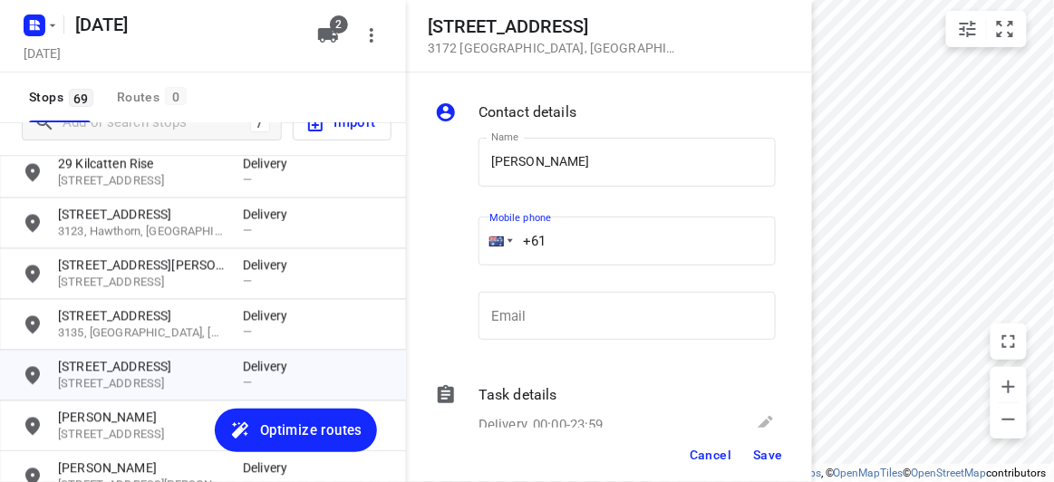
paste input "421531028"
type input "[PHONE_NUMBER]"
click at [755, 452] on span "Save" at bounding box center [768, 455] width 30 height 14
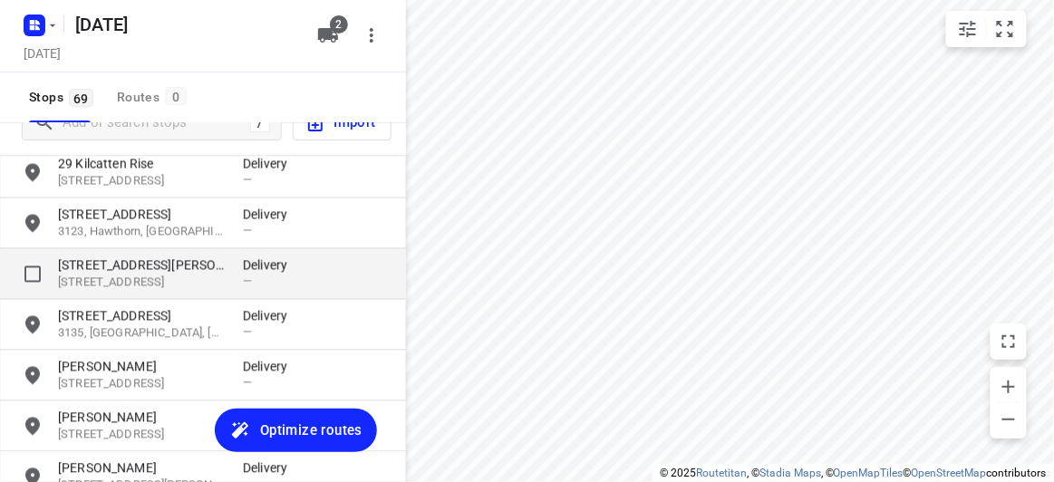
click at [107, 274] on p "[STREET_ADDRESS]" at bounding box center [141, 282] width 167 height 17
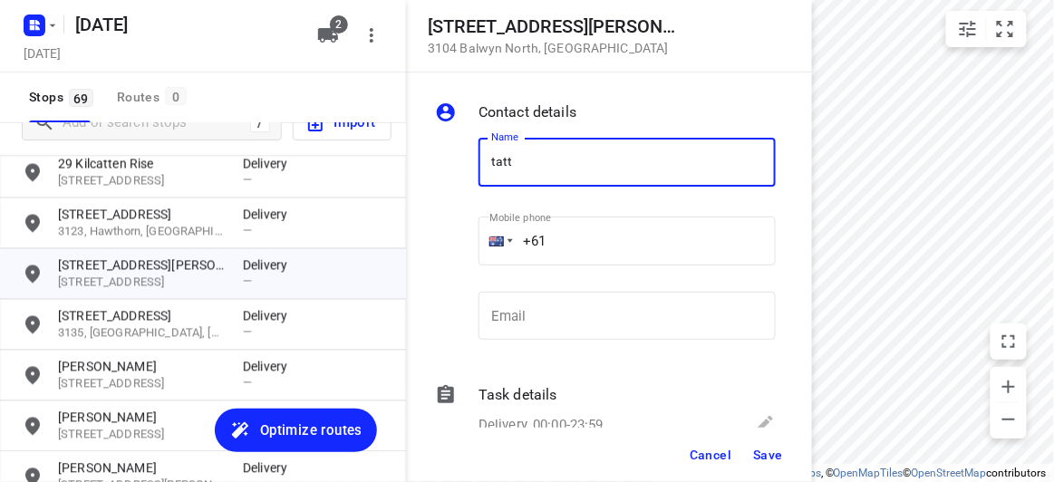
type input "TATT [PERSON_NAME]"
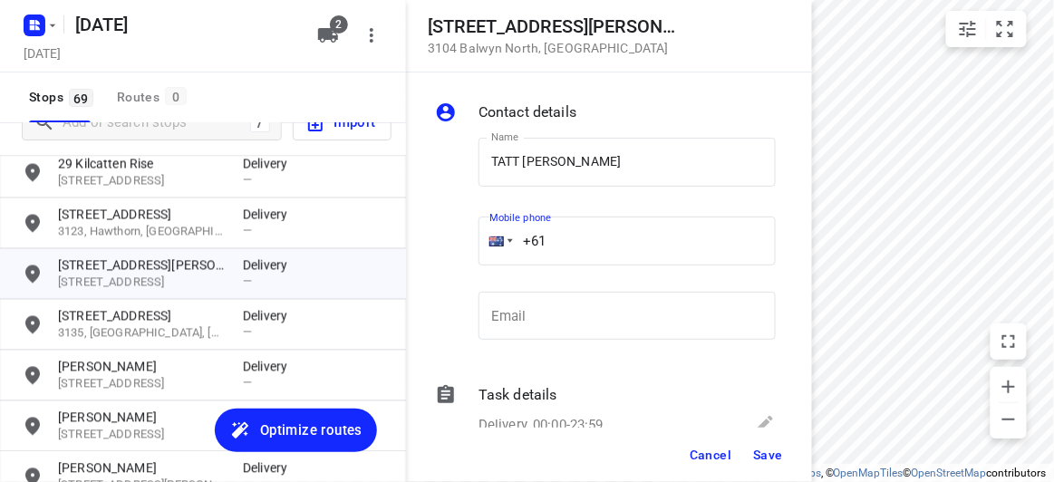
drag, startPoint x: 516, startPoint y: 238, endPoint x: 433, endPoint y: 246, distance: 83.7
click at [433, 246] on div "Name TATT [PERSON_NAME] SAW Name Mobile phone +61 ​ Email Email" at bounding box center [605, 242] width 348 height 239
paste input "401262845"
type input "[PHONE_NUMBER]"
click at [759, 466] on button "Save" at bounding box center [768, 454] width 44 height 33
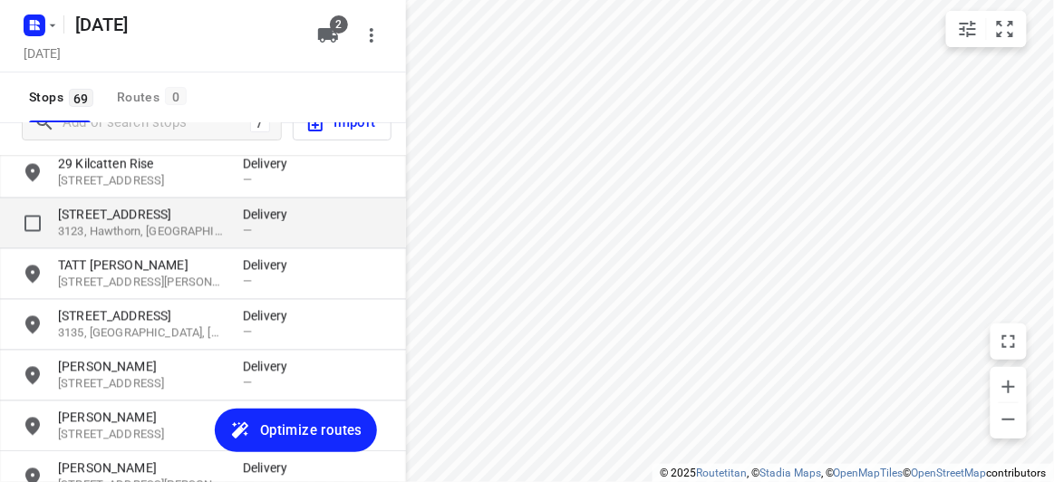
click at [120, 217] on p "[STREET_ADDRESS]" at bounding box center [141, 215] width 167 height 18
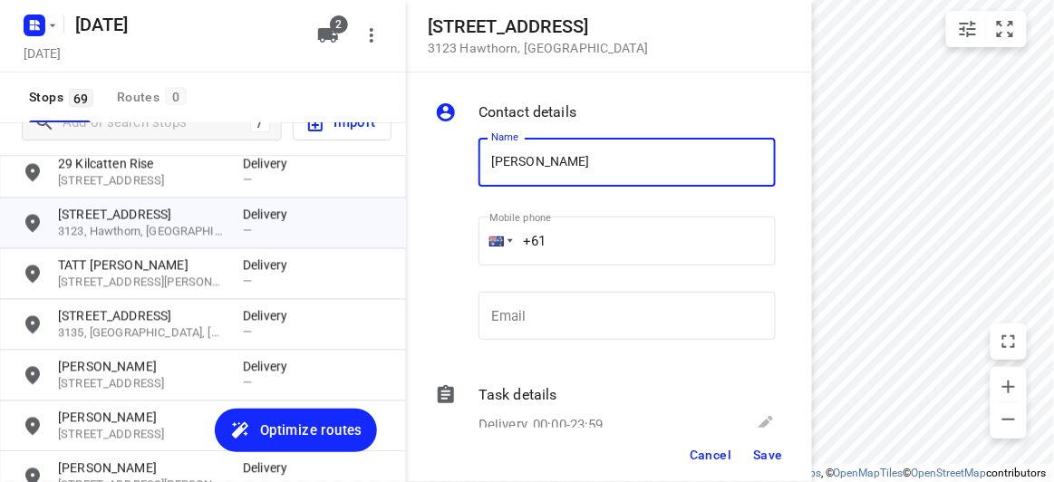
type input "[PERSON_NAME] [PERSON_NAME]"
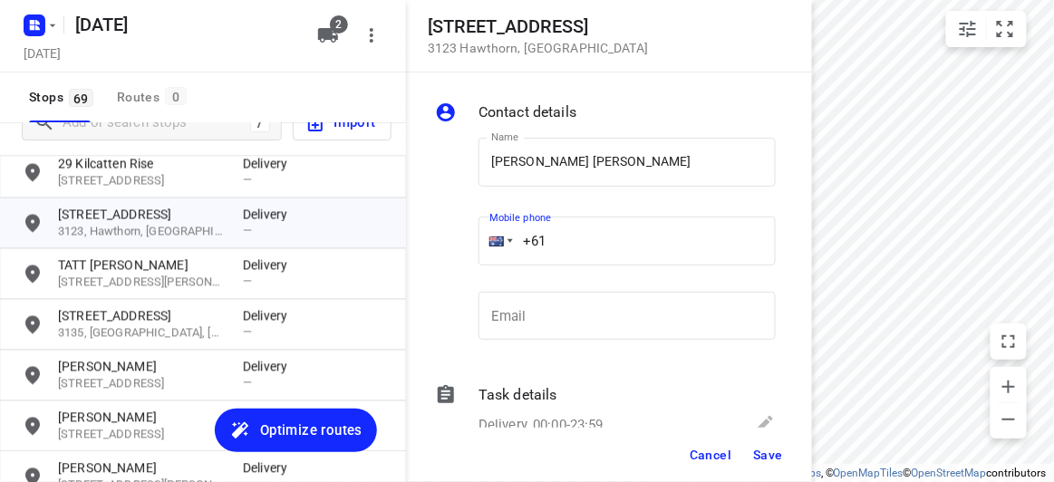
drag, startPoint x: 492, startPoint y: 248, endPoint x: 482, endPoint y: 250, distance: 10.1
click at [482, 250] on div "+61" at bounding box center [626, 241] width 297 height 49
paste input "404009188"
type input "[PHONE_NUMBER]"
click at [780, 445] on button "Save" at bounding box center [768, 454] width 44 height 33
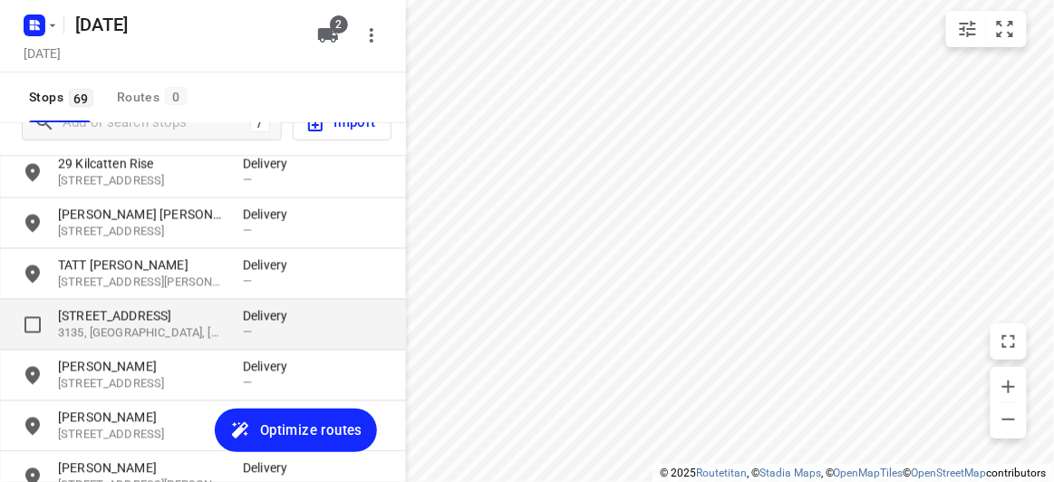
click at [105, 320] on p "[STREET_ADDRESS]" at bounding box center [141, 316] width 167 height 18
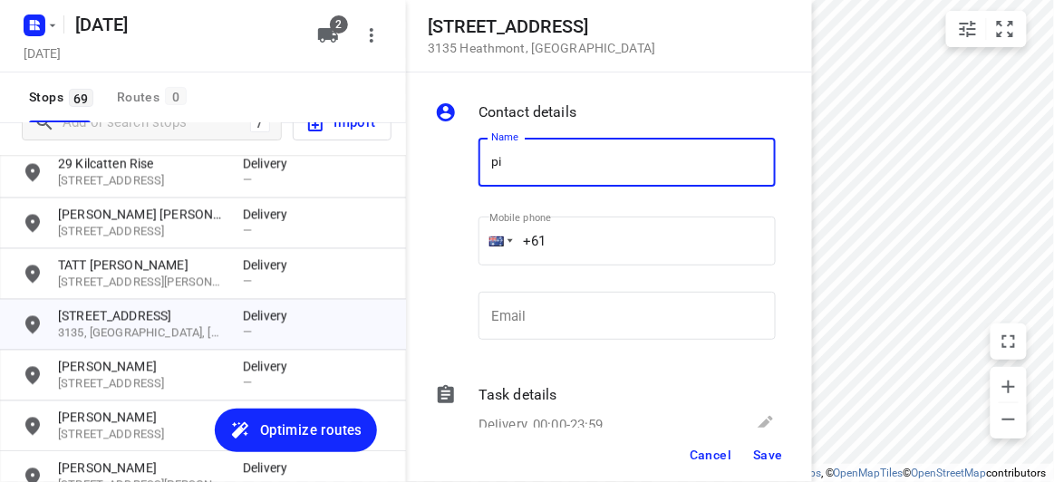
type input "[PERSON_NAME] 3/1"
click at [568, 235] on input "+61" at bounding box center [626, 241] width 297 height 49
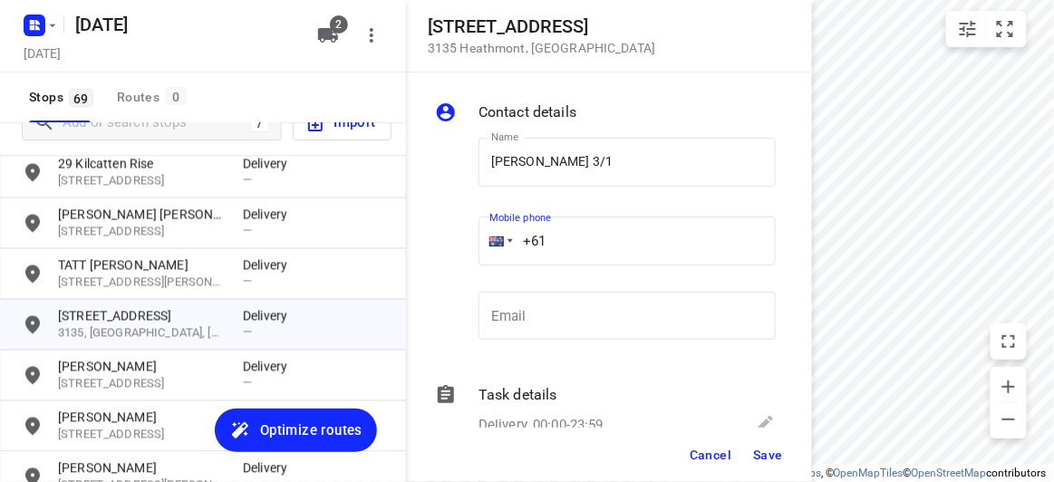
paste input "404154451"
type input "[PHONE_NUMBER]"
click at [773, 445] on button "Save" at bounding box center [768, 454] width 44 height 33
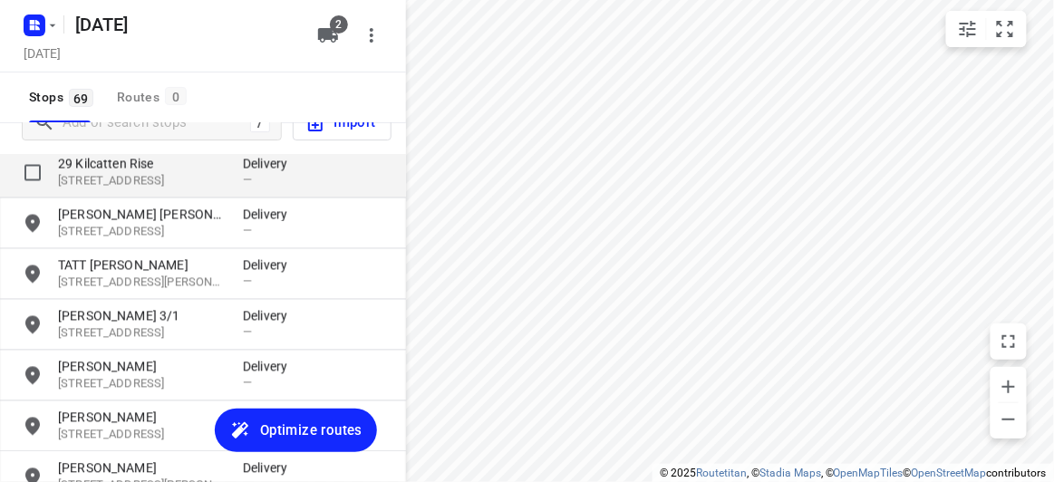
click at [120, 173] on p "[STREET_ADDRESS]" at bounding box center [141, 181] width 167 height 17
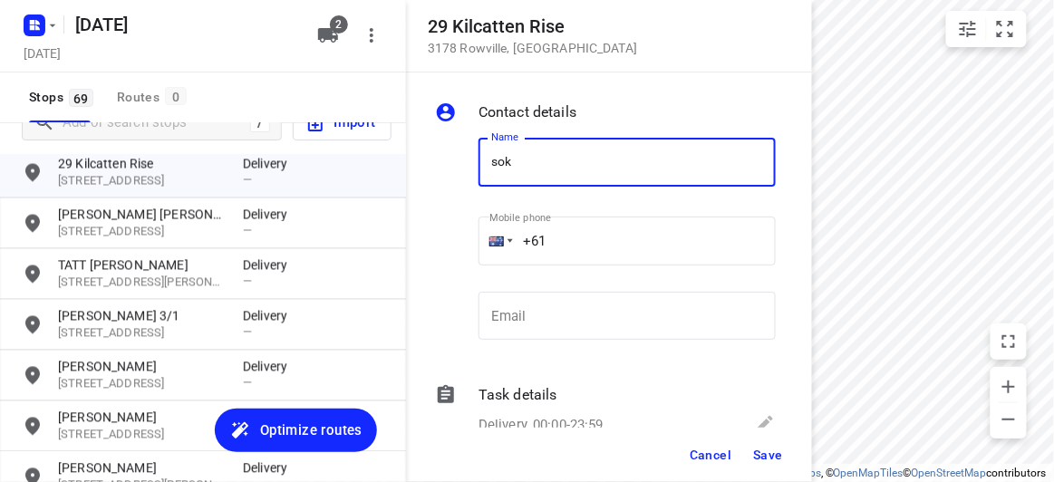
type input "[PERSON_NAME]"
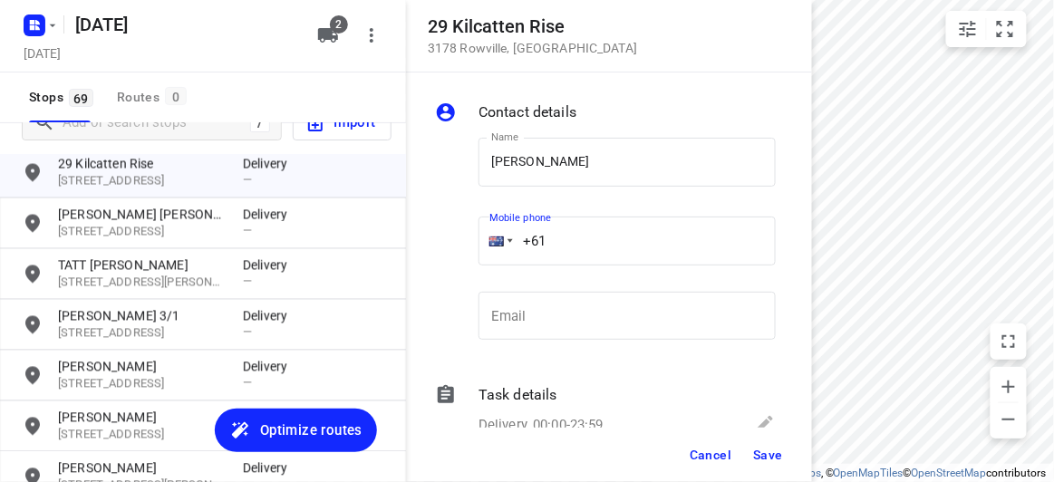
click at [568, 238] on input "+61" at bounding box center [626, 241] width 297 height 49
paste input "0466316336"
drag, startPoint x: 660, startPoint y: 281, endPoint x: 627, endPoint y: 275, distance: 33.1
click at [633, 276] on div "Name [PERSON_NAME] Name Mobile phone [PHONE_NUMBER] ​ Email Email" at bounding box center [627, 242] width 304 height 239
click at [572, 246] on input "[PHONE_NUMBER]" at bounding box center [626, 241] width 297 height 49
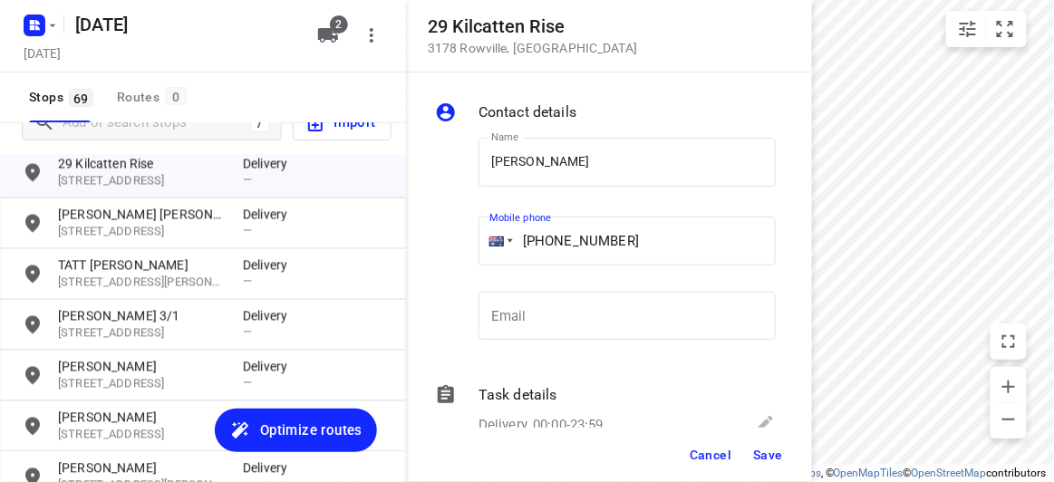
click at [554, 242] on input "[PHONE_NUMBER]" at bounding box center [626, 241] width 297 height 49
type input "[PHONE_NUMBER]"
click at [767, 453] on span "Save" at bounding box center [768, 455] width 30 height 14
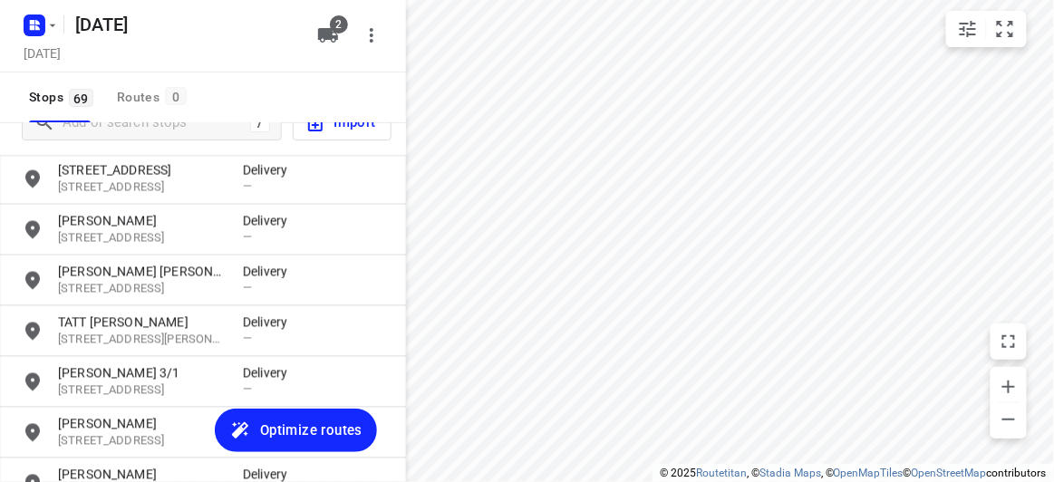
scroll to position [772, 0]
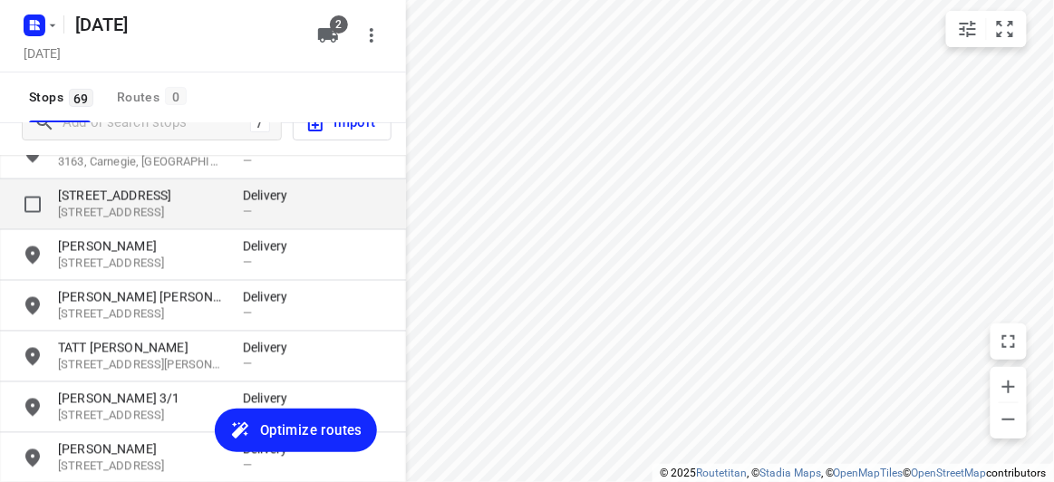
click at [111, 197] on p "[STREET_ADDRESS]" at bounding box center [141, 196] width 167 height 18
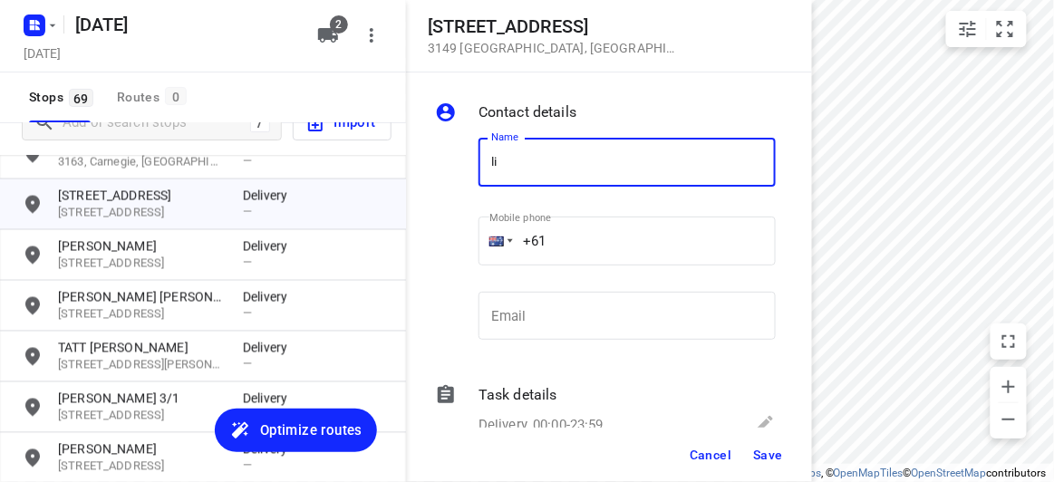
type input "[PERSON_NAME]"
click at [583, 244] on input "+61" at bounding box center [626, 241] width 297 height 49
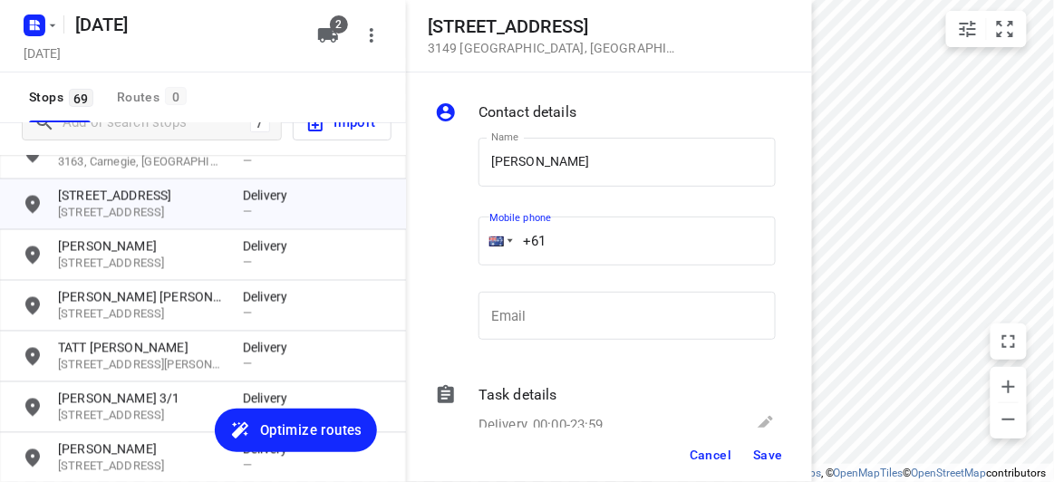
paste input "61412213325"
drag, startPoint x: 649, startPoint y: 243, endPoint x: 431, endPoint y: 248, distance: 217.5
click at [431, 247] on div "Name [PERSON_NAME] TEE Name Mobile phone [PHONE_NUMBER] ​ Email Email" at bounding box center [605, 242] width 348 height 239
paste input "tel"
type input "[PHONE_NUMBER]"
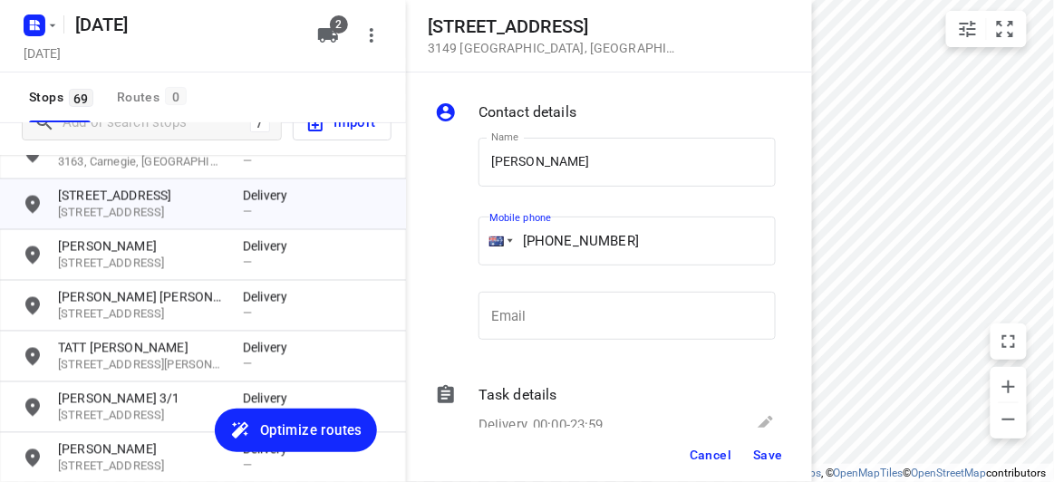
click at [751, 471] on div "Cancel Save" at bounding box center [609, 455] width 406 height 54
click at [754, 455] on span "Save" at bounding box center [768, 455] width 30 height 14
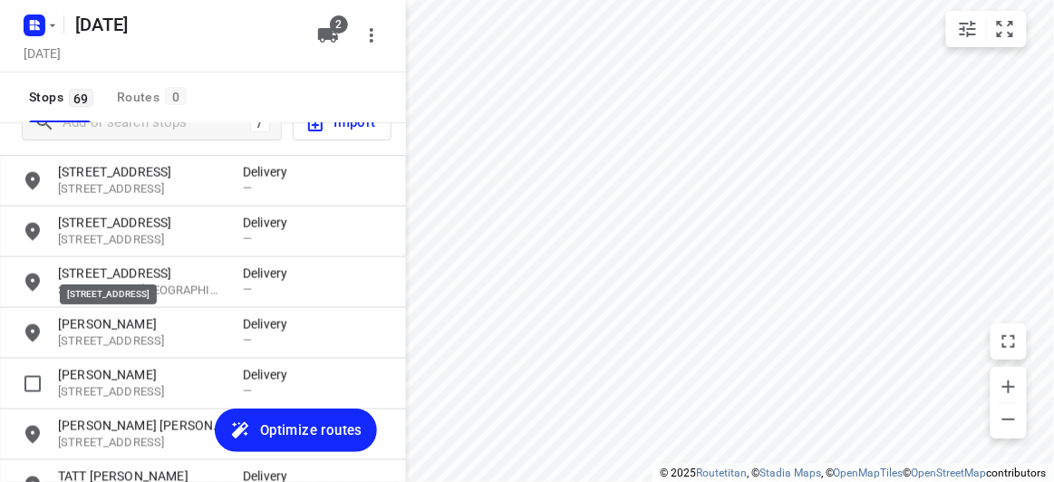
scroll to position [607, 0]
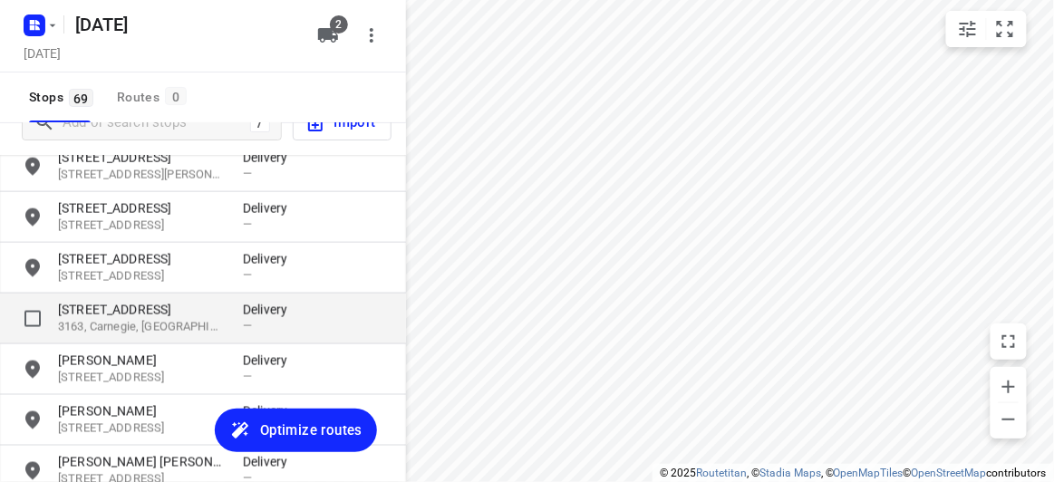
click at [115, 314] on p "[STREET_ADDRESS]" at bounding box center [141, 310] width 167 height 18
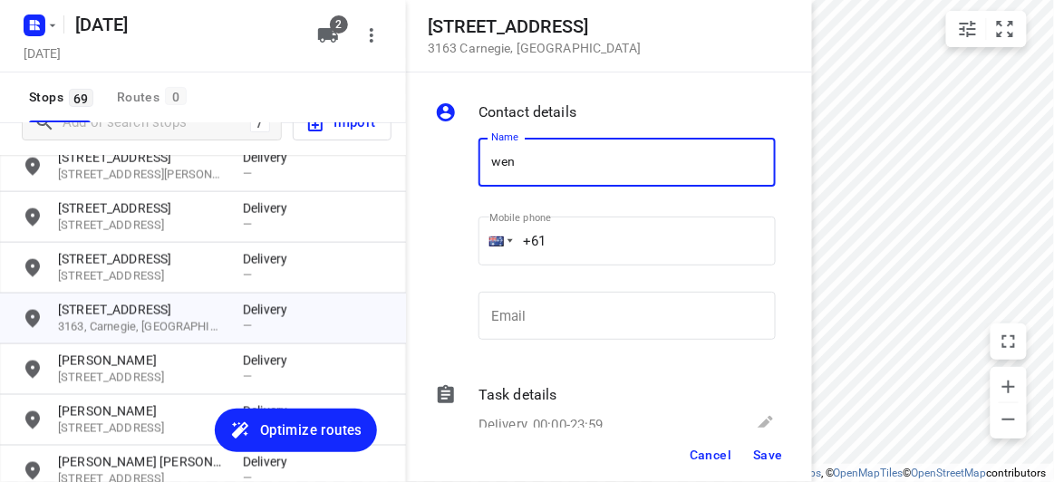
type input "[PERSON_NAME] 2/16"
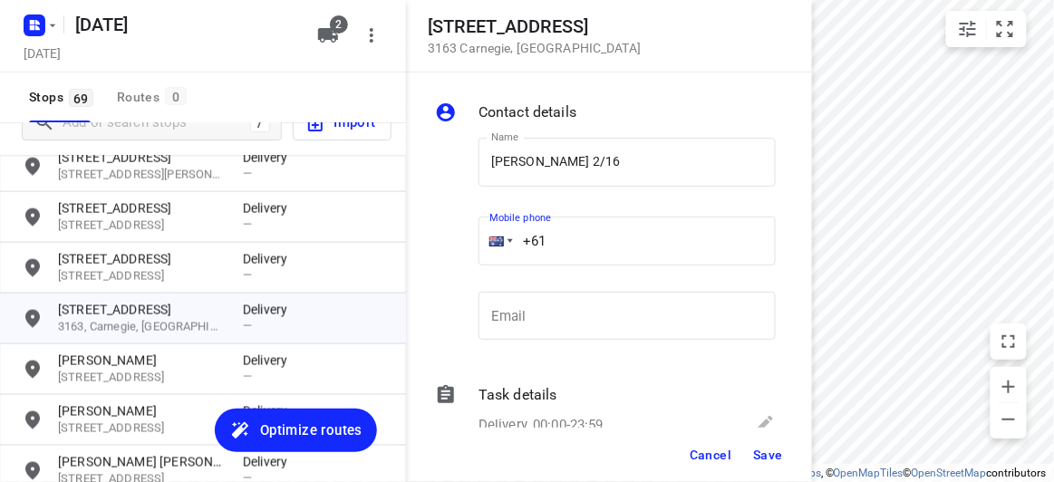
drag, startPoint x: 529, startPoint y: 227, endPoint x: 467, endPoint y: 229, distance: 62.5
click at [467, 229] on div "Name [PERSON_NAME] 2/16 Name Mobile phone +61 ​ Email Email" at bounding box center [605, 242] width 348 height 239
paste input "434636283"
type input "[PHONE_NUMBER]"
click at [772, 449] on span "Save" at bounding box center [768, 455] width 30 height 14
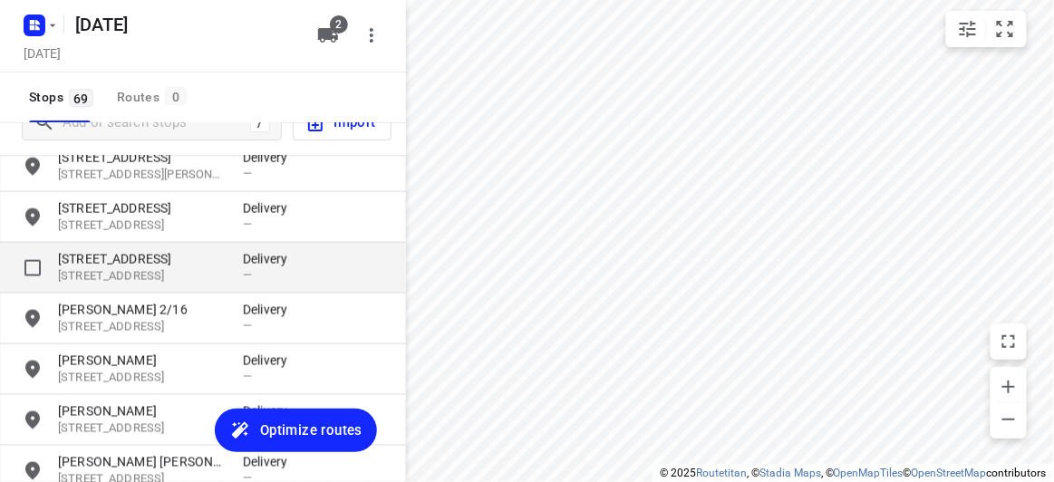
click at [96, 261] on p "[STREET_ADDRESS]" at bounding box center [141, 259] width 167 height 18
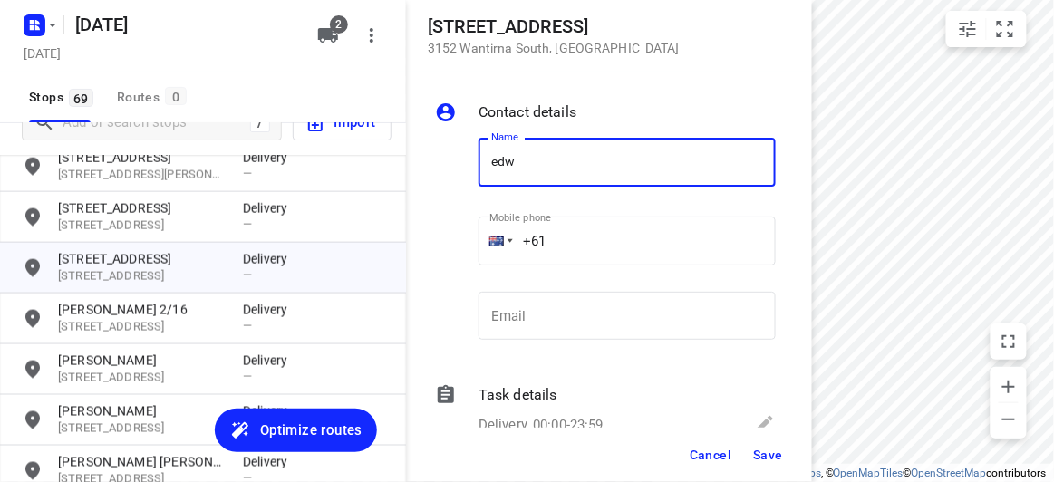
type input "[PERSON_NAME]"
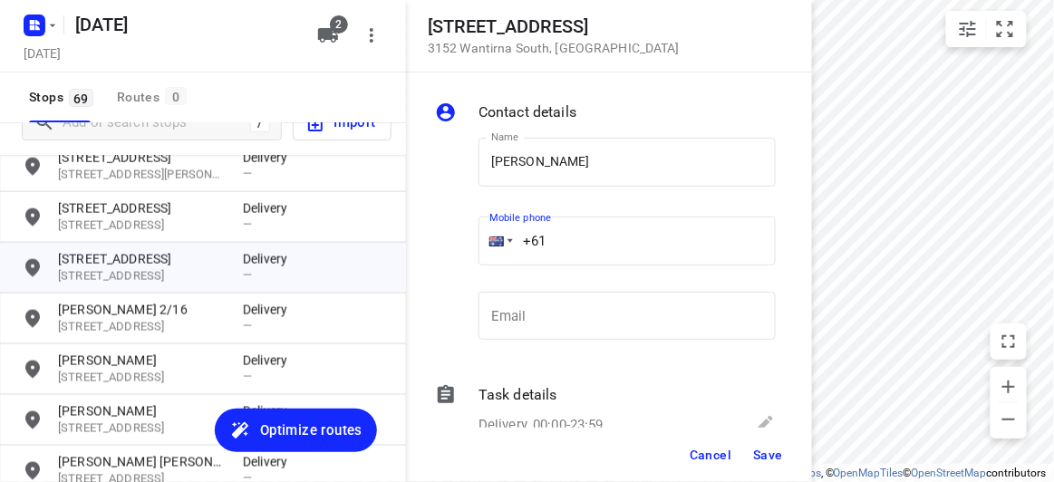
drag, startPoint x: 527, startPoint y: 238, endPoint x: 487, endPoint y: 238, distance: 39.9
click at [487, 238] on div "+61" at bounding box center [626, 241] width 297 height 49
paste input "tel"
paste input "424610042"
type input "[PHONE_NUMBER]"
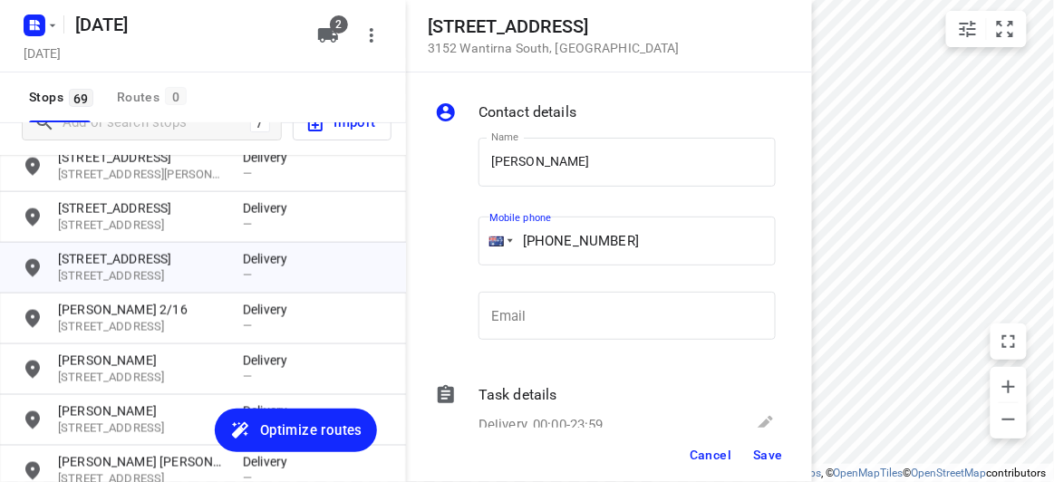
click at [760, 457] on span "Save" at bounding box center [768, 455] width 30 height 14
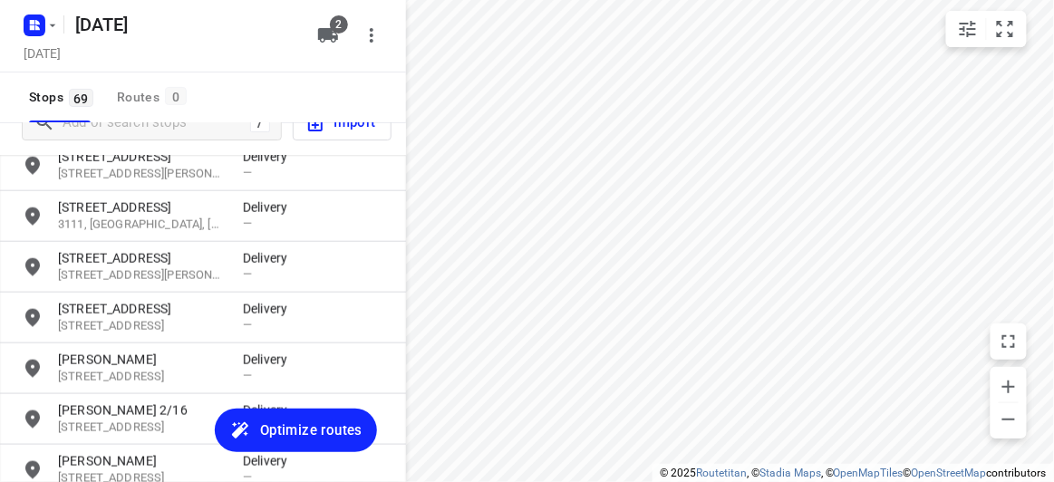
scroll to position [443, 0]
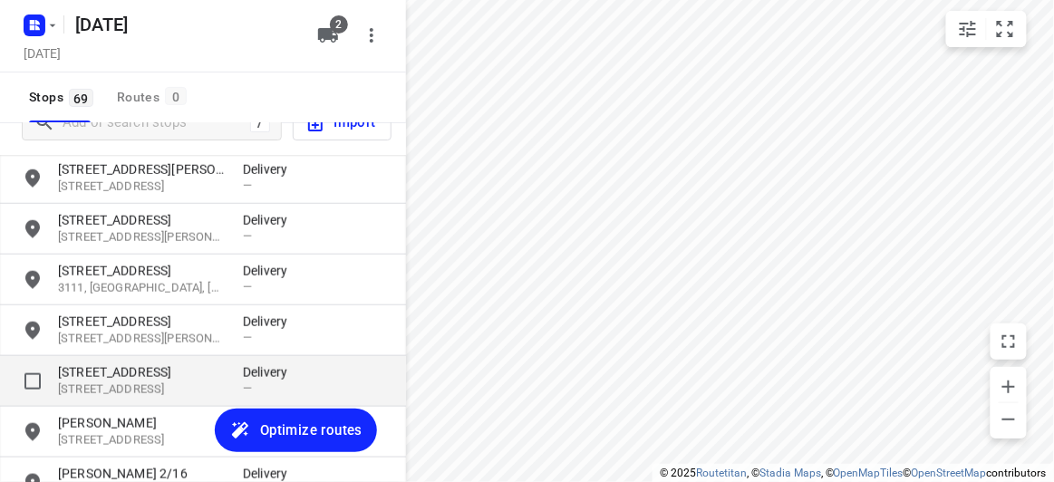
click at [108, 373] on p "[STREET_ADDRESS]" at bounding box center [141, 372] width 167 height 18
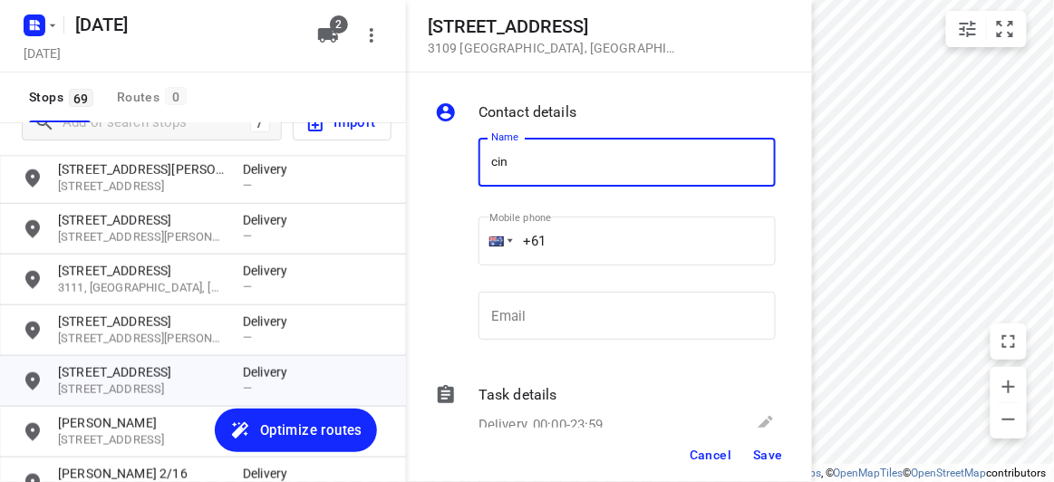
type input "[PERSON_NAME]"
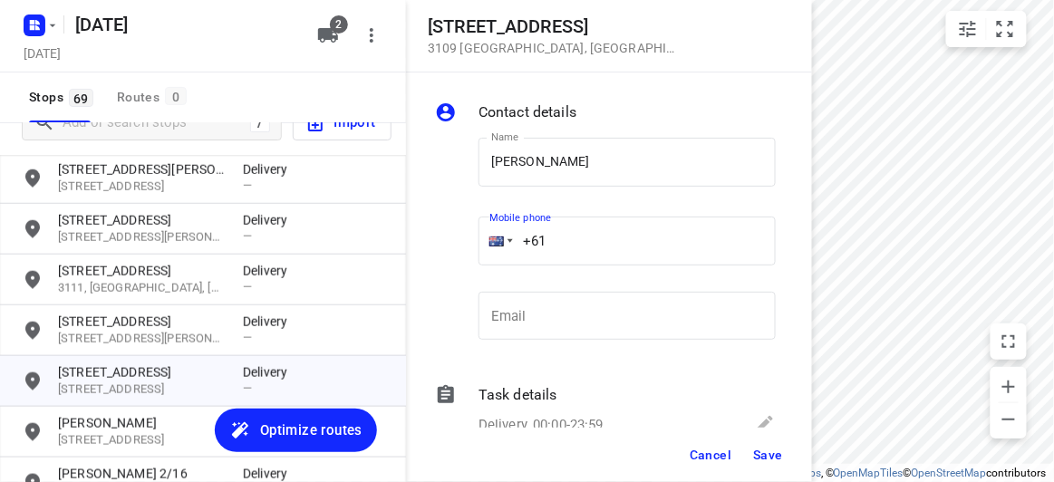
drag, startPoint x: 531, startPoint y: 237, endPoint x: 440, endPoint y: 237, distance: 90.6
click at [440, 237] on div "Name [PERSON_NAME] Name Mobile phone +61 ​ Email Email" at bounding box center [605, 242] width 348 height 239
paste input "tel"
paste input "0422856589"
click at [578, 257] on div "Mobile phone [PHONE_NUMBER] ​" at bounding box center [626, 244] width 297 height 72
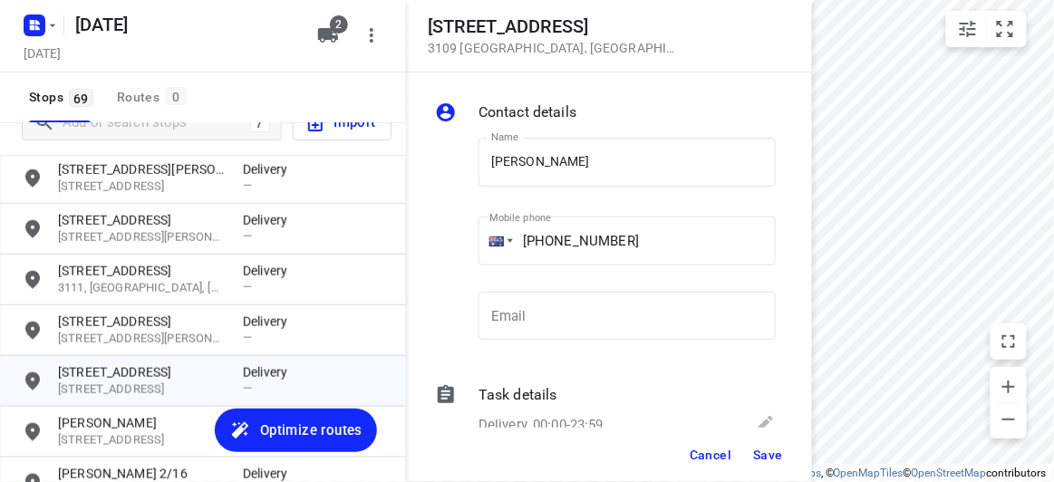
click at [561, 242] on input "[PHONE_NUMBER]" at bounding box center [626, 241] width 297 height 49
click at [557, 241] on input "[PHONE_NUMBER]" at bounding box center [626, 241] width 297 height 49
type input "[PHONE_NUMBER]"
click at [756, 457] on span "Save" at bounding box center [768, 455] width 30 height 14
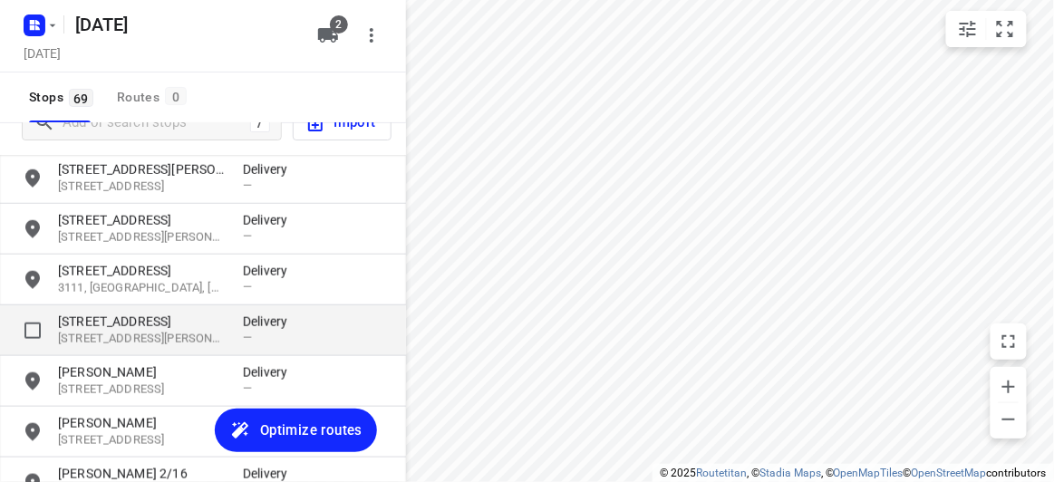
click at [130, 318] on p "[STREET_ADDRESS]" at bounding box center [141, 322] width 167 height 18
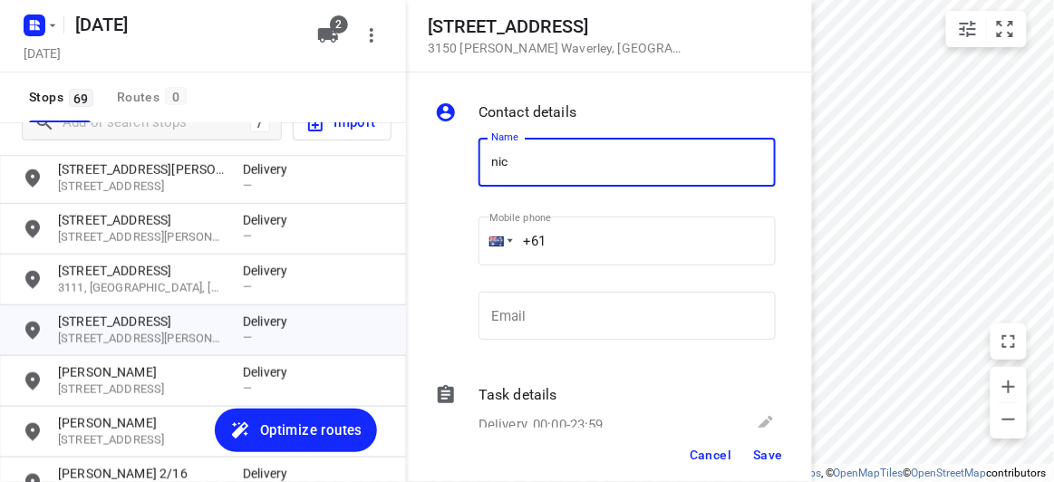
type input "[PERSON_NAME]"
click at [577, 244] on input "+61" at bounding box center [626, 241] width 297 height 49
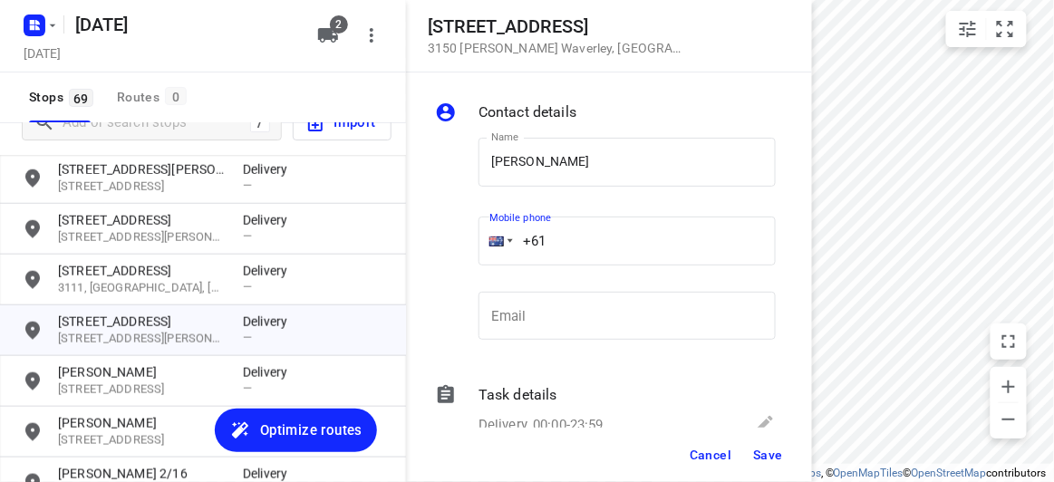
paste input "413302535"
type input "[PHONE_NUMBER]"
click at [753, 448] on button "Save" at bounding box center [768, 454] width 44 height 33
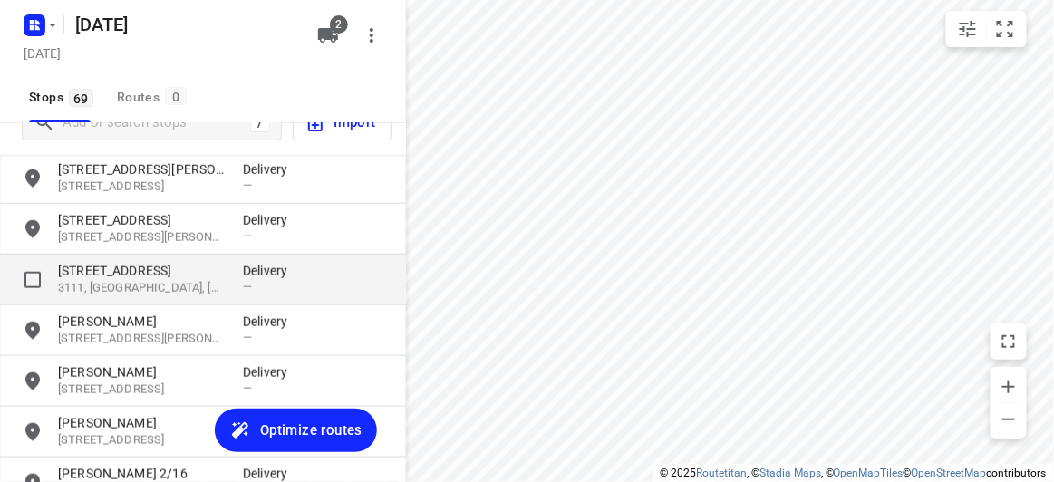
click at [99, 277] on p "[STREET_ADDRESS]" at bounding box center [141, 271] width 167 height 18
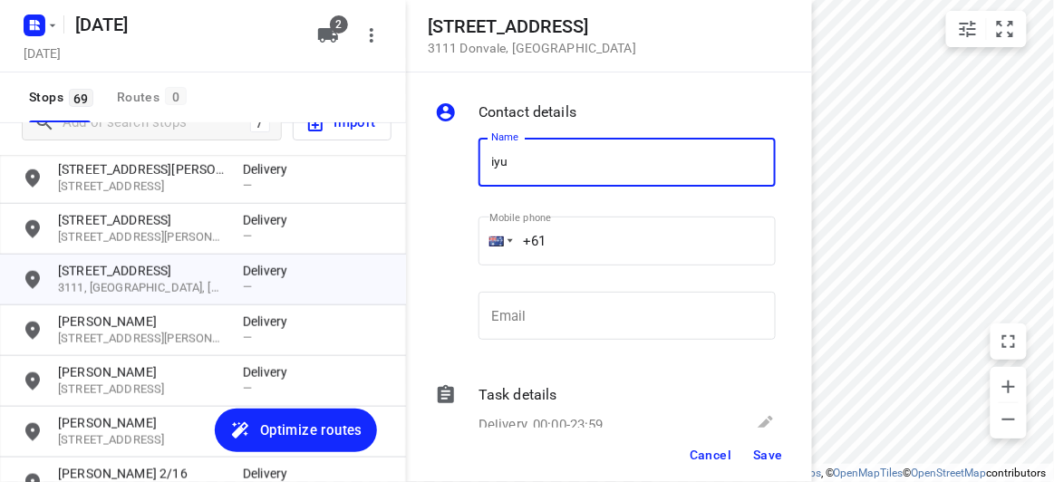
drag, startPoint x: 528, startPoint y: 149, endPoint x: 452, endPoint y: 150, distance: 76.1
click at [452, 150] on div "Name iyu Name Mobile phone +61 ​ Email Email" at bounding box center [605, 242] width 348 height 239
type input "[PERSON_NAME]"
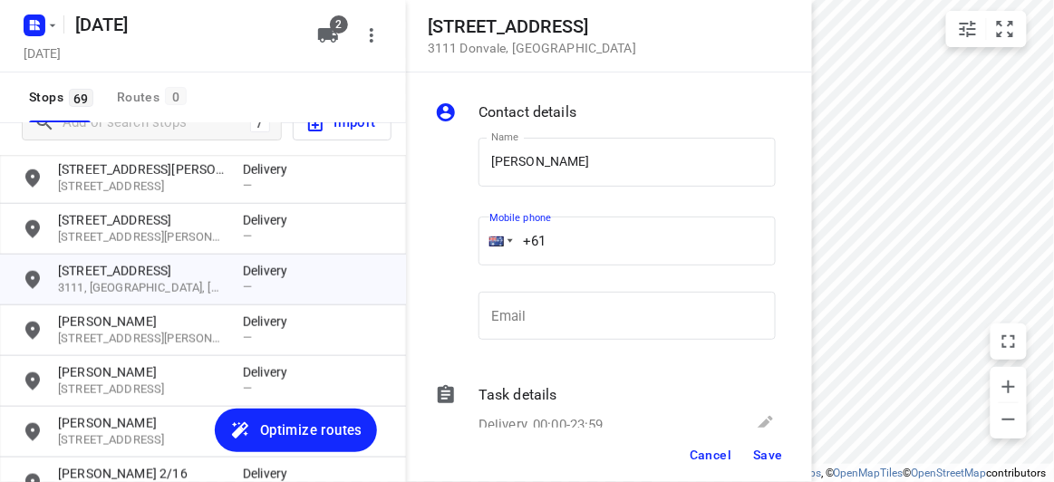
drag, startPoint x: 568, startPoint y: 245, endPoint x: 495, endPoint y: 253, distance: 73.8
click at [496, 254] on div "+61" at bounding box center [626, 241] width 297 height 49
paste input "tel"
paste input "416531190"
type input "[PHONE_NUMBER]"
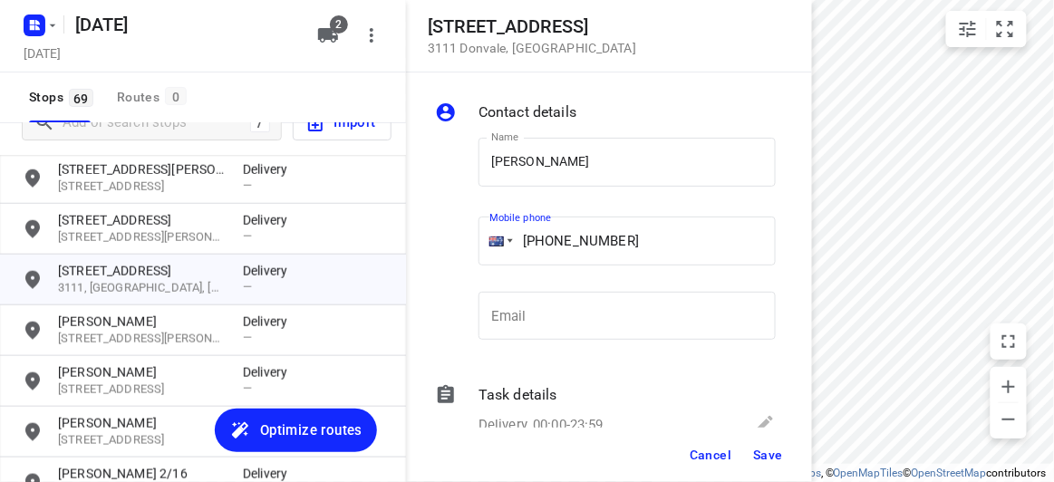
click at [764, 458] on span "Save" at bounding box center [768, 455] width 30 height 14
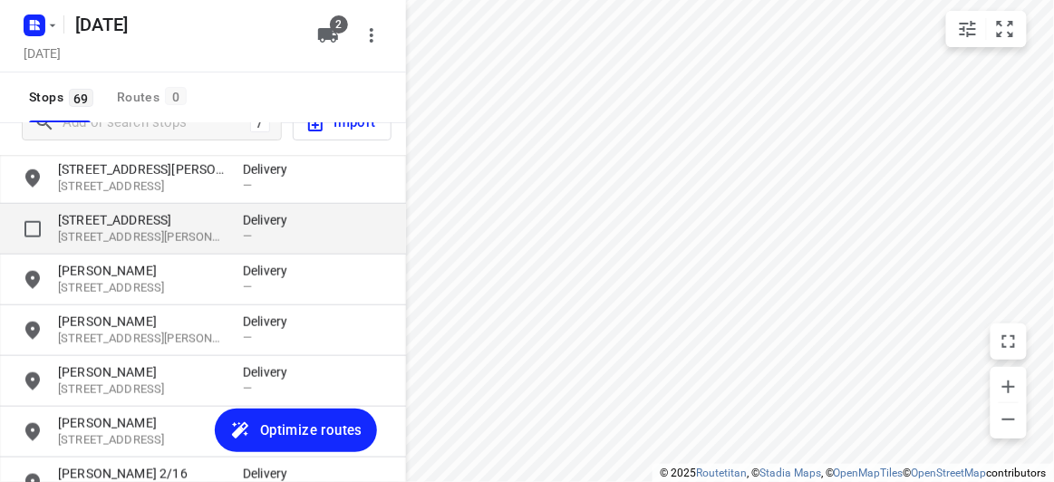
click at [107, 215] on p "[STREET_ADDRESS]" at bounding box center [141, 220] width 167 height 18
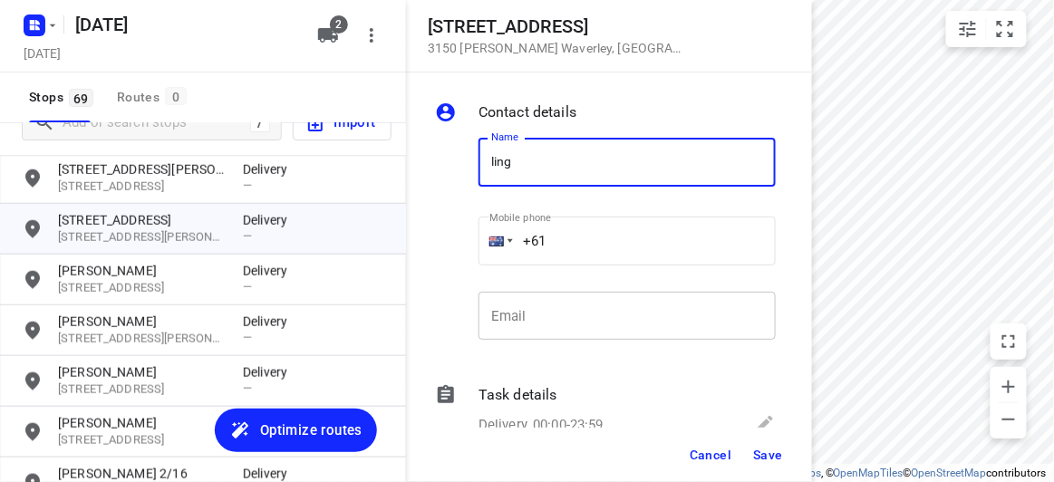
type input "LING"
click at [564, 240] on input "+61" at bounding box center [626, 241] width 297 height 49
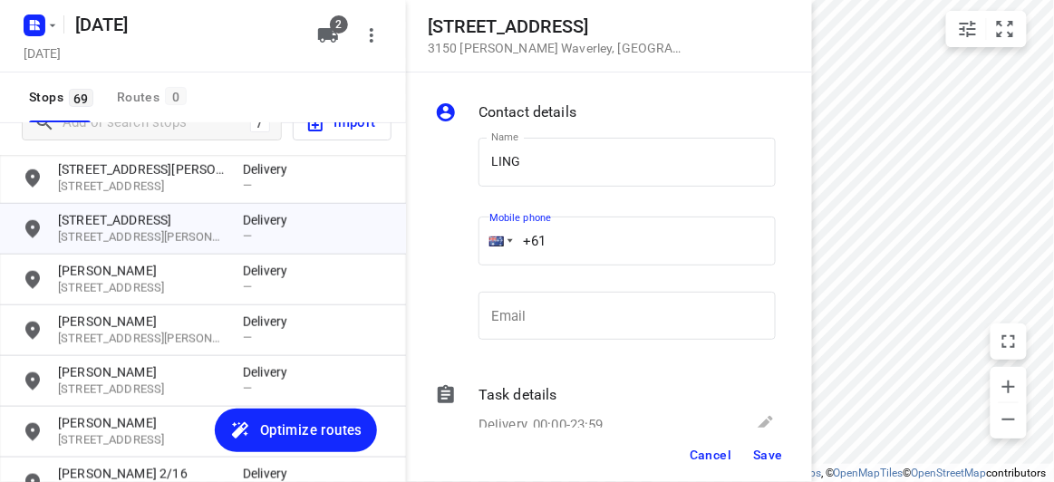
paste input "430117898"
type input "[PHONE_NUMBER]"
click at [751, 453] on button "Save" at bounding box center [768, 454] width 44 height 33
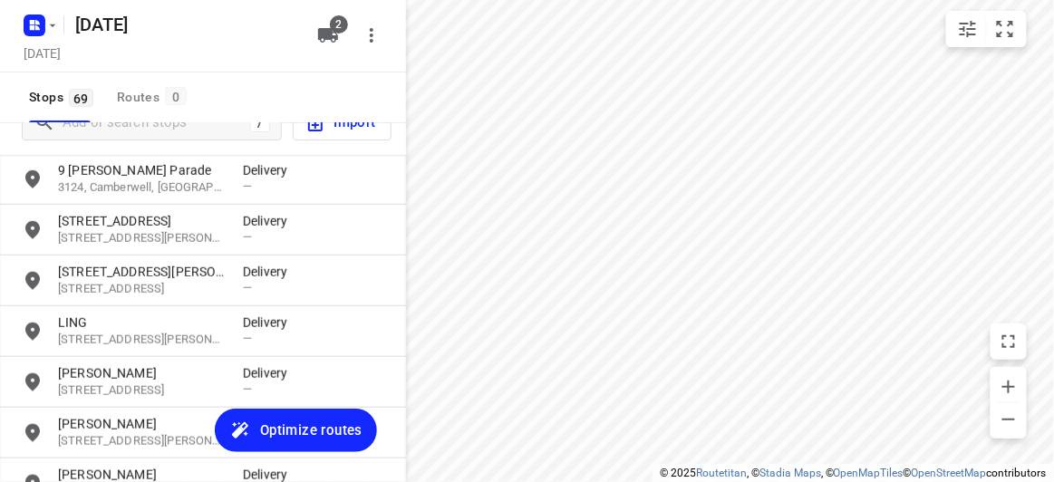
scroll to position [278, 0]
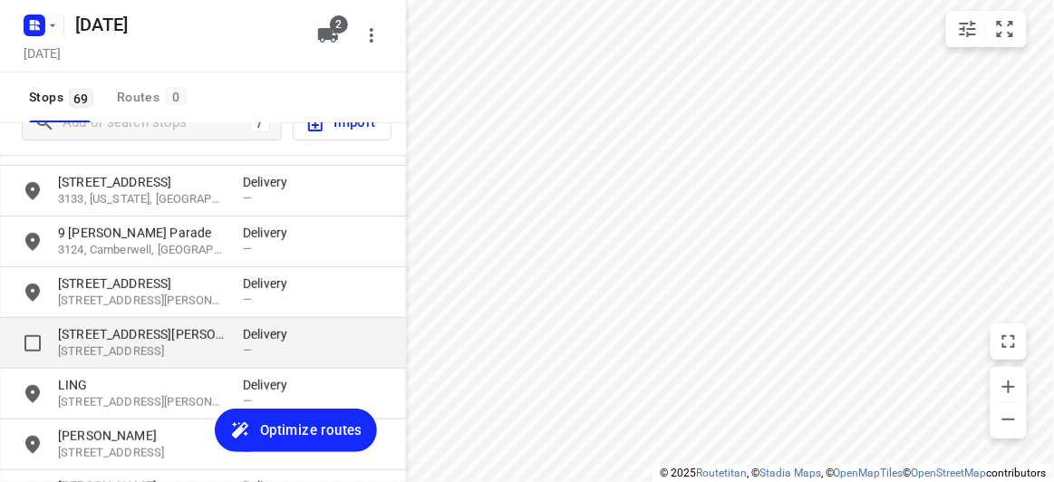
click at [104, 334] on p "[STREET_ADDRESS][PERSON_NAME]" at bounding box center [141, 334] width 167 height 18
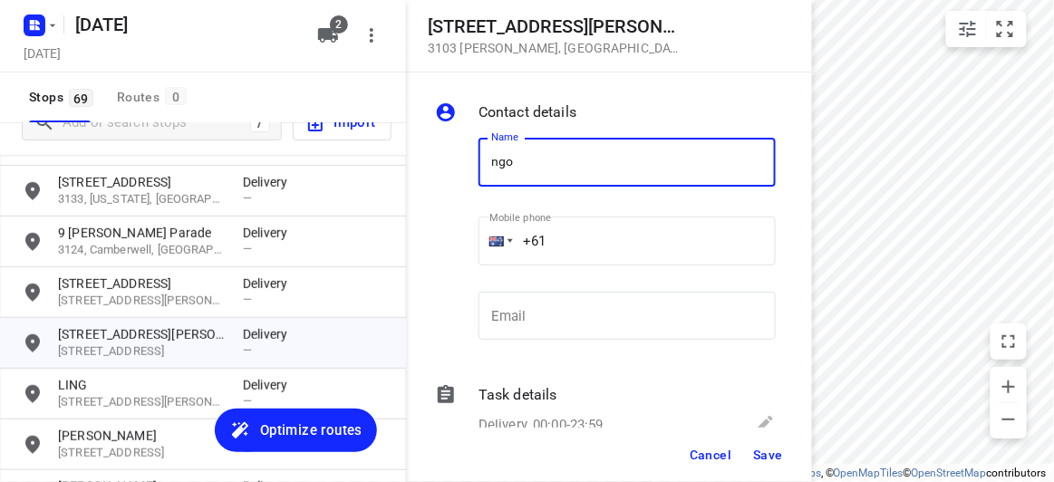
type input "[PERSON_NAME]"
click at [568, 243] on input "+61" at bounding box center [626, 241] width 297 height 49
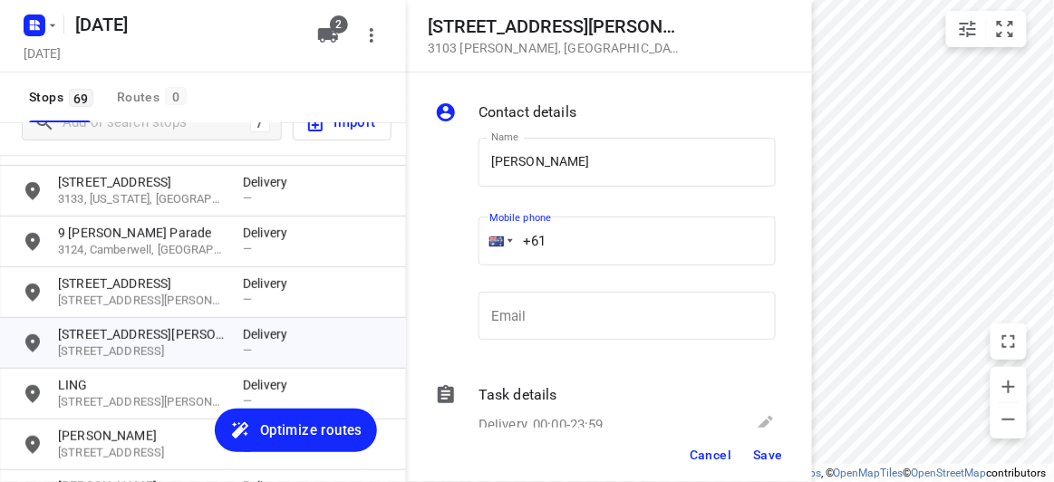
paste input "415997277"
type input "[PHONE_NUMBER]"
click at [766, 453] on span "Save" at bounding box center [768, 455] width 30 height 14
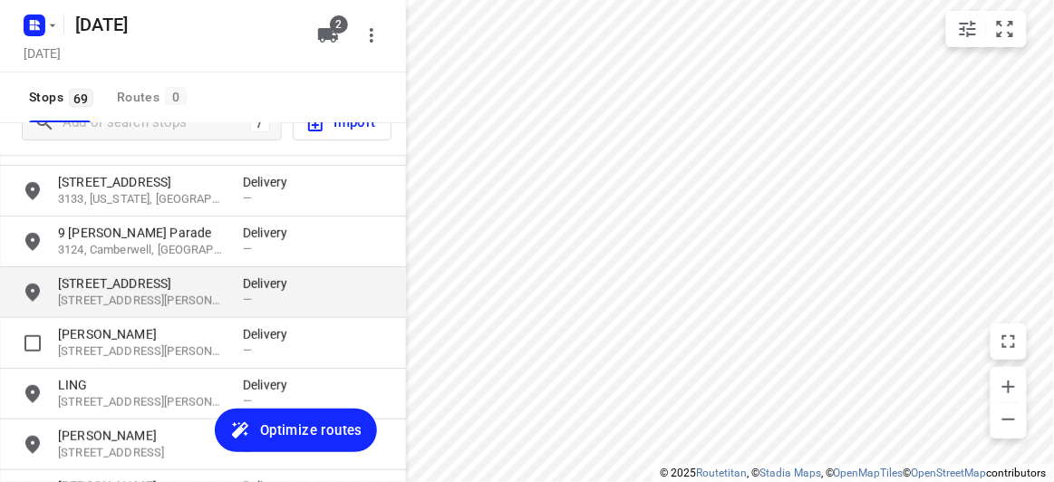
click at [120, 277] on p "[STREET_ADDRESS]" at bounding box center [141, 283] width 167 height 18
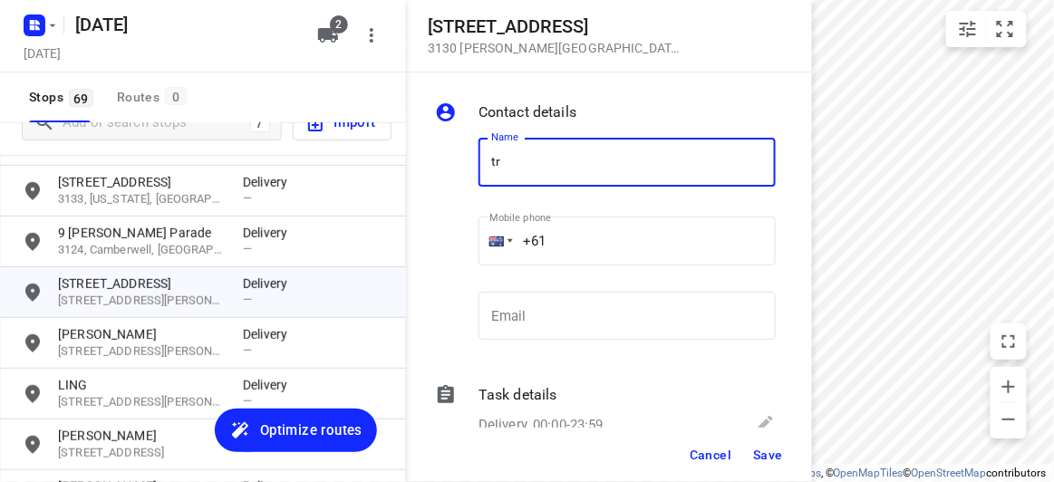
type input "[PERSON_NAME]"
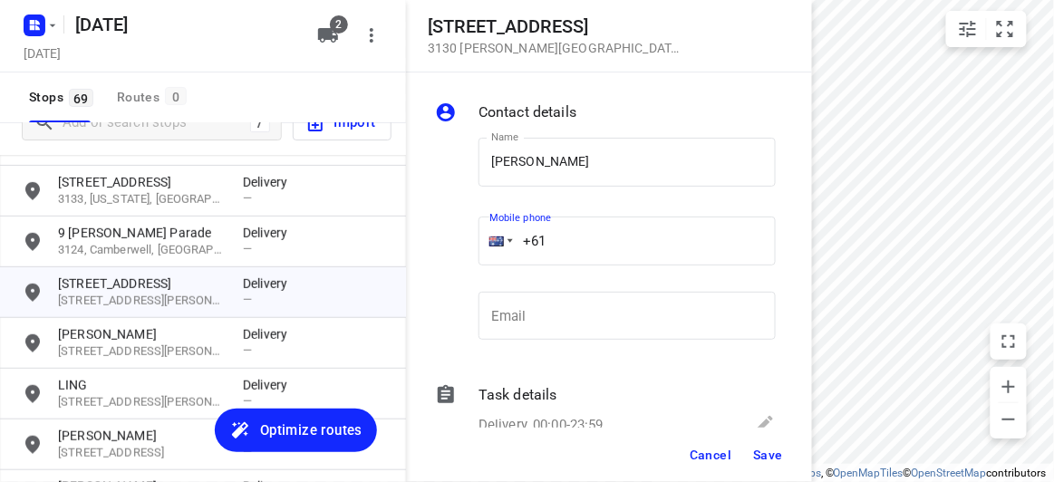
click at [576, 236] on input "+61" at bounding box center [626, 241] width 297 height 49
paste input "02149829"
click at [568, 261] on input "[PHONE_NUMBER]" at bounding box center [626, 241] width 297 height 49
click at [550, 236] on input "[PHONE_NUMBER]" at bounding box center [626, 241] width 297 height 49
drag, startPoint x: 554, startPoint y: 229, endPoint x: 546, endPoint y: 237, distance: 10.9
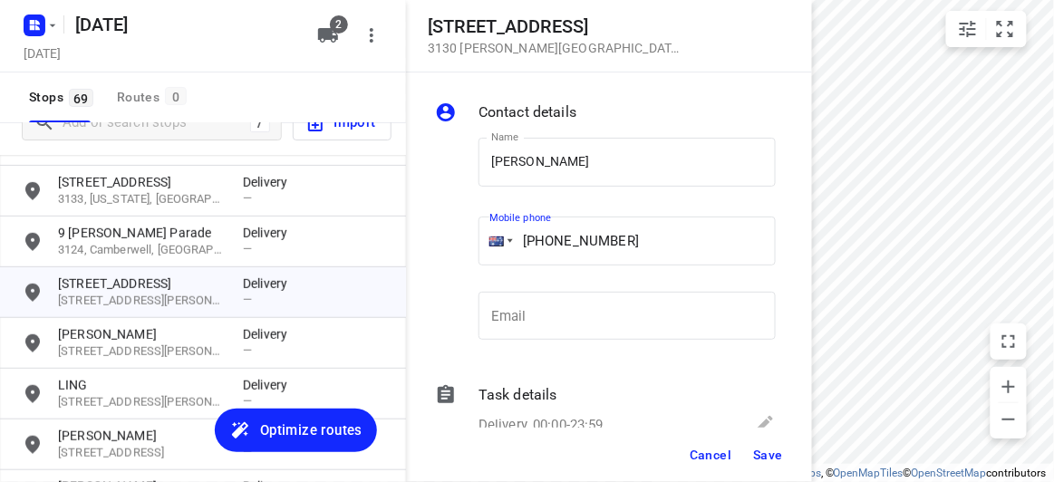
click at [549, 235] on input "[PHONE_NUMBER]" at bounding box center [626, 241] width 297 height 49
click at [546, 238] on input "[PHONE_NUMBER]" at bounding box center [626, 241] width 297 height 49
click at [643, 235] on input "[PHONE_NUMBER]" at bounding box center [626, 241] width 297 height 49
type input "[PHONE_NUMBER]"
click at [764, 449] on span "Save" at bounding box center [768, 455] width 30 height 14
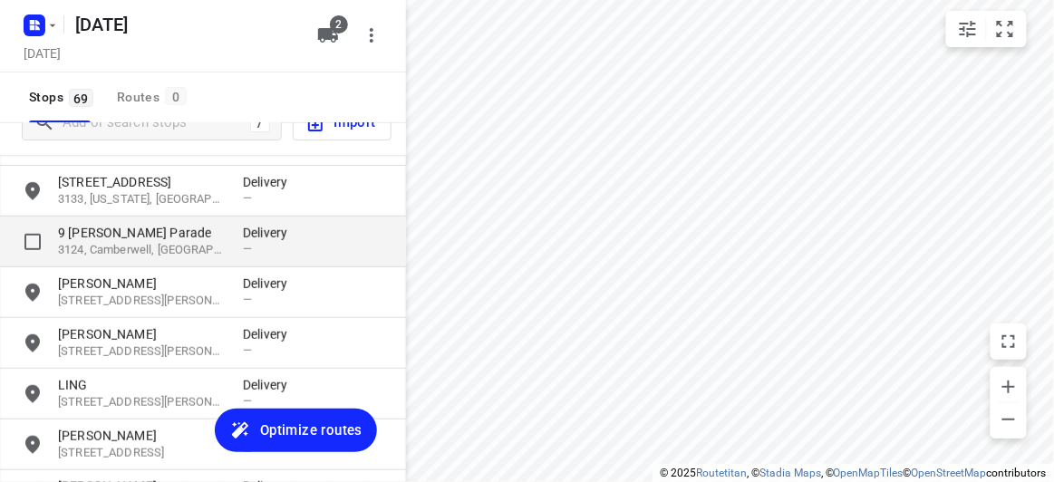
click at [171, 226] on p "9 [PERSON_NAME] Parade" at bounding box center [141, 233] width 167 height 18
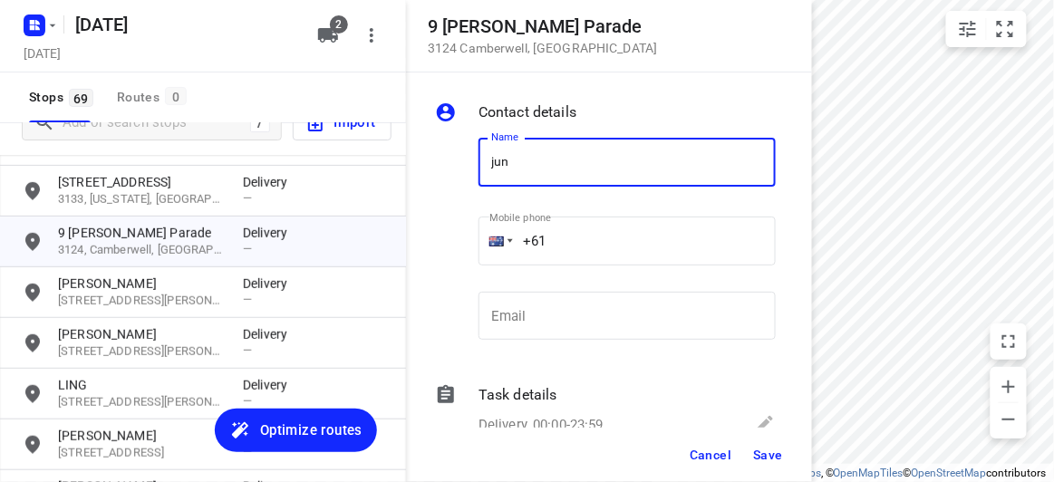
type input "[PERSON_NAME]"
click at [571, 246] on input "+61" at bounding box center [626, 241] width 297 height 49
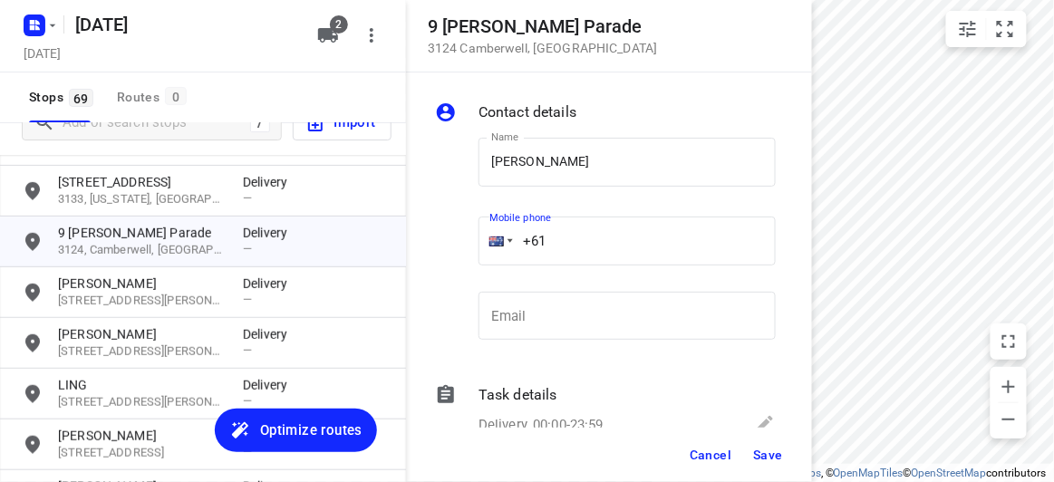
paste input "403231456"
type input "[PHONE_NUMBER]"
click at [771, 439] on button "Save" at bounding box center [768, 454] width 44 height 33
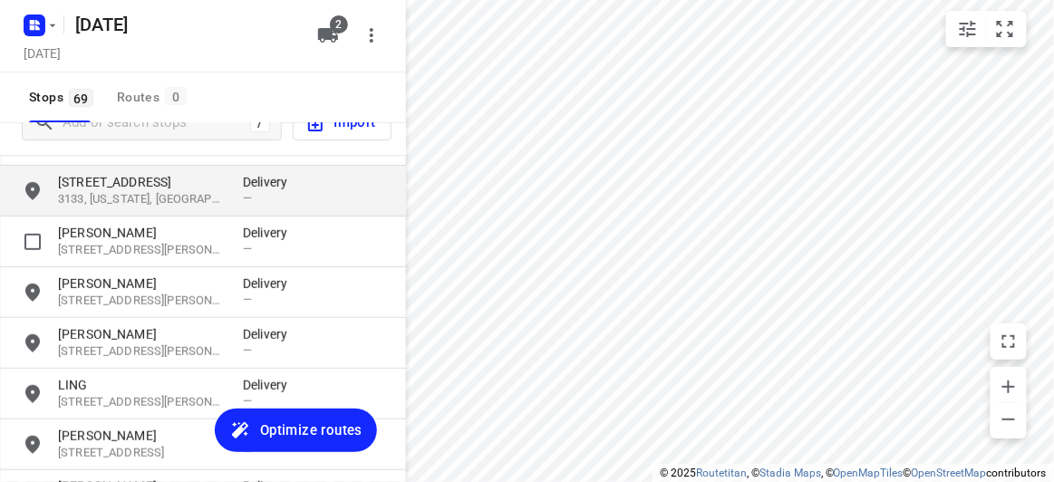
click at [89, 205] on p "3133, [US_STATE], [GEOGRAPHIC_DATA]" at bounding box center [141, 199] width 167 height 17
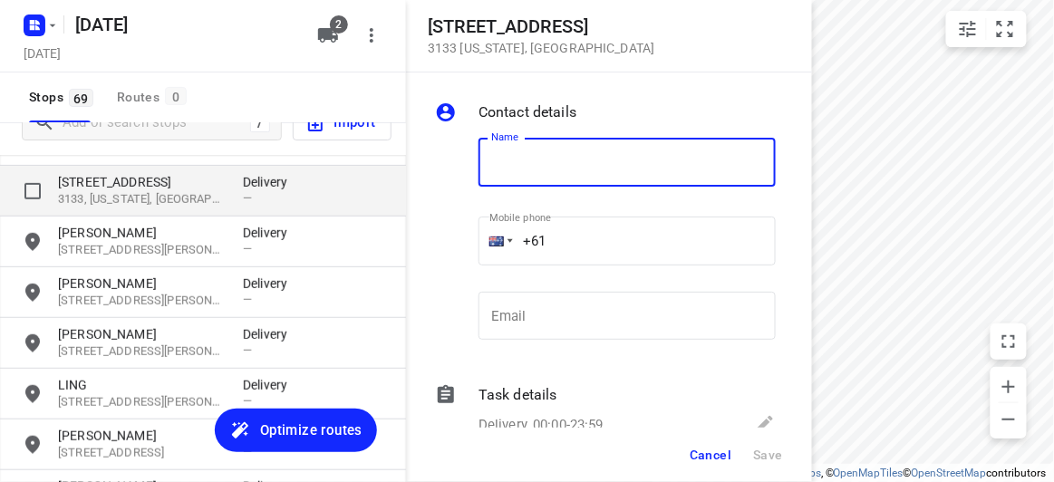
type input "f"
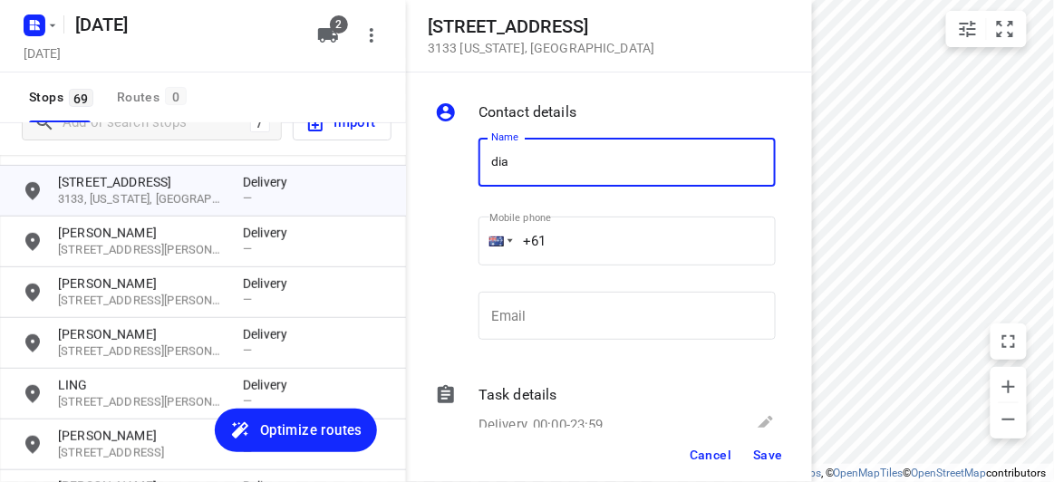
type input "[PERSON_NAME] 4/134-140"
click at [561, 236] on input "+61" at bounding box center [626, 241] width 297 height 49
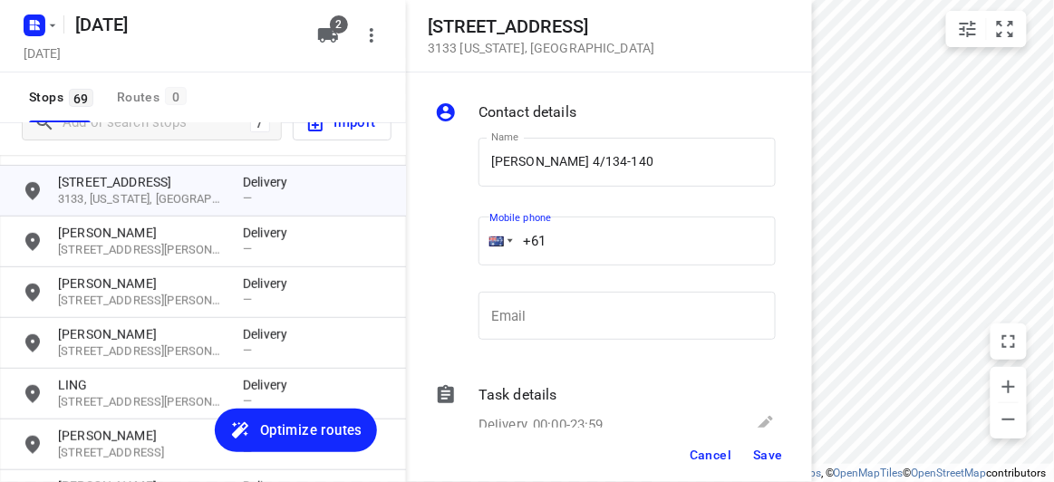
paste input "449850651"
type input "[PHONE_NUMBER]"
click at [766, 454] on span "Save" at bounding box center [768, 455] width 30 height 14
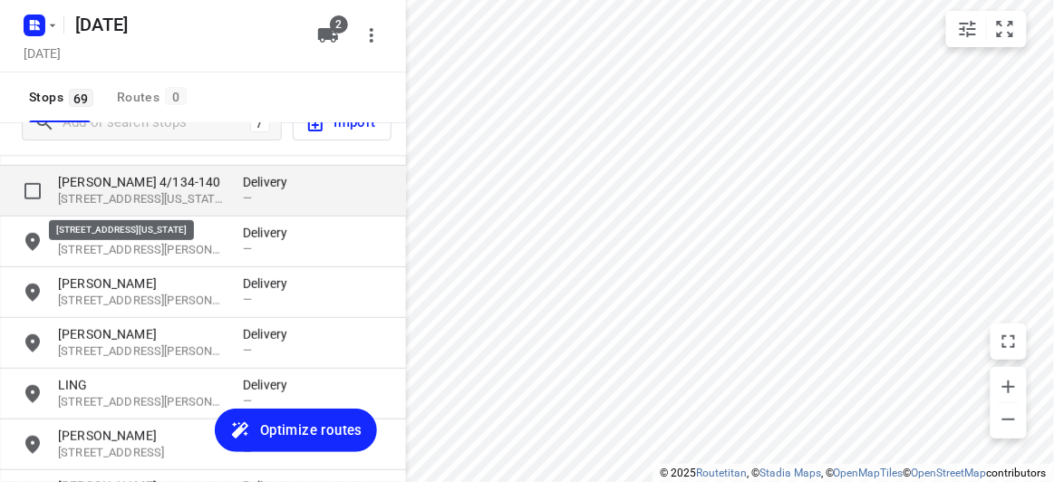
click at [144, 201] on p "[STREET_ADDRESS][US_STATE]" at bounding box center [141, 199] width 167 height 17
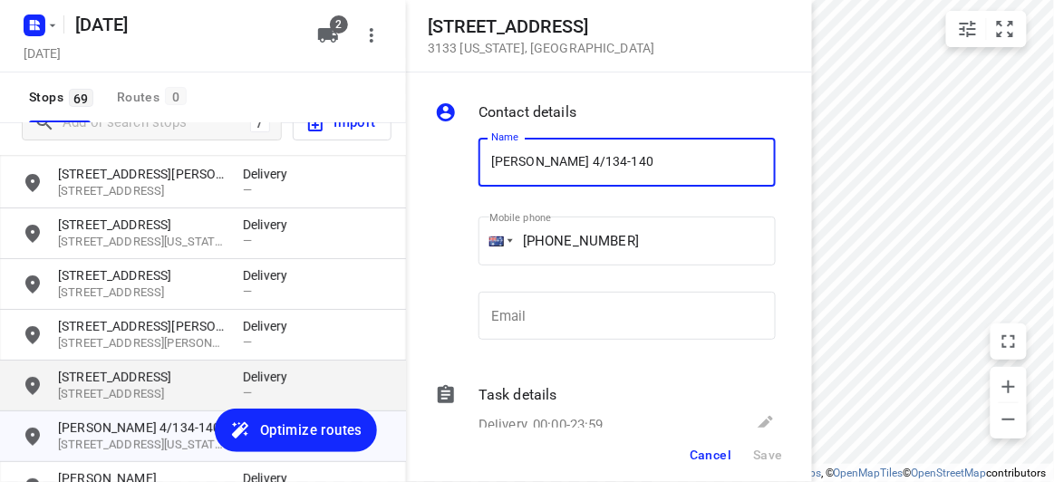
scroll to position [31, 0]
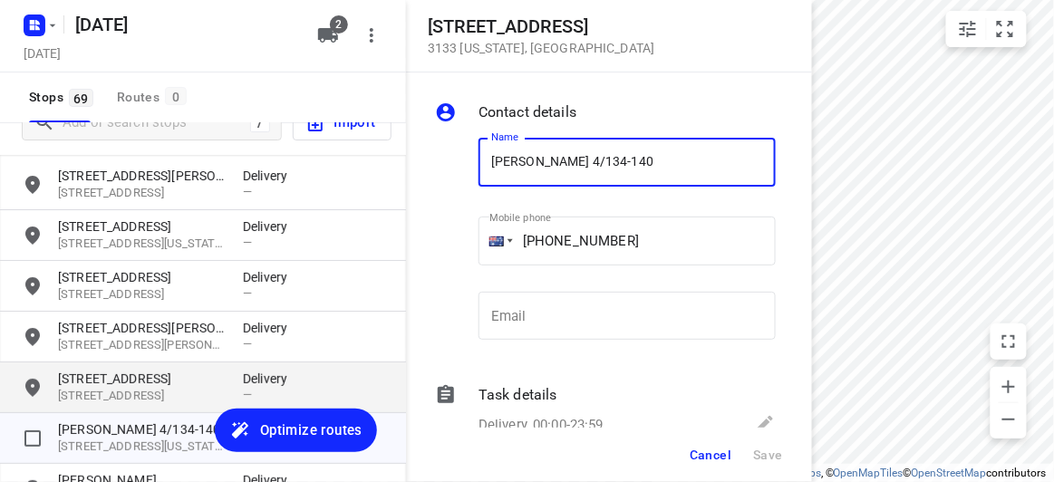
click at [115, 375] on p "[STREET_ADDRESS]" at bounding box center [141, 379] width 167 height 18
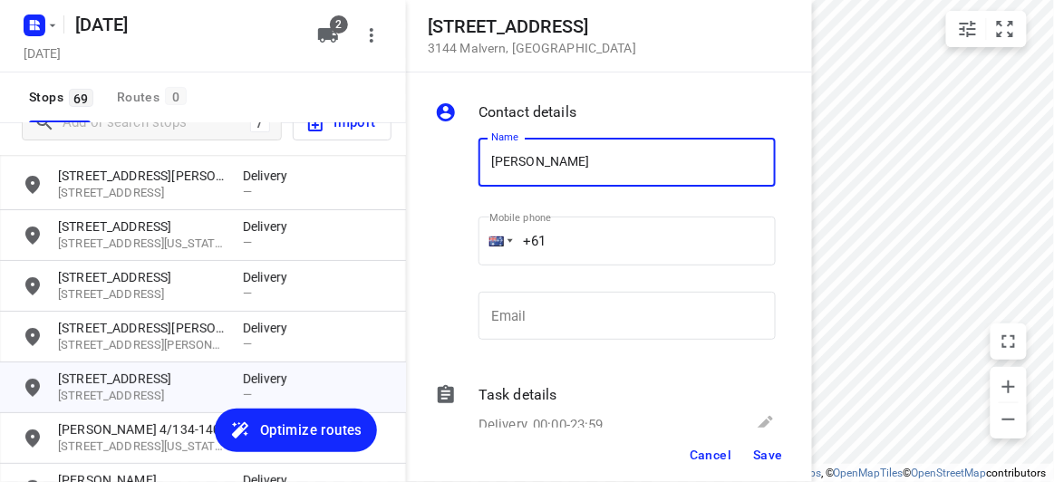
type input "[PERSON_NAME]"
click at [583, 232] on input "+61" at bounding box center [626, 241] width 297 height 49
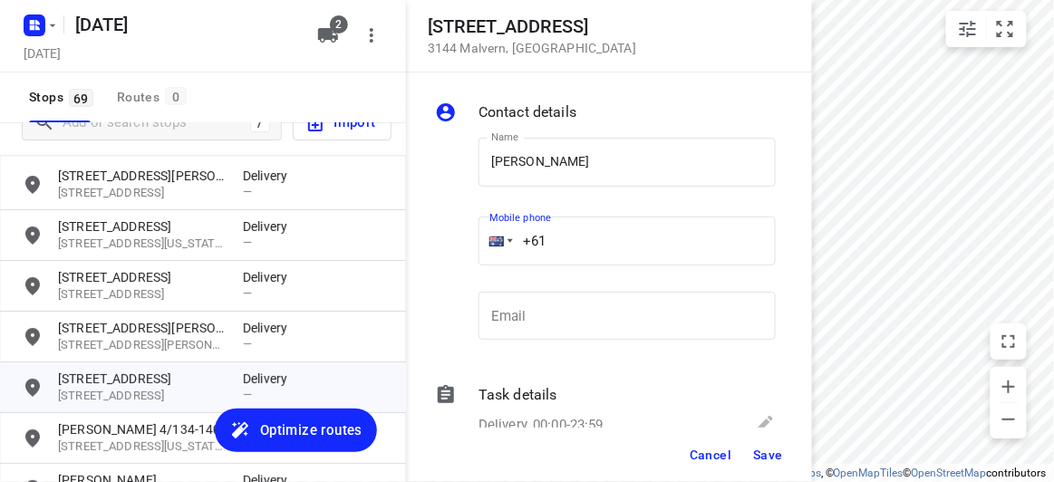
paste input "451175117"
type input "[PHONE_NUMBER]"
click at [766, 450] on span "Save" at bounding box center [768, 455] width 30 height 14
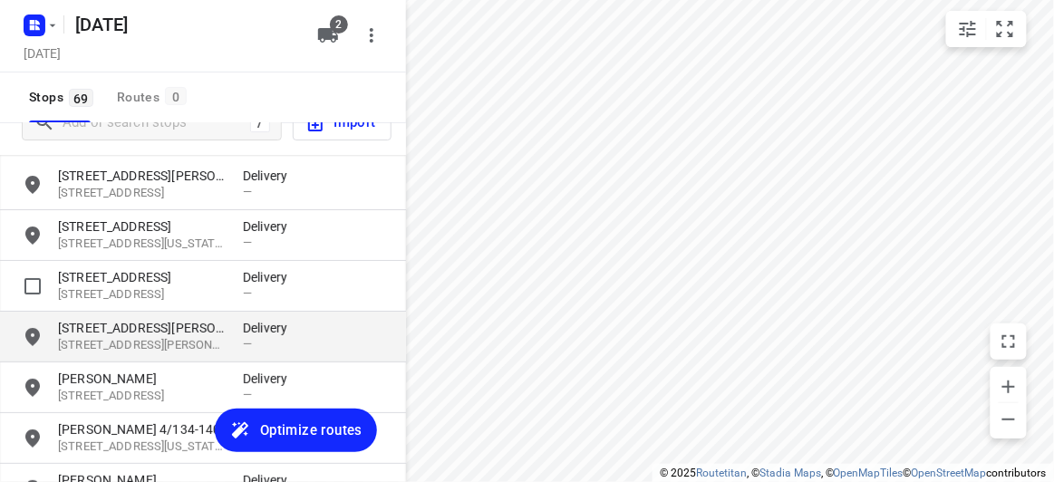
click at [167, 332] on p "[STREET_ADDRESS][PERSON_NAME]" at bounding box center [141, 328] width 167 height 18
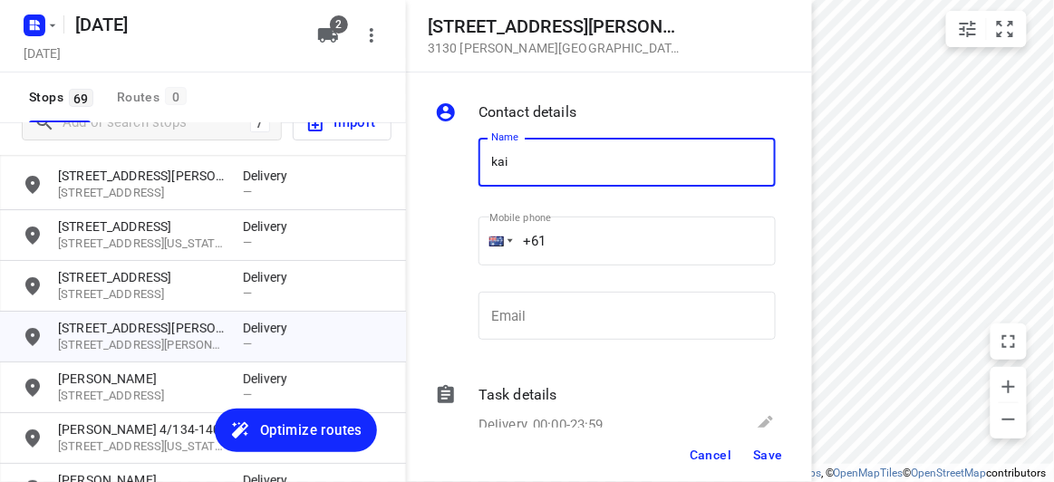
type input "[PERSON_NAME] [PERSON_NAME]"
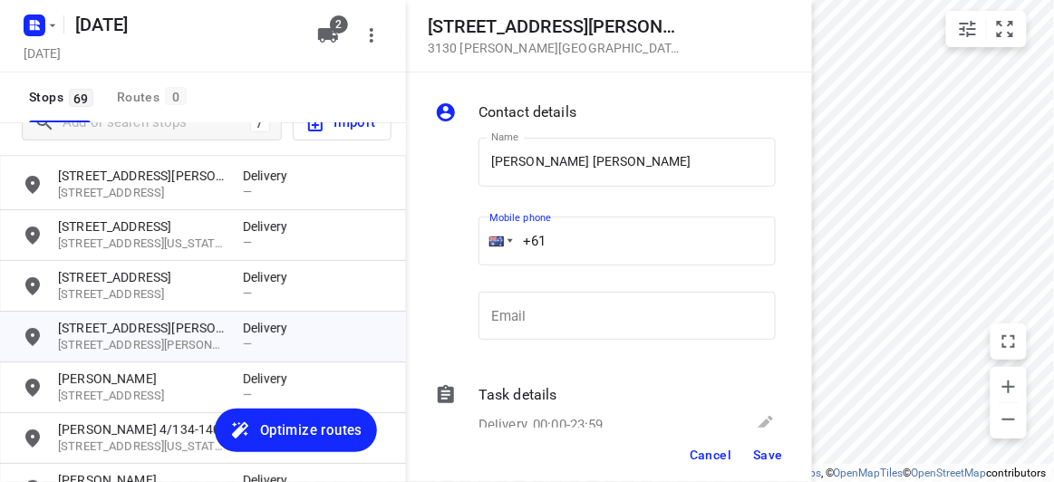
click at [568, 242] on input "+61" at bounding box center [626, 241] width 297 height 49
paste input "430029891"
type input "[PHONE_NUMBER]"
click at [770, 450] on span "Save" at bounding box center [768, 455] width 30 height 14
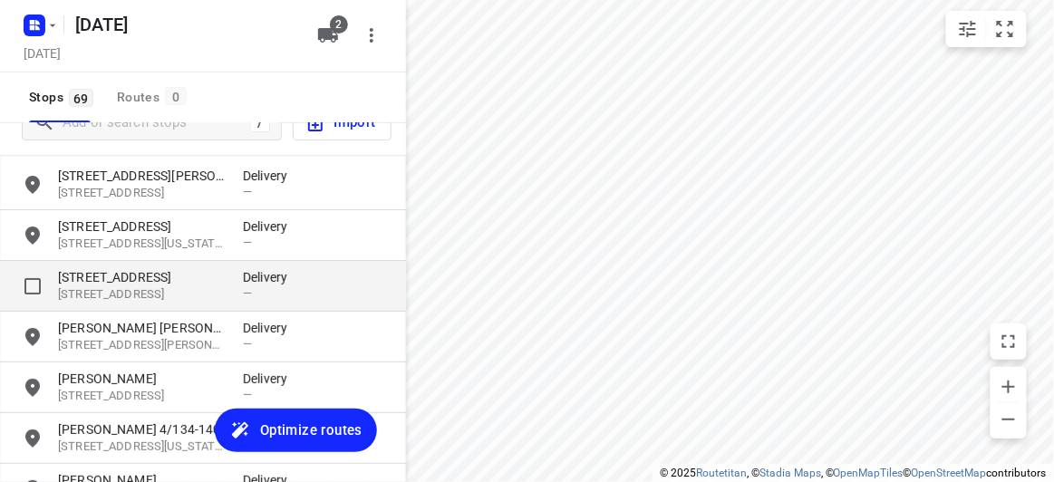
click at [171, 280] on p "[STREET_ADDRESS]" at bounding box center [141, 277] width 167 height 18
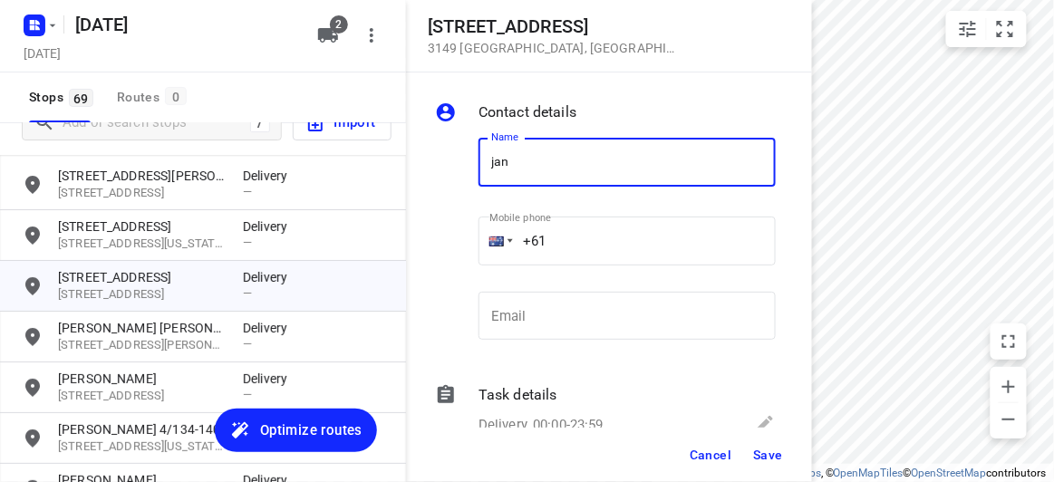
type input "[PERSON_NAME]"
click at [576, 241] on input "+61" at bounding box center [626, 241] width 297 height 49
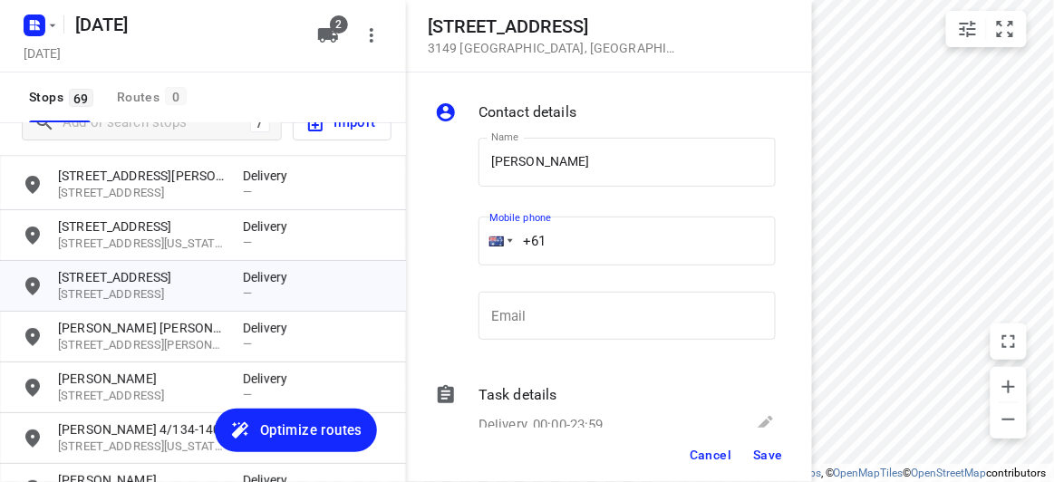
paste input "0406421880"
click at [570, 240] on input "[PHONE_NUMBER]" at bounding box center [626, 241] width 297 height 49
click at [558, 240] on input "[PHONE_NUMBER]" at bounding box center [626, 241] width 297 height 49
type input "[PHONE_NUMBER]"
click at [754, 446] on button "Save" at bounding box center [768, 454] width 44 height 33
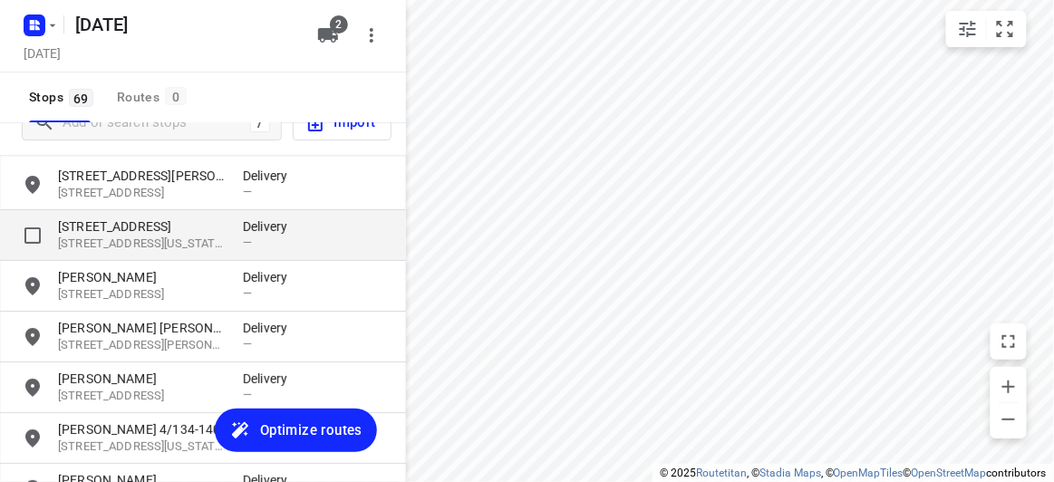
click at [198, 230] on p "[STREET_ADDRESS]" at bounding box center [141, 226] width 167 height 18
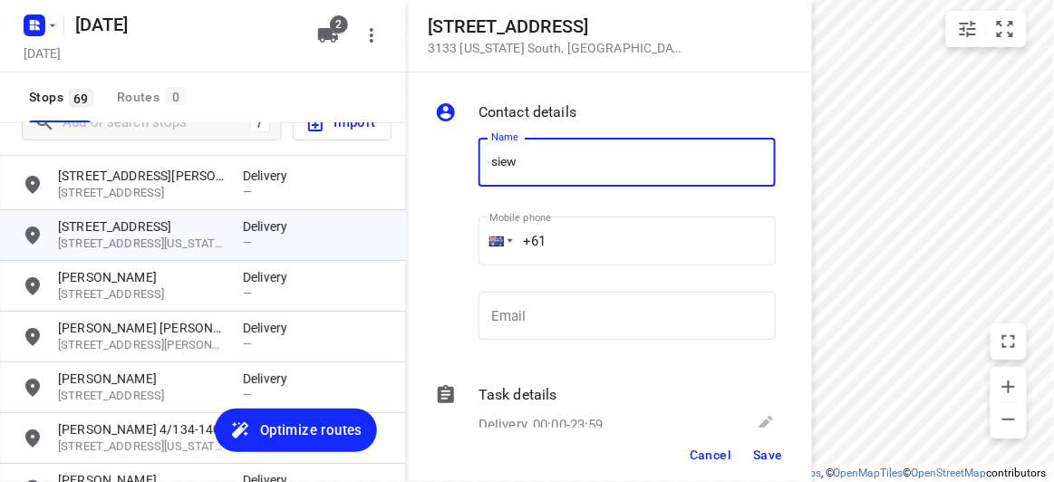
type input "[PERSON_NAME]"
click at [571, 227] on input "+61" at bounding box center [626, 241] width 297 height 49
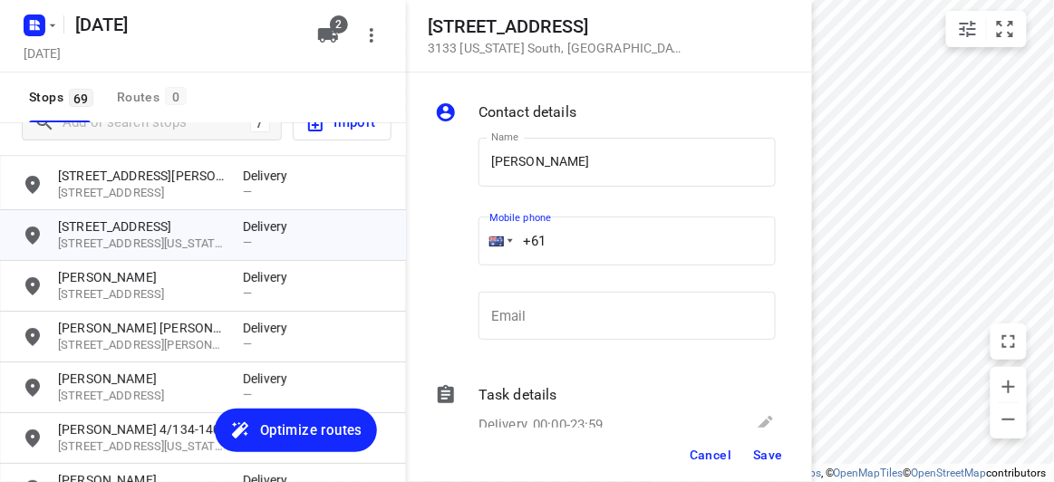
paste input "430012265"
type input "[PHONE_NUMBER]"
click at [758, 457] on span "Save" at bounding box center [768, 455] width 30 height 14
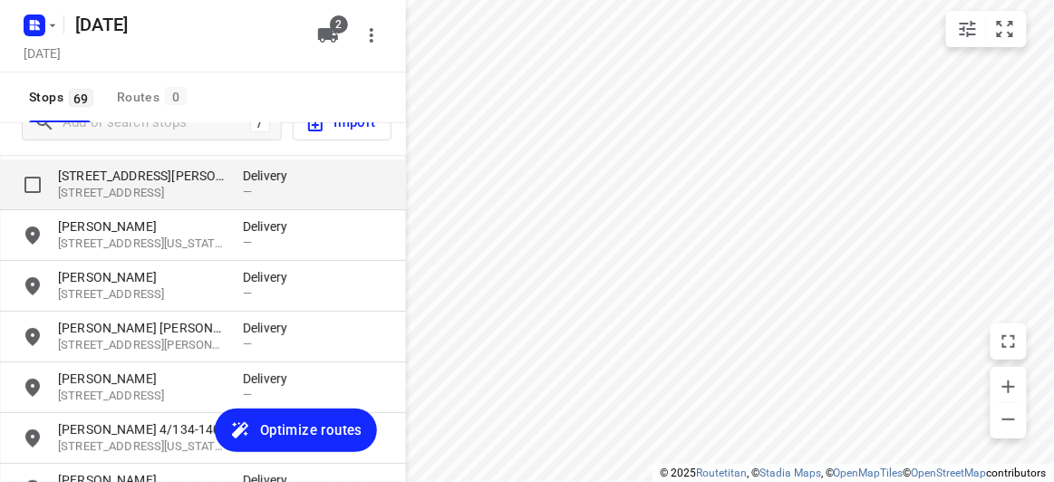
click at [122, 174] on p "[STREET_ADDRESS][PERSON_NAME]" at bounding box center [141, 176] width 167 height 18
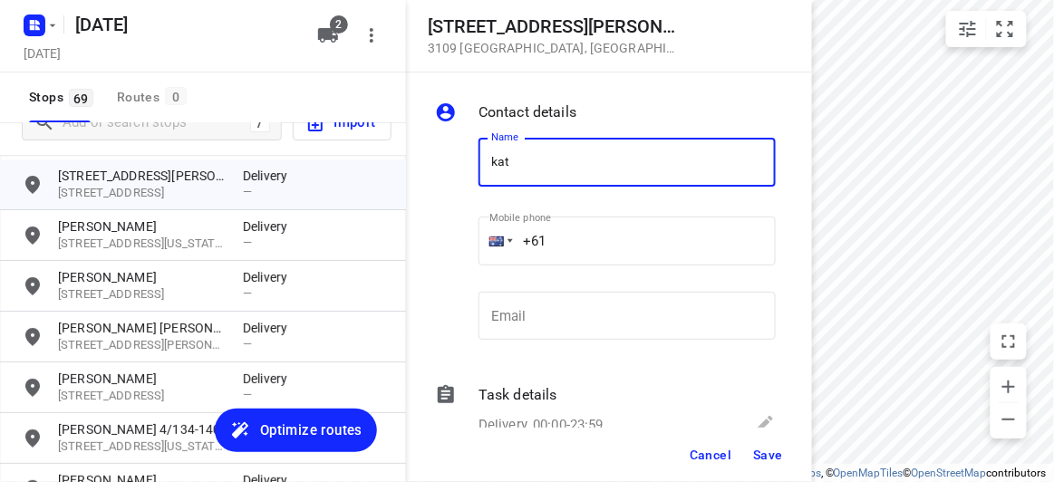
type input "[PERSON_NAME]"
click at [576, 228] on input "+61" at bounding box center [626, 241] width 297 height 49
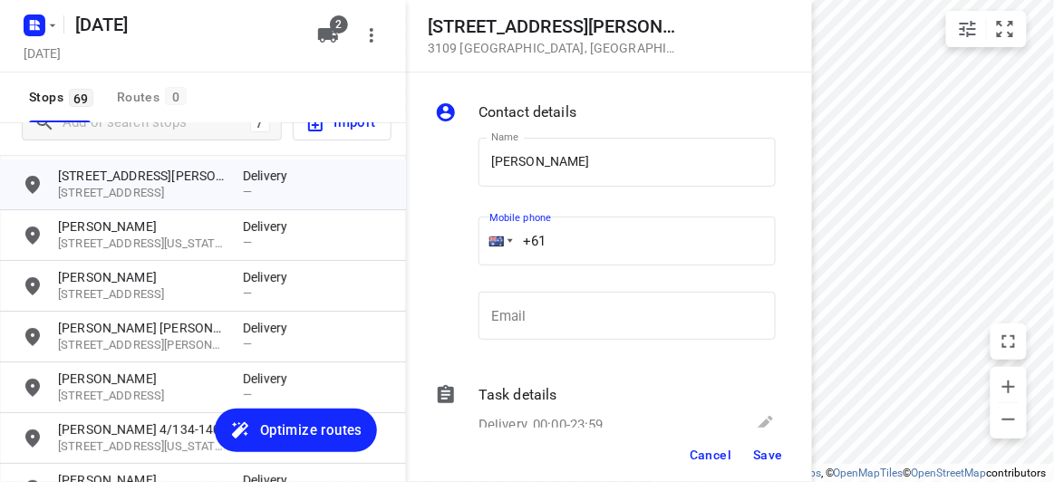
paste input "412969239"
type input "[PHONE_NUMBER]"
click at [762, 458] on span "Save" at bounding box center [768, 455] width 30 height 14
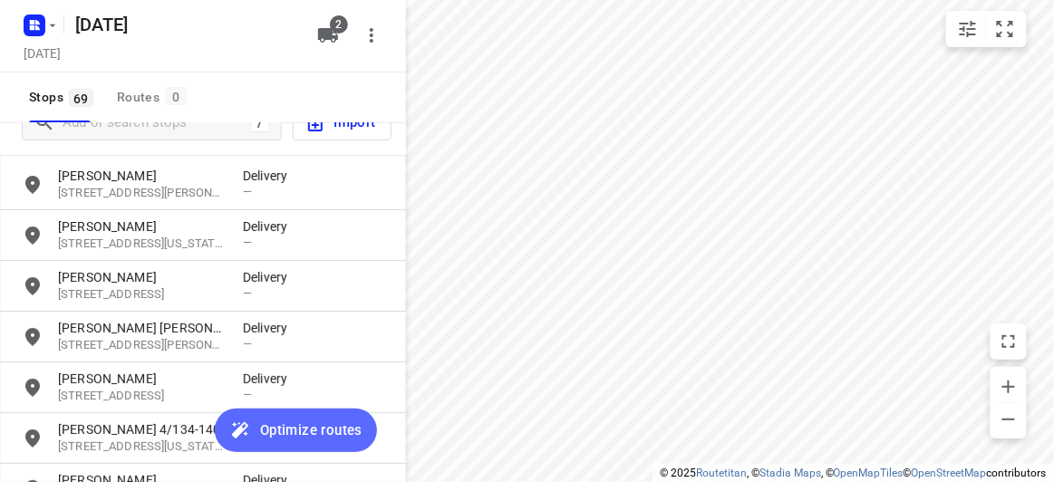
click at [284, 448] on button "Optimize routes" at bounding box center [296, 430] width 162 height 43
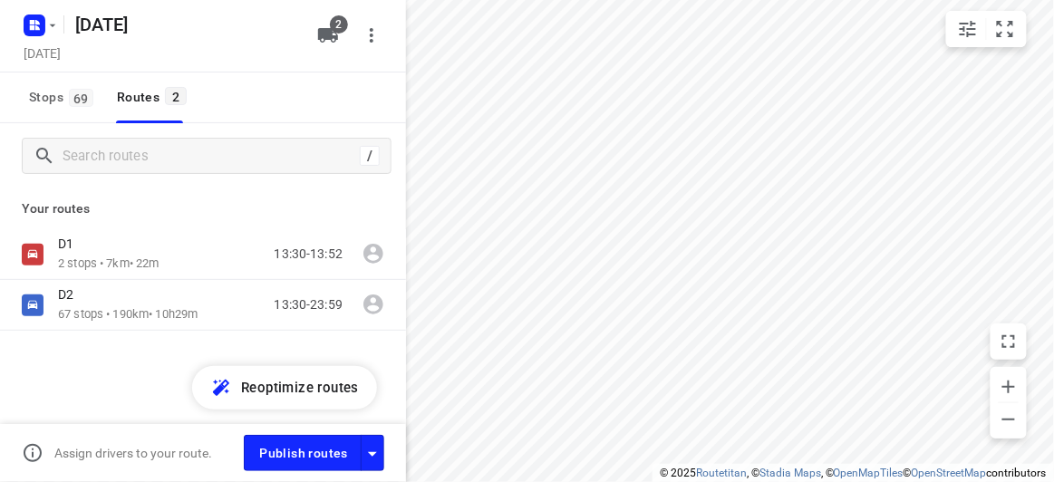
scroll to position [0, 0]
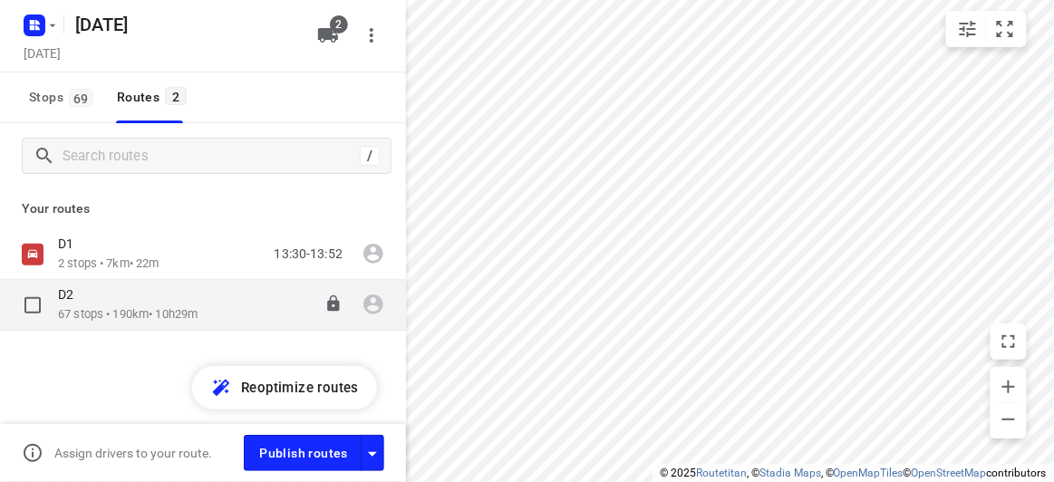
click at [134, 292] on div "D2" at bounding box center [128, 296] width 140 height 20
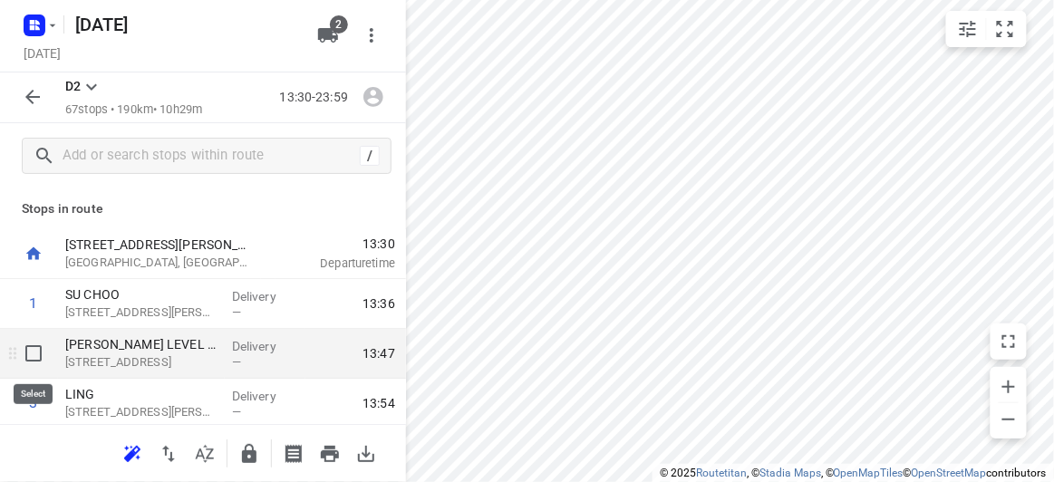
click at [33, 354] on input "checkbox" at bounding box center [33, 353] width 36 height 36
checkbox input "true"
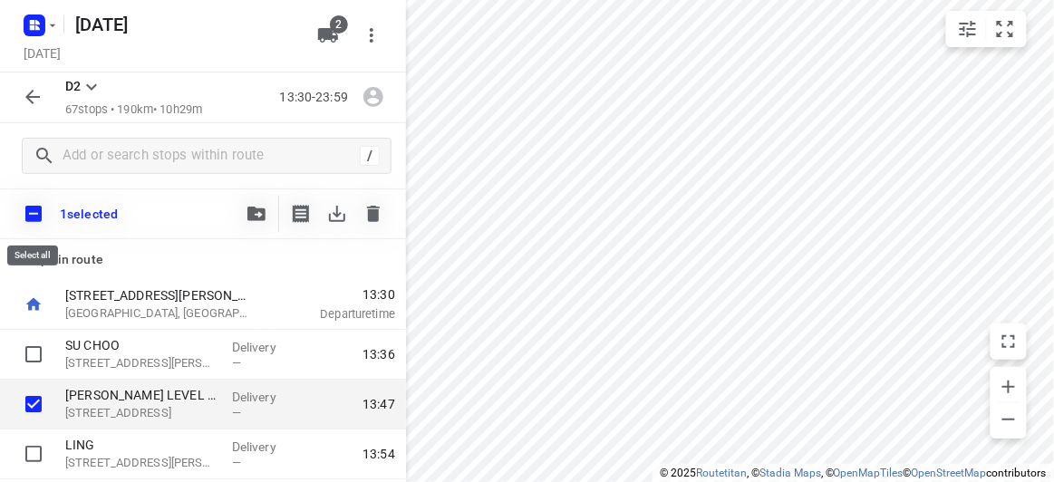
click at [36, 213] on input "checkbox" at bounding box center [33, 214] width 38 height 38
checkbox input "true"
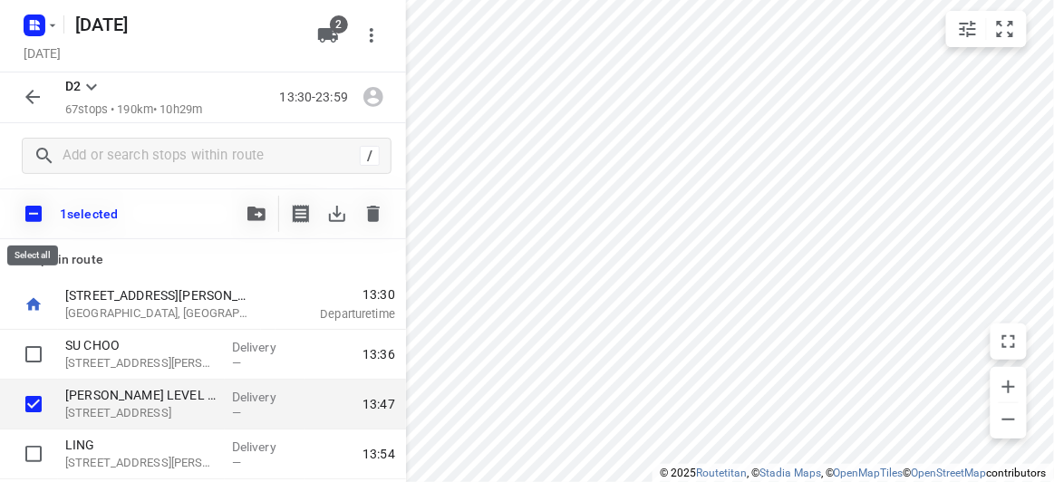
checkbox input "true"
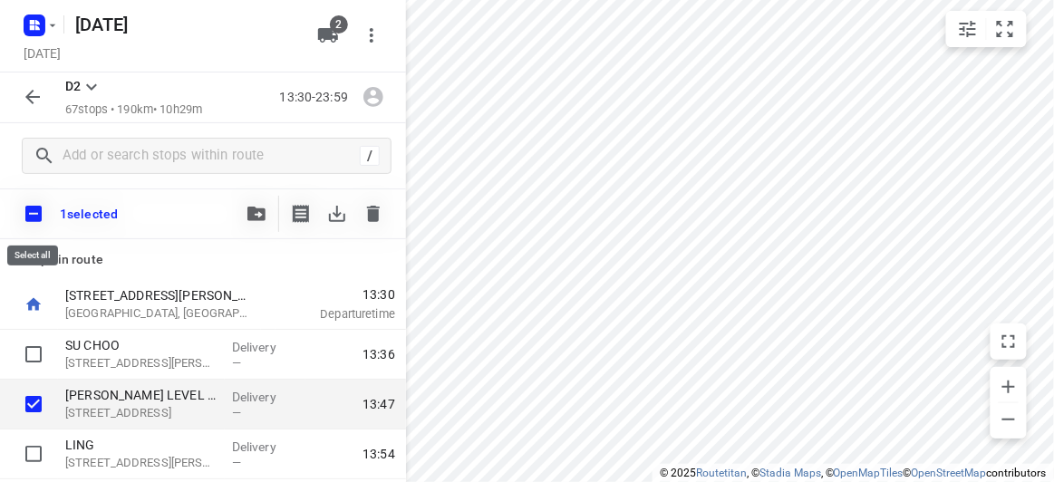
checkbox input "true"
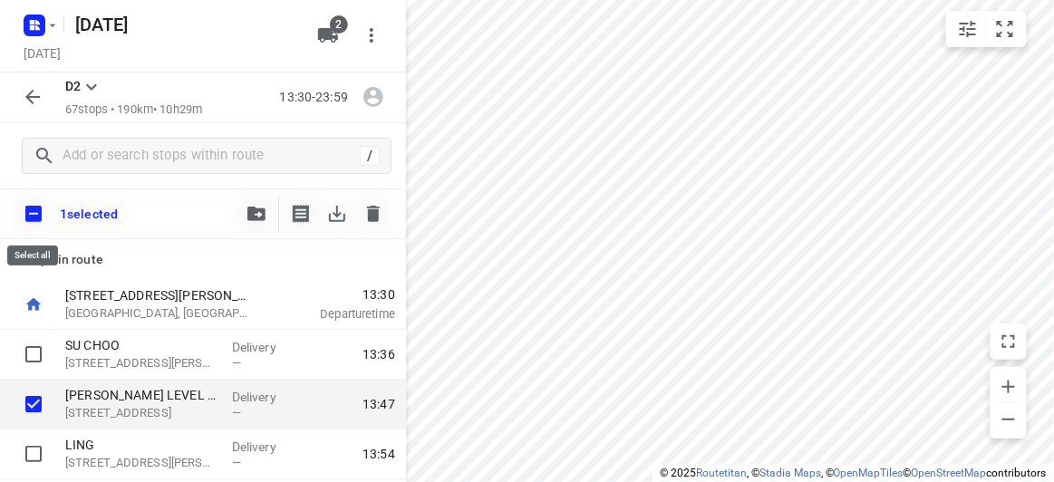
checkbox input "true"
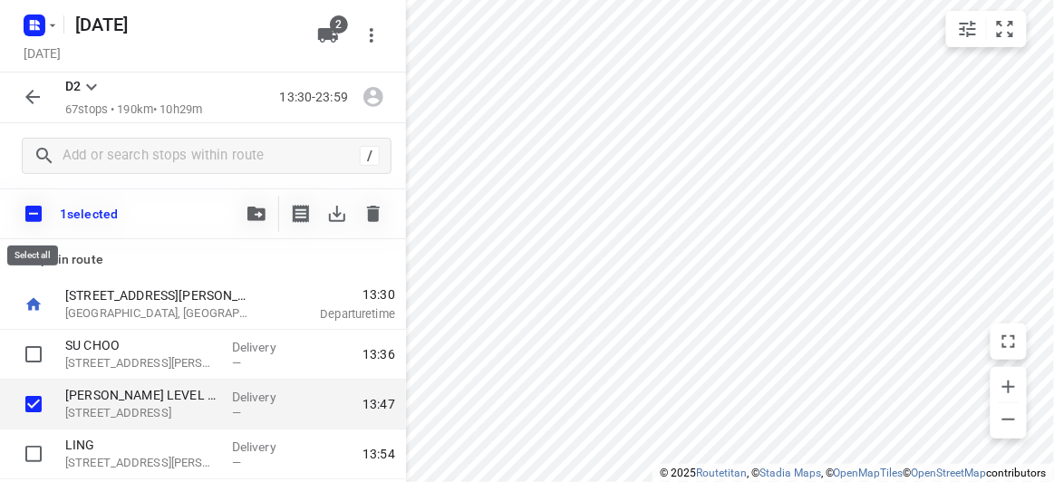
checkbox input "true"
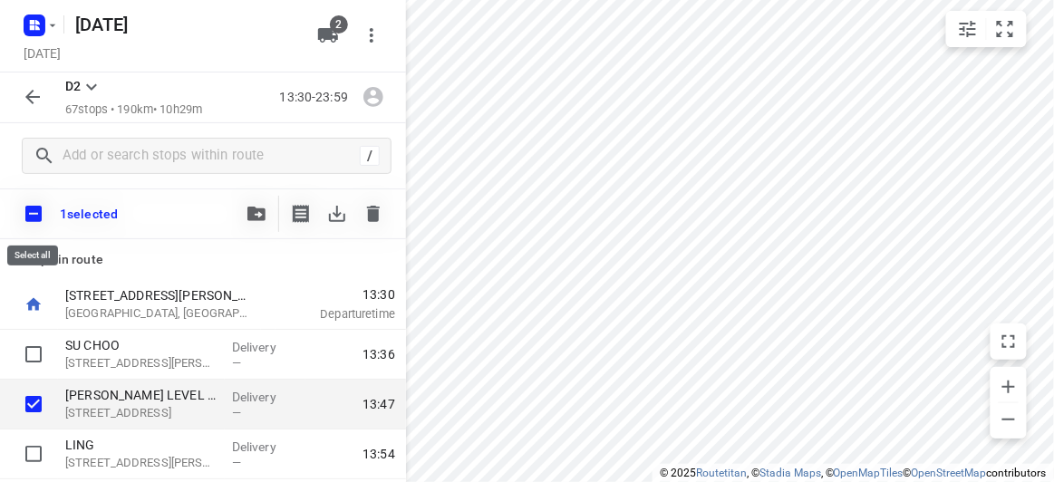
checkbox input "true"
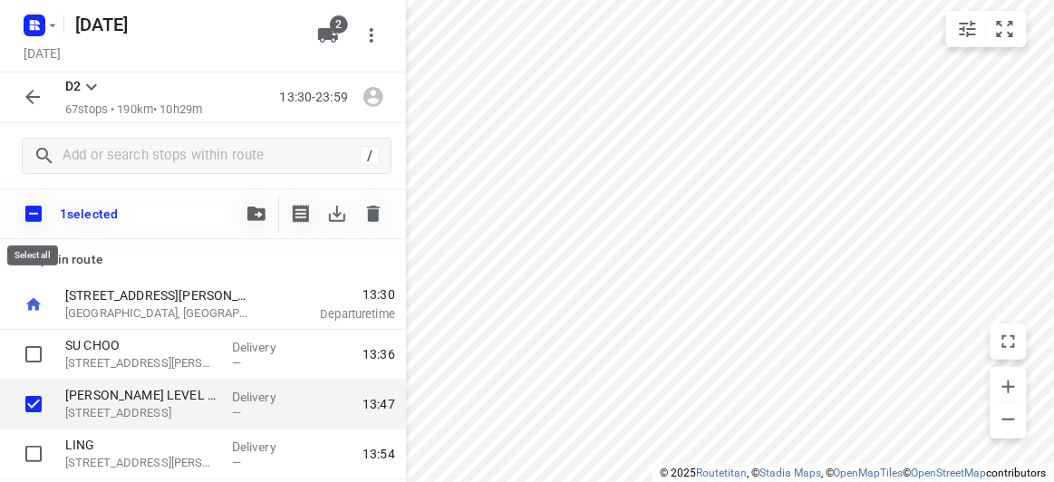
checkbox input "true"
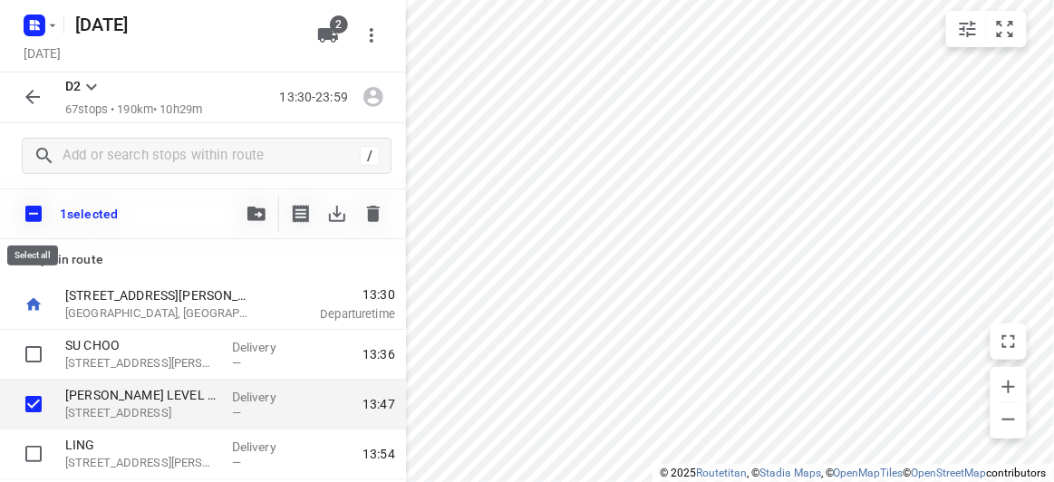
checkbox input "true"
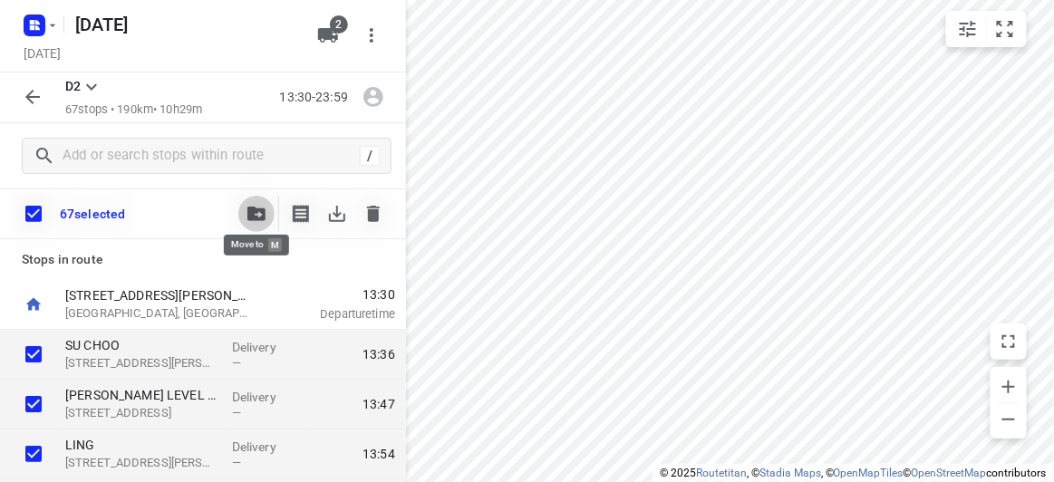
click at [265, 217] on icon "button" at bounding box center [256, 214] width 18 height 14
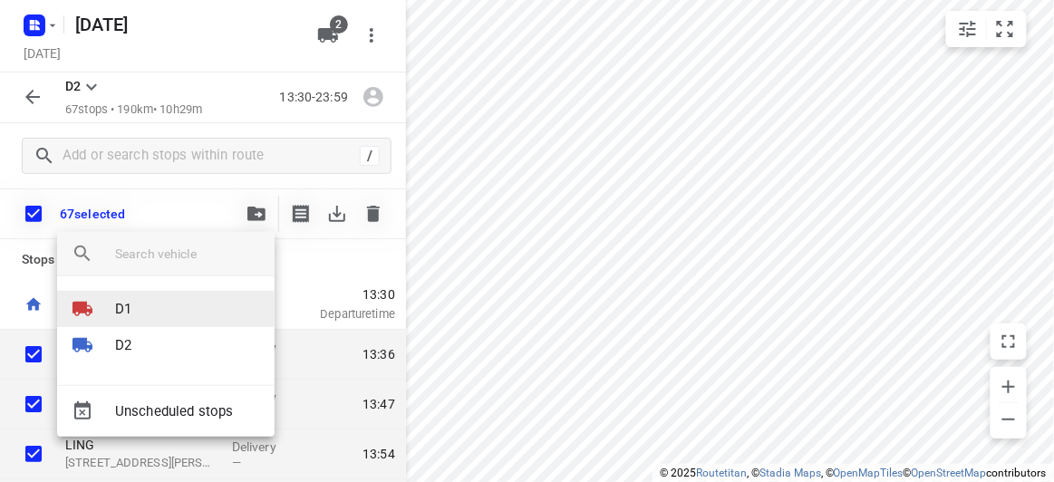
click at [121, 307] on p "D1" at bounding box center [123, 309] width 16 height 21
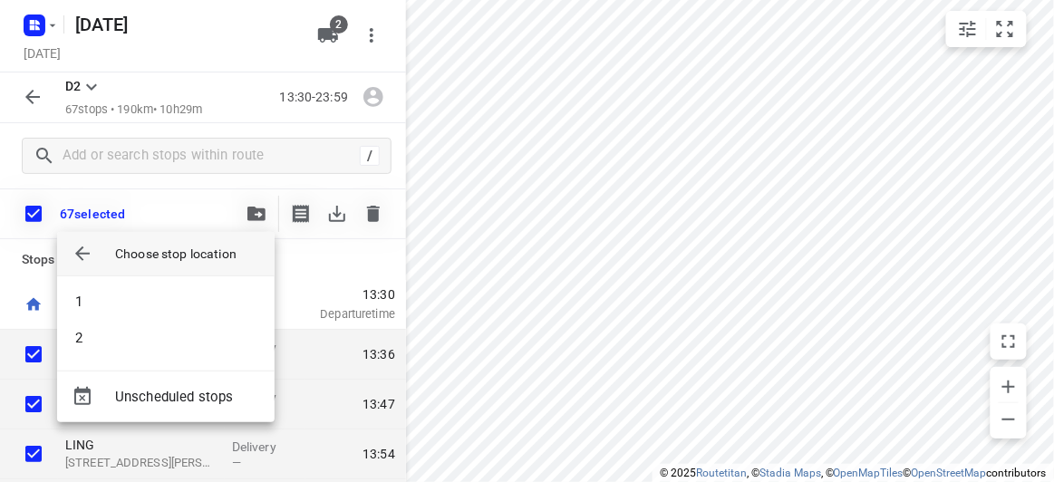
click at [105, 279] on div "1 2" at bounding box center [165, 323] width 217 height 94
click at [102, 287] on li "1" at bounding box center [165, 302] width 217 height 36
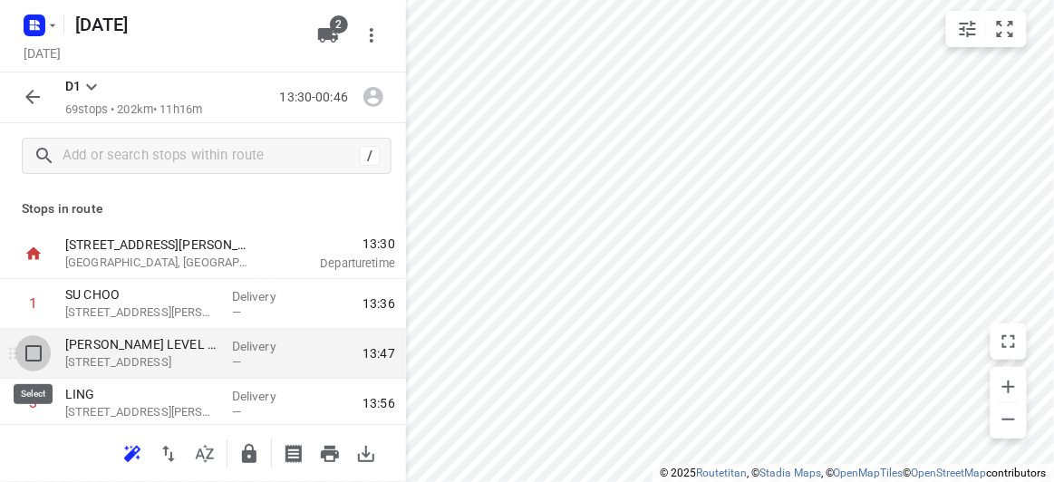
click at [23, 357] on input "checkbox" at bounding box center [33, 353] width 36 height 36
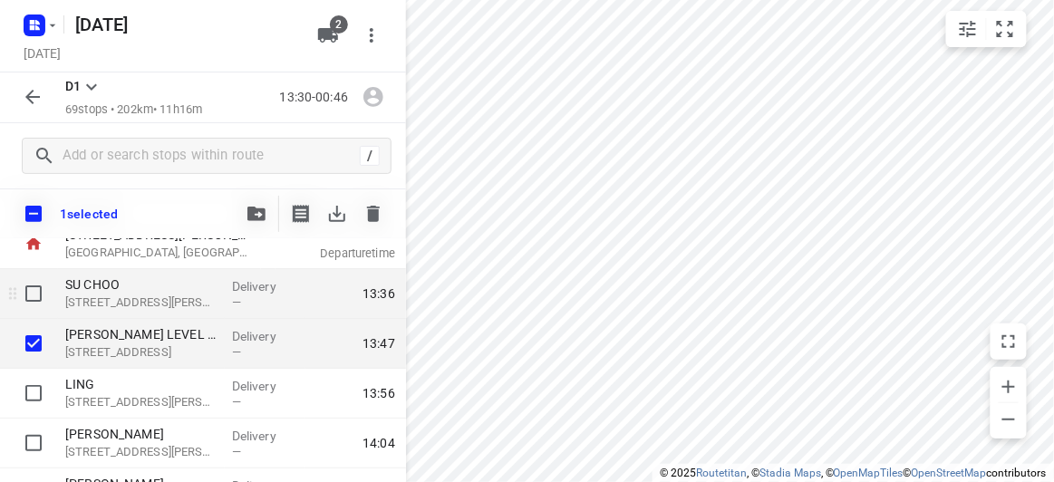
scroll to position [82, 0]
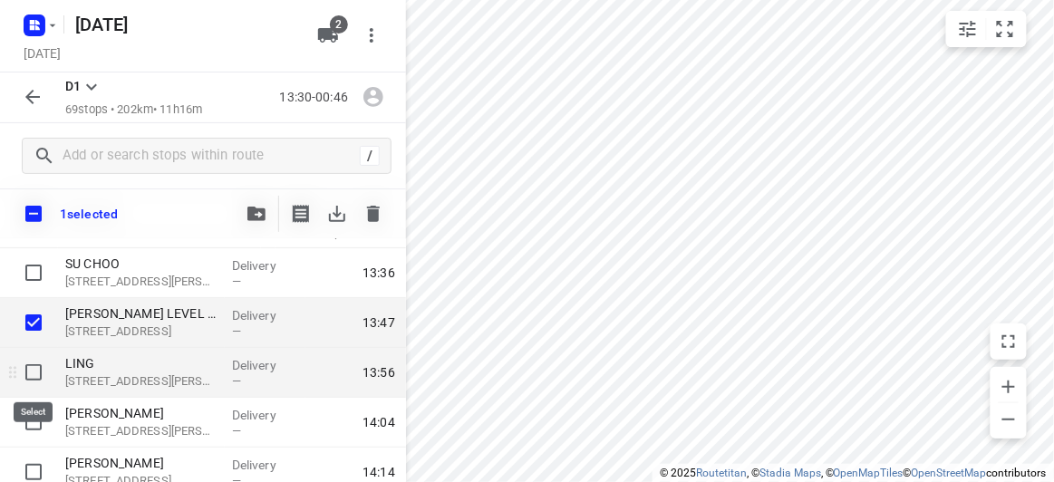
click at [36, 370] on input "checkbox" at bounding box center [33, 372] width 36 height 36
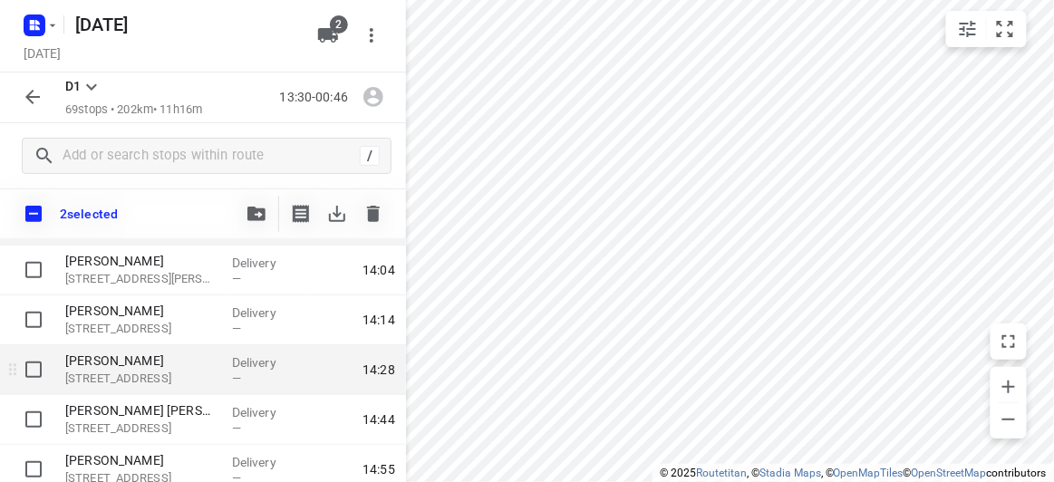
scroll to position [246, 0]
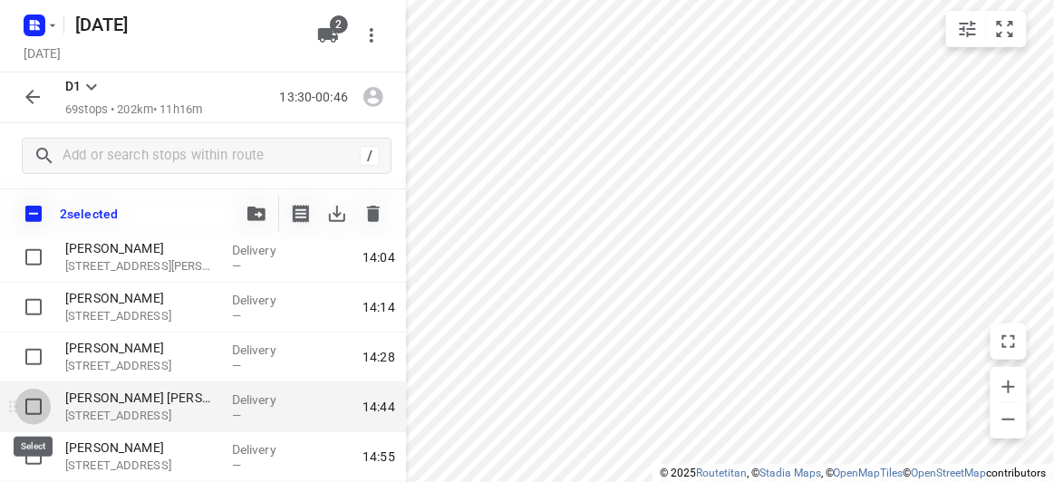
click at [35, 411] on input "checkbox" at bounding box center [33, 407] width 36 height 36
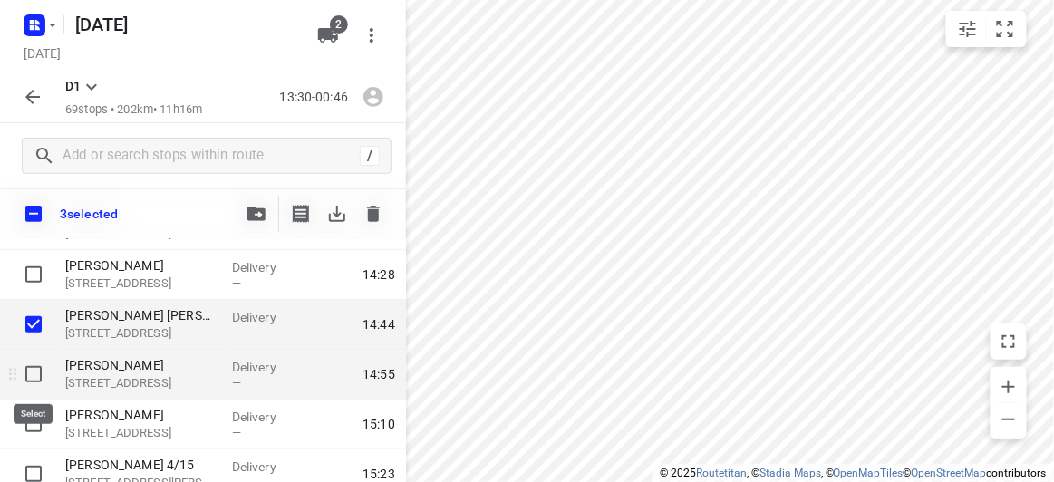
click at [34, 380] on input "checkbox" at bounding box center [33, 374] width 36 height 36
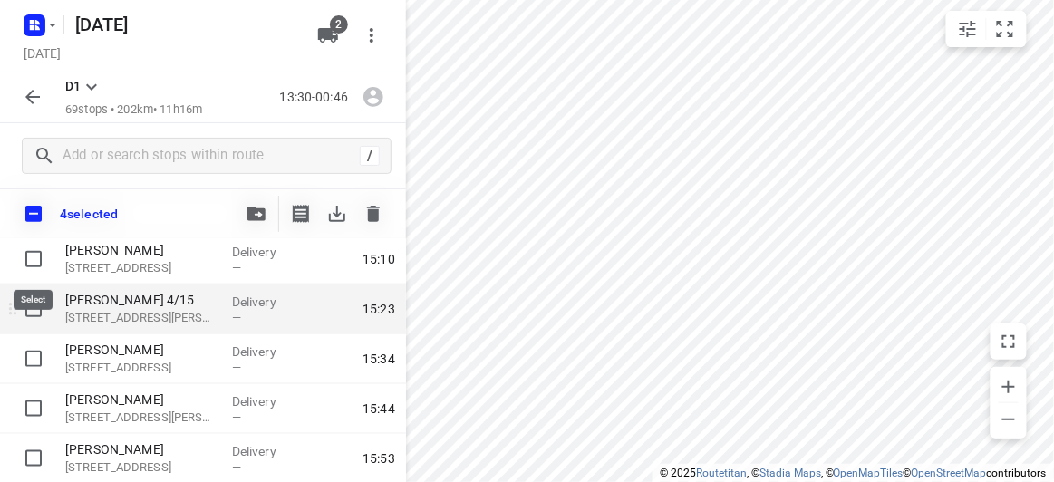
click at [35, 259] on input "checkbox" at bounding box center [33, 259] width 36 height 36
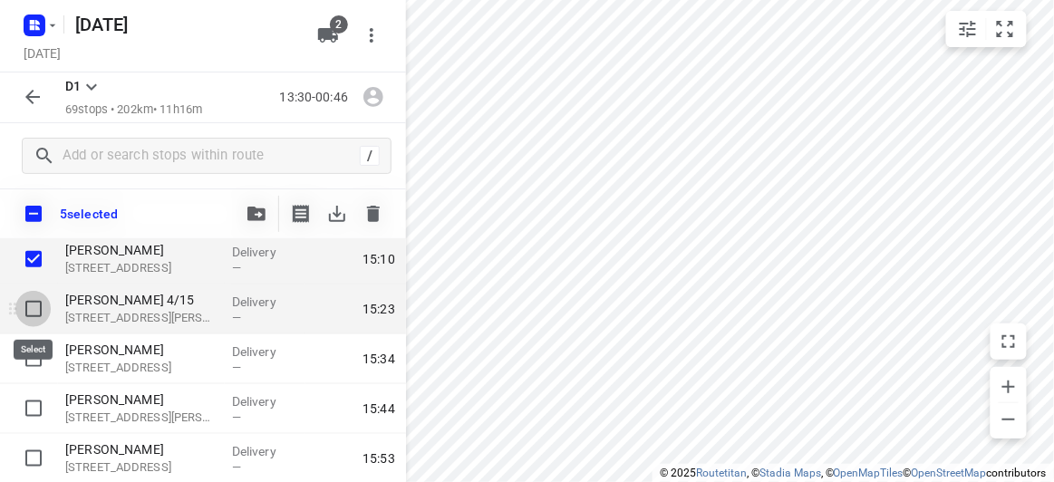
click at [19, 303] on input "checkbox" at bounding box center [33, 309] width 36 height 36
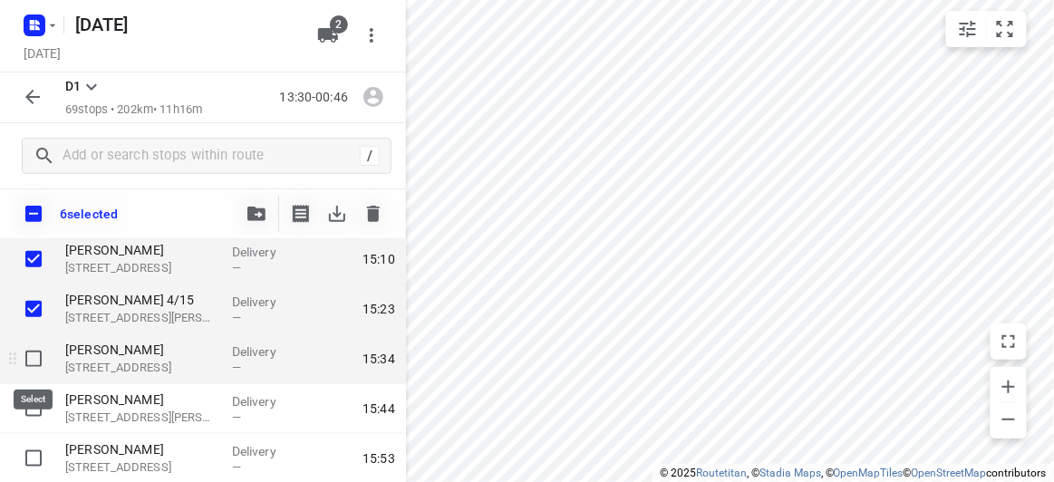
drag, startPoint x: 40, startPoint y: 354, endPoint x: 40, endPoint y: 370, distance: 15.4
click at [40, 355] on input "checkbox" at bounding box center [33, 359] width 36 height 36
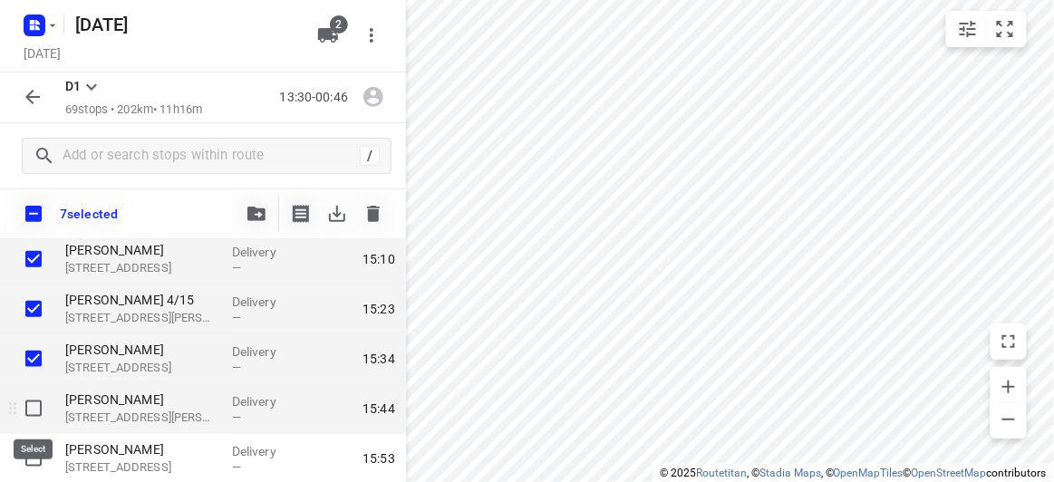
click at [34, 400] on input "checkbox" at bounding box center [33, 408] width 36 height 36
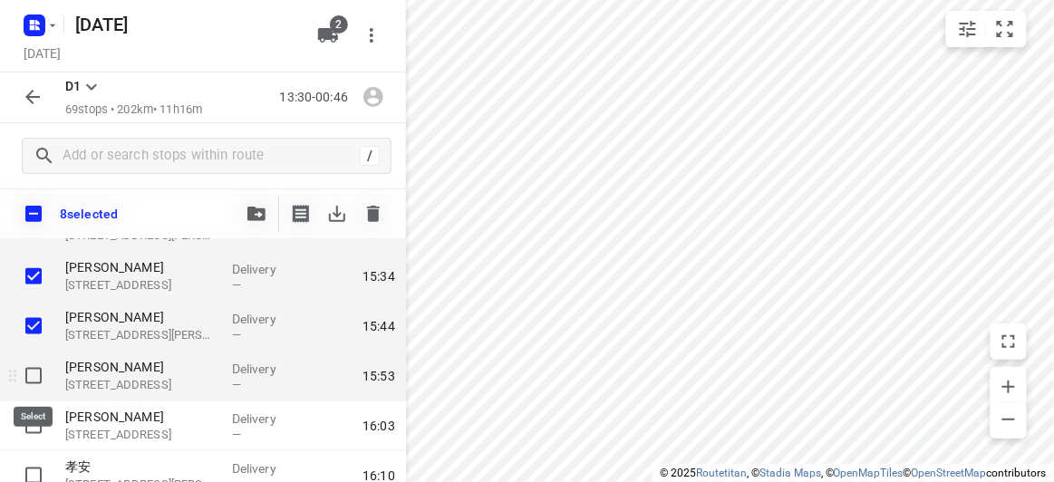
click at [34, 378] on input "checkbox" at bounding box center [33, 376] width 36 height 36
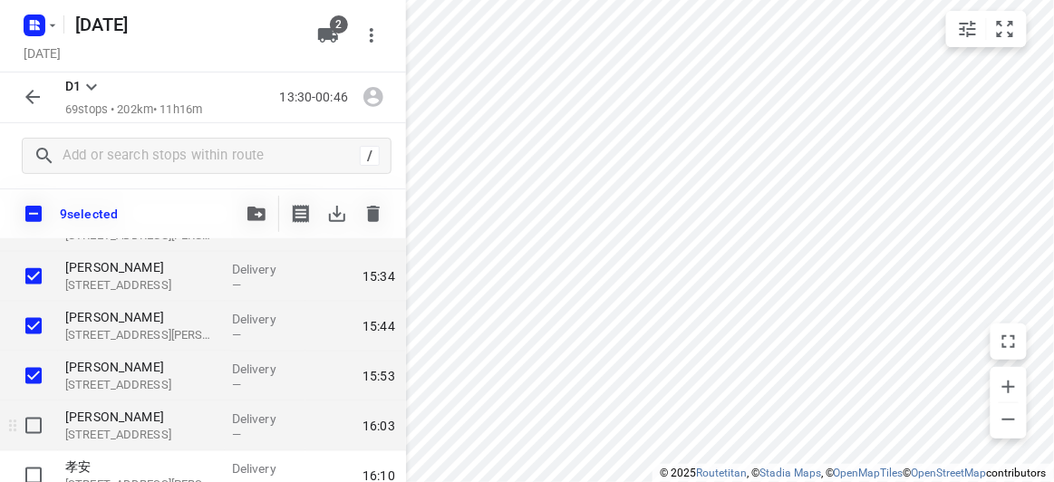
click at [32, 414] on input "checkbox" at bounding box center [33, 426] width 36 height 36
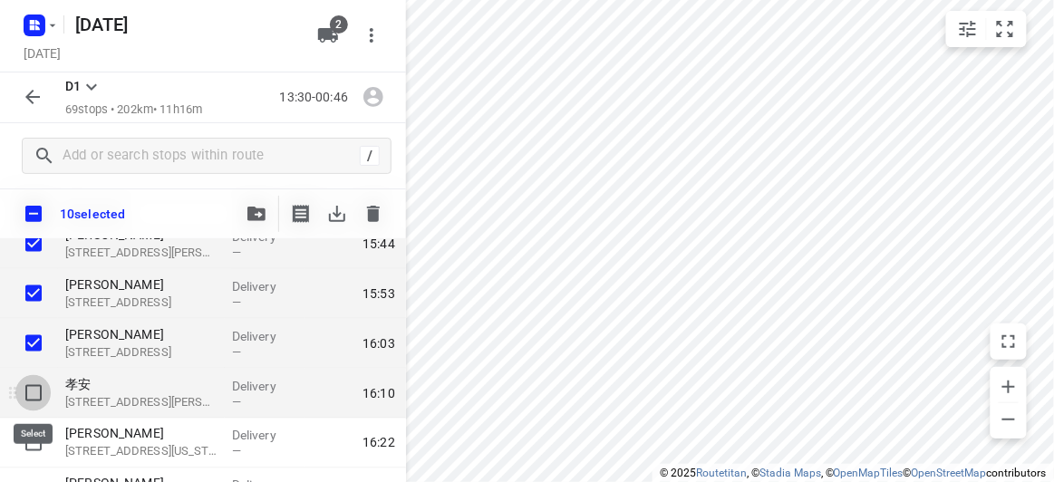
click at [32, 392] on input "checkbox" at bounding box center [33, 393] width 36 height 36
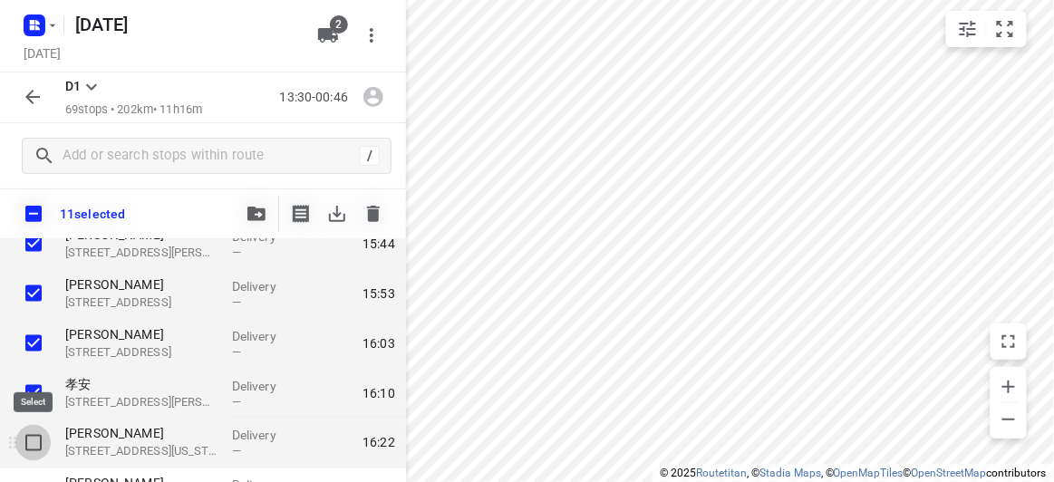
click at [34, 438] on input "checkbox" at bounding box center [33, 443] width 36 height 36
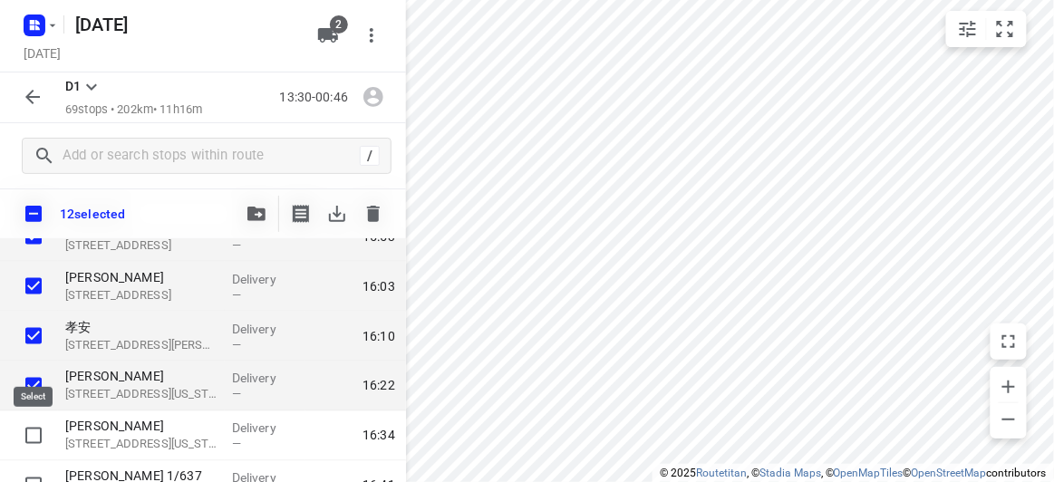
scroll to position [823, 0]
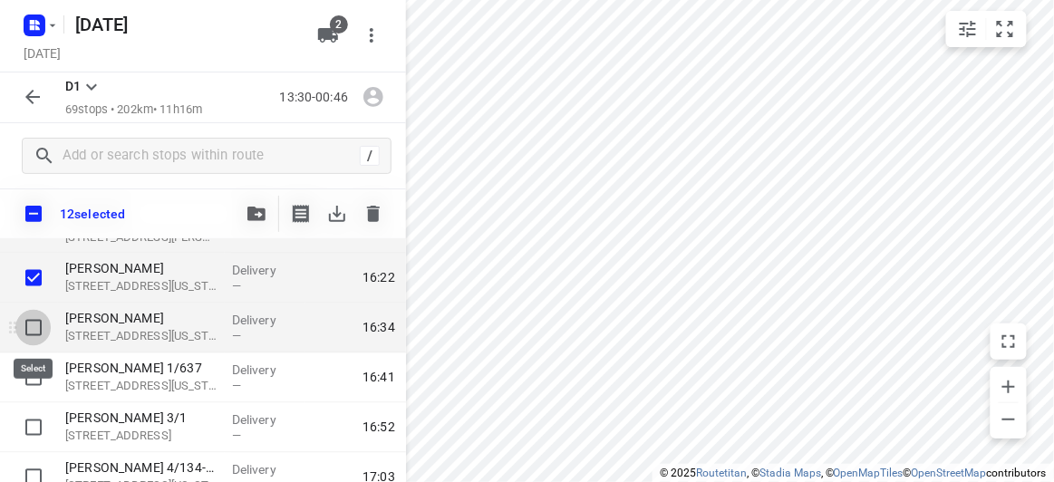
click at [38, 332] on input "checkbox" at bounding box center [33, 328] width 36 height 36
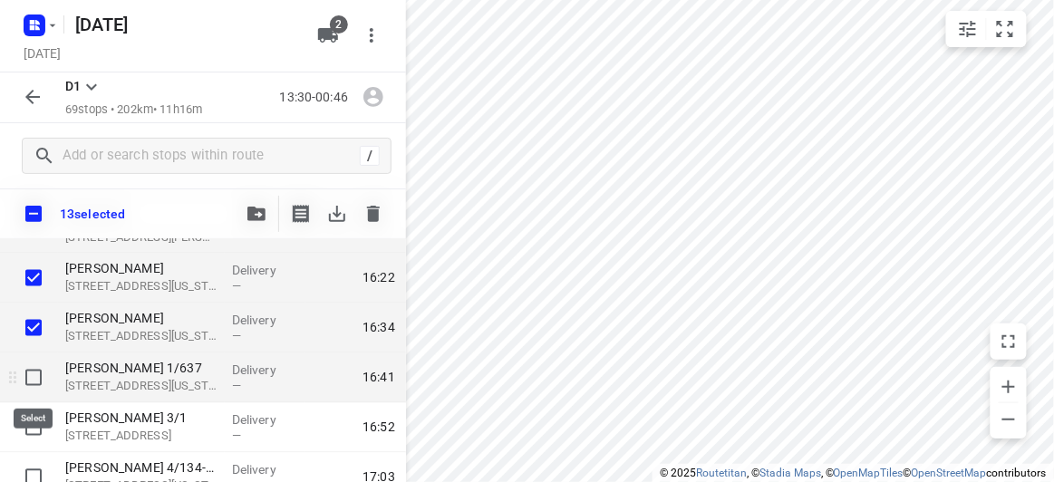
click at [30, 380] on input "checkbox" at bounding box center [33, 378] width 36 height 36
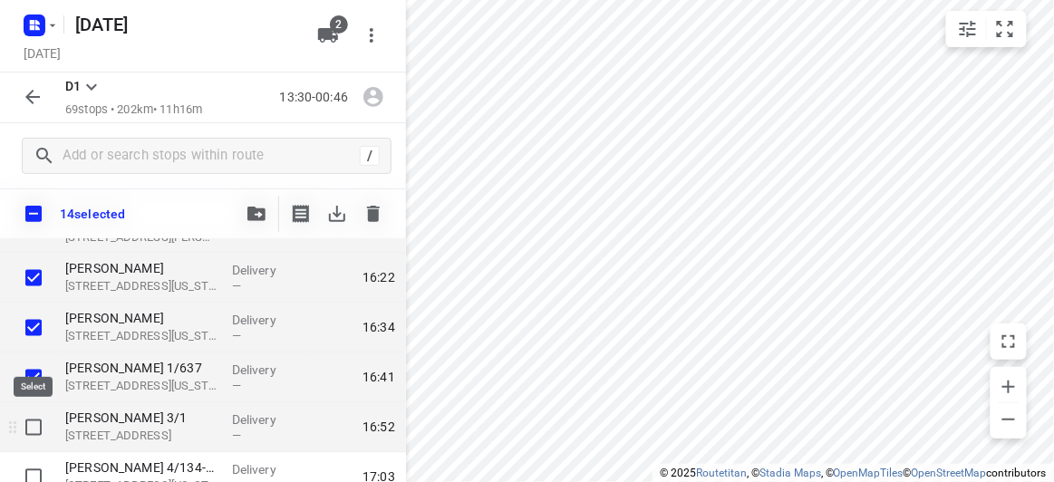
click at [43, 419] on input "checkbox" at bounding box center [33, 427] width 36 height 36
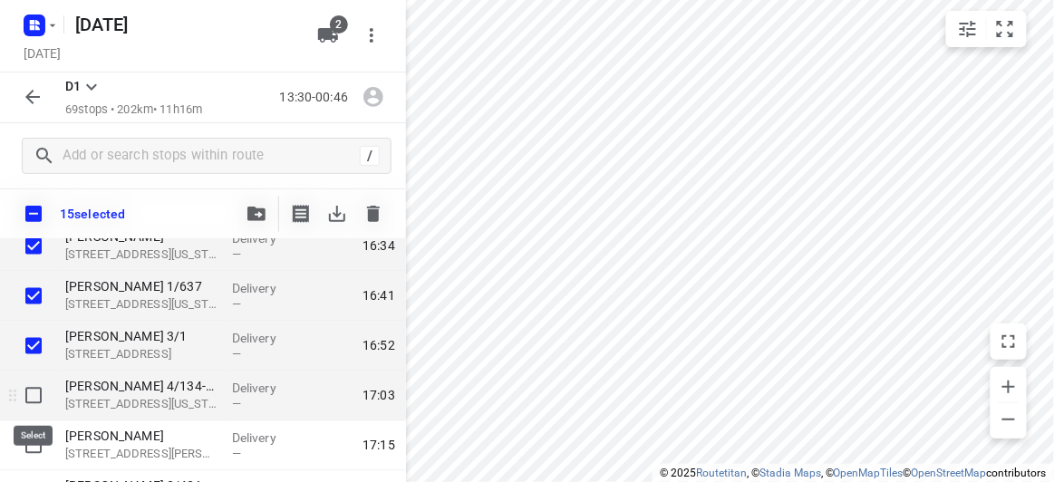
click at [37, 386] on input "checkbox" at bounding box center [33, 396] width 36 height 36
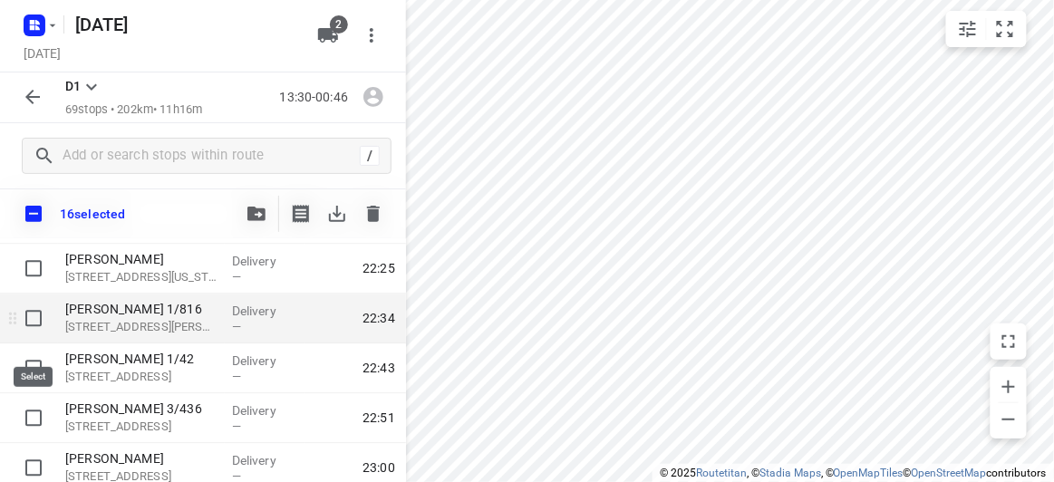
scroll to position [2758, 0]
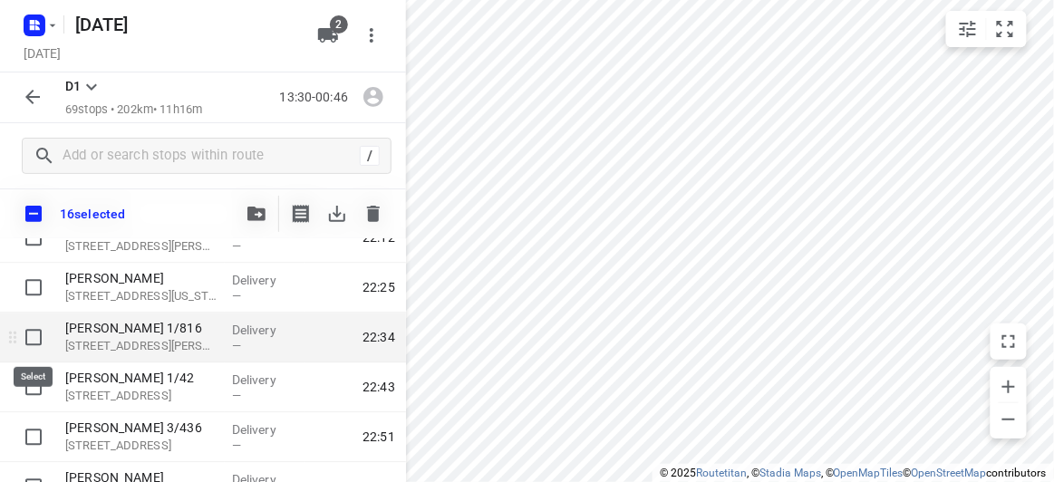
click at [34, 338] on input "checkbox" at bounding box center [33, 337] width 36 height 36
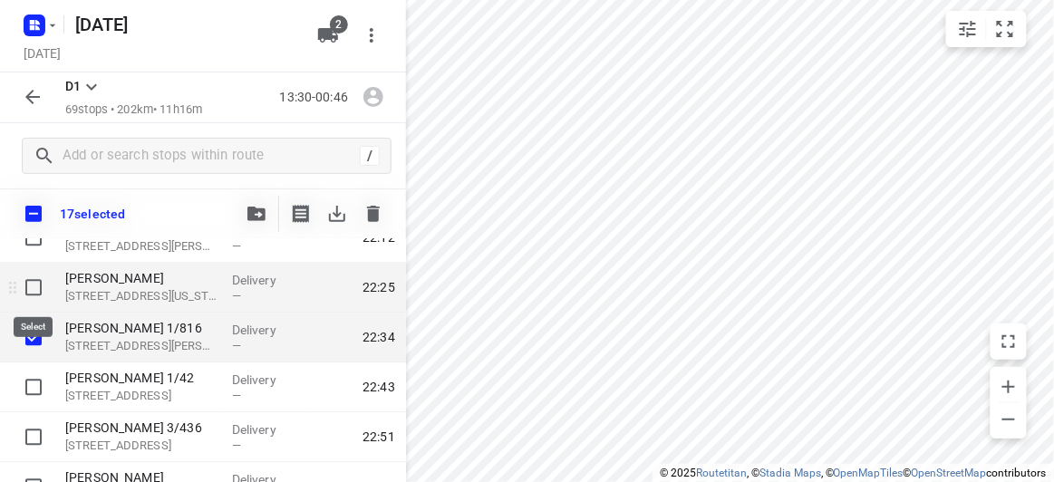
click at [27, 280] on input "checkbox" at bounding box center [33, 287] width 36 height 36
click at [265, 214] on span "button" at bounding box center [257, 214] width 22 height 14
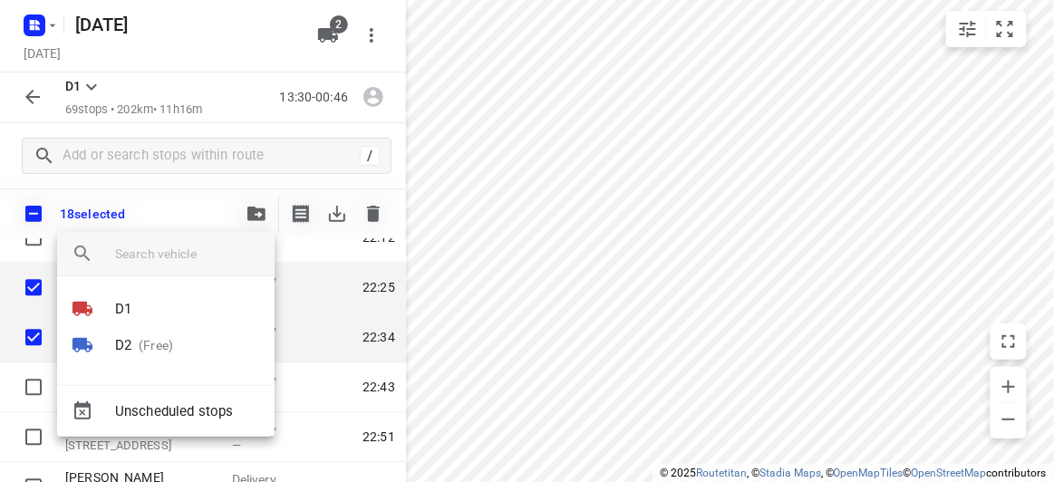
click at [136, 334] on li "D2 (Free)" at bounding box center [165, 345] width 217 height 36
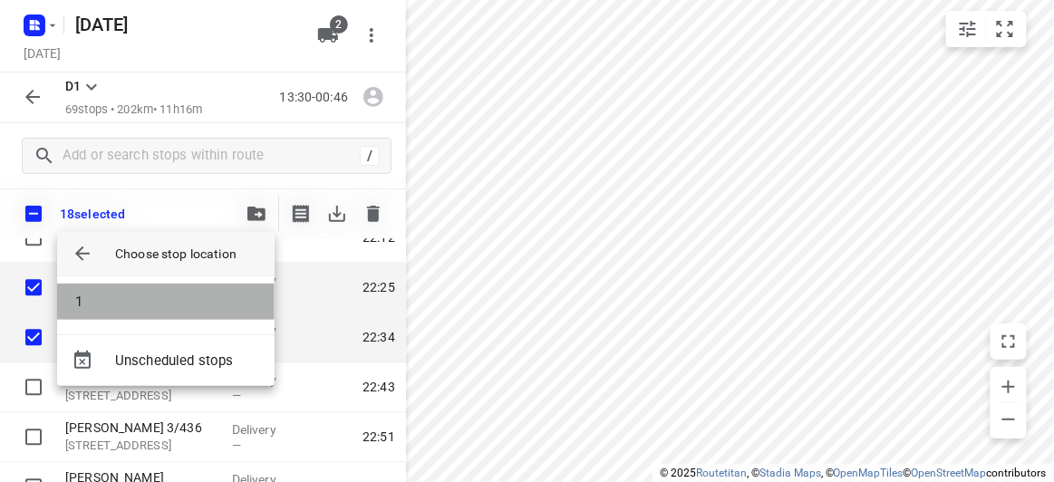
click at [114, 294] on li "1" at bounding box center [165, 302] width 217 height 36
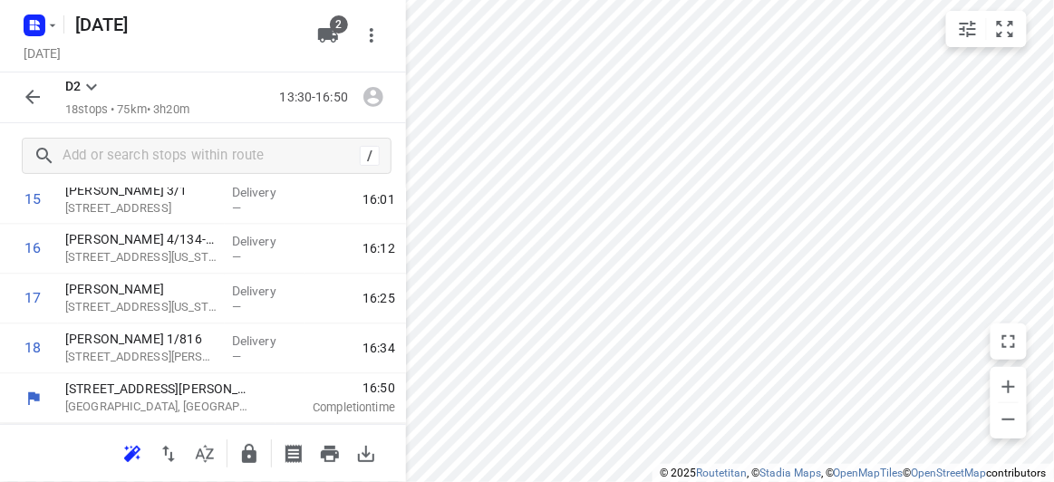
scroll to position [801, 0]
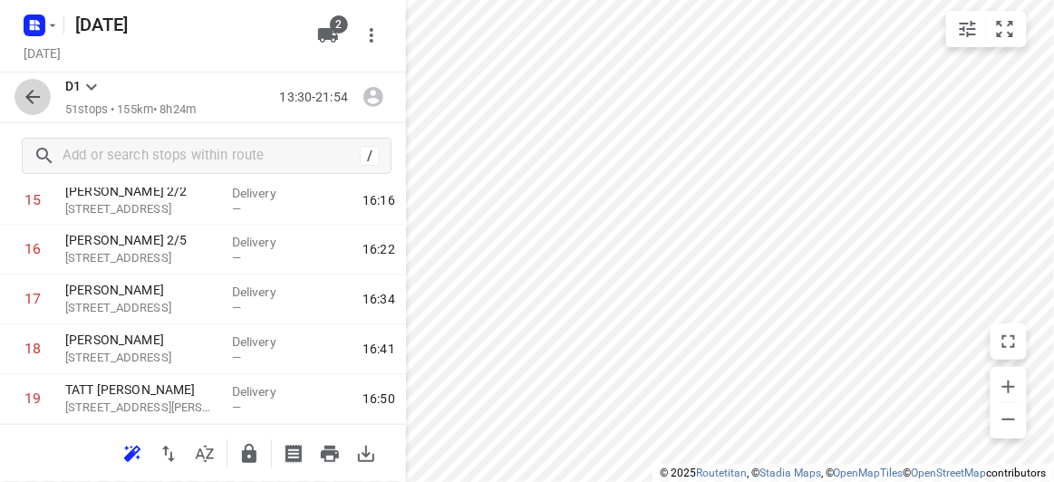
click at [35, 91] on icon "button" at bounding box center [33, 97] width 22 height 22
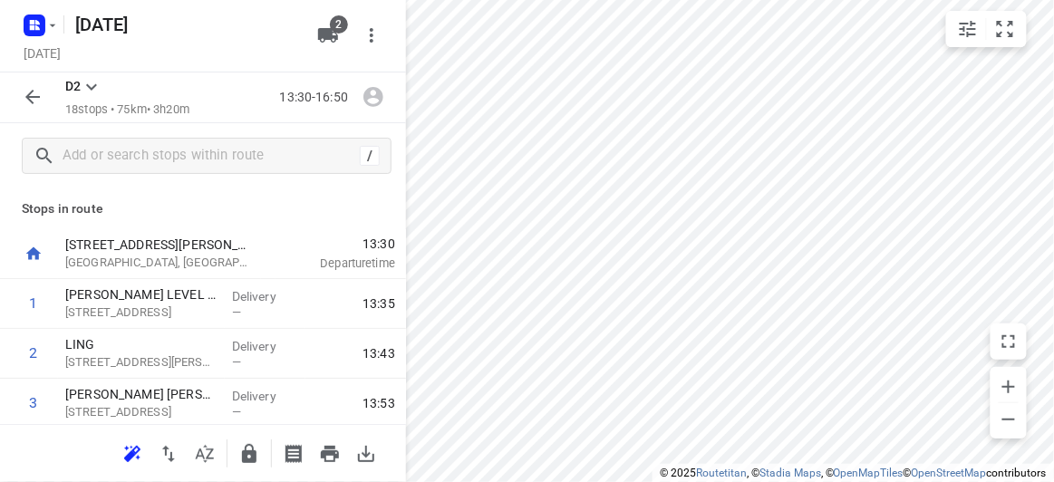
click at [32, 96] on icon "button" at bounding box center [32, 97] width 14 height 14
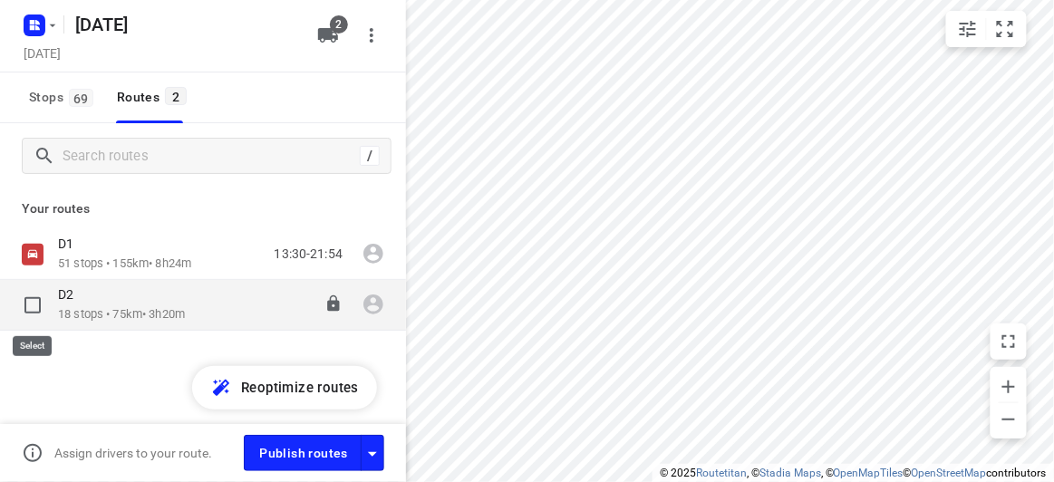
click at [34, 295] on input "checkbox" at bounding box center [32, 305] width 36 height 36
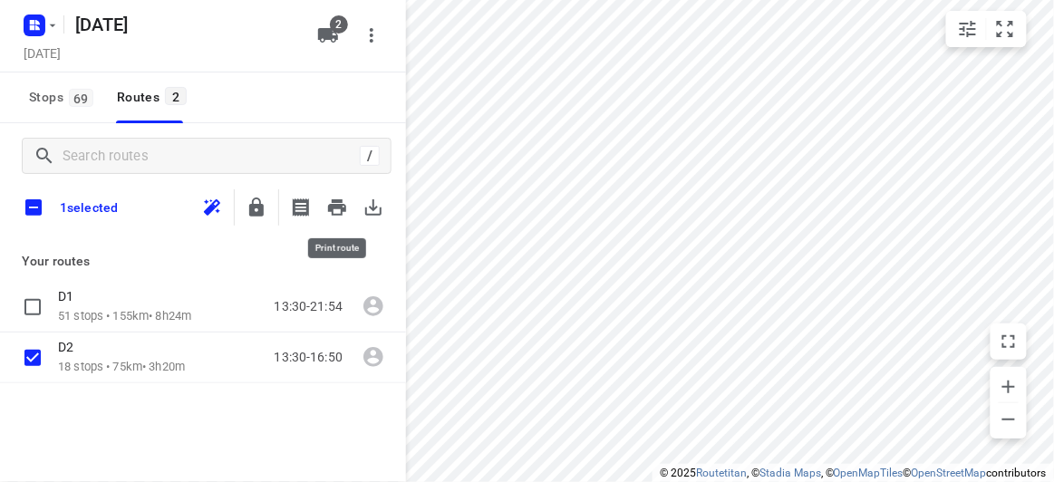
click at [376, 211] on icon "button" at bounding box center [373, 208] width 22 height 22
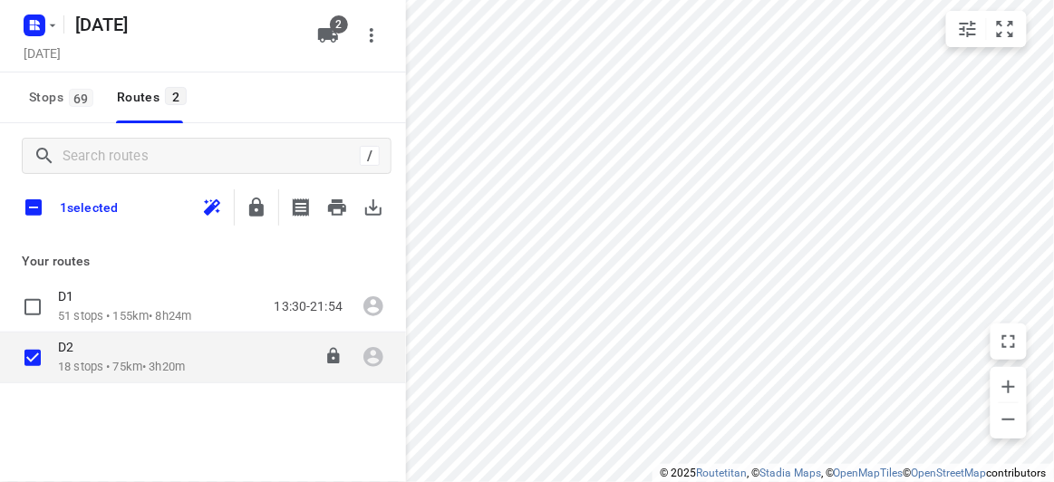
click at [197, 347] on div "D2 18 stops • 75km • 3h20m 13:30-16:50" at bounding box center [232, 357] width 348 height 37
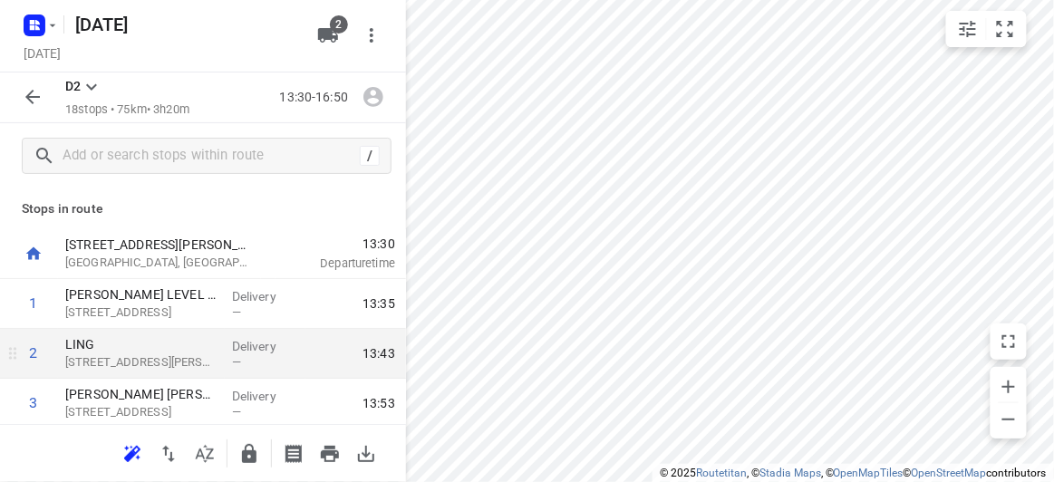
click at [39, 361] on div "2" at bounding box center [29, 354] width 58 height 50
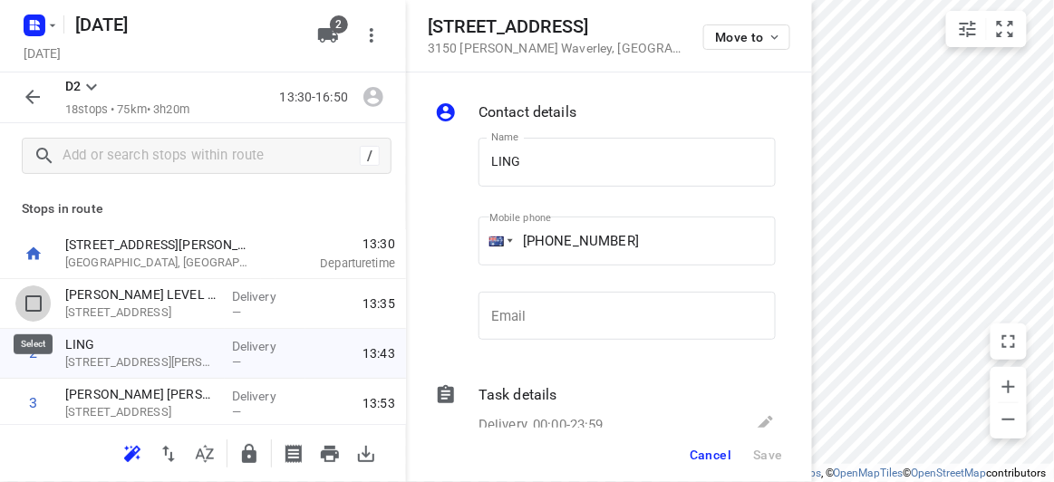
click at [43, 301] on input "checkbox" at bounding box center [33, 303] width 36 height 36
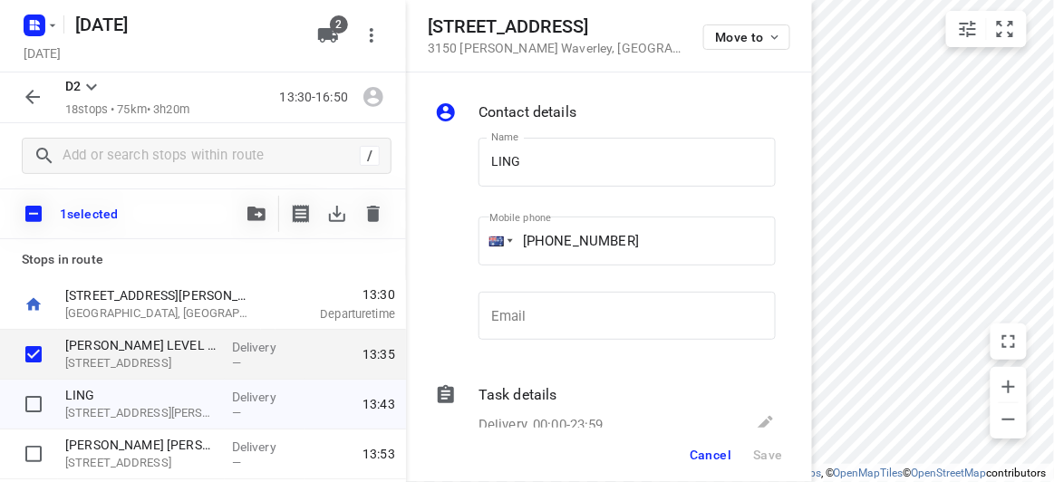
click at [27, 205] on input "checkbox" at bounding box center [33, 214] width 38 height 38
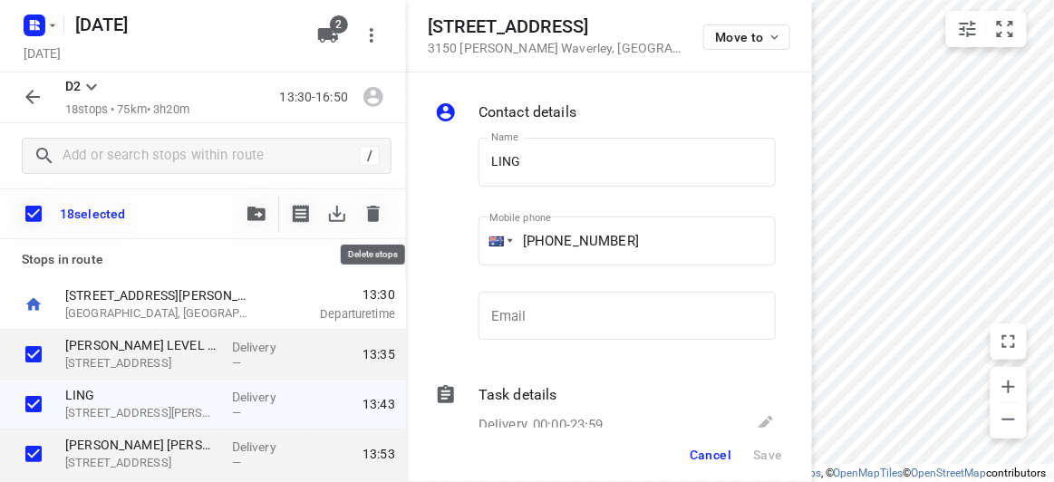
click at [373, 215] on icon "button" at bounding box center [373, 214] width 13 height 16
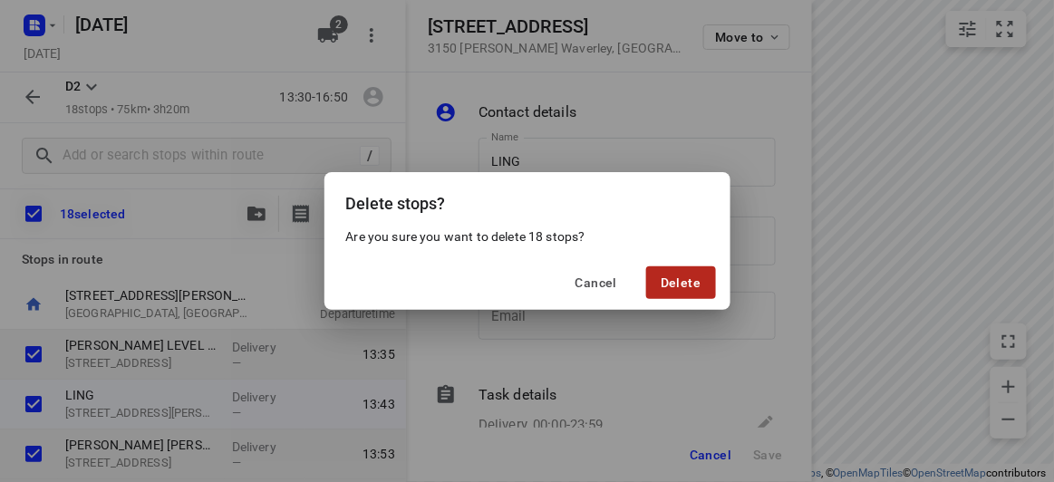
click at [679, 279] on span "Delete" at bounding box center [680, 282] width 40 height 14
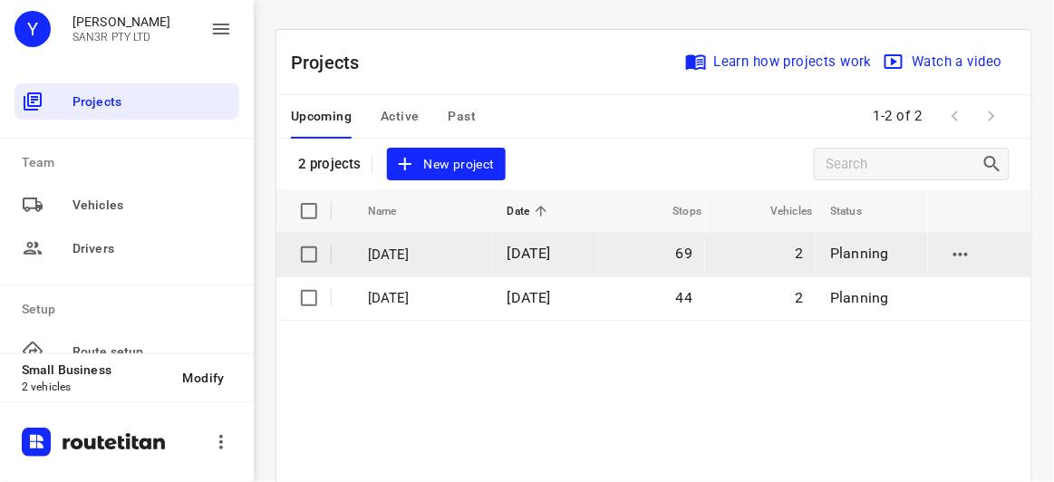
click at [551, 259] on span "02 Sep 2025" at bounding box center [528, 253] width 43 height 17
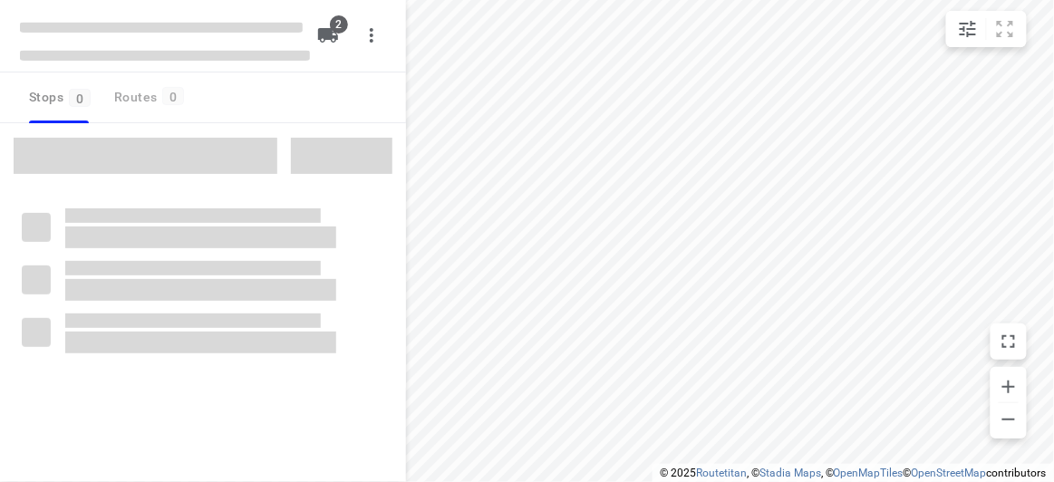
type input "distance"
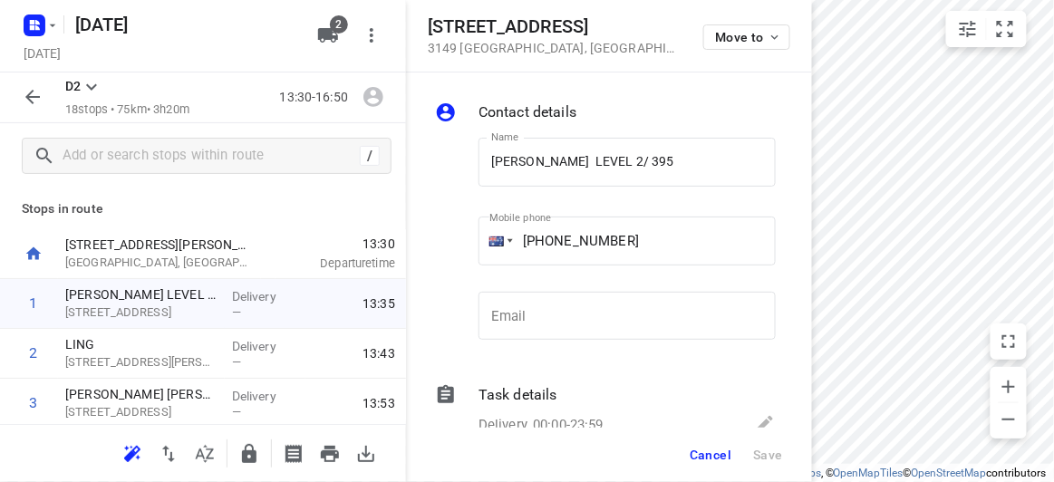
drag, startPoint x: 593, startPoint y: 47, endPoint x: 425, endPoint y: 34, distance: 169.0
click at [425, 34] on div "395 Ferntree Gully Road 3149 Mount Waverley , Australia Move to" at bounding box center [609, 36] width 406 height 72
click at [561, 48] on p "3149 Mount Waverley , Australia" at bounding box center [555, 48] width 254 height 14
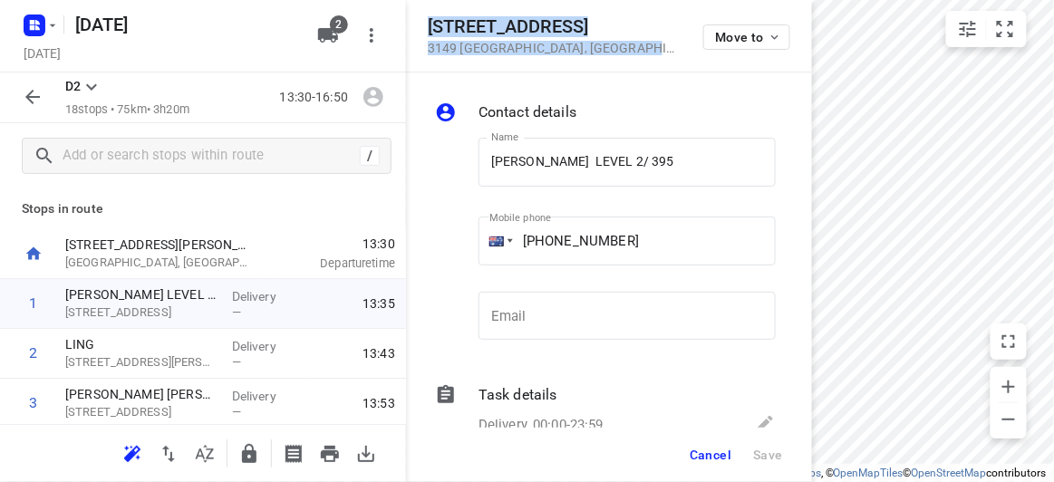
drag, startPoint x: 631, startPoint y: 52, endPoint x: 427, endPoint y: 31, distance: 204.9
click at [428, 31] on div "395 Ferntree Gully Road 3149 Mount Waverley , Australia Move to" at bounding box center [609, 35] width 362 height 39
copy div "395 Ferntree Gully Road 3149 Mount Waverley , Australia"
click at [332, 35] on icon "button" at bounding box center [328, 35] width 20 height 14
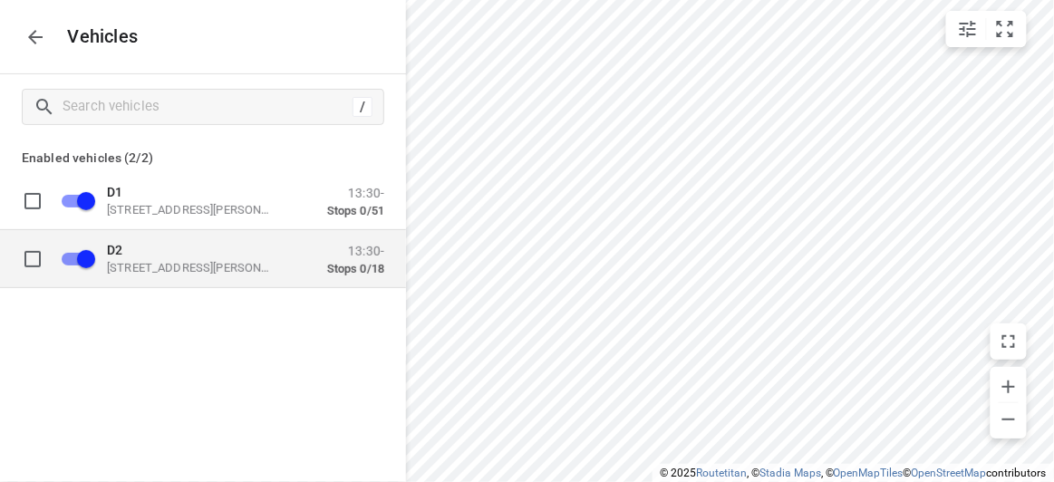
click at [158, 241] on div "D2 49 John St, Oakleigh VIC 3166, Australia 13:30- Stops 0/18" at bounding box center [240, 258] width 288 height 34
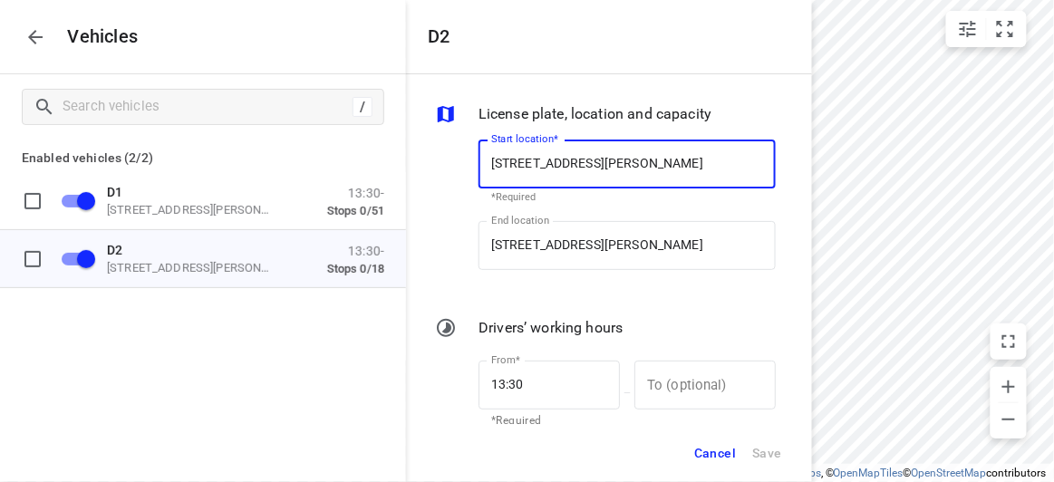
click at [539, 162] on input "49 John St, Oakleigh VIC 3166, Australia" at bounding box center [626, 164] width 297 height 49
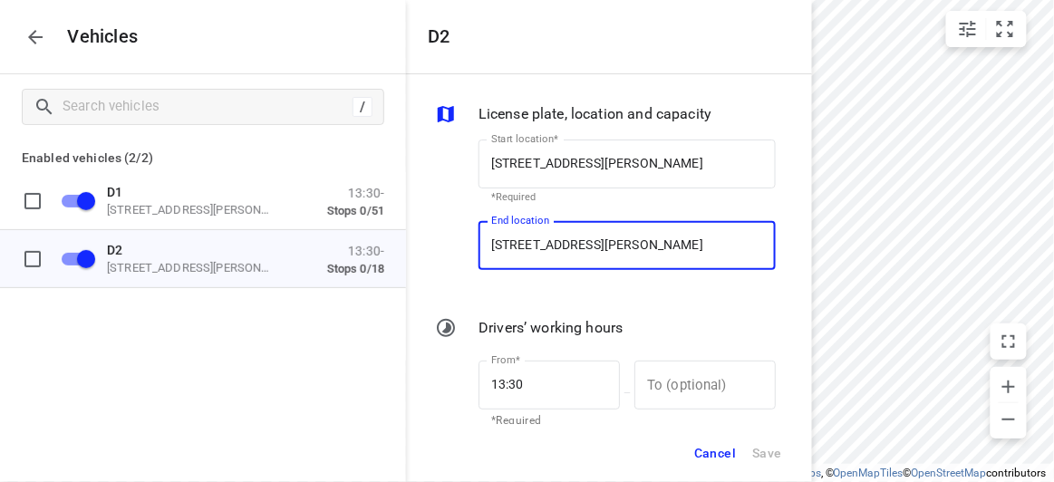
click at [522, 250] on input "49 John St, Oakleigh VIC 3166, Australia" at bounding box center [626, 245] width 297 height 49
paste input "395 Ferntree Gully Road 3149 Mount Waverley"
type input "395 Ferntree Gully Road 3149 Mount Waverley, Australia"
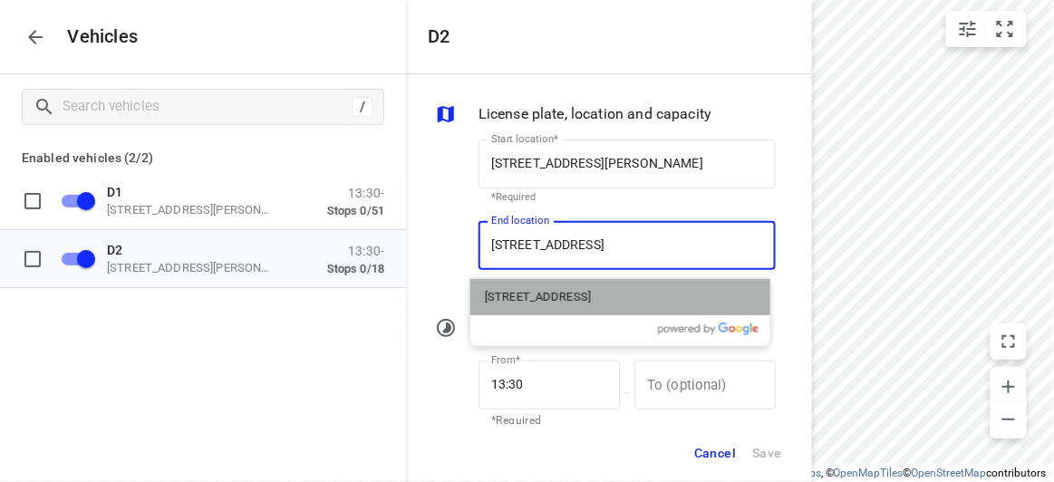
click at [515, 298] on p "395 Ferntree Gully Road, Mount Waverley VIC 3149, Australia" at bounding box center [538, 297] width 106 height 18
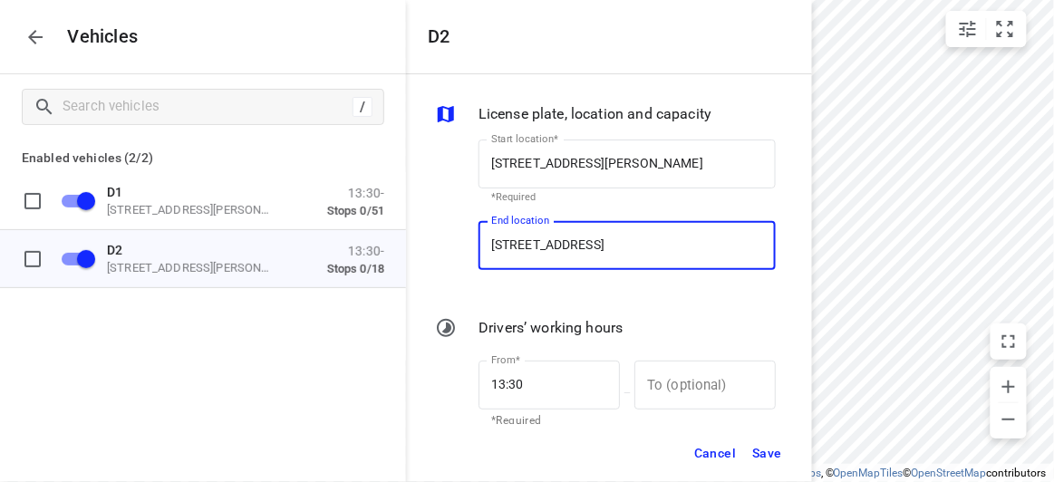
type input "395 Ferntree Gully Rd, Mount Waverley VIC 3149, Australia"
click at [755, 456] on span "Save" at bounding box center [767, 453] width 30 height 23
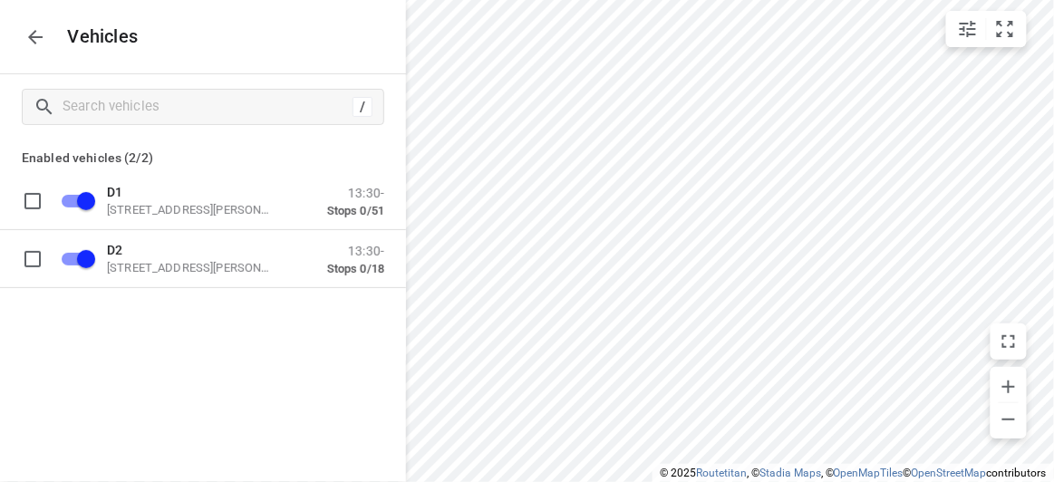
click at [28, 34] on icon "button" at bounding box center [35, 37] width 22 height 22
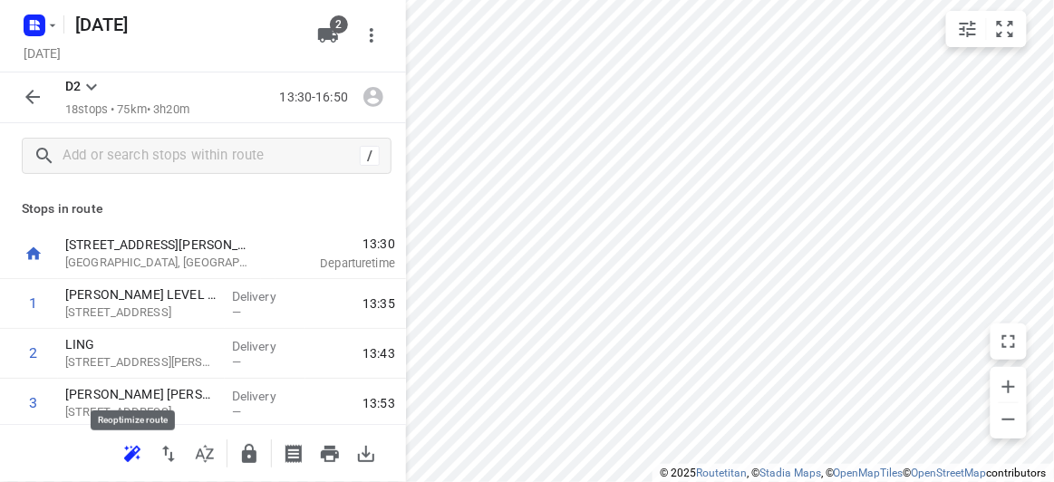
click at [130, 458] on icon "button" at bounding box center [130, 456] width 12 height 12
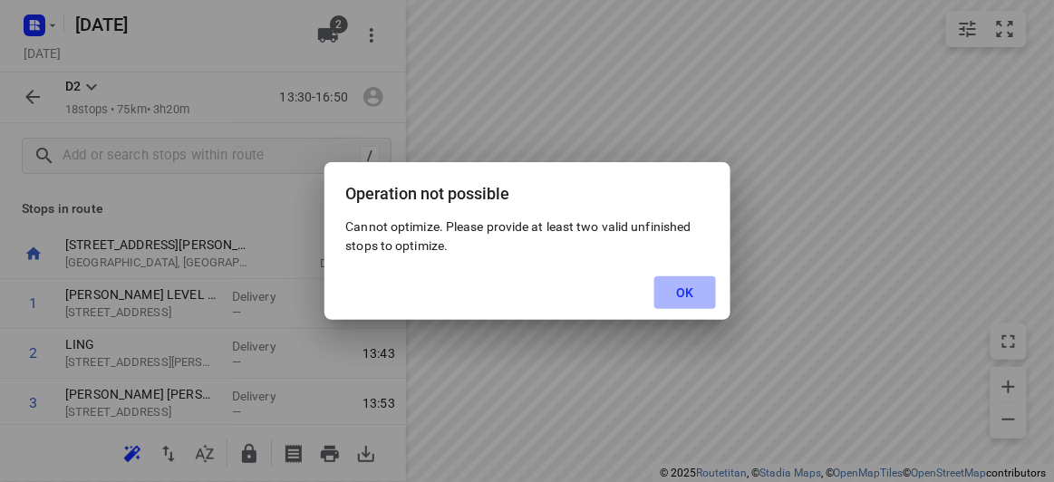
click at [681, 289] on span "OK" at bounding box center [684, 292] width 17 height 14
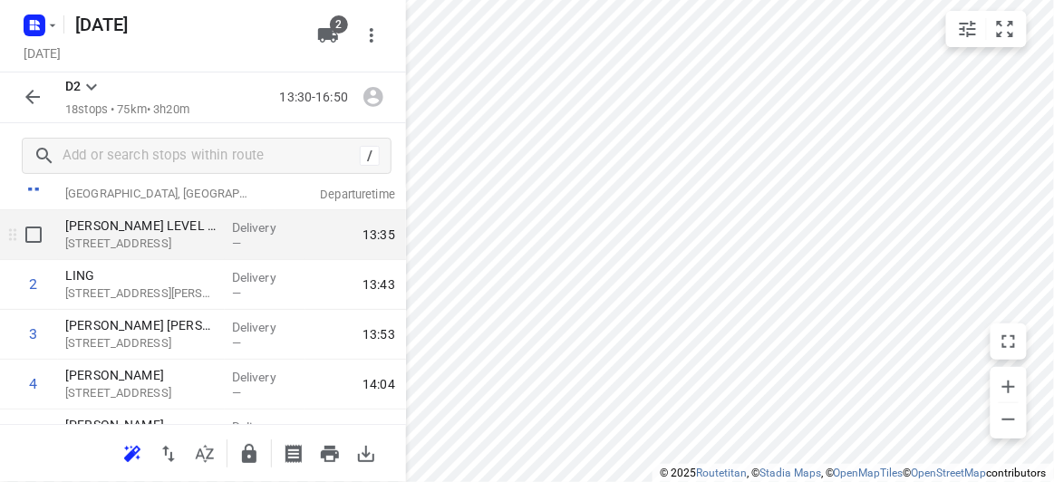
scroll to position [82, 0]
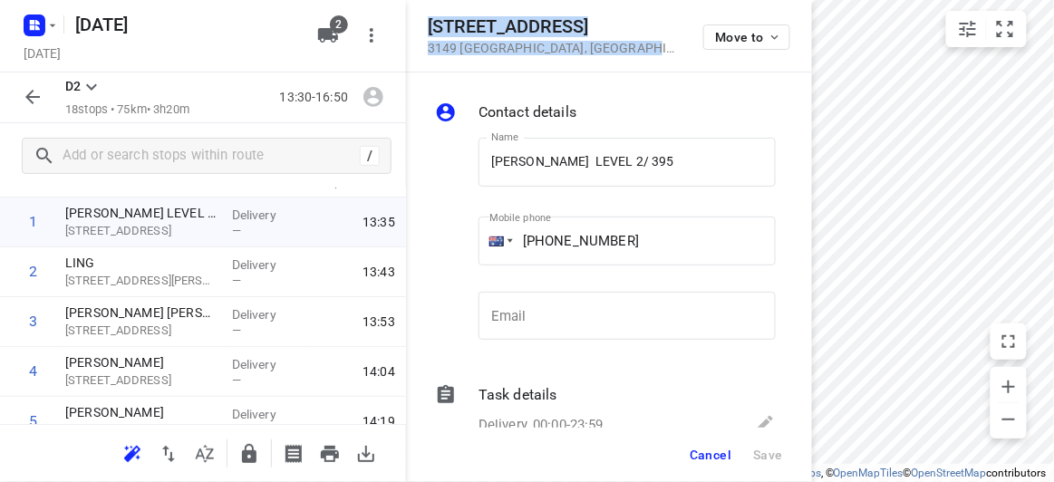
drag, startPoint x: 656, startPoint y: 52, endPoint x: 430, endPoint y: 20, distance: 227.8
click at [430, 20] on div "395 Ferntree Gully Road 3149 Mount Waverley , Australia Move to" at bounding box center [609, 35] width 362 height 39
copy div "395 Ferntree Gully Road 3149 Mount Waverley , Australia"
click at [328, 43] on icon "button" at bounding box center [328, 35] width 22 height 22
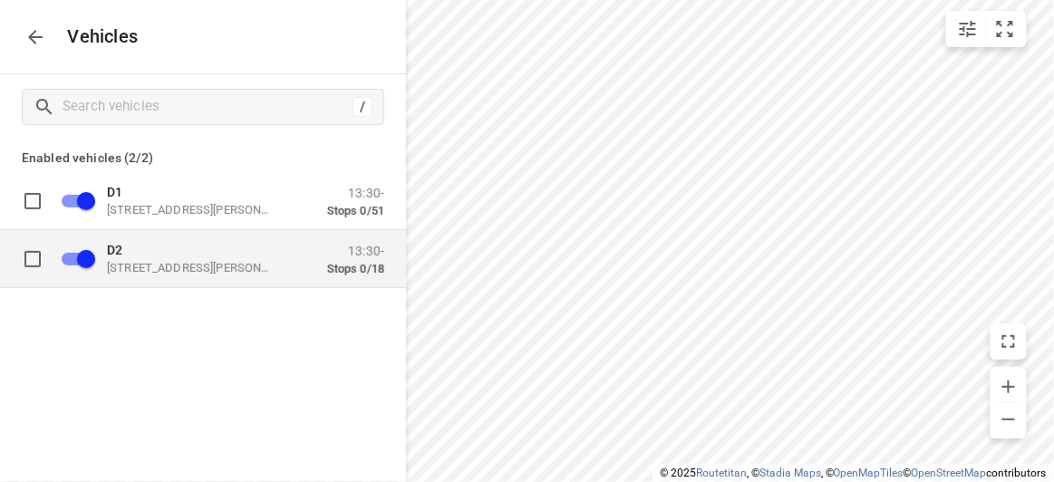
click at [200, 265] on p "49 John St, Oakleigh VIC 3166, Australia" at bounding box center [197, 267] width 181 height 14
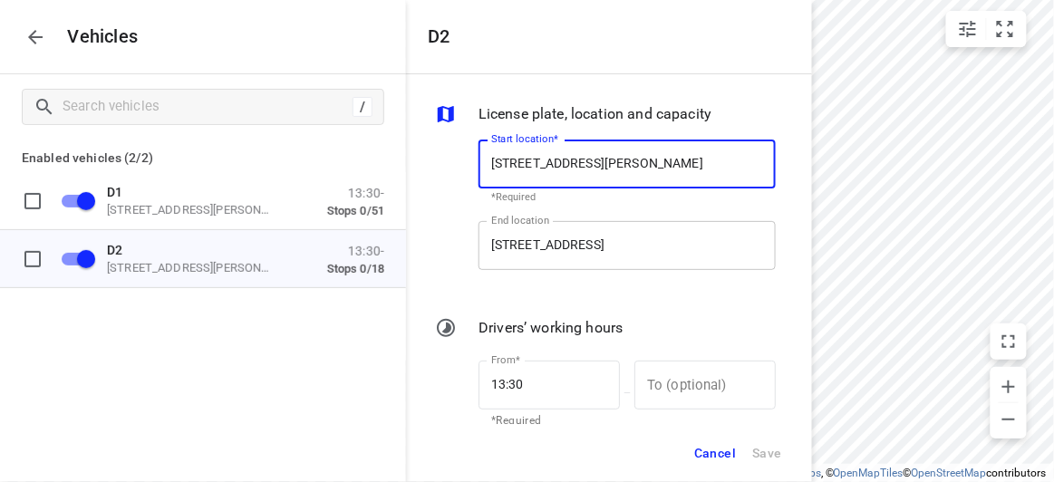
click at [617, 250] on input "395 Ferntree Gully Rd, Mount Waverley VIC 3149, Australia" at bounding box center [626, 245] width 297 height 49
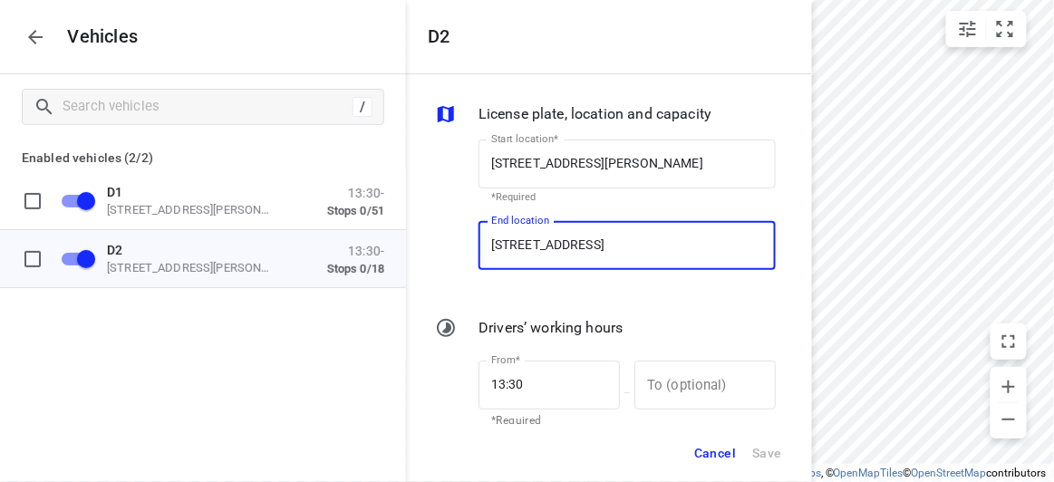
paste input "oad 3149 Mount Waverley"
type input "395 Ferntree Gully Road 3149 Mount Waverley, Australia"
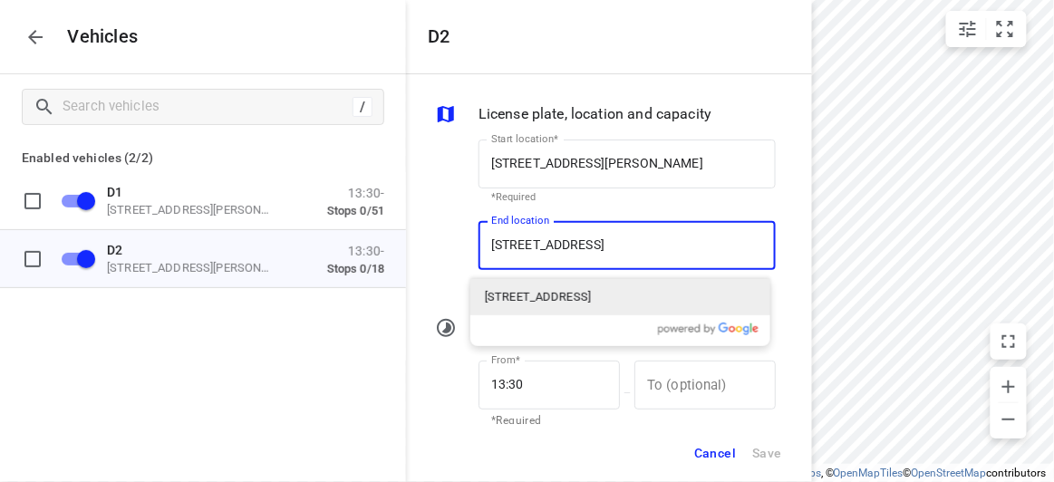
click at [537, 290] on p "395 Ferntree Gully Road, Mount Waverley VIC 3149, Australia" at bounding box center [538, 297] width 106 height 18
type input "395 Ferntree Gully Rd, Mount Waverley VIC 3149, Australia"
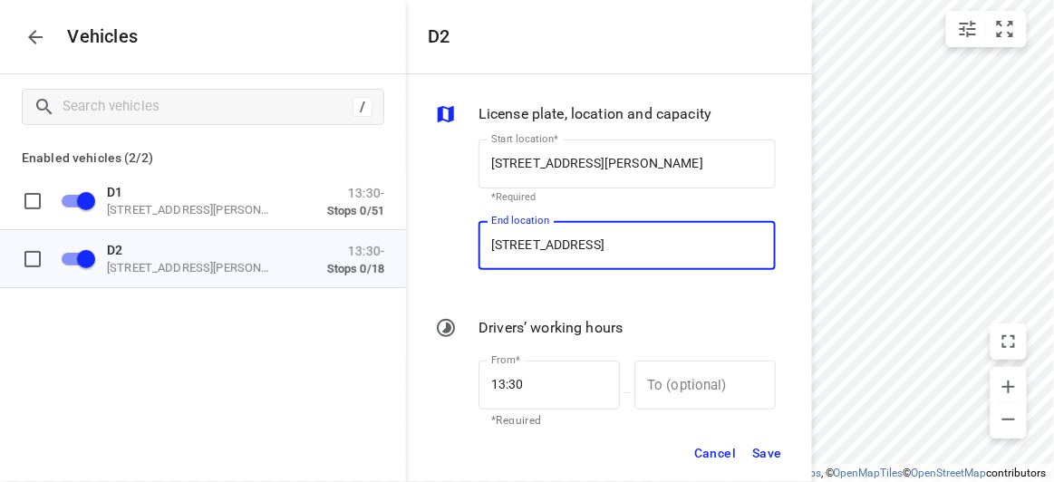
scroll to position [0, 0]
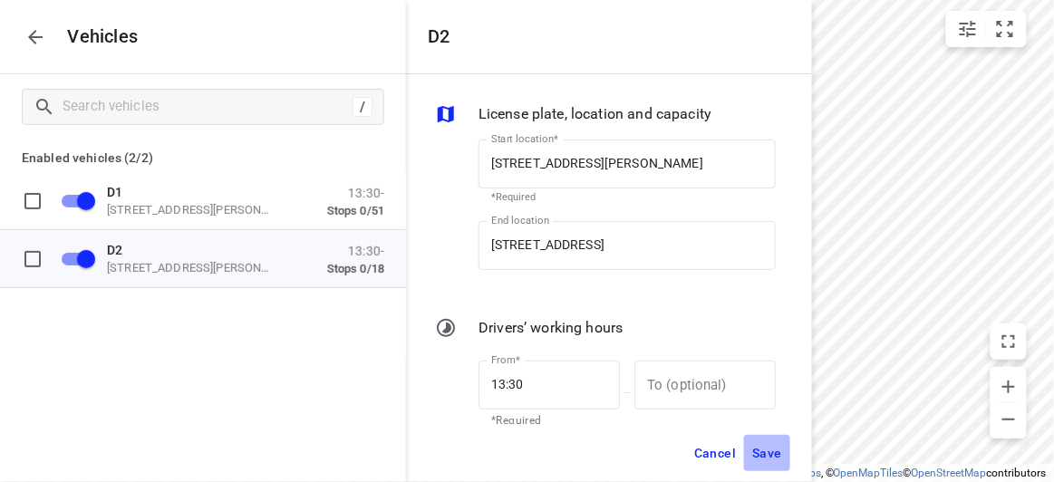
click at [764, 453] on span "Save" at bounding box center [767, 453] width 30 height 23
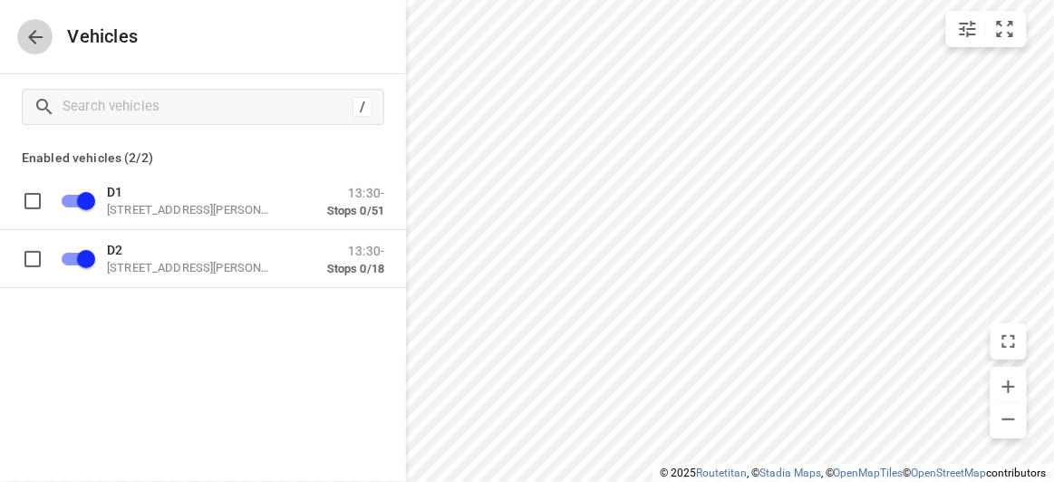
click at [29, 35] on icon "button" at bounding box center [35, 37] width 14 height 14
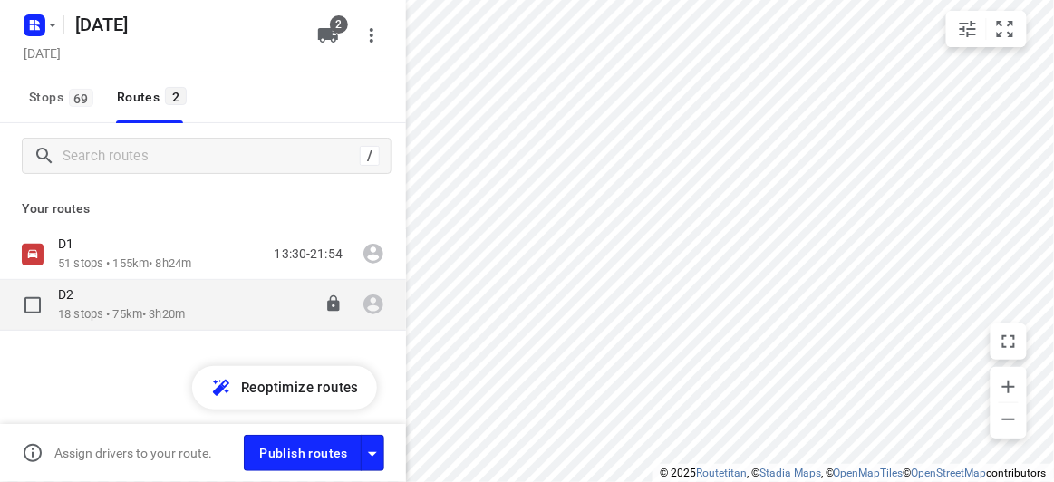
click at [82, 304] on div "D2" at bounding box center [121, 296] width 127 height 20
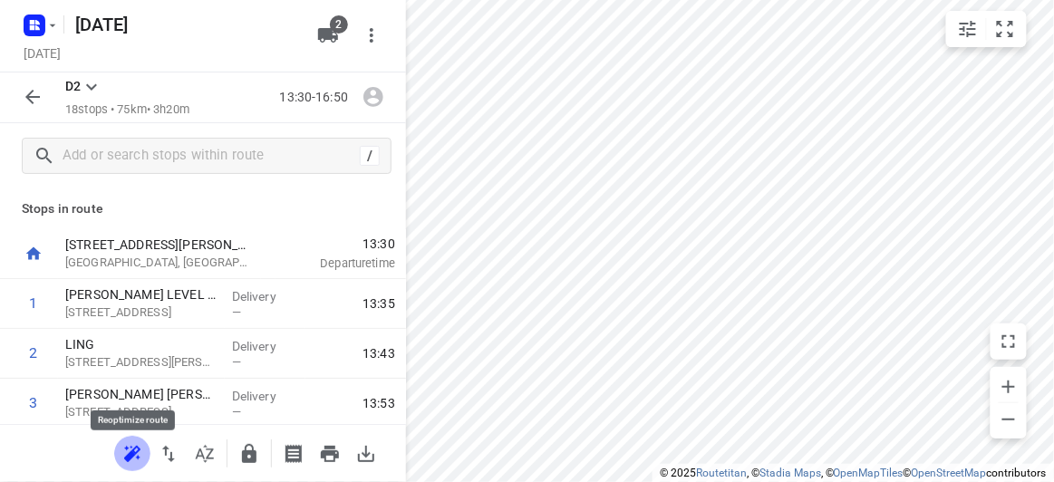
click at [136, 454] on icon "button" at bounding box center [132, 454] width 22 height 22
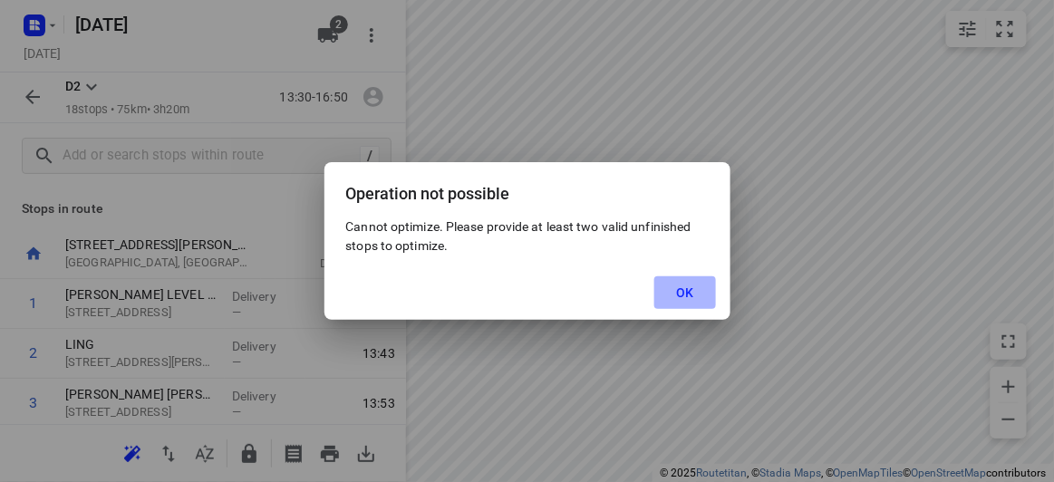
click at [673, 297] on button "OK" at bounding box center [684, 292] width 61 height 33
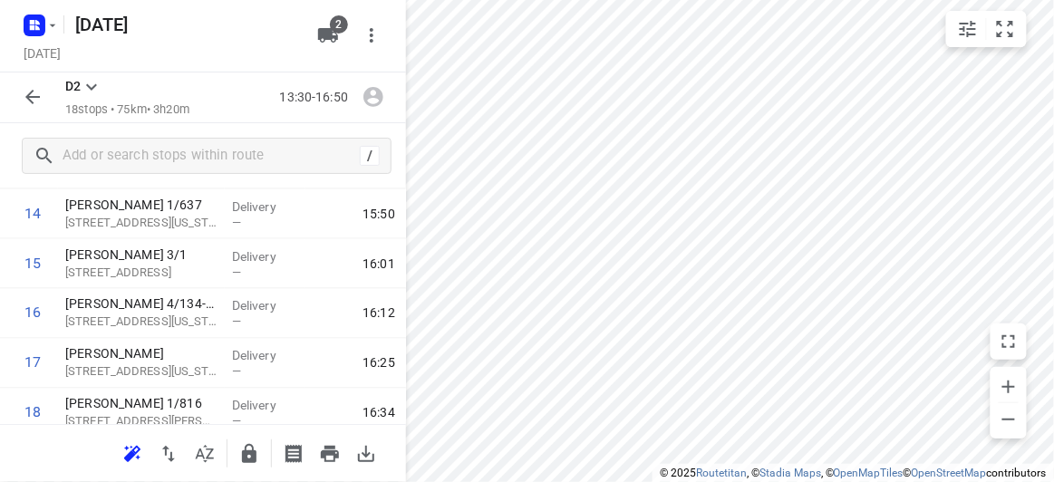
scroll to position [801, 0]
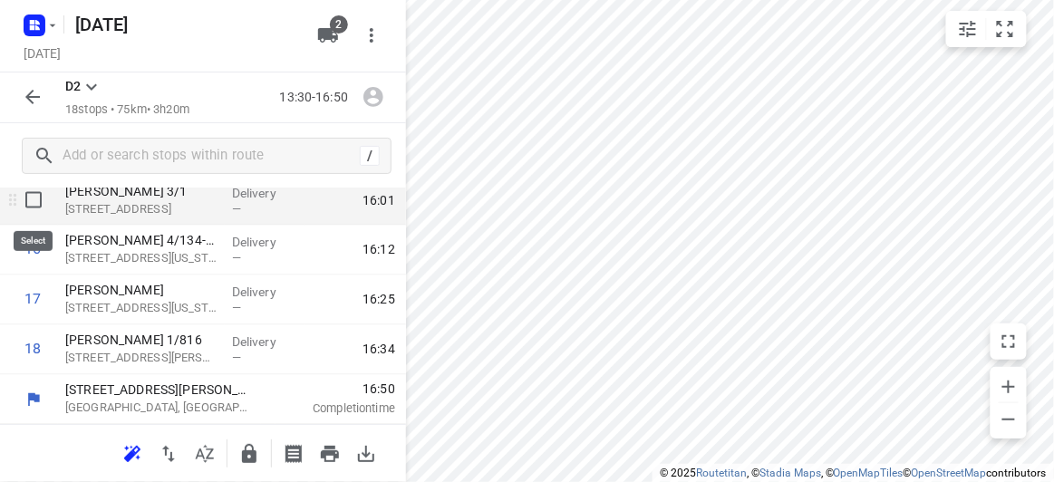
click at [35, 201] on input "checkbox" at bounding box center [33, 200] width 36 height 36
checkbox input "true"
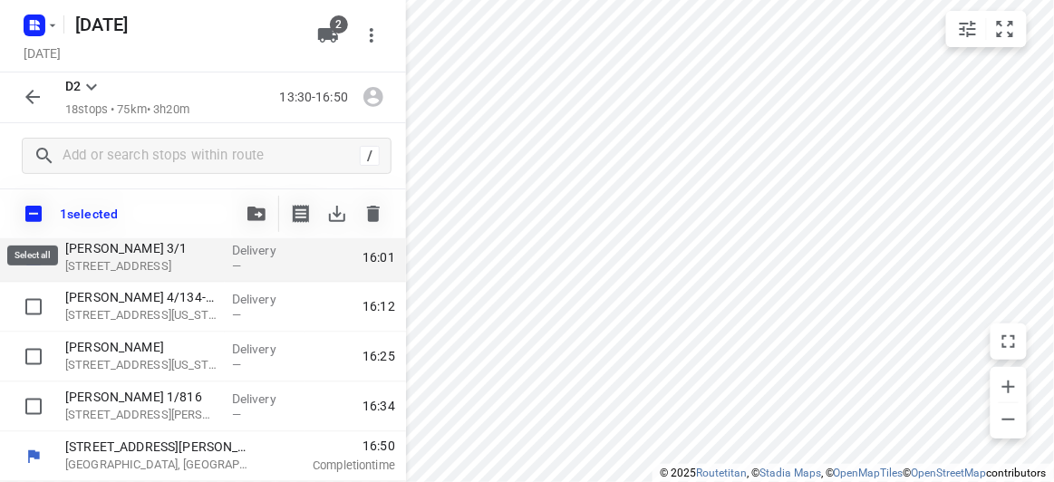
scroll to position [794, 0]
click at [37, 204] on input "checkbox" at bounding box center [33, 214] width 38 height 38
checkbox input "true"
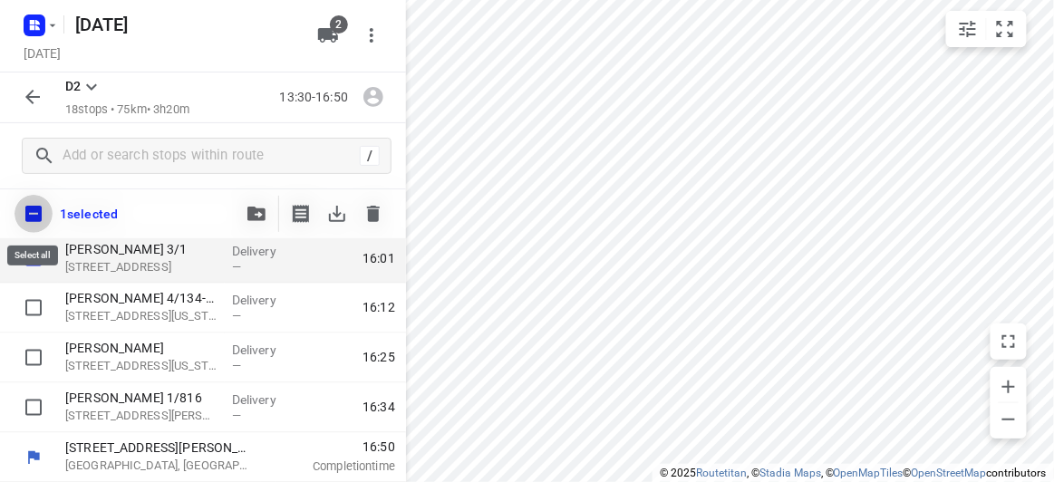
checkbox input "true"
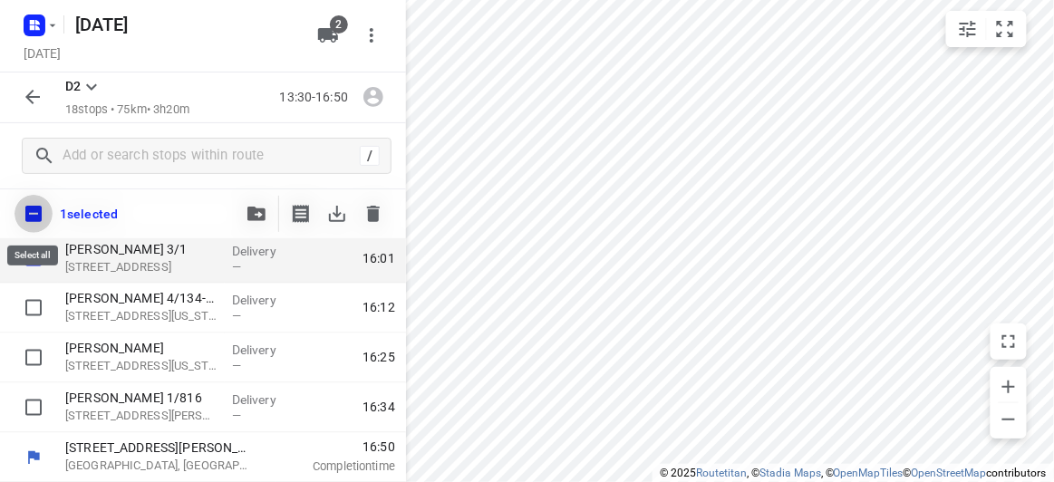
checkbox input "true"
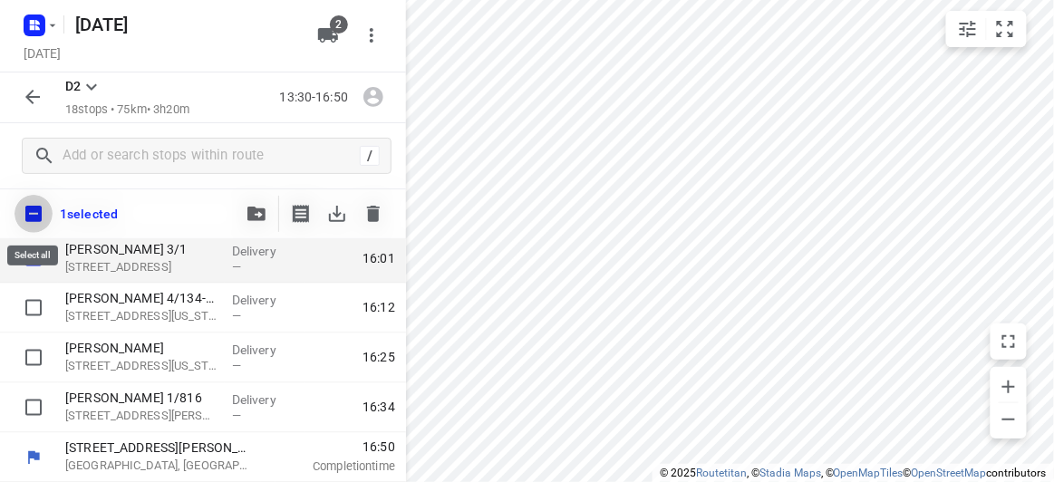
checkbox input "true"
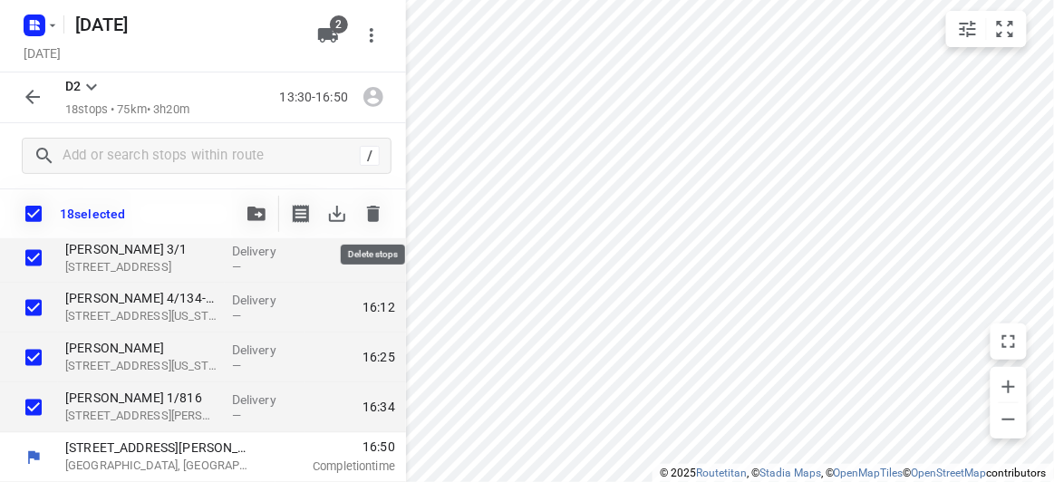
click at [382, 209] on icon "button" at bounding box center [373, 214] width 22 height 22
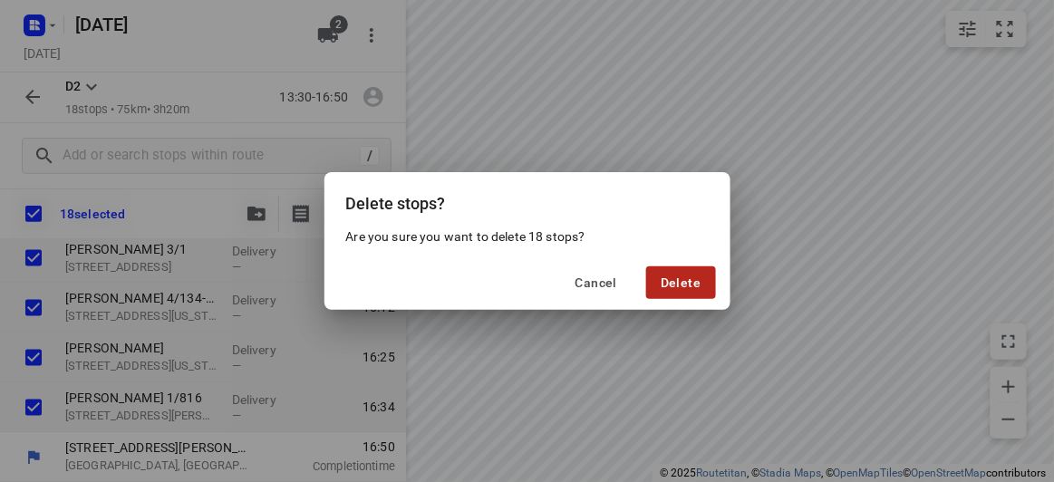
click at [686, 282] on span "Delete" at bounding box center [680, 282] width 40 height 14
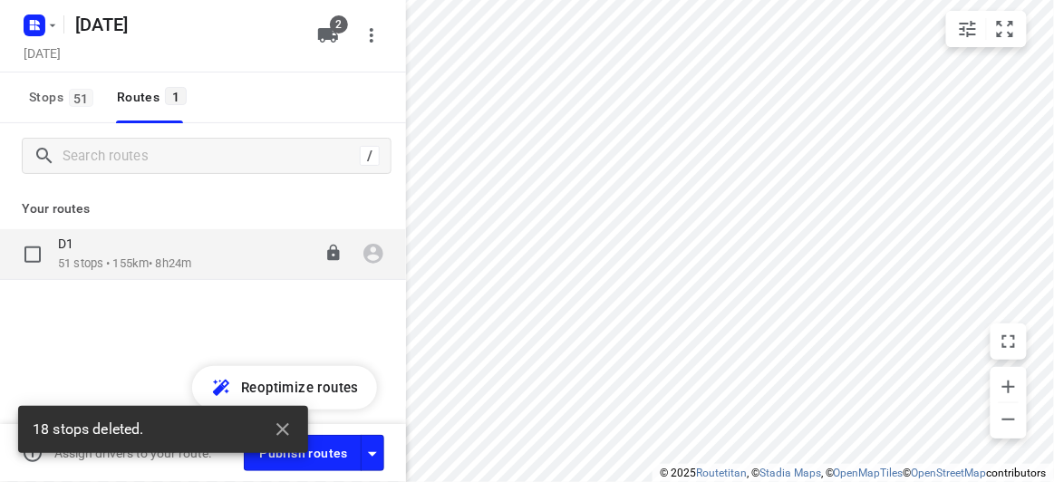
click at [126, 255] on p "51 stops • 155km • 8h24m" at bounding box center [124, 263] width 133 height 17
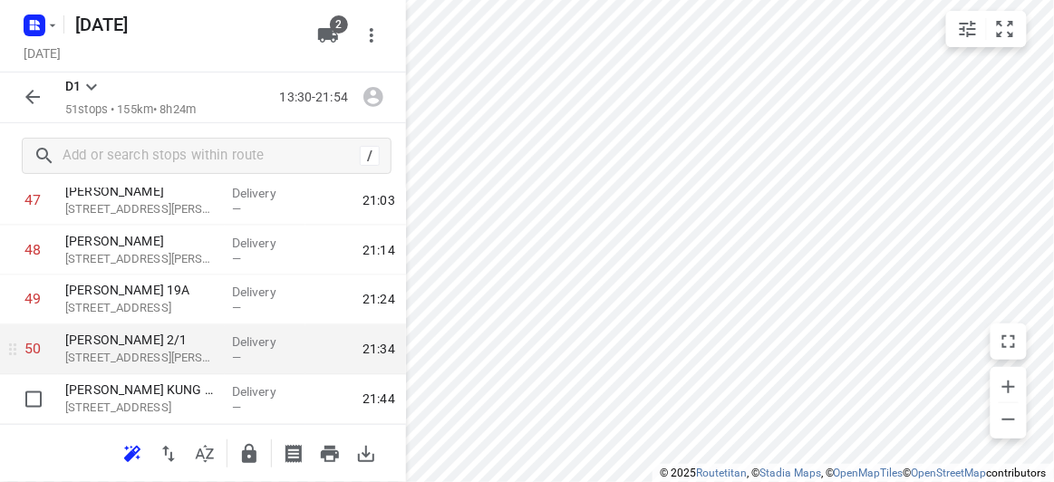
scroll to position [2445, 0]
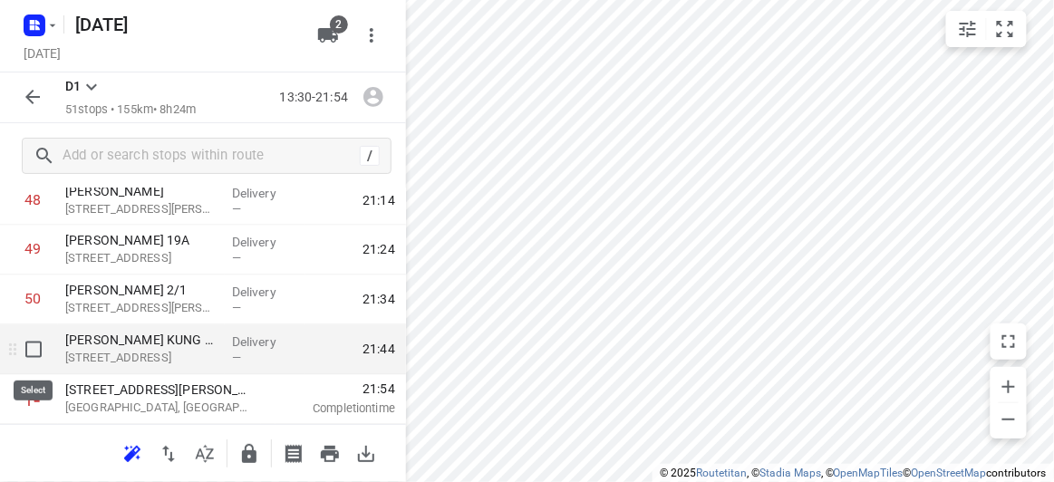
click at [31, 352] on input "checkbox" at bounding box center [33, 350] width 36 height 36
checkbox input "true"
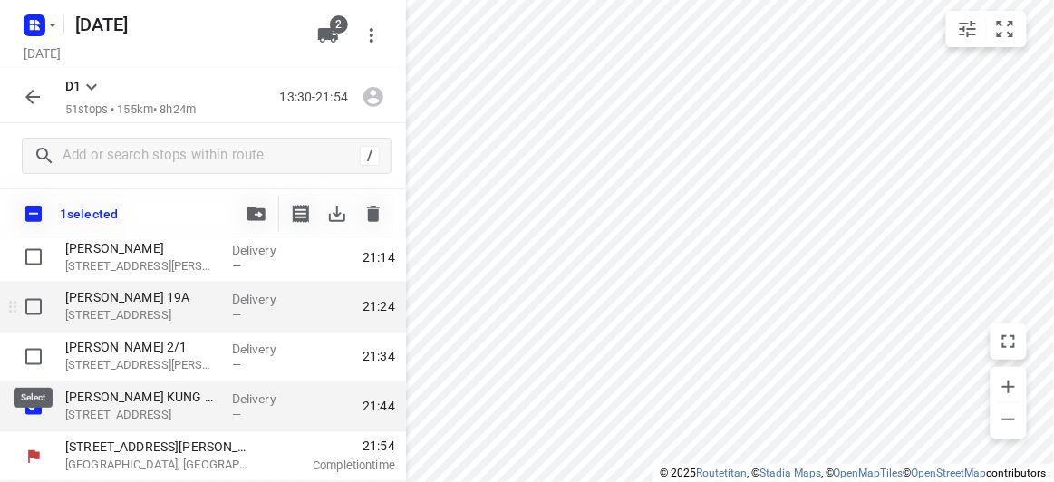
scroll to position [2438, 0]
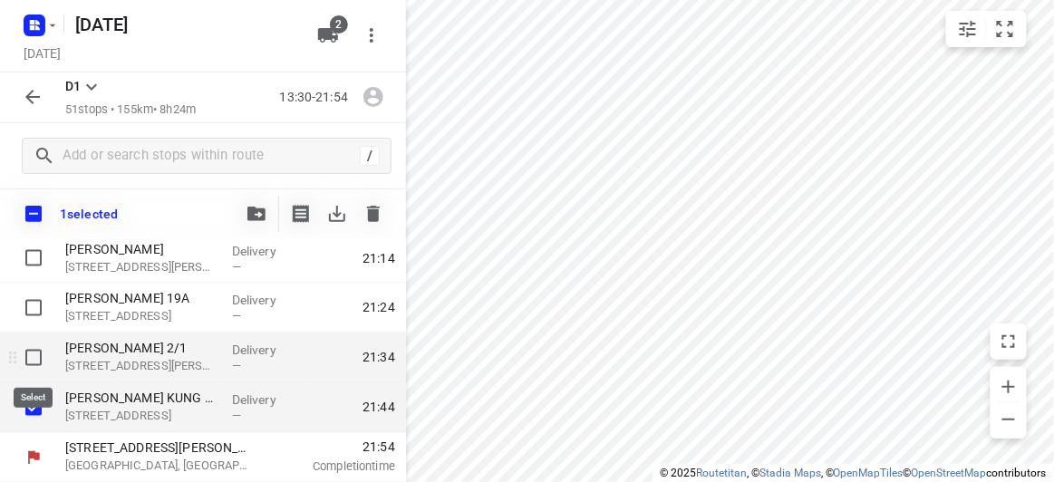
click at [31, 357] on input "checkbox" at bounding box center [33, 358] width 36 height 36
checkbox input "true"
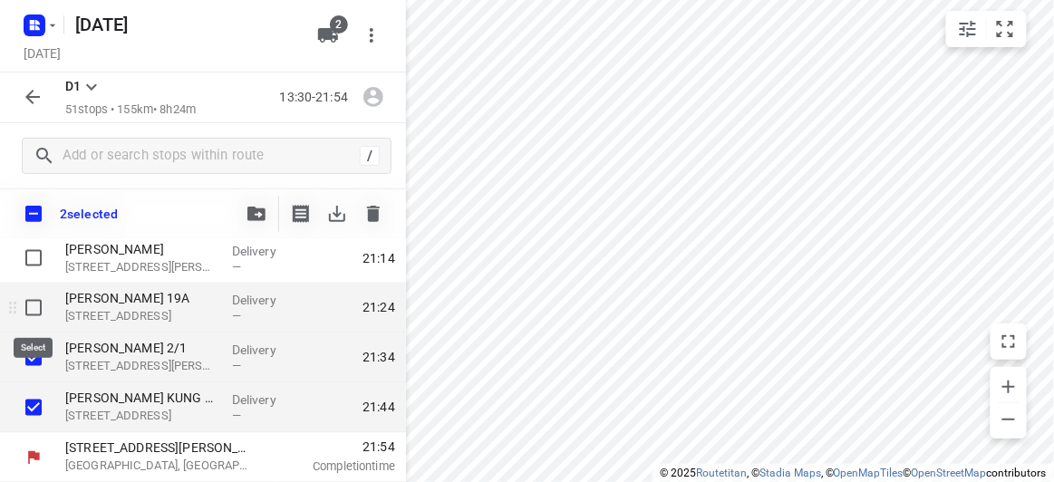
click at [31, 302] on input "checkbox" at bounding box center [33, 308] width 36 height 36
checkbox input "true"
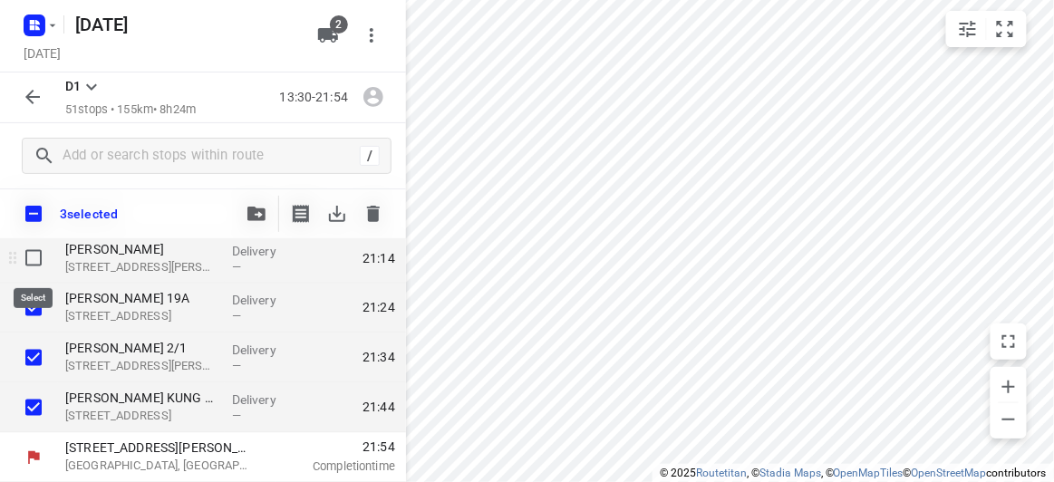
click at [38, 255] on input "checkbox" at bounding box center [33, 258] width 36 height 36
checkbox input "true"
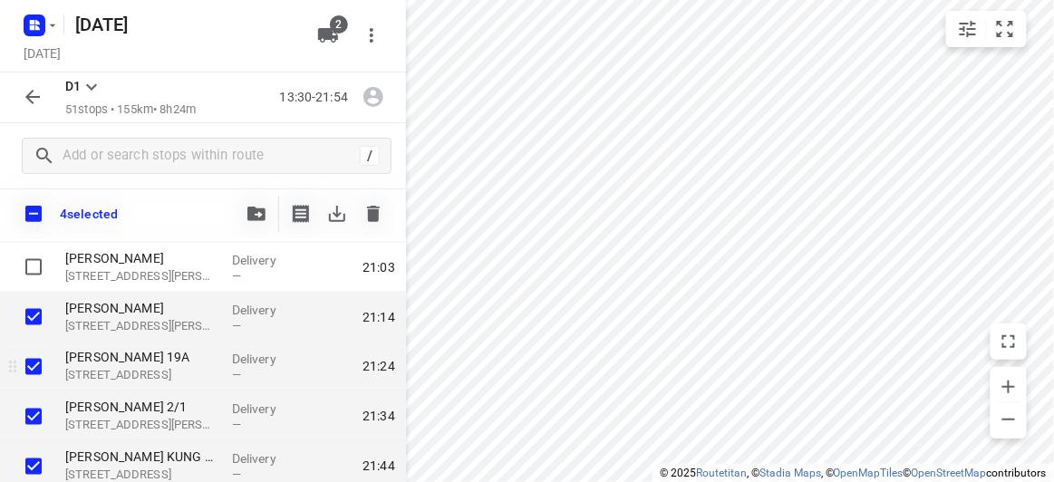
scroll to position [2355, 0]
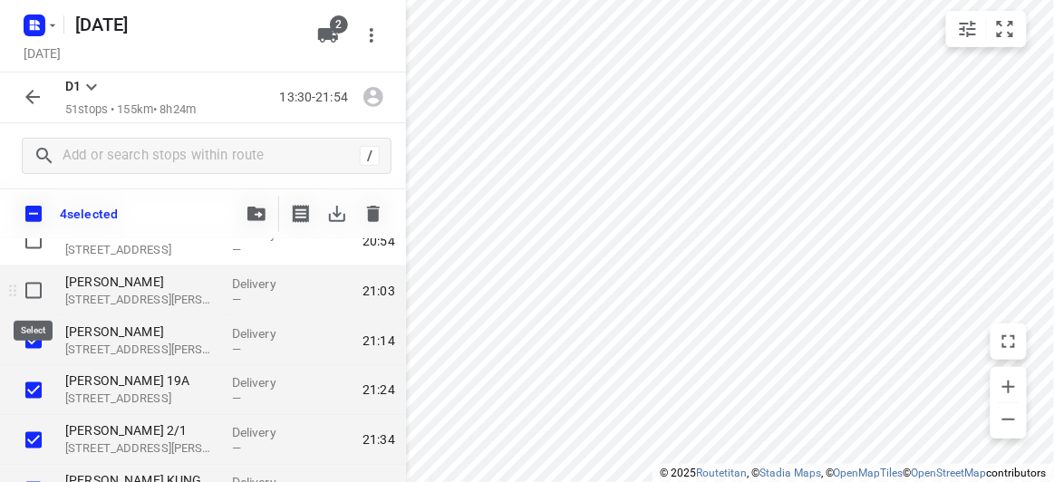
click at [37, 287] on input "checkbox" at bounding box center [33, 291] width 36 height 36
checkbox input "true"
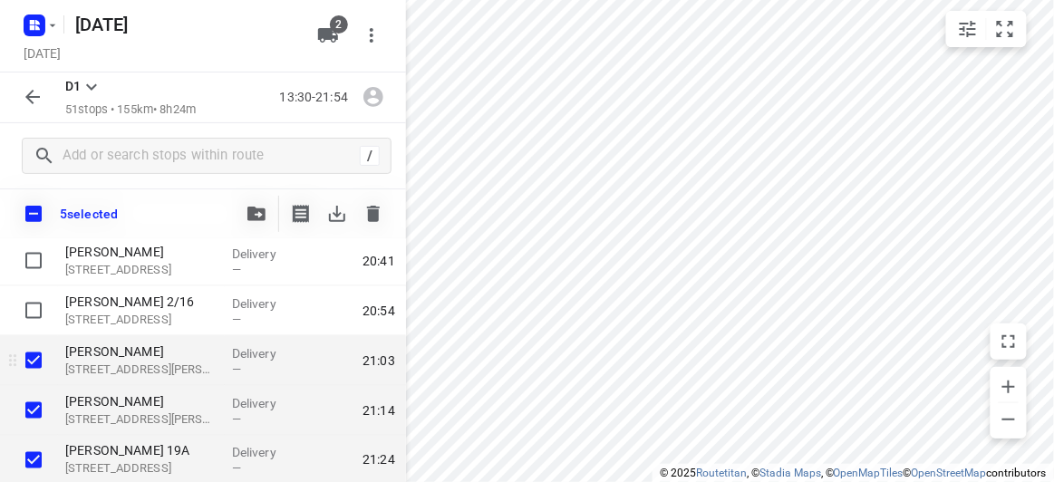
scroll to position [2273, 0]
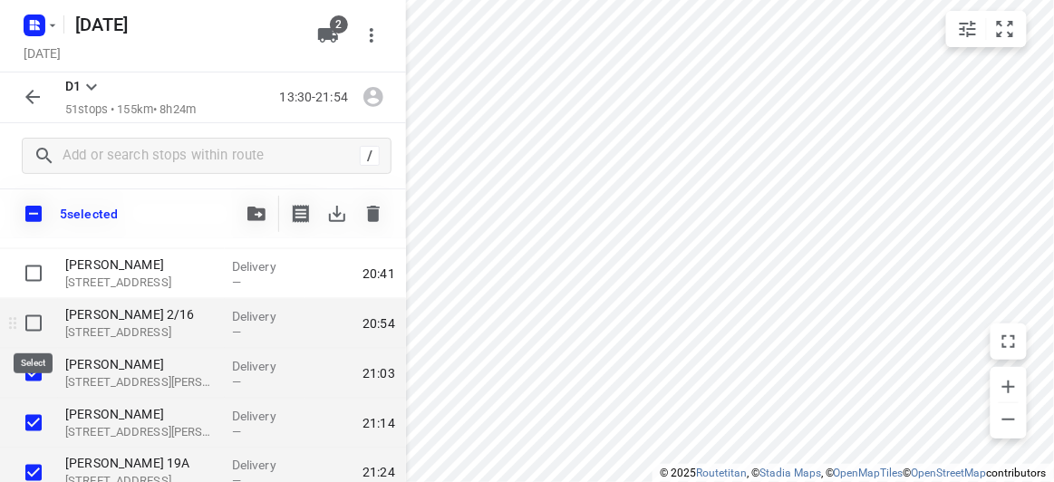
click at [30, 319] on input "checkbox" at bounding box center [33, 323] width 36 height 36
checkbox input "true"
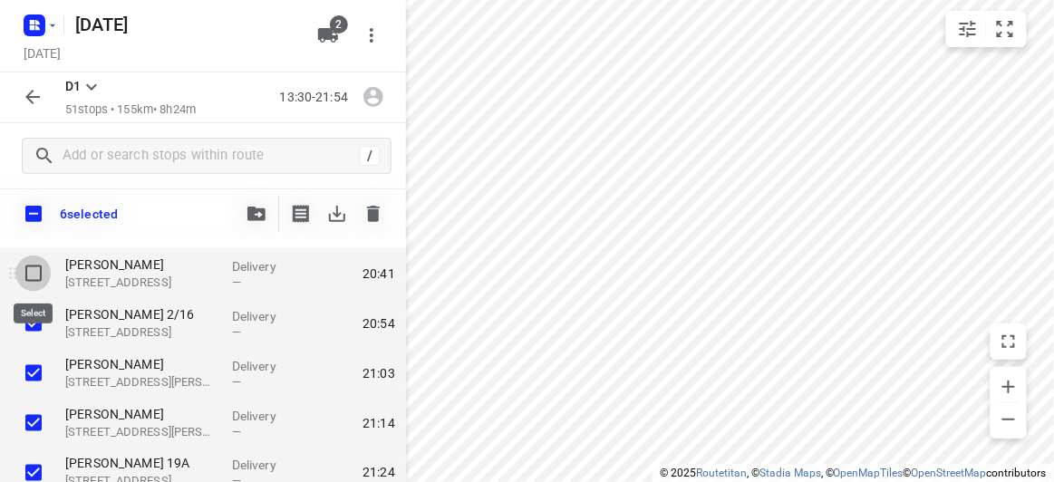
click at [34, 274] on input "checkbox" at bounding box center [33, 273] width 36 height 36
checkbox input "true"
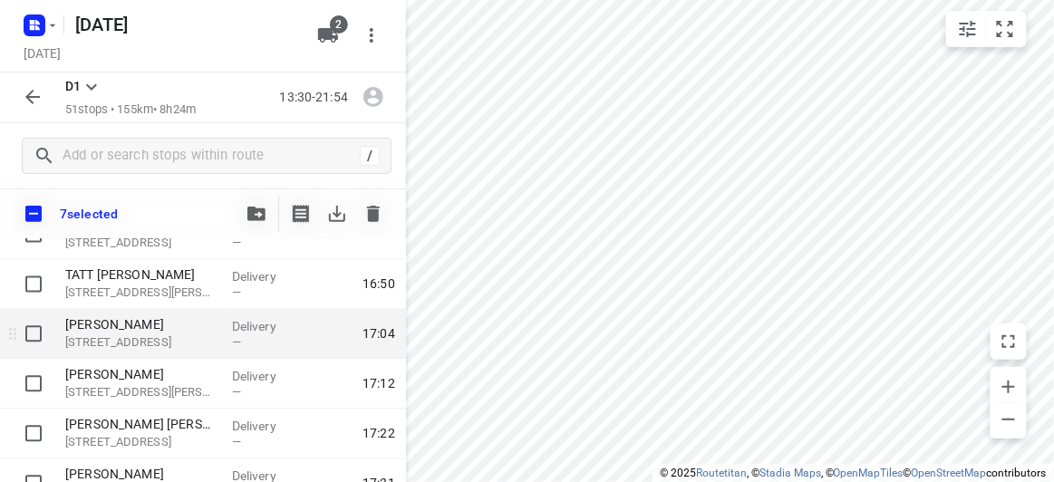
scroll to position [956, 0]
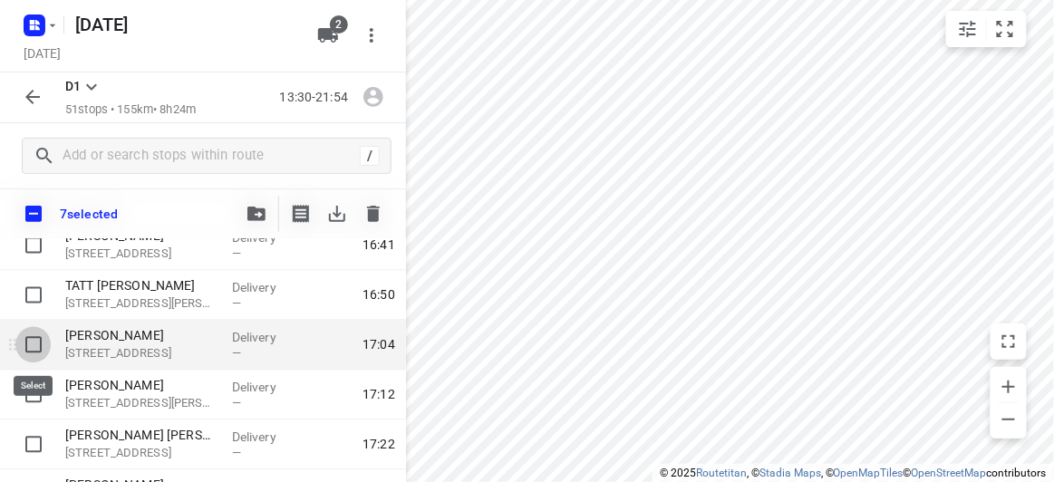
click at [29, 344] on input "checkbox" at bounding box center [33, 345] width 36 height 36
checkbox input "true"
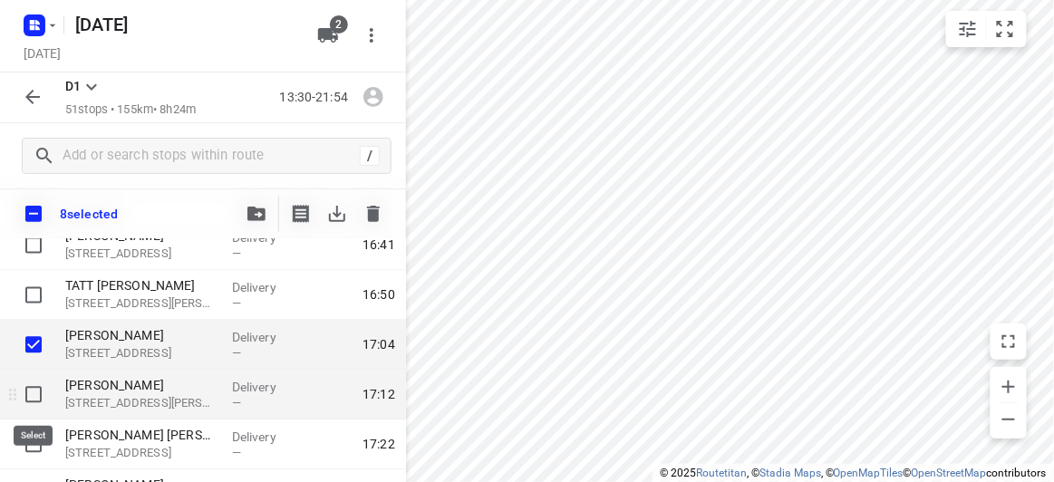
click at [35, 408] on input "checkbox" at bounding box center [33, 395] width 36 height 36
checkbox input "true"
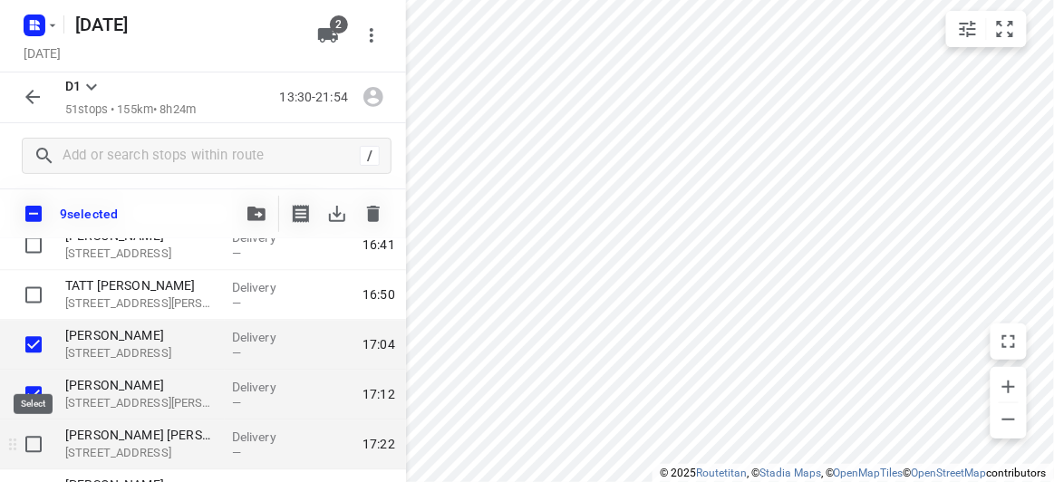
click at [36, 437] on input "checkbox" at bounding box center [33, 445] width 36 height 36
checkbox input "true"
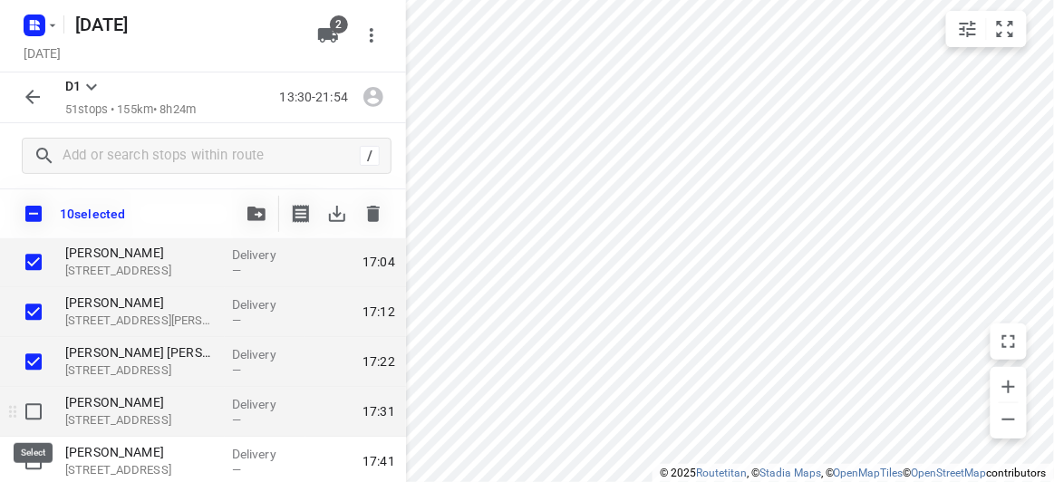
click at [32, 412] on input "checkbox" at bounding box center [33, 412] width 36 height 36
checkbox input "true"
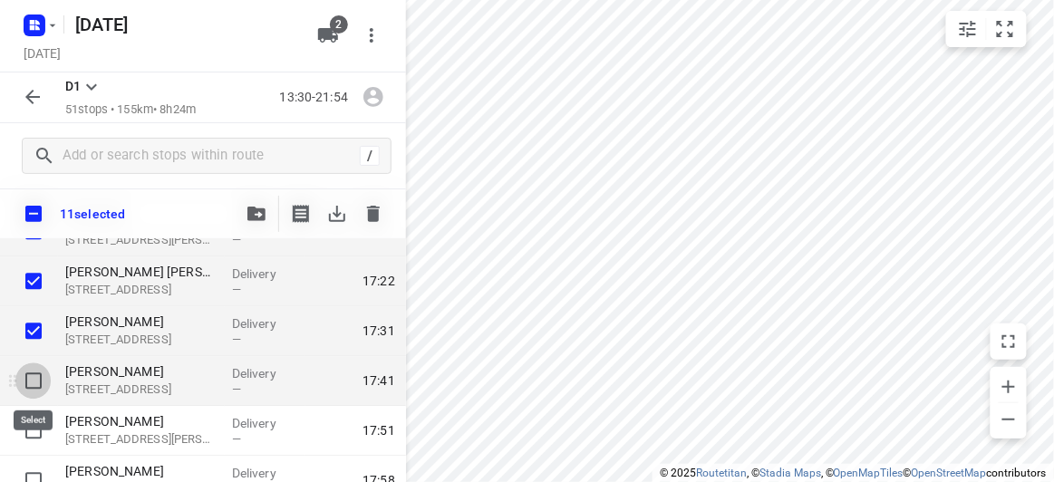
click at [40, 390] on input "checkbox" at bounding box center [33, 380] width 36 height 36
checkbox input "true"
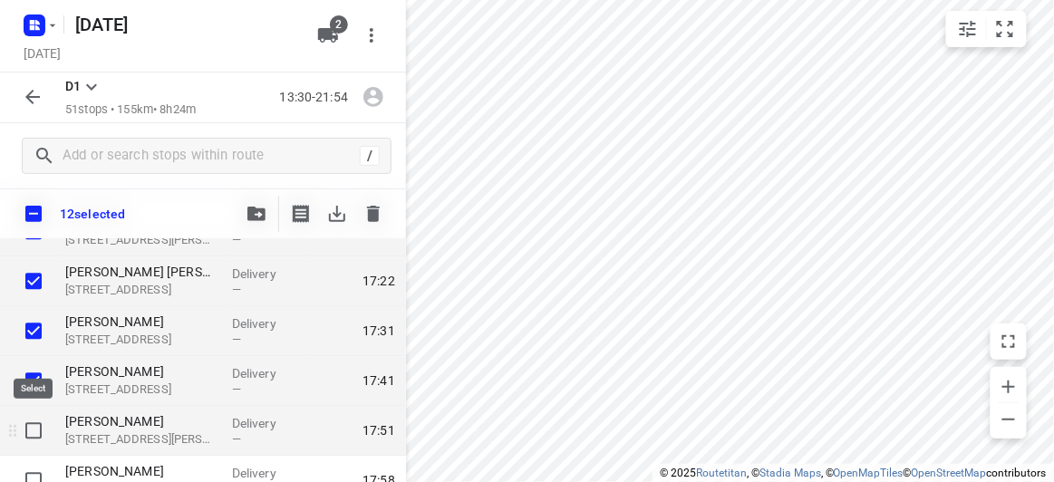
click at [47, 432] on input "checkbox" at bounding box center [33, 430] width 36 height 36
checkbox input "true"
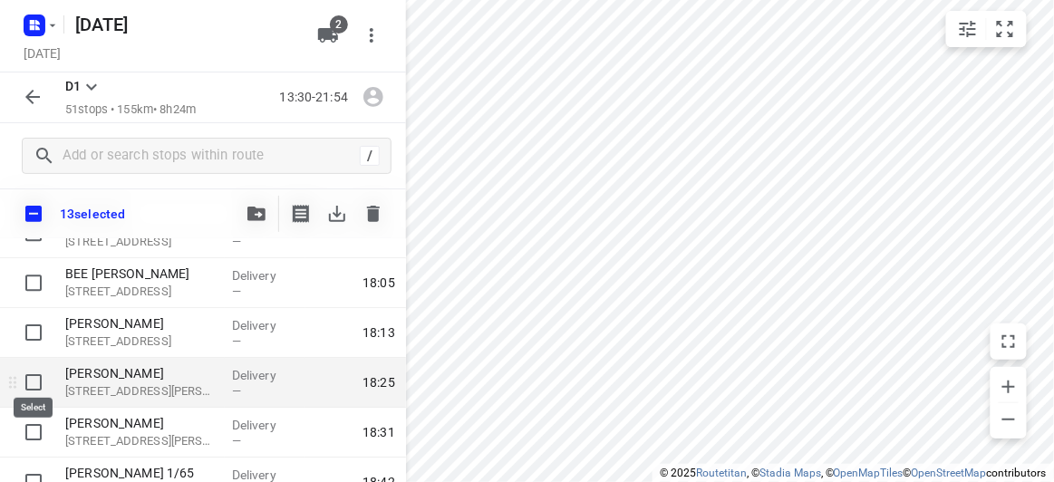
scroll to position [1285, 0]
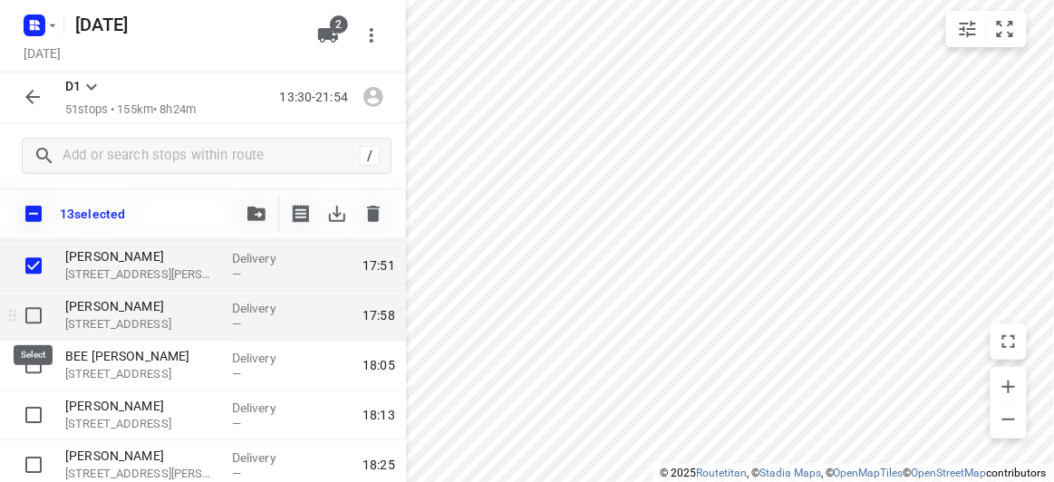
click at [40, 313] on input "checkbox" at bounding box center [33, 315] width 36 height 36
checkbox input "true"
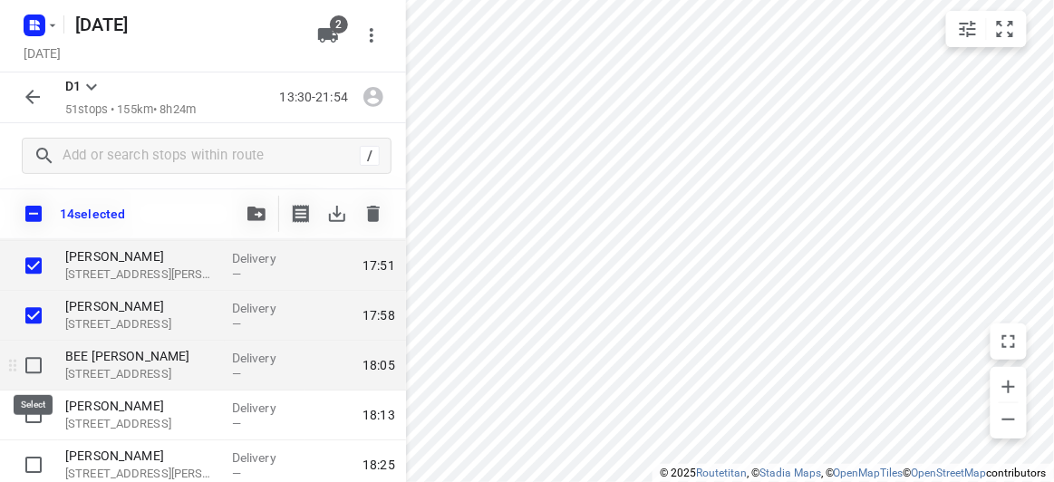
click at [32, 368] on input "checkbox" at bounding box center [33, 365] width 36 height 36
checkbox input "true"
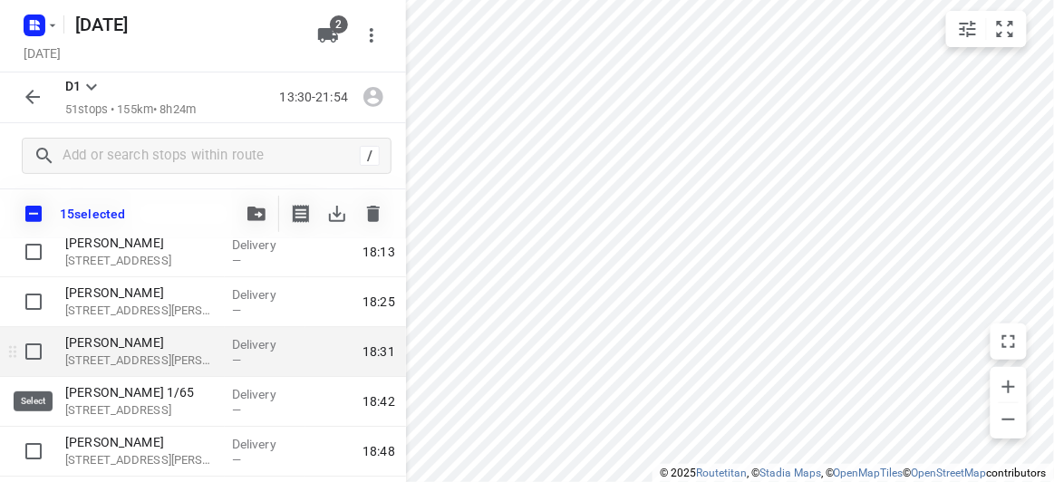
scroll to position [1449, 0]
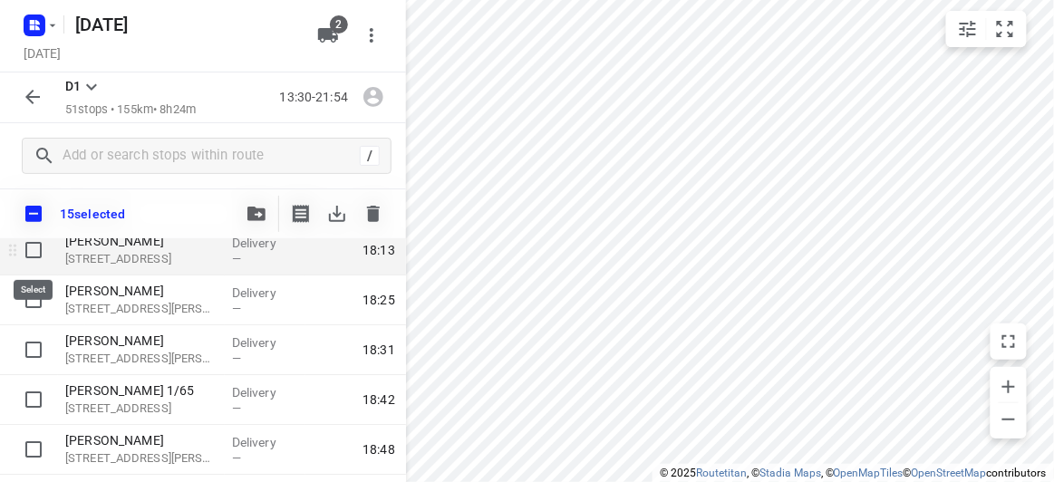
click at [39, 257] on input "checkbox" at bounding box center [33, 250] width 36 height 36
checkbox input "true"
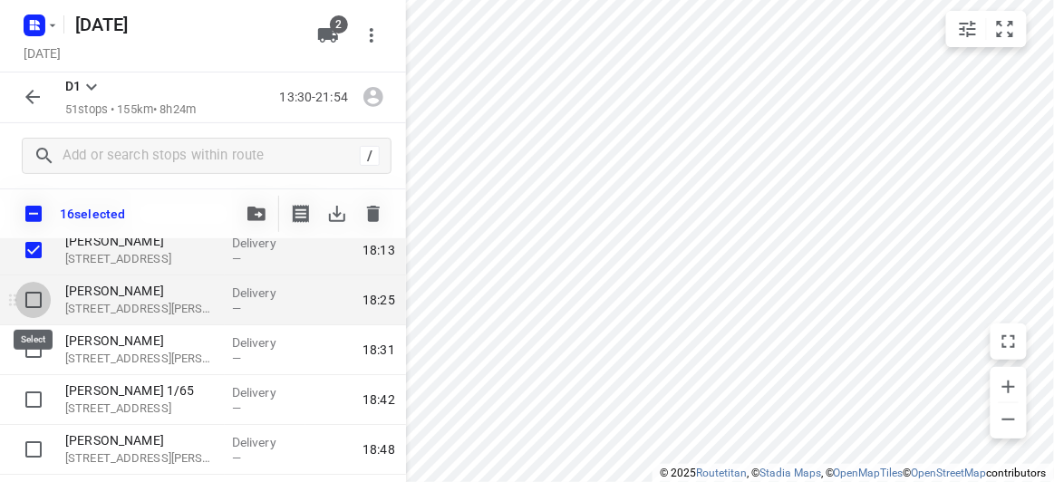
click at [27, 289] on input "checkbox" at bounding box center [33, 300] width 36 height 36
checkbox input "true"
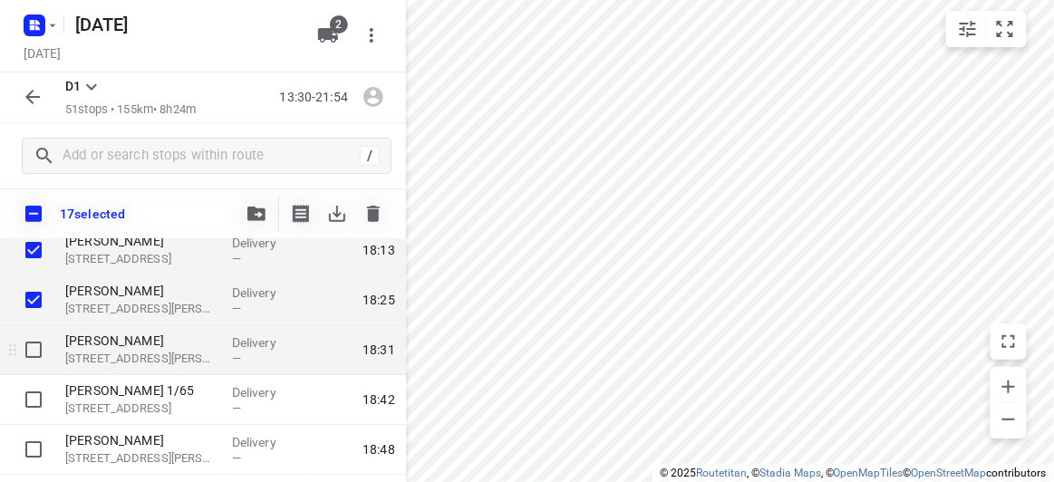
click at [22, 332] on input "checkbox" at bounding box center [33, 350] width 36 height 36
checkbox input "true"
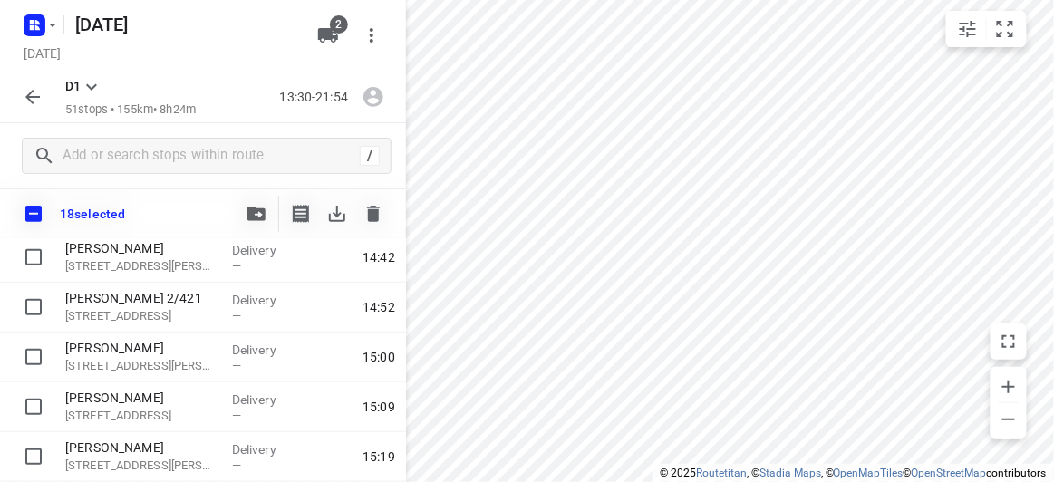
scroll to position [0, 0]
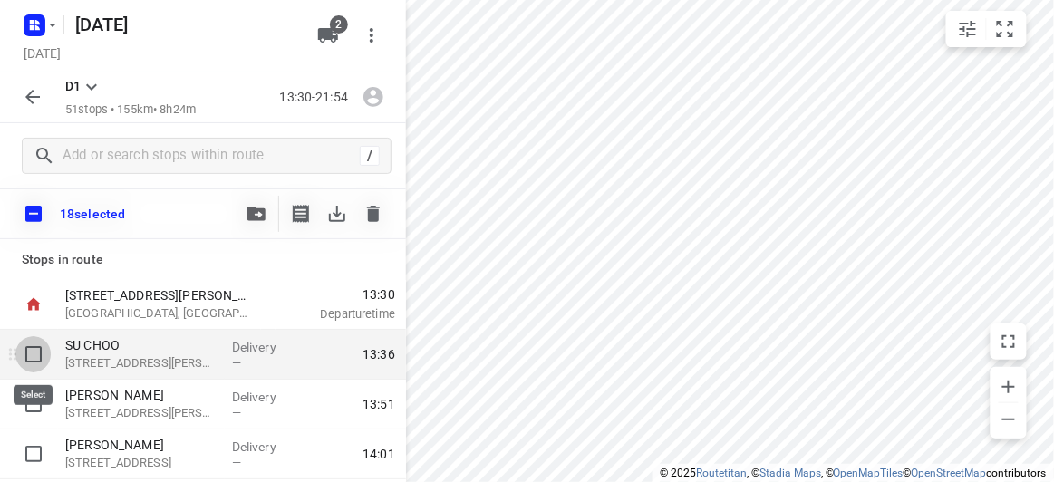
click at [43, 355] on input "checkbox" at bounding box center [33, 354] width 36 height 36
checkbox input "true"
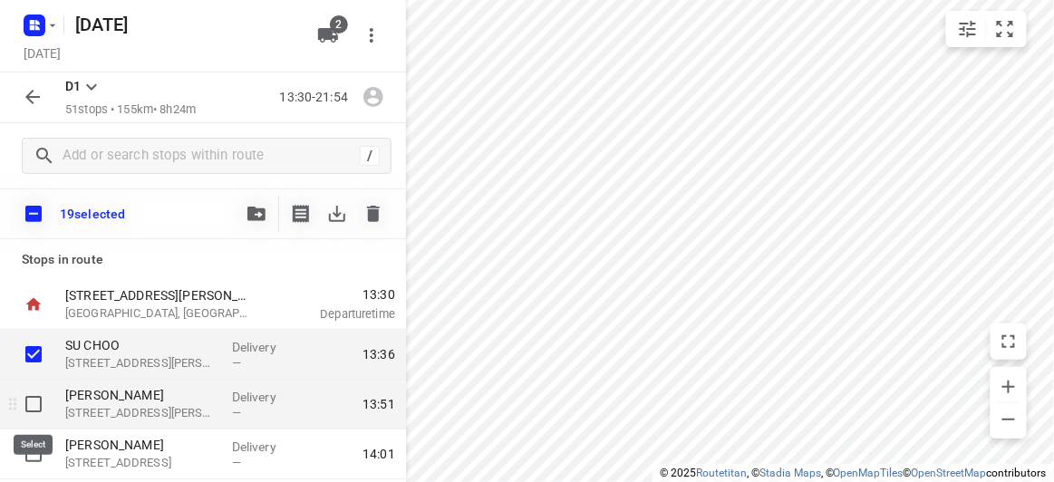
click at [30, 405] on input "checkbox" at bounding box center [33, 404] width 36 height 36
checkbox input "true"
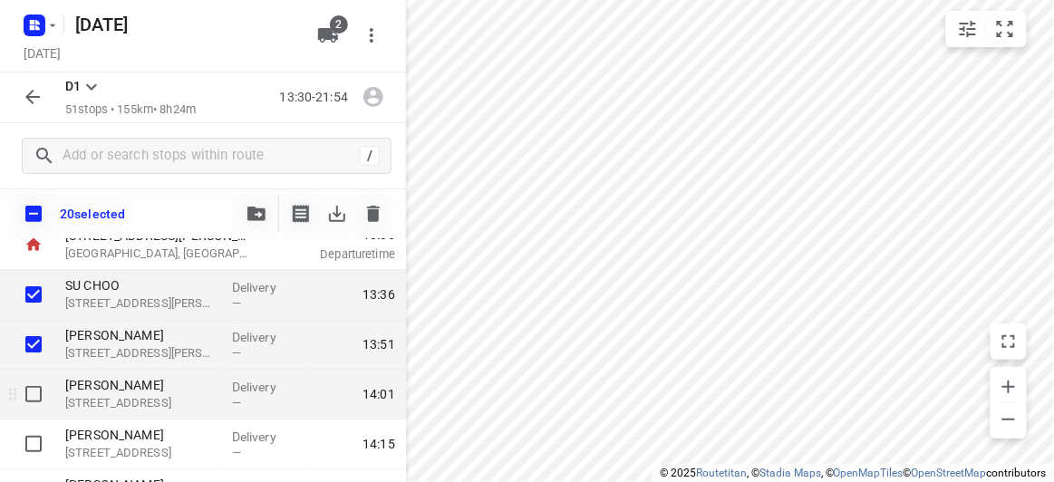
scroll to position [82, 0]
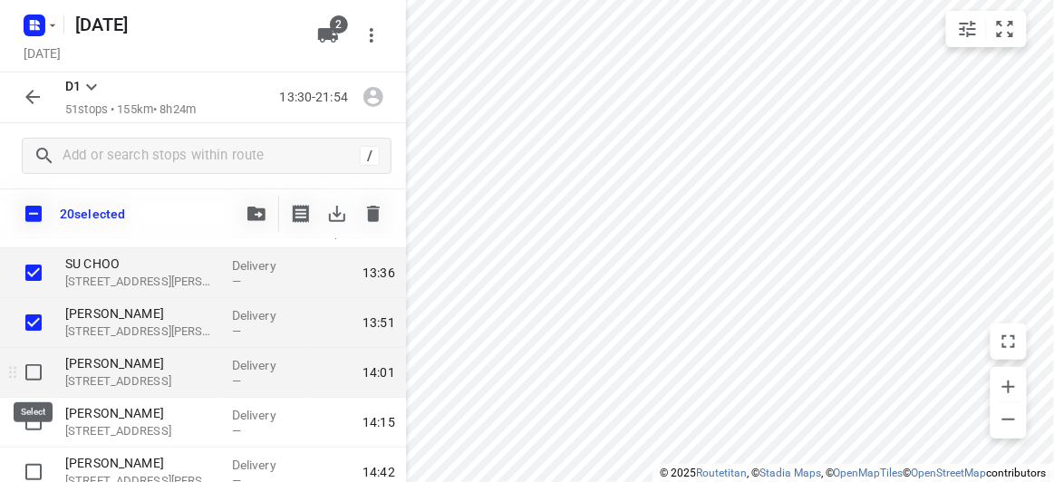
click at [25, 374] on input "checkbox" at bounding box center [33, 372] width 36 height 36
checkbox input "true"
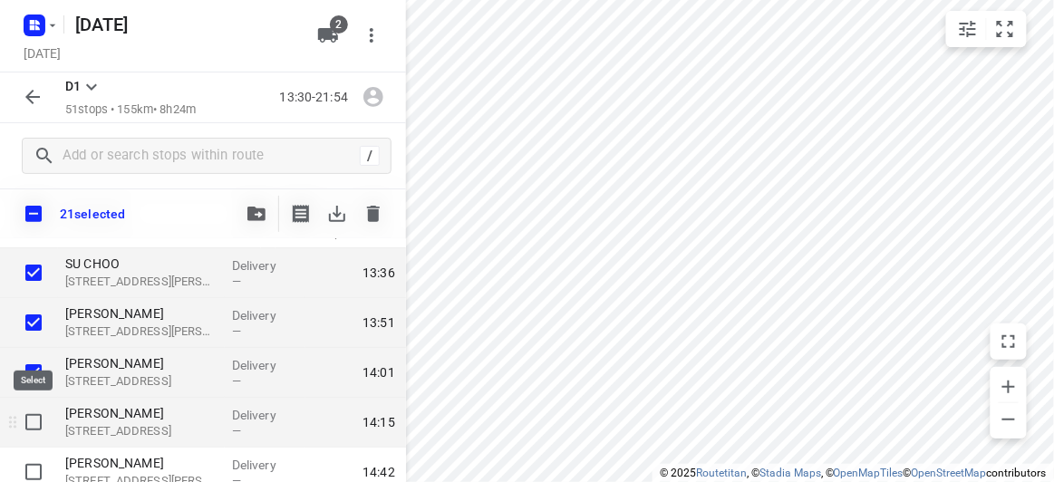
click at [27, 414] on input "checkbox" at bounding box center [33, 422] width 36 height 36
checkbox input "true"
click at [252, 215] on icon "button" at bounding box center [256, 214] width 18 height 14
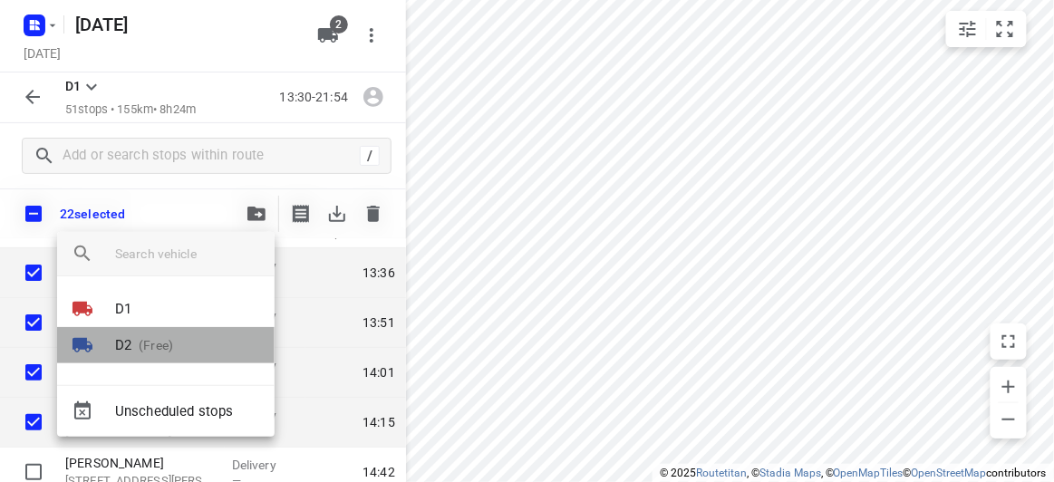
click at [115, 346] on p "D2" at bounding box center [123, 345] width 16 height 21
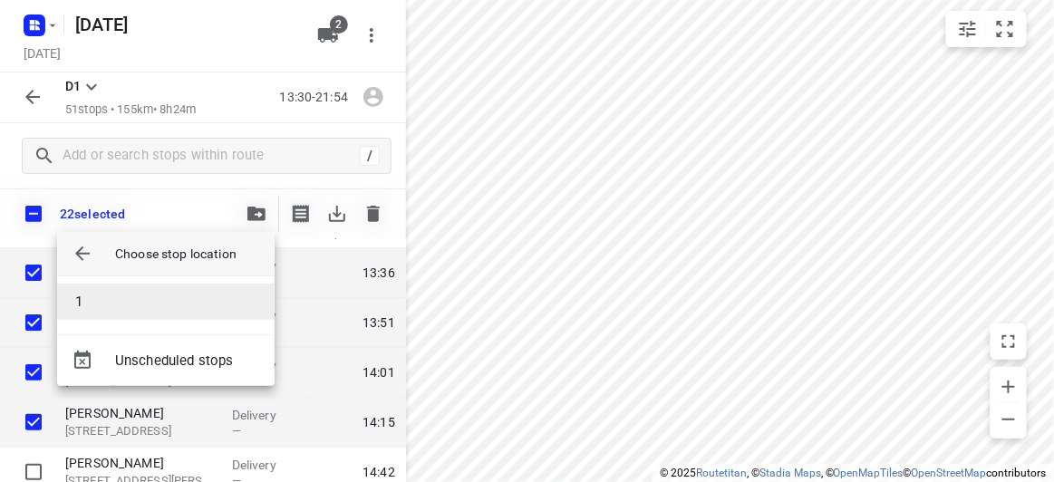
click at [101, 294] on li "1" at bounding box center [165, 302] width 217 height 36
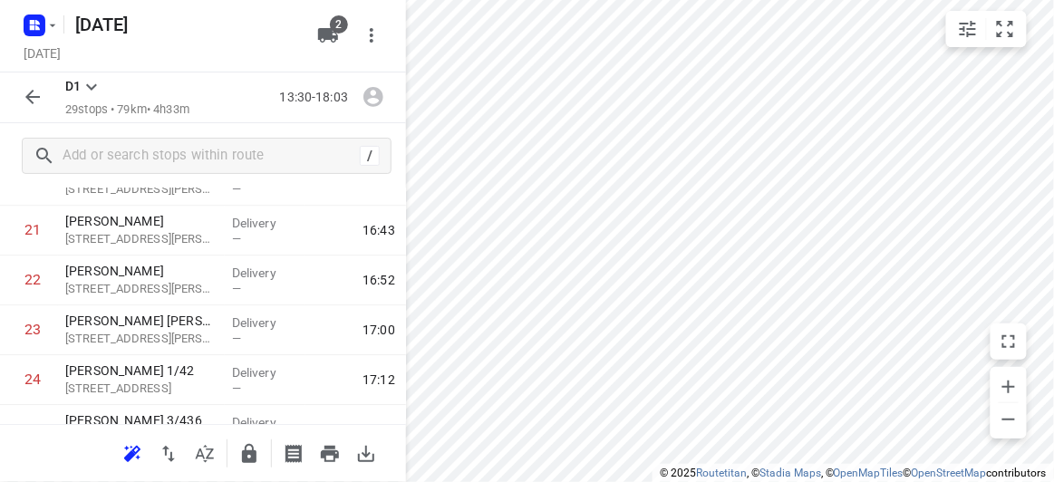
scroll to position [1349, 0]
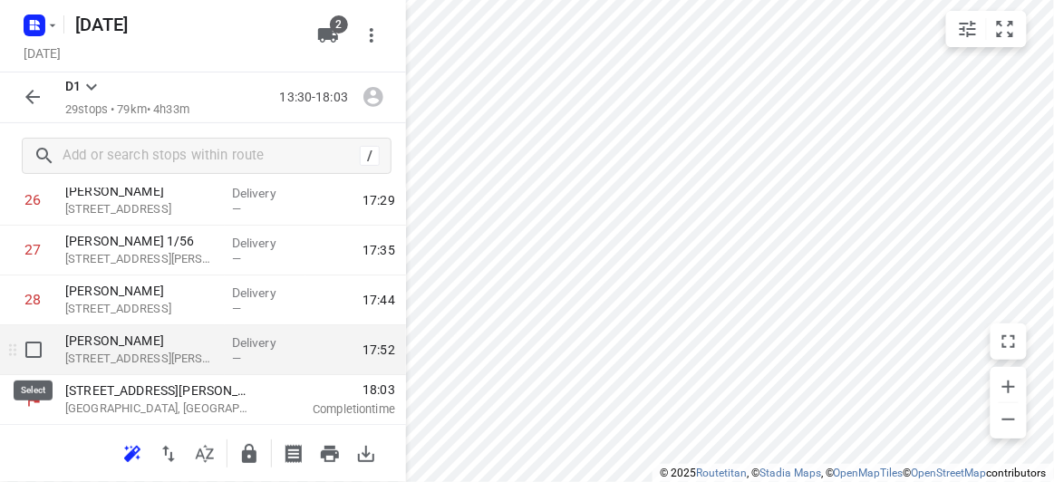
click at [25, 349] on input "checkbox" at bounding box center [33, 350] width 36 height 36
checkbox input "true"
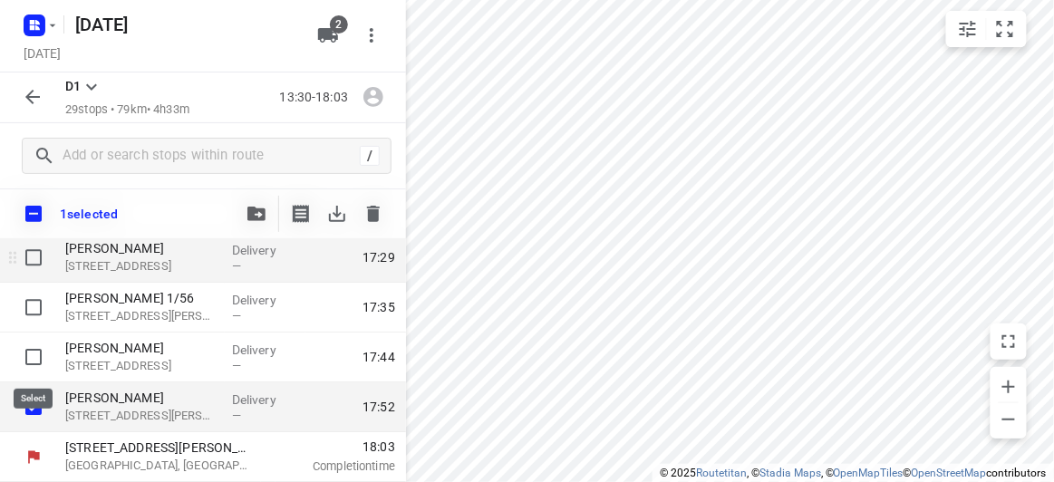
scroll to position [1342, 0]
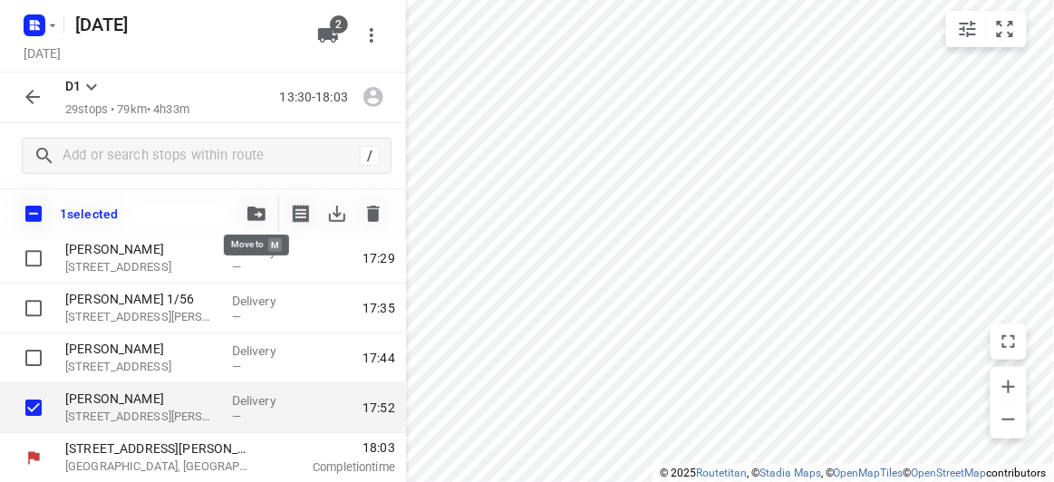
click at [253, 207] on icon "button" at bounding box center [256, 214] width 18 height 14
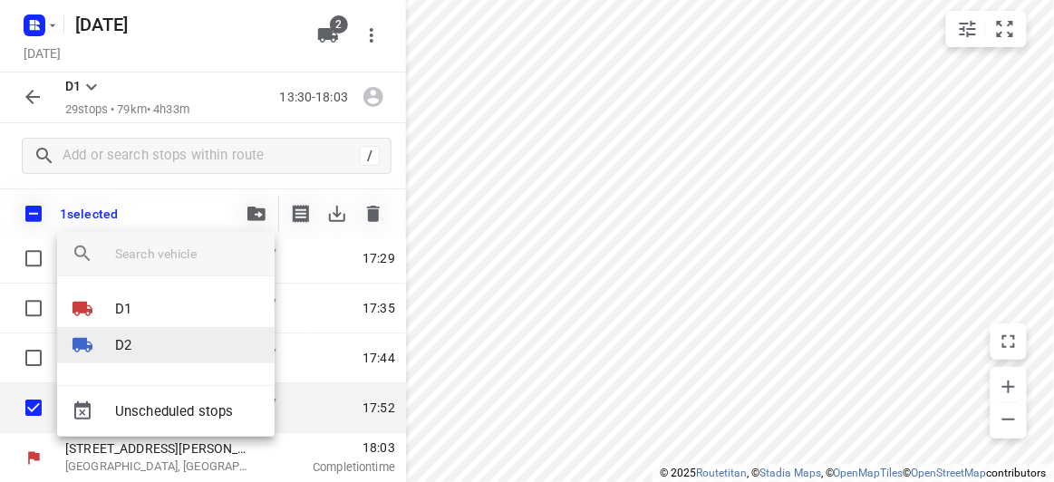
click at [130, 335] on p "D2" at bounding box center [123, 345] width 16 height 21
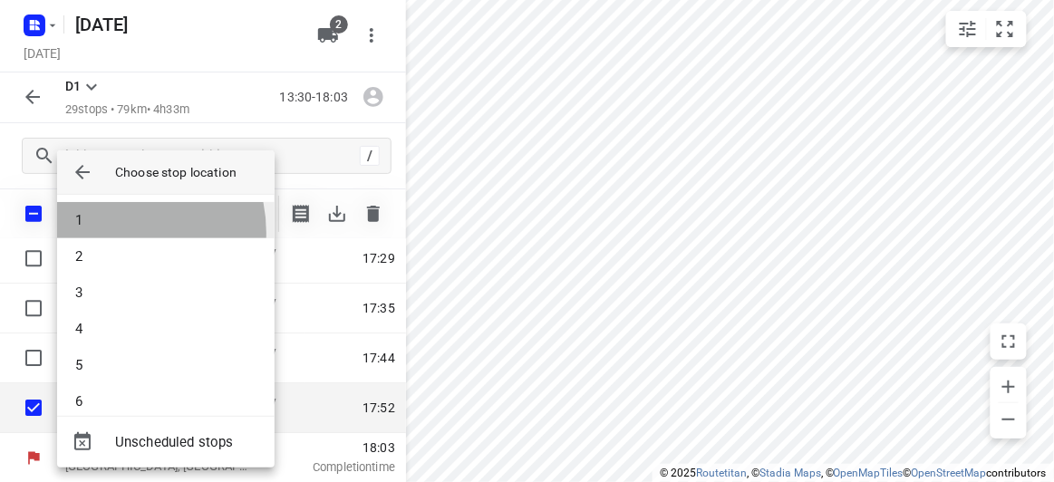
click at [113, 233] on li "1" at bounding box center [165, 220] width 217 height 36
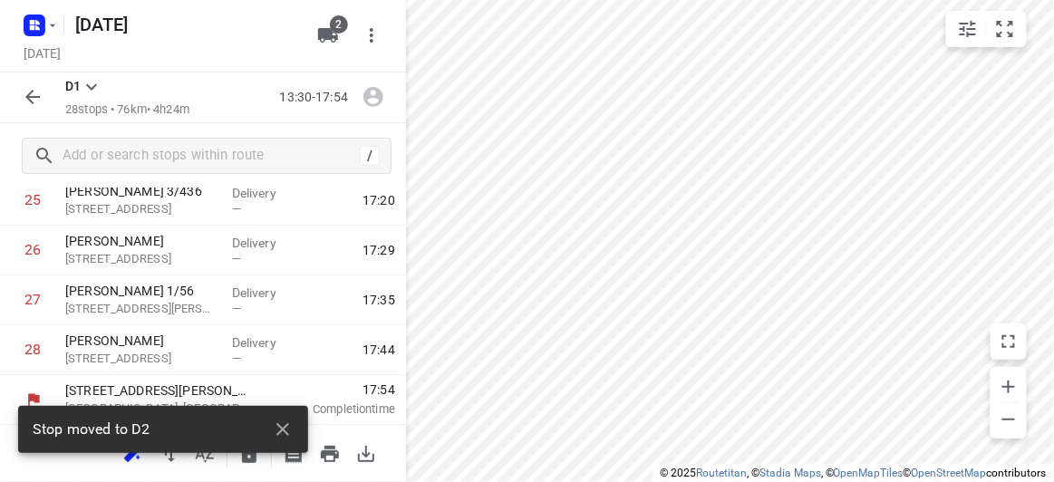
scroll to position [1050, 0]
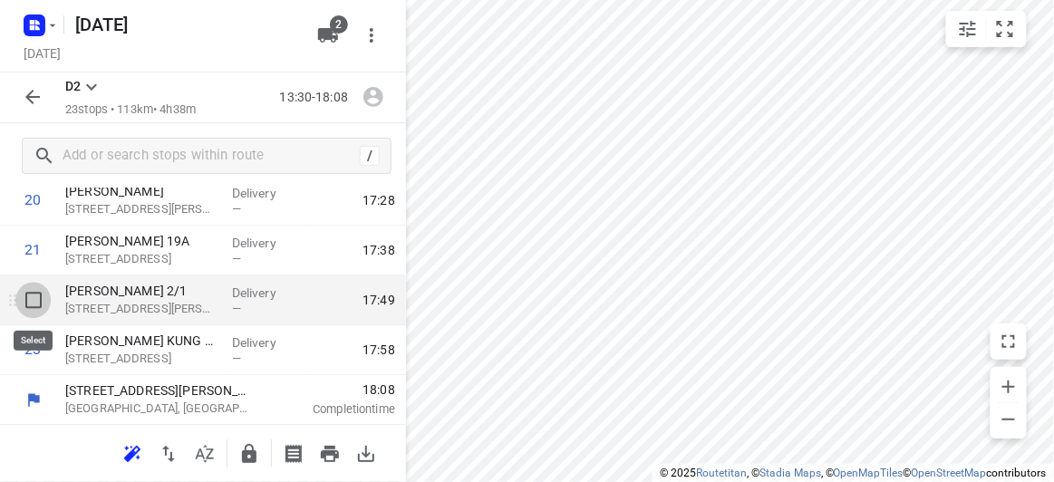
click at [24, 303] on input "checkbox" at bounding box center [33, 300] width 36 height 36
checkbox input "true"
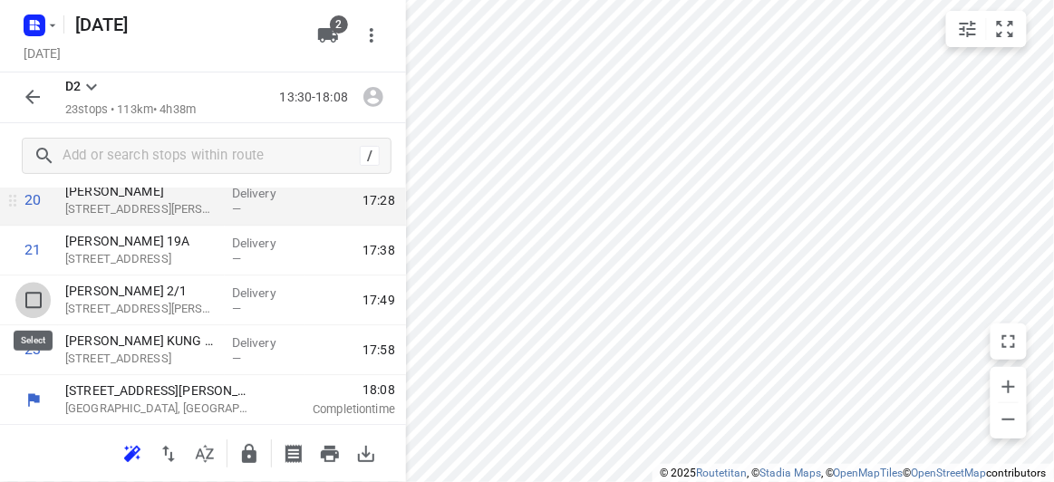
scroll to position [1043, 0]
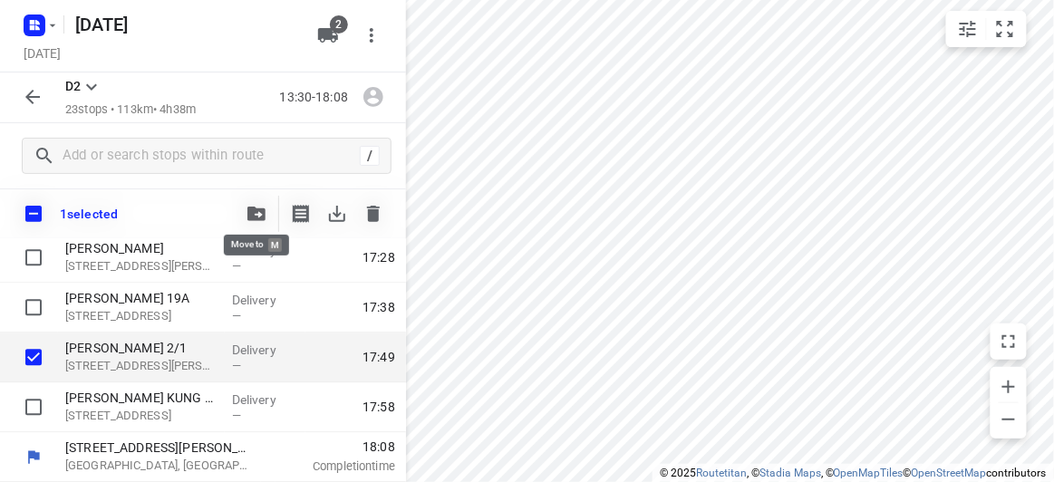
click at [251, 219] on icon "button" at bounding box center [256, 214] width 18 height 14
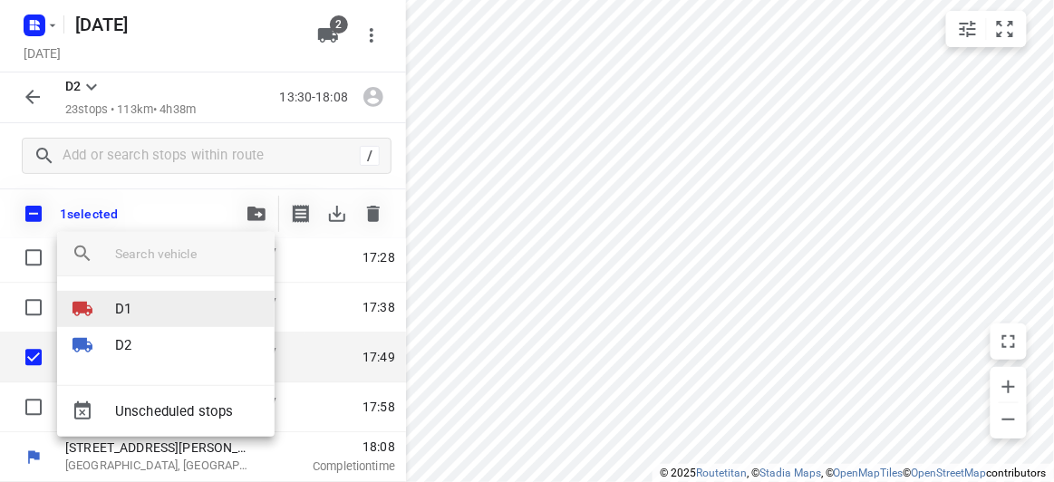
click at [103, 310] on div at bounding box center [93, 309] width 43 height 22
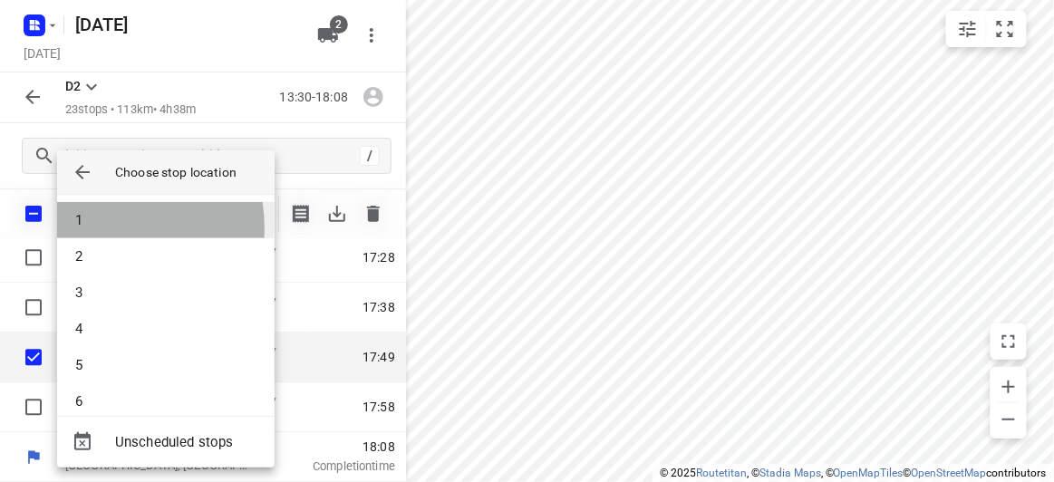
click at [105, 227] on li "1" at bounding box center [165, 220] width 217 height 36
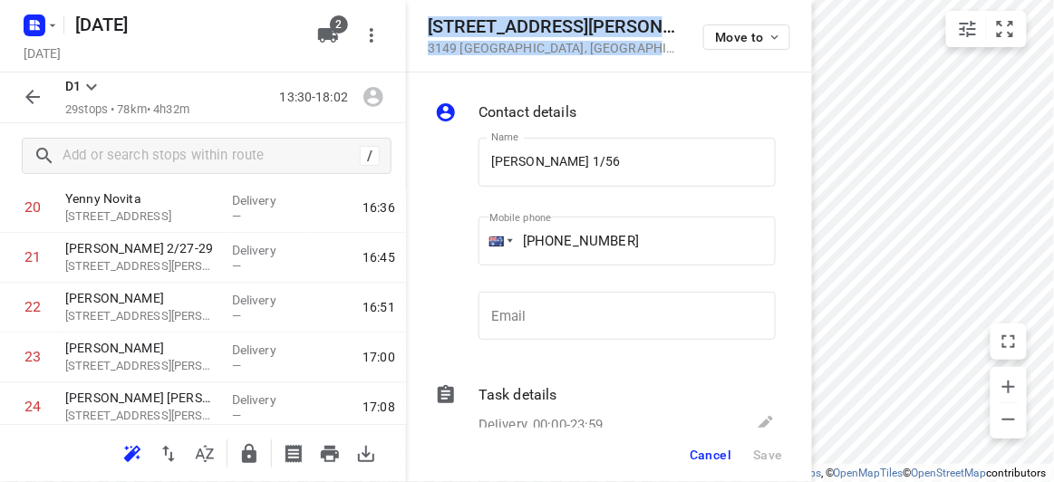
drag, startPoint x: 615, startPoint y: 52, endPoint x: 417, endPoint y: 26, distance: 200.0
click at [417, 26] on div "56 Albert Street 3149 Mount Waverley , Australia Move to" at bounding box center [609, 36] width 406 height 72
copy div "56 Albert Street 3149 Mount Waverley , Australia"
click at [330, 32] on icon "button" at bounding box center [328, 35] width 20 height 14
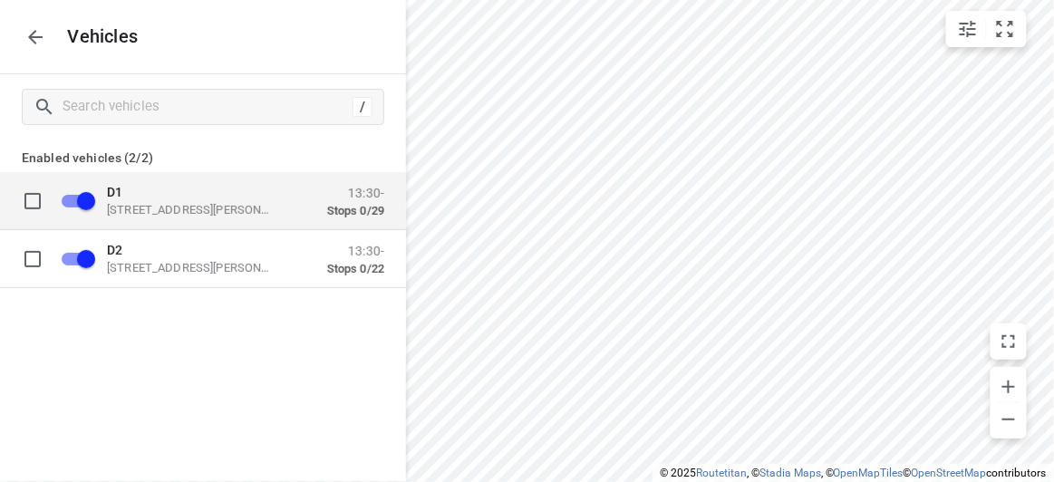
click at [135, 215] on p "49 John St, Oakleigh VIC 3166, Australia" at bounding box center [197, 209] width 181 height 14
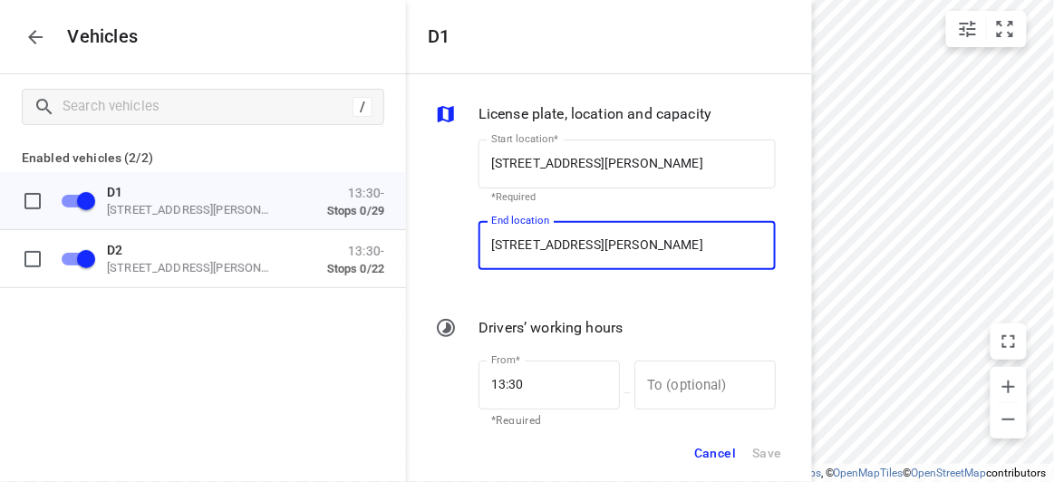
click at [584, 264] on input "49 John St, Oakleigh VIC 3166, Australia" at bounding box center [626, 245] width 297 height 49
paste input "56 Albert Street 3149 Mount Waverley"
type input "56 Albert Street 3149 Mount Waverley, Australia"
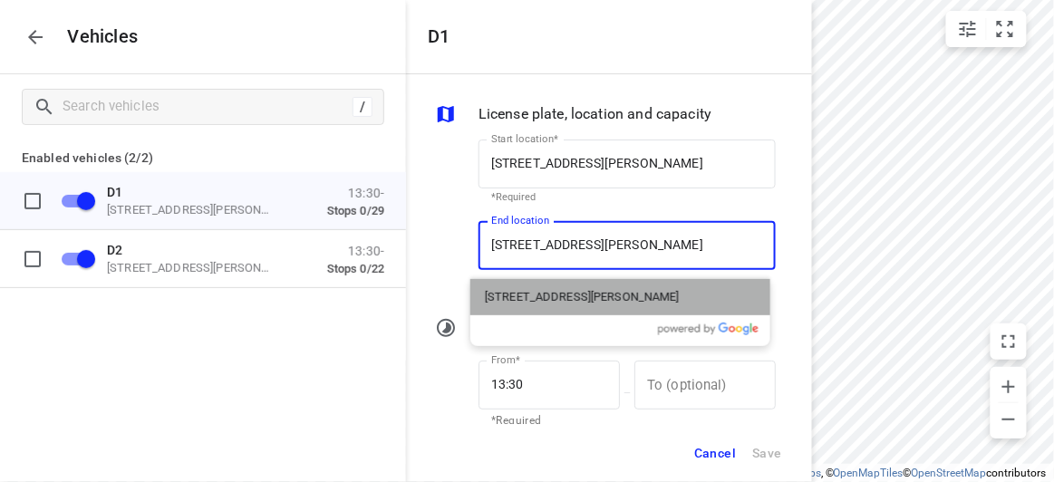
click at [506, 287] on div "56 Albert Street, Mount Waverley VIC 3149, Australia" at bounding box center [620, 297] width 300 height 36
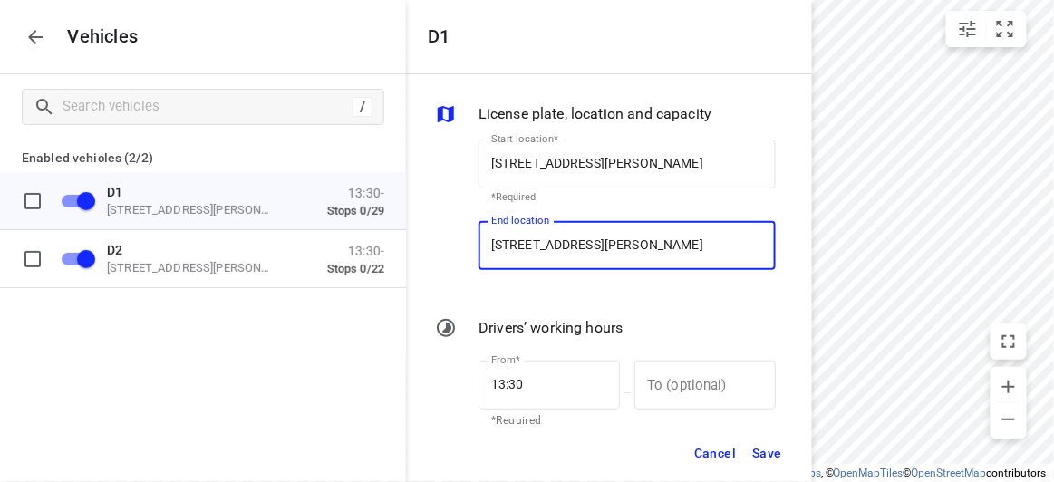
type input "56 Albert St, Mount Waverley VIC 3149, Australia"
click at [768, 458] on span "Save" at bounding box center [767, 453] width 30 height 23
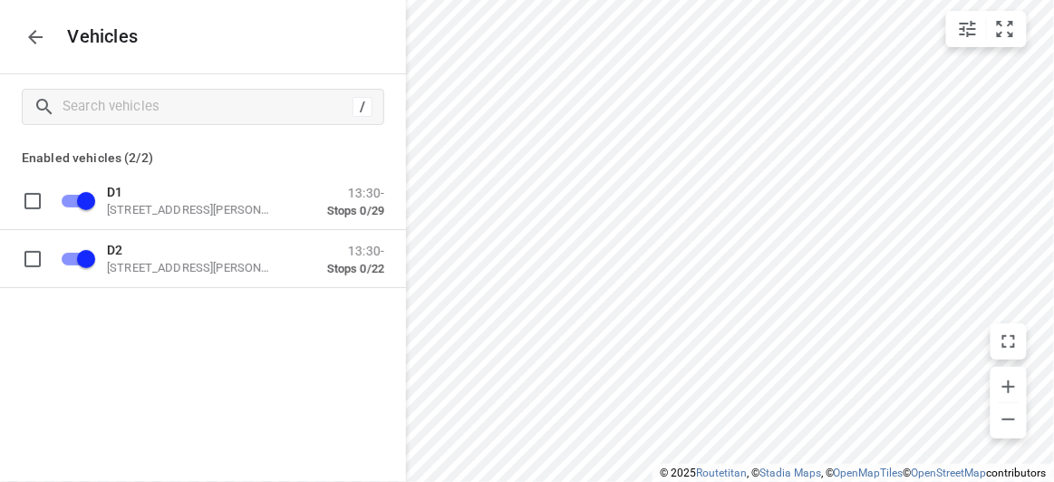
click at [35, 47] on icon "button" at bounding box center [35, 37] width 22 height 22
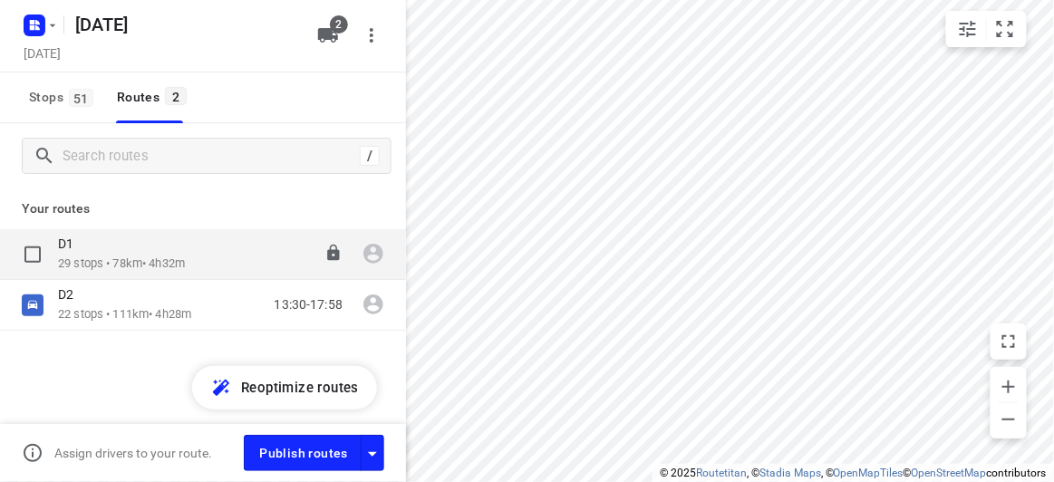
click at [87, 256] on p "29 stops • 78km • 4h32m" at bounding box center [121, 263] width 127 height 17
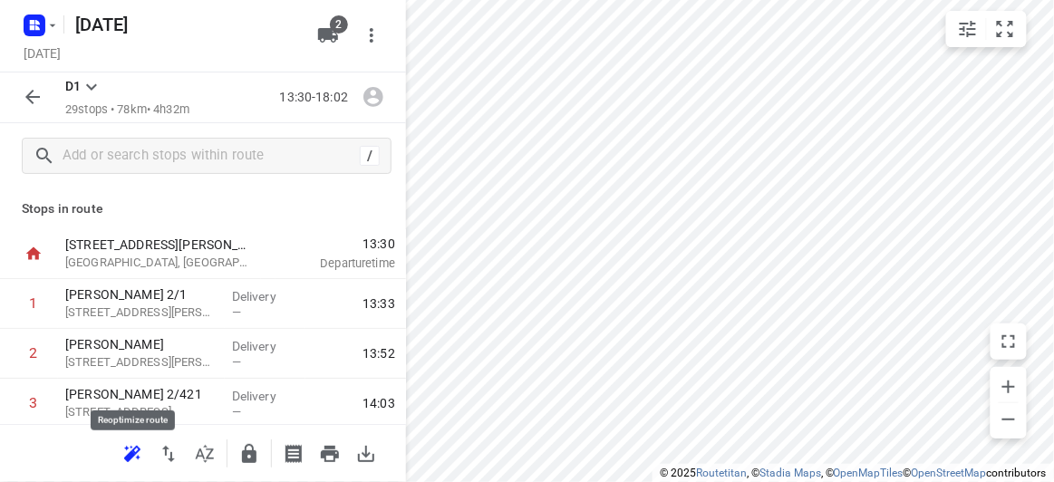
click at [127, 466] on button "button" at bounding box center [132, 454] width 36 height 36
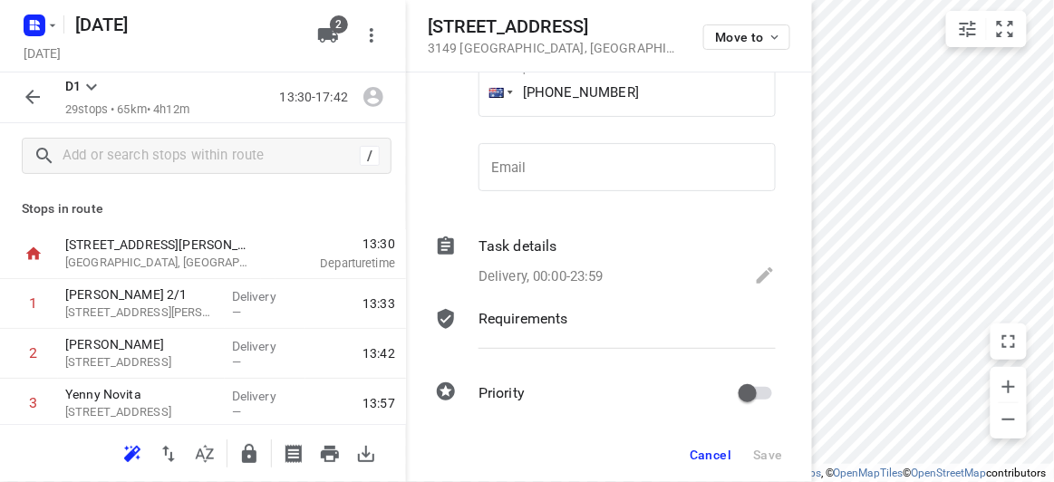
scroll to position [159, 0]
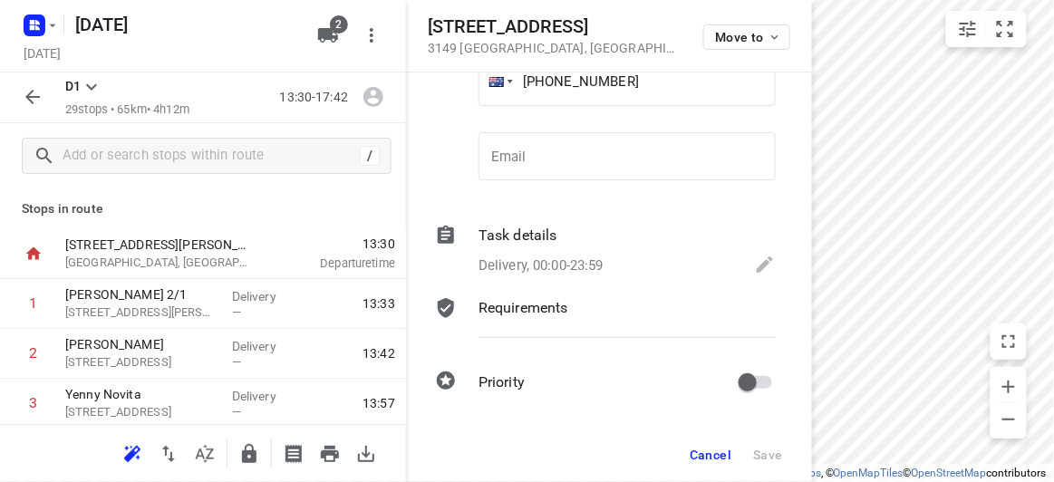
click at [702, 441] on button "Cancel" at bounding box center [710, 454] width 56 height 33
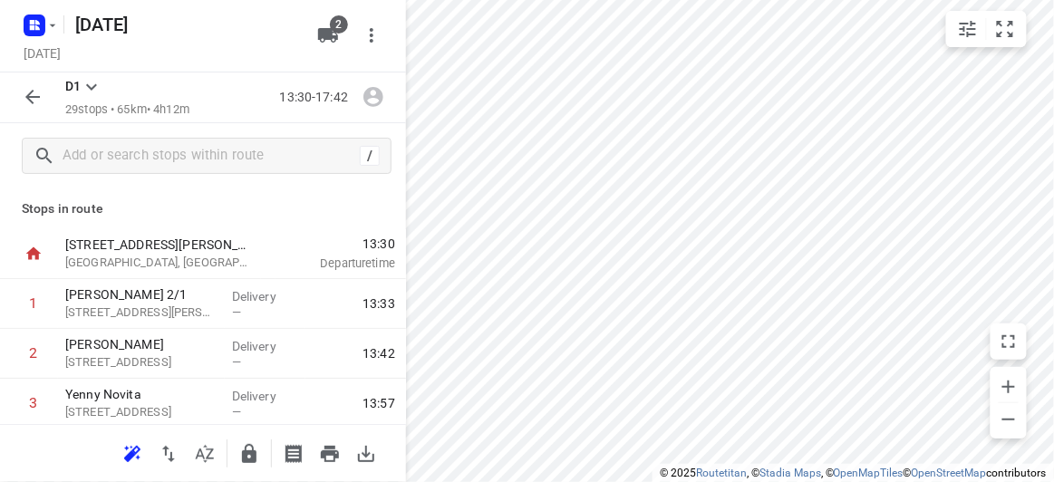
click at [43, 91] on button "button" at bounding box center [32, 97] width 36 height 36
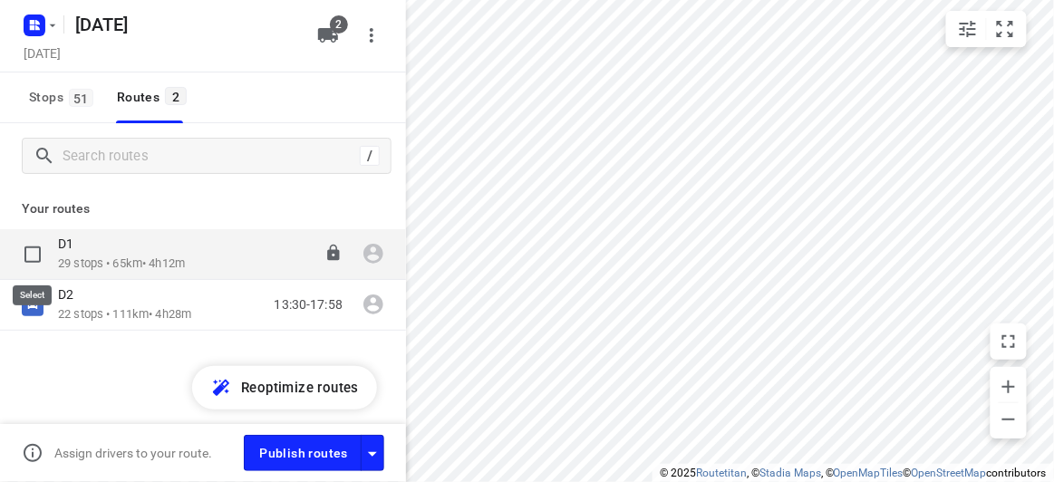
click at [46, 259] on input "checkbox" at bounding box center [32, 254] width 36 height 36
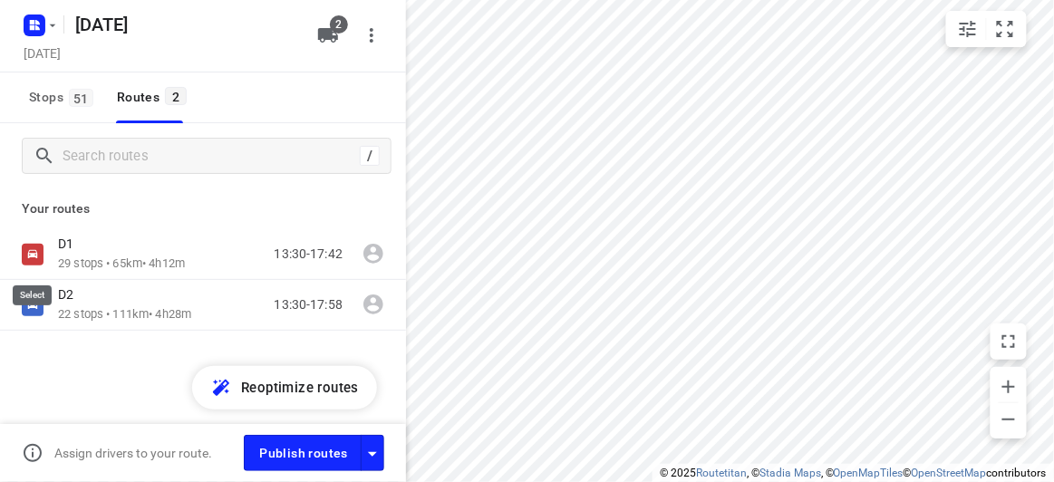
checkbox input "true"
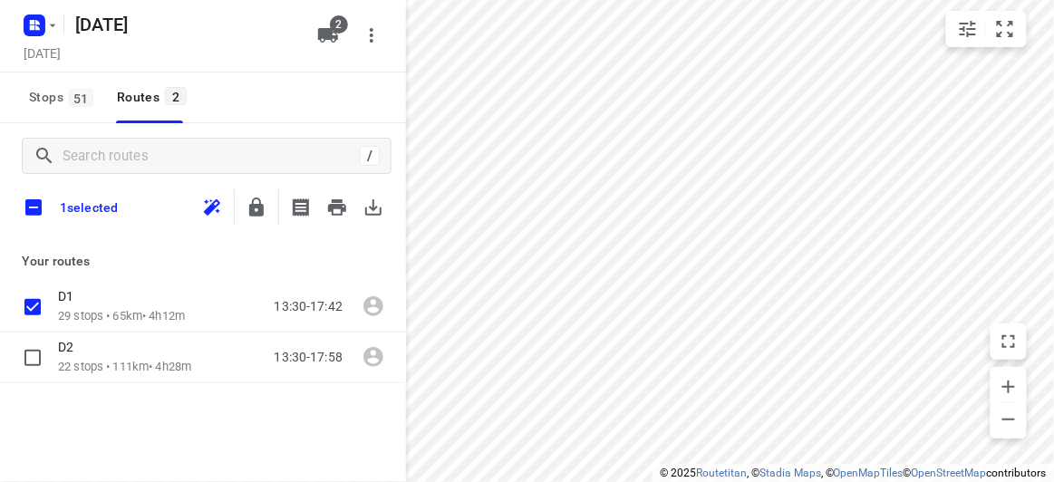
click at [377, 207] on icon "button" at bounding box center [373, 207] width 16 height 16
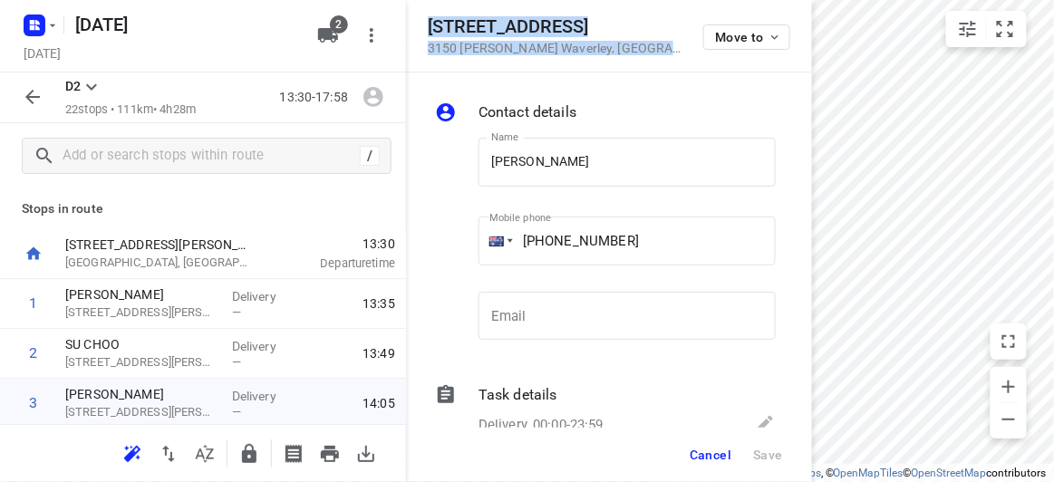
drag, startPoint x: 587, startPoint y: 56, endPoint x: 425, endPoint y: 24, distance: 165.4
click at [425, 24] on div "12 Oxley Close 3150 Glen Waverley , Australia Move to" at bounding box center [609, 36] width 406 height 72
copy div "12 Oxley Close 3150 Glen Waverley , Australia"
click at [322, 49] on button "2" at bounding box center [328, 35] width 36 height 36
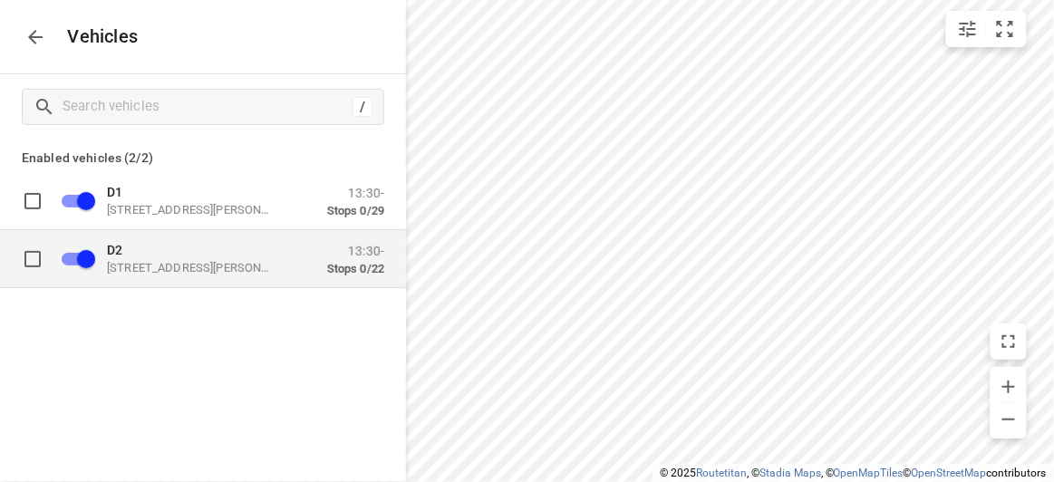
click at [125, 261] on p "49 John St, Oakleigh VIC 3166, Australia" at bounding box center [197, 267] width 181 height 14
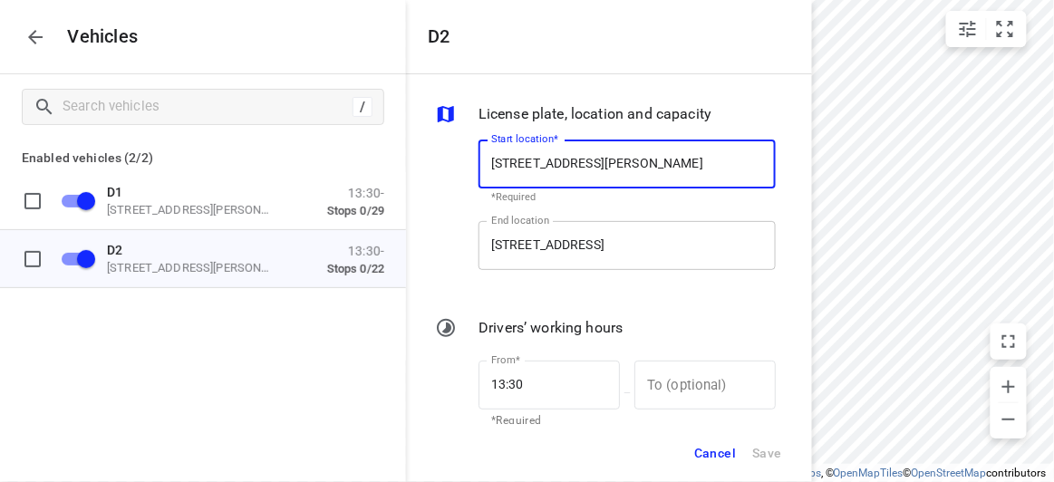
click at [593, 254] on input "395 Ferntree Gully Rd, Mount Waverley VIC 3149, Australia" at bounding box center [626, 245] width 297 height 49
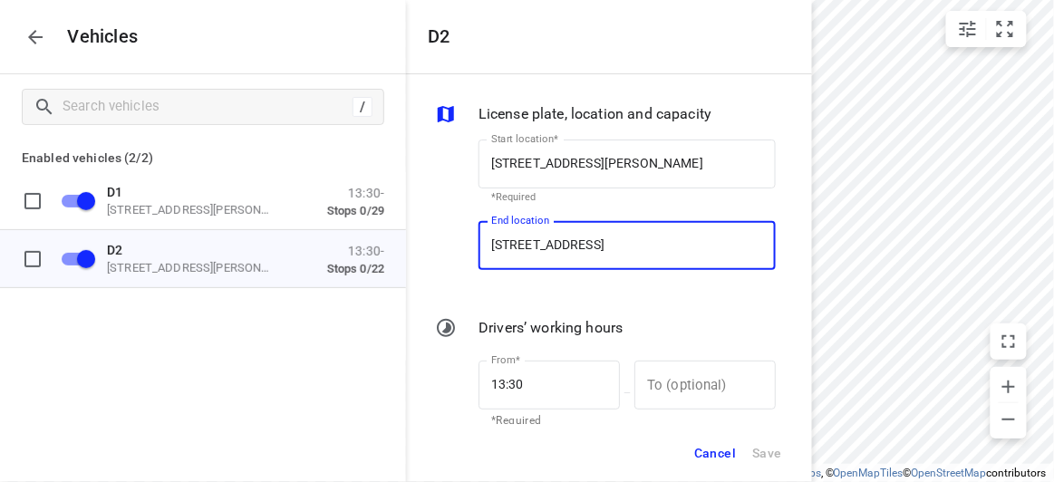
paste input "12 Oxley Close 3150 Glen Waverley"
type input "12 Oxley Close 3150 Glen Waverley, Australia"
type input "12 Oxley Cl, Glen Waverley VIC 3150, Australia"
click at [768, 466] on button "Save" at bounding box center [767, 453] width 46 height 37
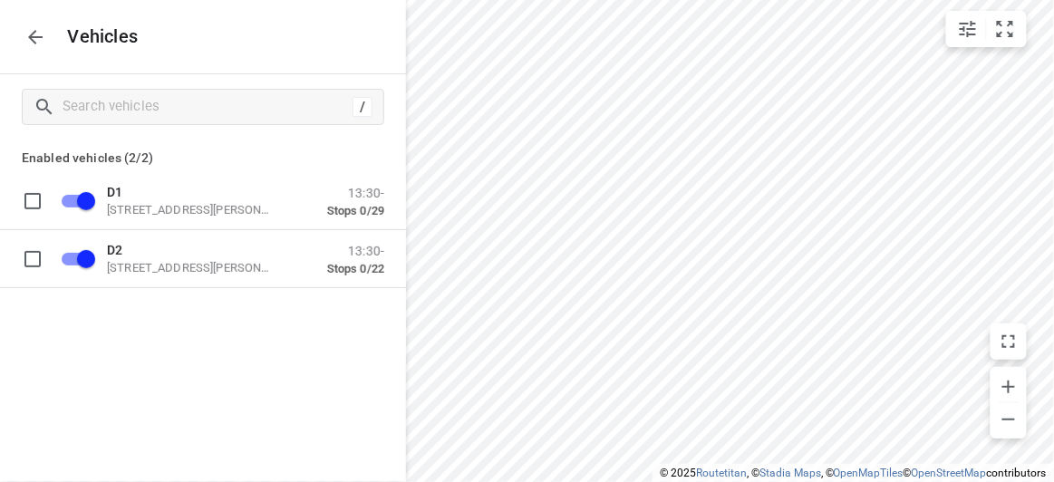
click at [34, 30] on icon "button" at bounding box center [35, 37] width 14 height 14
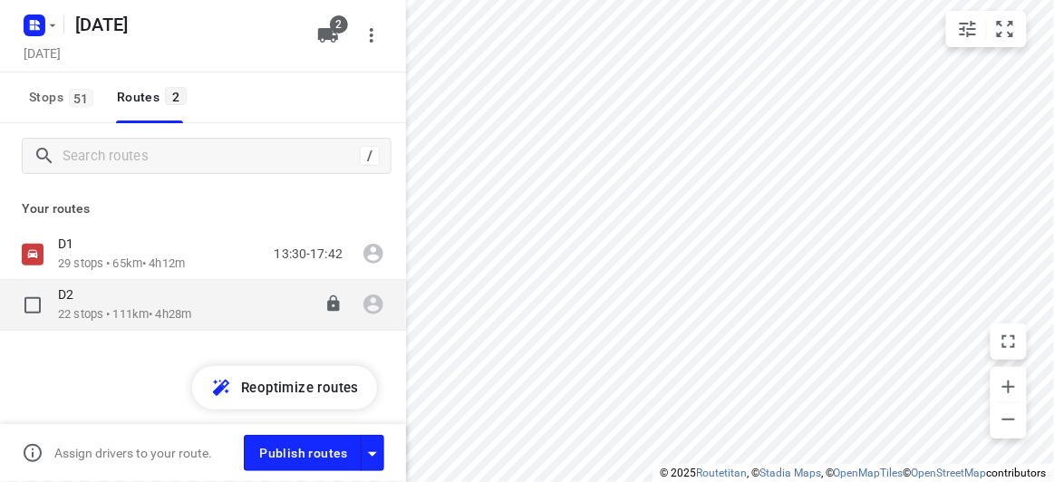
click at [94, 312] on p "22 stops • 111km • 4h28m" at bounding box center [124, 314] width 133 height 17
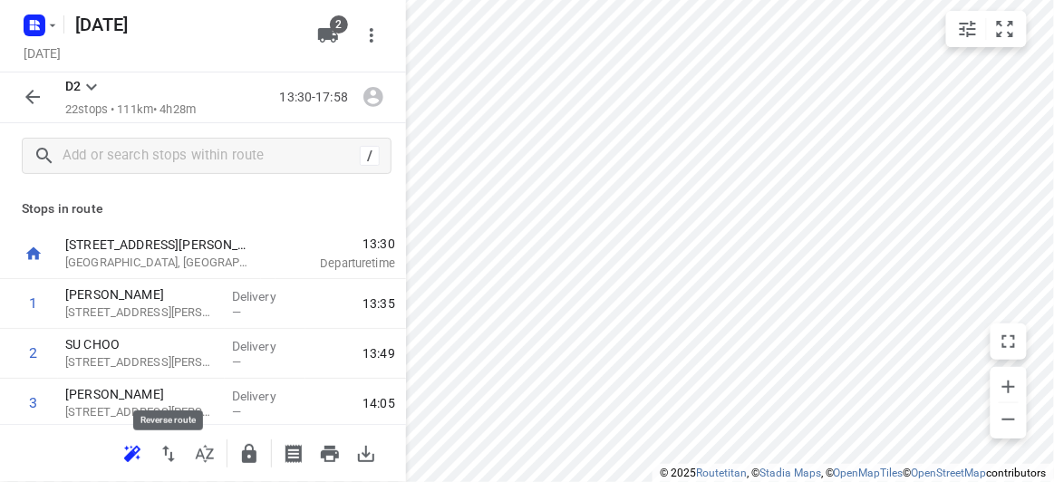
click at [149, 462] on div at bounding box center [132, 454] width 36 height 36
click at [141, 457] on icon "button" at bounding box center [132, 454] width 22 height 22
click at [35, 98] on icon "button" at bounding box center [33, 97] width 22 height 22
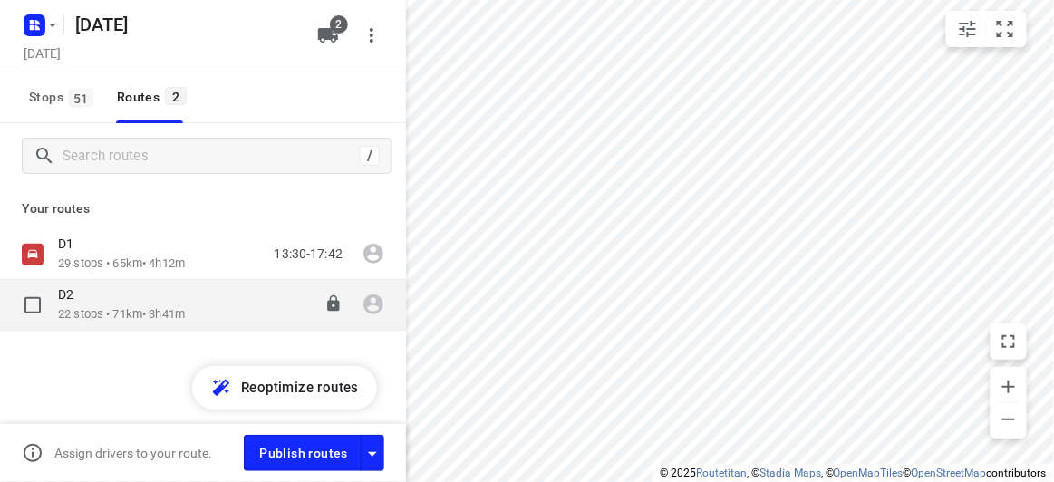
click at [43, 300] on input "checkbox" at bounding box center [32, 305] width 36 height 36
checkbox input "true"
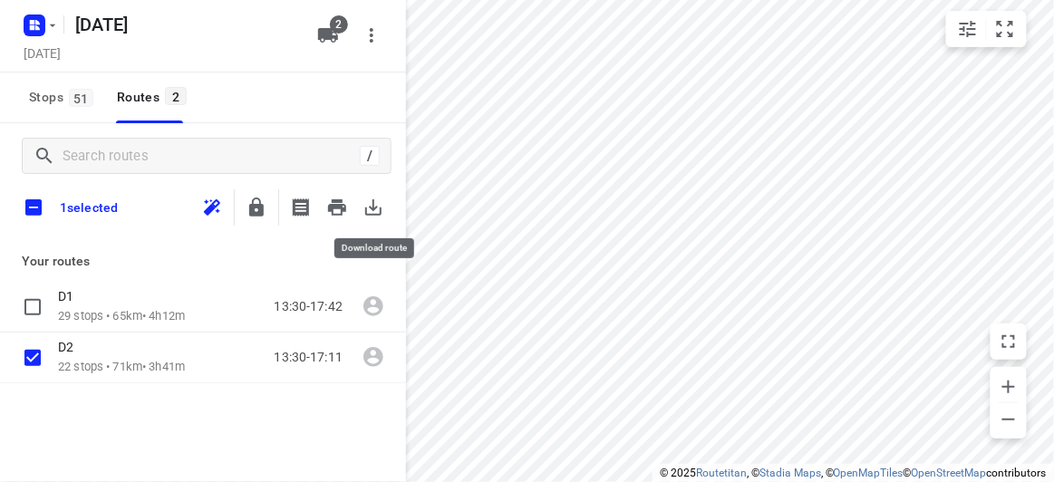
click at [381, 207] on icon "button" at bounding box center [373, 208] width 22 height 22
